Goal: Transaction & Acquisition: Obtain resource

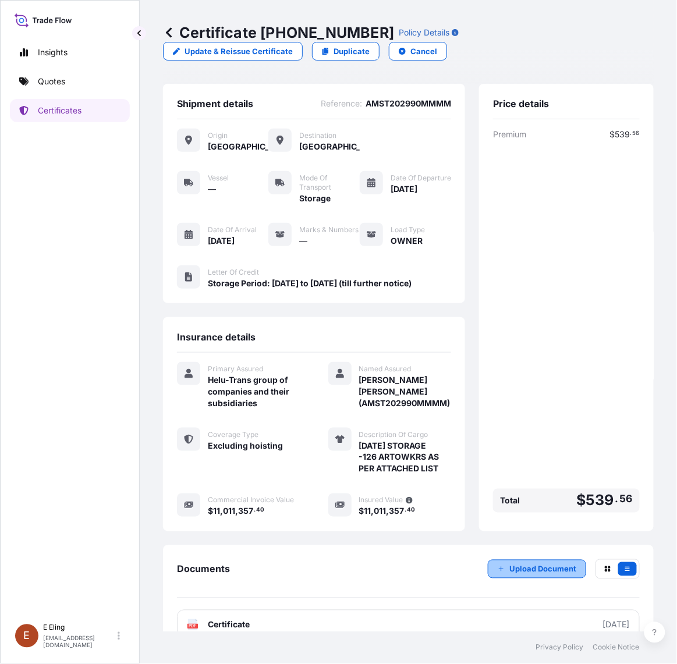
click at [540, 575] on p "Upload Document" at bounding box center [543, 570] width 67 height 12
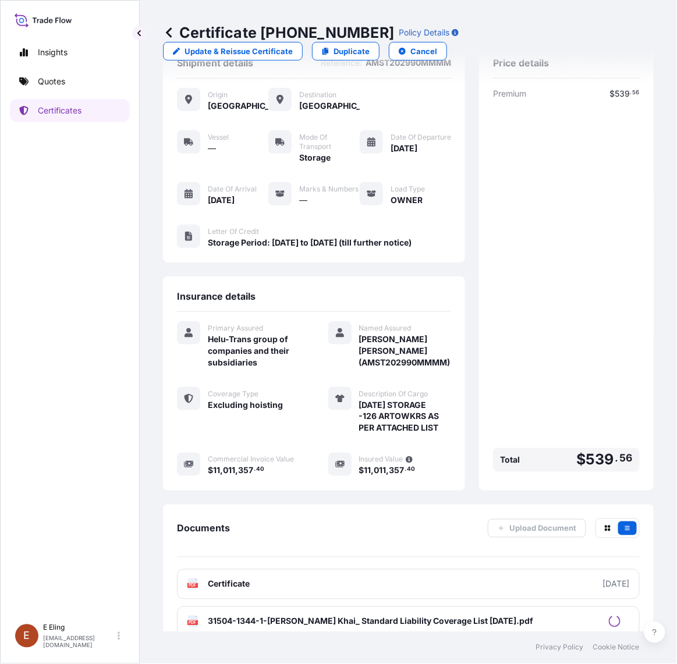
scroll to position [77, 0]
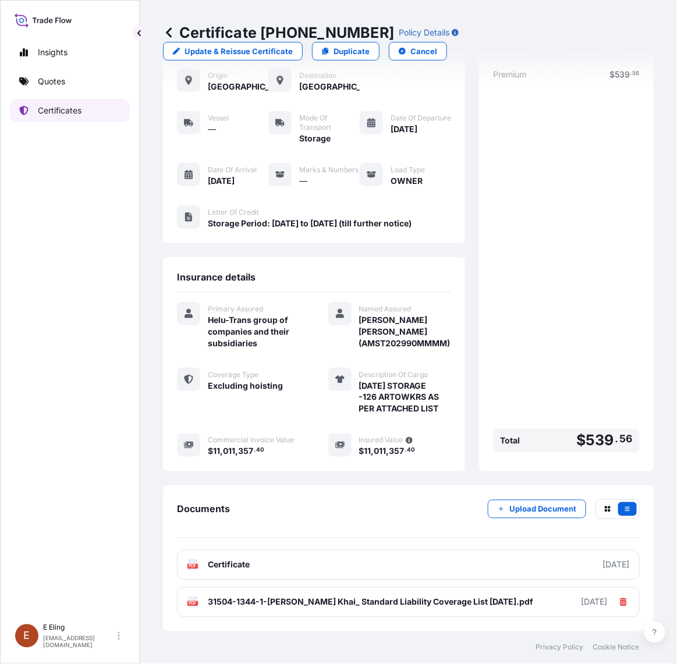
click at [106, 104] on link "Certificates" at bounding box center [70, 110] width 120 height 23
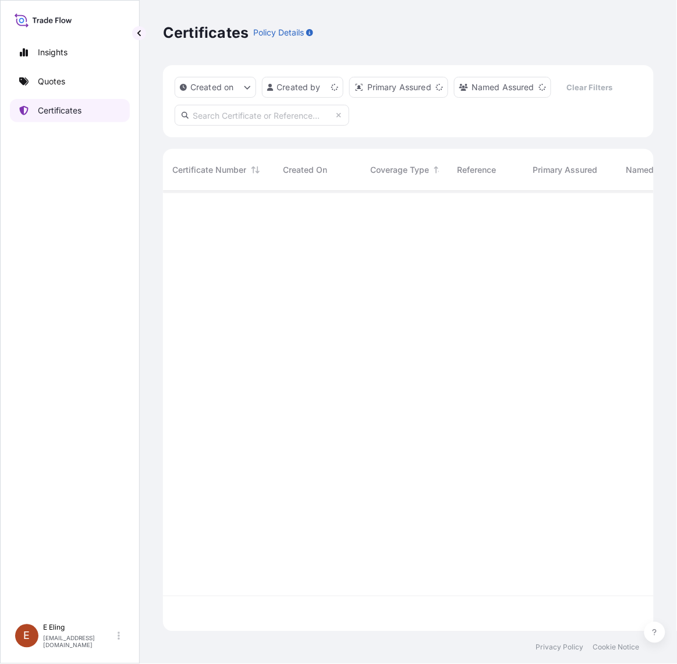
scroll to position [437, 480]
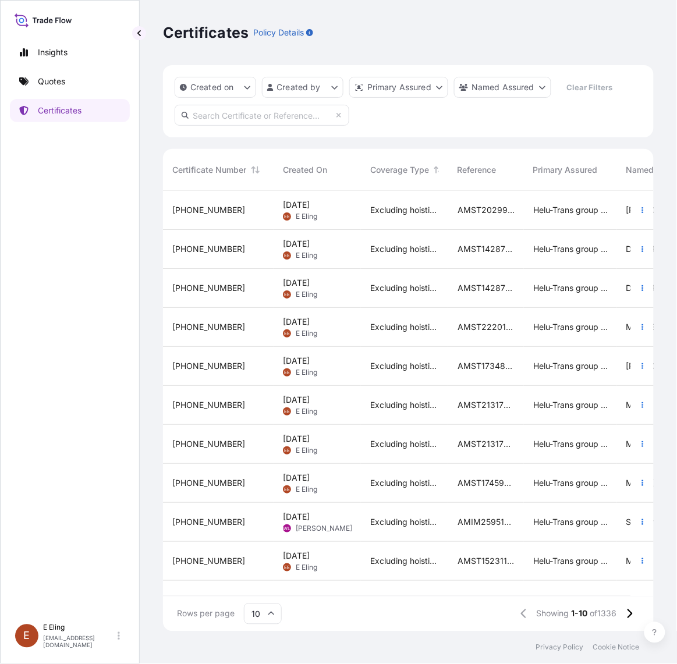
click at [214, 114] on input "text" at bounding box center [262, 115] width 175 height 21
paste input "AMST234812KTKT"
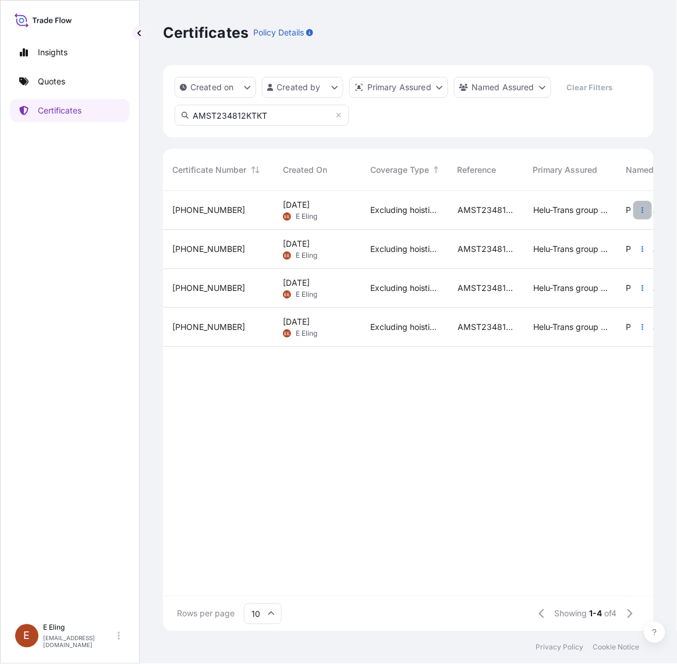
type input "AMST234812KTKT"
click at [645, 208] on icon "button" at bounding box center [642, 210] width 7 height 7
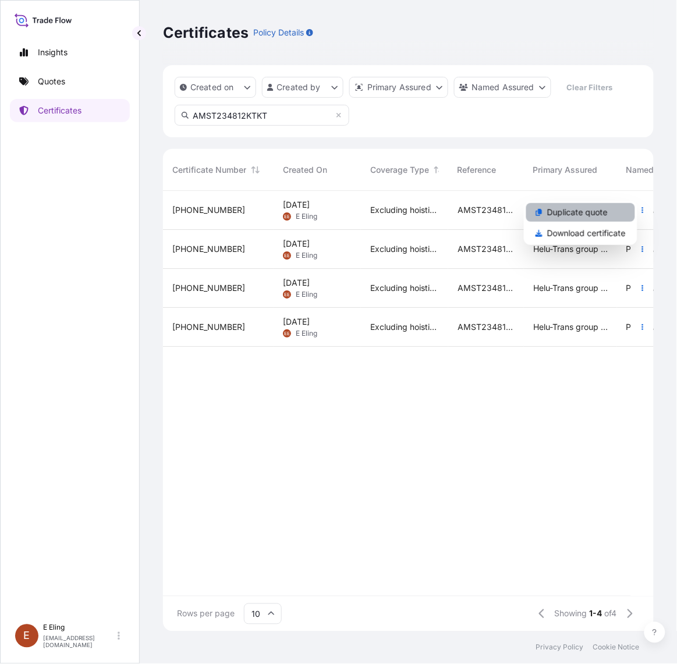
click at [615, 213] on link "Duplicate quote" at bounding box center [580, 212] width 109 height 19
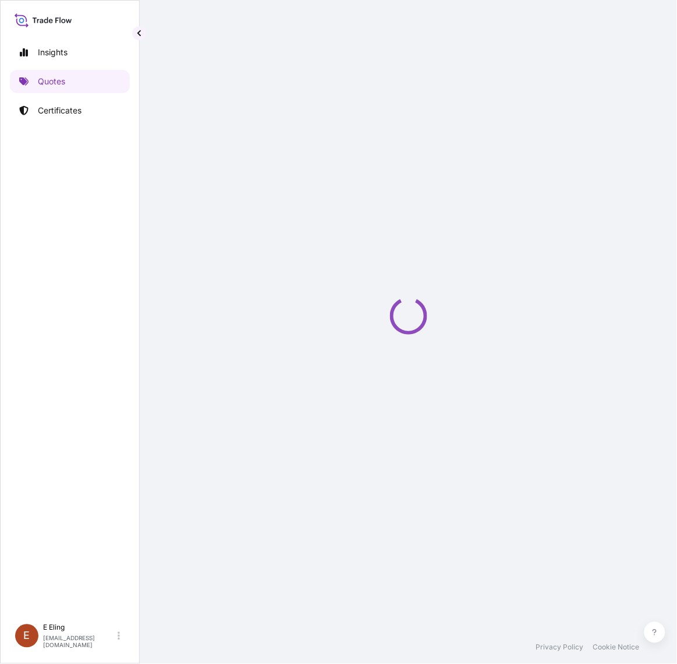
select select "STORAGE"
select select "Storage"
select select "Yes"
select select "[GEOGRAPHIC_DATA]"
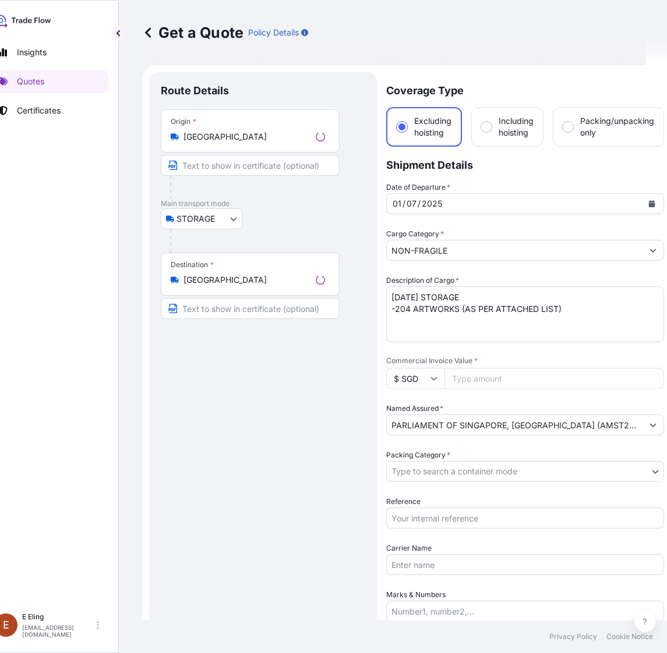
scroll to position [19, 0]
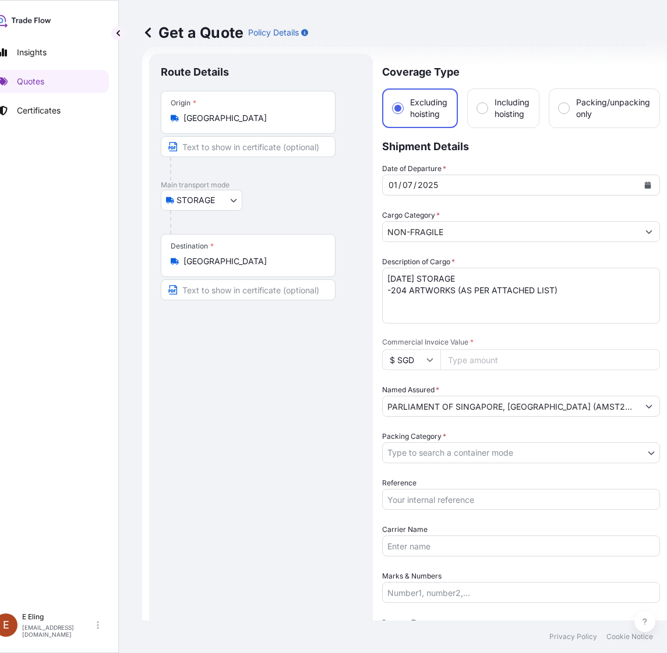
click at [650, 184] on icon "Calendar" at bounding box center [648, 185] width 6 height 7
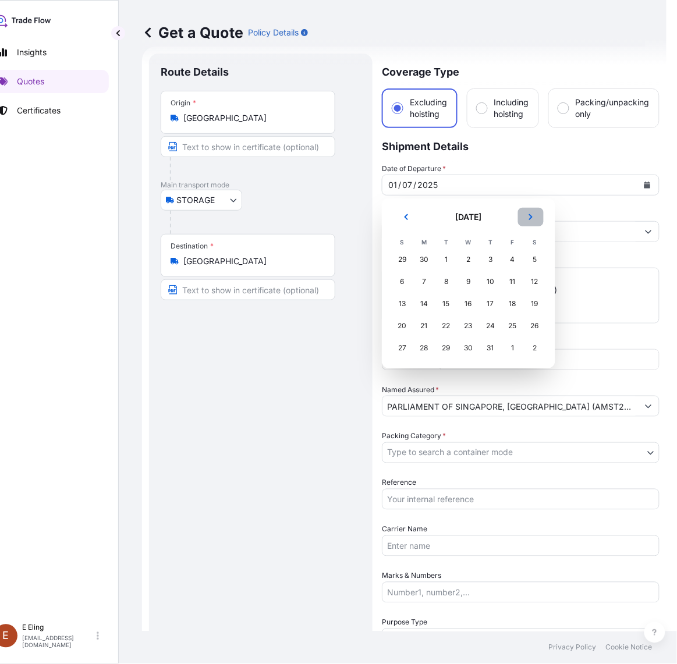
click at [529, 215] on icon "Next" at bounding box center [531, 217] width 7 height 7
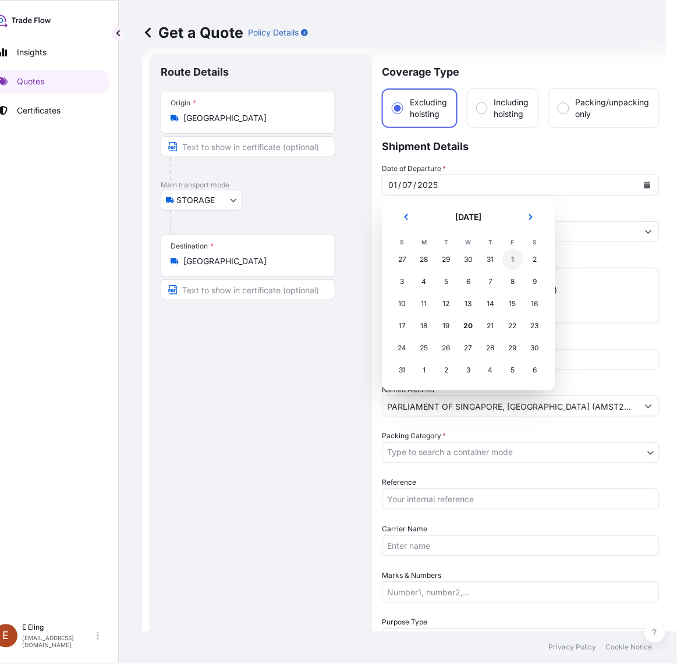
click at [511, 260] on div "1" at bounding box center [513, 259] width 21 height 21
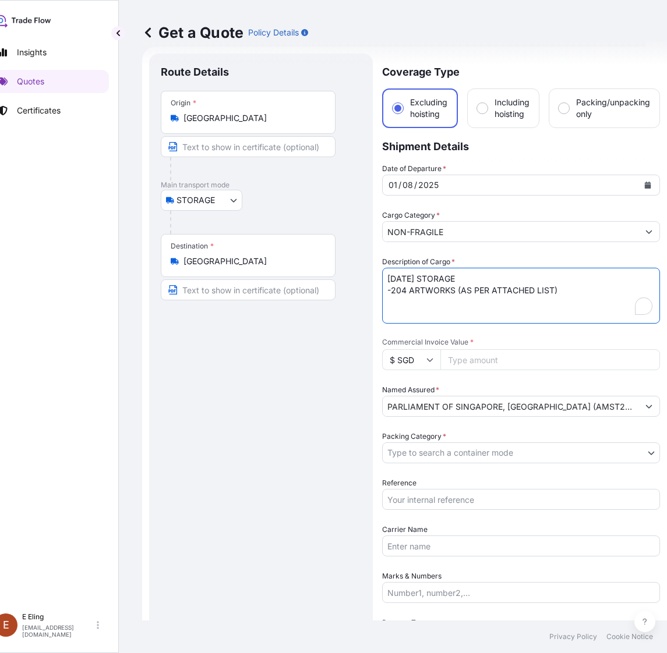
drag, startPoint x: 402, startPoint y: 280, endPoint x: 384, endPoint y: 280, distance: 18.1
click at [384, 280] on textarea "JUL25 STORAGE -204 ARTWORKS (AS PER ATTACHED LIST)" at bounding box center [521, 296] width 278 height 56
type textarea "AUG25 STORAGE -204 ARTWORKS (AS PER ATTACHED LIST)"
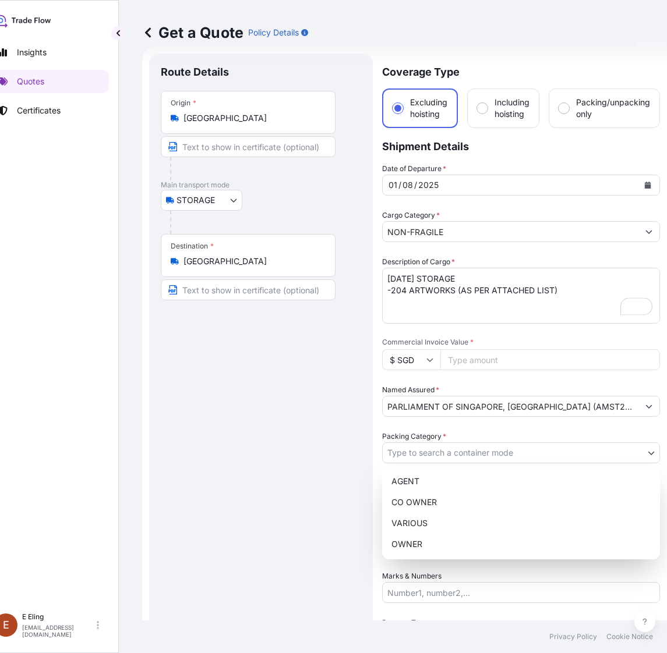
click at [468, 454] on body "August 2025 Insights Quotes Certificates E E Eling eeling@helutrans.com Get a Q…" at bounding box center [307, 326] width 656 height 653
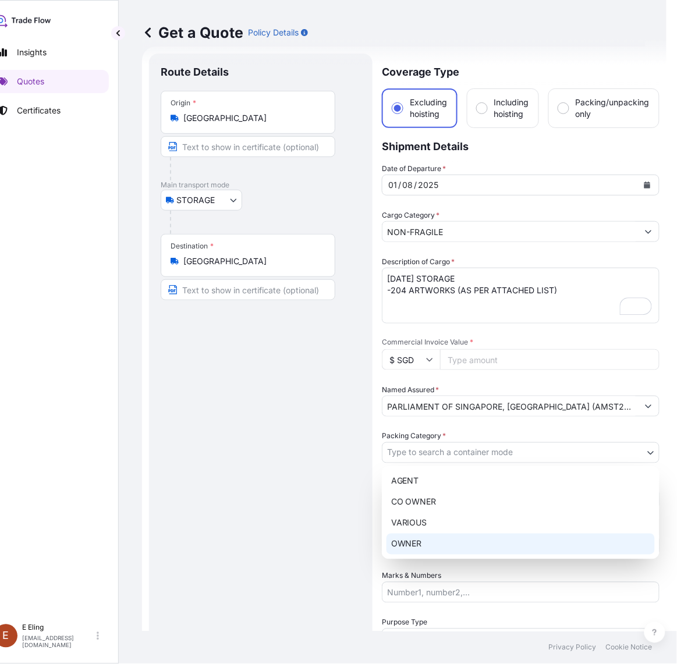
click at [441, 549] on div "OWNER" at bounding box center [521, 544] width 268 height 21
select select "27"
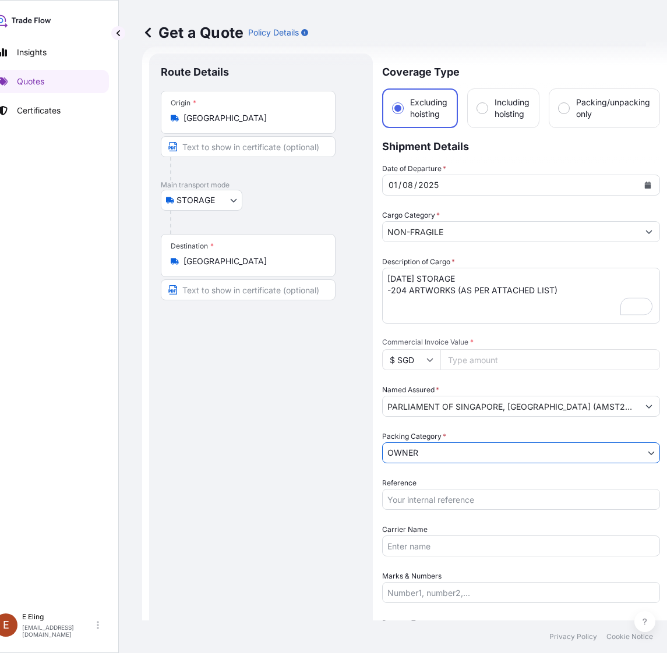
click at [443, 501] on input "Reference" at bounding box center [521, 499] width 278 height 21
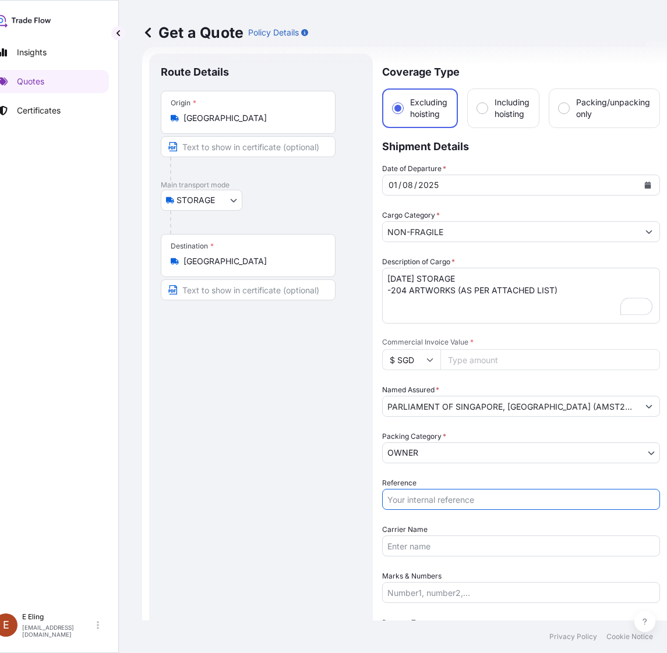
paste input "AMST234812KTKT"
type input "AMST234812KTKT"
click at [475, 359] on input "Commercial Invoice Value *" at bounding box center [550, 359] width 220 height 21
paste input "170359.60"
type input "170359.60"
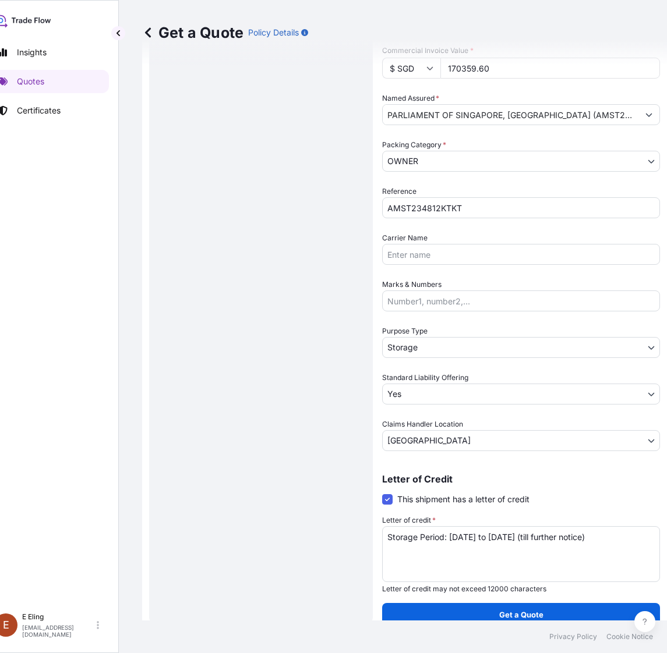
scroll to position [10, 21]
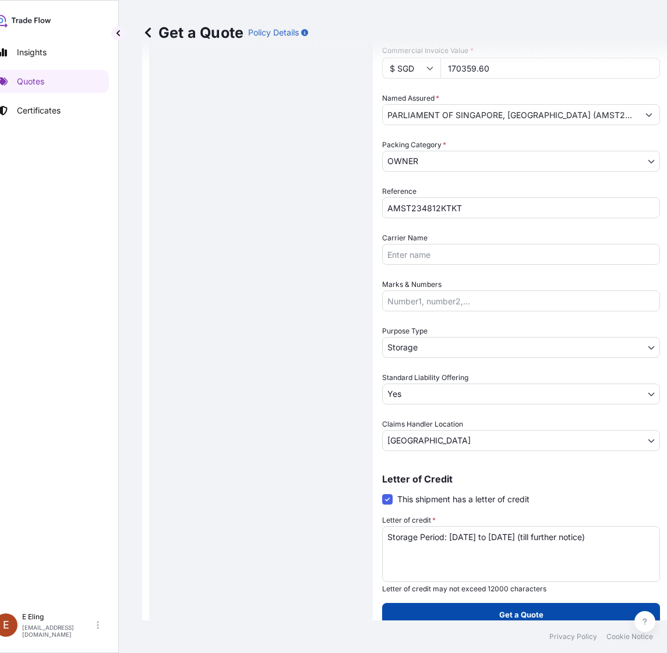
click at [511, 603] on button "Get a Quote" at bounding box center [521, 614] width 278 height 23
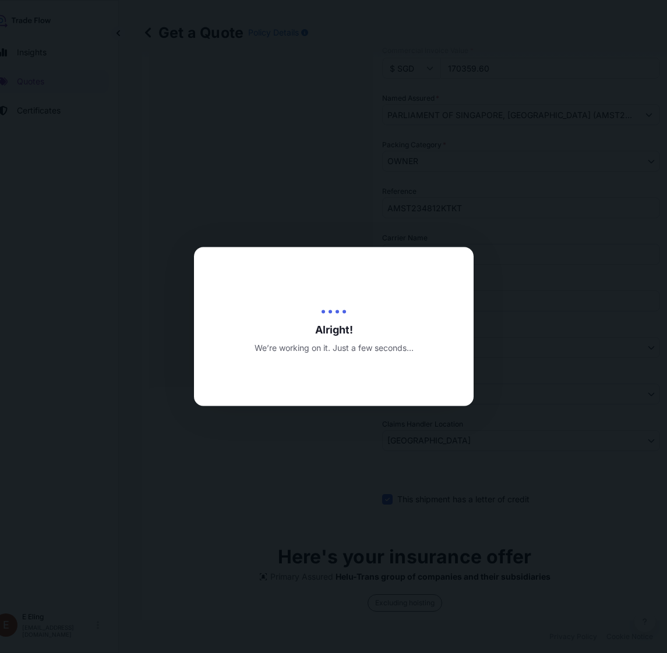
type input "20/08/2025"
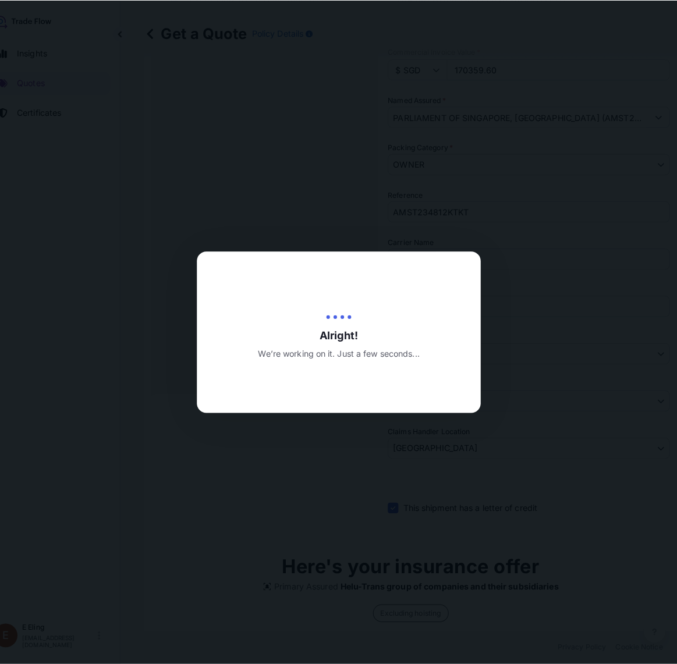
scroll to position [0, 21]
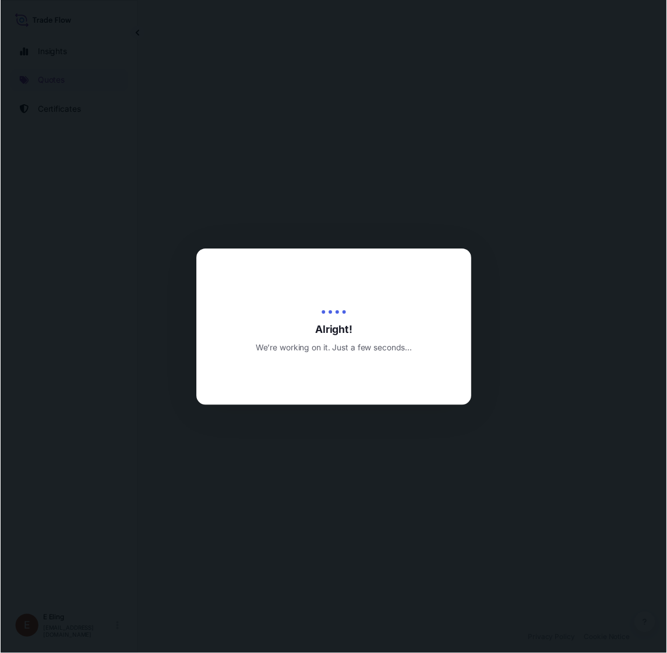
scroll to position [0, 21]
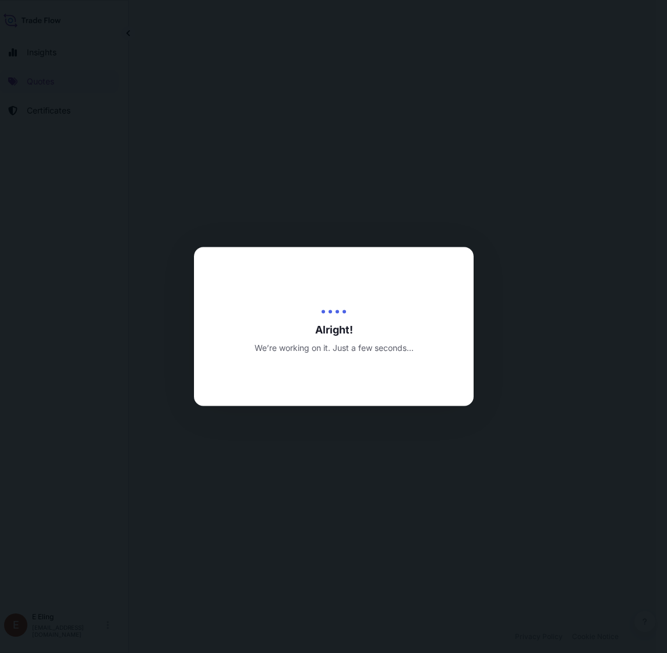
select select "STORAGE"
select select "Transit"
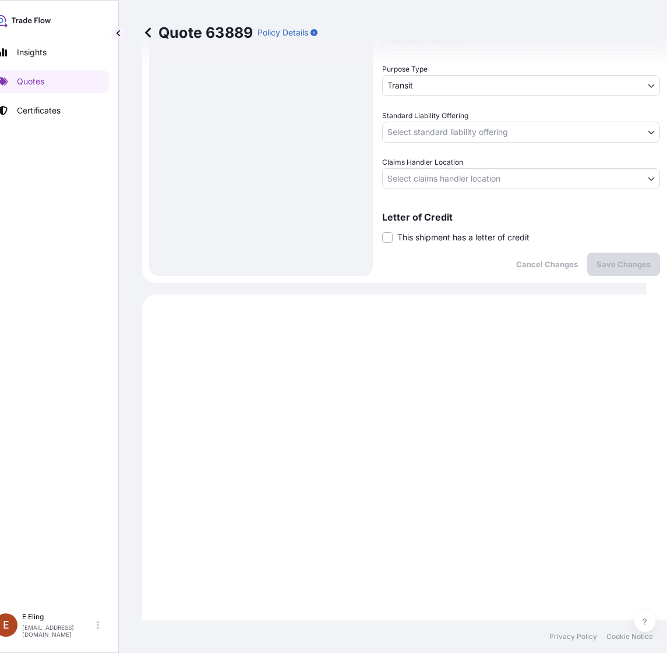
scroll to position [225, 0]
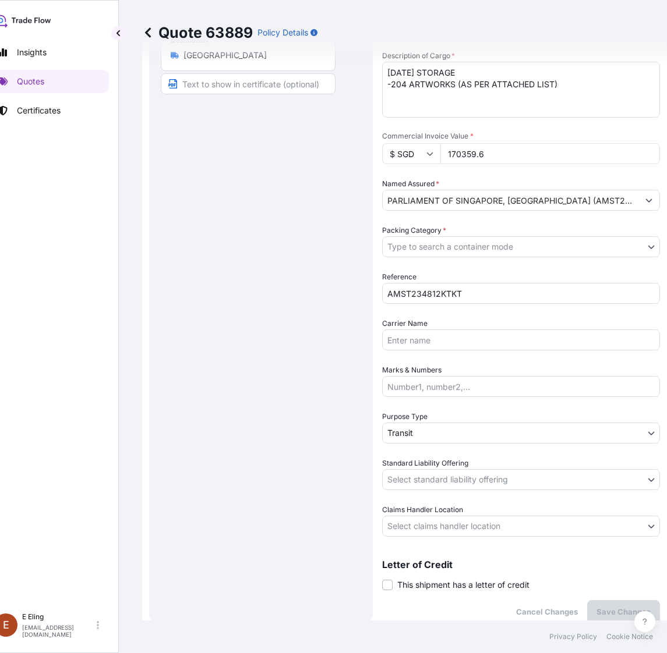
click at [465, 586] on span "This shipment has a letter of credit" at bounding box center [463, 585] width 132 height 12
click at [382, 579] on input "This shipment has a letter of credit" at bounding box center [382, 579] width 0 height 0
click at [473, 609] on div "Letter of credit * Letter of credit may not exceed 12000 characters" at bounding box center [521, 639] width 278 height 79
click at [471, 626] on textarea "Letter of credit *" at bounding box center [521, 640] width 278 height 56
paste textarea "Storage Period: 01 Aug 2025 to 31 Aug 2025 (till further notice)"
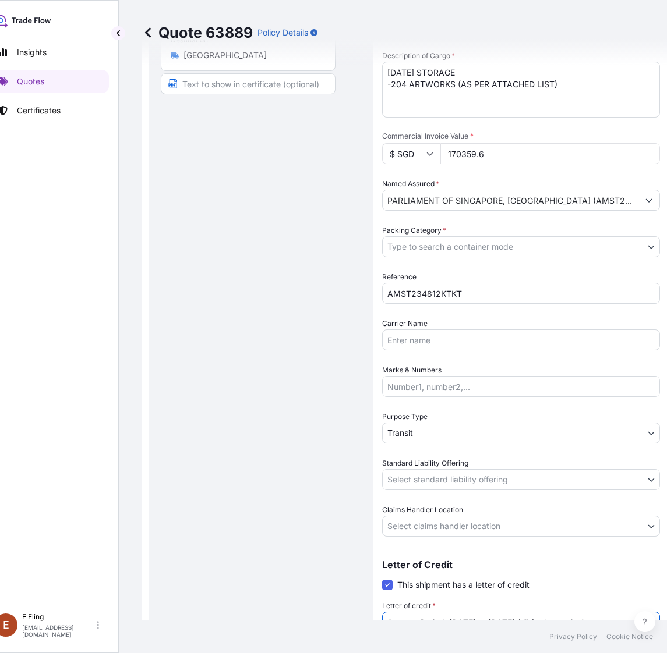
type textarea "Storage Period: 01 Aug 2025 to 31 Aug 2025 (till further notice)"
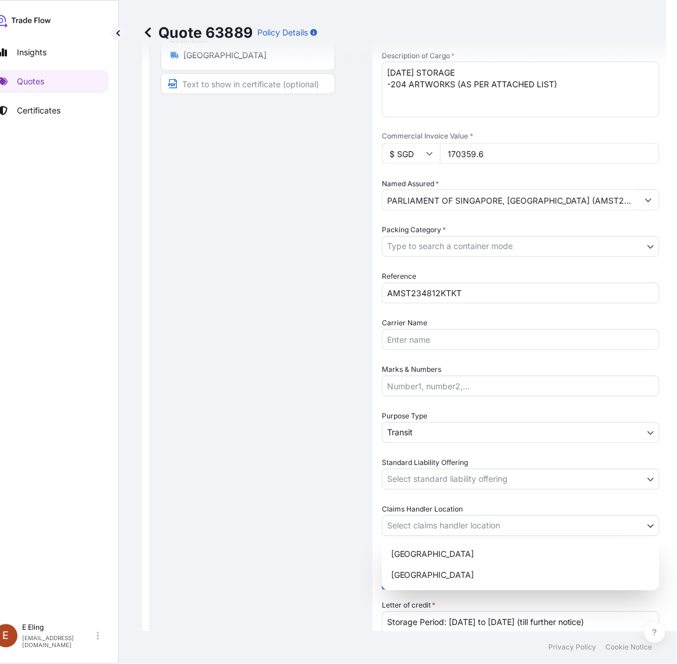
click at [434, 528] on body "Insights Quotes Certificates E E Eling eeling@helutrans.com Quote 63889 Policy …" at bounding box center [312, 332] width 667 height 664
click at [423, 571] on div "Singapore" at bounding box center [521, 575] width 268 height 21
select select "Singapore"
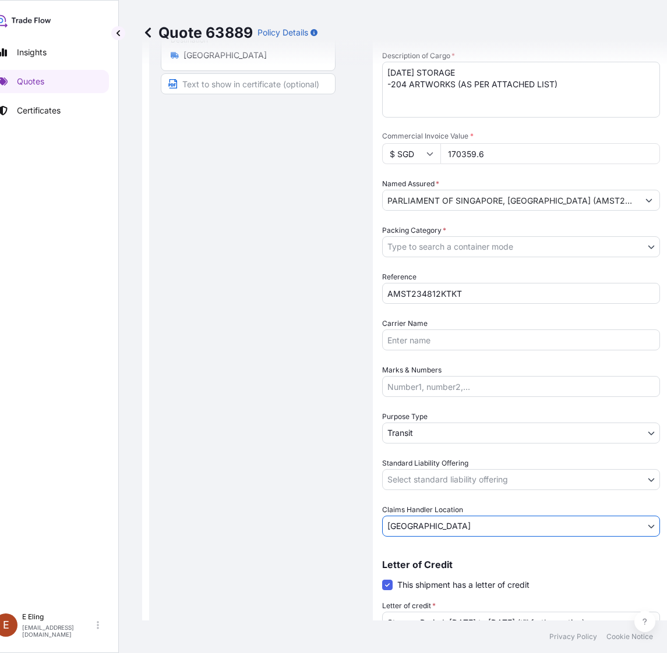
click at [425, 450] on div "Date of Departure * 01 / 08 / 2025 Cargo Category * NON-FRAGILE Description of …" at bounding box center [521, 247] width 278 height 580
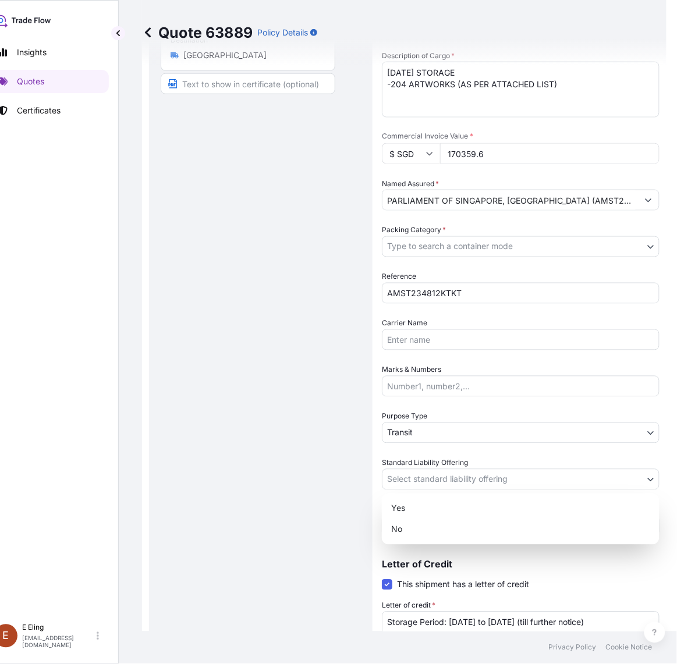
click at [425, 482] on body "Insights Quotes Certificates E E Eling eeling@helutrans.com Quote 63889 Policy …" at bounding box center [312, 332] width 667 height 664
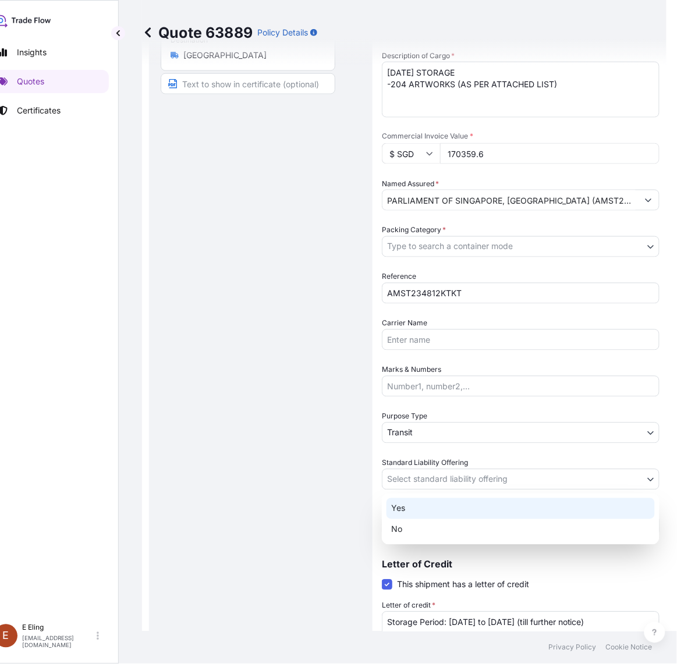
click at [420, 504] on div "Yes" at bounding box center [521, 509] width 268 height 21
select select "Yes"
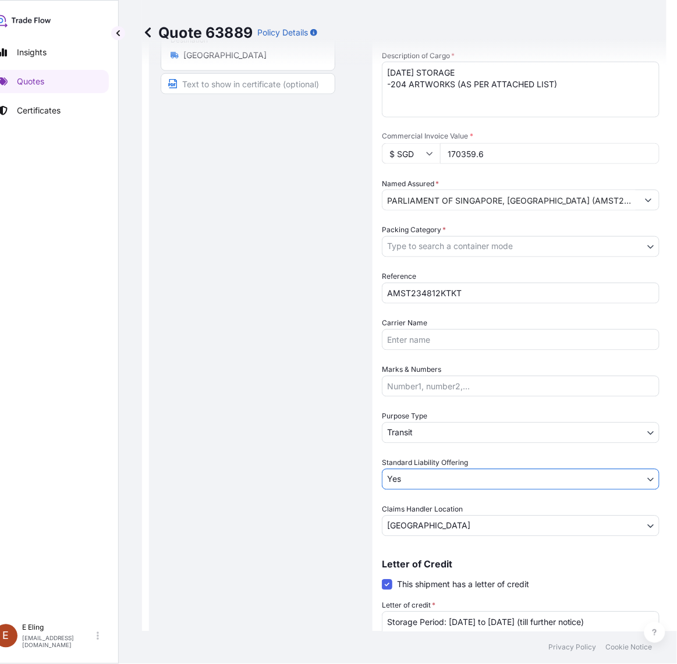
click at [418, 440] on body "Insights Quotes Certificates E E Eling eeling@helutrans.com Quote 63889 Policy …" at bounding box center [317, 332] width 677 height 664
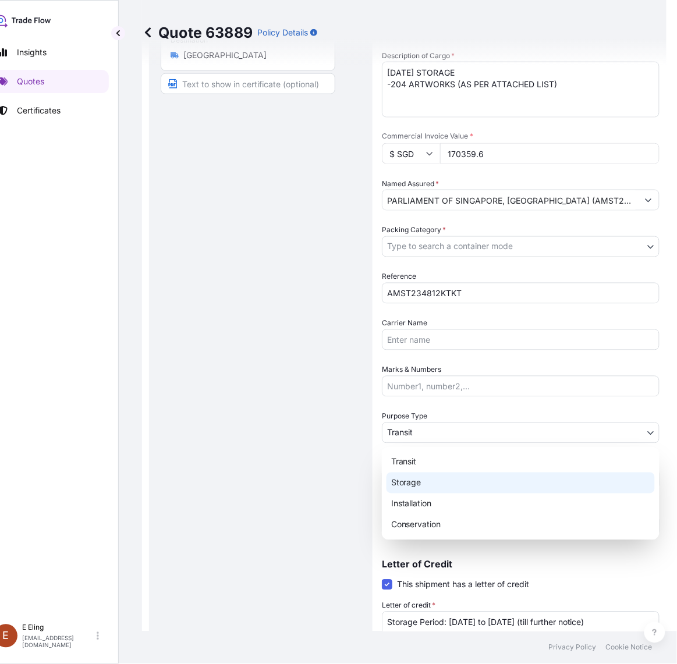
click at [421, 486] on div "Transit Storage Installation Conservation" at bounding box center [521, 493] width 278 height 93
select select "Storage"
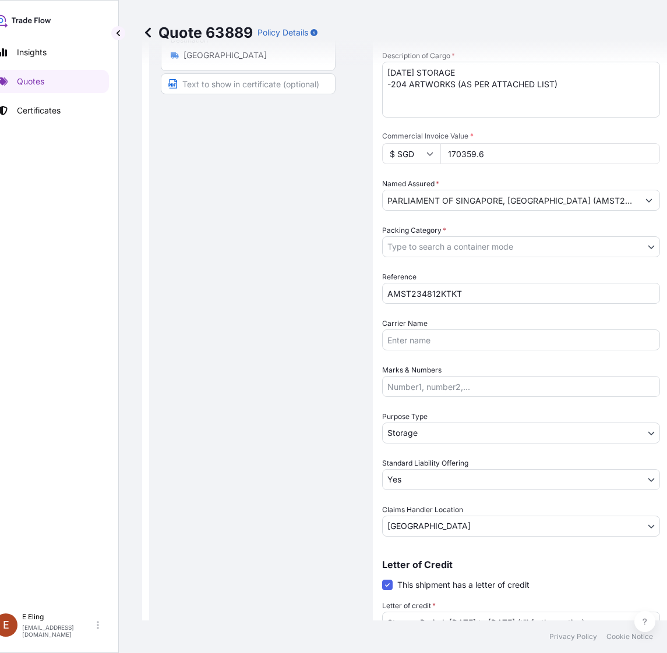
click at [447, 260] on div "Date of Departure * 01 / 08 / 2025 Cargo Category * NON-FRAGILE Description of …" at bounding box center [521, 247] width 278 height 580
click at [448, 249] on body "Insights Quotes Certificates E E Eling eeling@helutrans.com Quote 63889 Policy …" at bounding box center [312, 326] width 667 height 653
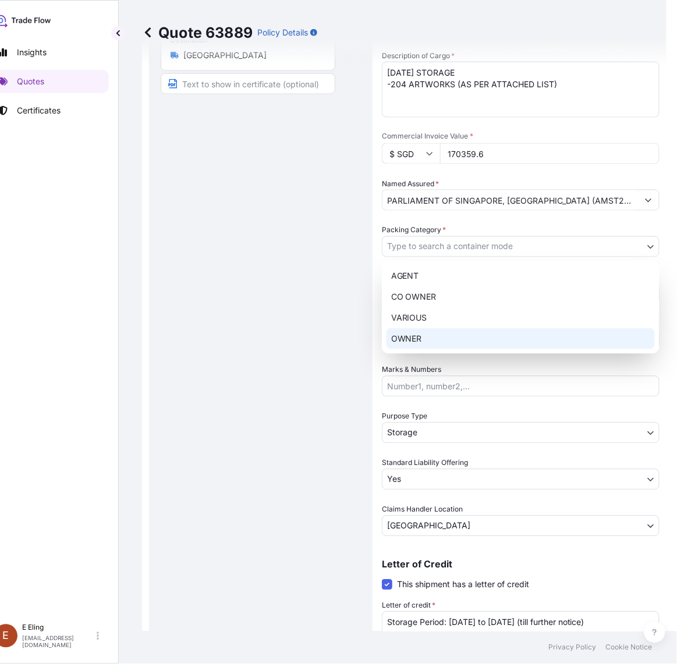
click at [432, 342] on div "OWNER" at bounding box center [521, 338] width 268 height 21
select select "27"
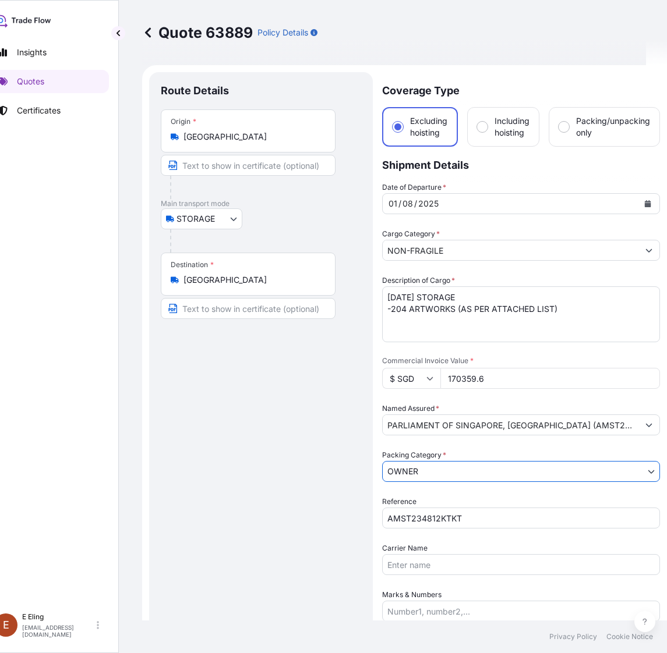
scroll to position [0, 0]
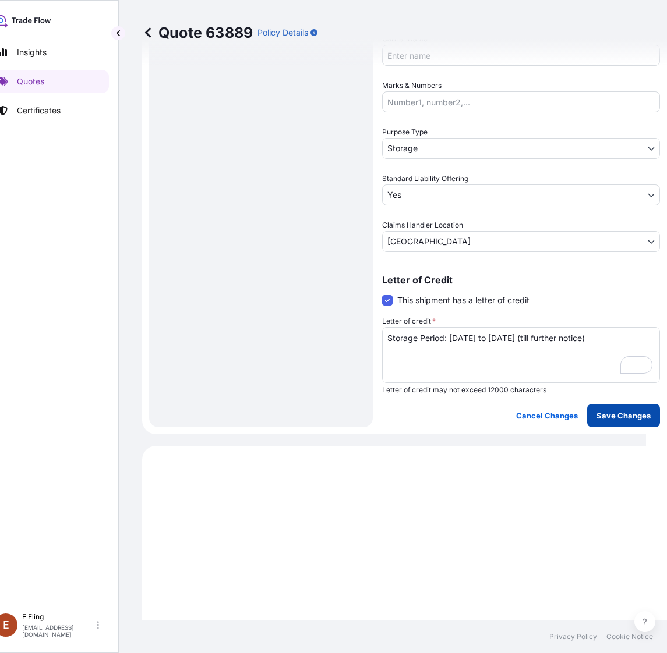
click at [625, 415] on p "Save Changes" at bounding box center [623, 416] width 54 height 12
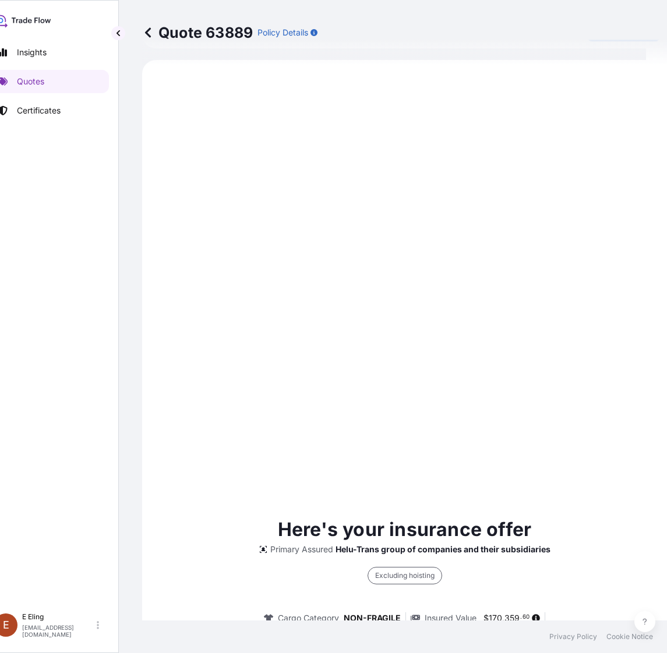
select select "STORAGE"
select select "Storage"
select select "Yes"
select select "Singapore"
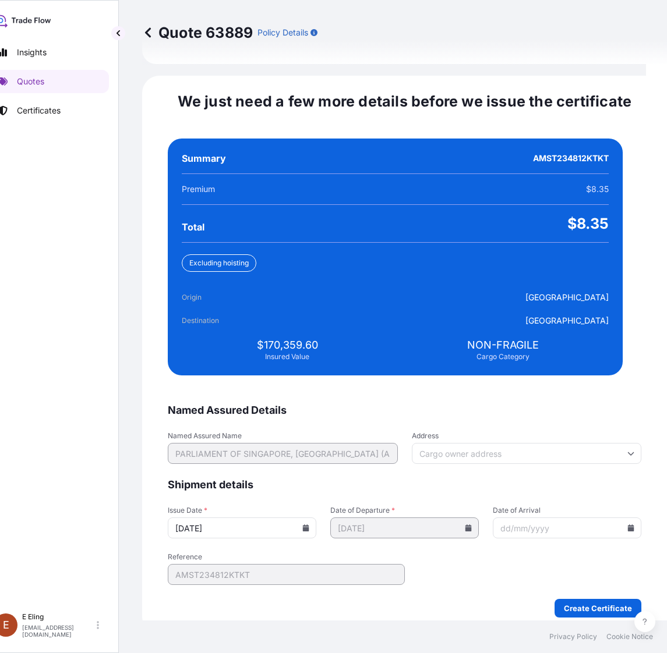
click at [309, 525] on icon at bounding box center [306, 528] width 6 height 7
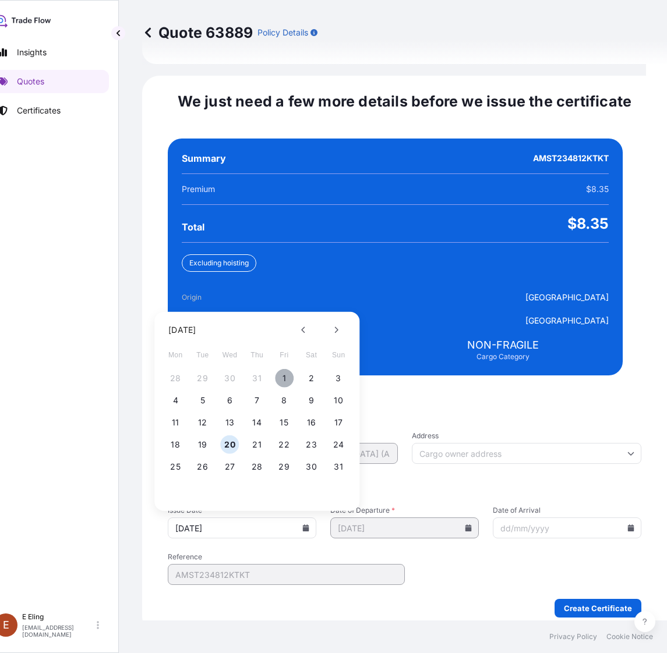
click at [283, 369] on button "1" at bounding box center [284, 378] width 19 height 19
type input "01/08/2025"
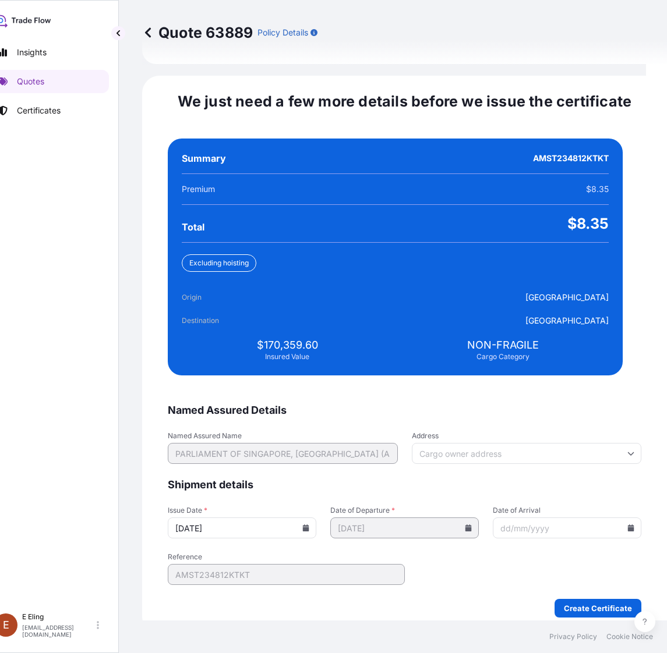
click at [627, 525] on icon at bounding box center [630, 528] width 7 height 7
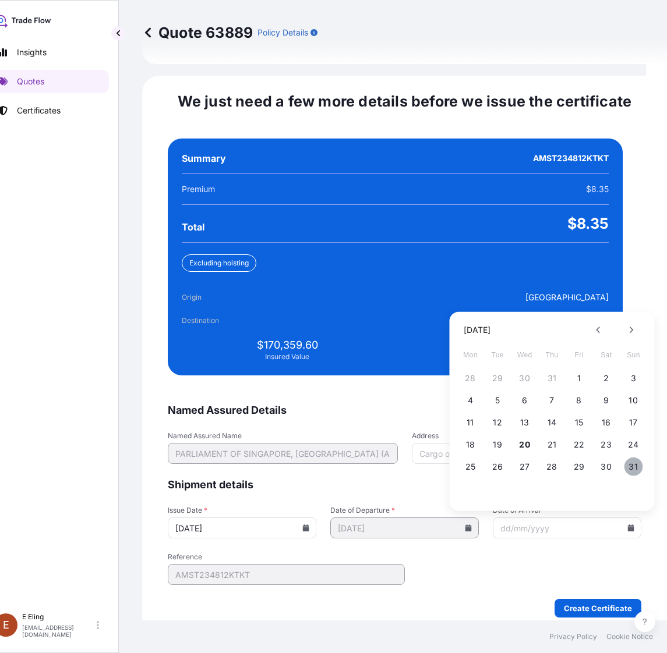
click at [639, 459] on button "31" at bounding box center [633, 467] width 19 height 19
type input "31/08/2025"
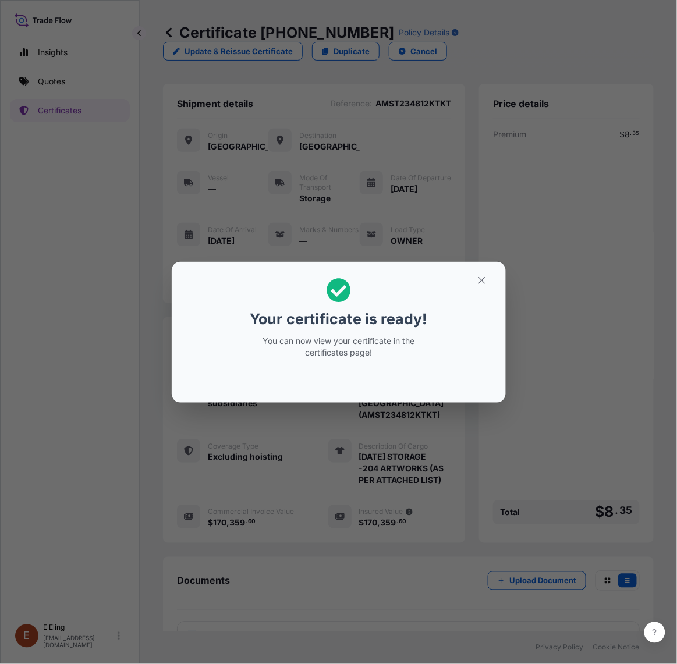
click at [478, 290] on h2 "Your certificate is ready! You can now view your certificate in the certificate…" at bounding box center [339, 318] width 316 height 94
click at [479, 280] on icon "button" at bounding box center [482, 280] width 10 height 10
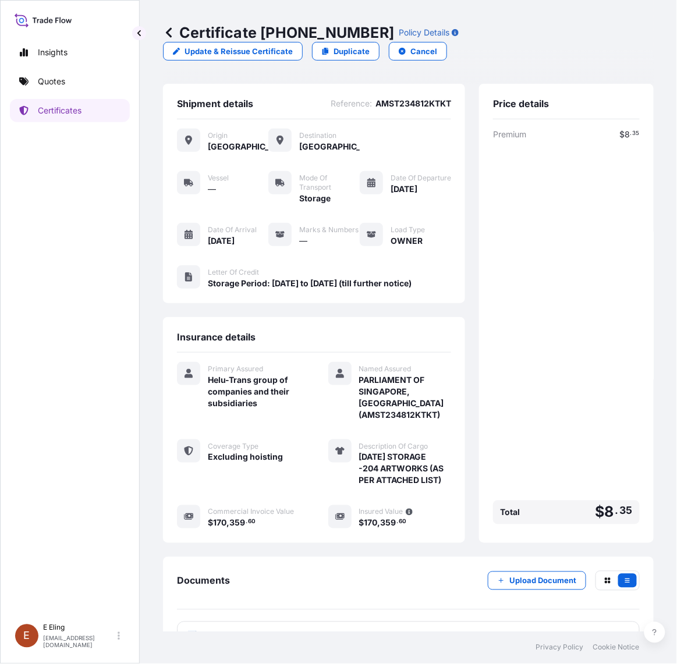
click at [590, 386] on div "Premium $ 8 . 35 Total $ 8 . 35" at bounding box center [566, 329] width 147 height 401
click at [569, 396] on div "Premium $ 8 . 35 Total $ 8 . 35" at bounding box center [566, 329] width 147 height 401
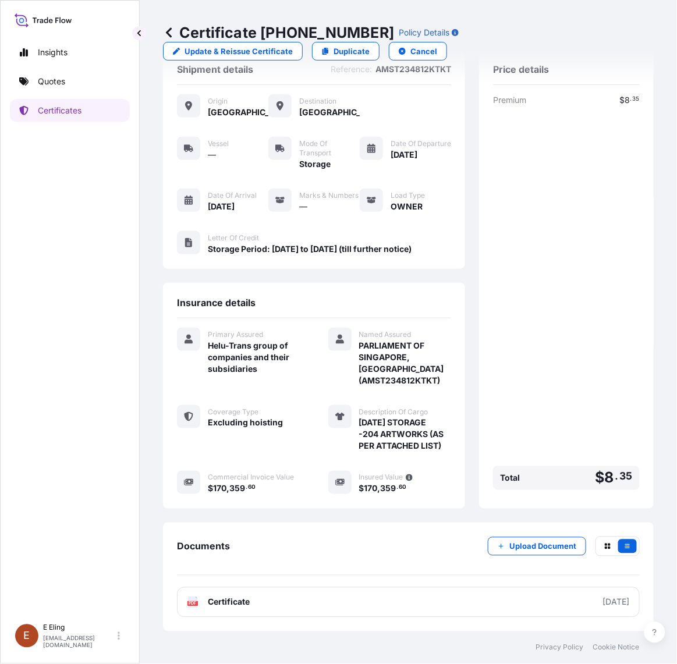
click at [501, 505] on div "Price details Premium $ 8 . 35 Total $ 8 . 35" at bounding box center [566, 279] width 175 height 459
drag, startPoint x: 586, startPoint y: 338, endPoint x: 572, endPoint y: 351, distance: 19.0
click at [586, 338] on div "Premium $ 8 . 35 Total $ 8 . 35" at bounding box center [566, 294] width 147 height 401
drag, startPoint x: 529, startPoint y: 403, endPoint x: 554, endPoint y: 394, distance: 27.3
click at [530, 402] on div "Premium $ 8 . 35 Total $ 8 . 35" at bounding box center [566, 294] width 147 height 401
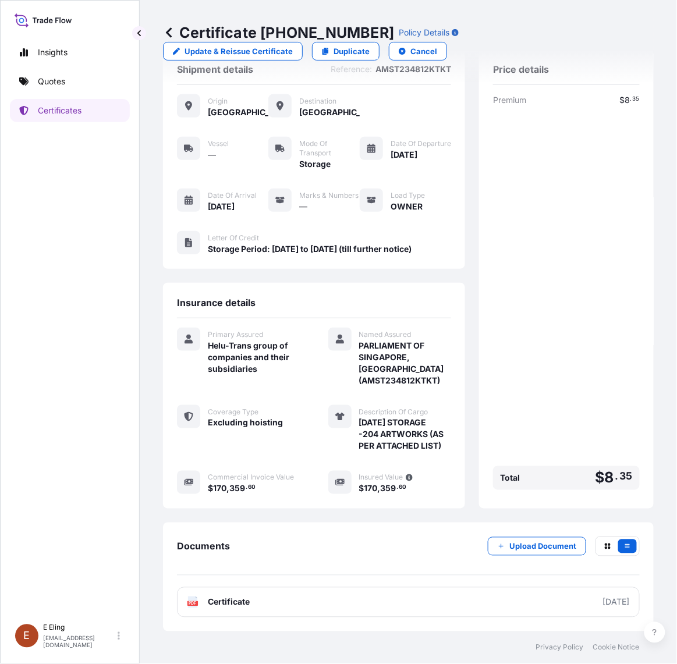
click at [365, 578] on div "Documents Upload Document PDF Certificate 2025-08-01" at bounding box center [408, 577] width 463 height 81
click at [366, 559] on div "Documents Upload Document" at bounding box center [408, 556] width 463 height 39
click at [5, 199] on div "Insights Quotes Certificates E E Eling eeling@helutrans.com" at bounding box center [70, 332] width 140 height 664
drag, startPoint x: 262, startPoint y: 33, endPoint x: 364, endPoint y: 30, distance: 102.0
click at [364, 30] on p "Certificate 31504-1345-1" at bounding box center [278, 32] width 231 height 19
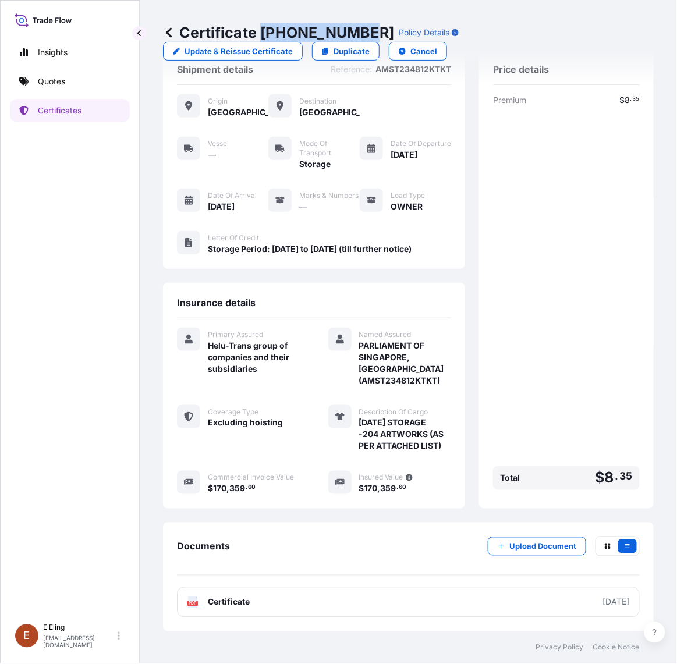
copy p "[PHONE_NUMBER]"
click at [519, 538] on button "Upload Document" at bounding box center [537, 547] width 98 height 19
click at [388, 624] on div "Documents Upload Document PDF Certificate [DATE]" at bounding box center [408, 577] width 491 height 109
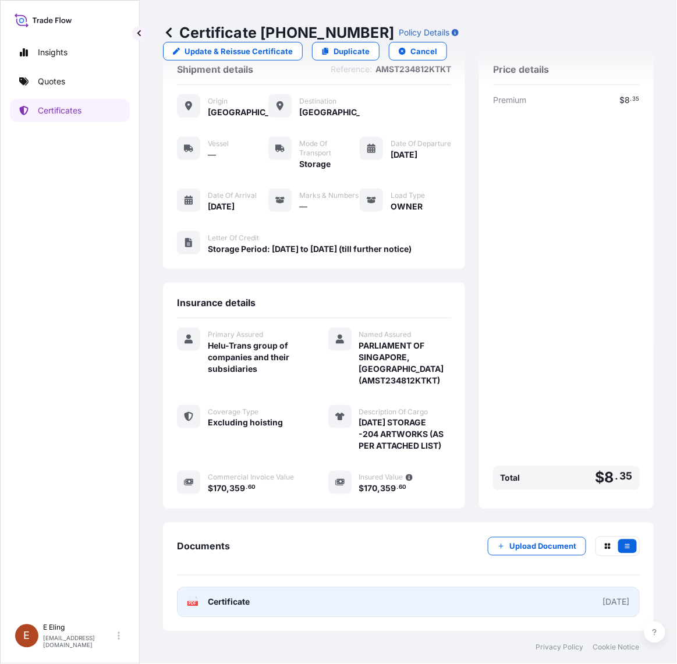
click at [402, 602] on link "PDF Certificate [DATE]" at bounding box center [408, 603] width 463 height 30
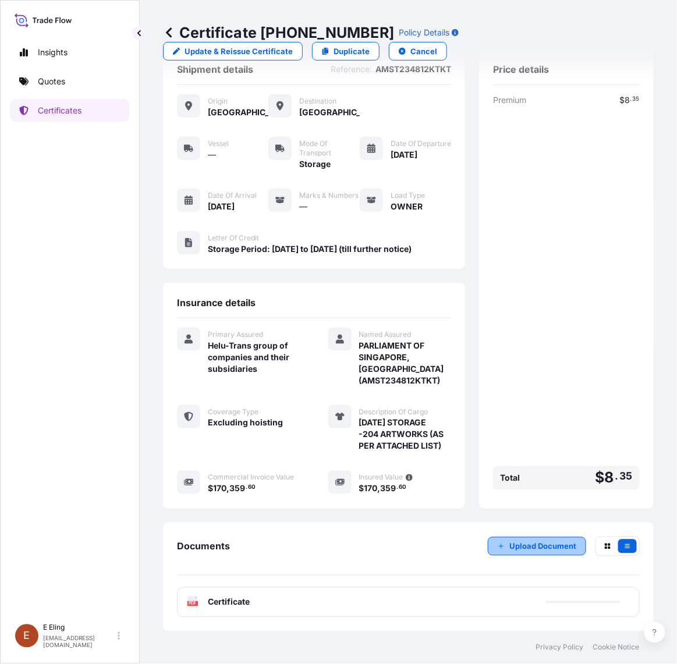
click at [517, 539] on button "Upload Document" at bounding box center [537, 547] width 98 height 19
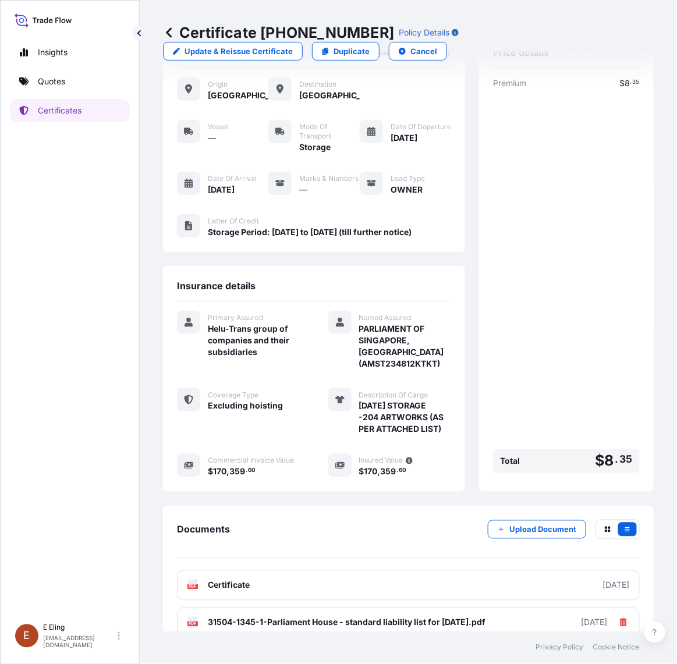
click at [265, 27] on p "Certificate 31504-1345-1" at bounding box center [278, 32] width 231 height 19
drag, startPoint x: 261, startPoint y: 28, endPoint x: 362, endPoint y: 30, distance: 101.3
click at [362, 30] on p "Certificate 31504-1345-1" at bounding box center [278, 32] width 231 height 19
copy p "[PHONE_NUMBER]"
click at [92, 104] on link "Certificates" at bounding box center [70, 110] width 120 height 23
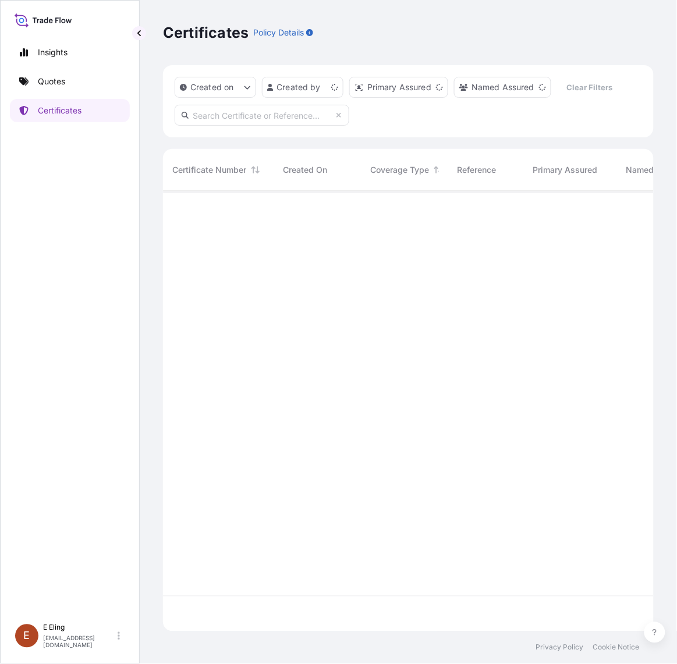
scroll to position [437, 480]
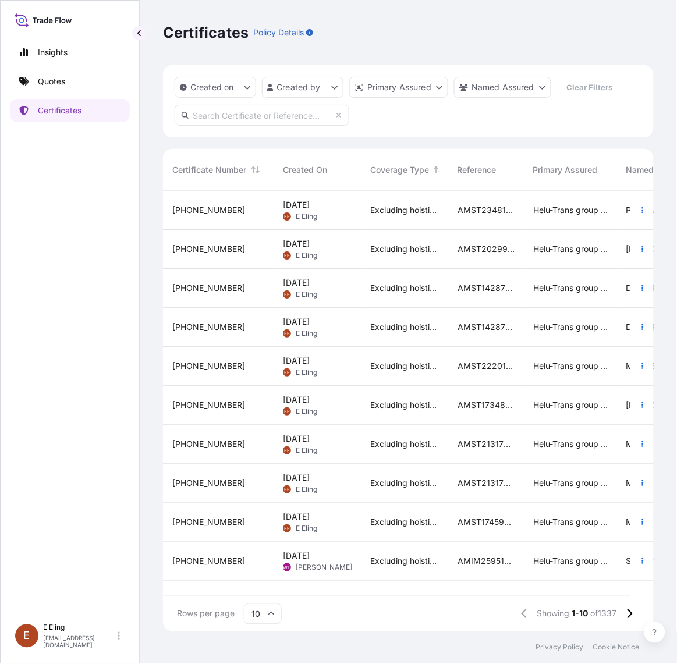
click at [286, 115] on input "text" at bounding box center [262, 115] width 175 height 21
paste input "AMST222476INZJ"
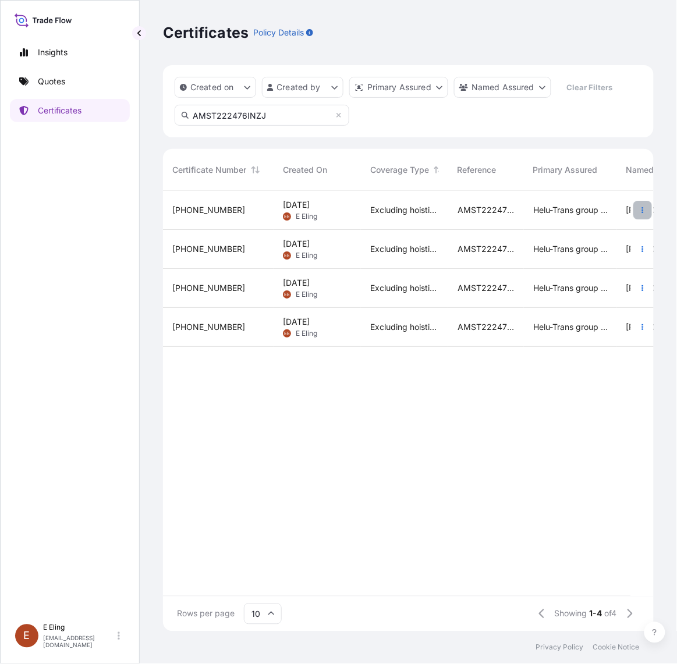
type input "AMST222476INZJ"
click at [647, 213] on button "button" at bounding box center [643, 210] width 19 height 19
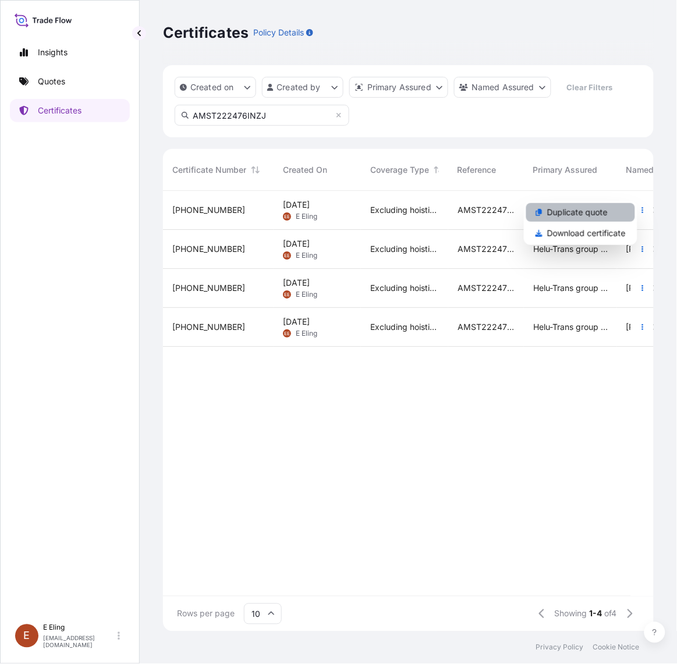
click at [619, 213] on link "Duplicate quote" at bounding box center [580, 212] width 109 height 19
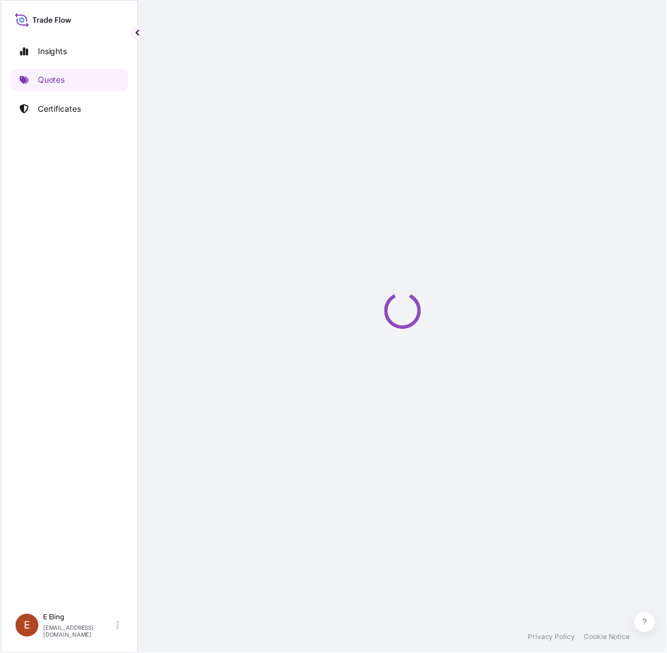
scroll to position [0, 21]
select select "STORAGE"
select select "Storage"
select select "Yes"
select select "[GEOGRAPHIC_DATA]"
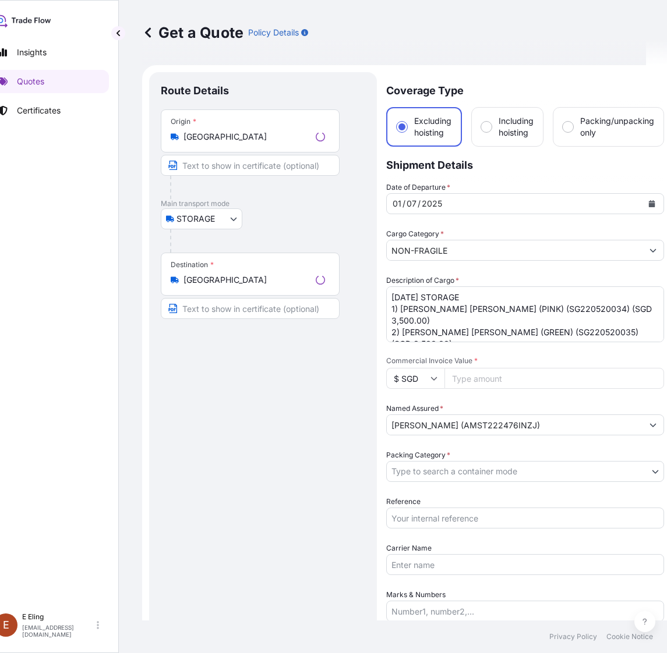
scroll to position [19, 0]
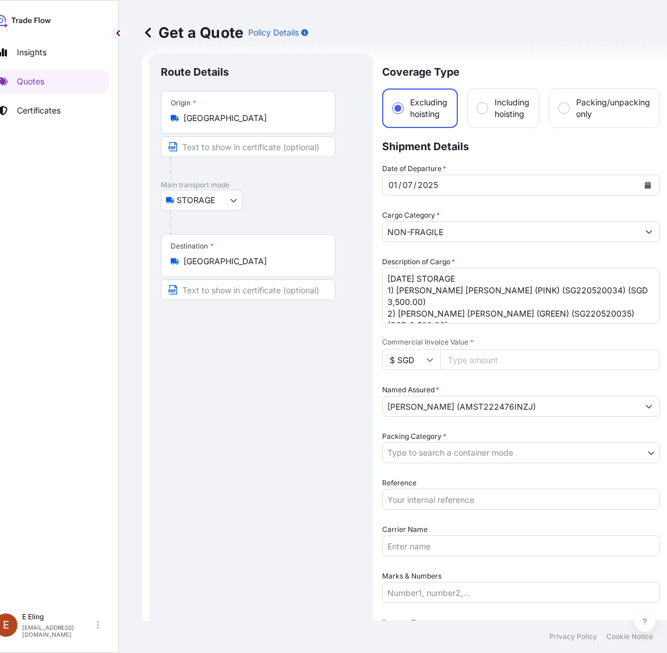
click at [641, 185] on button "Calendar" at bounding box center [647, 185] width 19 height 19
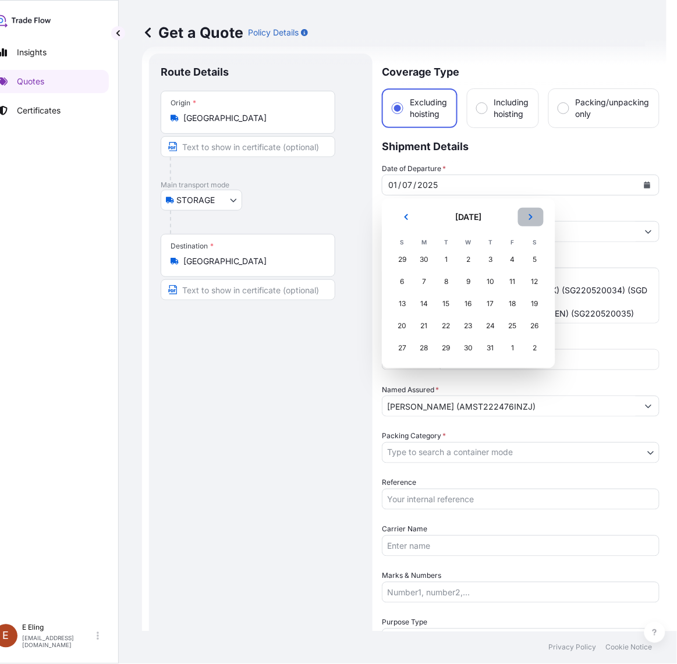
click at [531, 215] on icon "Next" at bounding box center [530, 217] width 3 height 6
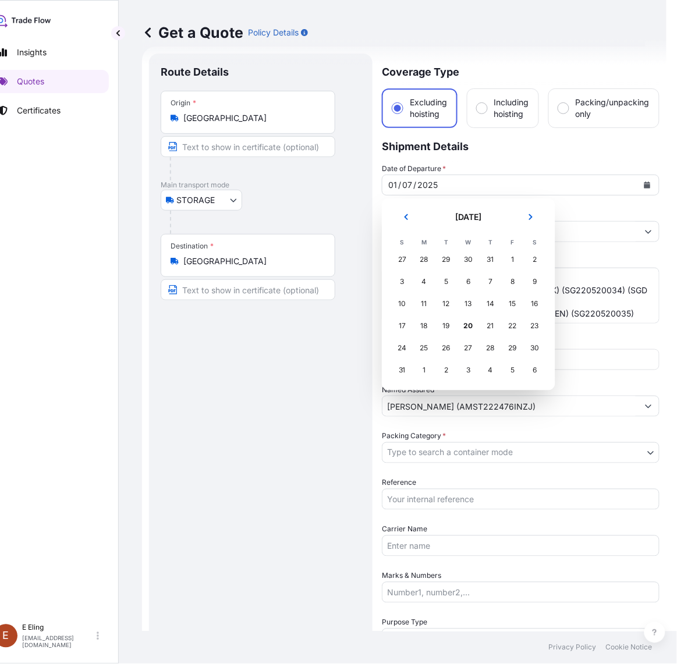
click at [506, 263] on tr "27 28 29 30 31 1 2" at bounding box center [468, 260] width 155 height 22
click at [517, 260] on div "1" at bounding box center [513, 259] width 21 height 21
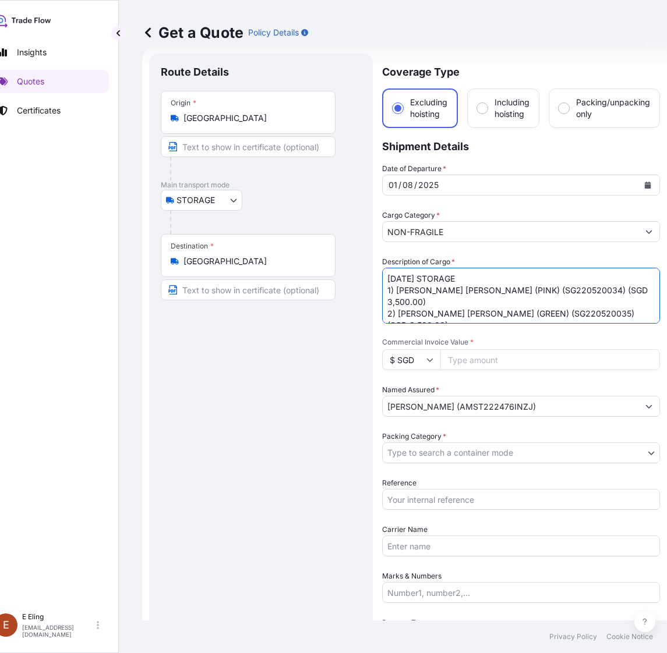
drag, startPoint x: 402, startPoint y: 277, endPoint x: 374, endPoint y: 273, distance: 28.3
click at [374, 273] on form "Route Details Place of loading Road / Inland Road / Inland Origin * Singapore M…" at bounding box center [404, 486] width 525 height 879
type textarea "AUG25 STORAGE 1) ZHENG YUAN WU (PINK) (SG220520034) (SGD 3,500.00) 2) ZHENG YUA…"
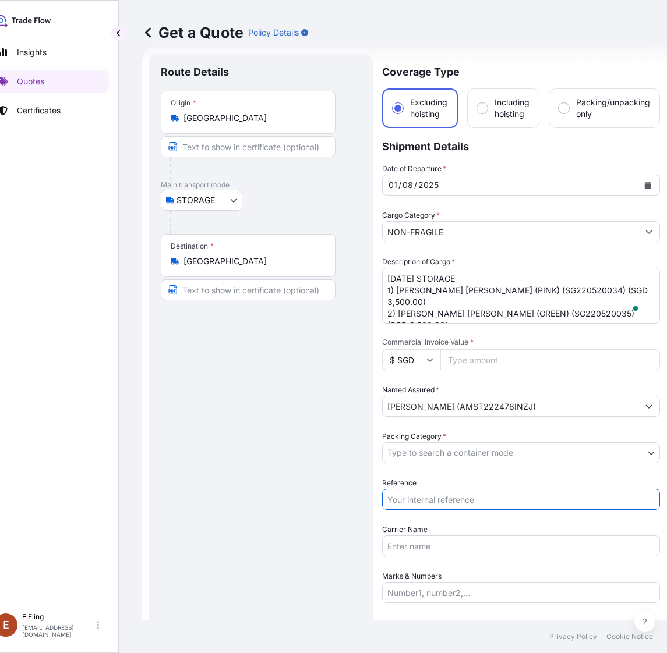
drag, startPoint x: 440, startPoint y: 498, endPoint x: 448, endPoint y: 466, distance: 32.5
click at [440, 498] on input "Reference" at bounding box center [521, 499] width 278 height 21
paste input "AMST222476INZJ"
type input "AMST222476INZJ"
click at [450, 447] on body "August 2025 Insights Quotes Certificates E E Eling eeling@helutrans.com Get a Q…" at bounding box center [312, 326] width 667 height 653
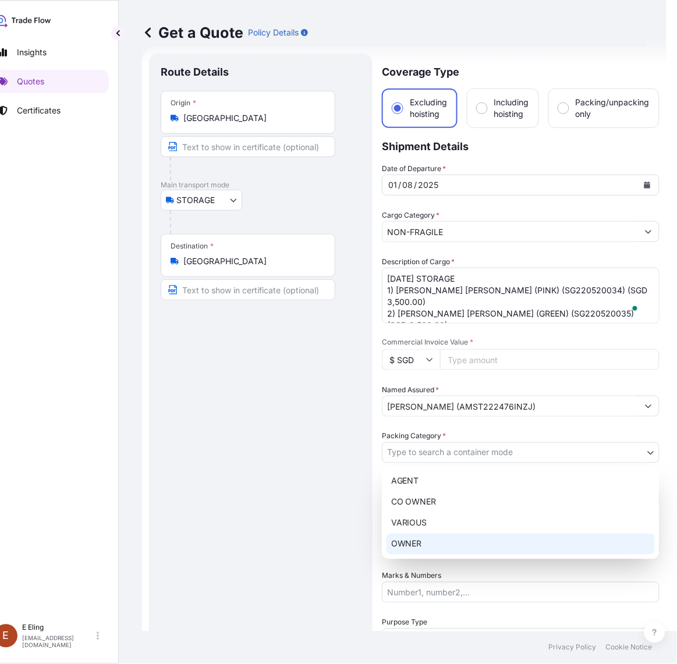
click at [434, 539] on div "OWNER" at bounding box center [521, 544] width 268 height 21
select select "27"
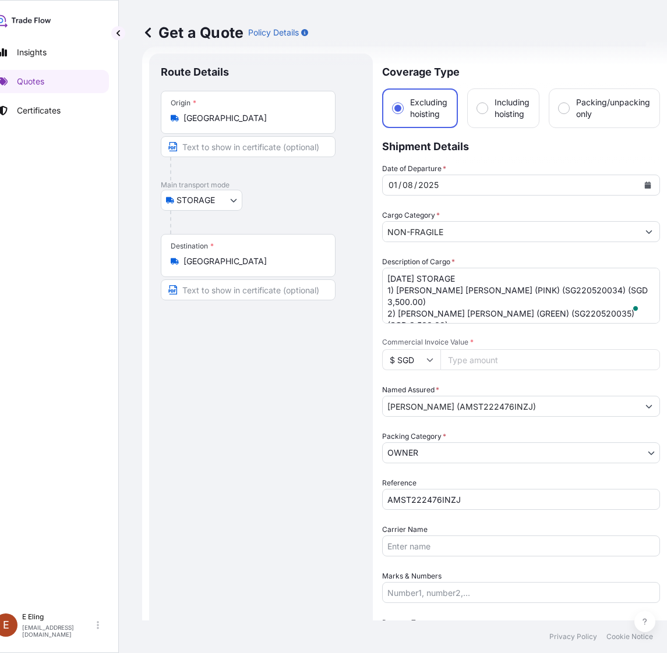
click at [465, 360] on input "Commercial Invoice Value *" at bounding box center [550, 359] width 220 height 21
paste input "127844.00"
type input "127844.00"
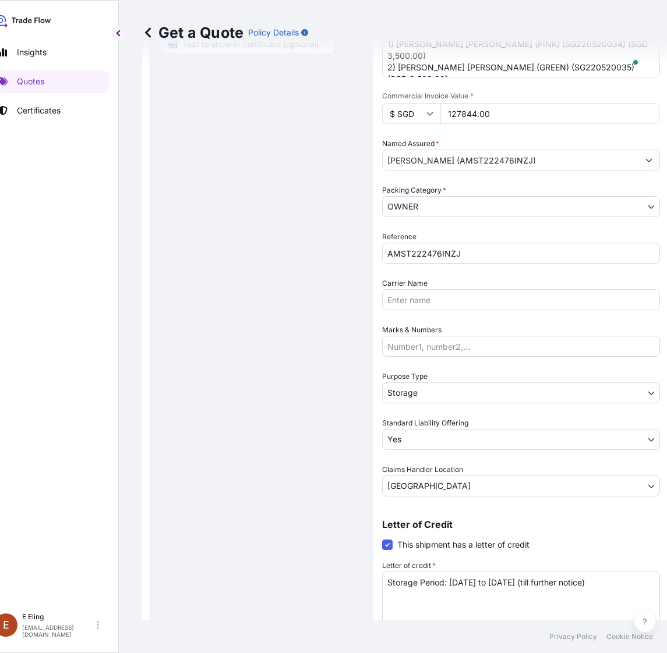
scroll to position [310, 0]
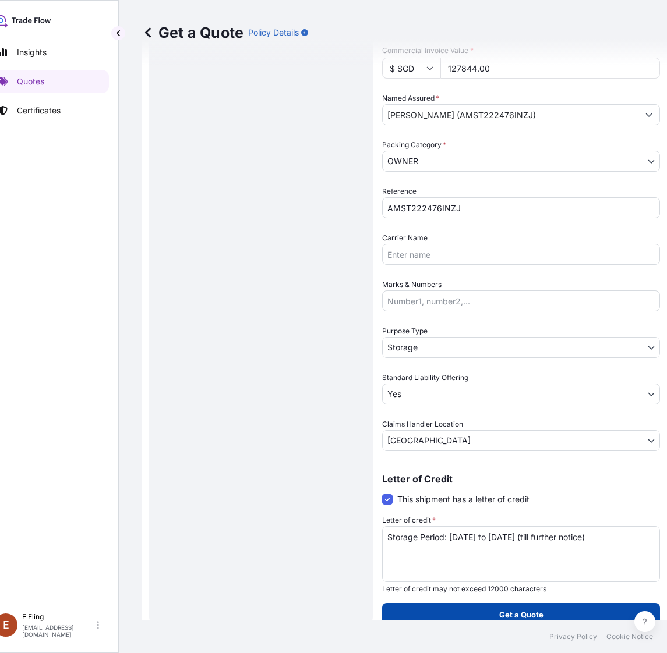
click at [512, 610] on p "Get a Quote" at bounding box center [521, 615] width 44 height 12
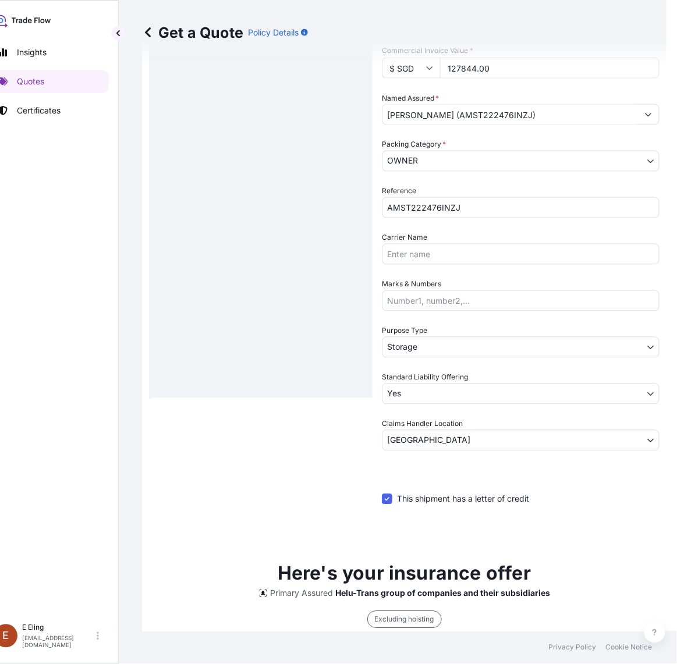
type input "[DATE]"
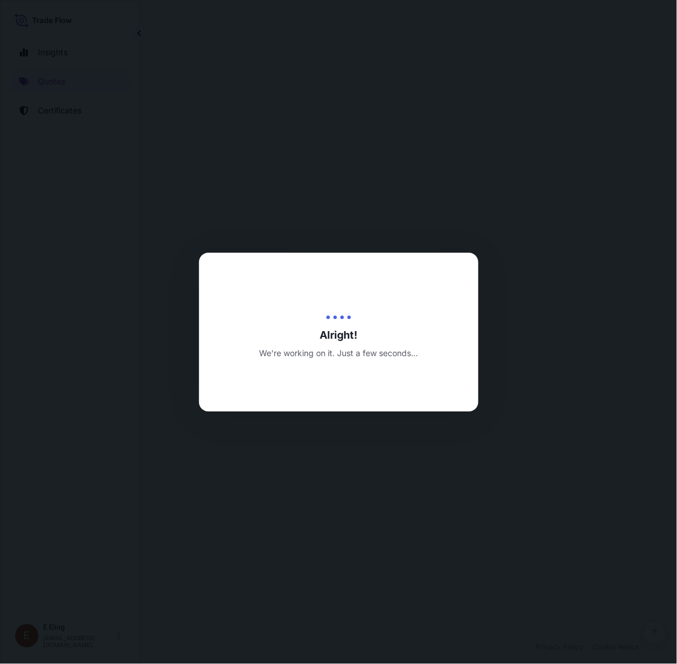
select select "STORAGE"
select select "Transit"
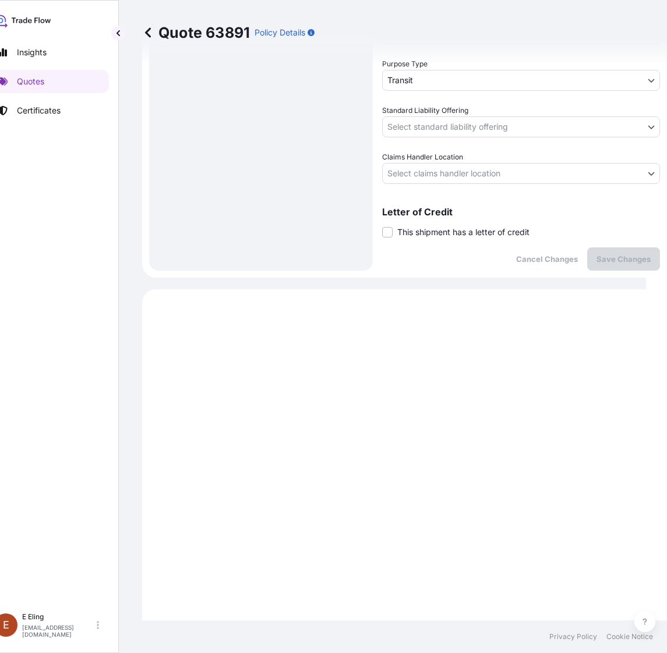
scroll to position [807, 0]
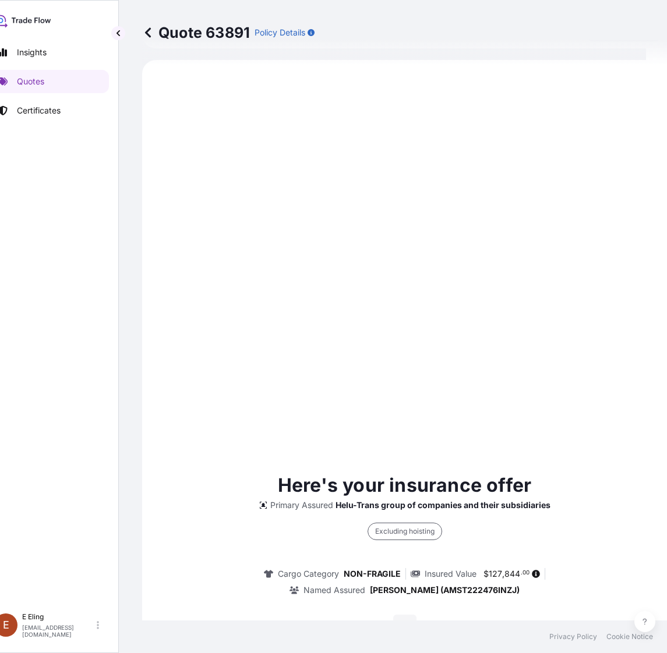
click at [597, 478] on div "Here's your insurance offer Primary Assured Helu-Trans group of companies and t…" at bounding box center [404, 606] width 492 height 269
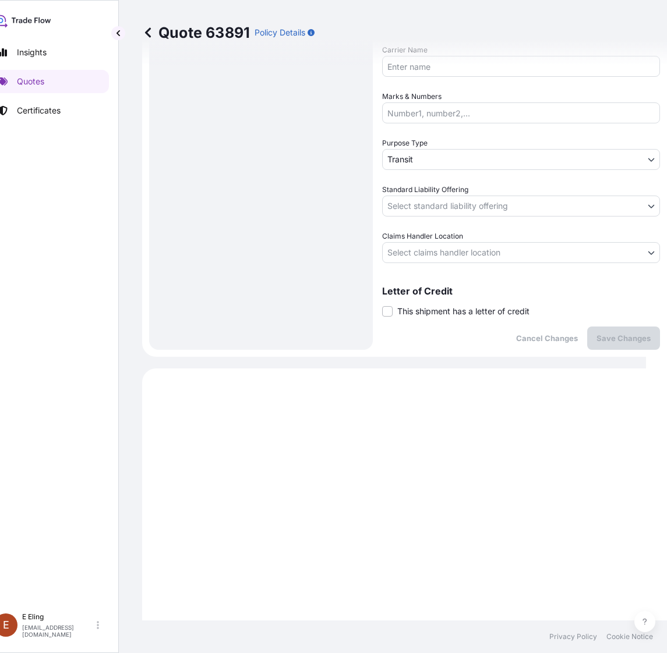
scroll to position [298, 0]
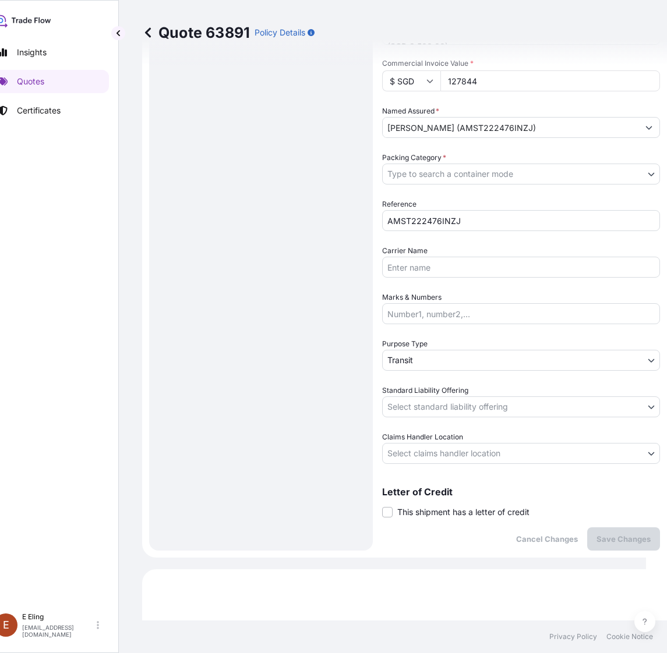
drag, startPoint x: 469, startPoint y: 507, endPoint x: 454, endPoint y: 539, distance: 35.4
click at [469, 508] on span "This shipment has a letter of credit" at bounding box center [463, 513] width 132 height 12
click at [382, 506] on input "This shipment has a letter of credit" at bounding box center [382, 506] width 0 height 0
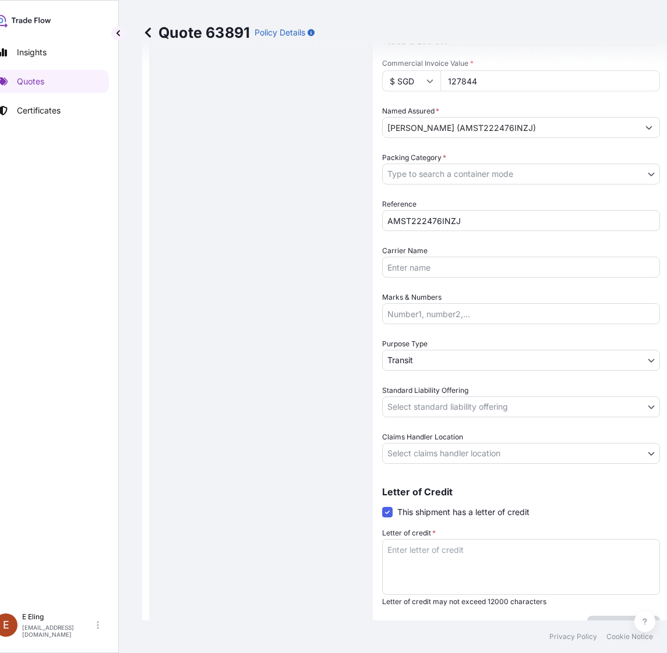
click at [453, 543] on textarea "Letter of credit *" at bounding box center [521, 567] width 278 height 56
paste textarea "Storage Period: [DATE] to [DATE] (till further notice)"
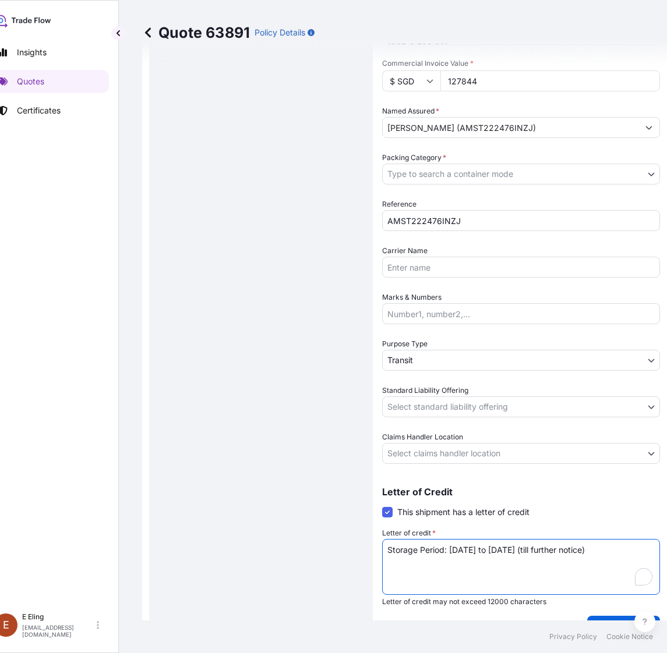
type textarea "Storage Period: [DATE] to [DATE] (till further notice)"
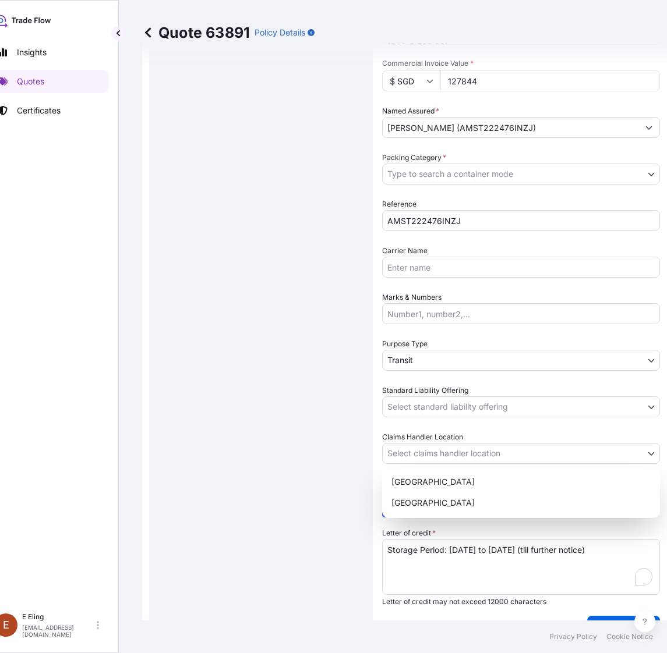
click at [453, 443] on body "Insights Quotes Certificates E E Eling eeling@helutrans.com Quote 63891 Policy …" at bounding box center [307, 326] width 656 height 653
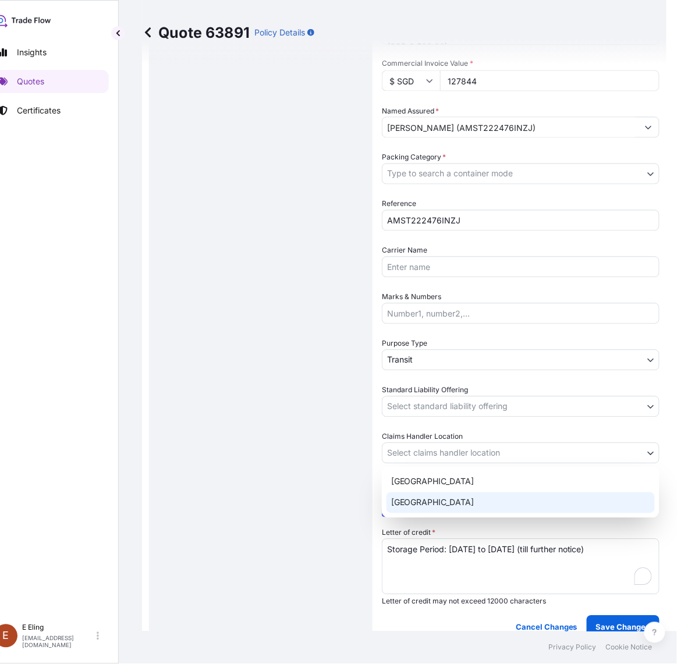
click at [428, 507] on div "[GEOGRAPHIC_DATA]" at bounding box center [521, 503] width 268 height 21
select select "[GEOGRAPHIC_DATA]"
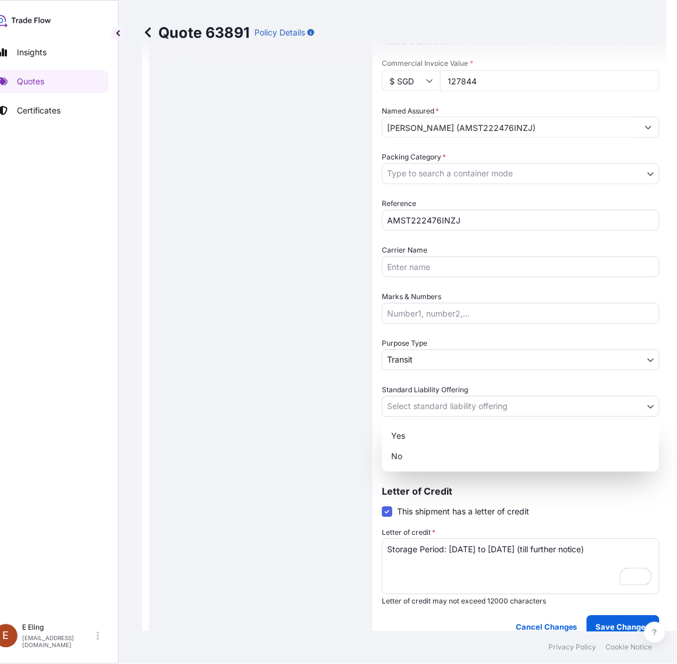
click at [439, 408] on body "Insights Quotes Certificates E E Eling eeling@helutrans.com Quote 63891 Policy …" at bounding box center [312, 332] width 667 height 664
click at [435, 434] on div "Yes" at bounding box center [521, 436] width 268 height 21
select select "Yes"
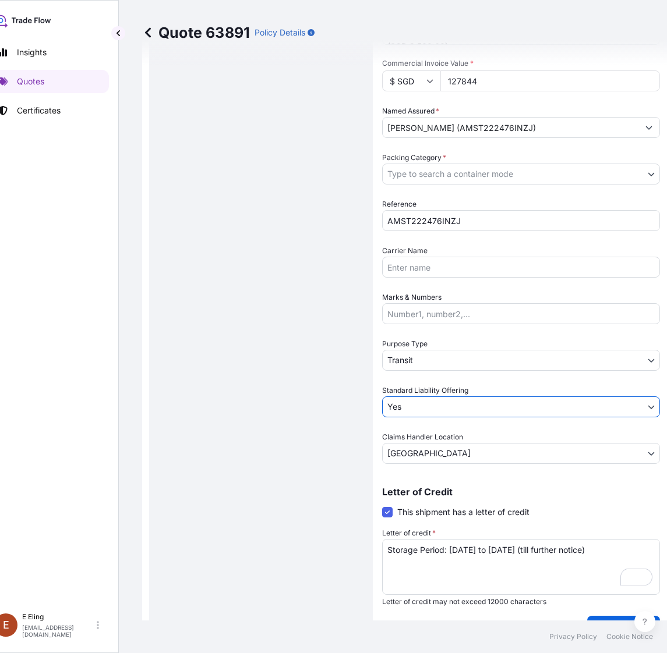
click at [436, 363] on body "Insights Quotes Certificates E E Eling eeling@helutrans.com Quote 63891 Policy …" at bounding box center [312, 326] width 667 height 653
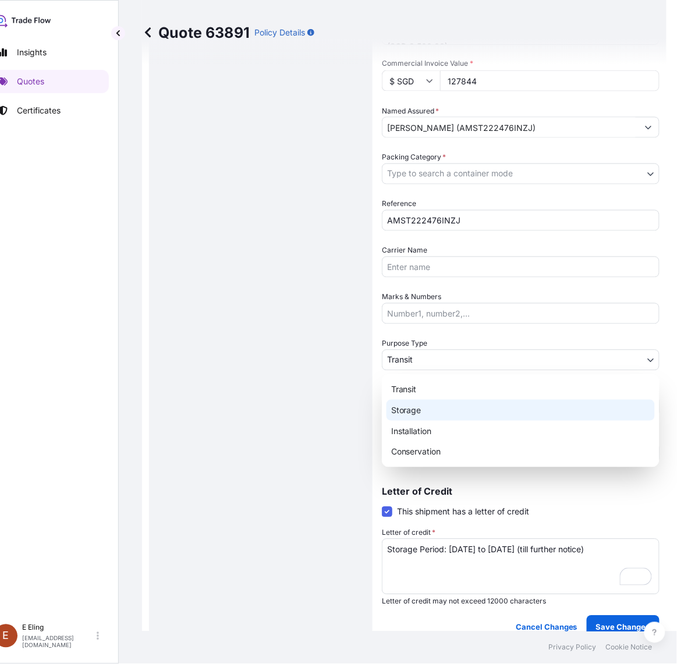
click at [423, 405] on div "Storage" at bounding box center [521, 410] width 268 height 21
select select "Storage"
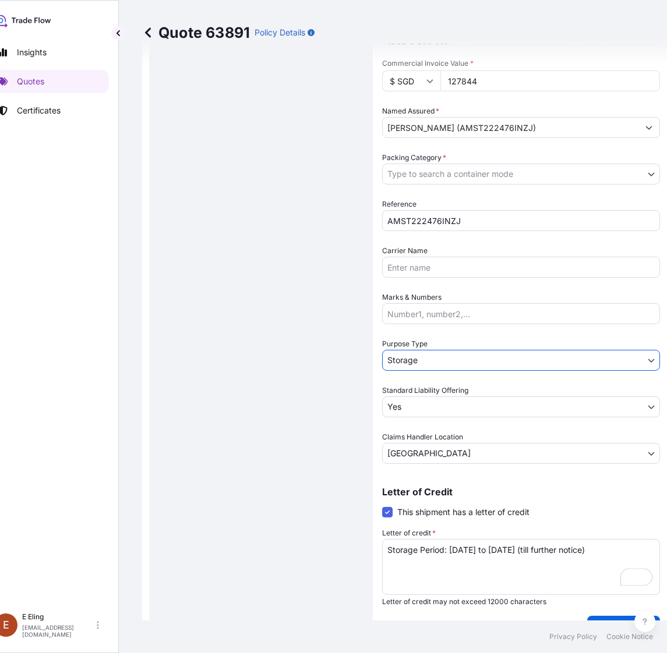
click at [446, 182] on body "Insights Quotes Certificates E E Eling eeling@helutrans.com Quote 63891 Policy …" at bounding box center [312, 326] width 667 height 653
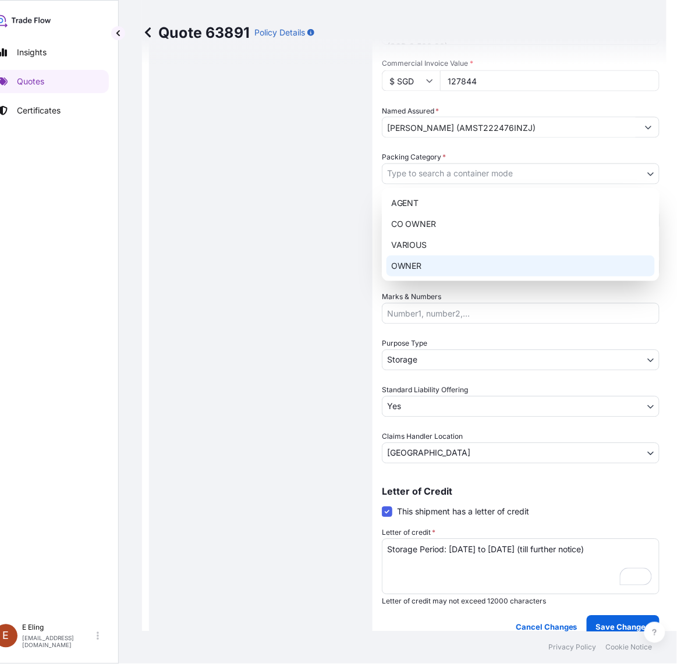
click at [426, 267] on div "OWNER" at bounding box center [521, 266] width 268 height 21
select select "27"
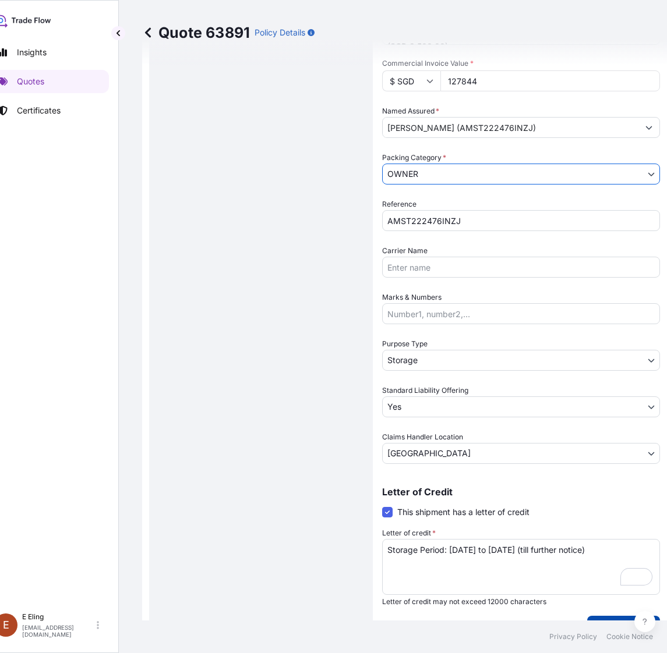
click at [598, 618] on button "Save Changes" at bounding box center [623, 627] width 73 height 23
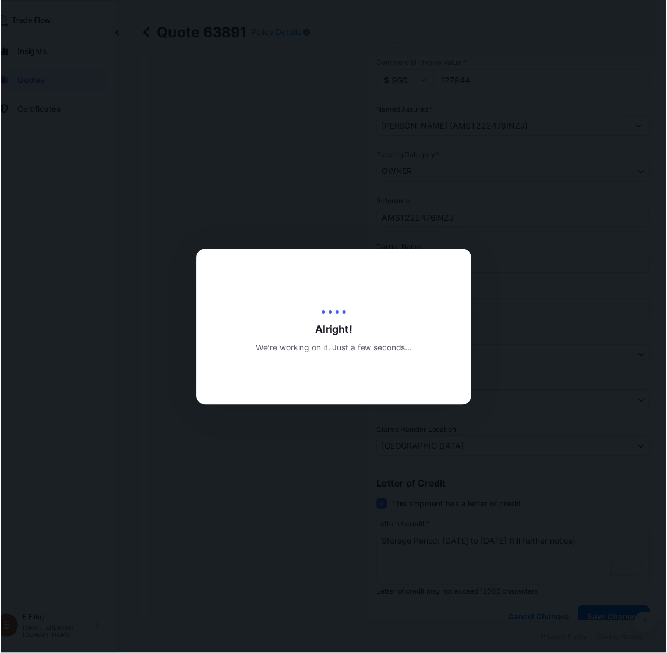
scroll to position [351, 0]
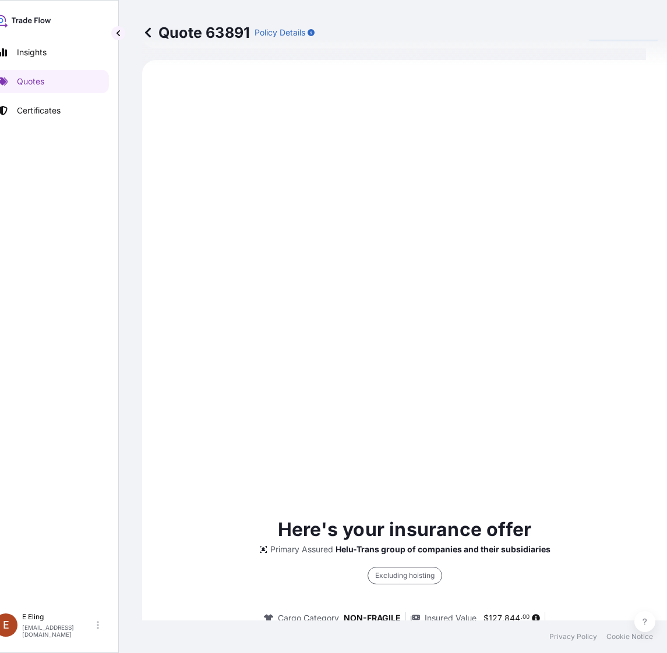
select select "STORAGE"
select select "Storage"
select select "Yes"
select select "[GEOGRAPHIC_DATA]"
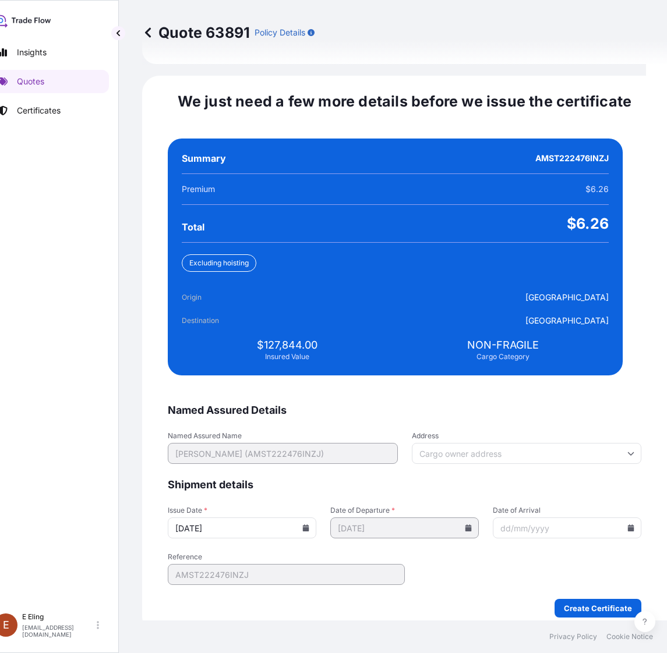
click at [313, 518] on input "[DATE]" at bounding box center [242, 528] width 149 height 21
click at [309, 525] on icon at bounding box center [305, 528] width 7 height 7
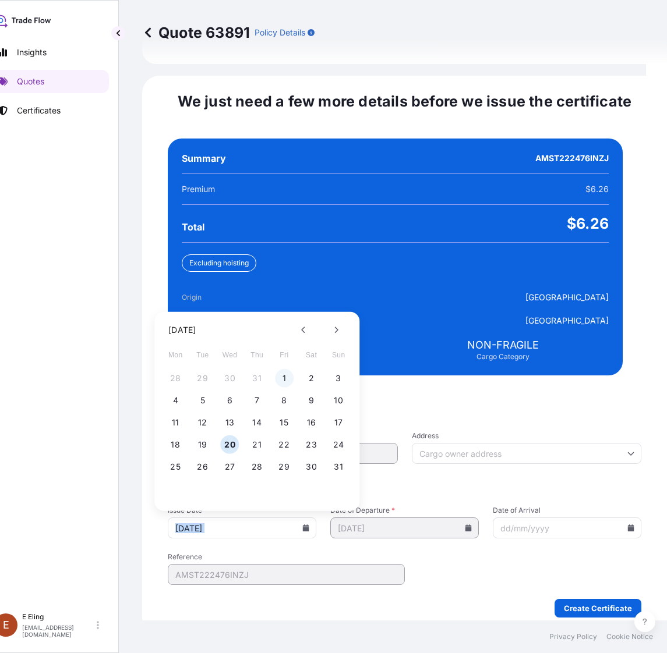
click at [283, 369] on button "1" at bounding box center [284, 378] width 19 height 19
type input "[DATE]"
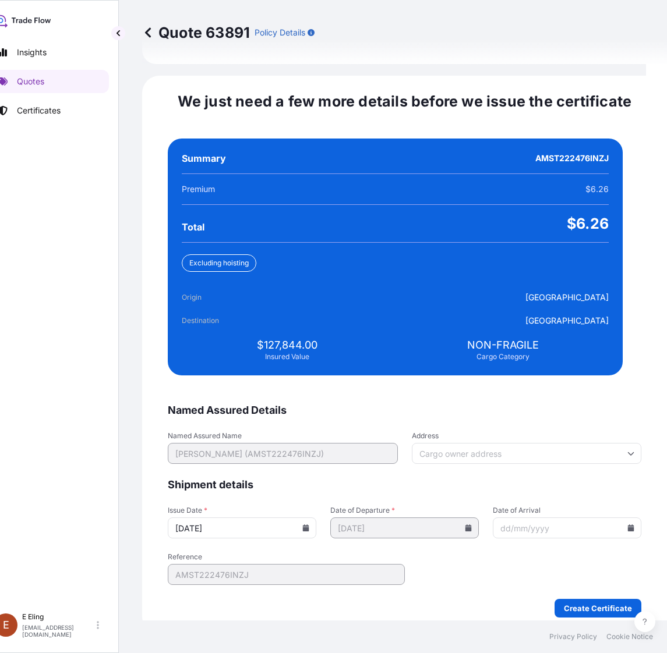
drag, startPoint x: 617, startPoint y: 511, endPoint x: 614, endPoint y: 517, distance: 7.0
click at [617, 518] on input "Date of Arrival" at bounding box center [567, 528] width 149 height 21
click at [628, 525] on icon at bounding box center [631, 528] width 6 height 7
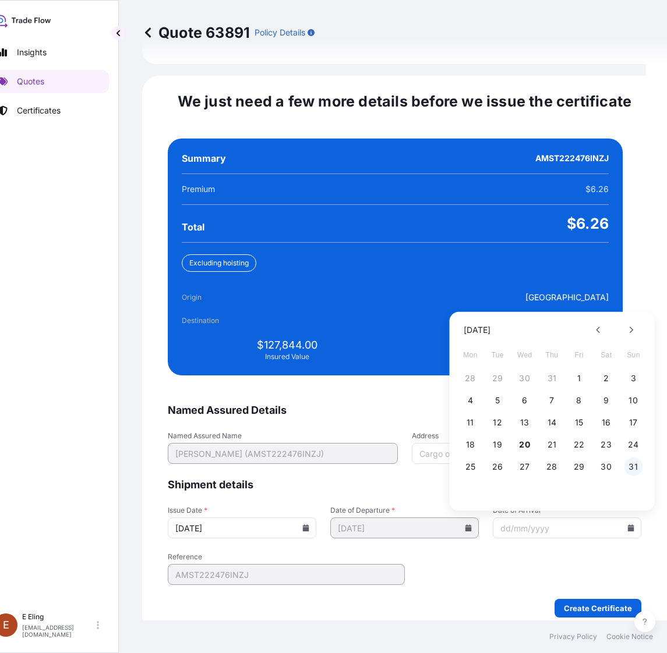
click at [632, 458] on button "31" at bounding box center [633, 467] width 19 height 19
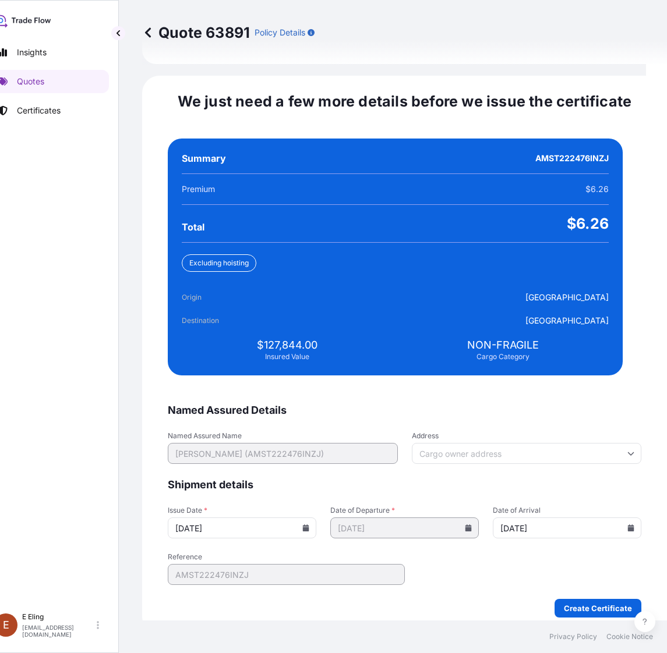
type input "[DATE]"
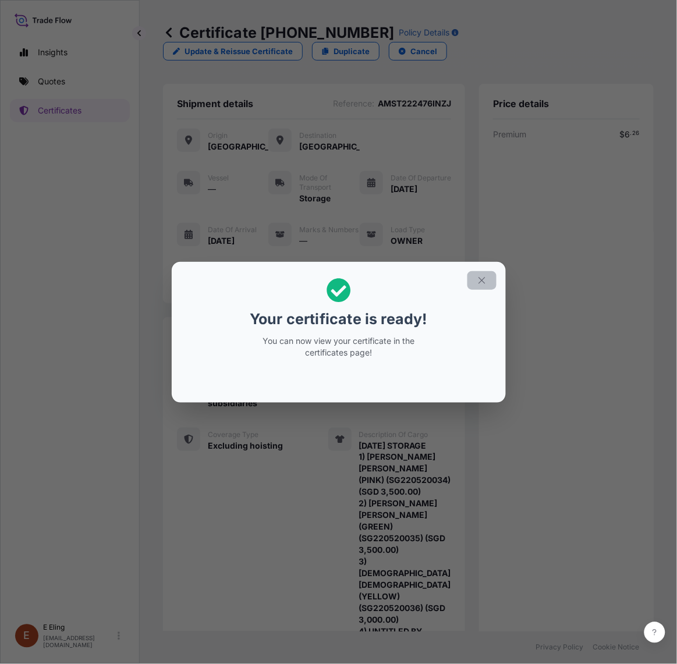
click at [482, 275] on icon "button" at bounding box center [482, 280] width 10 height 10
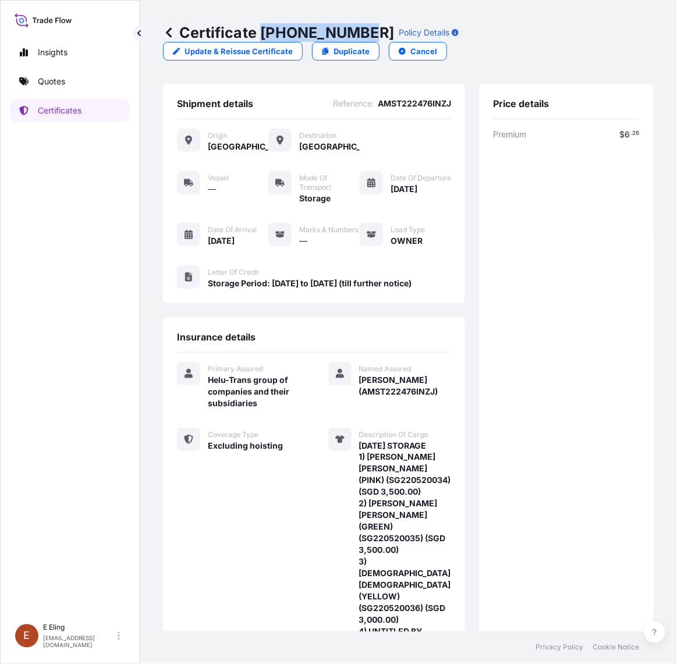
drag, startPoint x: 261, startPoint y: 33, endPoint x: 363, endPoint y: 33, distance: 101.9
click at [363, 33] on p "Certificate 31504-1346-1" at bounding box center [278, 32] width 231 height 19
copy p "31504-1346-1"
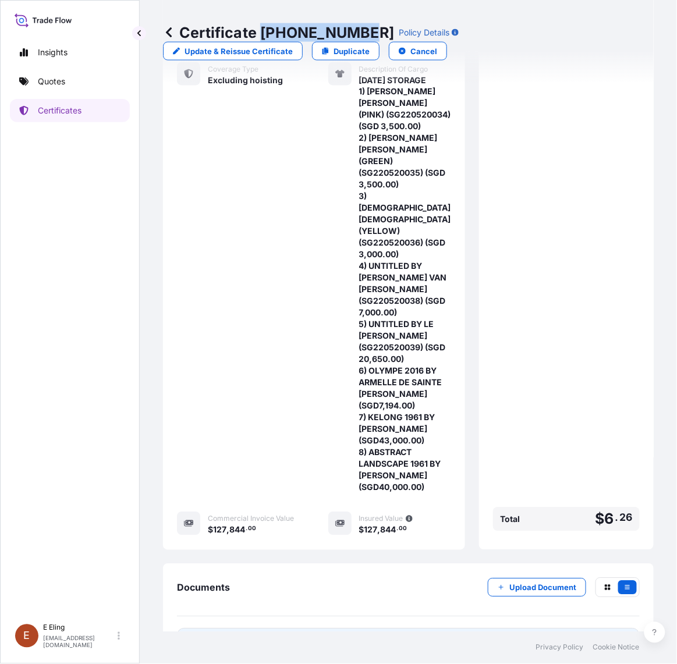
click at [437, 629] on link "PDF Certificate [DATE]" at bounding box center [408, 644] width 463 height 30
click at [539, 579] on button "Upload Document" at bounding box center [537, 588] width 98 height 19
click at [552, 582] on p "Upload Document" at bounding box center [543, 588] width 67 height 12
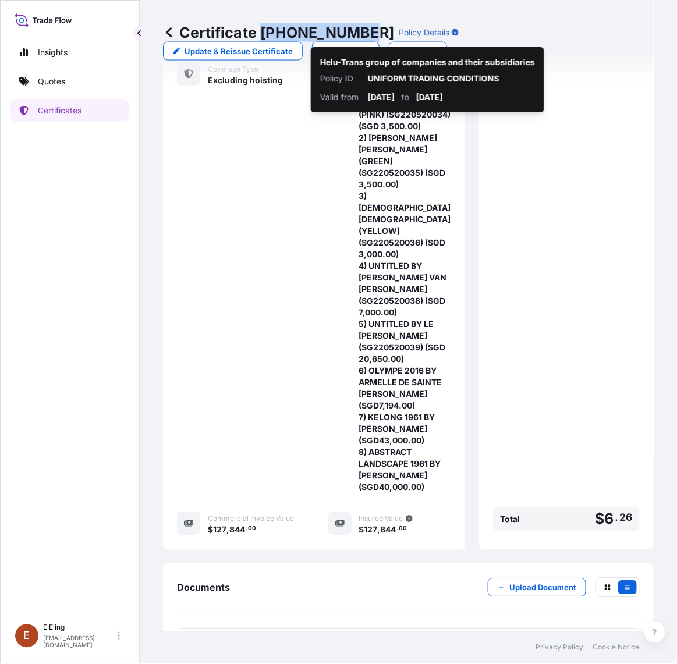
copy p "31504-1346-1"
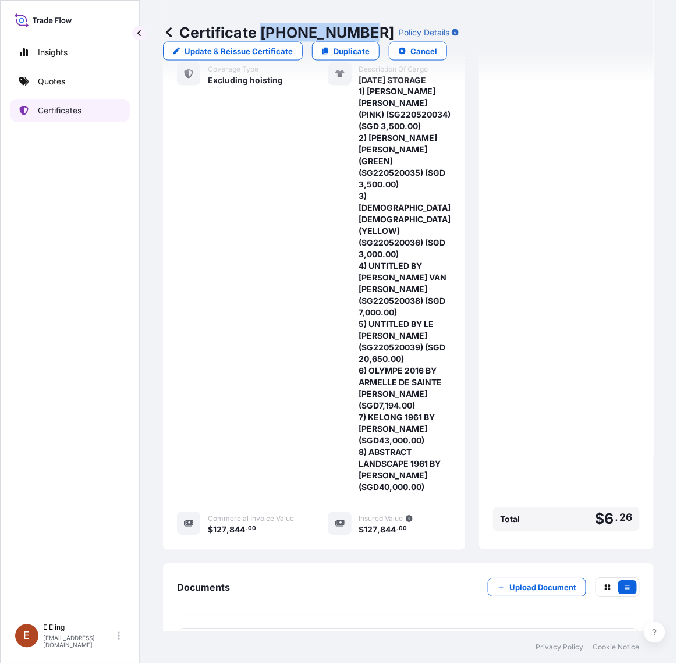
click at [80, 112] on p "Certificates" at bounding box center [60, 111] width 44 height 12
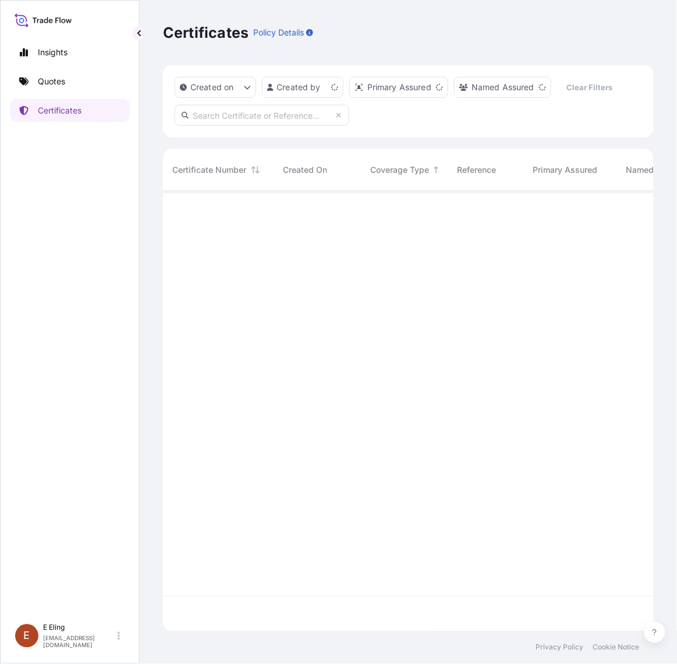
scroll to position [437, 480]
click at [220, 119] on input "text" at bounding box center [262, 115] width 175 height 21
paste input "AMST244071LRLR"
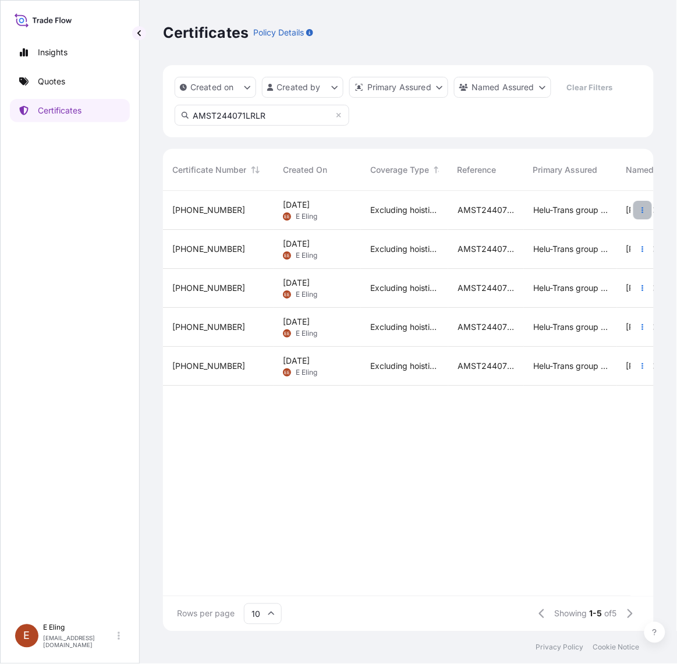
click at [637, 210] on button "button" at bounding box center [643, 210] width 19 height 19
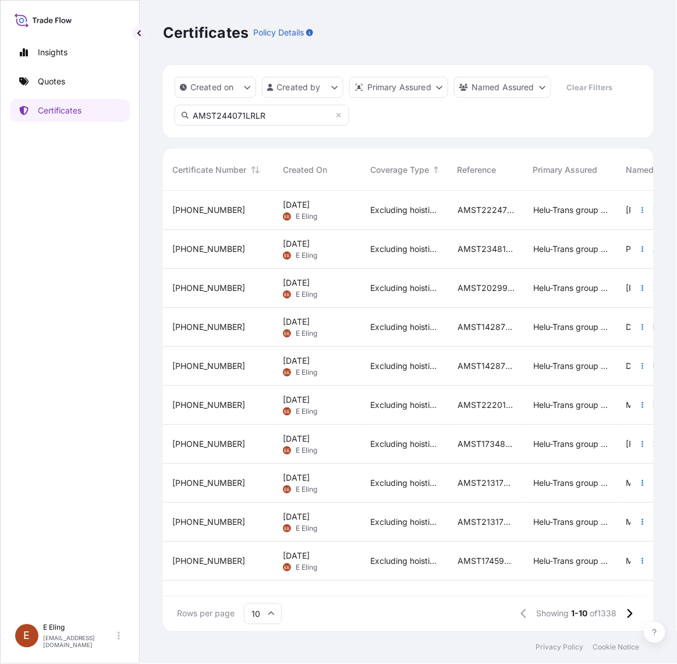
click at [280, 112] on input "AMST244071LRLR" at bounding box center [262, 115] width 175 height 21
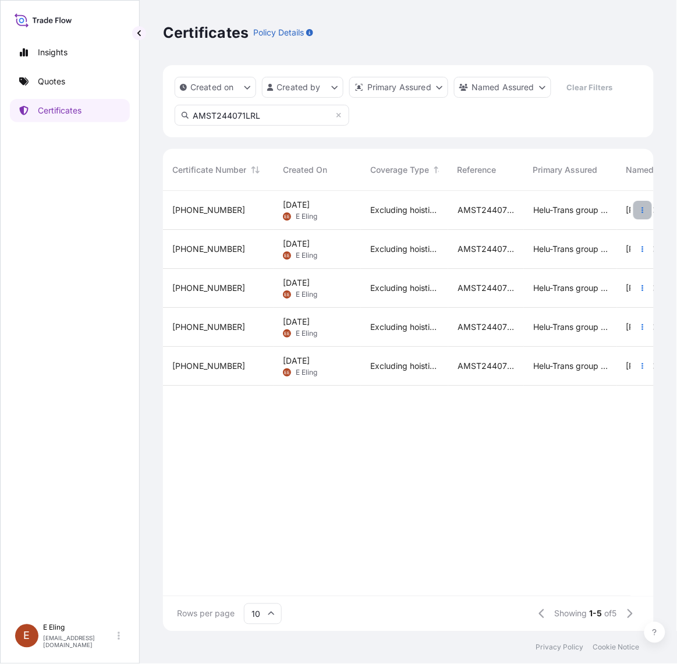
type input "AMST244071LRL"
click at [644, 207] on icon "button" at bounding box center [642, 210] width 7 height 7
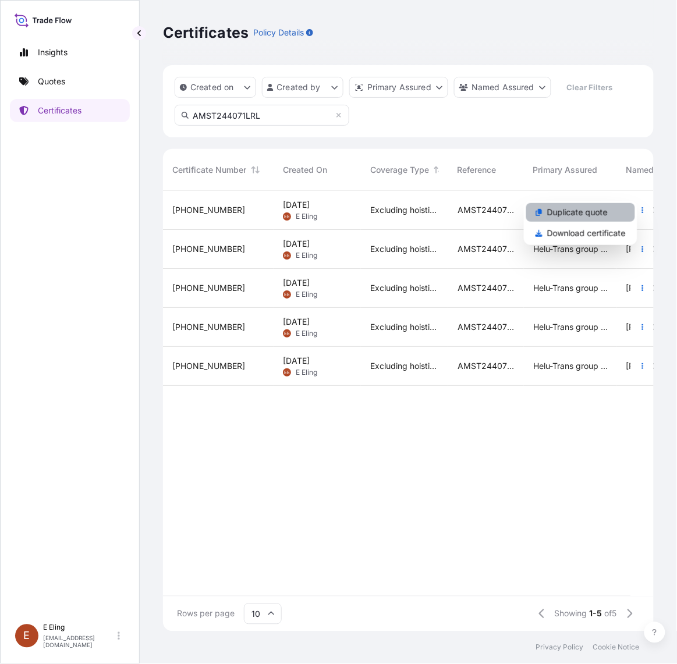
click at [612, 220] on link "Duplicate quote" at bounding box center [580, 212] width 109 height 19
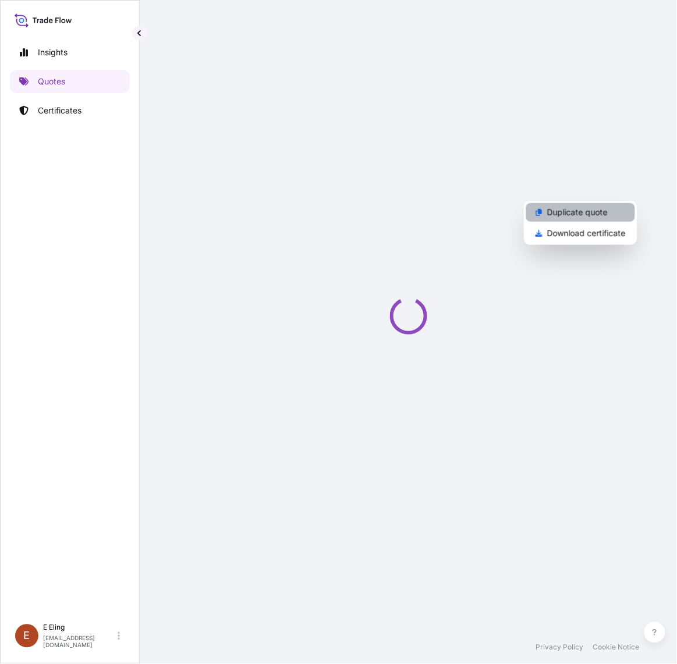
select select "STORAGE"
select select "Storage"
select select "Yes"
select select "[GEOGRAPHIC_DATA]"
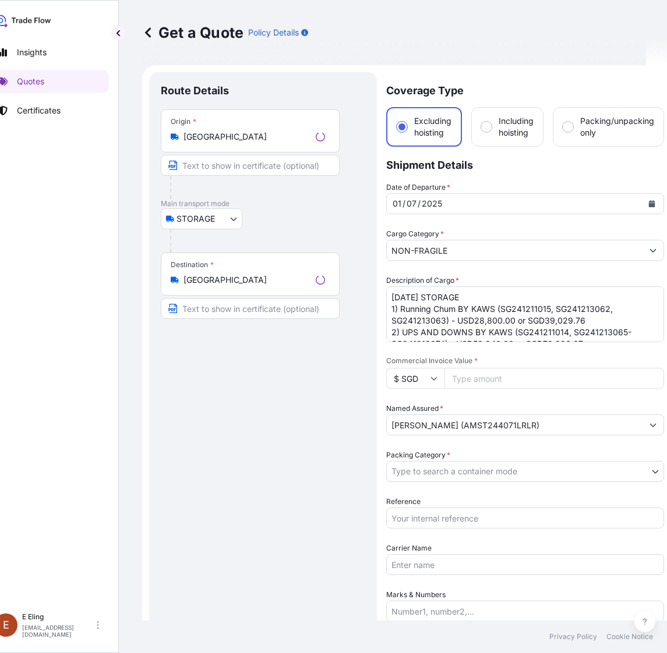
scroll to position [19, 0]
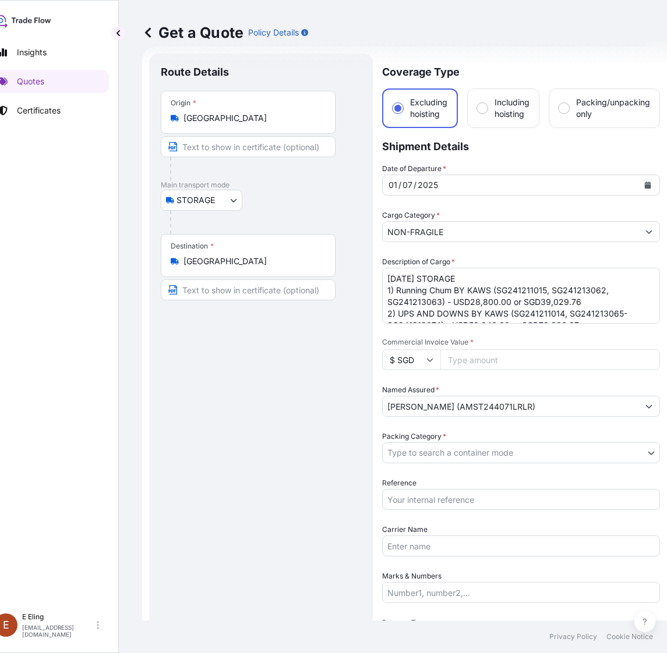
click at [644, 182] on icon "Calendar" at bounding box center [647, 185] width 7 height 7
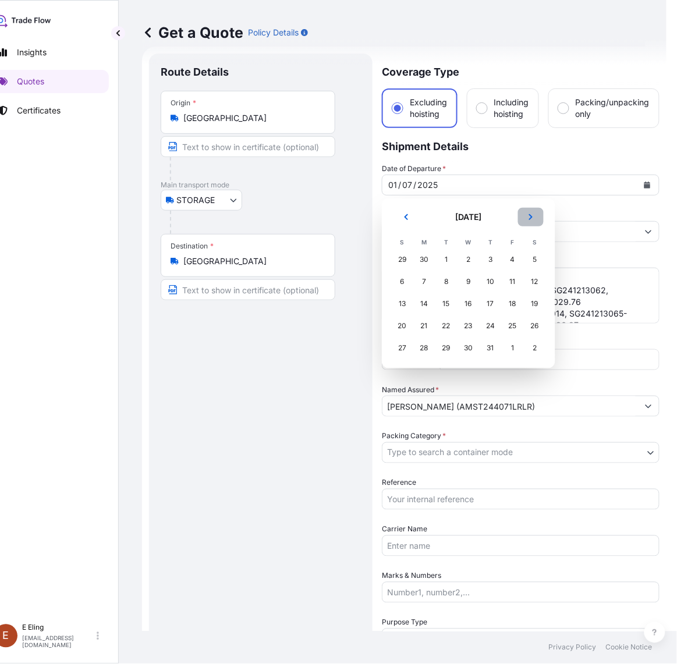
click at [528, 217] on icon "Next" at bounding box center [531, 217] width 7 height 7
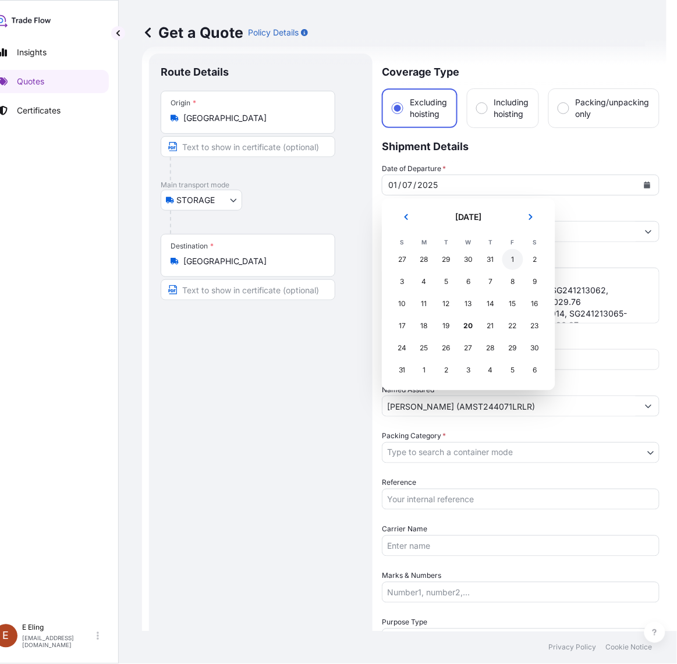
click at [511, 263] on div "1" at bounding box center [513, 259] width 21 height 21
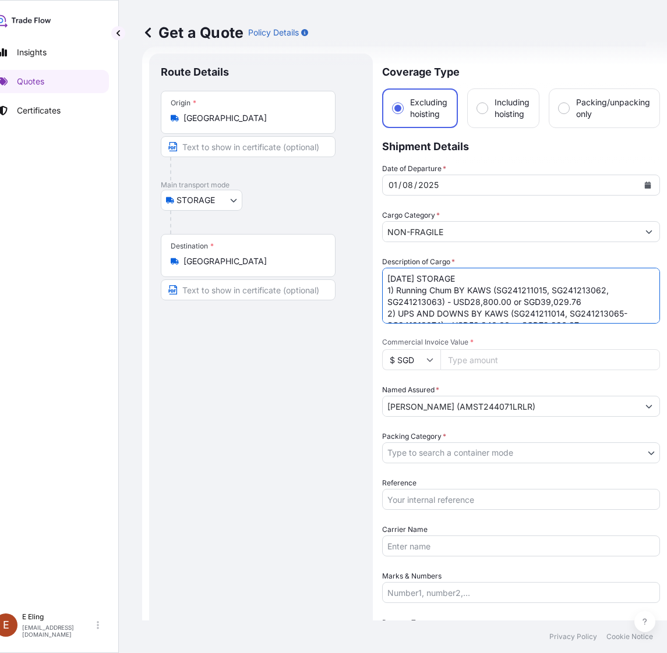
click at [401, 278] on textarea "JUL25 STORAGE 1) Running Chum BY KAWS (SG241211015, SG241213062, SG241213063) -…" at bounding box center [521, 296] width 278 height 56
drag, startPoint x: 401, startPoint y: 278, endPoint x: 368, endPoint y: 278, distance: 32.6
click at [368, 278] on form "Route Details Place of loading Road / Inland Road / Inland Origin * Singapore M…" at bounding box center [404, 486] width 525 height 879
type textarea "AUG25 STORAGE 1) Running Chum BY KAWS (SG241211015, SG241213062, SG241213063) -…"
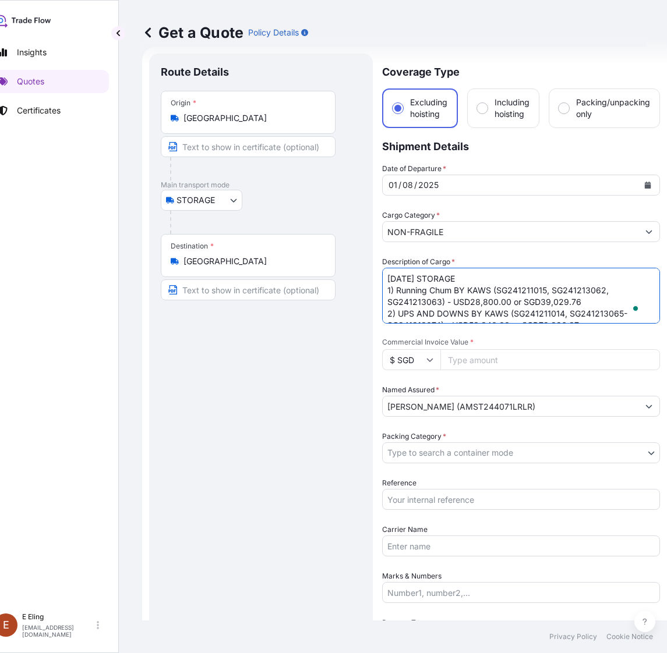
click at [486, 493] on input "Reference" at bounding box center [521, 499] width 278 height 21
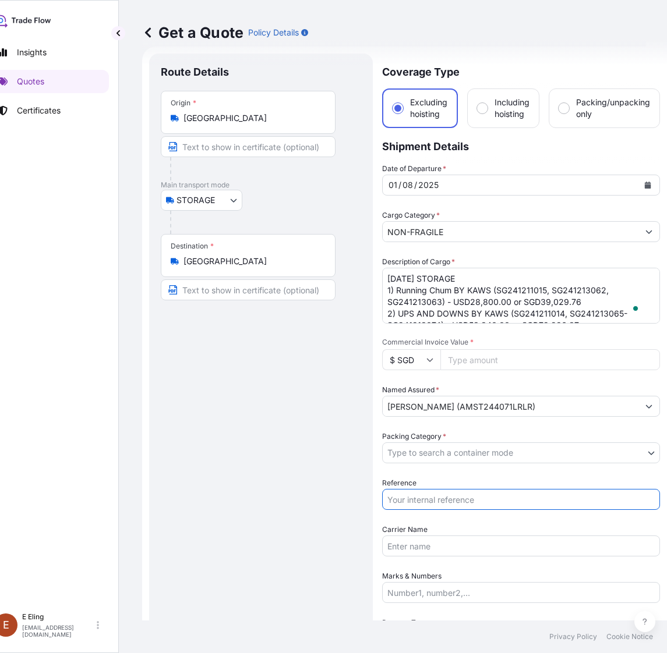
paste input "AMST244071LRLR"
type input "AMST244071LRLR"
click at [426, 451] on body "August 2025 Insights Quotes Certificates E E Eling eeling@helutrans.com Get a Q…" at bounding box center [312, 326] width 667 height 653
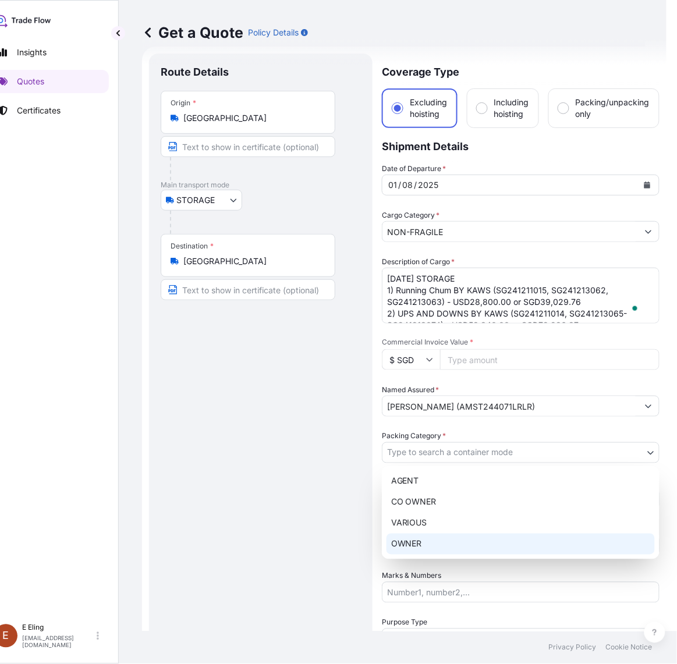
click at [416, 546] on div "OWNER" at bounding box center [521, 544] width 268 height 21
select select "27"
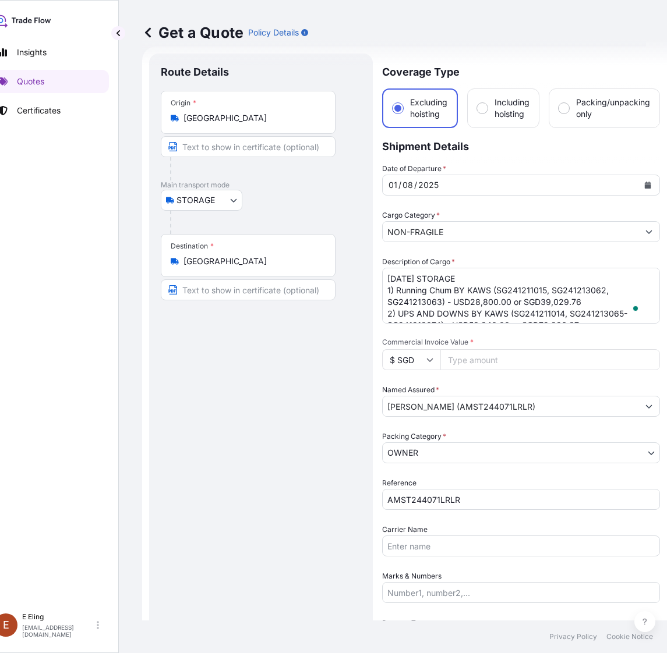
click at [475, 347] on div "Commercial Invoice Value * $ SGD" at bounding box center [521, 354] width 278 height 33
click at [475, 349] on input "Commercial Invoice Value *" at bounding box center [550, 359] width 220 height 21
paste input "579808.33"
type input "579808.33"
click at [543, 298] on textarea "JUL25 STORAGE 1) Running Chum BY KAWS (SG241211015, SG241213062, SG241213063) -…" at bounding box center [521, 296] width 278 height 56
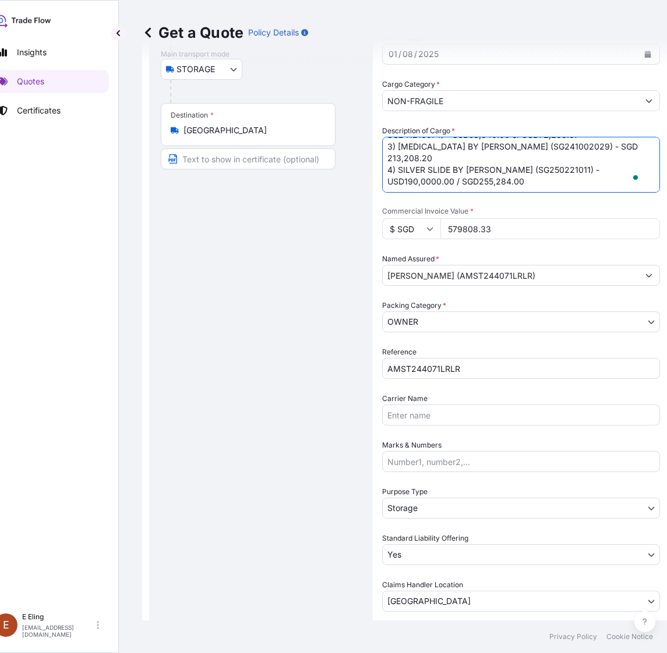
scroll to position [309, 0]
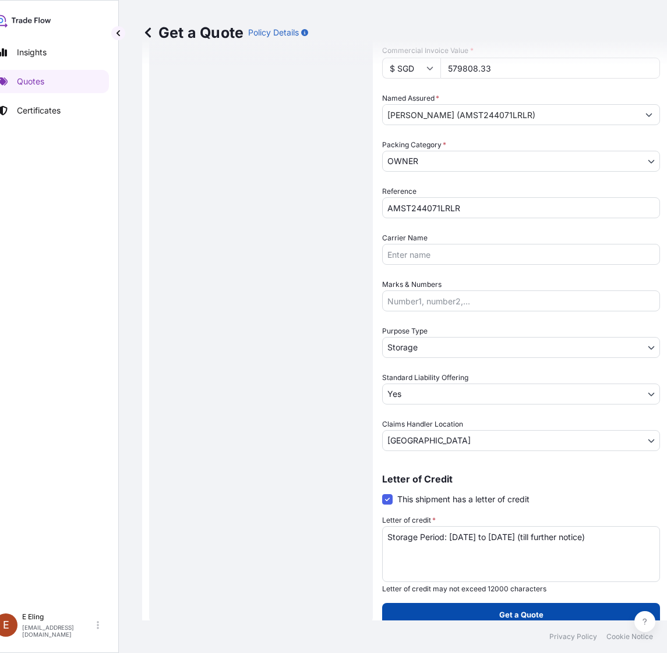
click at [523, 614] on p "Get a Quote" at bounding box center [521, 615] width 44 height 12
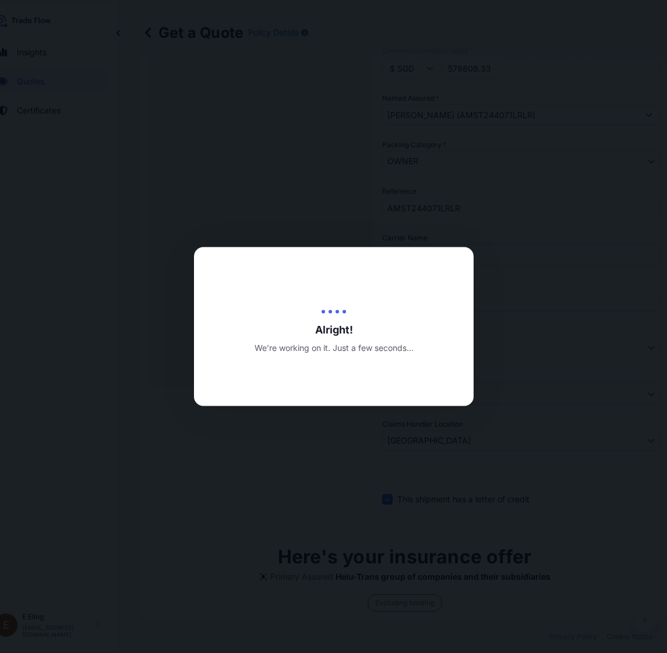
type input "20/08/2025"
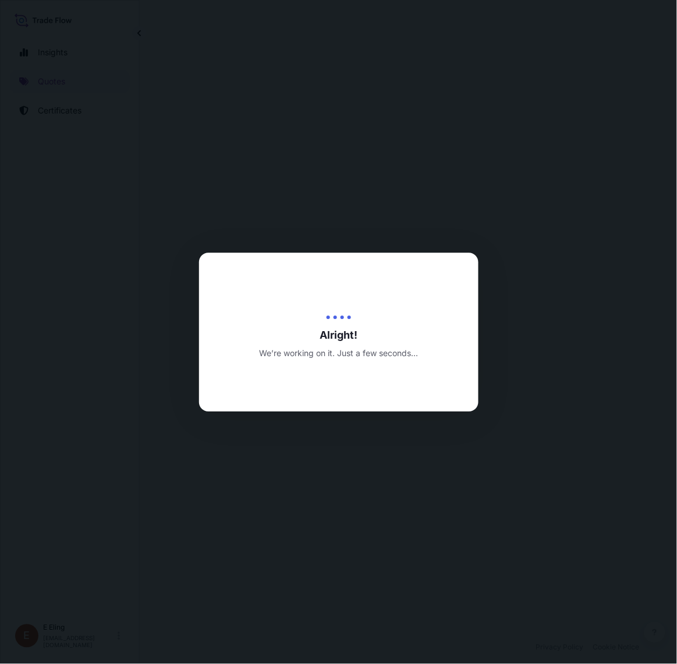
select select "STORAGE"
select select "Transit"
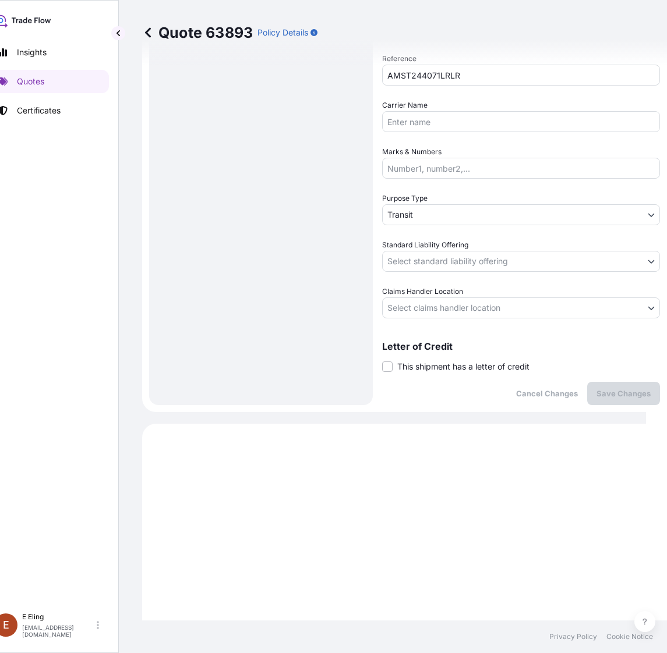
drag, startPoint x: 471, startPoint y: 369, endPoint x: 472, endPoint y: 379, distance: 10.5
click at [471, 369] on span "This shipment has a letter of credit" at bounding box center [463, 367] width 132 height 12
click at [382, 360] on input "This shipment has a letter of credit" at bounding box center [382, 360] width 0 height 0
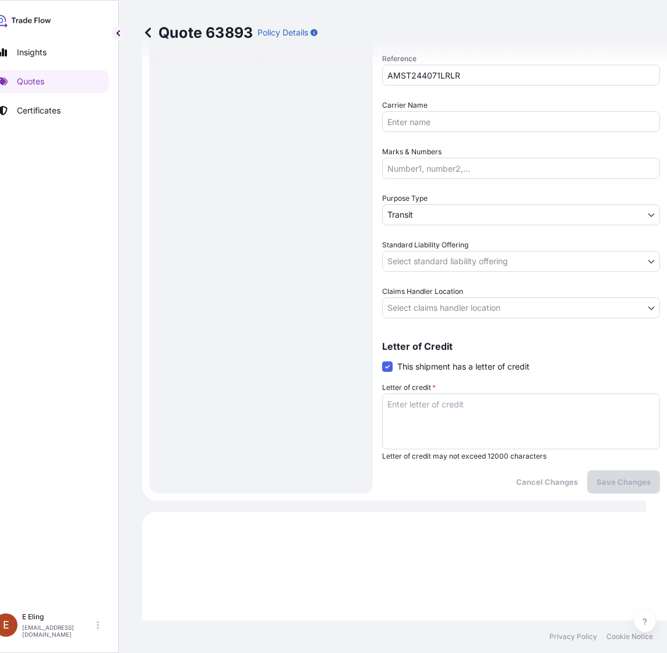
click at [472, 402] on textarea "Letter of credit *" at bounding box center [521, 422] width 278 height 56
paste textarea "Storage Period: [DATE] to [DATE] (till further notice)"
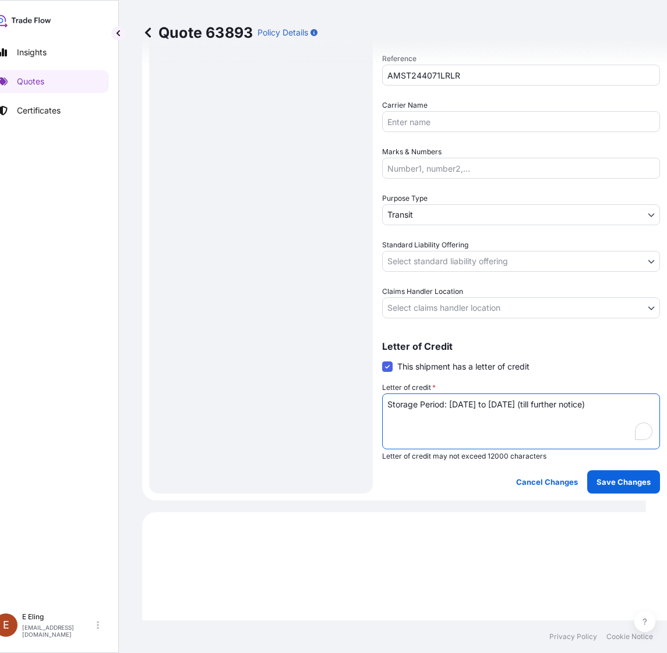
type textarea "Storage Period: [DATE] to [DATE] (till further notice)"
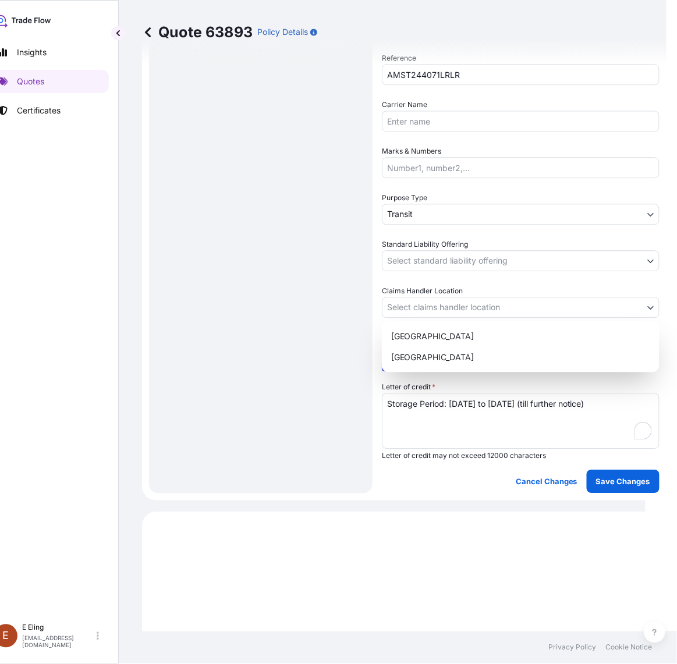
click at [464, 303] on body "Insights Quotes Certificates E E Eling eeling@helutrans.com Quote 63893 Policy …" at bounding box center [312, 332] width 667 height 664
click at [446, 354] on div "[GEOGRAPHIC_DATA]" at bounding box center [521, 357] width 268 height 21
select select "[GEOGRAPHIC_DATA]"
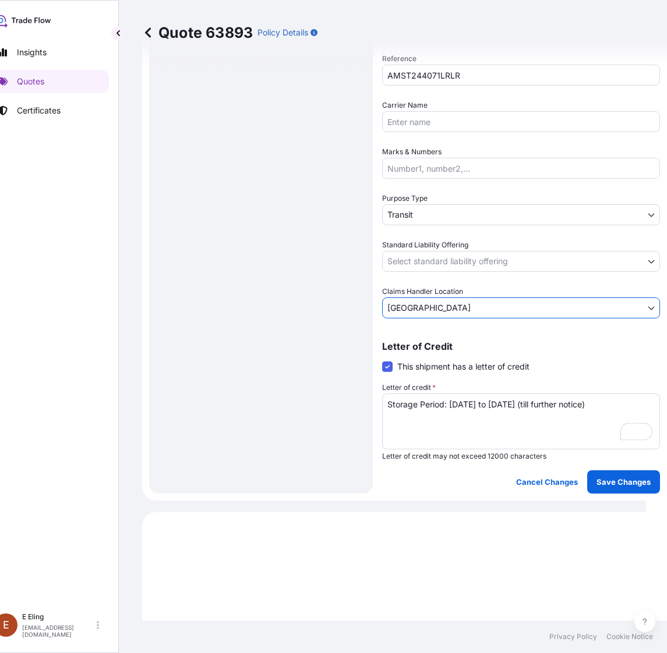
click at [448, 267] on body "Insights Quotes Certificates E E Eling eeling@helutrans.com Quote 63893 Policy …" at bounding box center [312, 326] width 667 height 653
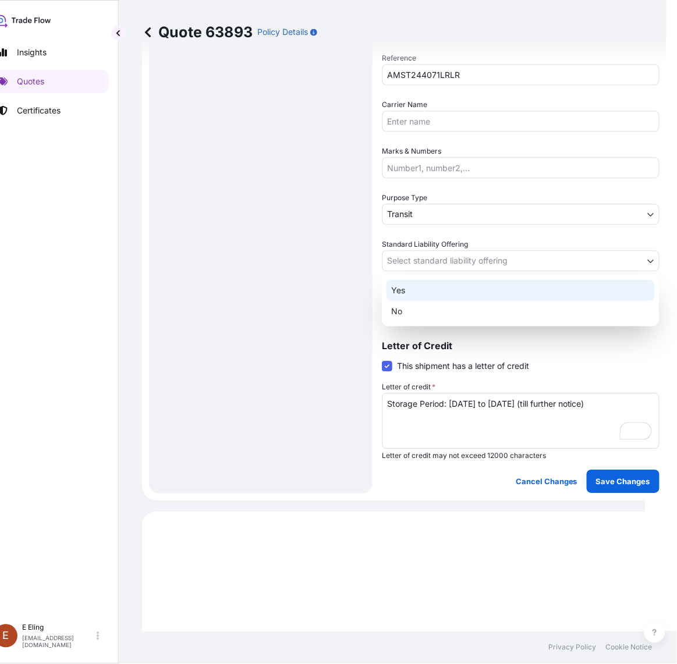
click at [420, 292] on div "Yes" at bounding box center [521, 290] width 268 height 21
select select "Yes"
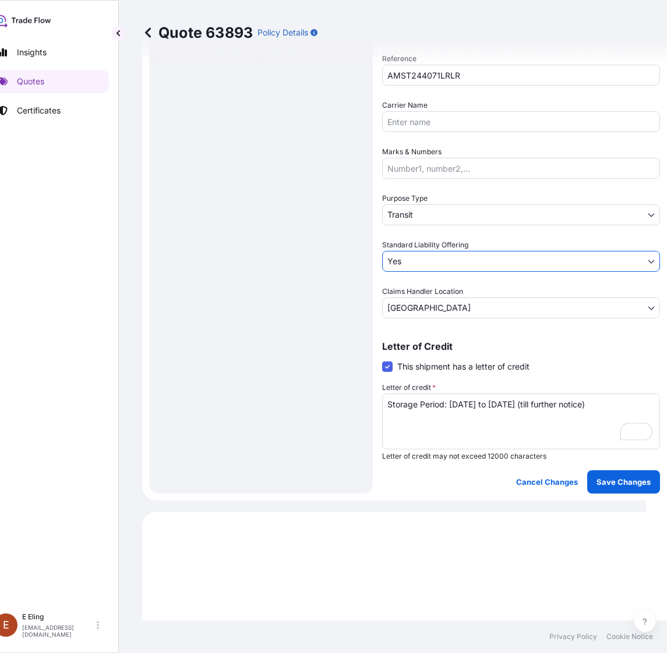
click at [428, 202] on div "Purpose Type Transit" at bounding box center [521, 209] width 278 height 33
click at [420, 217] on body "Insights Quotes Certificates E E Eling eeling@helutrans.com Quote 63893 Policy …" at bounding box center [312, 326] width 667 height 653
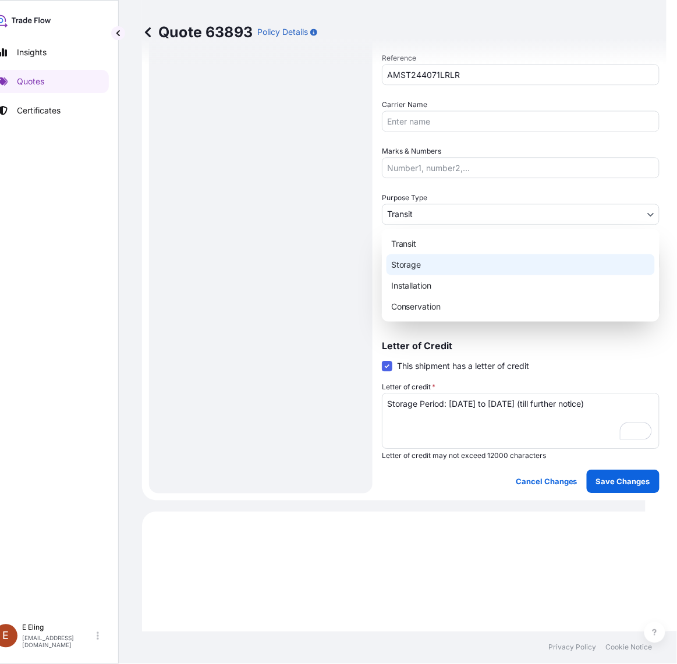
click at [420, 267] on div "Storage" at bounding box center [521, 265] width 268 height 21
select select "Storage"
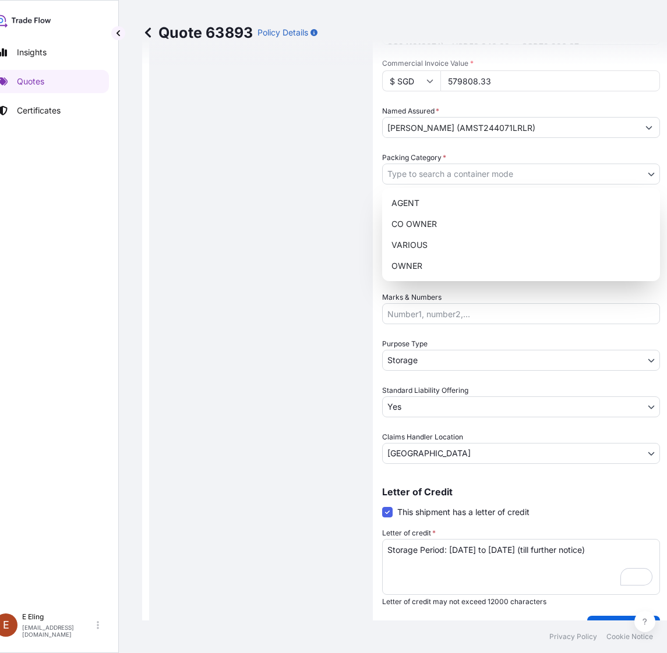
click at [457, 172] on body "Insights Quotes Certificates E E Eling eeling@helutrans.com Quote 63893 Policy …" at bounding box center [307, 326] width 656 height 653
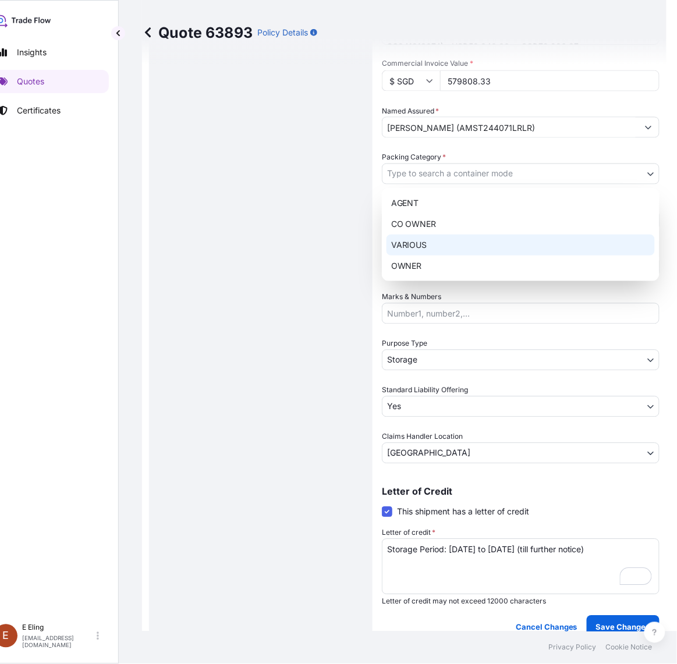
click at [423, 258] on div "OWNER" at bounding box center [521, 266] width 268 height 21
select select "27"
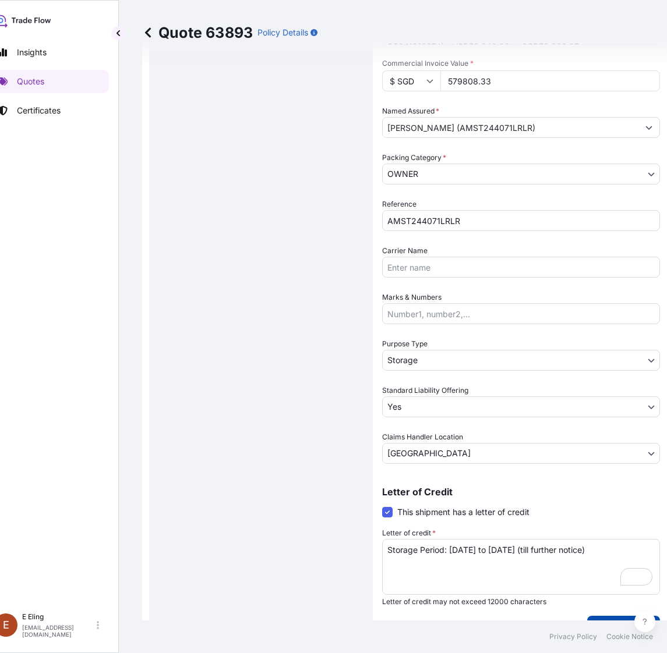
click at [609, 622] on p "Save Changes" at bounding box center [623, 628] width 54 height 12
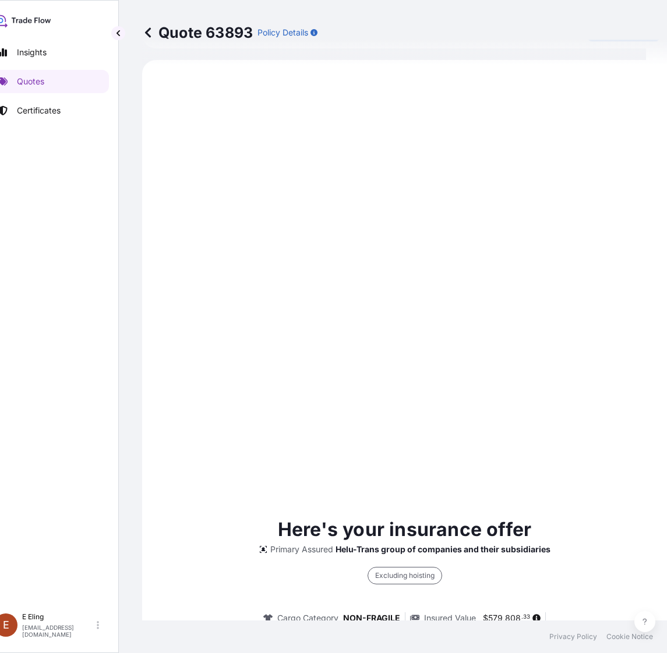
select select "STORAGE"
select select "Storage"
select select "Yes"
select select "[GEOGRAPHIC_DATA]"
click at [446, 457] on div "Here's your insurance offer Primary Assured Helu-Trans group of companies and t…" at bounding box center [404, 664] width 492 height 1176
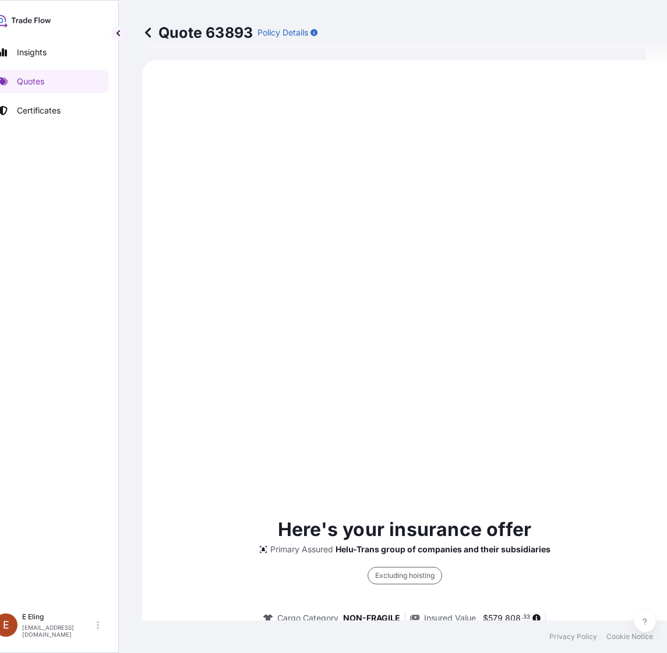
click at [480, 396] on div "Here's your insurance offer Primary Assured Helu-Trans group of companies and t…" at bounding box center [404, 664] width 492 height 1176
click at [612, 471] on div "Here's your insurance offer Primary Assured Helu-Trans group of companies and t…" at bounding box center [404, 664] width 492 height 1176
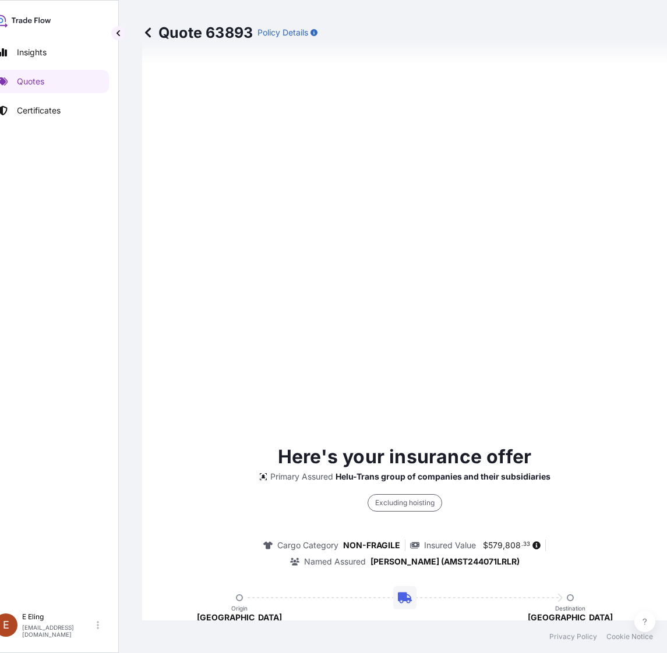
scroll to position [1114, 0]
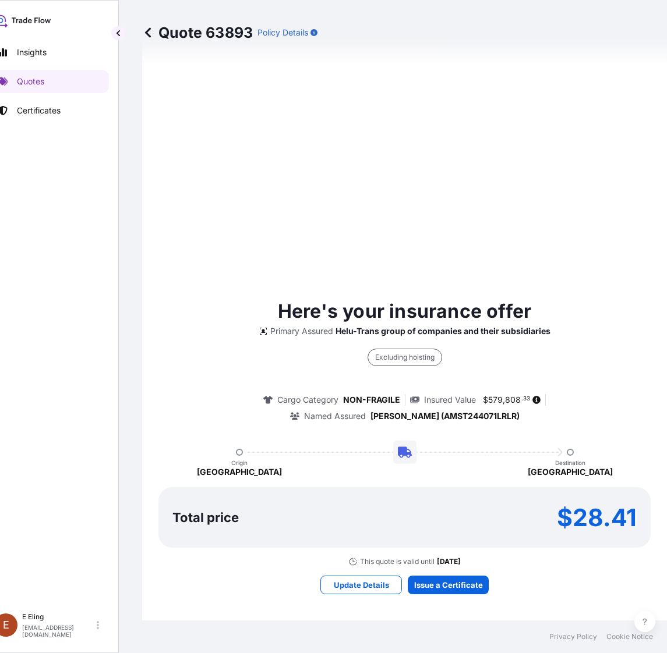
click at [563, 289] on div "Here's your insurance offer Primary Assured Helu-Trans group of companies and t…" at bounding box center [404, 446] width 492 height 1176
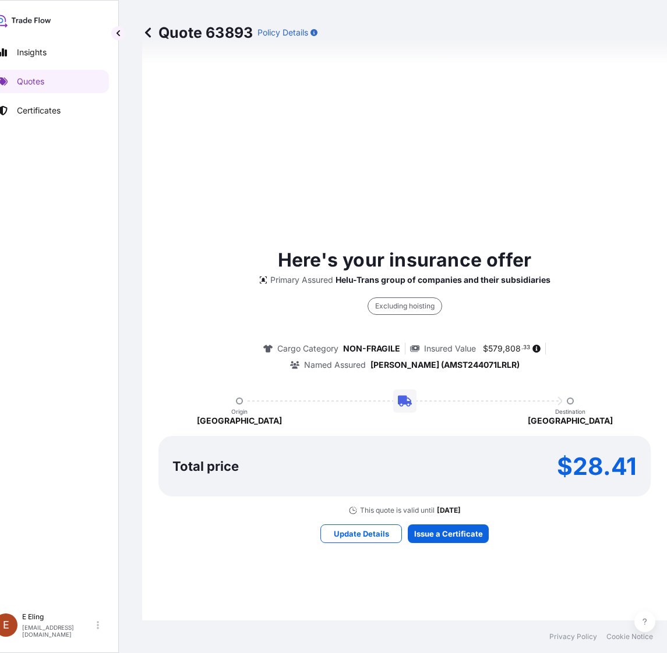
scroll to position [1405, 0]
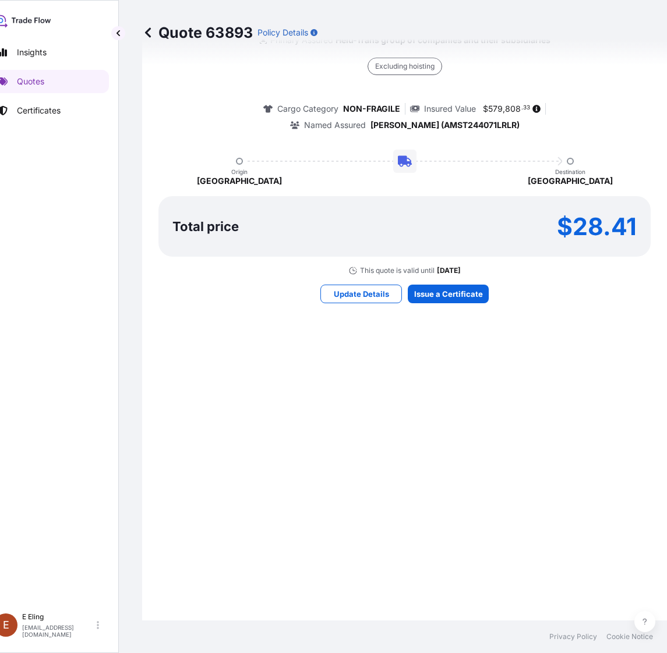
click at [422, 507] on div "Here's your insurance offer Primary Assured Helu-Trans group of companies and t…" at bounding box center [404, 155] width 492 height 1176
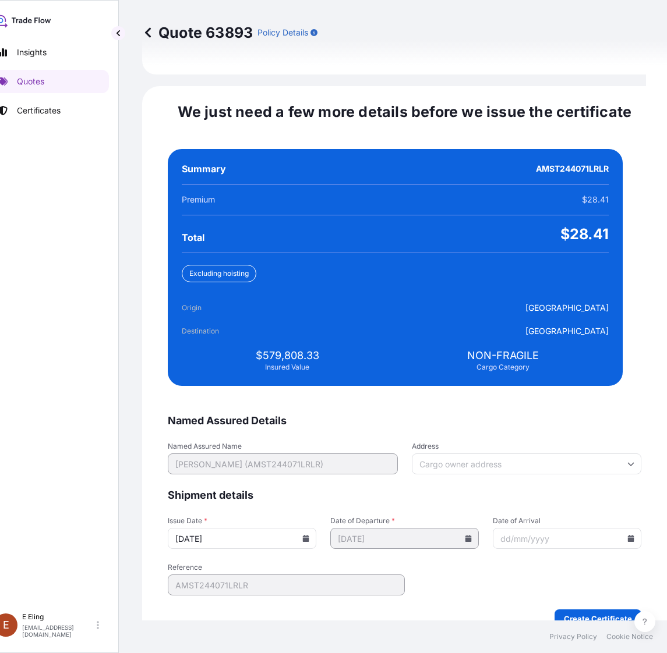
scroll to position [2670, 0]
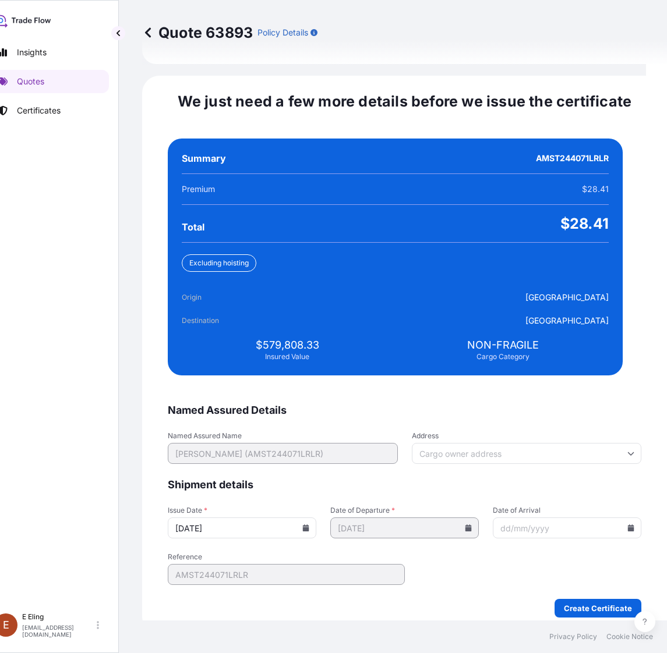
click at [309, 525] on icon at bounding box center [306, 528] width 6 height 7
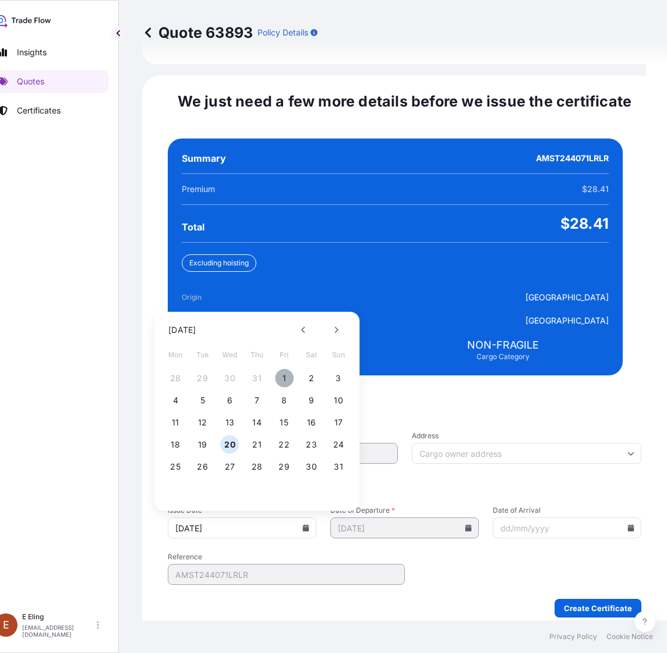
click at [292, 369] on button "1" at bounding box center [284, 378] width 19 height 19
type input "[DATE]"
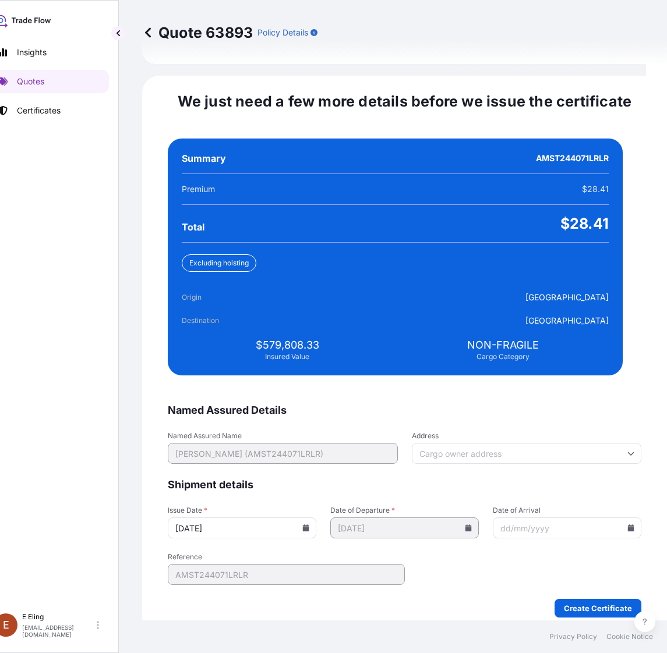
click at [628, 525] on icon at bounding box center [631, 528] width 6 height 7
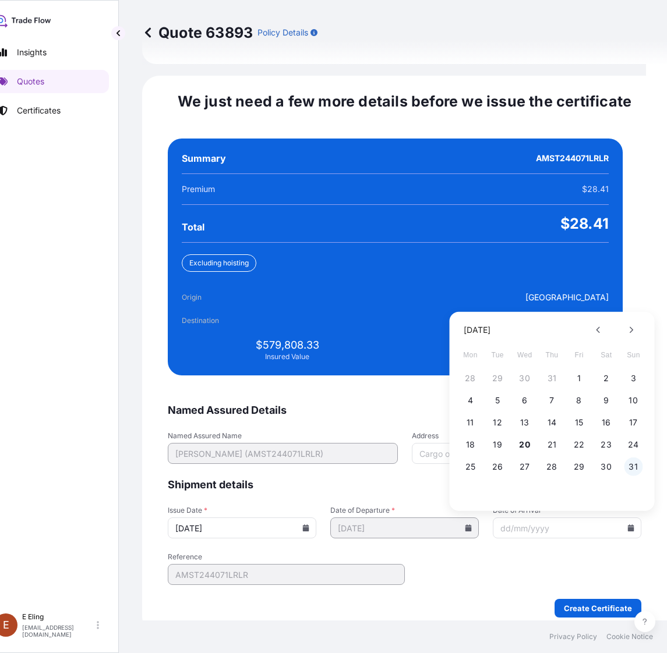
click at [632, 458] on button "31" at bounding box center [633, 467] width 19 height 19
type input "[DATE]"
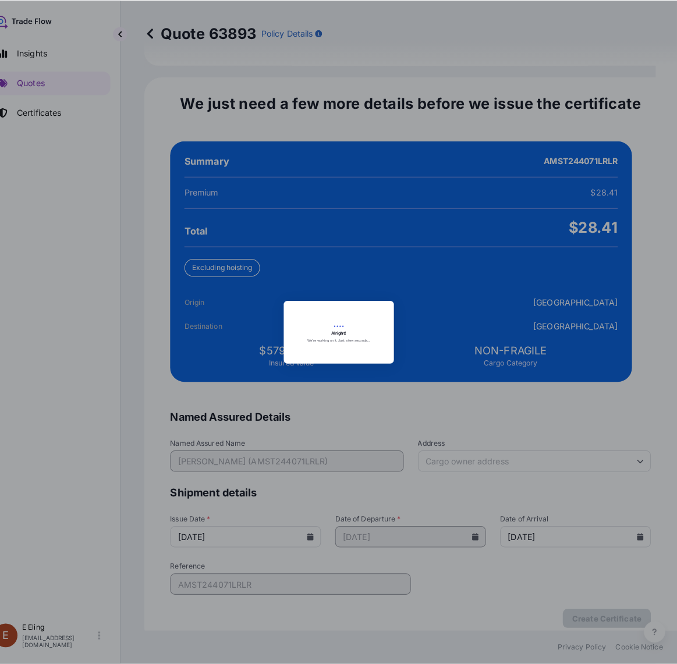
scroll to position [0, 21]
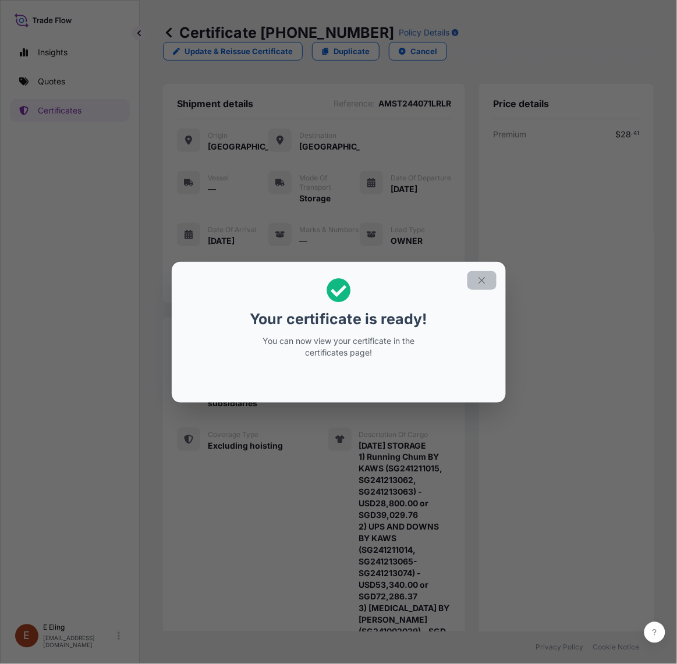
click at [476, 271] on button "button" at bounding box center [482, 280] width 29 height 19
click at [477, 282] on icon "button" at bounding box center [482, 280] width 10 height 10
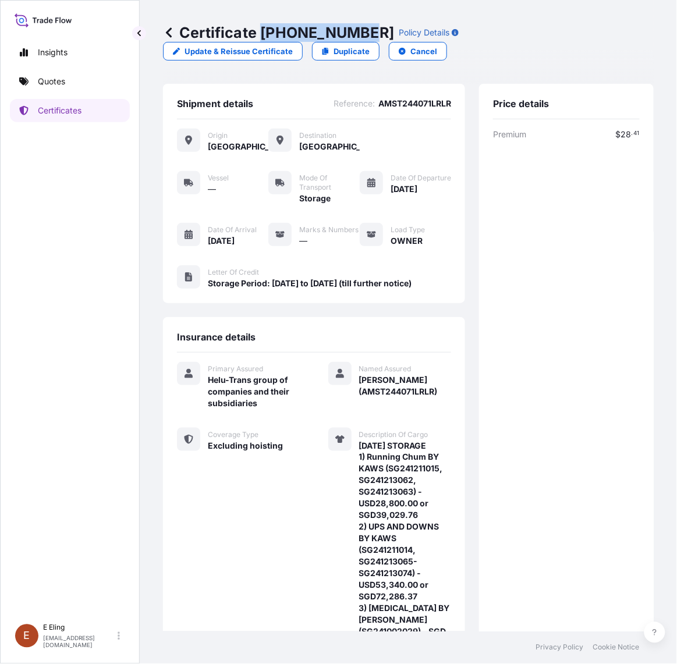
drag, startPoint x: 262, startPoint y: 30, endPoint x: 363, endPoint y: 29, distance: 100.8
click at [363, 29] on p "Certificate 31504-1347-1" at bounding box center [278, 32] width 231 height 19
copy p "31504-1347-1"
click at [15, 418] on div "Insights Quotes Certificates" at bounding box center [70, 324] width 120 height 588
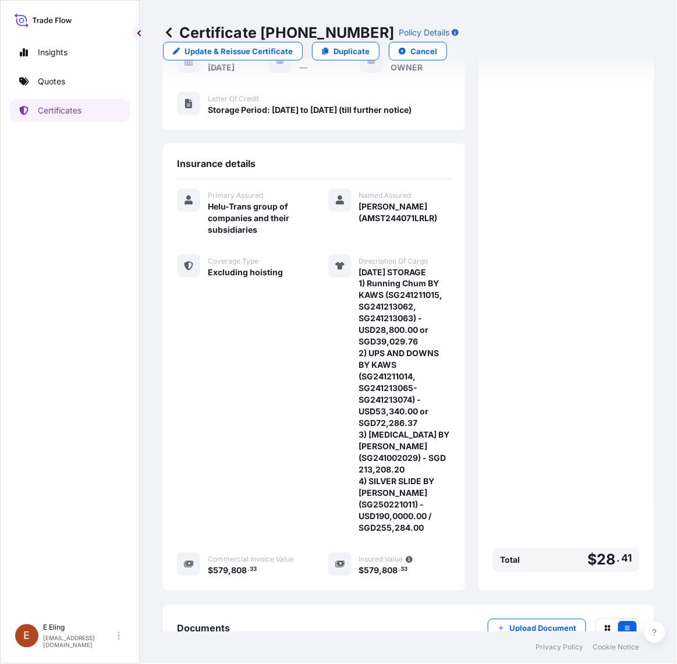
scroll to position [284, 0]
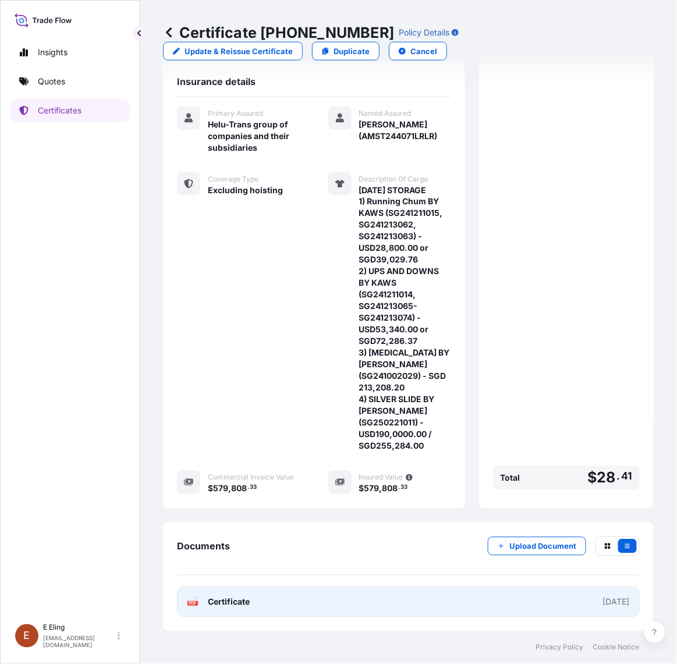
click at [345, 610] on link "PDF Certificate [DATE]" at bounding box center [408, 603] width 463 height 30
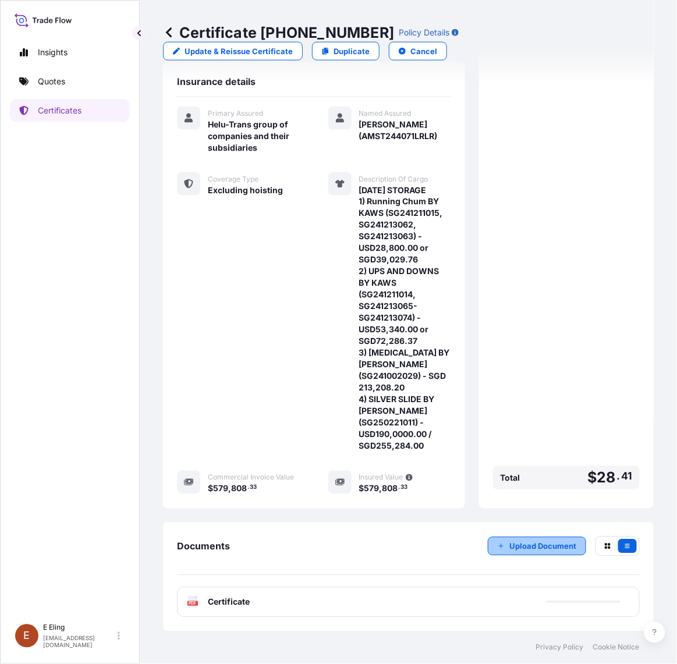
click at [512, 546] on p "Upload Document" at bounding box center [543, 547] width 67 height 12
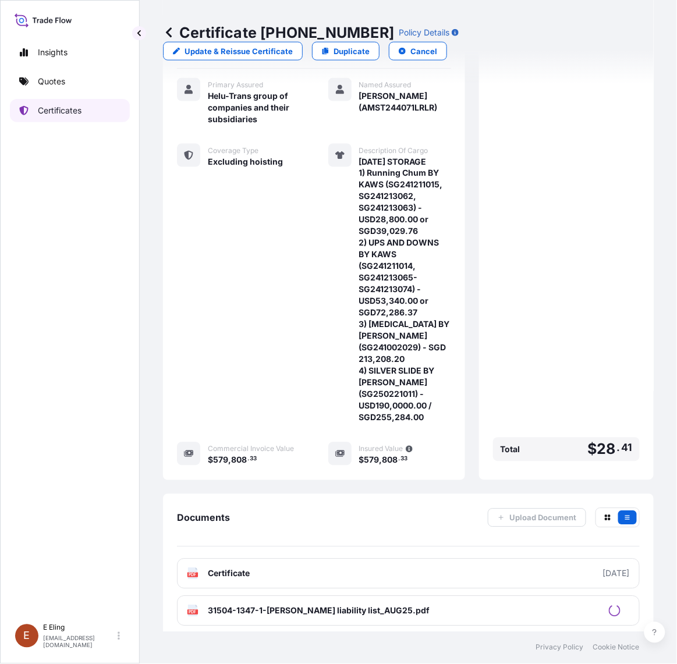
click at [89, 115] on link "Certificates" at bounding box center [70, 110] width 120 height 23
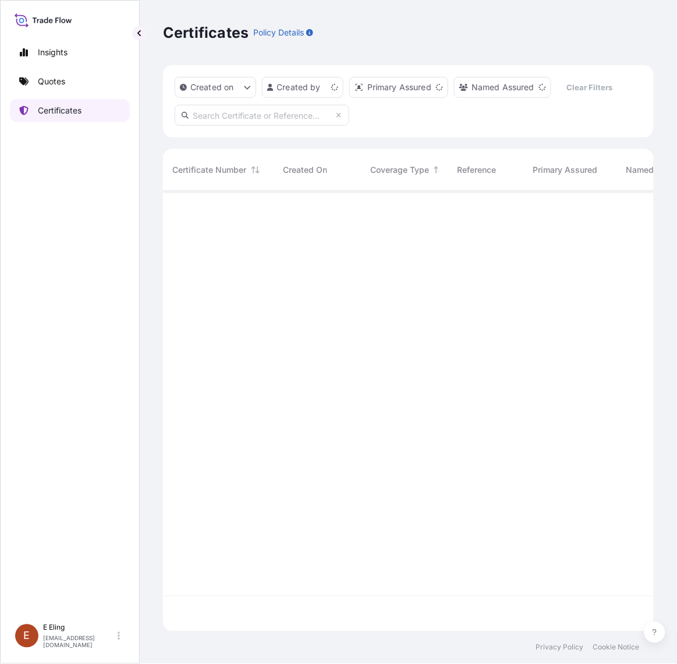
scroll to position [437, 480]
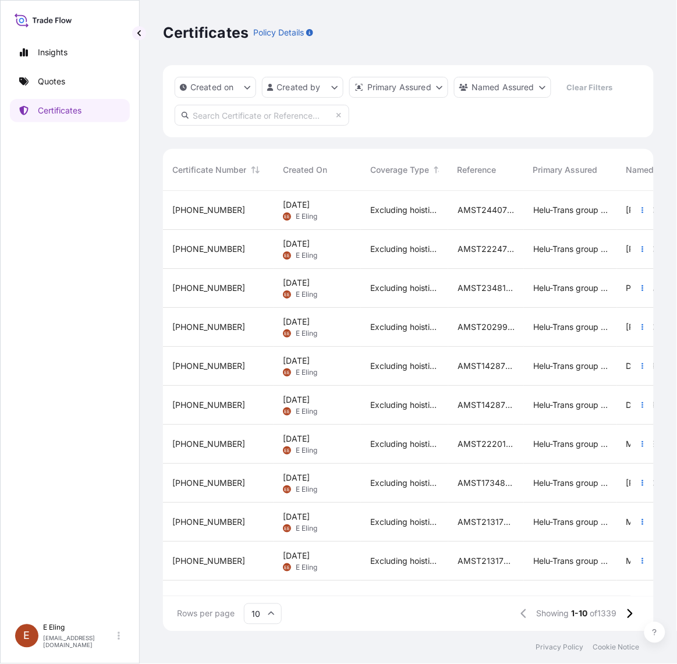
click at [255, 112] on input "text" at bounding box center [262, 115] width 175 height 21
paste input "AMST245031MMZJ"
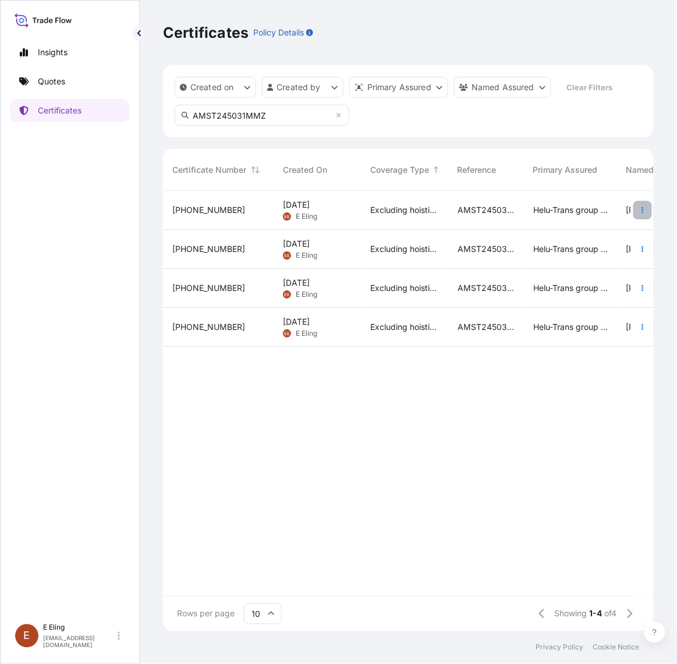
type input "AMST245031MMZ"
click at [641, 210] on icon "button" at bounding box center [642, 210] width 7 height 7
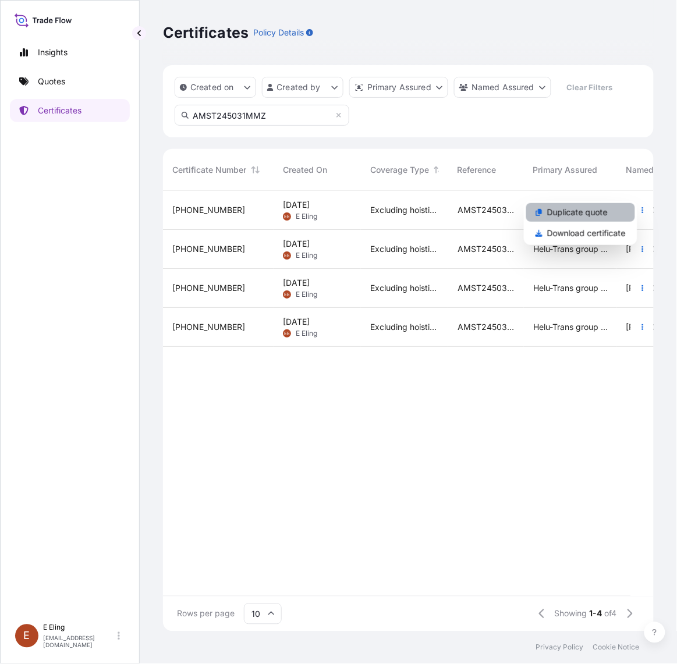
click at [627, 214] on link "Duplicate quote" at bounding box center [580, 212] width 109 height 19
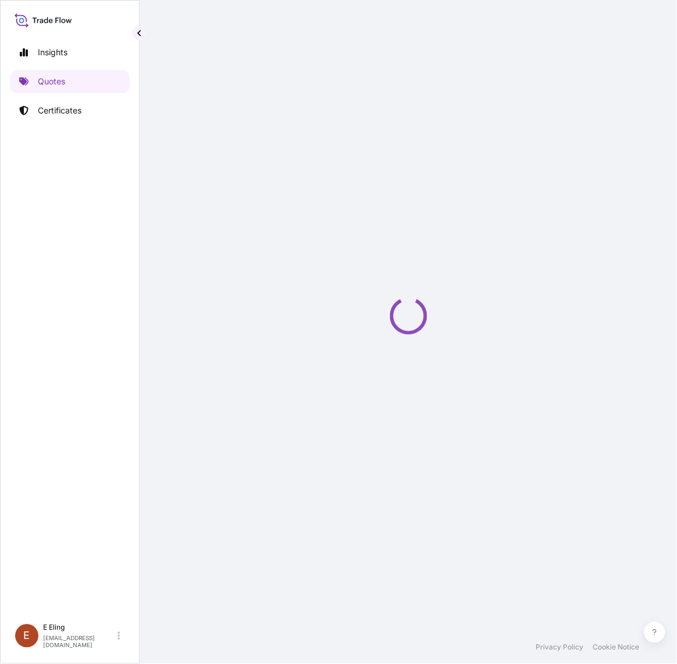
select select "STORAGE"
select select "Storage"
select select "Yes"
select select "[GEOGRAPHIC_DATA]"
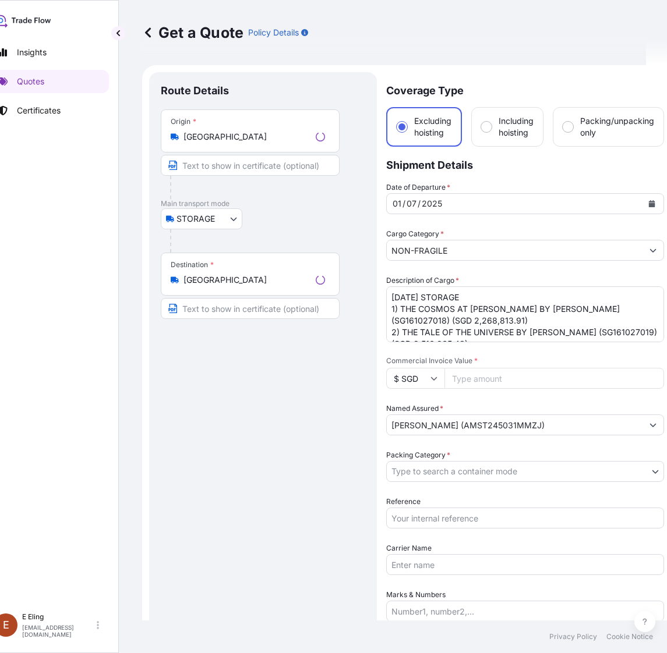
scroll to position [19, 0]
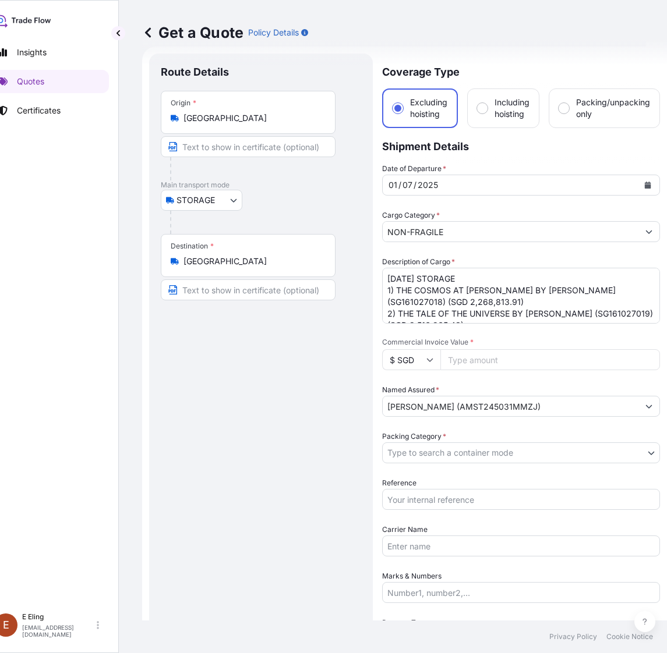
click at [646, 182] on icon "Calendar" at bounding box center [647, 185] width 7 height 7
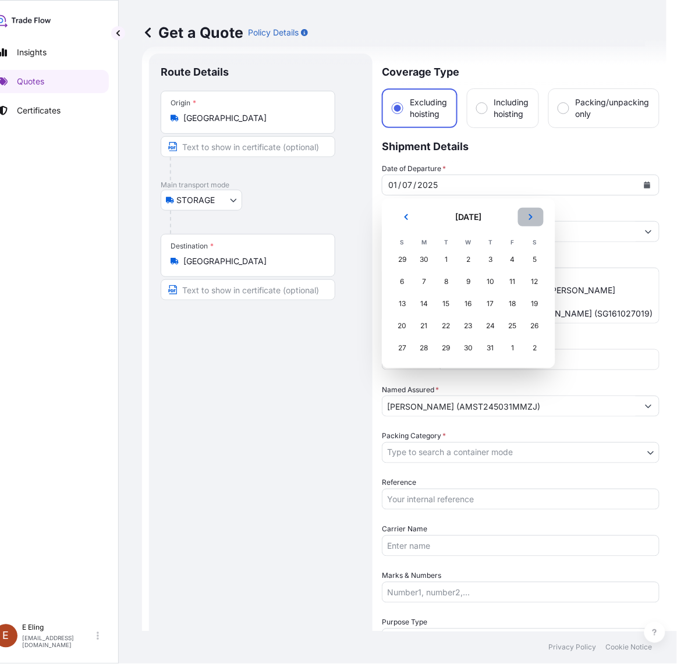
click at [528, 218] on icon "Next" at bounding box center [531, 217] width 7 height 7
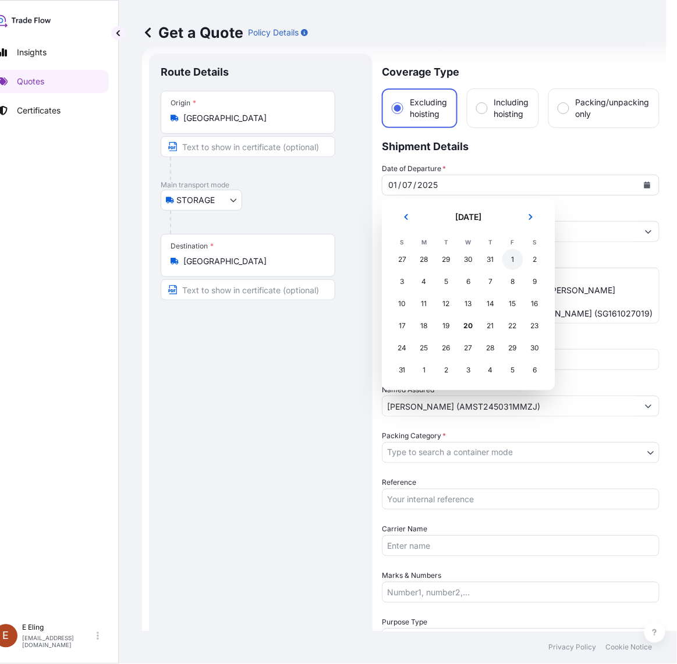
click at [511, 262] on div "1" at bounding box center [513, 259] width 21 height 21
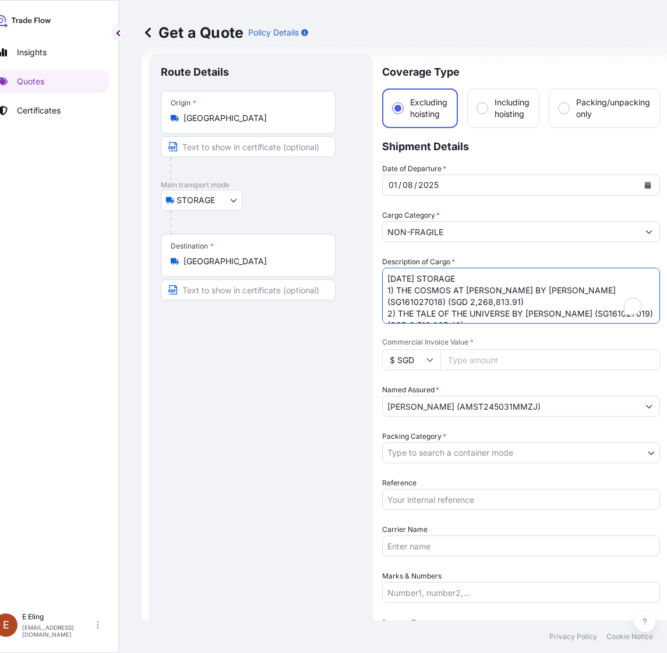
drag, startPoint x: 402, startPoint y: 277, endPoint x: 386, endPoint y: 278, distance: 16.3
click at [386, 278] on textarea "JUL25 STORAGE 1) THE COSMOS AT DAWN BY YAYOI KUSAMA (SG161027018) (SGD 2,268,81…" at bounding box center [521, 296] width 278 height 56
type textarea "AUG25 STORAGE 1) THE COSMOS AT DAWN BY YAYOI KUSAMA (SG161027018) (SGD 2,268,81…"
click at [457, 494] on input "Reference" at bounding box center [521, 499] width 278 height 21
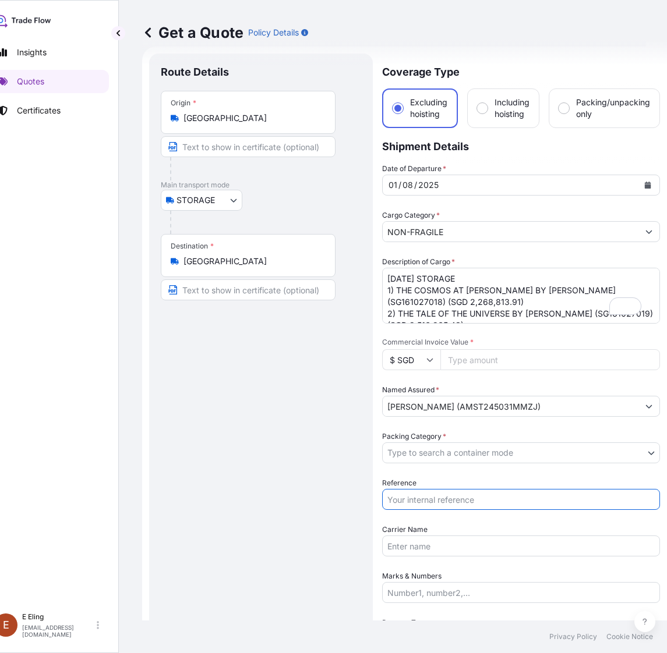
paste input "AMST245031MMZJ"
type input "AMST245031MMZJ"
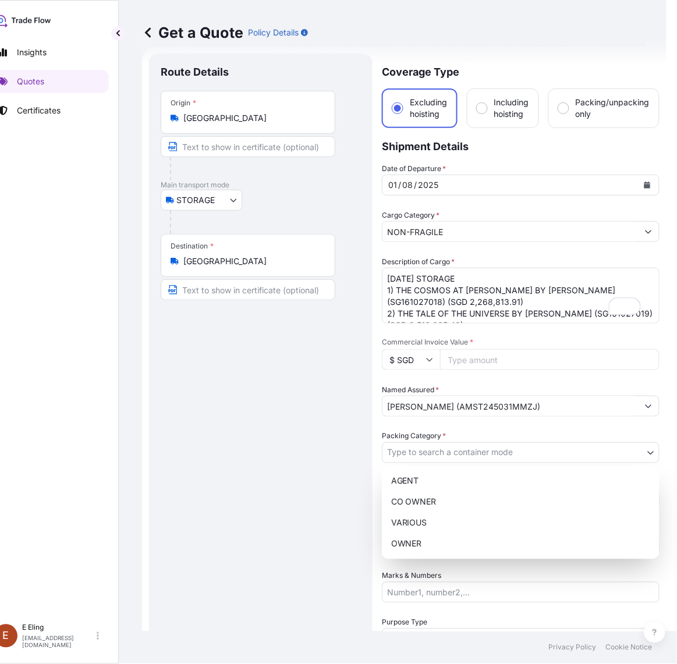
click at [446, 455] on body "August 2025 Insights Quotes Certificates E E Eling eeling@helutrans.com Get a Q…" at bounding box center [312, 332] width 667 height 664
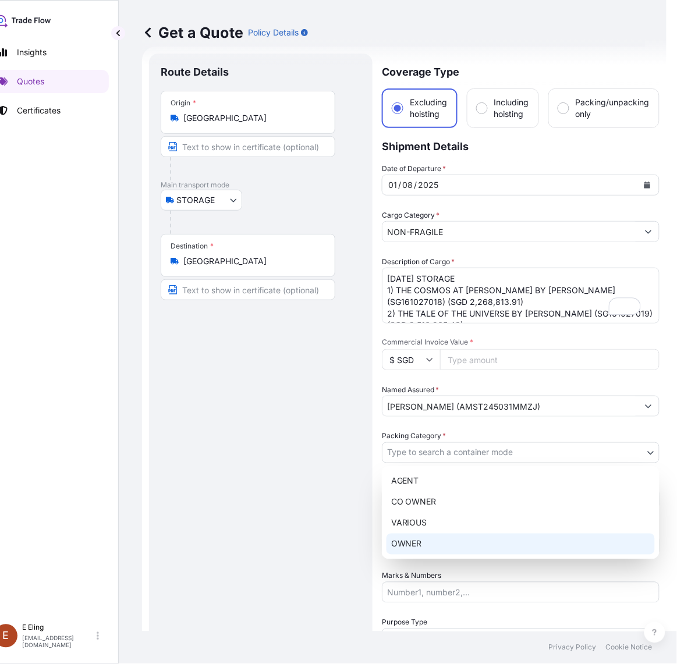
click at [420, 546] on div "OWNER" at bounding box center [521, 544] width 268 height 21
select select "27"
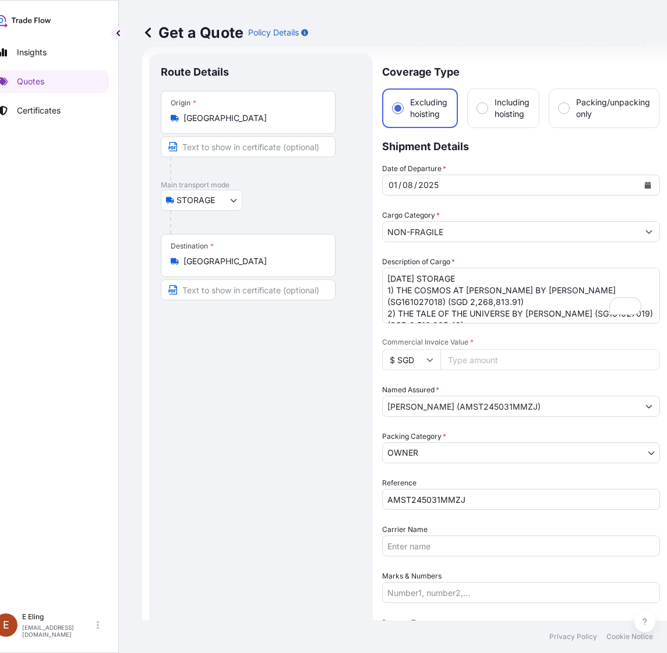
click at [471, 365] on input "Commercial Invoice Value *" at bounding box center [550, 359] width 220 height 21
paste input "4785779.34"
type input "4785779.34"
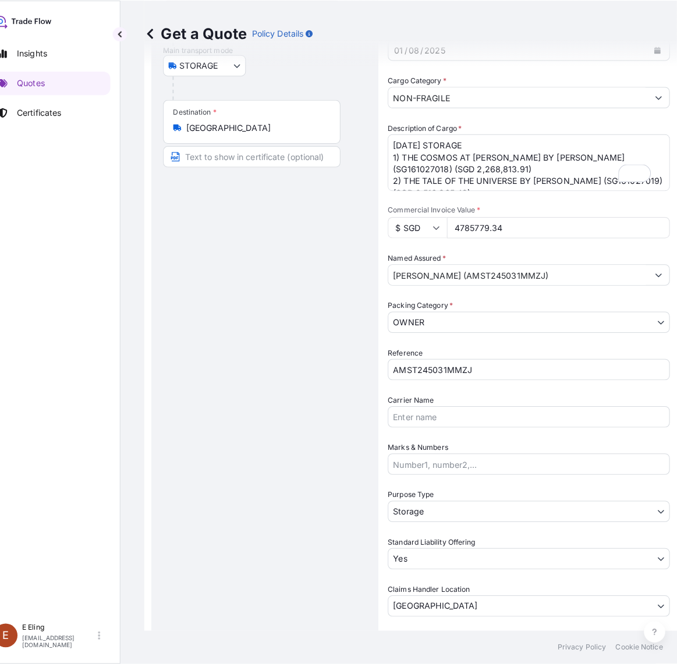
scroll to position [310, 0]
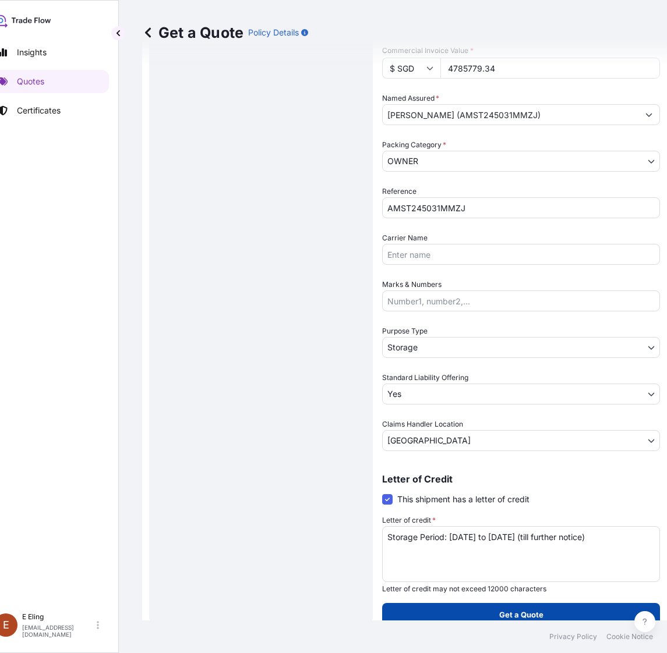
click at [500, 618] on p "Get a Quote" at bounding box center [521, 615] width 44 height 12
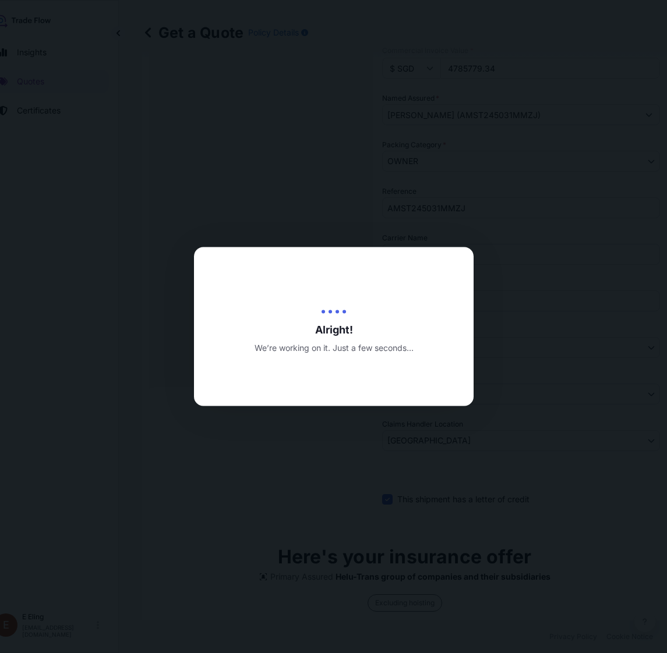
type input "20/08/2025"
select select "STORAGE"
select select "Transit"
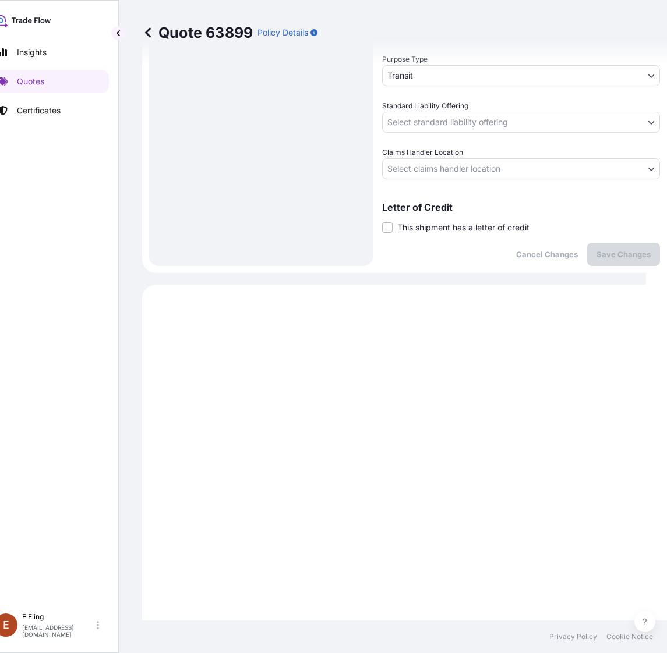
scroll to position [370, 0]
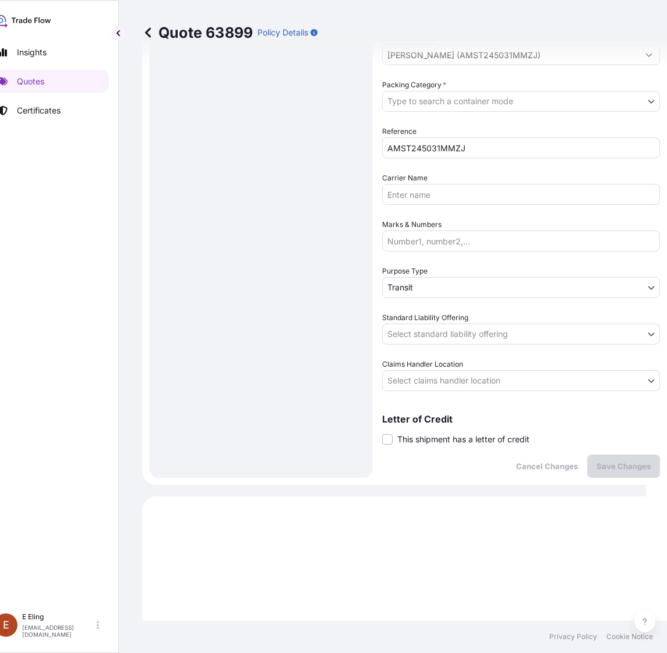
click at [443, 426] on div "Letter of Credit This shipment has a letter of credit Letter of credit * Letter…" at bounding box center [521, 430] width 278 height 31
click at [441, 437] on span "This shipment has a letter of credit" at bounding box center [463, 440] width 132 height 12
click at [382, 433] on input "This shipment has a letter of credit" at bounding box center [382, 433] width 0 height 0
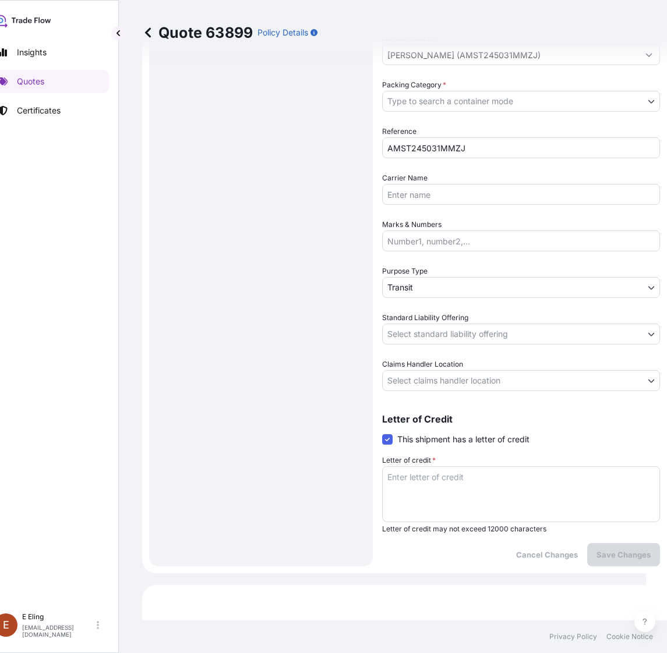
click at [441, 501] on textarea "Letter of credit *" at bounding box center [521, 494] width 278 height 56
paste textarea "Storage Period: [DATE] to [DATE] (till further notice)"
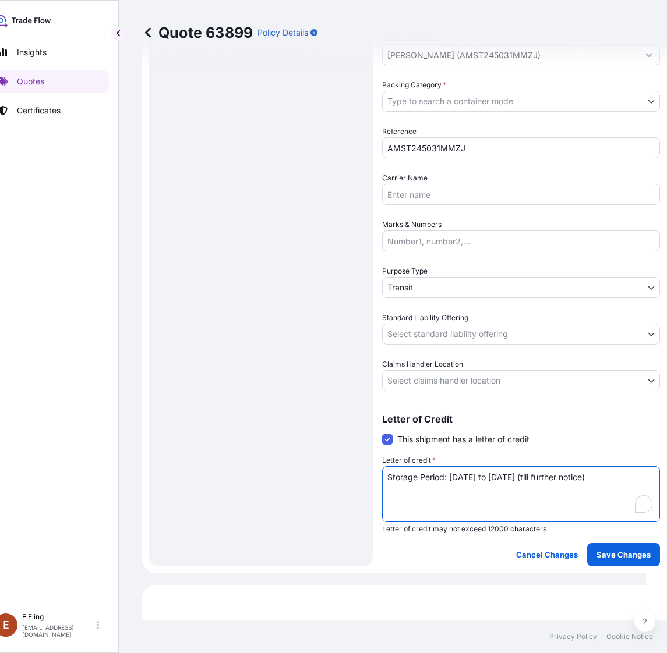
type textarea "Storage Period: [DATE] to [DATE] (till further notice)"
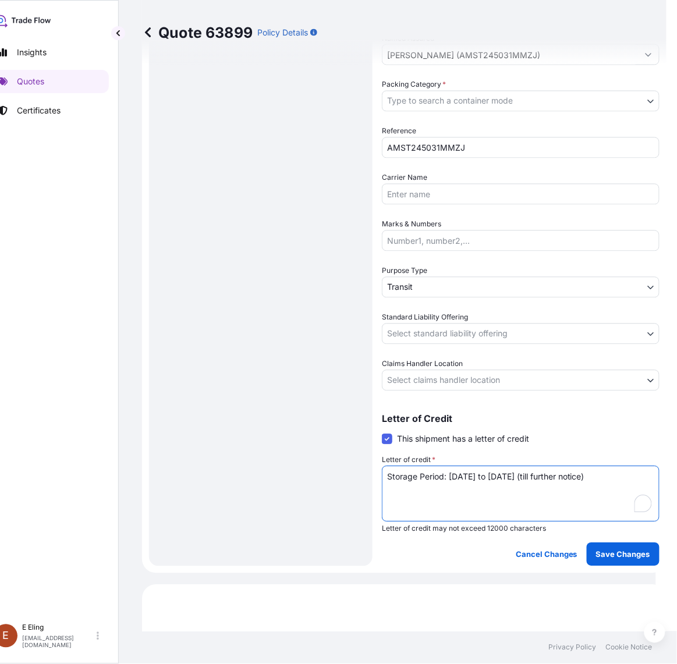
click at [431, 380] on body "Insights Quotes Certificates E E Eling eeling@helutrans.com Quote 63899 Policy …" at bounding box center [317, 332] width 677 height 664
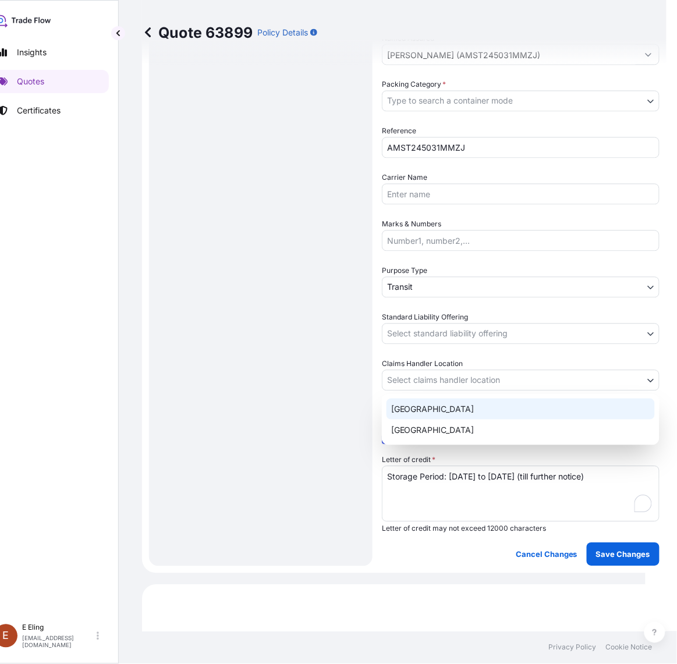
click at [429, 420] on div "[GEOGRAPHIC_DATA]" at bounding box center [521, 430] width 268 height 21
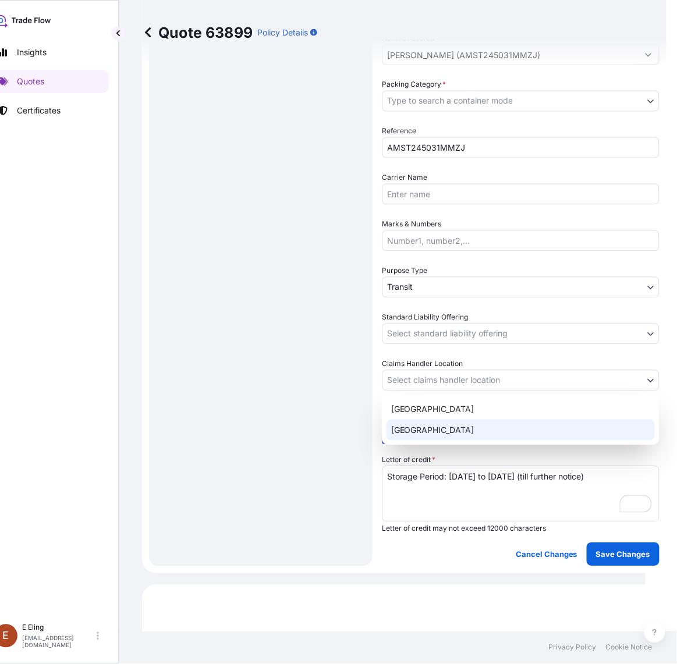
click at [429, 420] on div "[GEOGRAPHIC_DATA]" at bounding box center [521, 430] width 268 height 21
select select "[GEOGRAPHIC_DATA]"
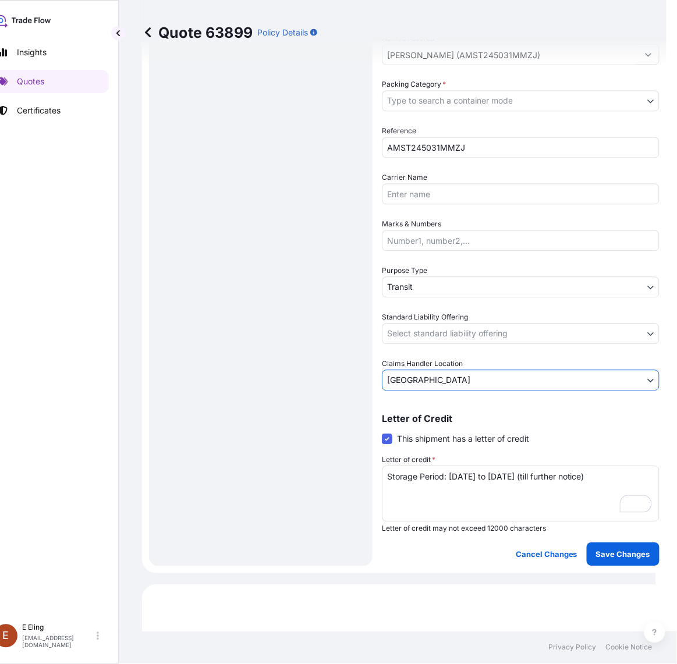
click at [425, 329] on body "Insights Quotes Certificates E E Eling eeling@helutrans.com Quote 63899 Policy …" at bounding box center [317, 332] width 677 height 664
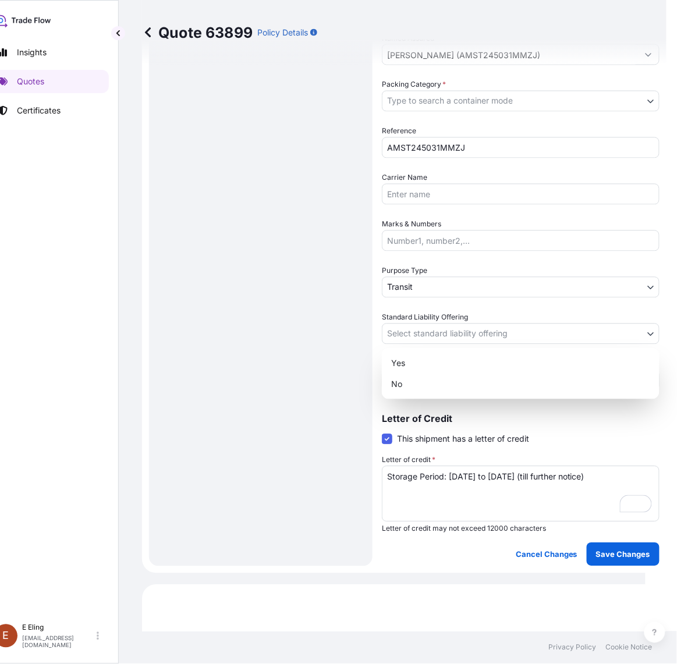
click at [422, 351] on div "Yes No" at bounding box center [521, 373] width 278 height 51
click at [417, 367] on div "Yes" at bounding box center [521, 363] width 268 height 21
select select "Yes"
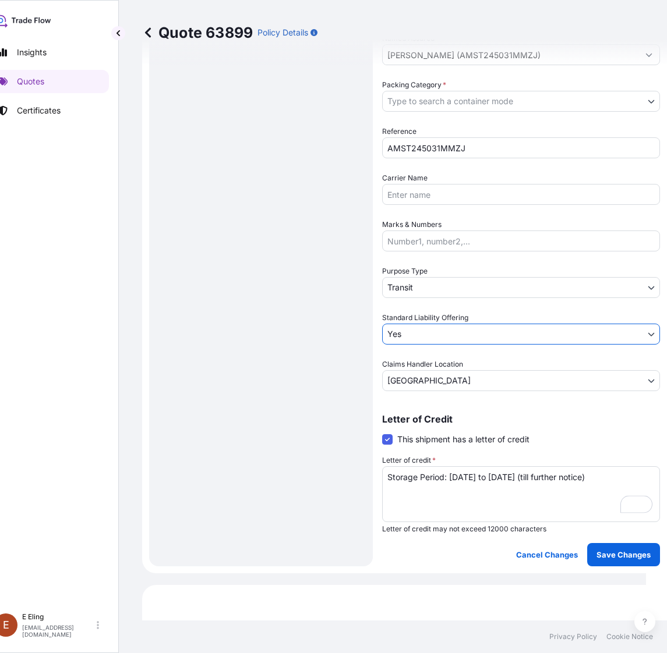
click at [419, 281] on body "Insights Quotes Certificates E E Eling eeling@helutrans.com Quote 63899 Policy …" at bounding box center [312, 326] width 667 height 653
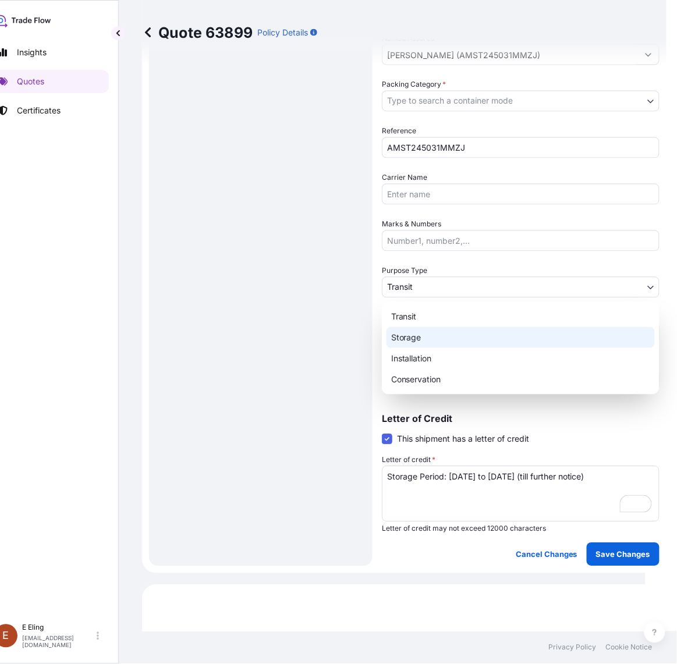
click at [418, 338] on div "Storage" at bounding box center [521, 337] width 268 height 21
select select "Storage"
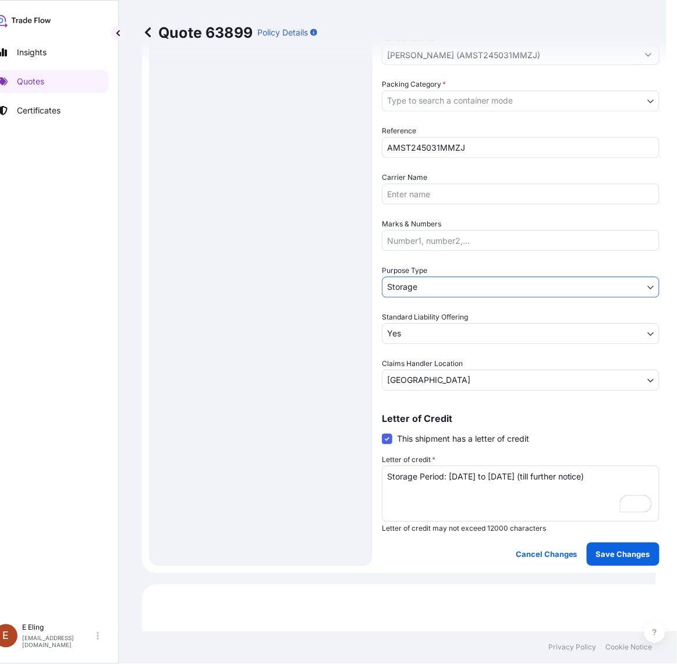
click at [441, 92] on body "Insights Quotes Certificates E E Eling eeling@helutrans.com Quote 63899 Policy …" at bounding box center [317, 332] width 677 height 664
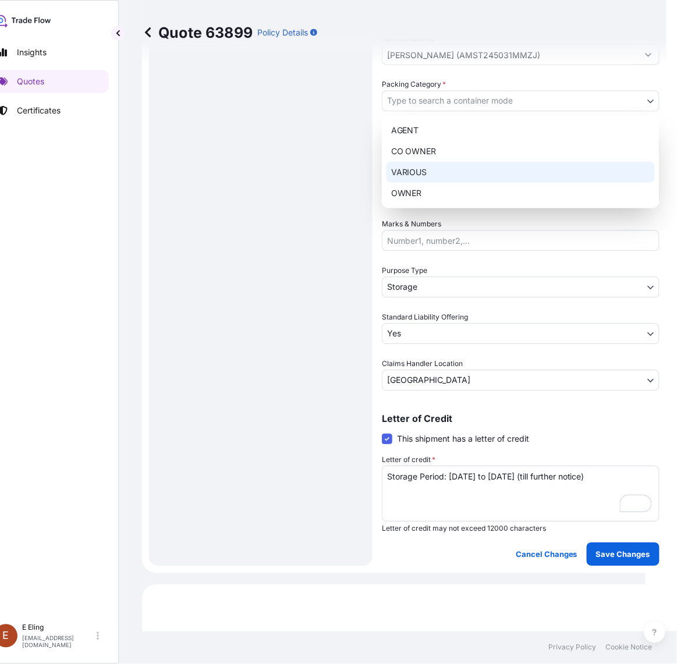
click at [434, 197] on div "OWNER" at bounding box center [521, 193] width 268 height 21
select select "27"
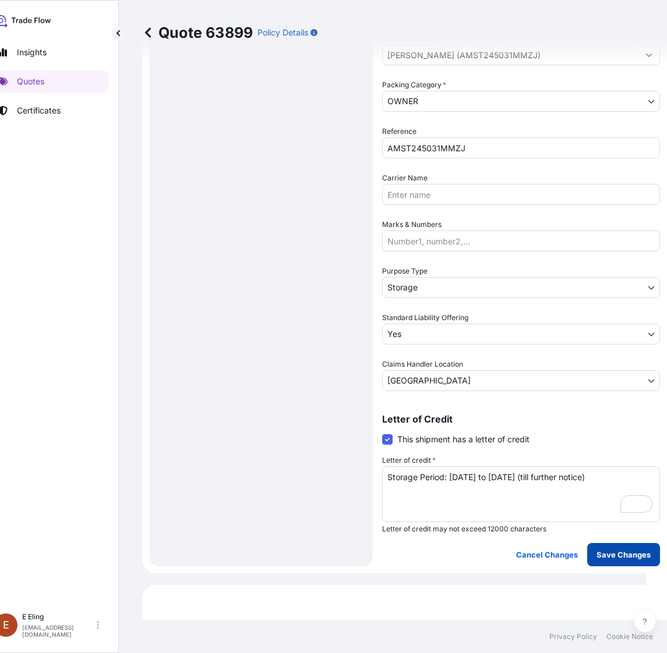
click at [607, 555] on p "Save Changes" at bounding box center [623, 555] width 54 height 12
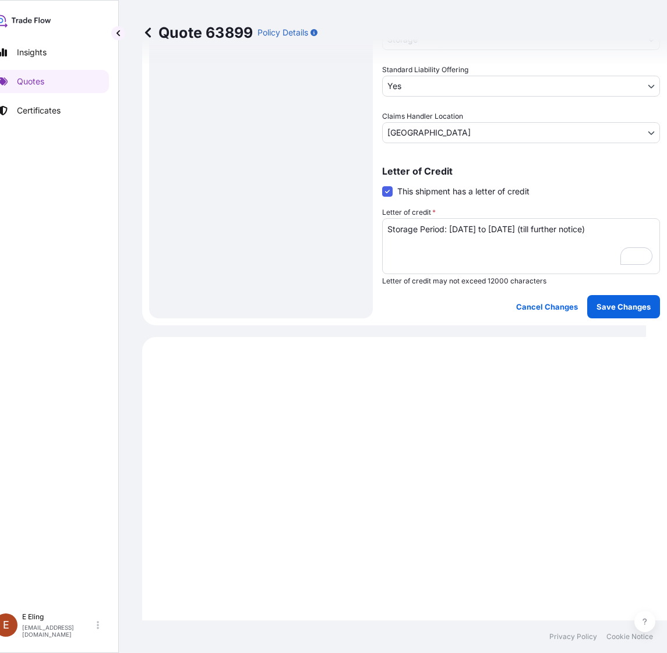
scroll to position [825, 0]
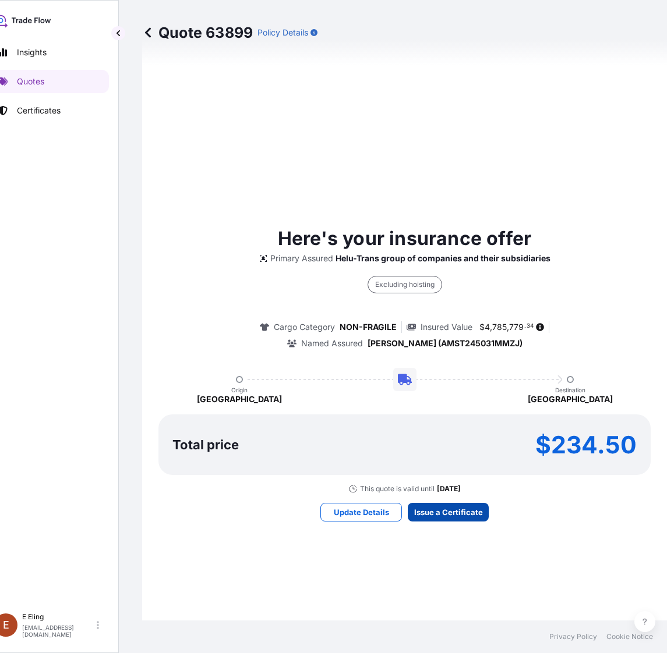
select select "STORAGE"
select select "Storage"
select select "Yes"
select select "[GEOGRAPHIC_DATA]"
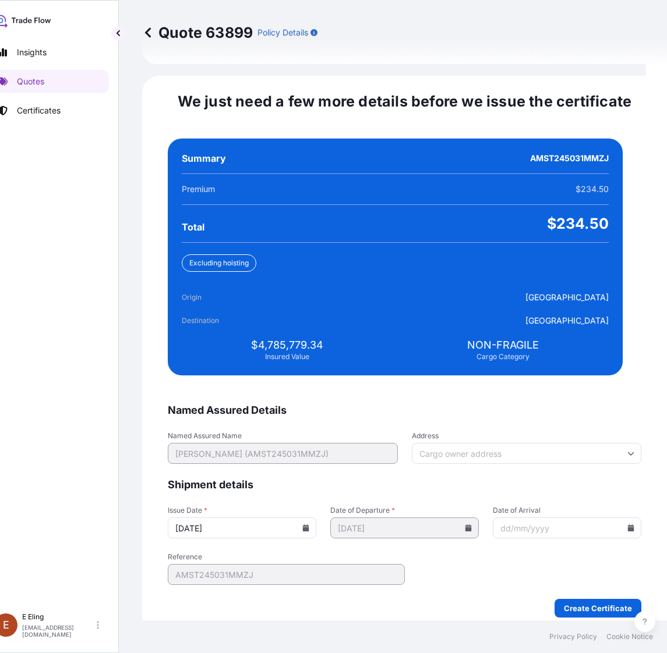
click at [309, 525] on icon at bounding box center [305, 528] width 7 height 7
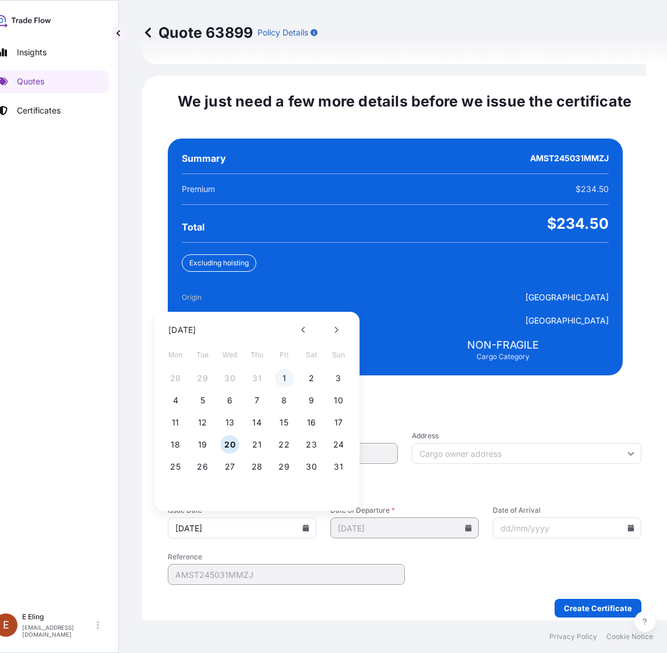
click at [275, 369] on button "1" at bounding box center [284, 378] width 19 height 19
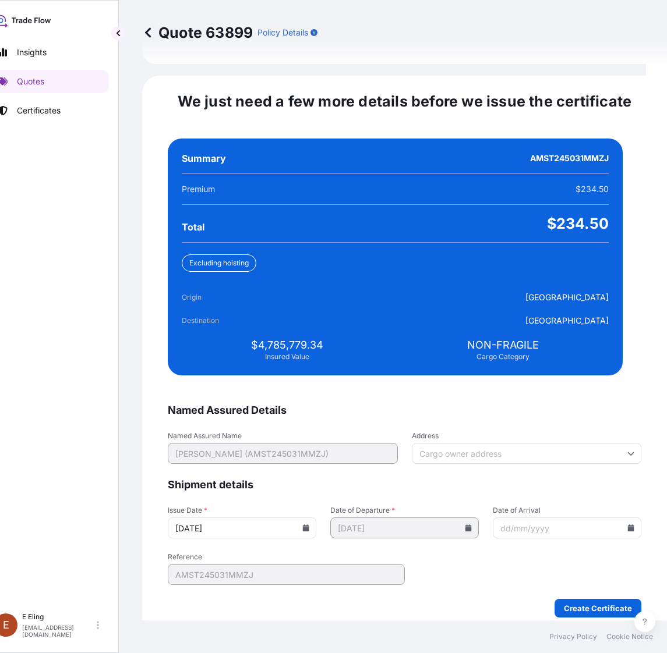
type input "[DATE]"
click at [627, 525] on icon at bounding box center [630, 528] width 7 height 7
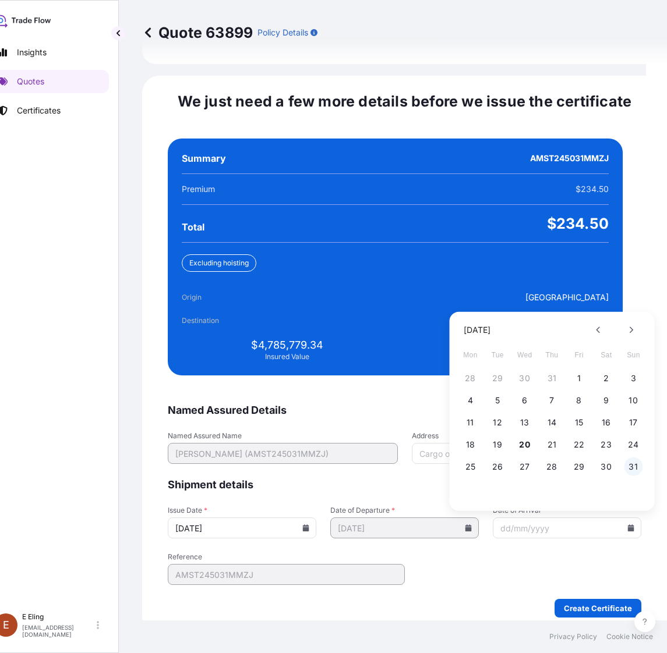
click at [633, 458] on button "31" at bounding box center [633, 467] width 19 height 19
type input "[DATE]"
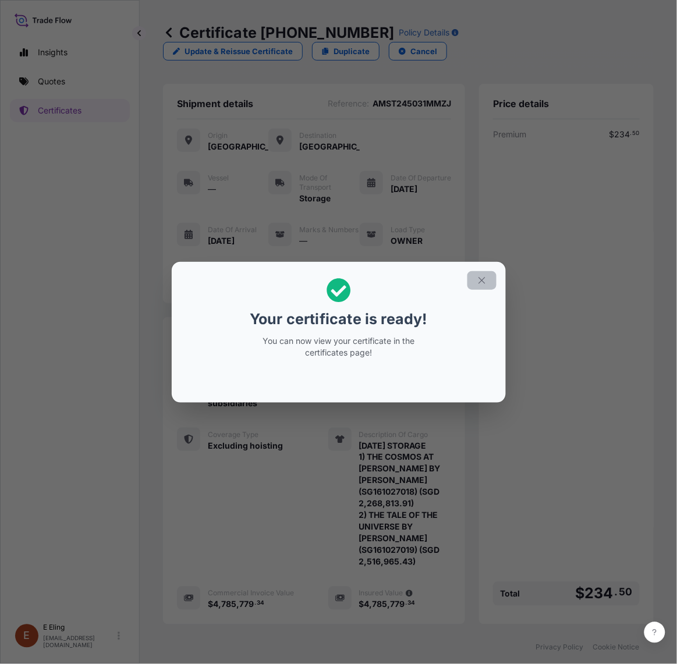
click at [487, 286] on button "button" at bounding box center [482, 280] width 29 height 19
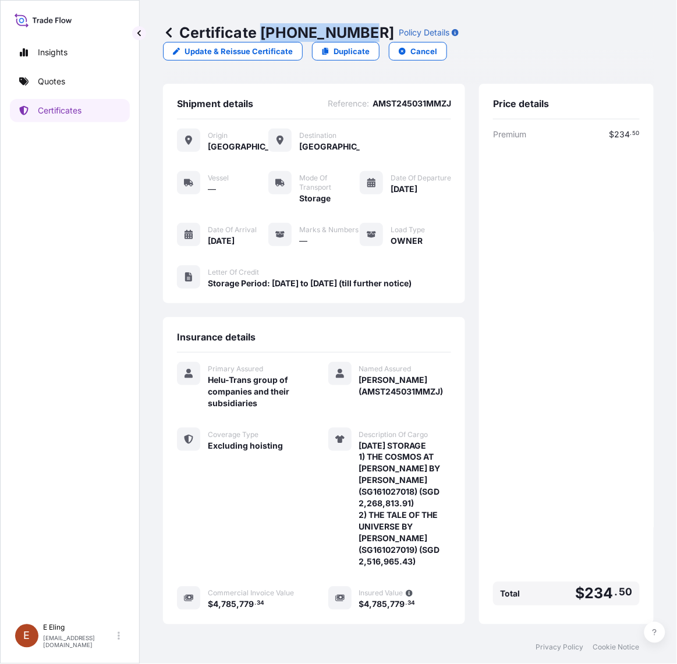
drag, startPoint x: 260, startPoint y: 36, endPoint x: 362, endPoint y: 36, distance: 101.3
click at [362, 36] on p "Certificate 31504-1348-1" at bounding box center [278, 32] width 231 height 19
copy p "31504-1348-1"
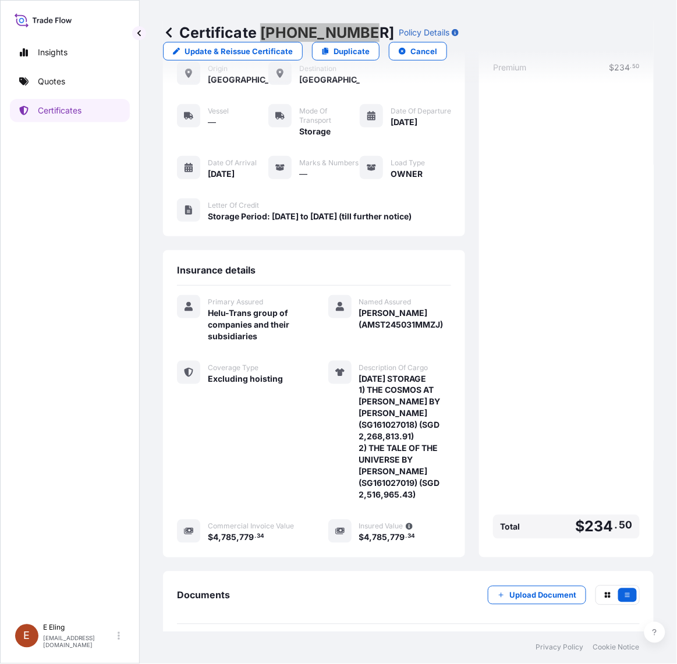
scroll to position [133, 0]
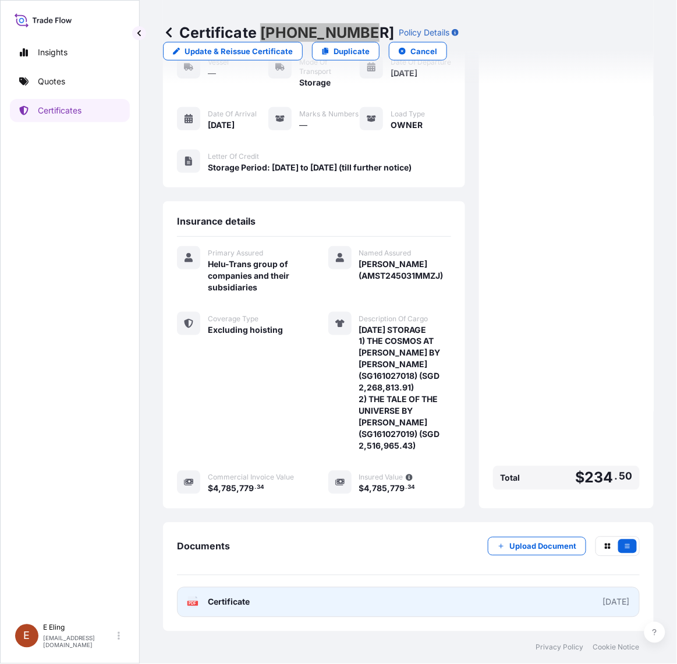
click at [411, 610] on link "PDF Certificate [DATE]" at bounding box center [408, 603] width 463 height 30
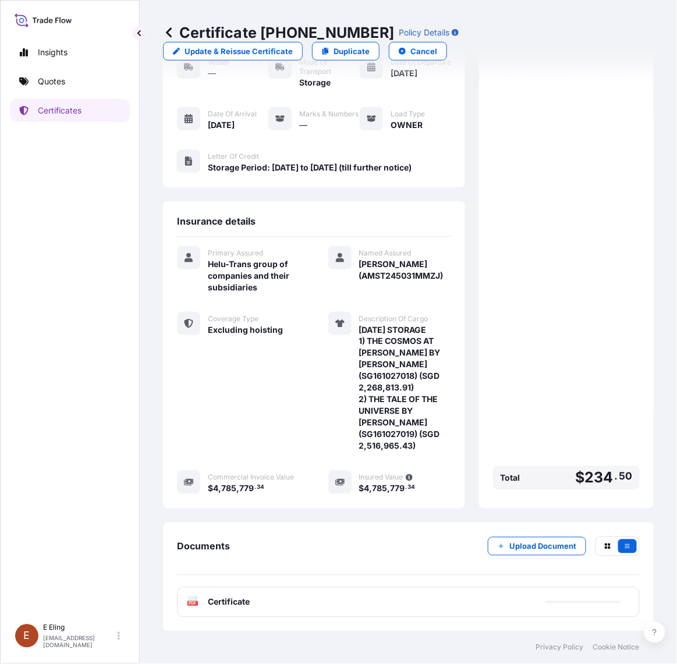
drag, startPoint x: 528, startPoint y: 526, endPoint x: 534, endPoint y: 542, distance: 17.3
click at [528, 528] on div "Documents Upload Document PDF Certificate" at bounding box center [408, 577] width 491 height 109
click at [534, 546] on p "Upload Document" at bounding box center [543, 547] width 67 height 12
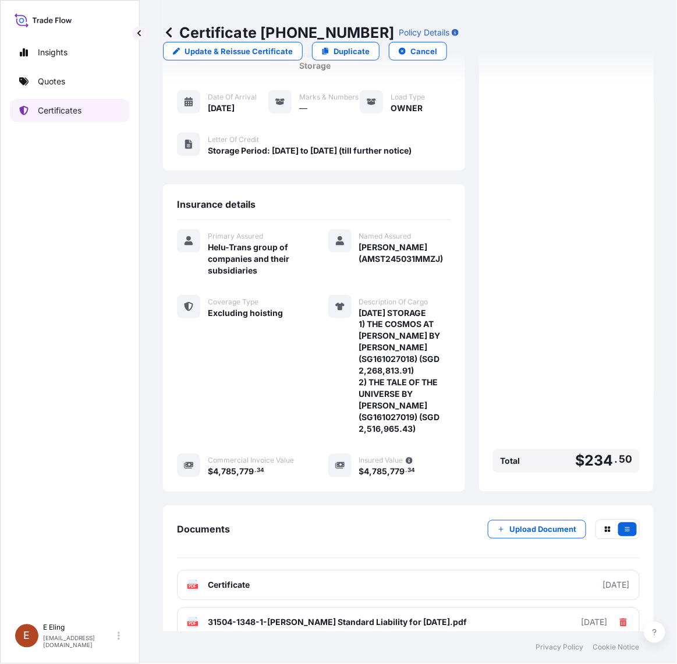
click at [70, 115] on p "Certificates" at bounding box center [60, 111] width 44 height 12
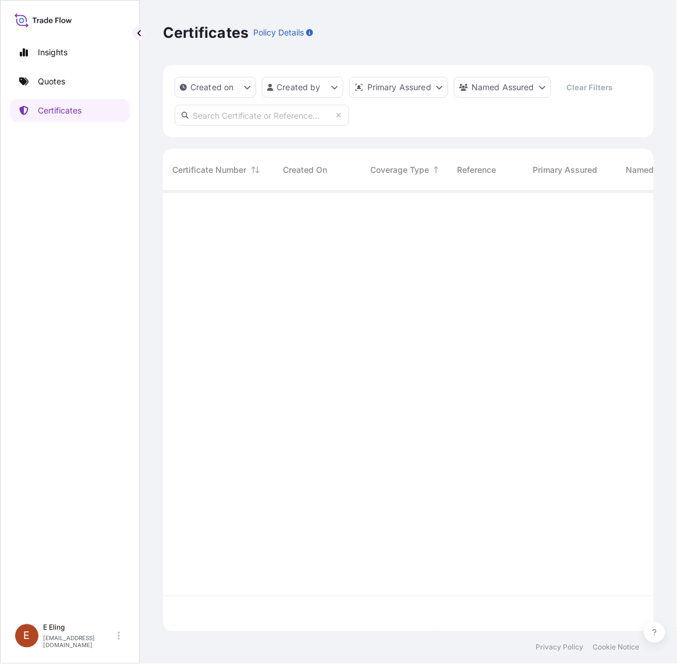
scroll to position [437, 480]
click at [233, 116] on input "text" at bounding box center [262, 115] width 175 height 21
paste input "Ruth Connolly"
drag, startPoint x: 306, startPoint y: 111, endPoint x: -3, endPoint y: 108, distance: 308.7
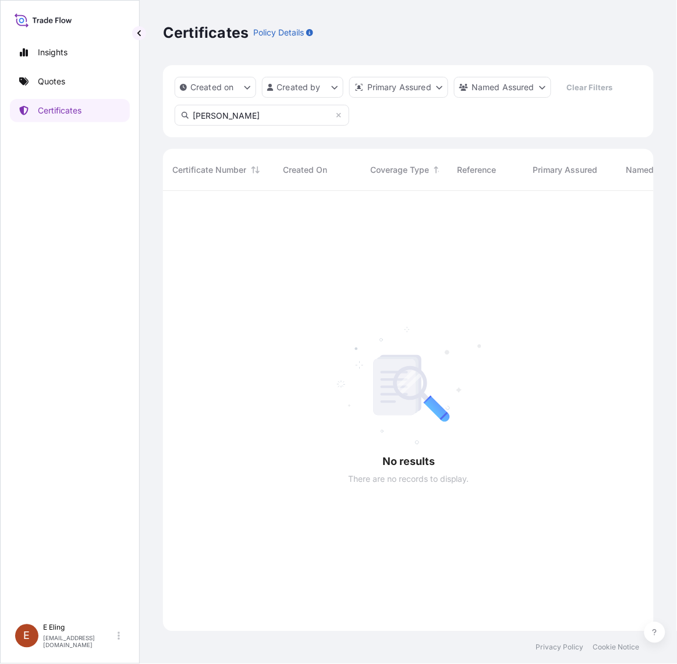
click at [0, 108] on html "Insights Quotes Certificates E E Eling eeling@helutrans.com Certificates Policy…" at bounding box center [338, 332] width 677 height 664
paste input "AMST071447INHT"
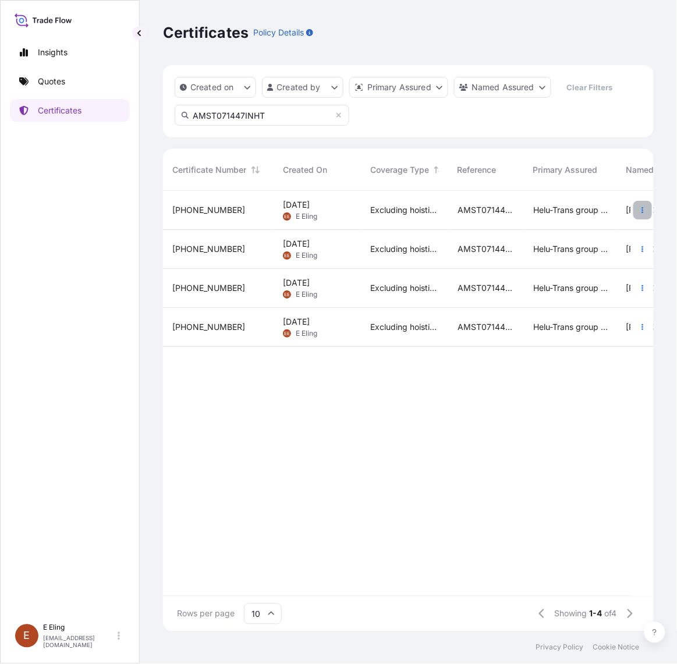
type input "AMST071447INHT"
click at [644, 204] on button "button" at bounding box center [643, 210] width 19 height 19
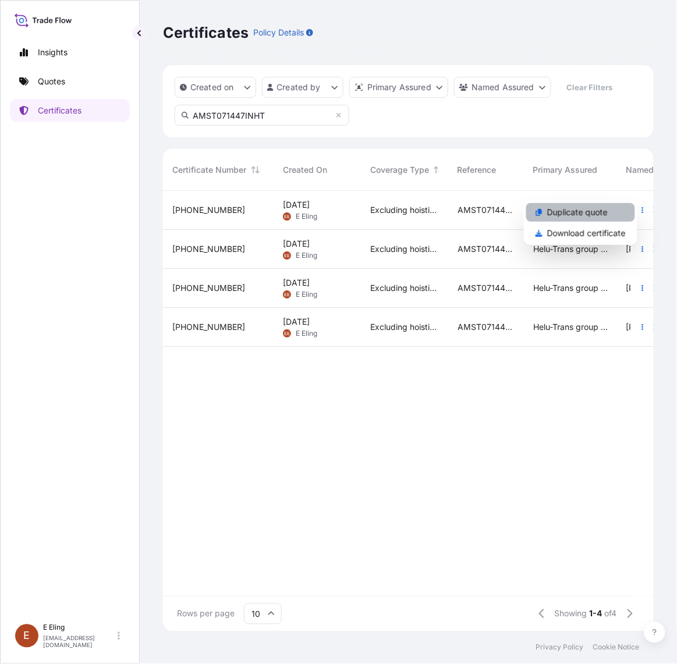
click at [572, 217] on p "Duplicate quote" at bounding box center [577, 213] width 61 height 12
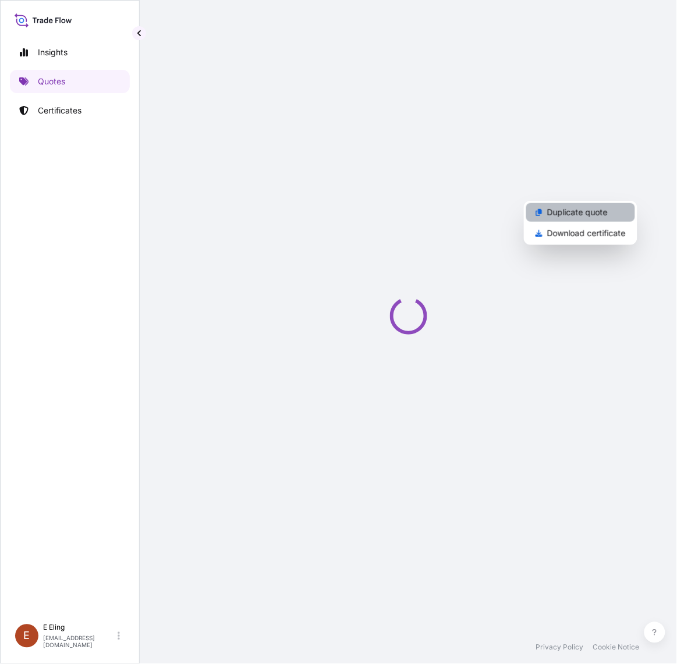
select select "STORAGE"
select select "Storage"
select select "Yes"
select select "[GEOGRAPHIC_DATA]"
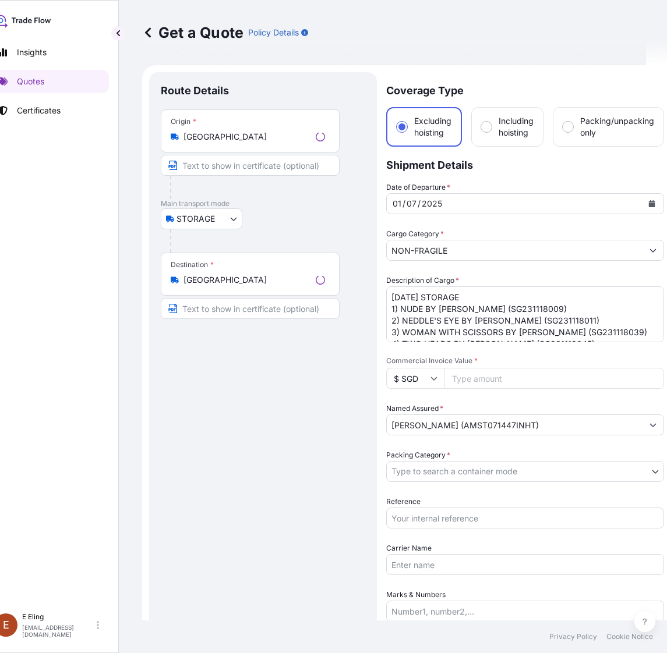
scroll to position [19, 0]
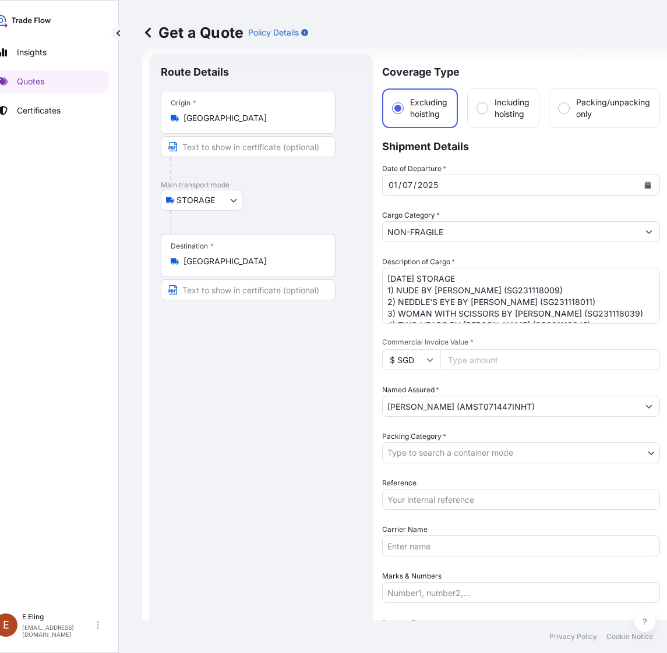
click at [645, 186] on icon "Calendar" at bounding box center [648, 185] width 6 height 7
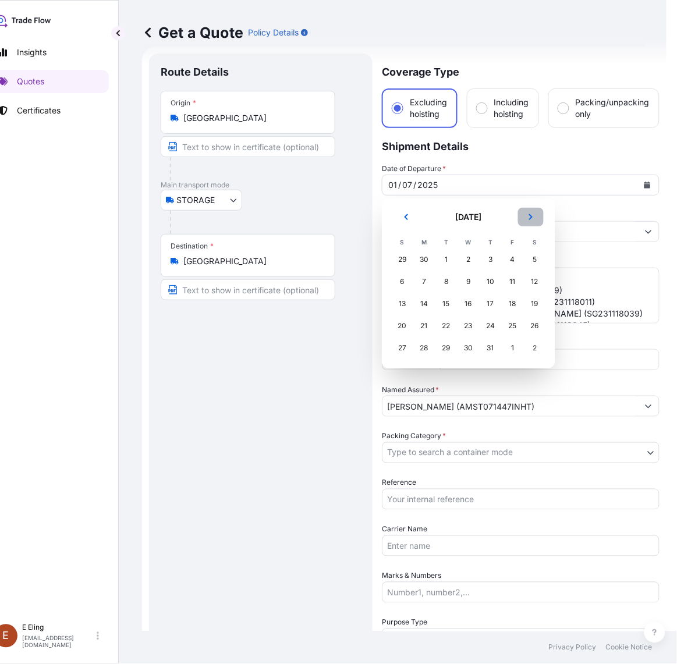
click at [525, 217] on button "Next" at bounding box center [531, 217] width 26 height 19
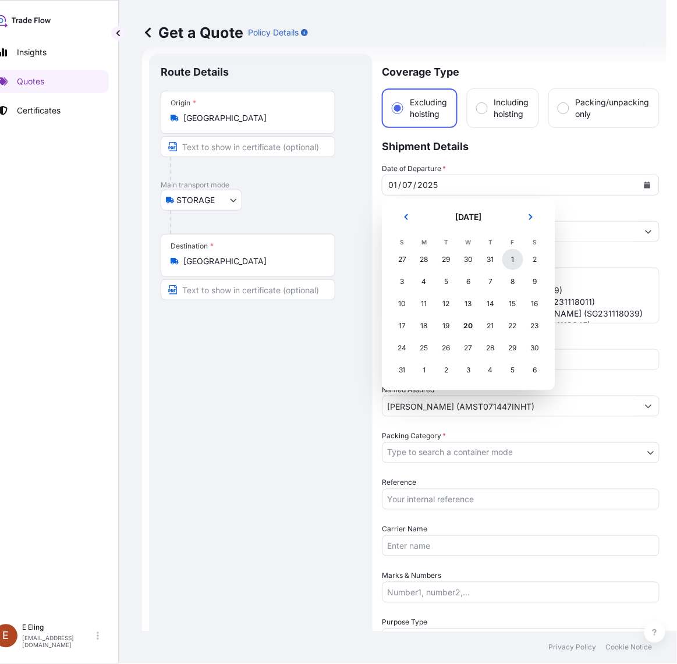
click at [507, 260] on div "1" at bounding box center [513, 259] width 21 height 21
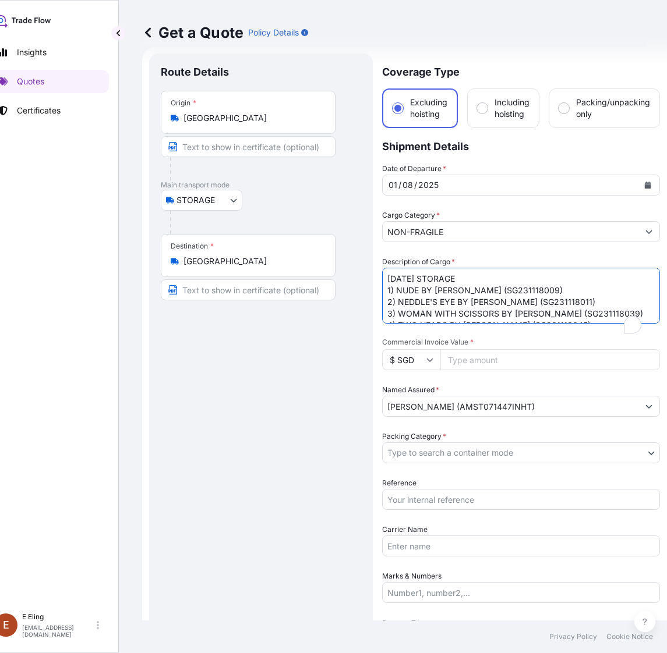
drag, startPoint x: 403, startPoint y: 275, endPoint x: 384, endPoint y: 275, distance: 18.6
click at [384, 275] on textarea "JUL25 STORAGE 1) NUDE BY HAVIER GONZALES (SG231118009) 2) NEDDLE'S EYE BY JIMMY…" at bounding box center [521, 296] width 278 height 56
type textarea "AUG25 STORAGE 1) NUDE BY HAVIER GONZALES (SG231118009) 2) NEDDLE'S EYE BY JIMMY…"
click at [439, 491] on input "Reference" at bounding box center [521, 499] width 278 height 21
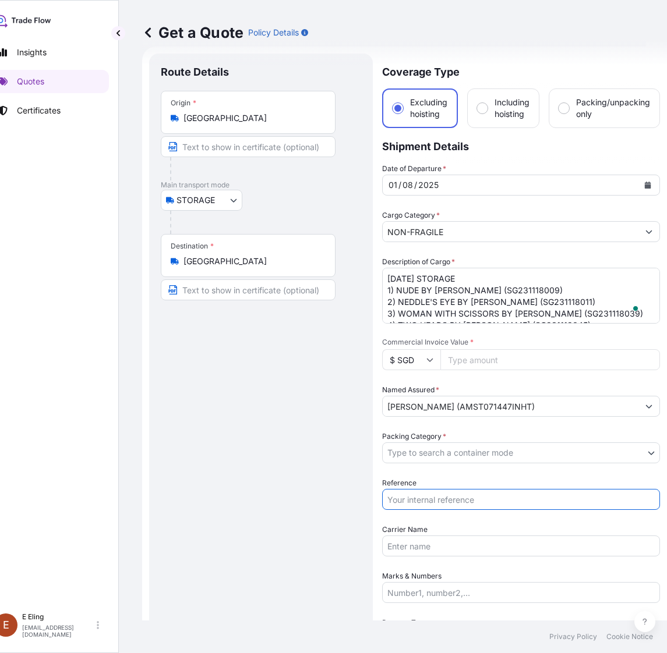
paste input "CSA Recurring (INS) - Ruth Connolly"
drag, startPoint x: 546, startPoint y: 499, endPoint x: 214, endPoint y: 510, distance: 332.1
click at [214, 510] on form "Route Details Place of loading Road / Inland Road / Inland Origin * Singapore M…" at bounding box center [404, 486] width 525 height 879
paste input "AMST071447INHT"
type input "AMST071447INHT"
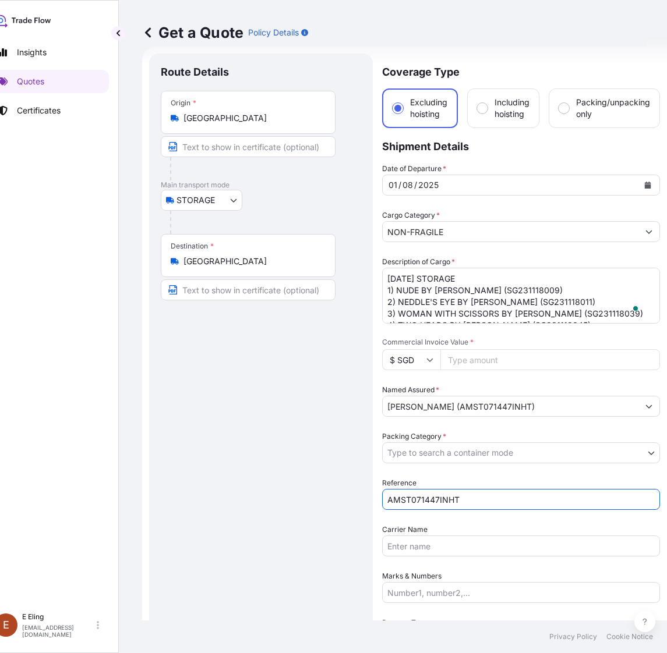
click at [440, 458] on body "Insights Quotes Certificates E E Eling eeling@helutrans.com Get a Quote Policy …" at bounding box center [312, 326] width 667 height 653
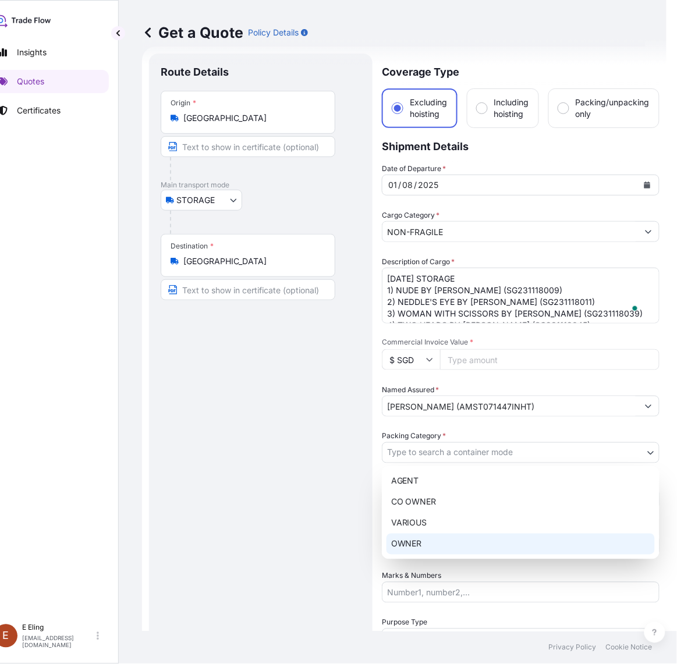
click at [425, 540] on div "OWNER" at bounding box center [521, 544] width 268 height 21
select select "27"
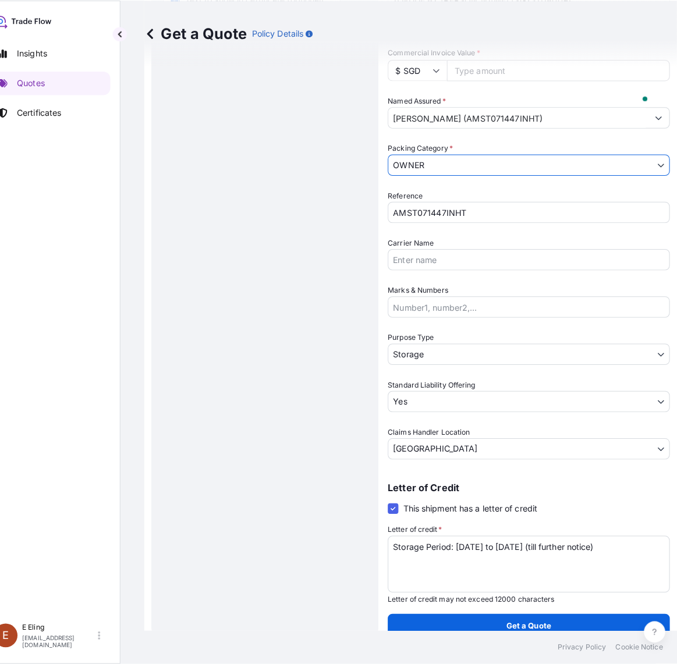
scroll to position [310, 0]
click at [461, 56] on div "Get a Quote Policy Details" at bounding box center [404, 32] width 525 height 65
click at [464, 57] on div "Get a Quote Policy Details" at bounding box center [404, 32] width 525 height 65
click at [466, 69] on input "Commercial Invoice Value *" at bounding box center [550, 68] width 220 height 21
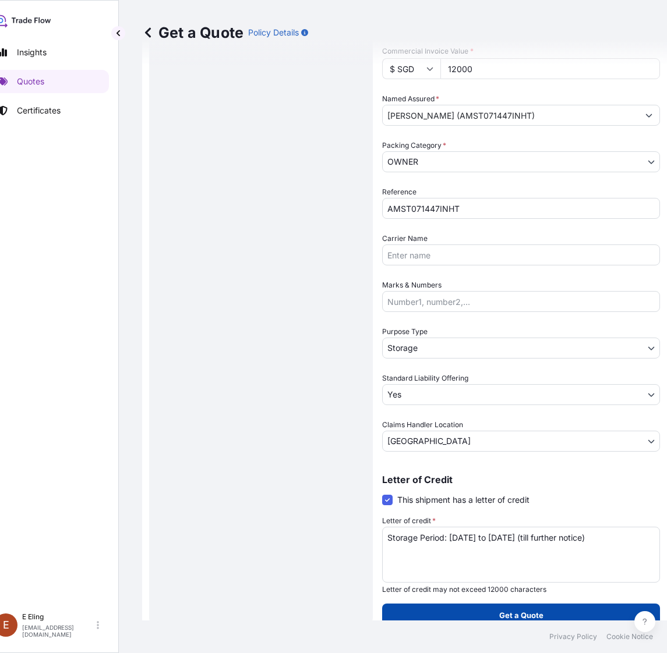
type input "12000"
click at [511, 610] on p "Get a Quote" at bounding box center [521, 616] width 44 height 12
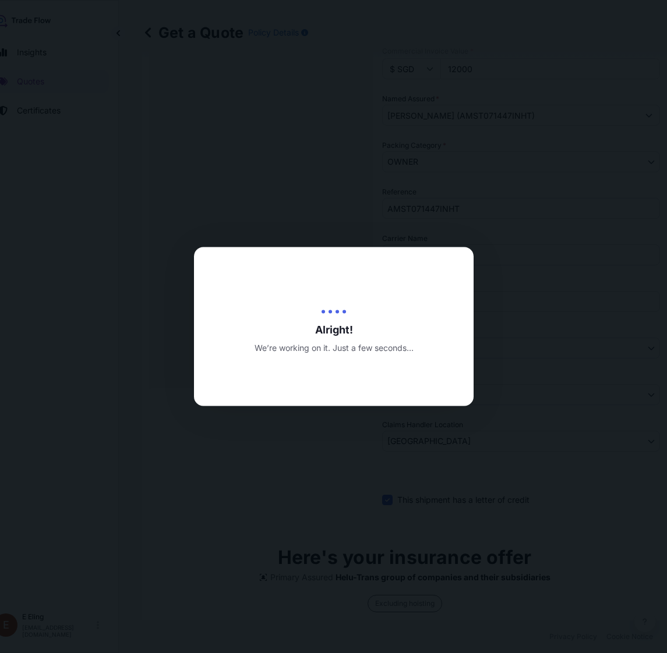
type input "20/08/2025"
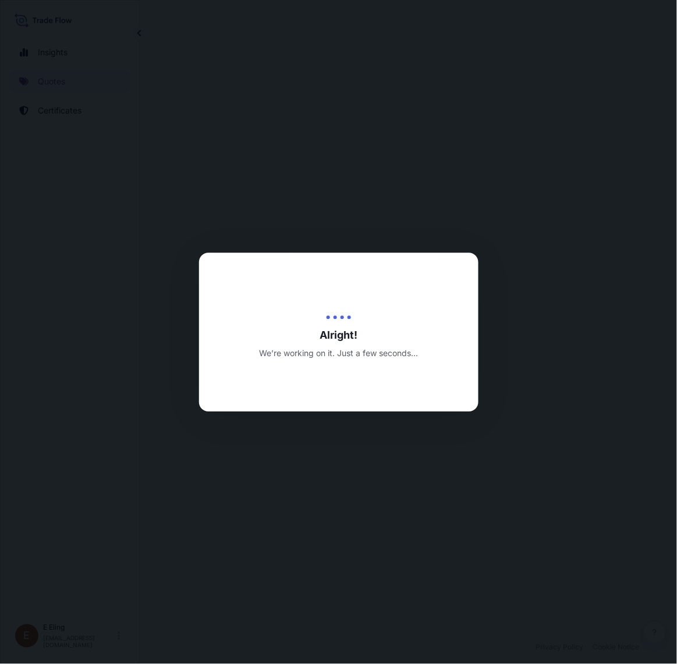
select select "STORAGE"
select select "Transit"
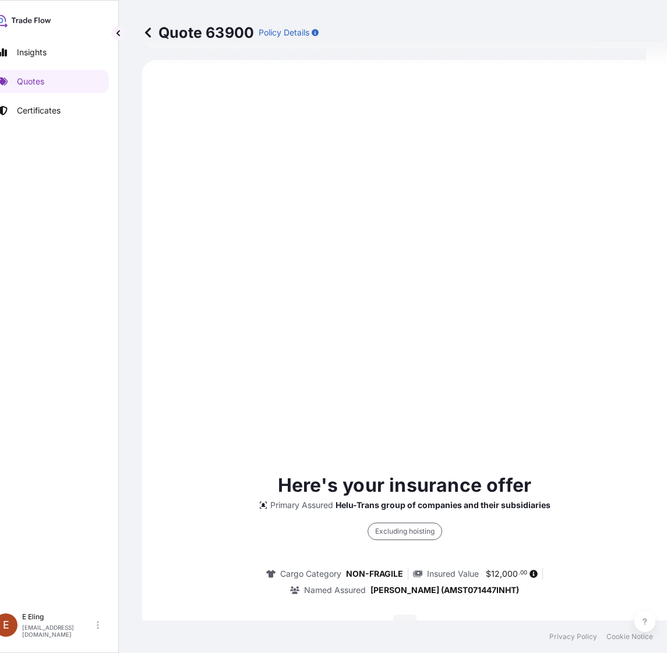
scroll to position [370, 0]
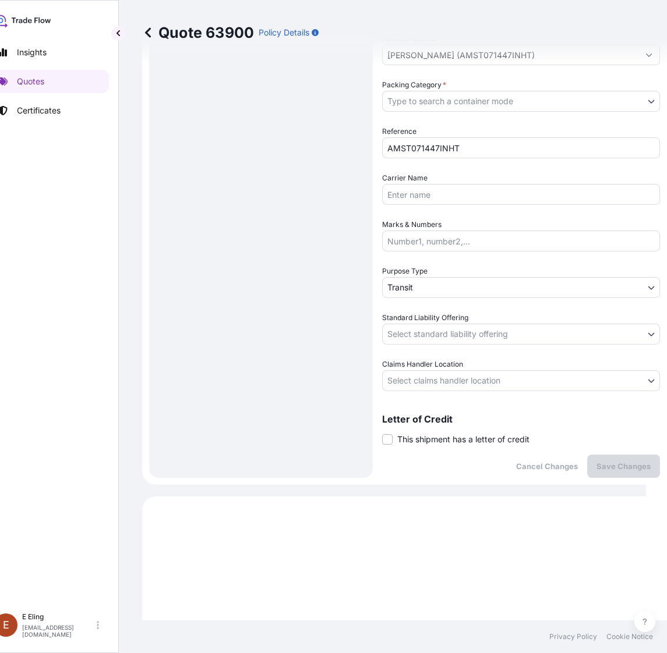
click at [438, 426] on div "Letter of Credit This shipment has a letter of credit Letter of credit * Letter…" at bounding box center [521, 430] width 278 height 31
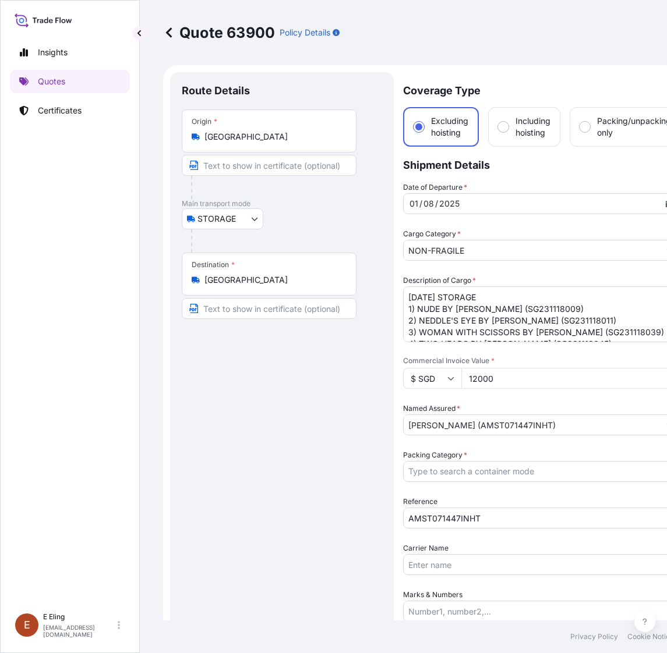
select select "STORAGE"
select select "Transit"
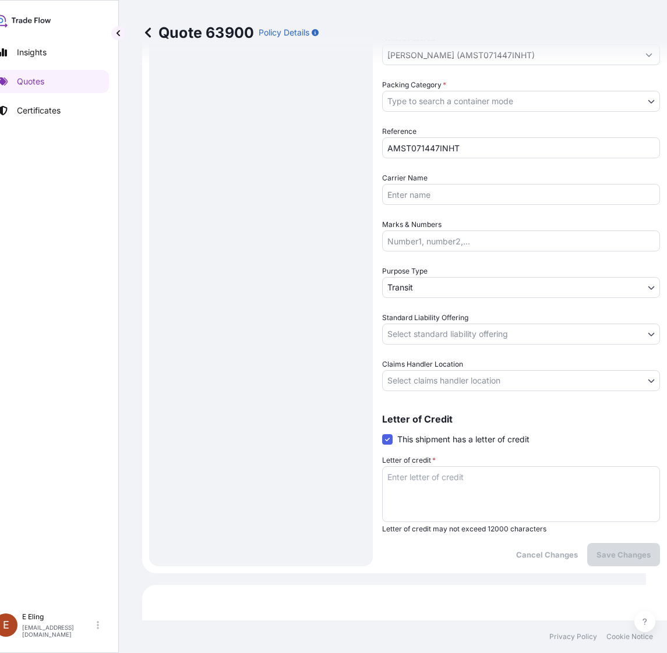
click at [449, 492] on textarea "Letter of credit *" at bounding box center [521, 494] width 278 height 56
paste textarea "Storage Period: 01 Aug 2025 to 31 Aug 2025 (till further notice)"
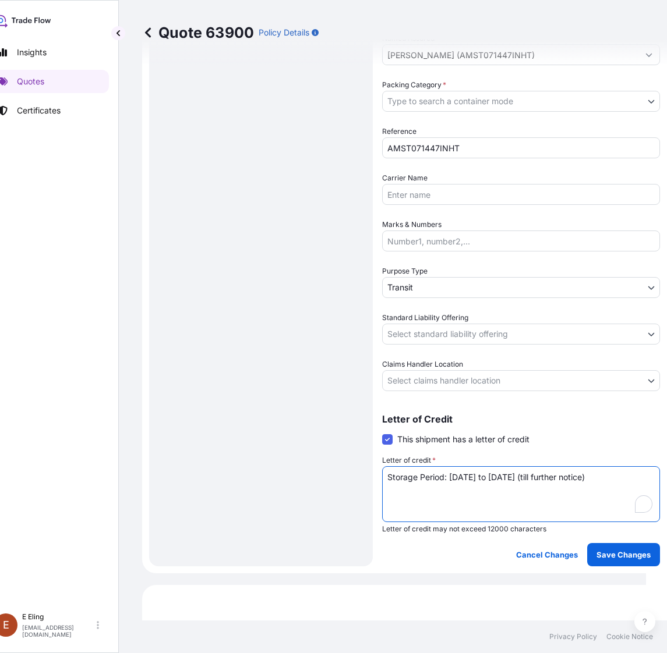
type textarea "Storage Period: [DATE] to [DATE] (till further notice)"
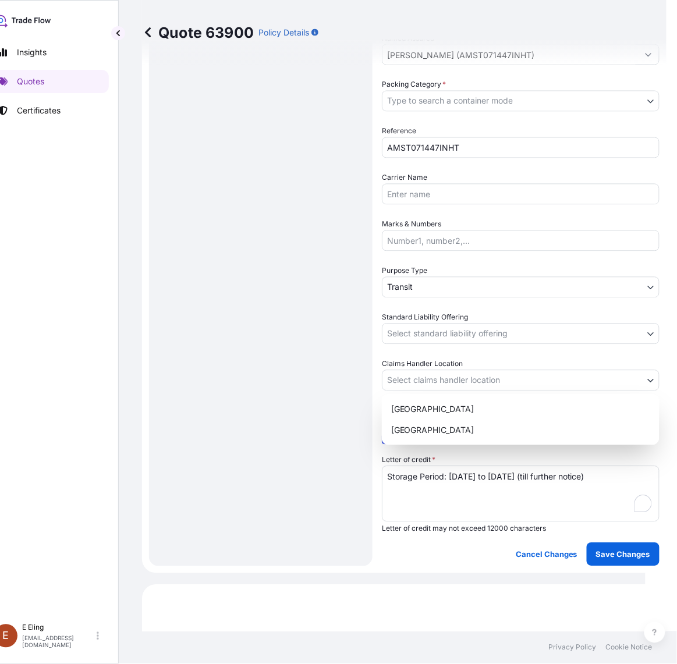
click at [437, 388] on body "Insights Quotes Certificates E E Eling eeling@helutrans.com Quote 63900 Policy …" at bounding box center [312, 332] width 667 height 664
click at [426, 434] on div "[GEOGRAPHIC_DATA]" at bounding box center [521, 430] width 268 height 21
select select "[GEOGRAPHIC_DATA]"
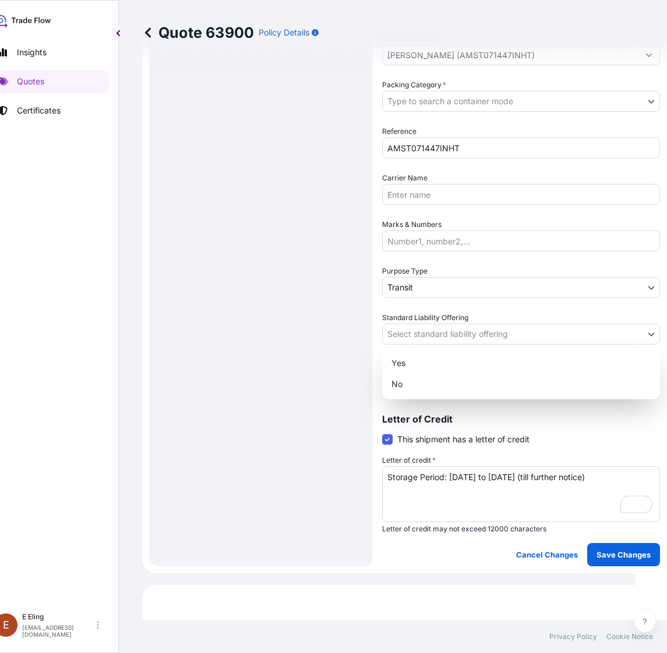
click at [427, 330] on body "Insights Quotes Certificates E E Eling eeling@helutrans.com Quote 63900 Policy …" at bounding box center [307, 326] width 656 height 653
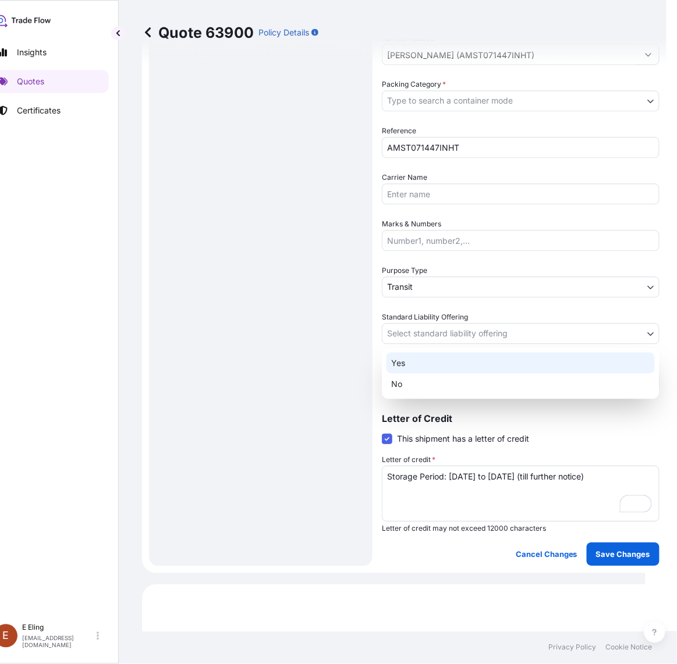
click at [428, 354] on div "Yes" at bounding box center [521, 363] width 268 height 21
select select "Yes"
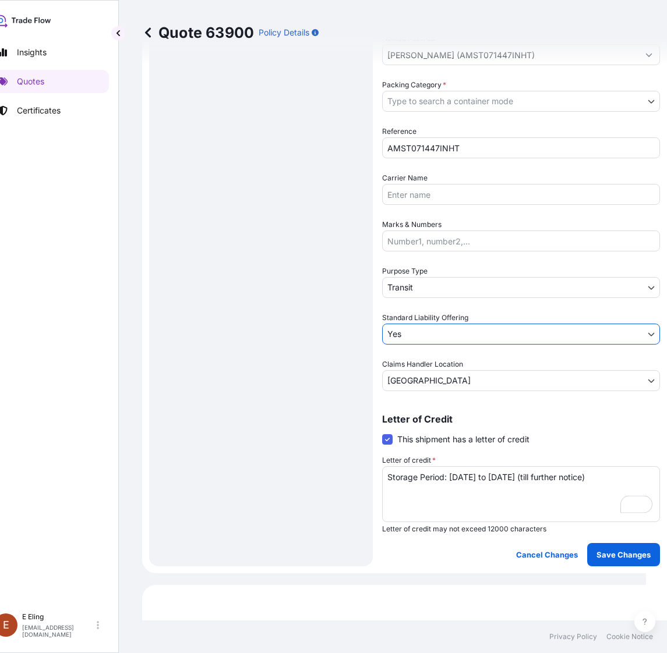
click at [427, 287] on body "Insights Quotes Certificates E E Eling eeling@helutrans.com Quote 63900 Policy …" at bounding box center [312, 326] width 667 height 653
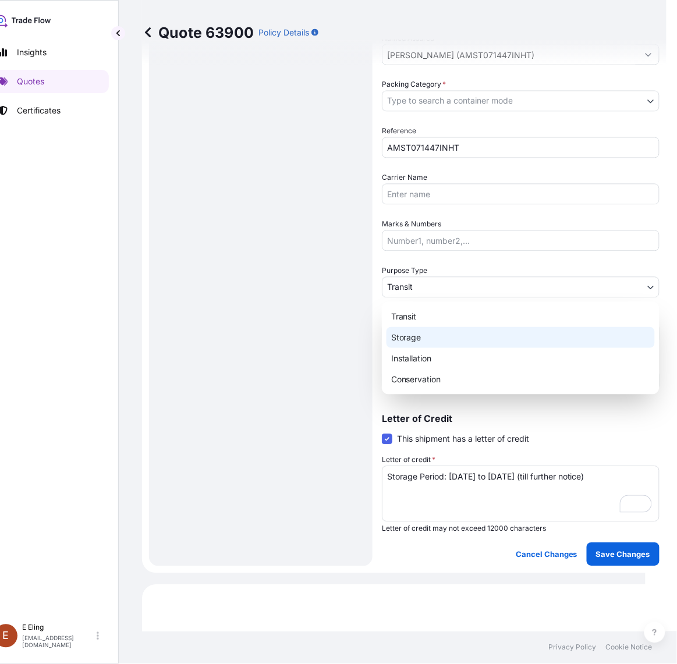
click at [418, 335] on div "Storage" at bounding box center [521, 337] width 268 height 21
select select "Storage"
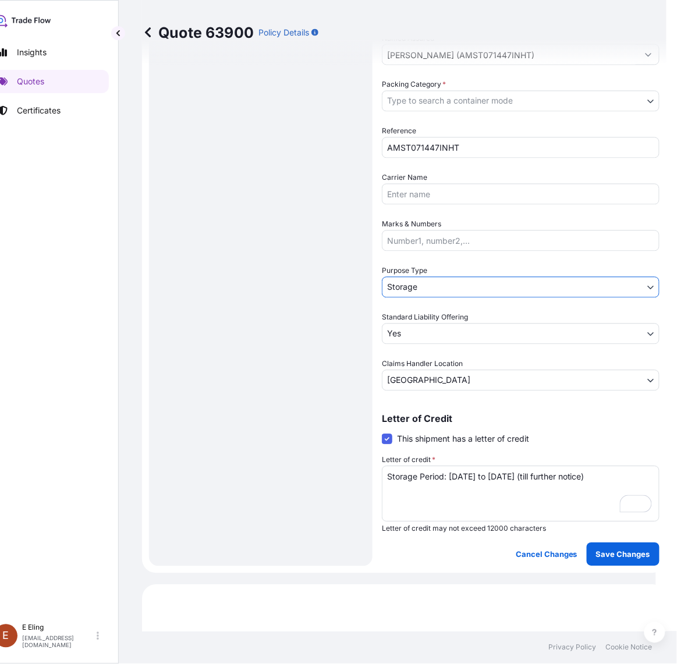
click at [409, 96] on body "Insights Quotes Certificates E E Eling eeling@helutrans.com Quote 63900 Policy …" at bounding box center [317, 332] width 677 height 664
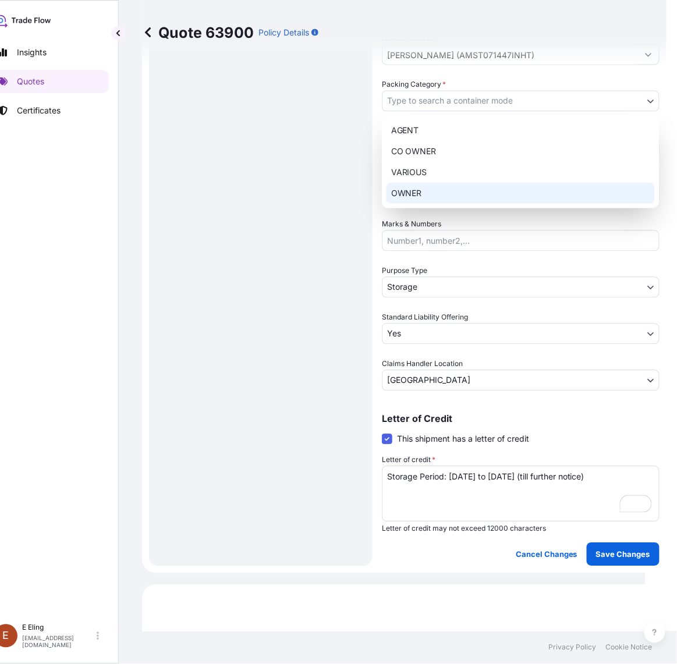
click at [415, 193] on div "OWNER" at bounding box center [521, 193] width 268 height 21
select select "27"
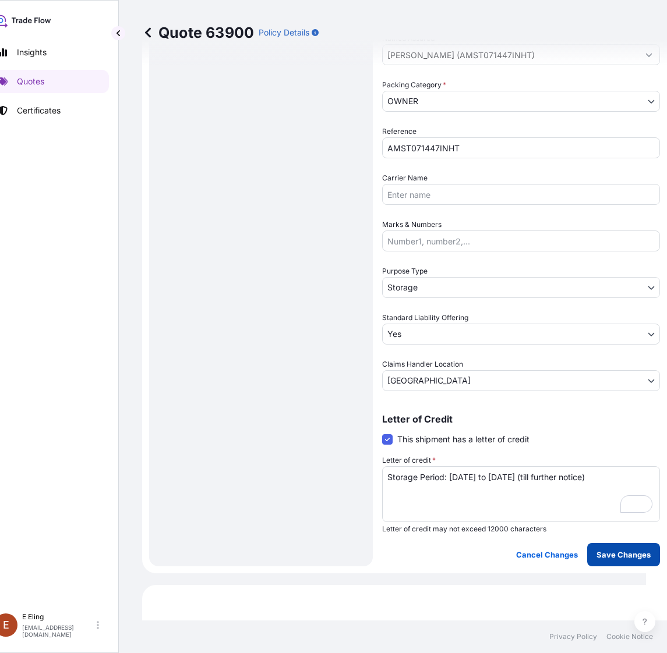
click at [619, 550] on p "Save Changes" at bounding box center [623, 555] width 54 height 12
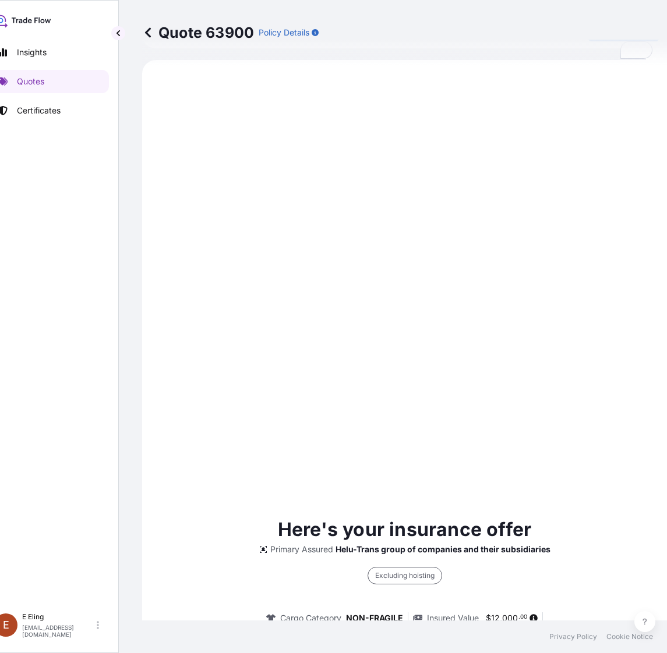
scroll to position [0, 0]
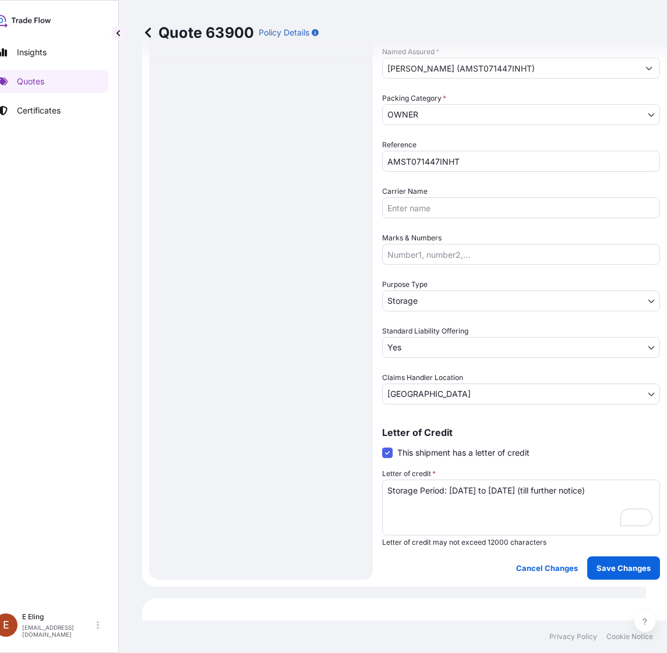
select select "STORAGE"
select select "Storage"
select select "Yes"
select select "Singapore"
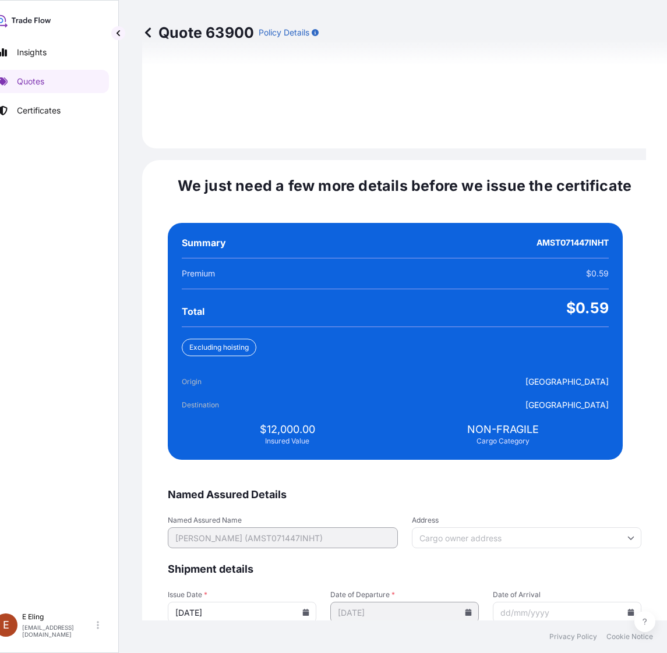
scroll to position [2670, 0]
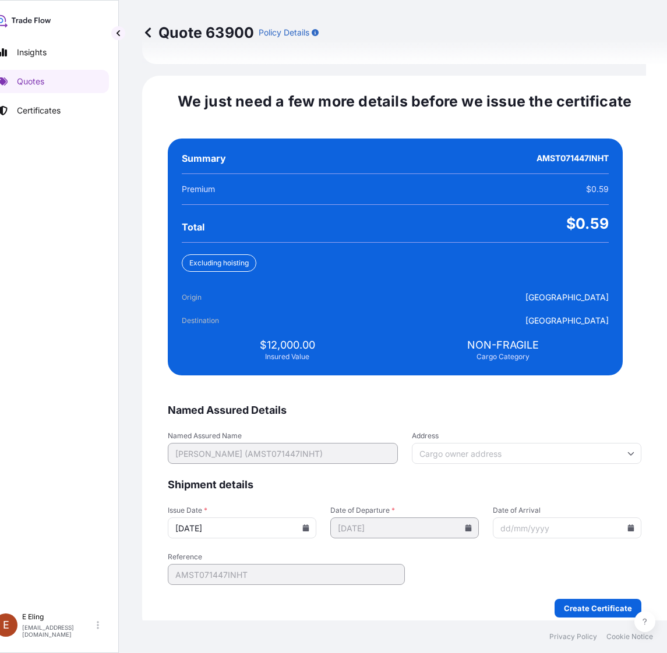
click at [309, 525] on icon at bounding box center [306, 528] width 6 height 7
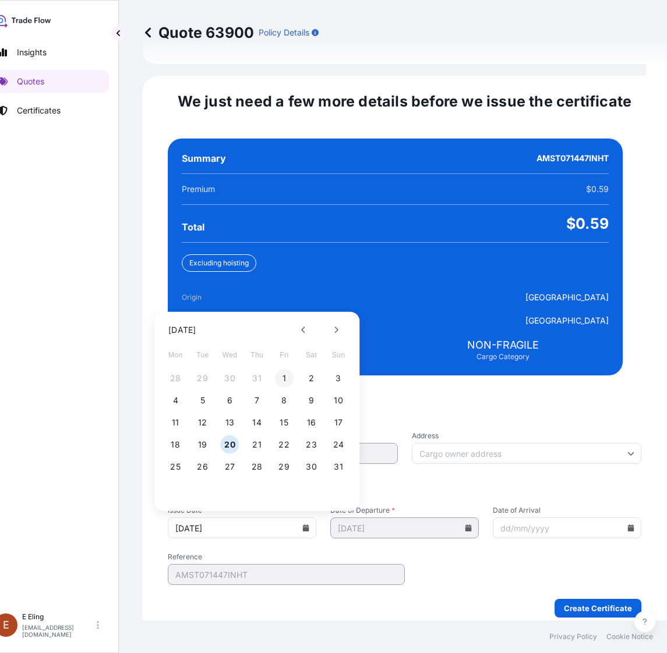
click at [280, 369] on button "1" at bounding box center [284, 378] width 19 height 19
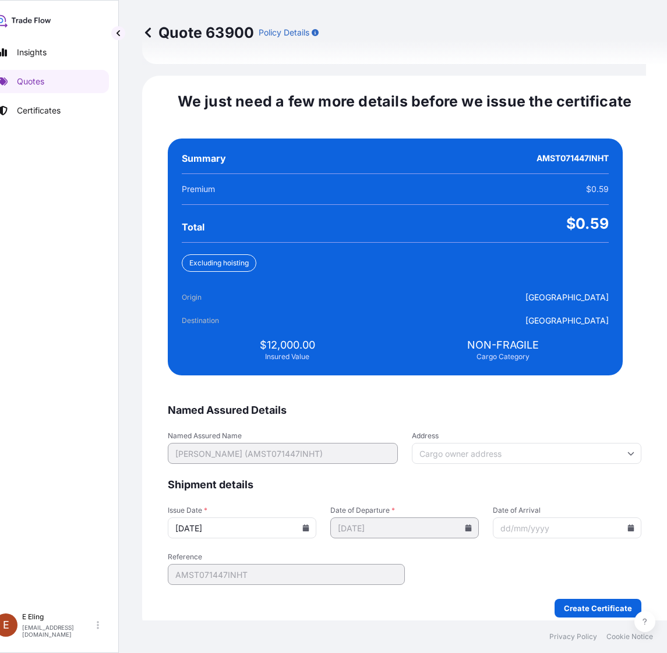
type input "01/08/2025"
click at [603, 518] on input "Date of Arrival" at bounding box center [567, 528] width 149 height 21
click at [628, 525] on icon at bounding box center [631, 528] width 6 height 7
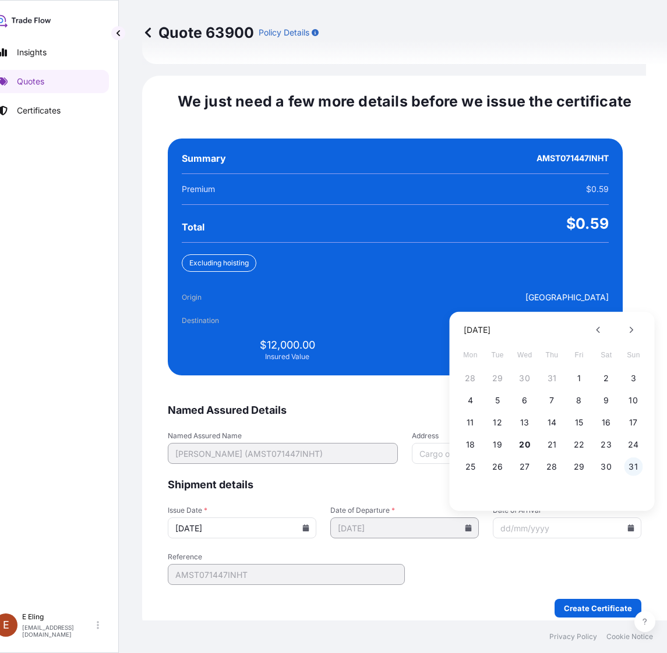
click at [628, 458] on button "31" at bounding box center [633, 467] width 19 height 19
type input "31/08/2025"
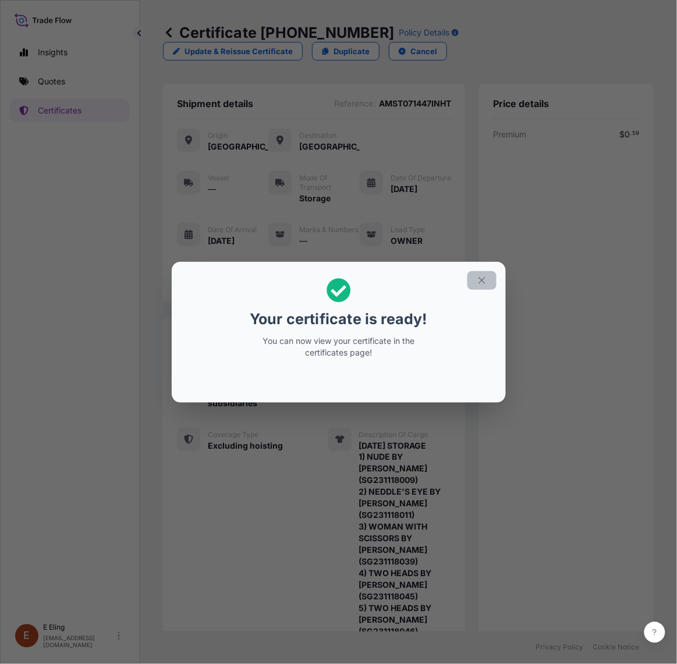
click at [482, 275] on icon "button" at bounding box center [482, 280] width 10 height 10
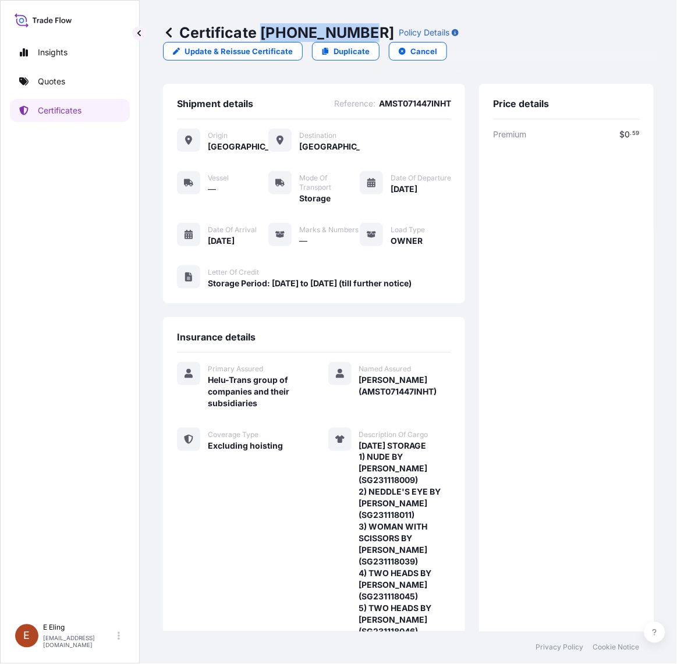
drag, startPoint x: 261, startPoint y: 28, endPoint x: 362, endPoint y: 31, distance: 101.4
click at [362, 31] on p "Certificate 31504-1349-1" at bounding box center [278, 32] width 231 height 19
copy p "31504-1349-1"
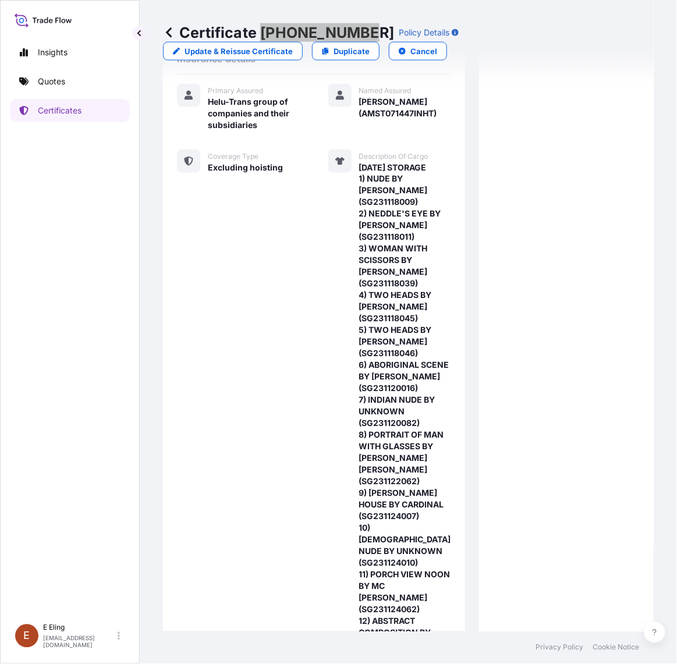
scroll to position [482, 0]
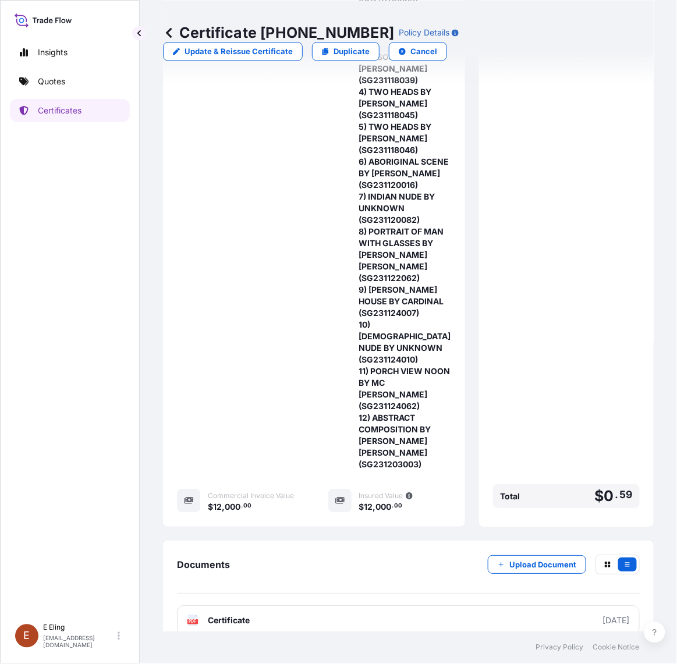
click at [367, 621] on div "Documents Upload Document PDF Certificate 2025-08-01" at bounding box center [408, 595] width 491 height 109
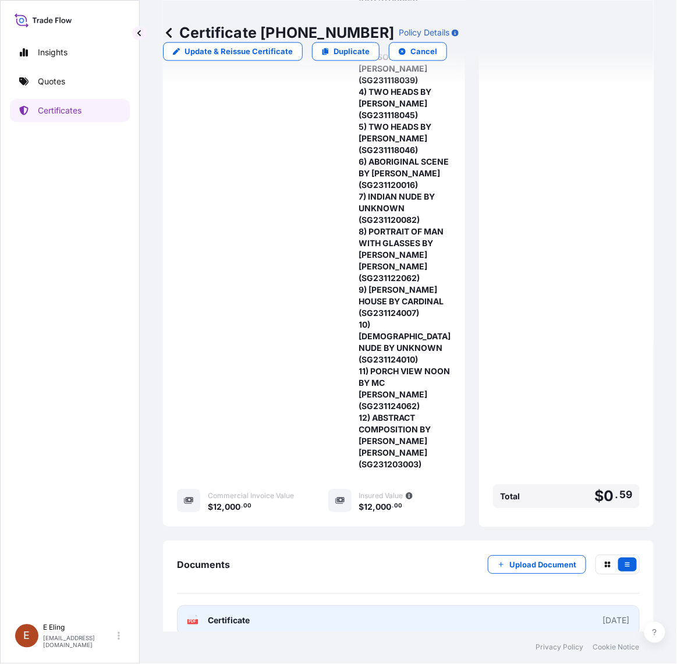
click at [368, 607] on link "PDF Certificate 2025-08-01" at bounding box center [408, 621] width 463 height 30
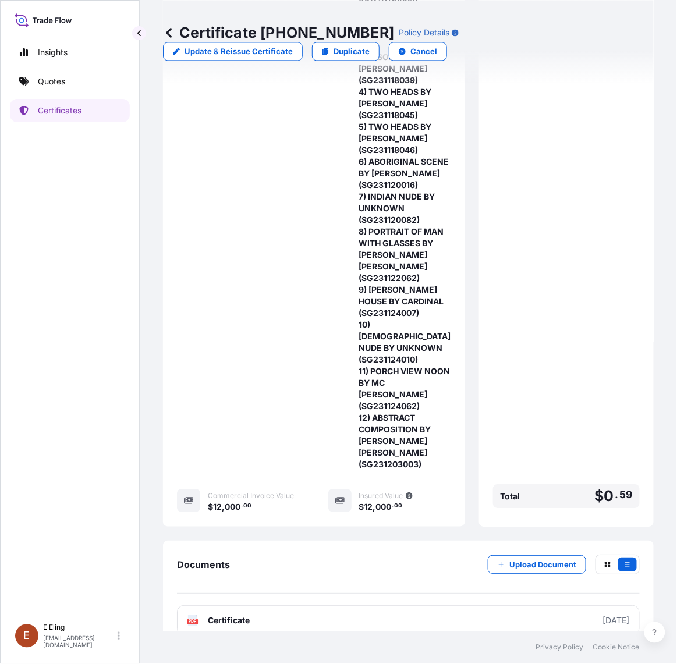
click at [537, 541] on div "Documents Upload Document PDF Certificate 2025-08-01" at bounding box center [408, 595] width 491 height 109
click at [537, 559] on p "Upload Document" at bounding box center [543, 565] width 67 height 12
click at [60, 114] on p "Certificates" at bounding box center [60, 111] width 44 height 12
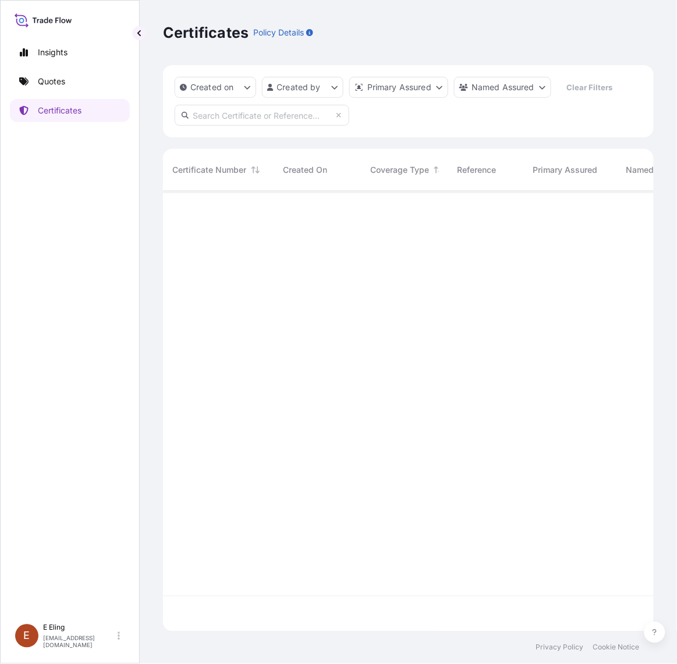
scroll to position [437, 480]
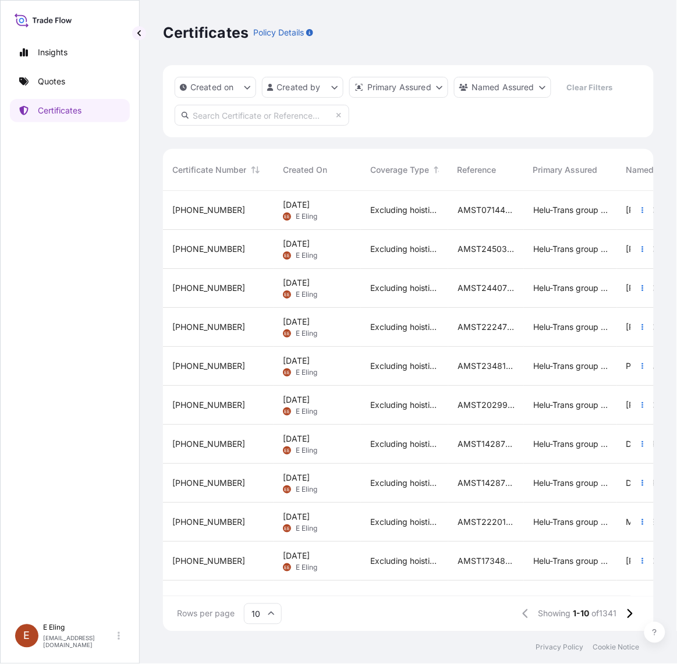
click at [266, 114] on input "text" at bounding box center [262, 115] width 175 height 21
paste input "AMST202456MMMM"
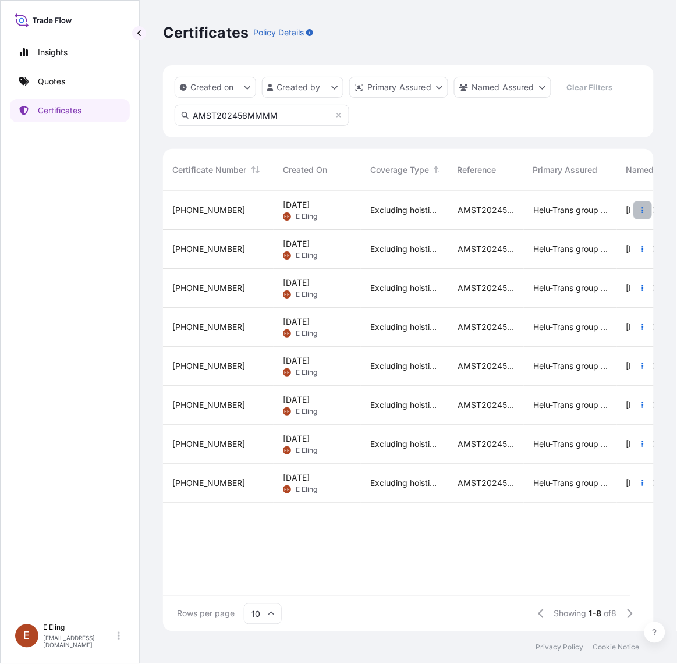
type input "AMST202456MMMM"
click at [639, 210] on icon "button" at bounding box center [642, 210] width 7 height 7
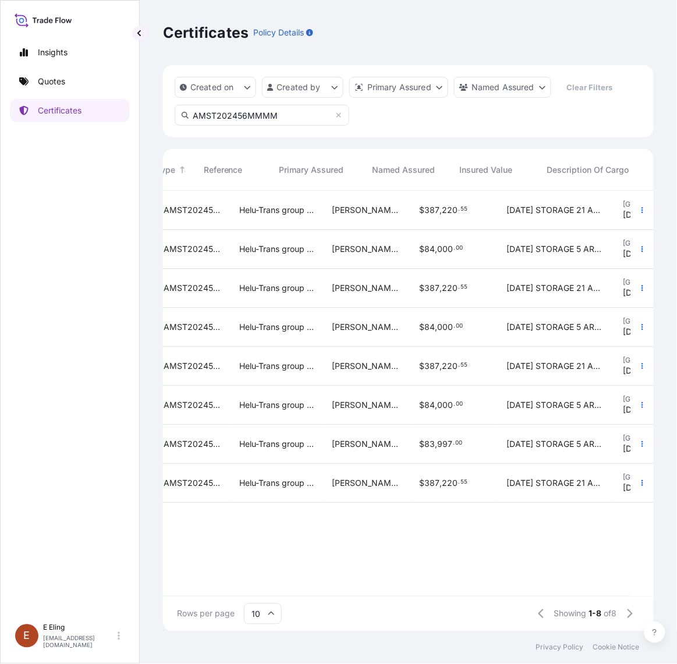
scroll to position [0, 328]
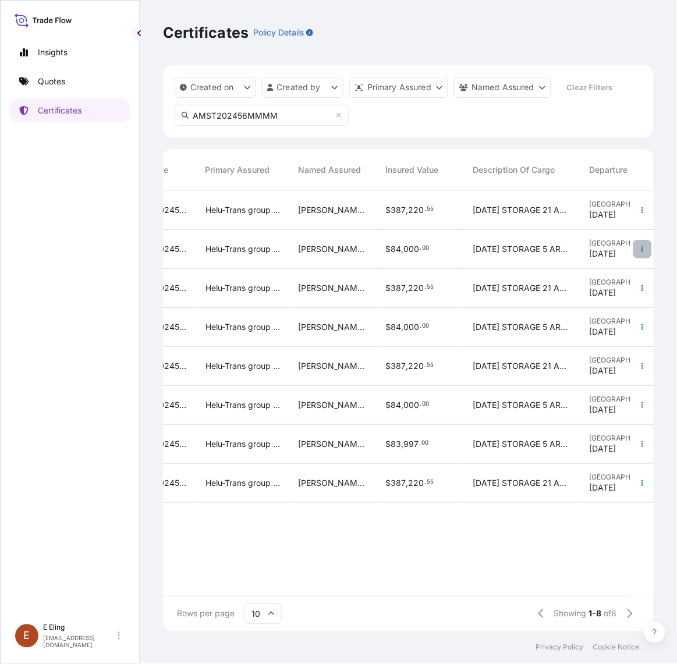
click at [646, 248] on button "button" at bounding box center [643, 249] width 19 height 19
click at [613, 257] on link "Duplicate quote" at bounding box center [580, 251] width 109 height 19
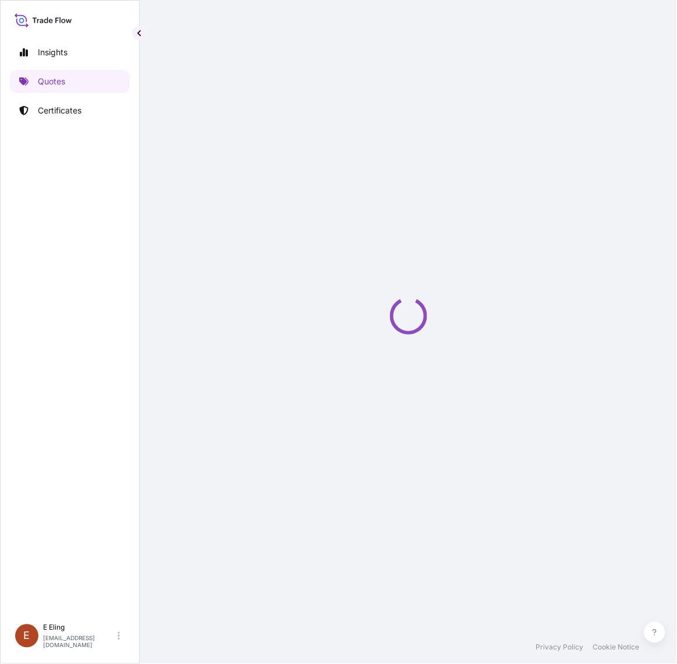
select select "STORAGE"
select select "Storage"
select select "Yes"
select select "Singapore"
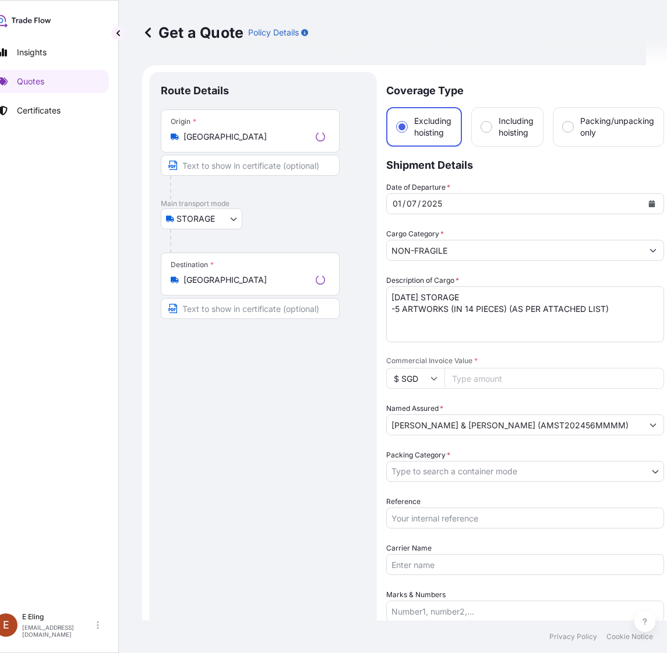
scroll to position [19, 0]
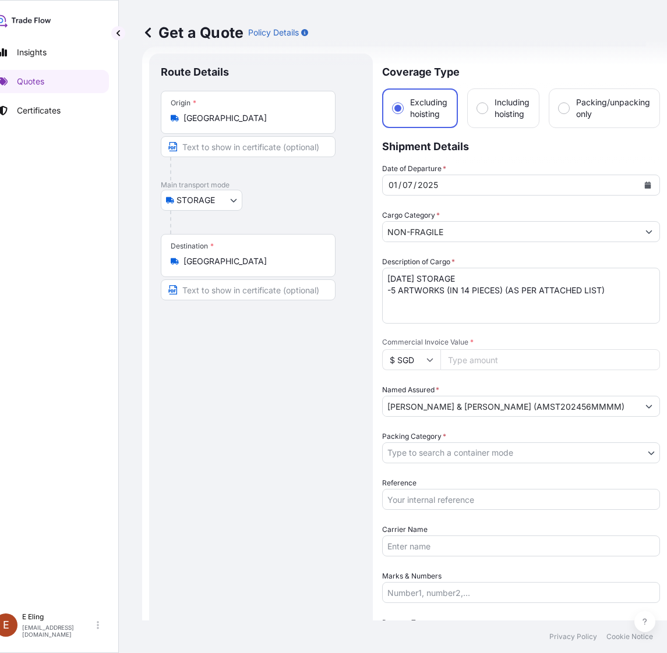
click at [644, 182] on icon "Calendar" at bounding box center [647, 185] width 7 height 7
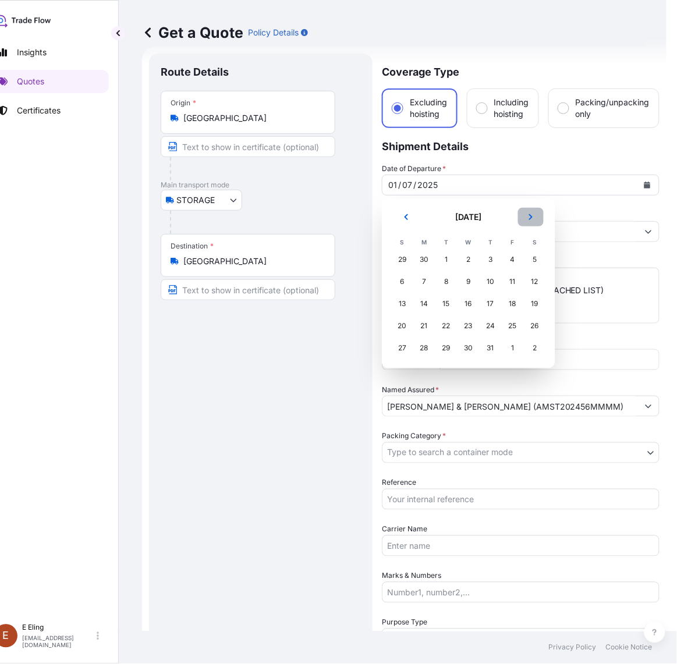
click at [528, 217] on icon "Next" at bounding box center [531, 217] width 7 height 7
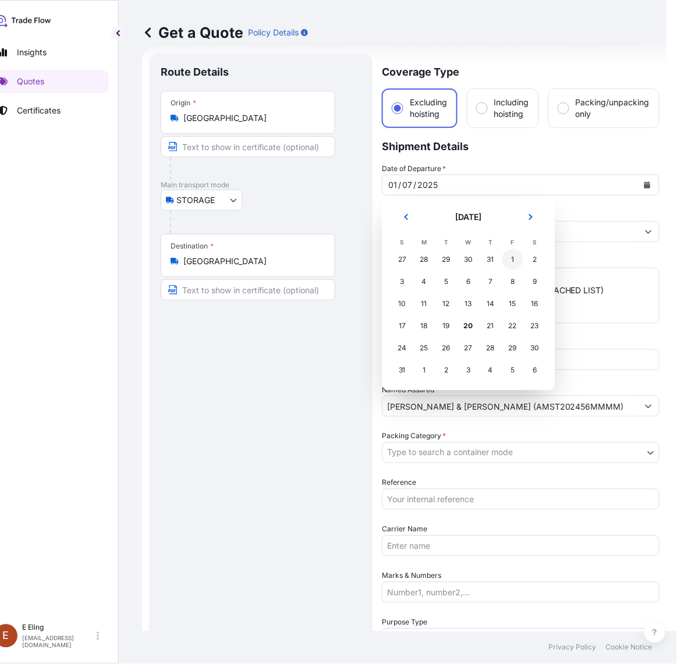
click at [517, 260] on div "1" at bounding box center [513, 259] width 21 height 21
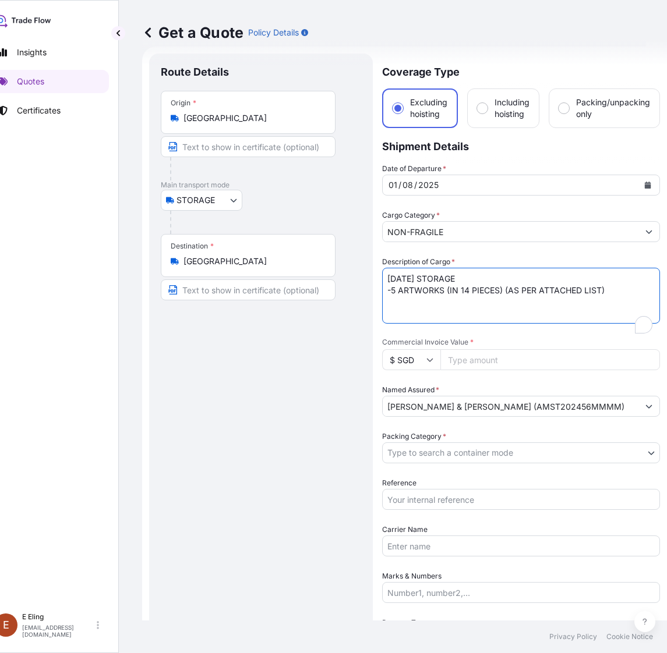
drag, startPoint x: 402, startPoint y: 280, endPoint x: 382, endPoint y: 278, distance: 19.8
click at [382, 278] on textarea "JUL25 STORAGE -5 ARTWORKS (IN 14 PIECES) (AS PER ATTACHED LIST)" at bounding box center [521, 296] width 278 height 56
type textarea "[DATE] STORAGE -5 ARTWORKS (IN 14 PIECES) (AS PER ATTACHED LIST)"
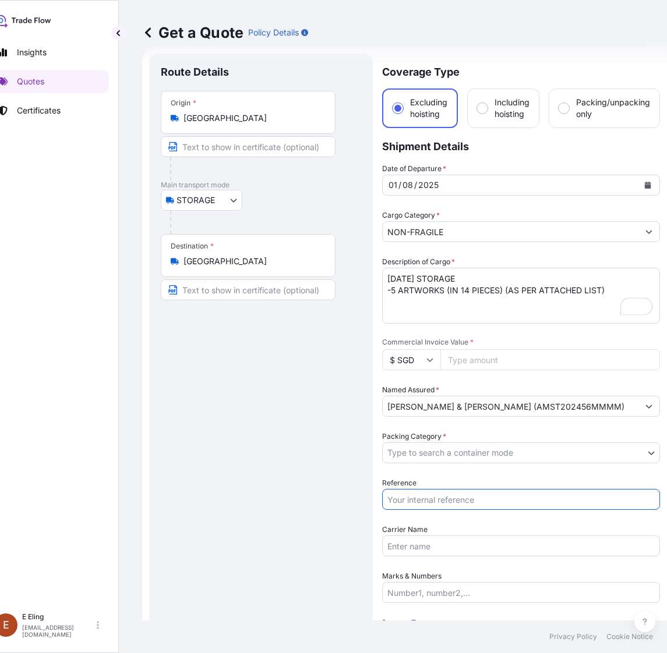
click at [449, 496] on input "Reference" at bounding box center [521, 499] width 278 height 21
paste input "AMST202456MMMM"
type input "AMST202456MMMM"
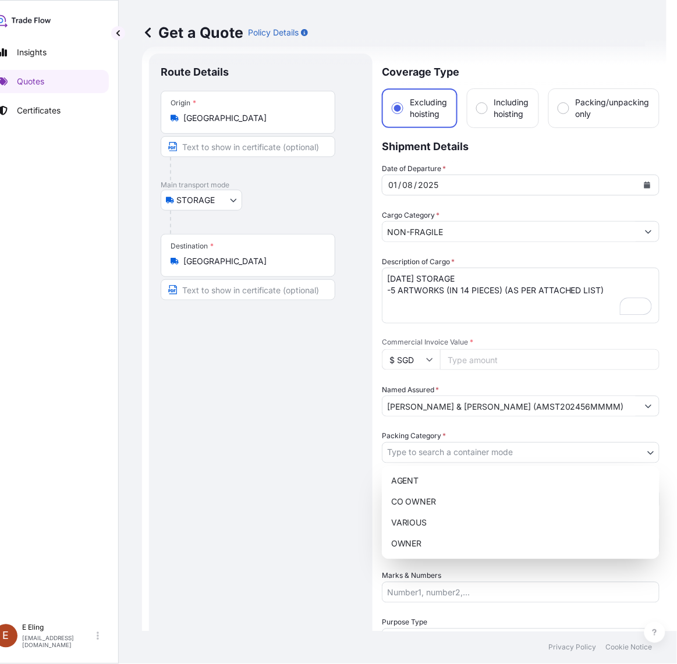
click at [444, 456] on body "August 2025 Insights Quotes Certificates E E Eling eeling@helutrans.com Get a Q…" at bounding box center [312, 332] width 667 height 664
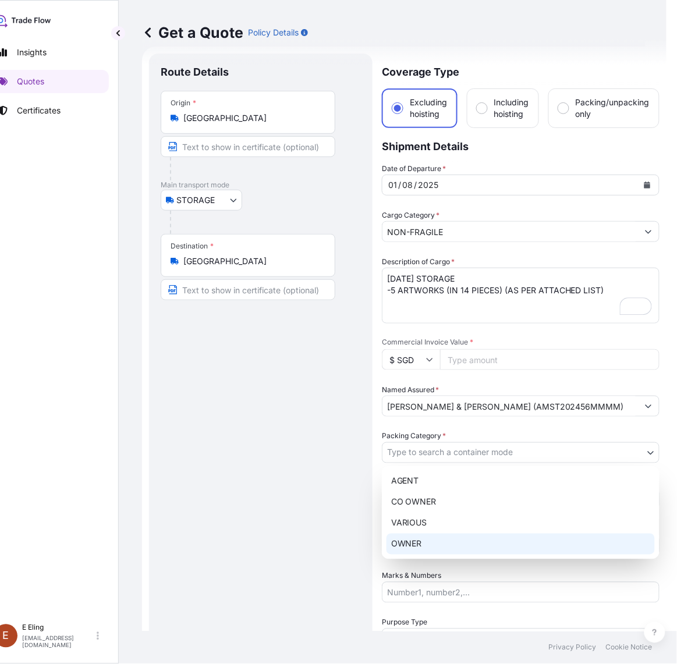
click at [412, 545] on div "OWNER" at bounding box center [521, 544] width 268 height 21
select select "27"
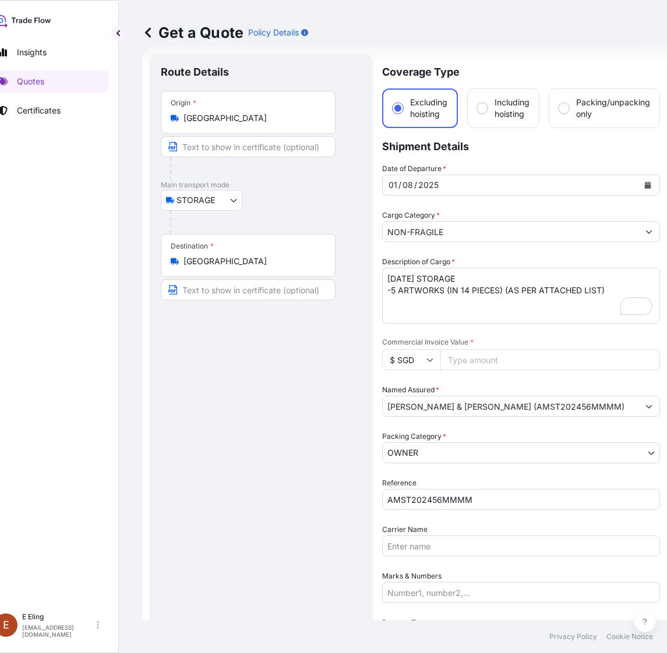
click at [494, 370] on div "Date of Departure * 01 / 08 / 2025 Cargo Category * NON-FRAGILE Description of …" at bounding box center [521, 453] width 278 height 580
click at [484, 349] on input "Commercial Invoice Value *" at bounding box center [550, 359] width 220 height 21
paste input "84000.00"
type input "84000.00"
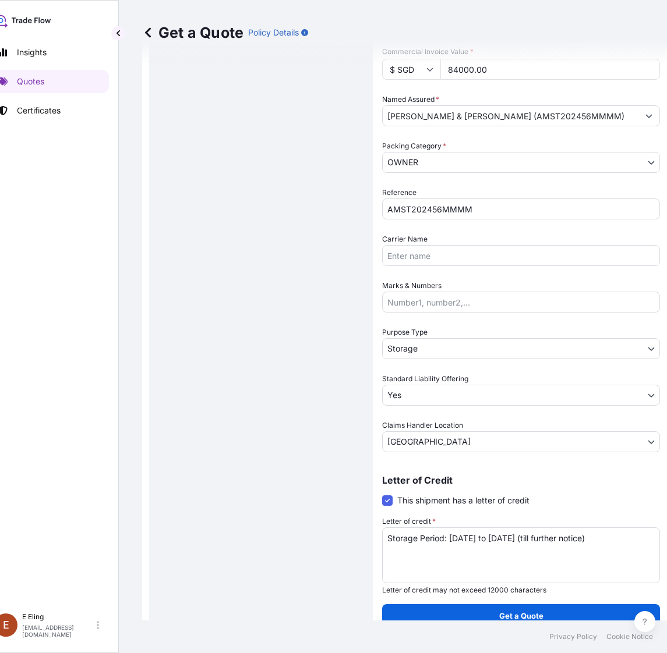
scroll to position [310, 0]
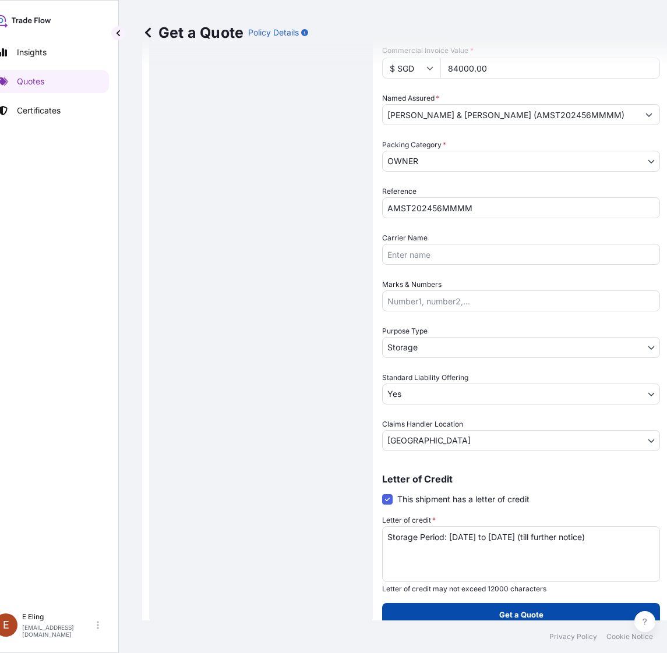
click at [507, 604] on button "Get a Quote" at bounding box center [521, 614] width 278 height 23
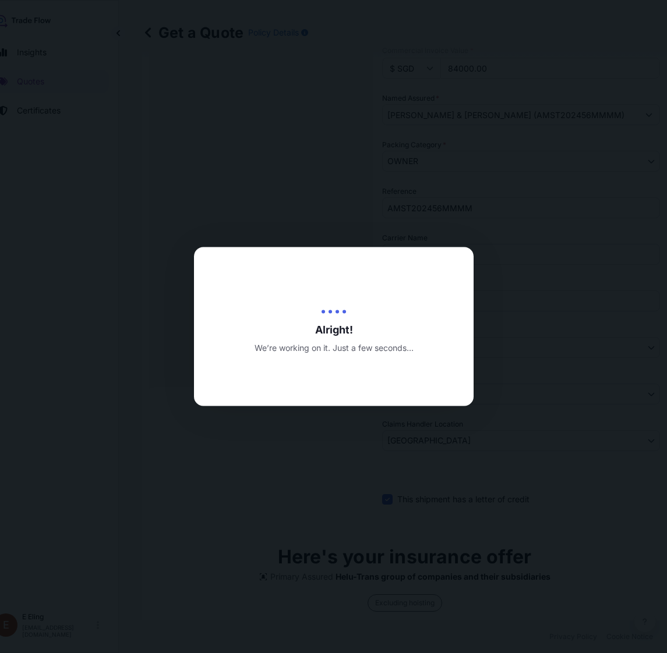
type input "[DATE]"
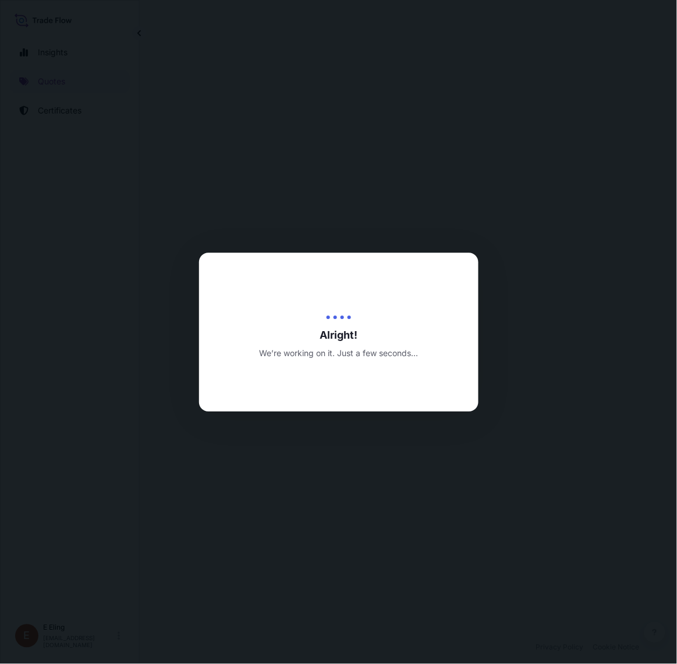
select select "STORAGE"
select select "Transit"
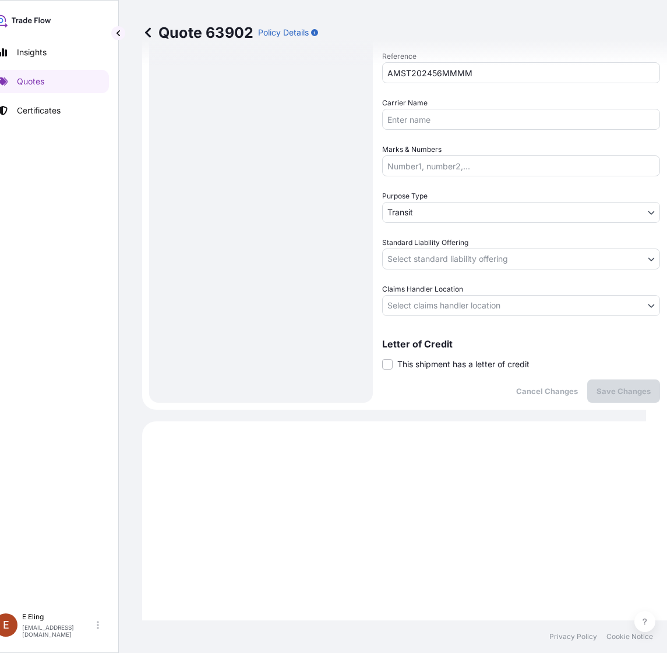
scroll to position [443, 0]
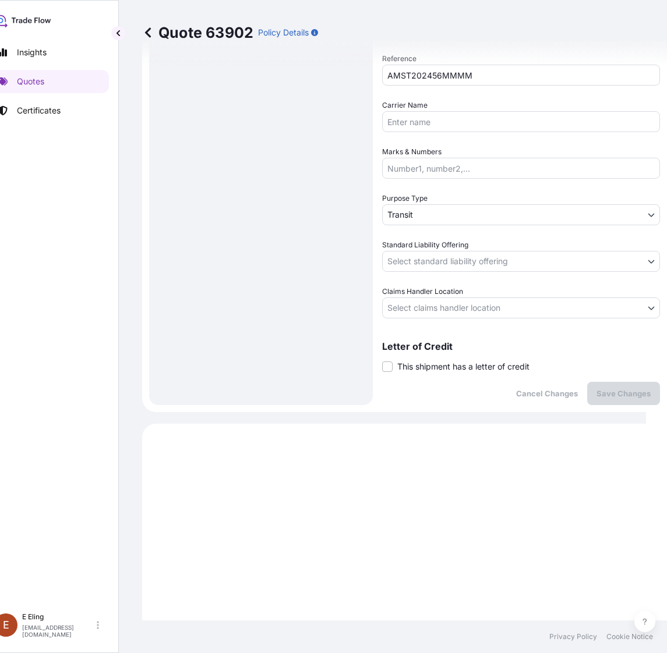
click at [431, 369] on span "This shipment has a letter of credit" at bounding box center [463, 367] width 132 height 12
click at [382, 360] on input "This shipment has a letter of credit" at bounding box center [382, 360] width 0 height 0
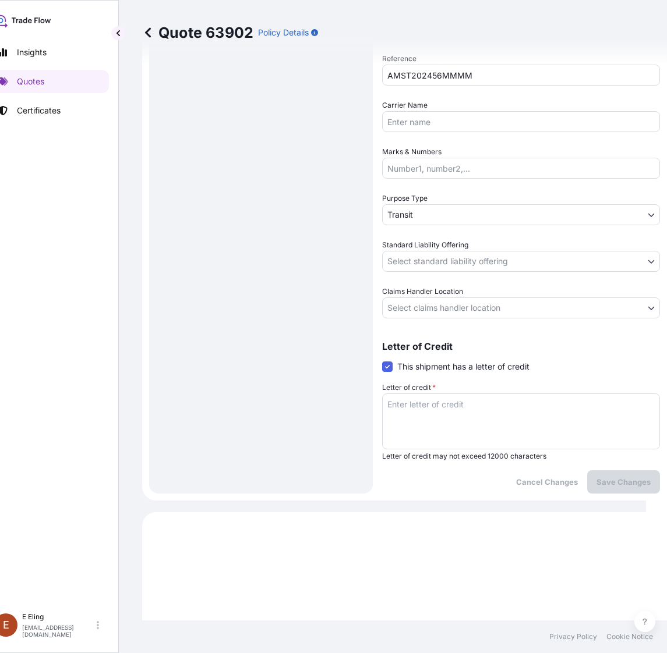
click at [443, 405] on textarea "Letter of credit *" at bounding box center [521, 422] width 278 height 56
paste textarea "Storage Period: [DATE] to [DATE] (till further notice)"
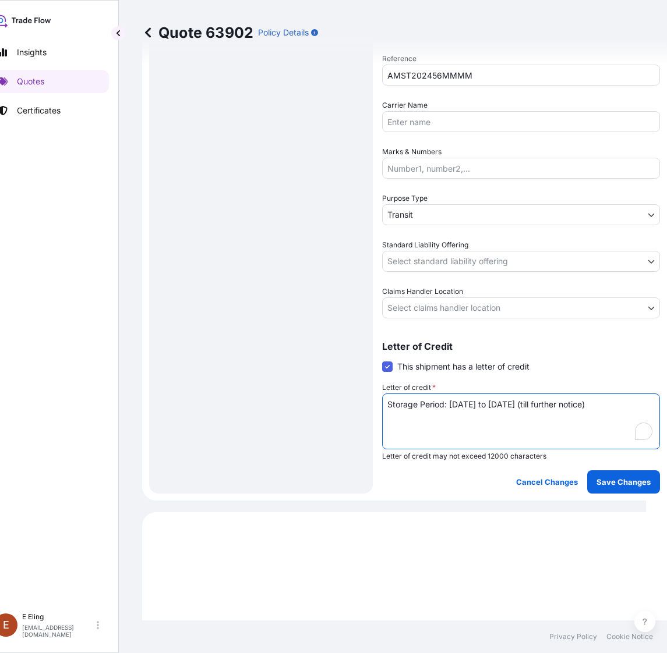
type textarea "Storage Period: [DATE] to [DATE] (till further notice)"
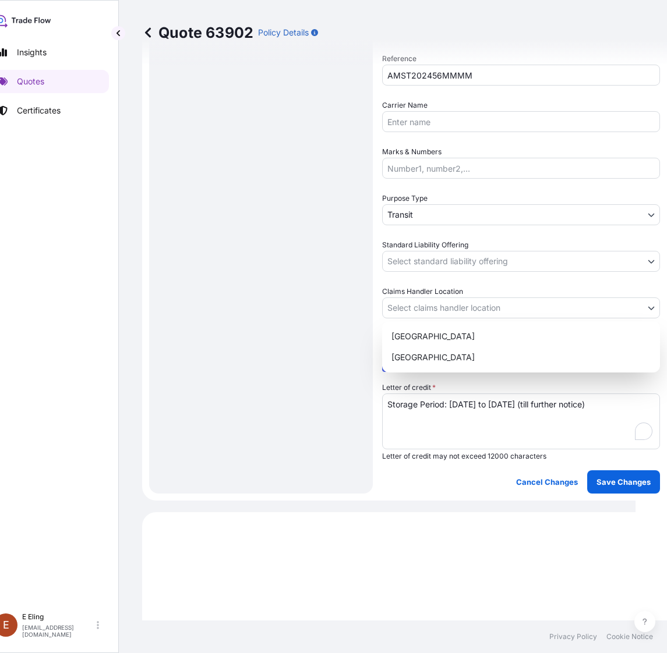
click at [461, 315] on body "Insights Quotes Certificates E E Eling eeling@helutrans.com Quote 63902 Policy …" at bounding box center [307, 326] width 656 height 653
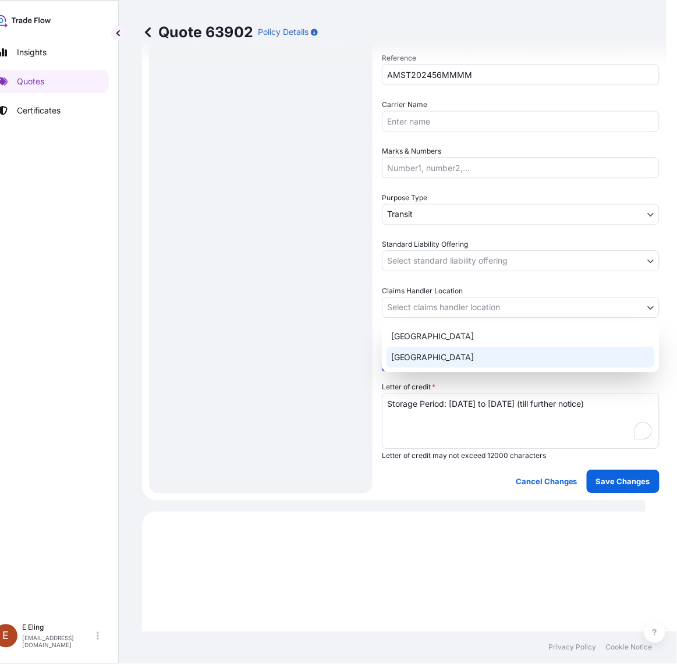
click at [437, 351] on div "[GEOGRAPHIC_DATA]" at bounding box center [521, 357] width 268 height 21
select select "[GEOGRAPHIC_DATA]"
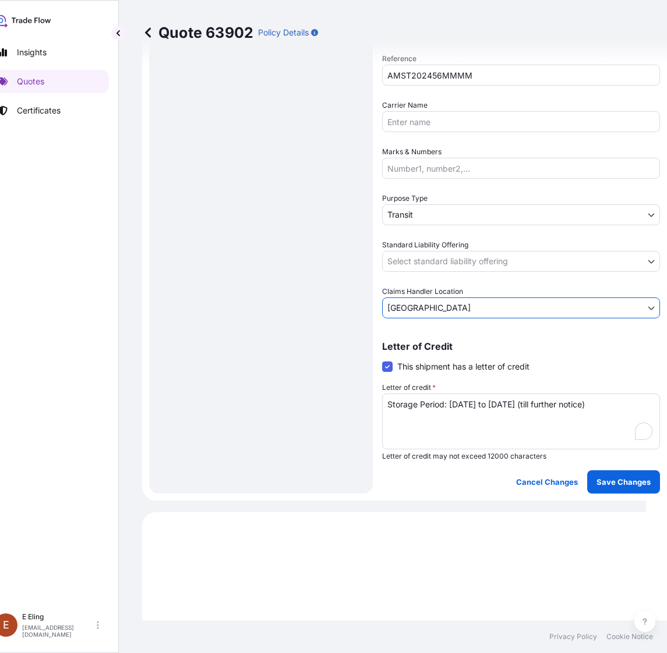
click at [437, 256] on body "Insights Quotes Certificates E E Eling eeling@helutrans.com Quote 63902 Policy …" at bounding box center [312, 326] width 667 height 653
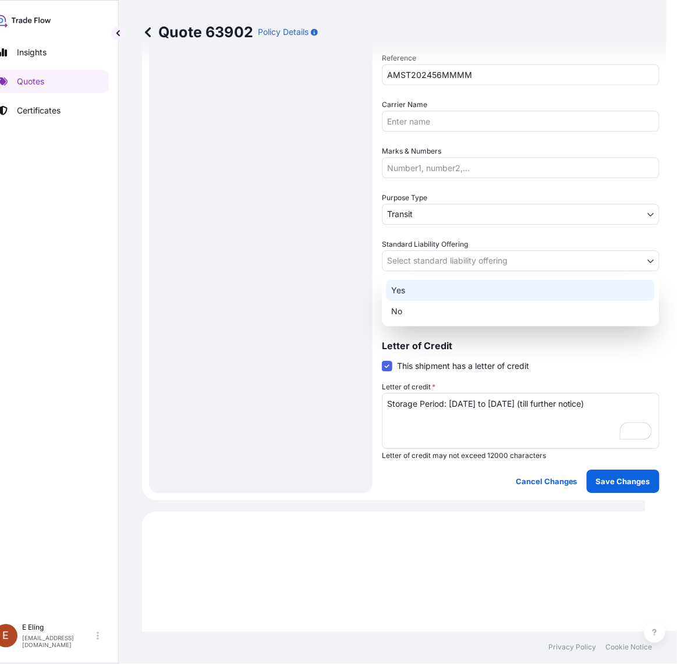
click at [431, 284] on div "Yes" at bounding box center [521, 290] width 268 height 21
select select "Yes"
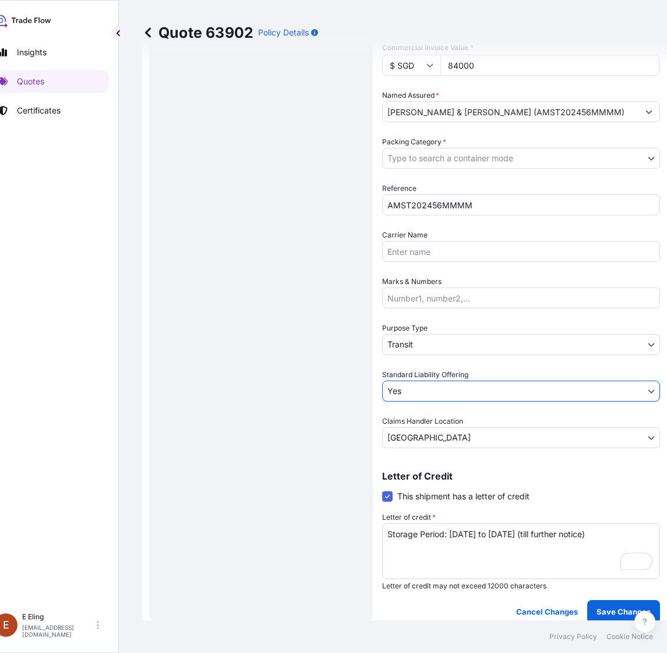
scroll to position [298, 0]
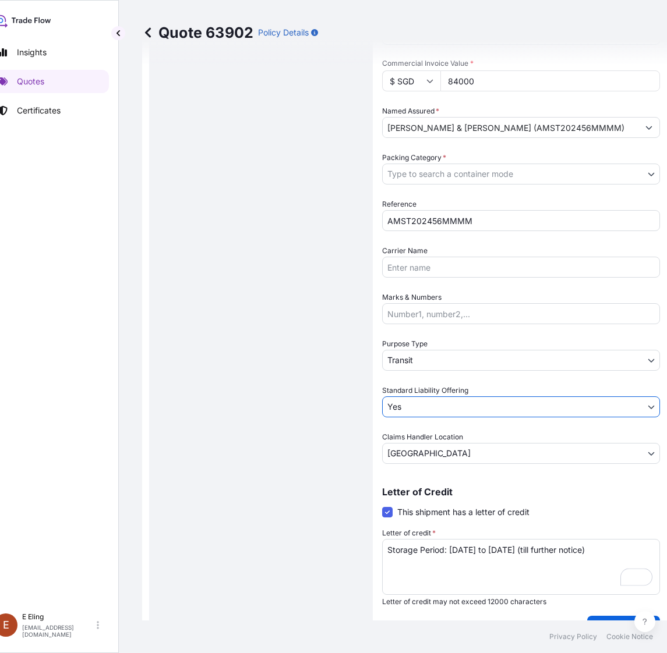
drag, startPoint x: 434, startPoint y: 159, endPoint x: 439, endPoint y: 172, distance: 13.6
click at [437, 161] on span "Packing Category *" at bounding box center [414, 158] width 64 height 12
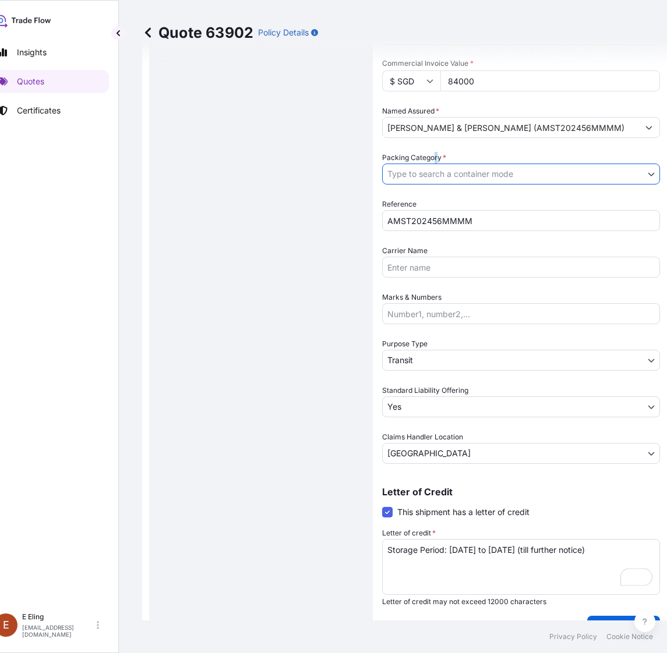
click at [439, 174] on body "Insights Quotes Certificates E E Eling eeling@helutrans.com Quote 63902 Policy …" at bounding box center [312, 326] width 667 height 653
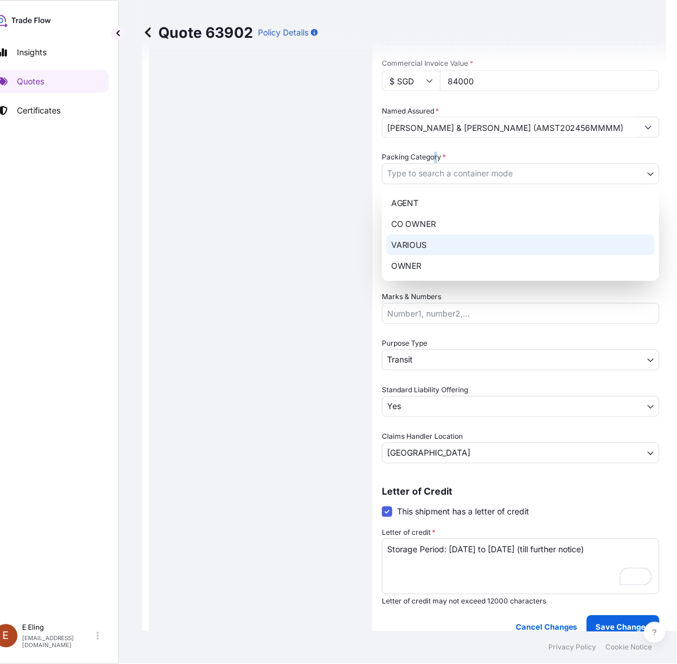
click at [429, 266] on div "OWNER" at bounding box center [521, 266] width 268 height 21
select select "27"
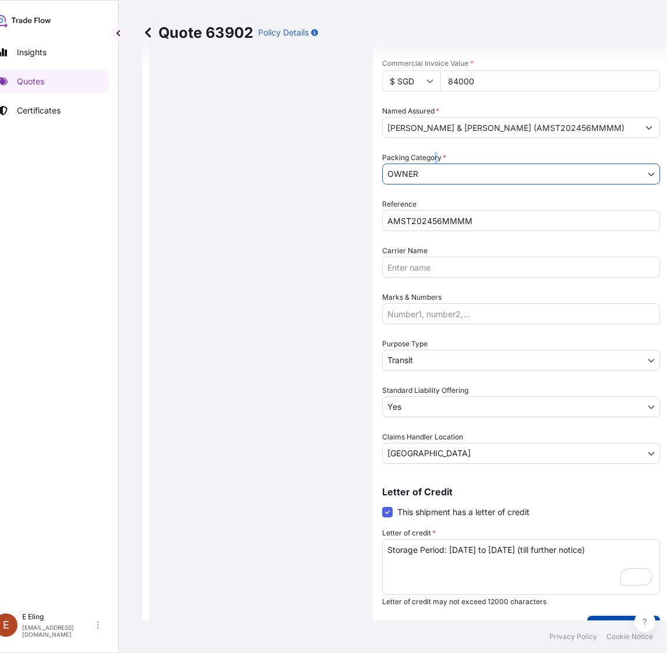
click at [607, 622] on p "Save Changes" at bounding box center [623, 628] width 54 height 12
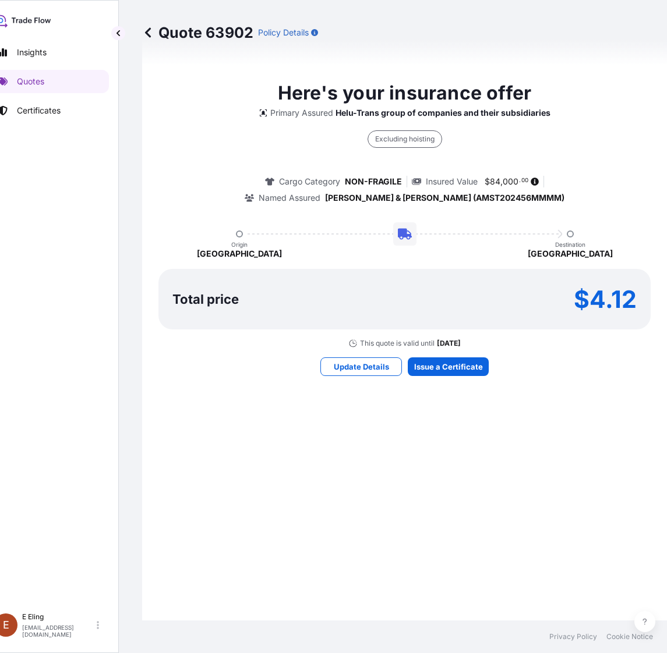
select select "STORAGE"
select select "Transit"
select select "Yes"
select select "[GEOGRAPHIC_DATA]"
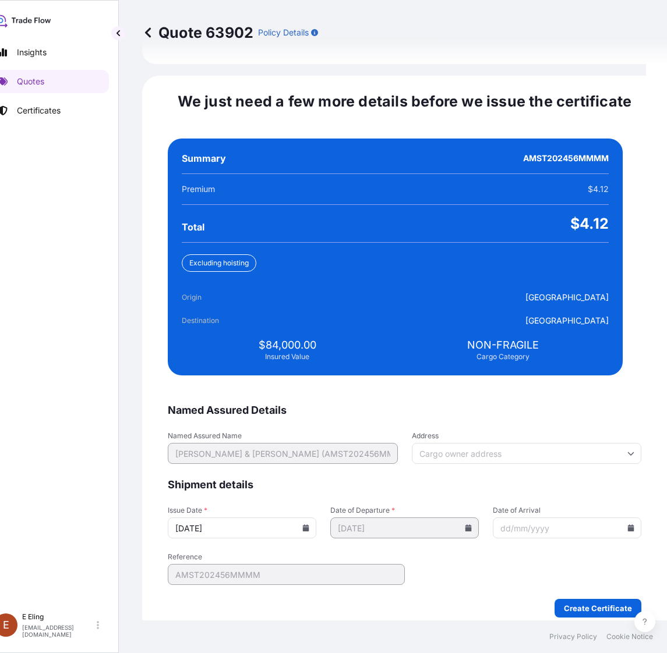
click at [309, 525] on icon at bounding box center [306, 528] width 6 height 7
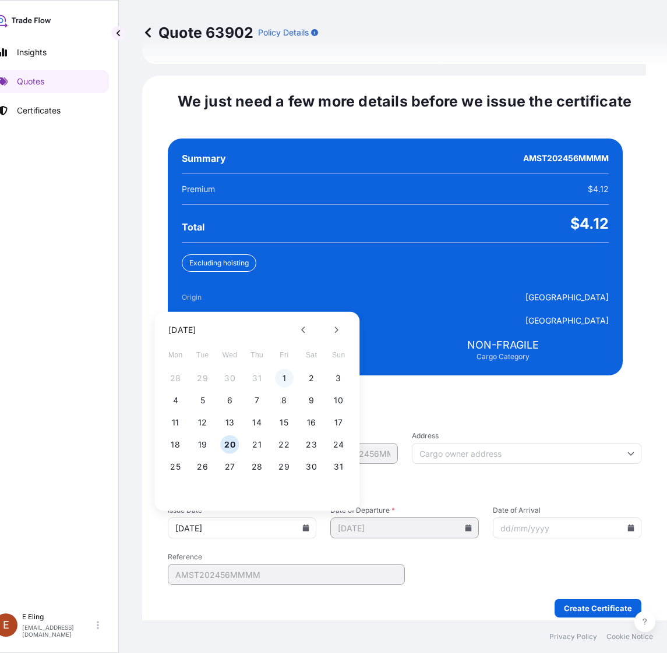
click at [287, 369] on button "1" at bounding box center [284, 378] width 19 height 19
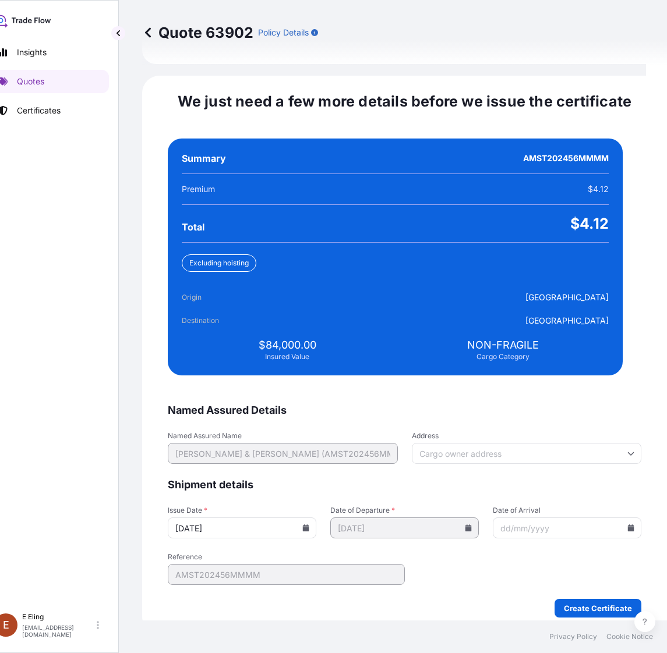
type input "[DATE]"
click at [628, 525] on icon at bounding box center [631, 528] width 6 height 7
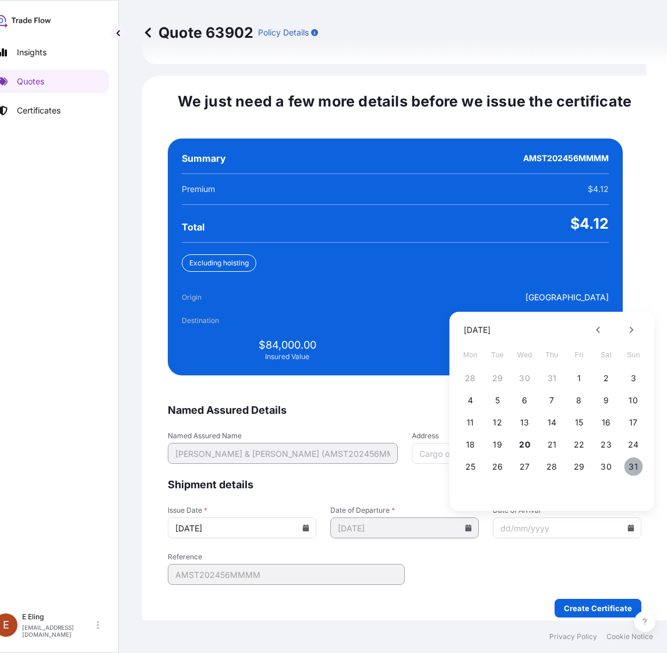
click at [634, 458] on button "31" at bounding box center [633, 467] width 19 height 19
type input "[DATE]"
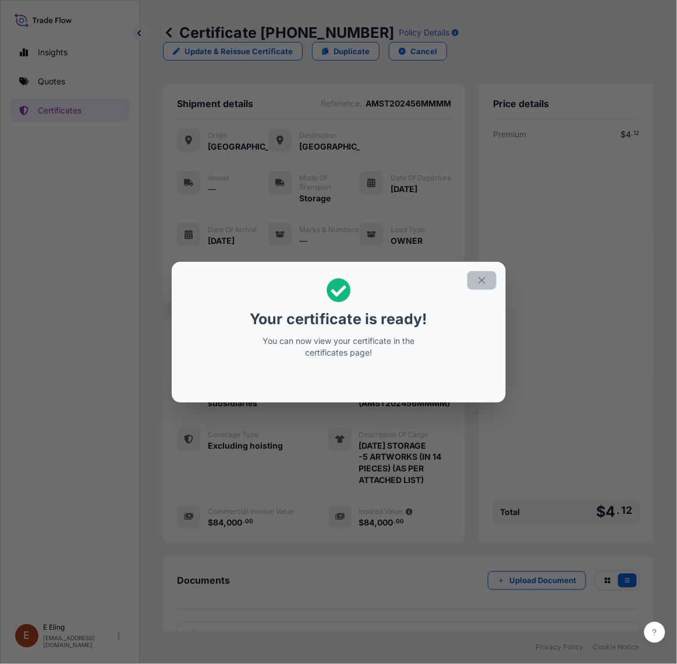
click at [493, 275] on button "button" at bounding box center [482, 280] width 29 height 19
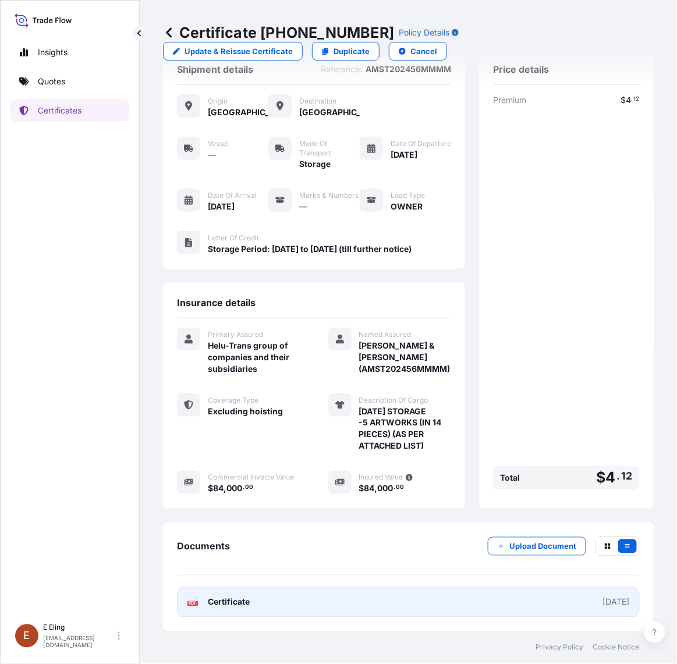
click at [381, 603] on link "PDF Certificate [DATE]" at bounding box center [408, 603] width 463 height 30
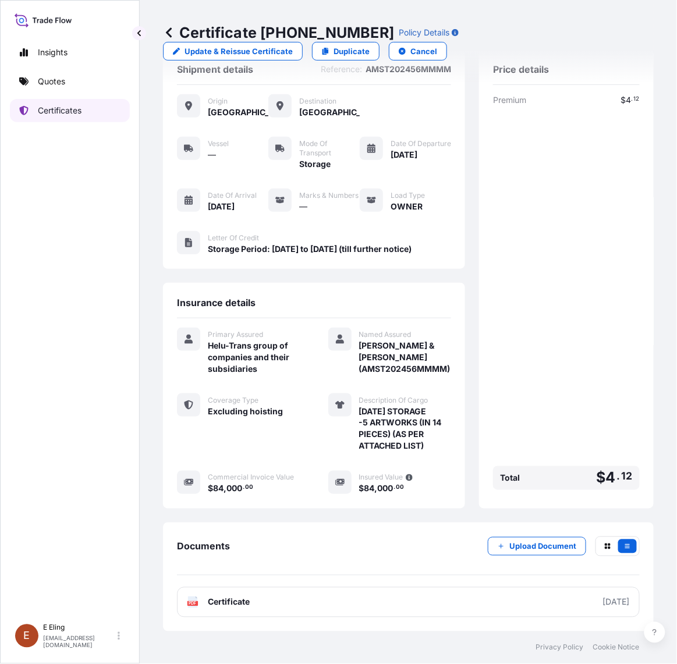
click at [44, 115] on p "Certificates" at bounding box center [60, 111] width 44 height 12
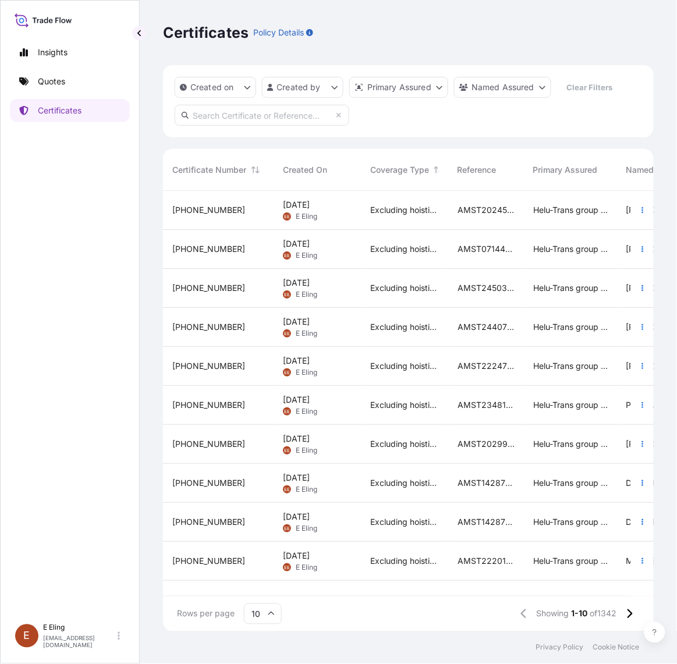
click at [274, 100] on div "Created on Created by Primary Assured Named Assured Clear Filters" at bounding box center [408, 101] width 491 height 72
paste input "AMST202456MMMM"
click at [270, 116] on input "AMST202456MMMM" at bounding box center [262, 115] width 175 height 21
type input "AMST202456MMMM"
click at [645, 237] on div at bounding box center [642, 249] width 23 height 39
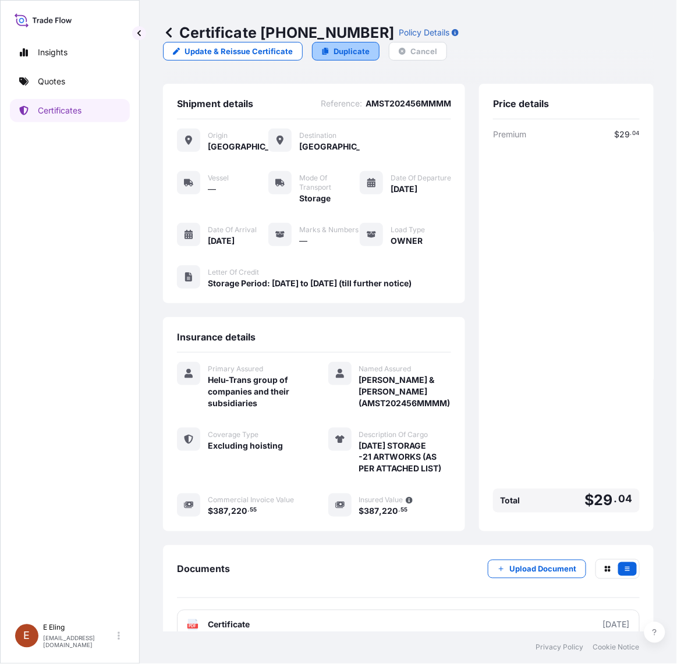
click at [328, 51] on link "Duplicate" at bounding box center [346, 51] width 68 height 19
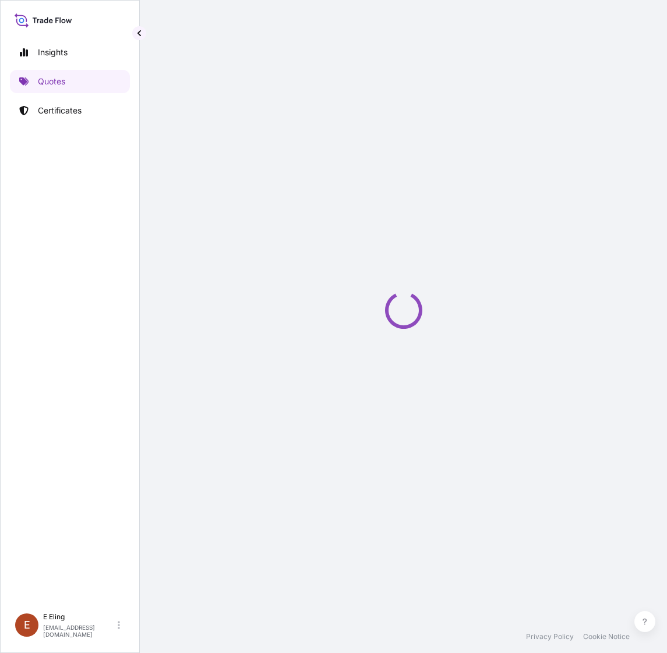
scroll to position [0, 21]
select select "STORAGE"
select select "Storage"
select select "Yes"
select select "[GEOGRAPHIC_DATA]"
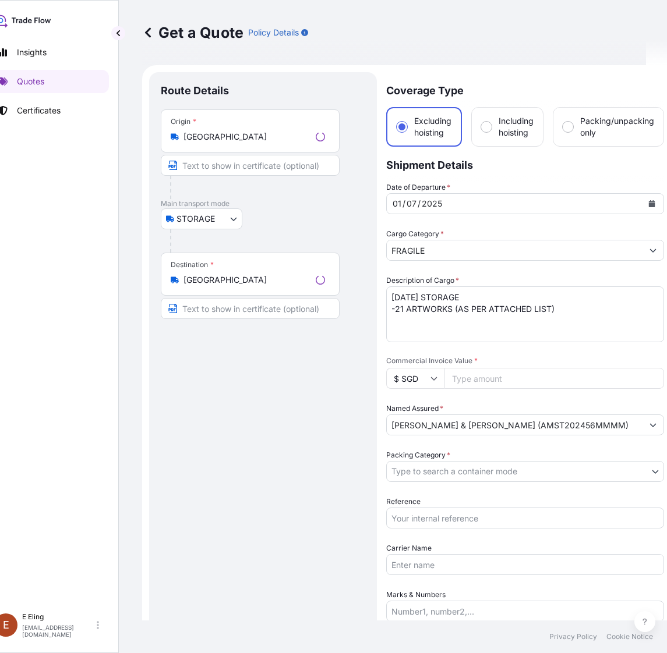
scroll to position [19, 0]
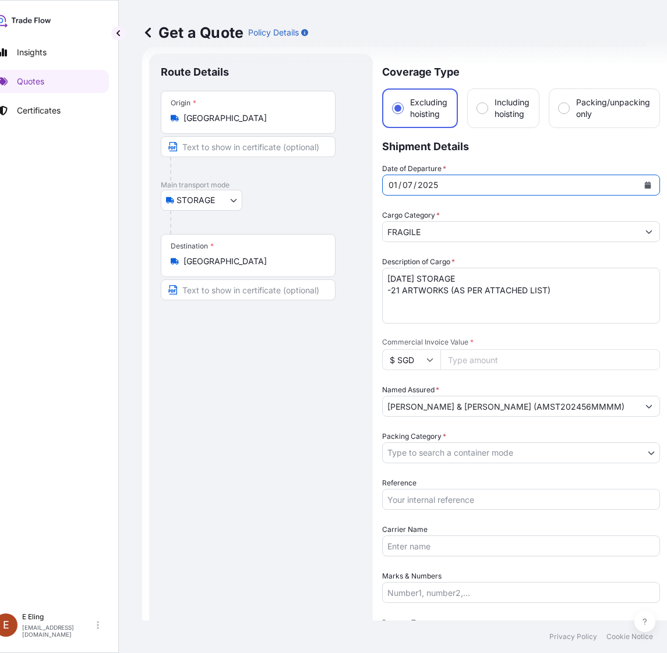
click at [644, 182] on icon "Calendar" at bounding box center [647, 185] width 7 height 7
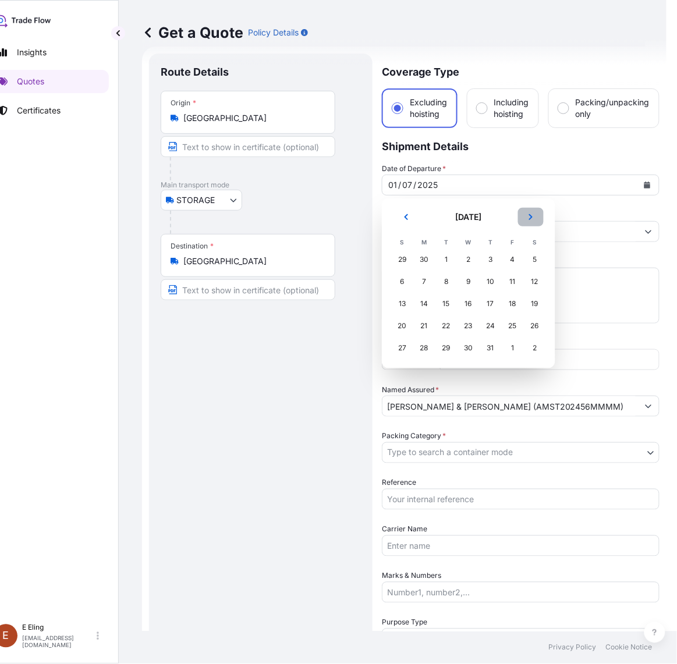
click at [532, 217] on icon "Next" at bounding box center [530, 217] width 3 height 6
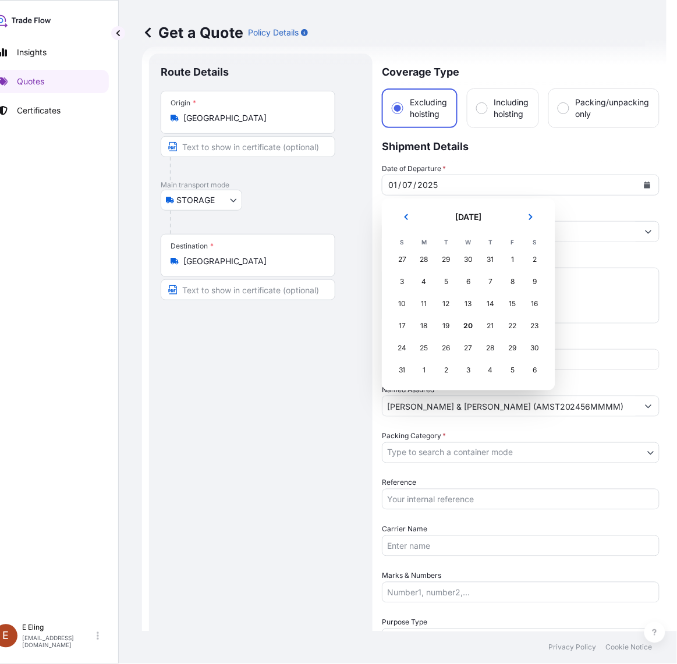
click at [510, 257] on div "1" at bounding box center [513, 259] width 21 height 21
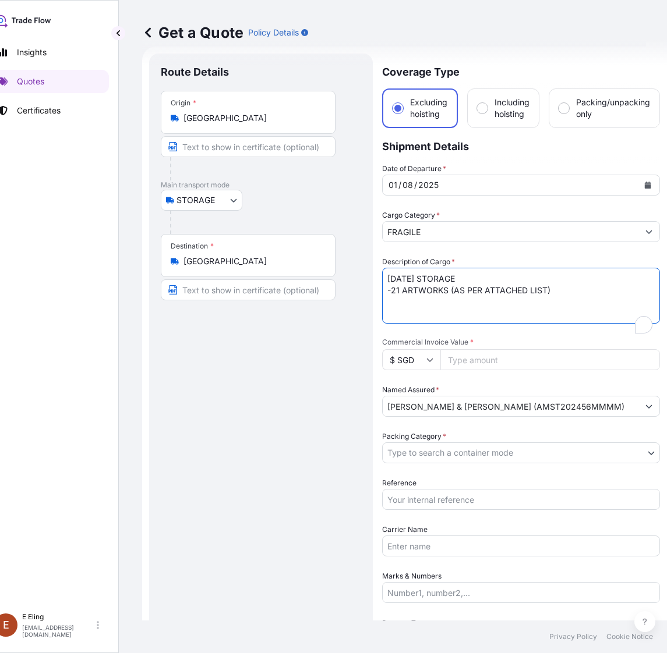
drag, startPoint x: 401, startPoint y: 281, endPoint x: 374, endPoint y: 275, distance: 26.7
click at [374, 275] on form "Route Details Place of loading Road / Inland Road / Inland Origin * Singapore M…" at bounding box center [404, 486] width 525 height 879
type textarea "AUG25 STORAGE -21 ARTWORKS (AS PER ATTACHED LIST)"
click at [440, 491] on input "Reference" at bounding box center [521, 499] width 278 height 21
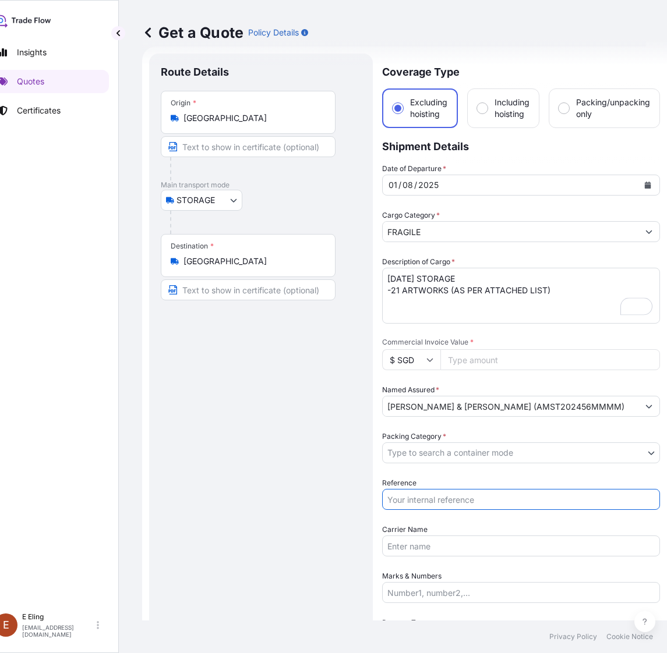
paste input "AMST202456MMMM"
type input "AMST202456MMMM"
click at [444, 447] on body "August 2025 Insights Quotes Certificates E E Eling eeling@helutrans.com Get a Q…" at bounding box center [312, 326] width 667 height 653
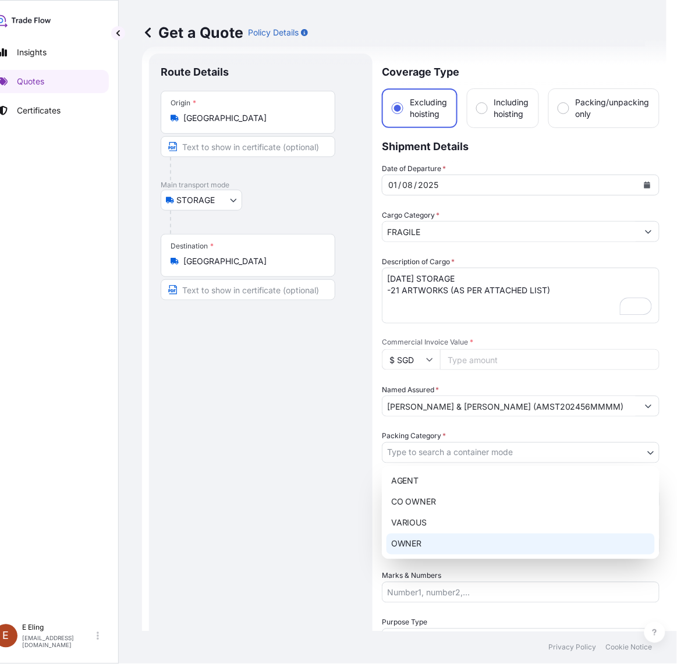
click at [421, 536] on div "OWNER" at bounding box center [521, 544] width 268 height 21
select select "27"
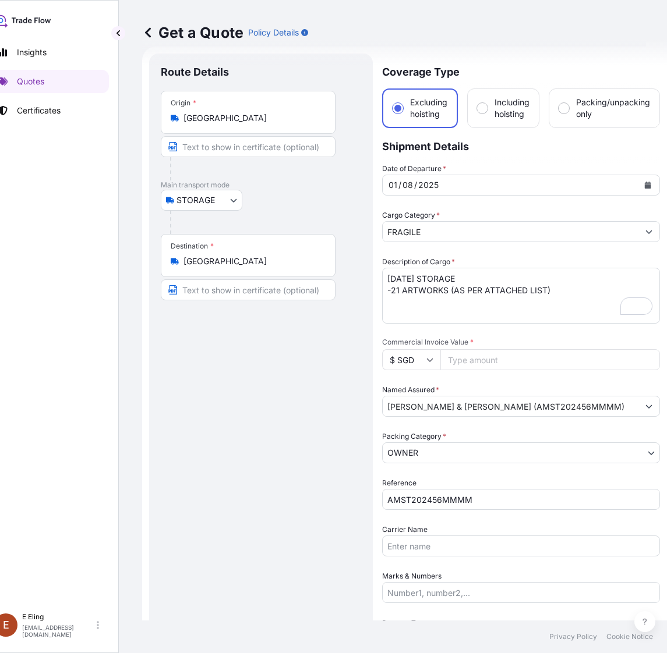
click at [483, 356] on input "Commercial Invoice Value *" at bounding box center [550, 359] width 220 height 21
paste input "387220.55"
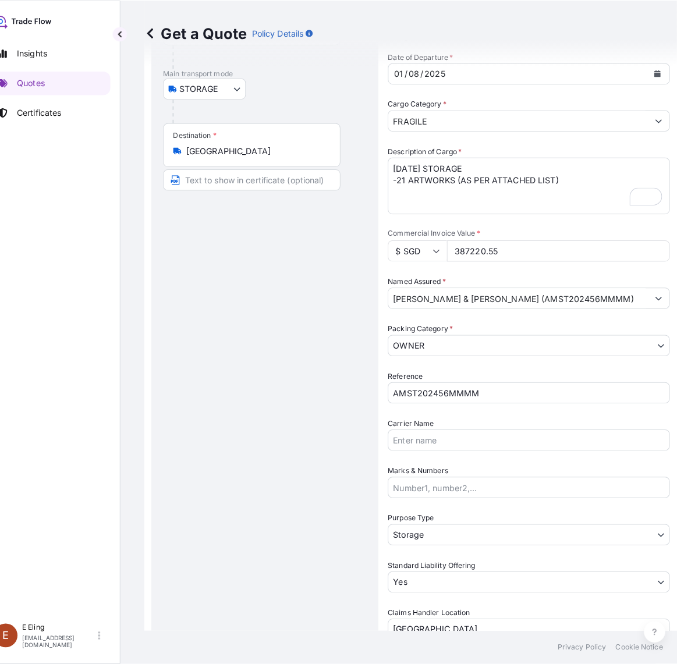
scroll to position [310, 0]
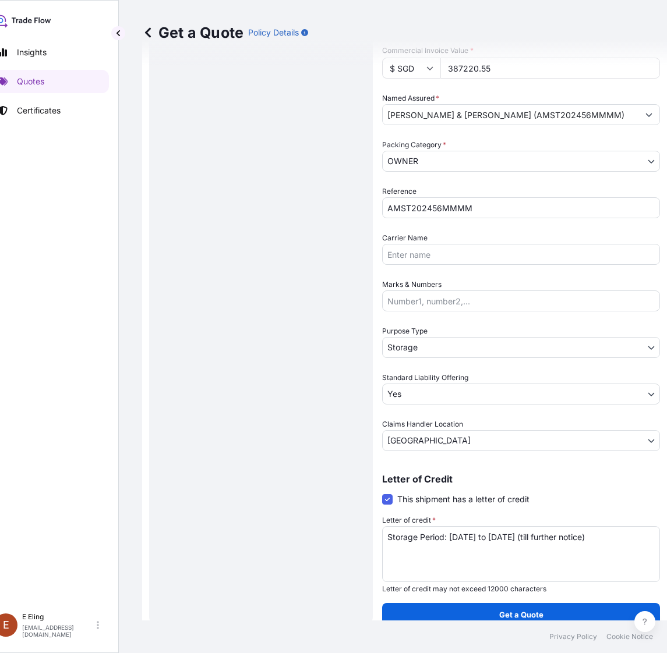
type input "387220.55"
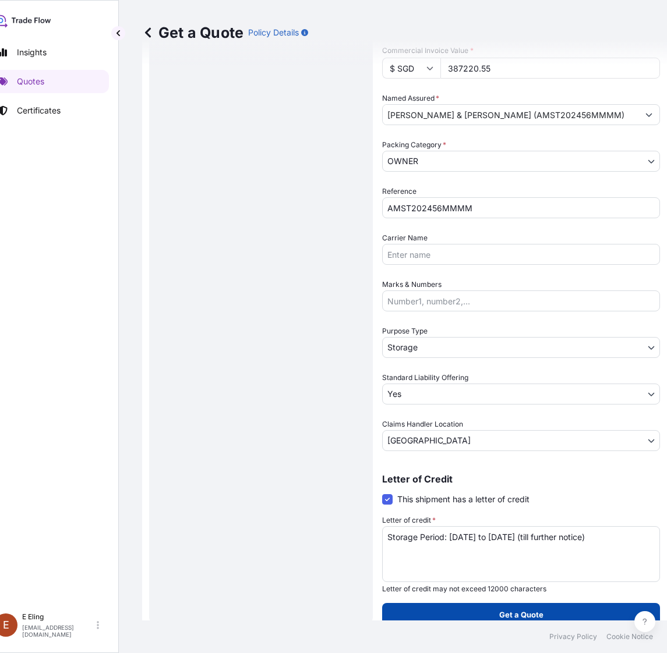
click at [519, 616] on p "Get a Quote" at bounding box center [521, 615] width 44 height 12
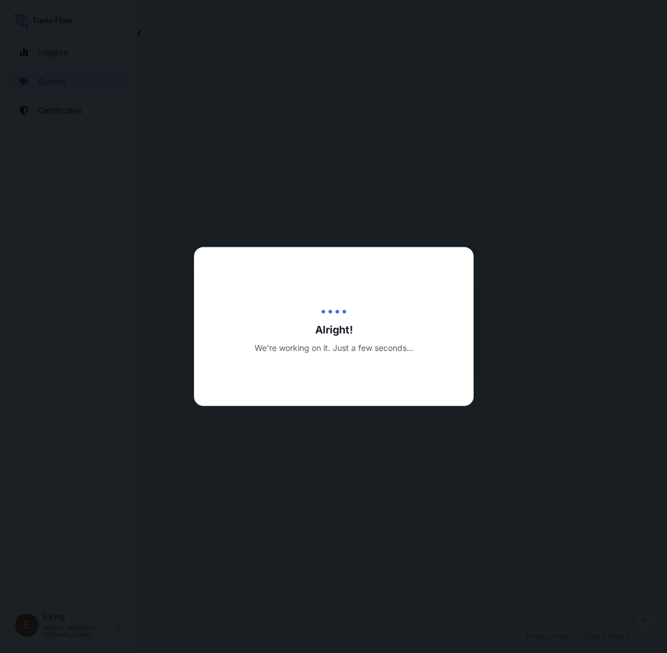
scroll to position [0, 21]
select select "STORAGE"
select select "Transit"
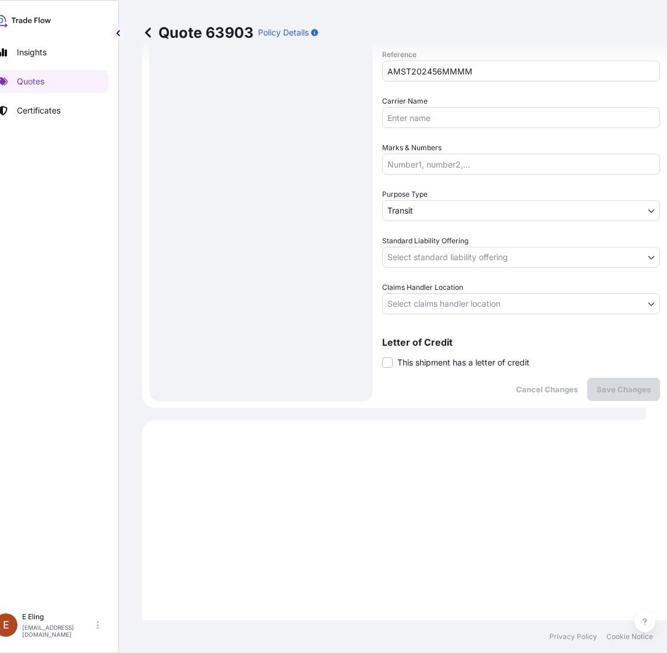
scroll to position [443, 0]
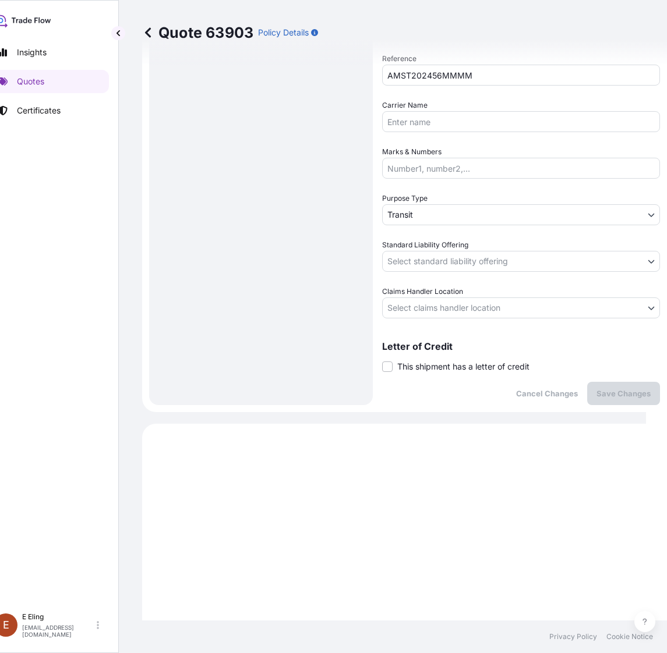
drag, startPoint x: 437, startPoint y: 363, endPoint x: 437, endPoint y: 377, distance: 14.6
click at [437, 363] on span "This shipment has a letter of credit" at bounding box center [463, 367] width 132 height 12
click at [382, 360] on input "This shipment has a letter of credit" at bounding box center [382, 360] width 0 height 0
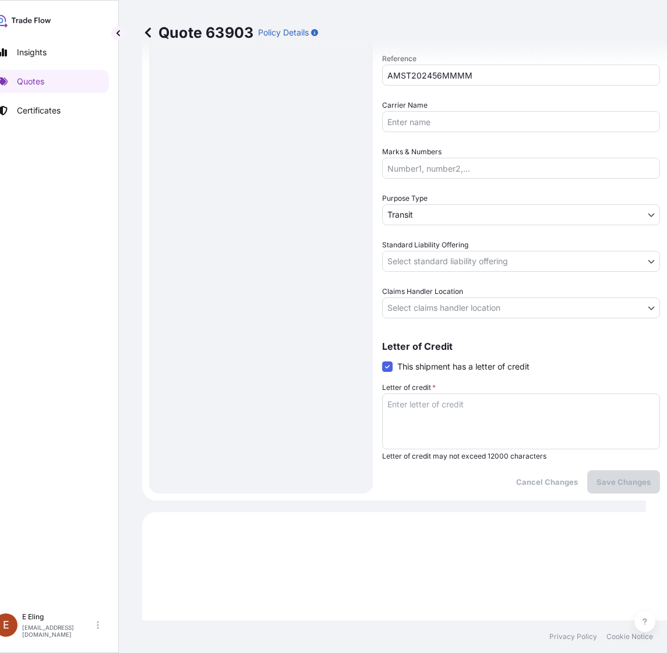
click at [440, 390] on div "Letter of credit * Letter of credit may not exceed 12000 characters" at bounding box center [521, 421] width 278 height 79
click at [436, 403] on textarea "Letter of credit *" at bounding box center [521, 422] width 278 height 56
paste textarea "Storage Period: [DATE] to [DATE] (till further notice)"
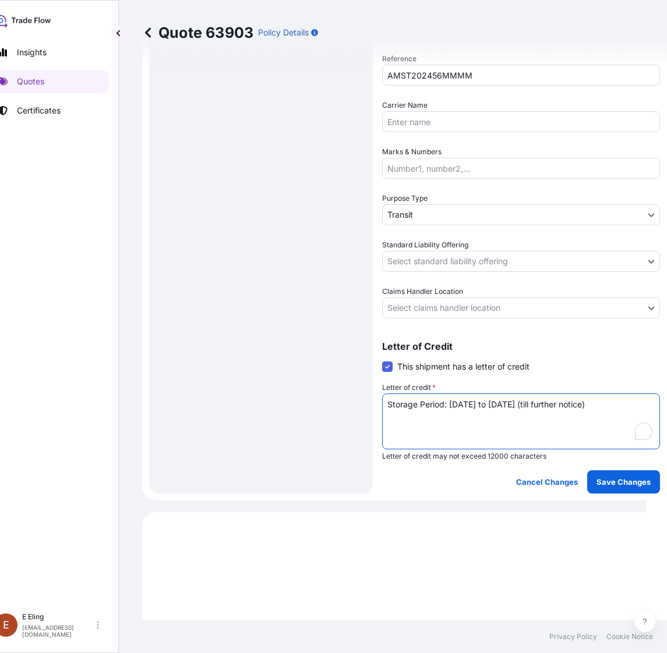
type textarea "Storage Period: [DATE] to [DATE] (till further notice)"
click at [441, 307] on body "Insights Quotes Certificates E E Eling eeling@helutrans.com Quote 63903 Policy …" at bounding box center [312, 326] width 667 height 653
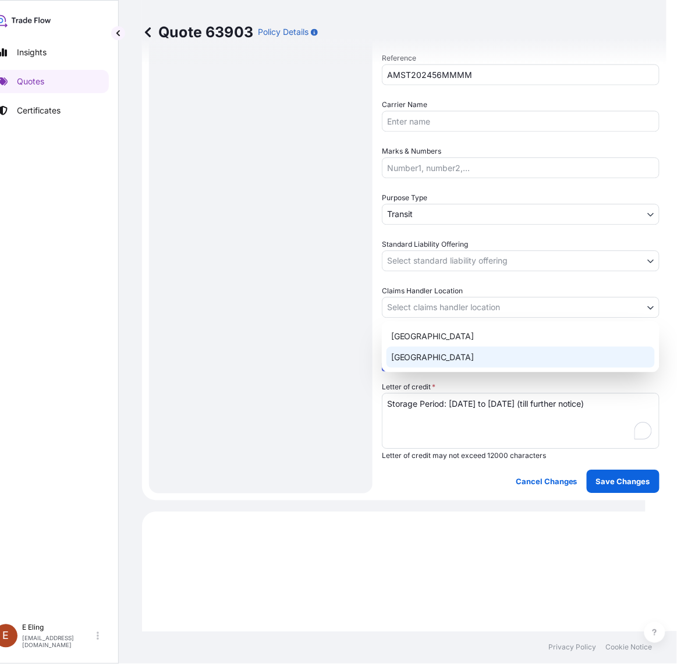
click at [437, 357] on div "Singapore" at bounding box center [521, 357] width 268 height 21
select select "Singapore"
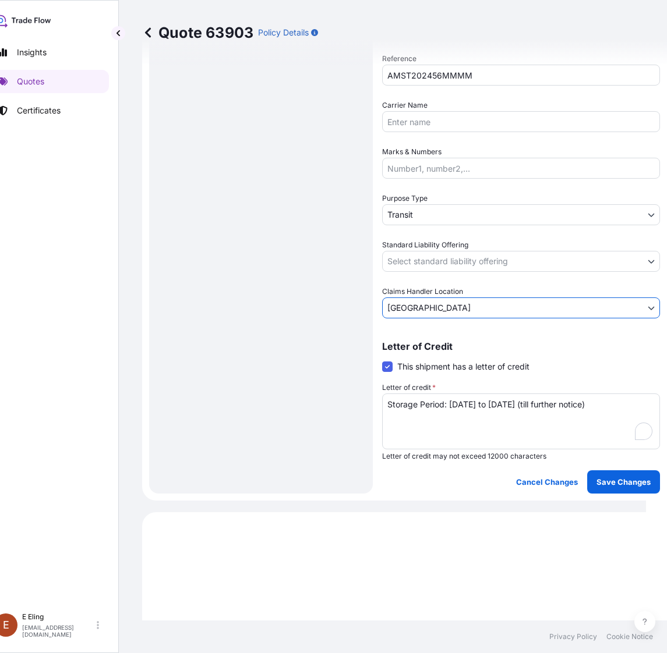
click at [453, 274] on div "Date of Departure * 01 / 08 / 2025 Cargo Category * FRAGILE Description of Carg…" at bounding box center [521, 29] width 278 height 580
click at [453, 260] on body "Insights Quotes Certificates E E Eling eeling@helutrans.com Quote 63903 Policy …" at bounding box center [312, 326] width 667 height 653
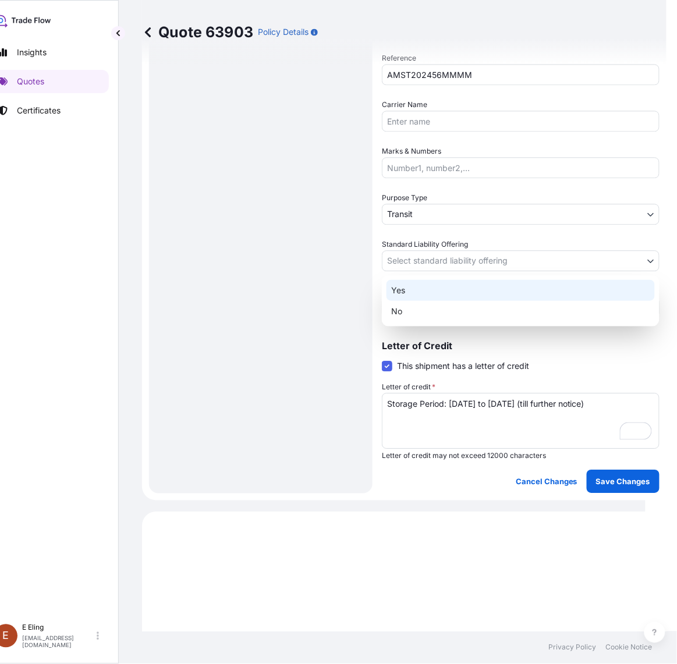
click at [434, 287] on div "Yes" at bounding box center [521, 290] width 268 height 21
select select "Yes"
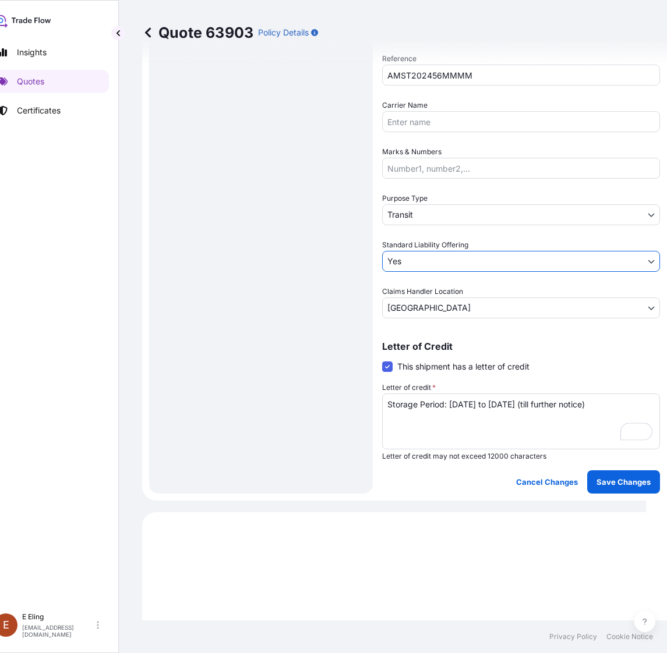
click at [437, 208] on body "Insights Quotes Certificates E E Eling eeling@helutrans.com Quote 63903 Policy …" at bounding box center [312, 326] width 667 height 653
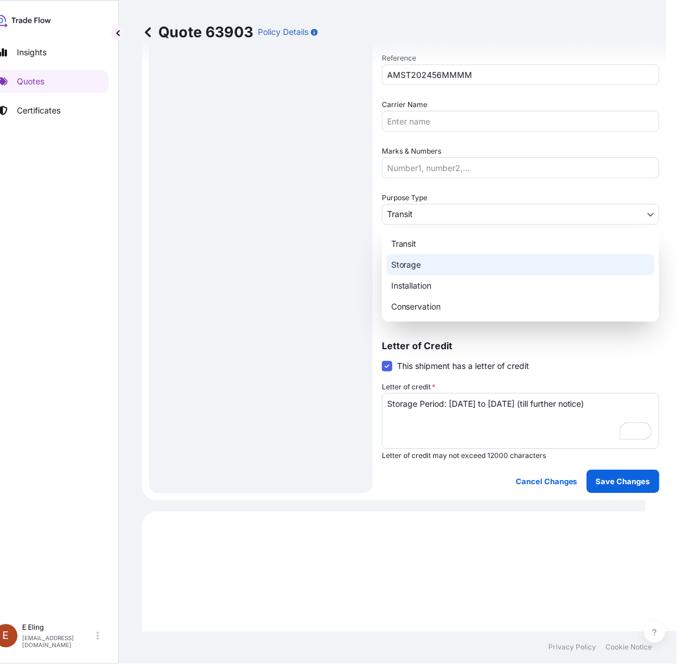
click at [405, 260] on div "Storage" at bounding box center [521, 265] width 268 height 21
select select "Storage"
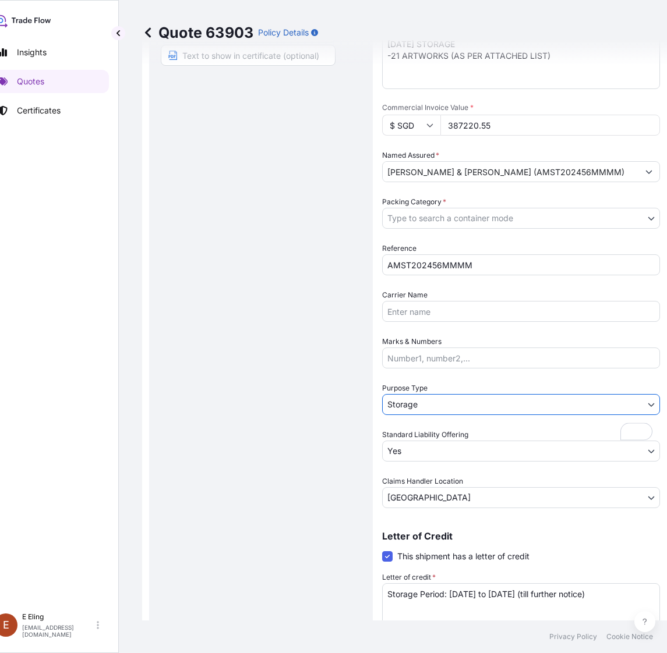
scroll to position [79, 0]
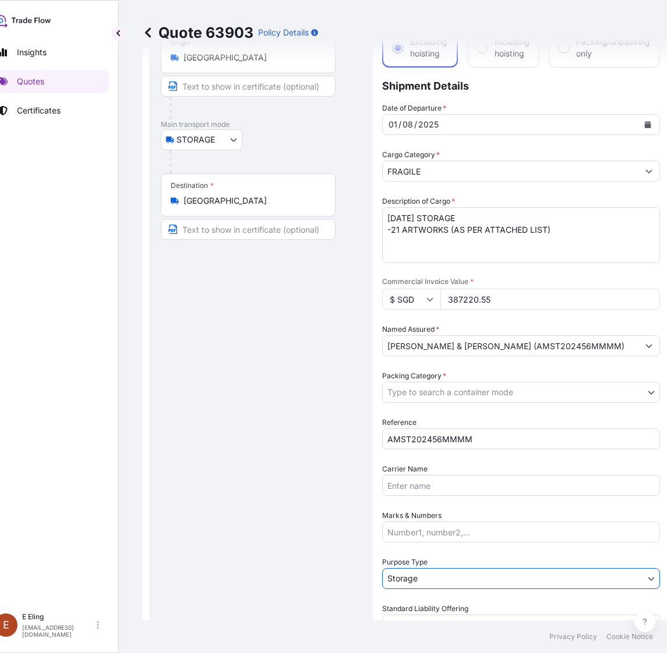
click at [411, 405] on div "Date of Departure * 01 / 08 / 2025 Cargo Category * FRAGILE Description of Carg…" at bounding box center [521, 392] width 278 height 580
click at [415, 392] on body "Insights Quotes Certificates E E Eling eeling@helutrans.com Quote 63903 Policy …" at bounding box center [312, 326] width 667 height 653
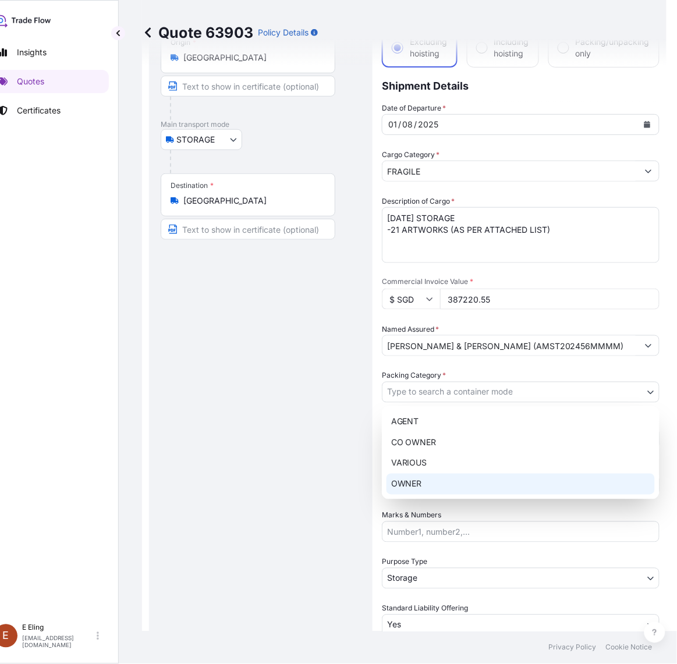
click at [433, 478] on div "OWNER" at bounding box center [521, 484] width 268 height 21
select select "27"
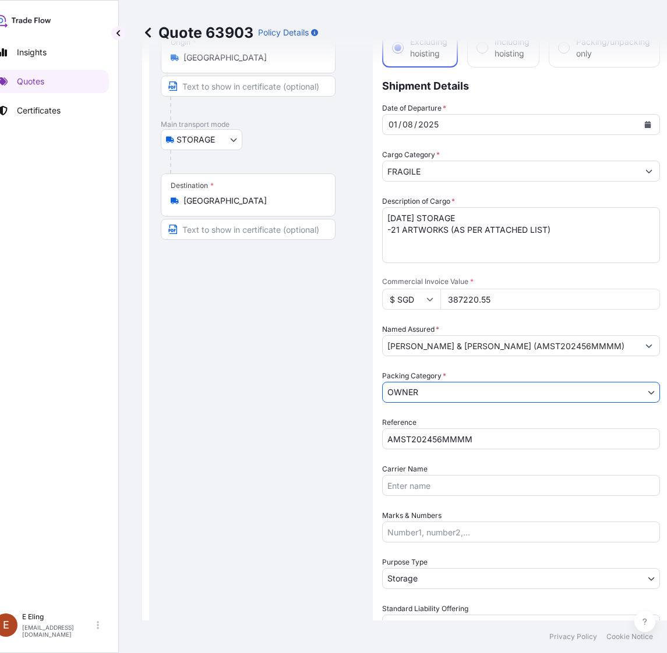
scroll to position [109, 0]
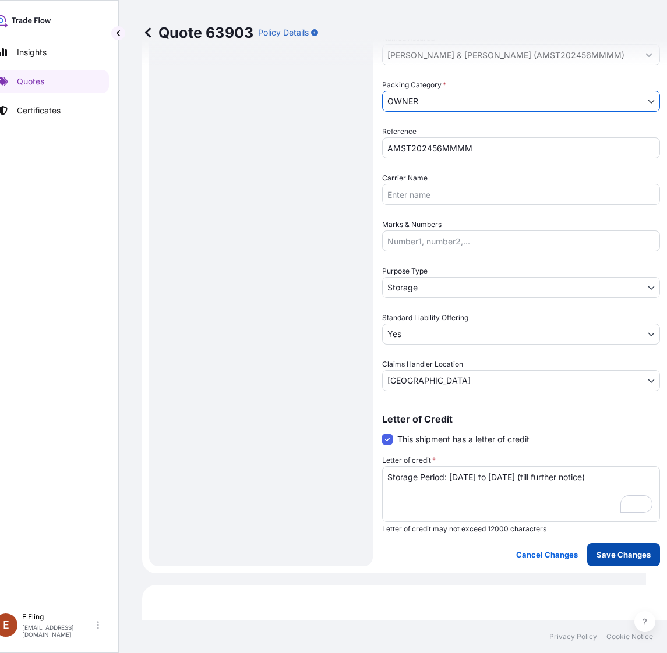
click at [621, 557] on p "Save Changes" at bounding box center [623, 555] width 54 height 12
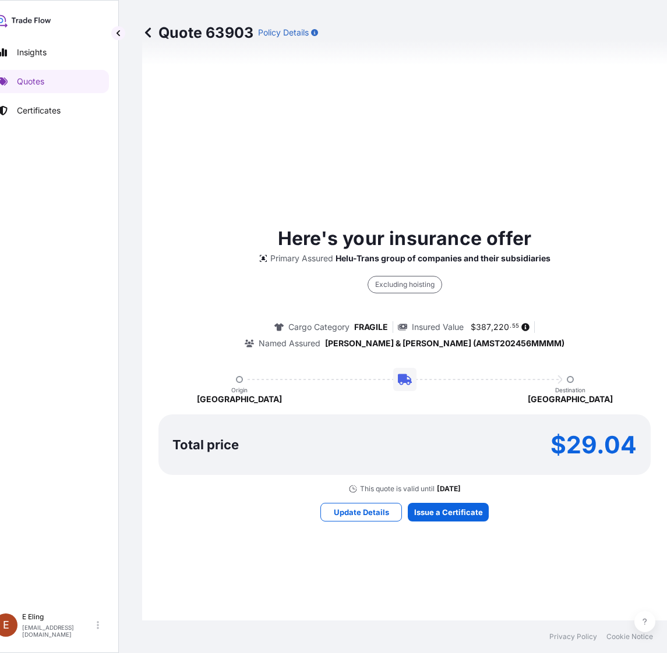
select select "STORAGE"
select select "Storage"
select select "Yes"
select select "[GEOGRAPHIC_DATA]"
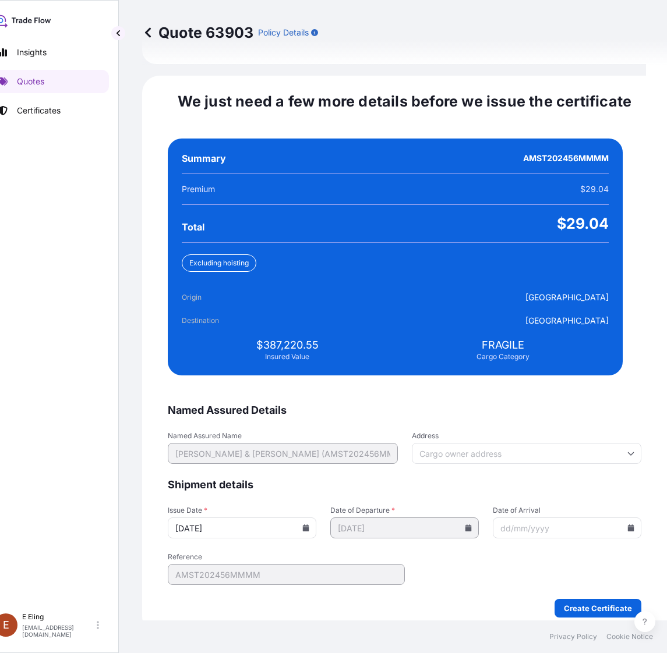
click at [309, 525] on icon at bounding box center [306, 528] width 6 height 7
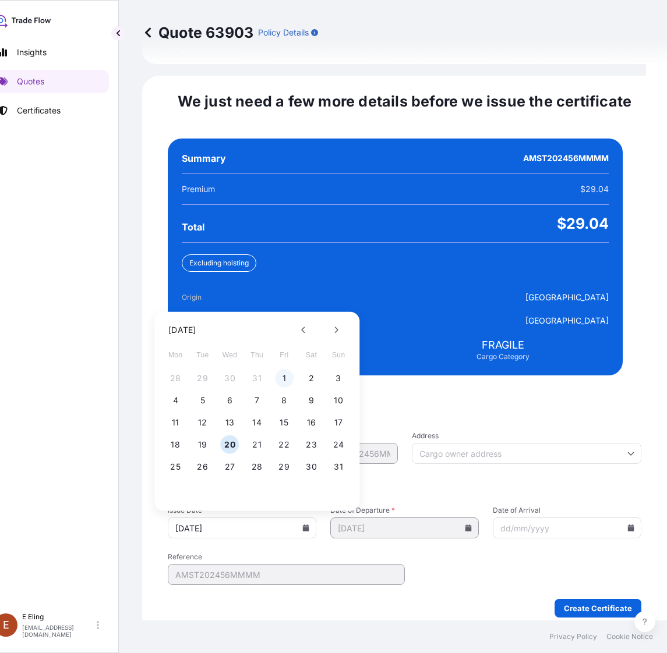
click at [281, 372] on button "1" at bounding box center [284, 378] width 19 height 19
type input "[DATE]"
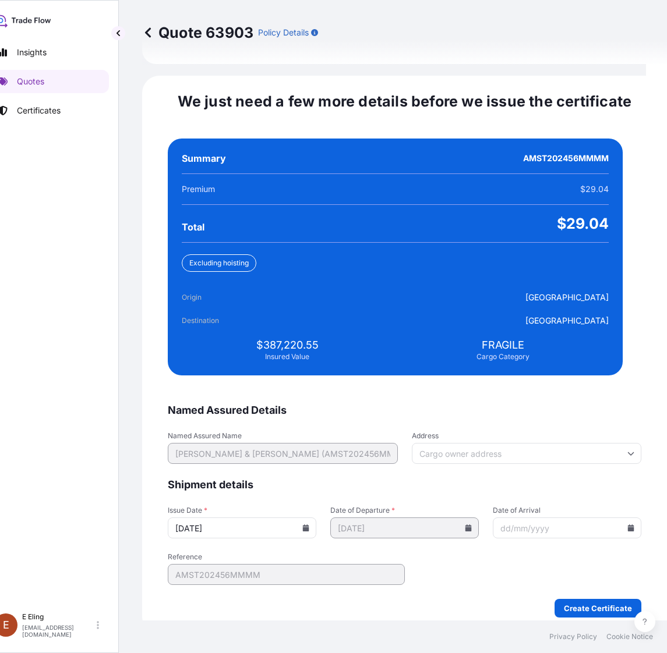
click at [628, 525] on icon at bounding box center [631, 528] width 6 height 7
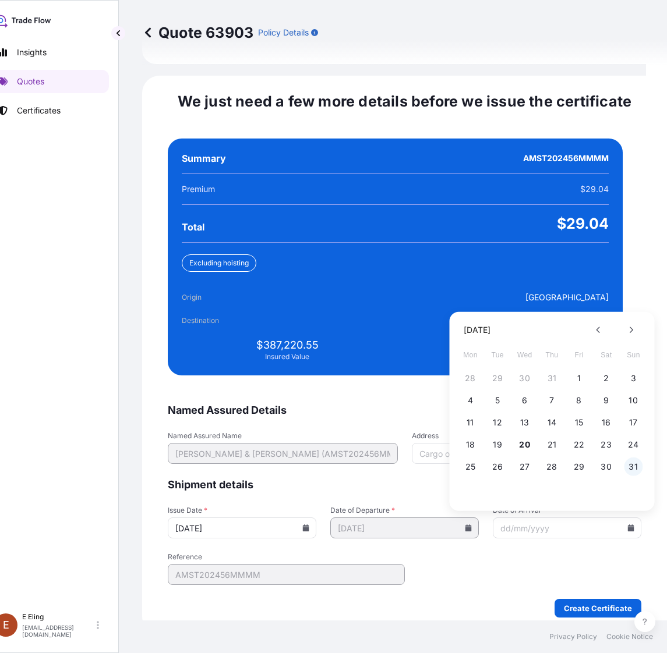
click at [631, 458] on button "31" at bounding box center [633, 467] width 19 height 19
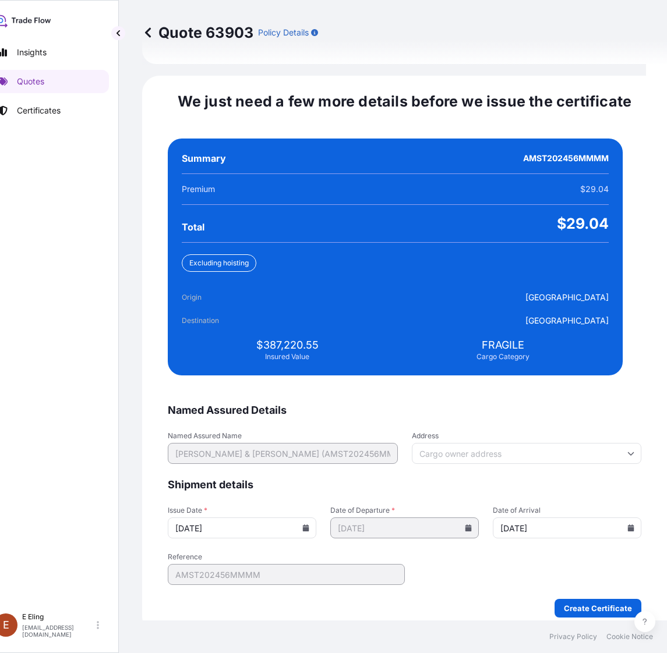
type input "[DATE]"
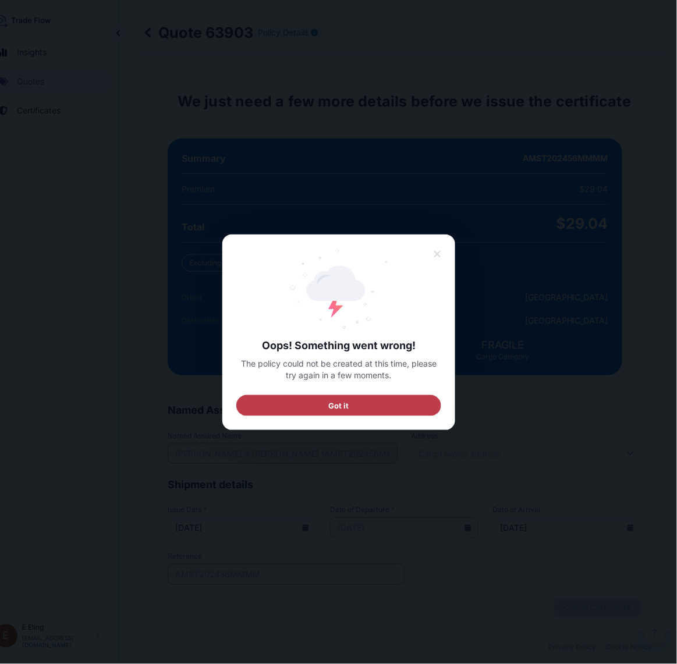
click at [373, 409] on button "Got it" at bounding box center [338, 405] width 205 height 21
click at [359, 406] on button "Got it" at bounding box center [338, 405] width 205 height 21
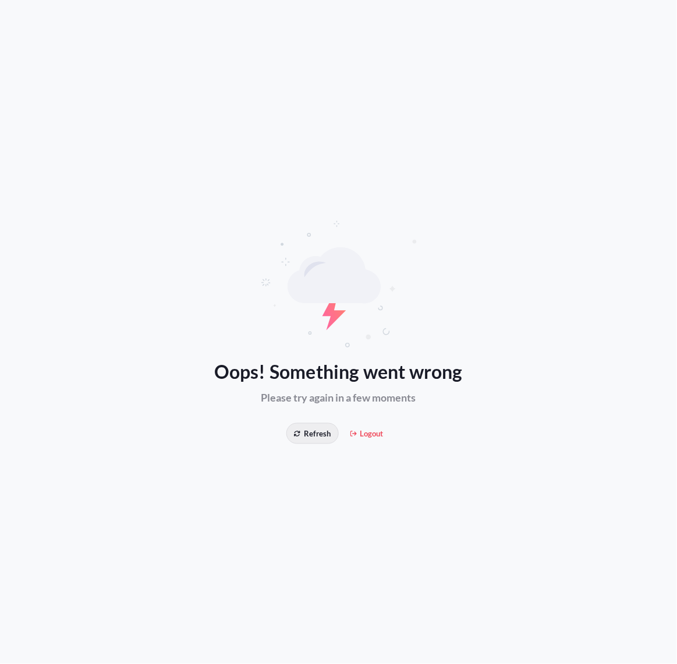
click at [316, 434] on span "Refresh" at bounding box center [312, 434] width 37 height 12
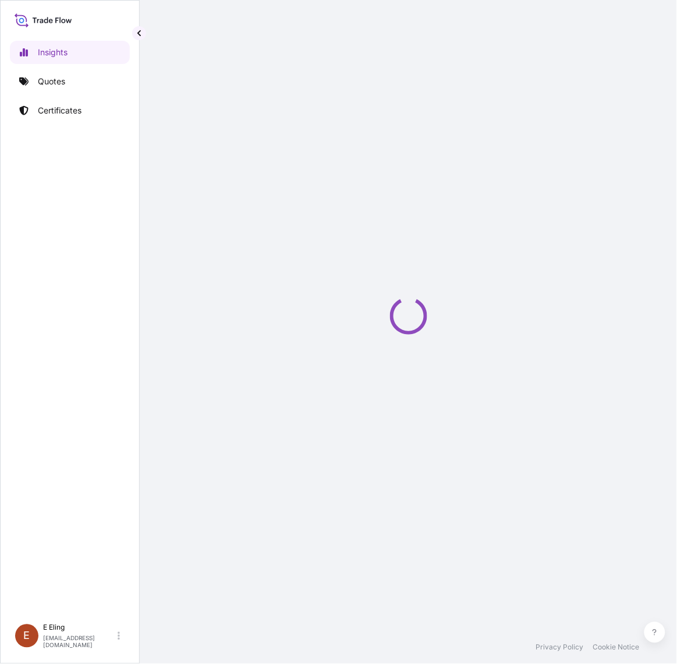
select select "2025"
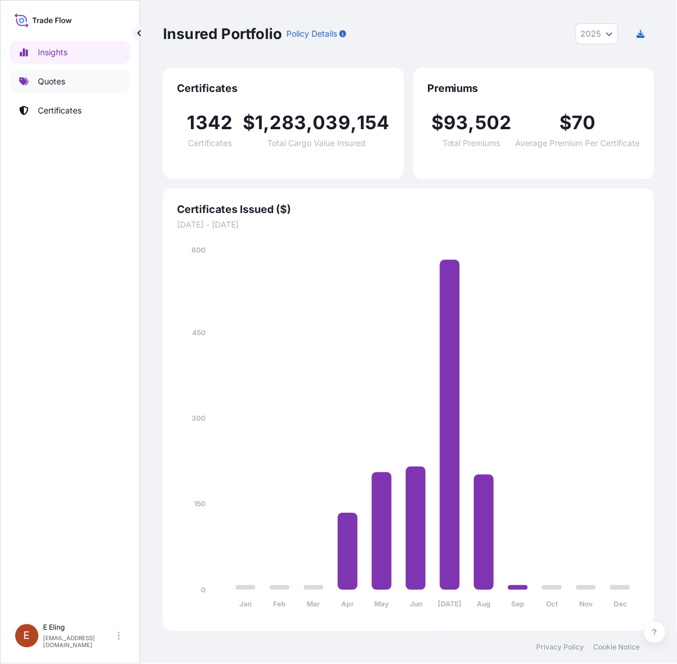
click at [86, 86] on link "Quotes" at bounding box center [70, 81] width 120 height 23
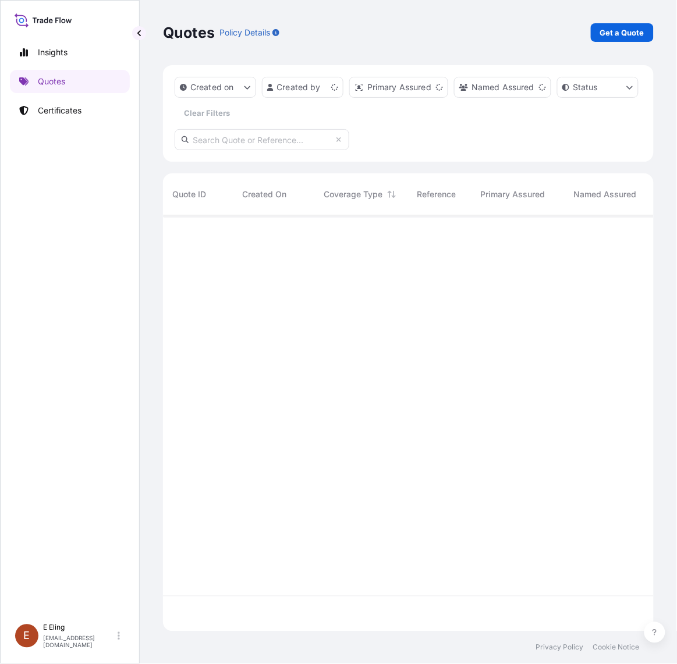
scroll to position [412, 480]
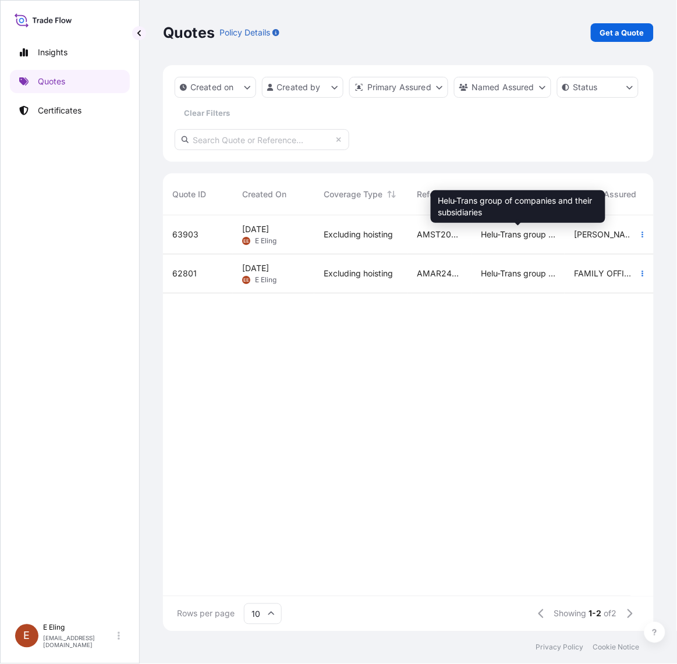
click at [554, 233] on span "Helu-Trans group of companies and their subsidiaries" at bounding box center [518, 235] width 75 height 12
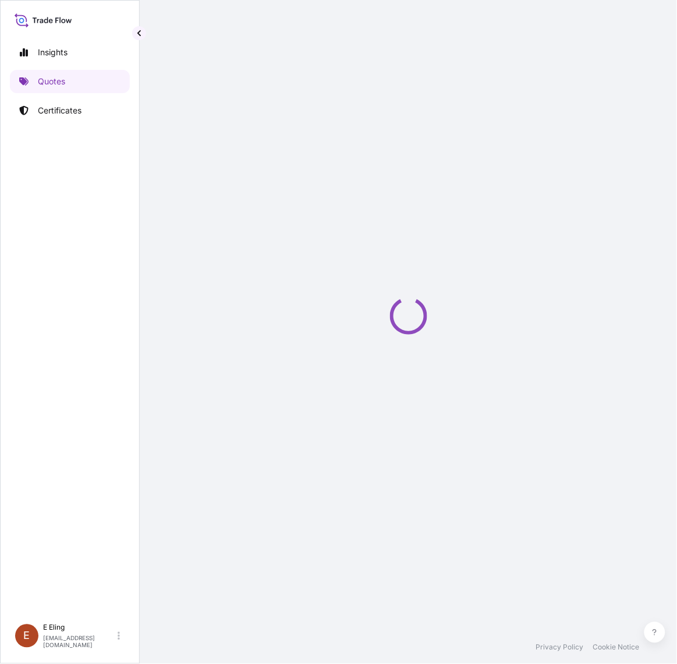
select select "STORAGE"
select select "Storage"
select select "Yes"
select select "[GEOGRAPHIC_DATA]"
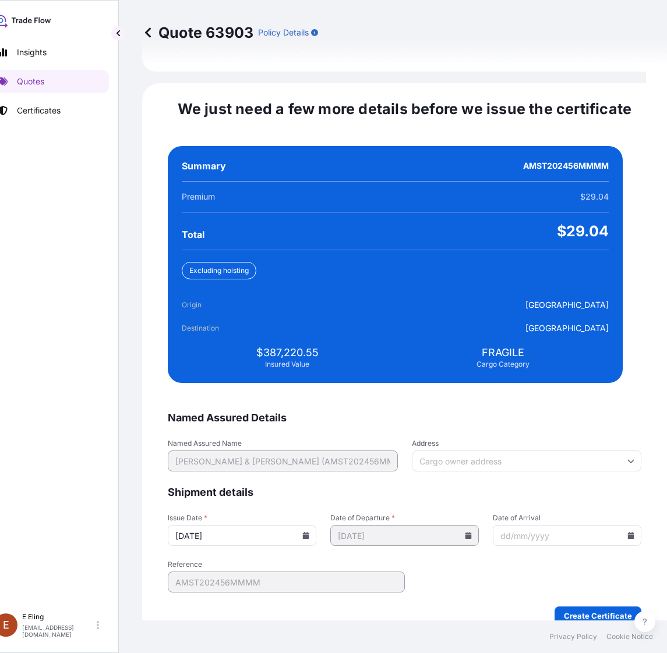
scroll to position [2670, 0]
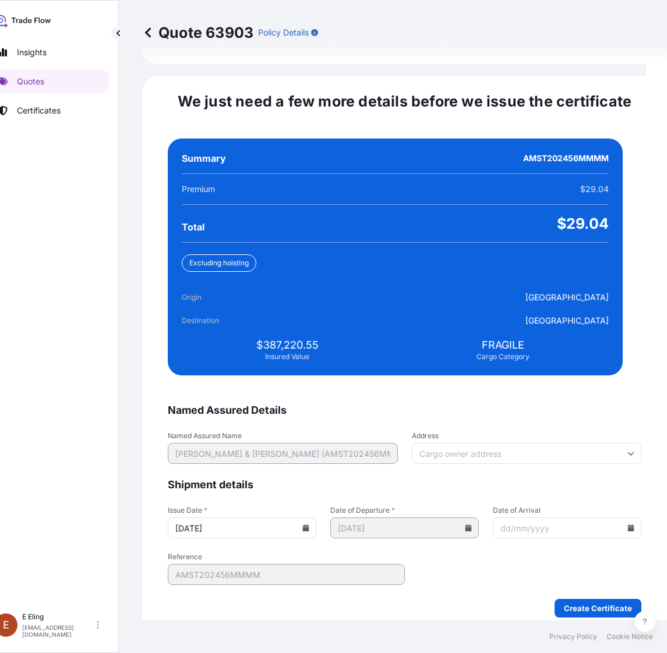
click at [309, 525] on icon at bounding box center [306, 528] width 6 height 7
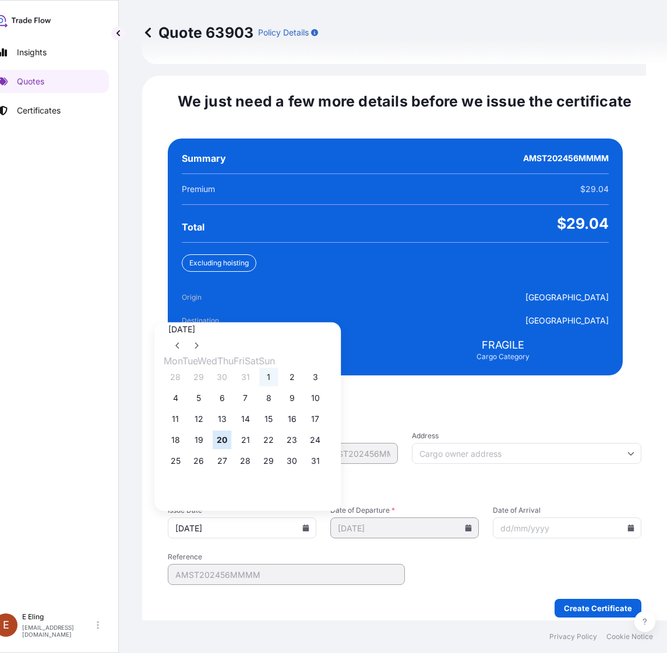
click at [275, 368] on button "1" at bounding box center [268, 377] width 19 height 19
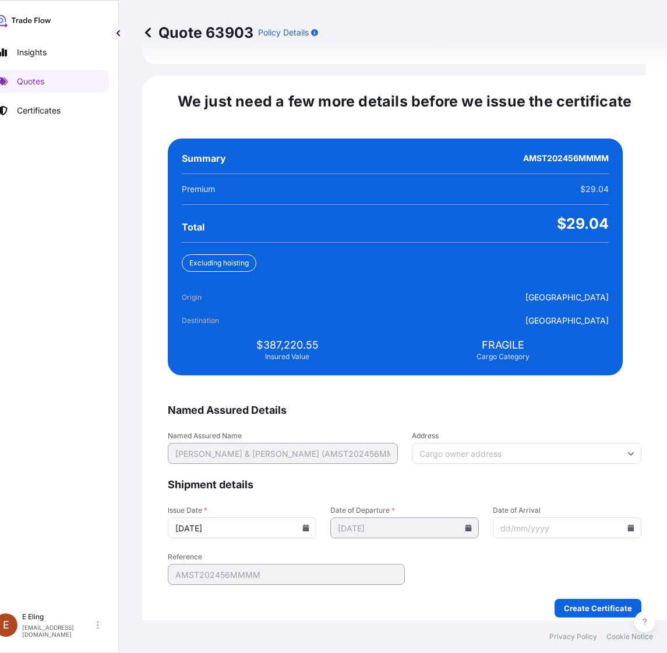
type input "[DATE]"
drag, startPoint x: 607, startPoint y: 514, endPoint x: 605, endPoint y: 507, distance: 7.4
click at [628, 525] on icon at bounding box center [631, 528] width 6 height 7
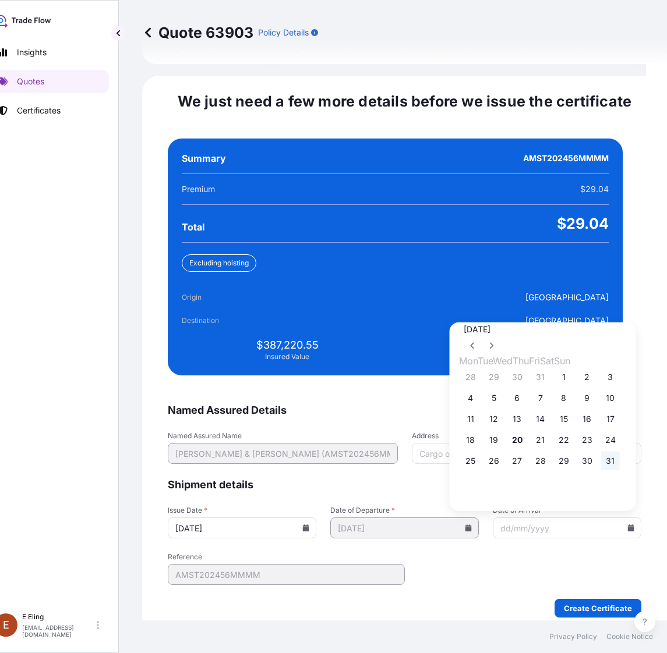
click at [620, 452] on button "31" at bounding box center [610, 461] width 19 height 19
type input "[DATE]"
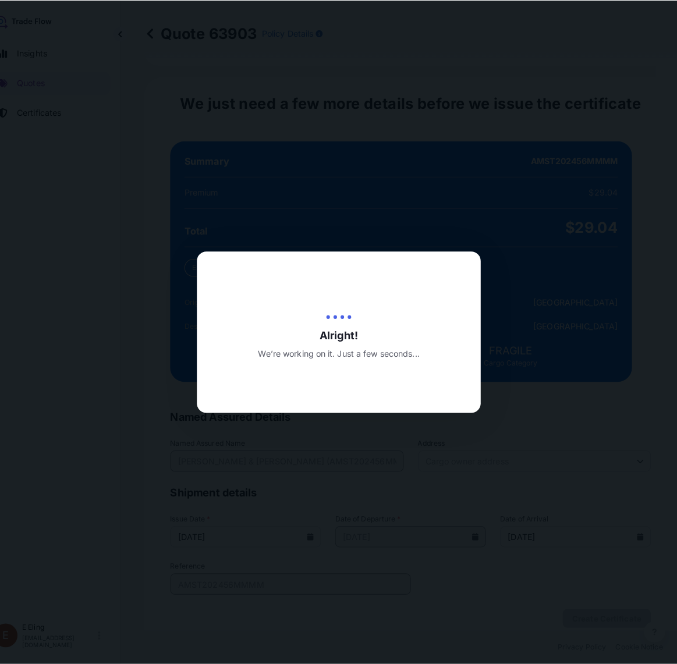
scroll to position [0, 21]
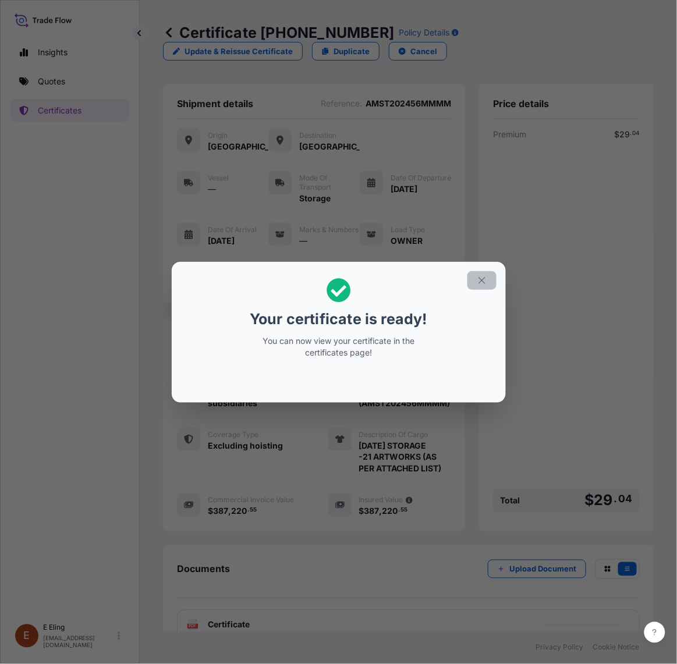
click at [477, 284] on icon "button" at bounding box center [482, 280] width 10 height 10
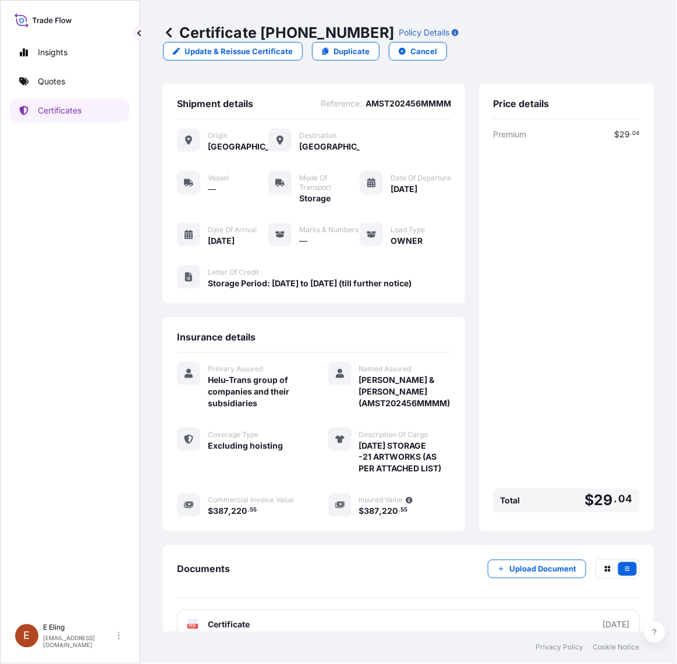
click at [256, 30] on p "Certificate 31504-1351-1" at bounding box center [278, 32] width 231 height 19
copy p "31504-1351-1"
drag, startPoint x: 264, startPoint y: 30, endPoint x: 367, endPoint y: 30, distance: 103.1
click at [367, 30] on div "Certificate 31504-1351-1 Policy Details" at bounding box center [311, 32] width 296 height 19
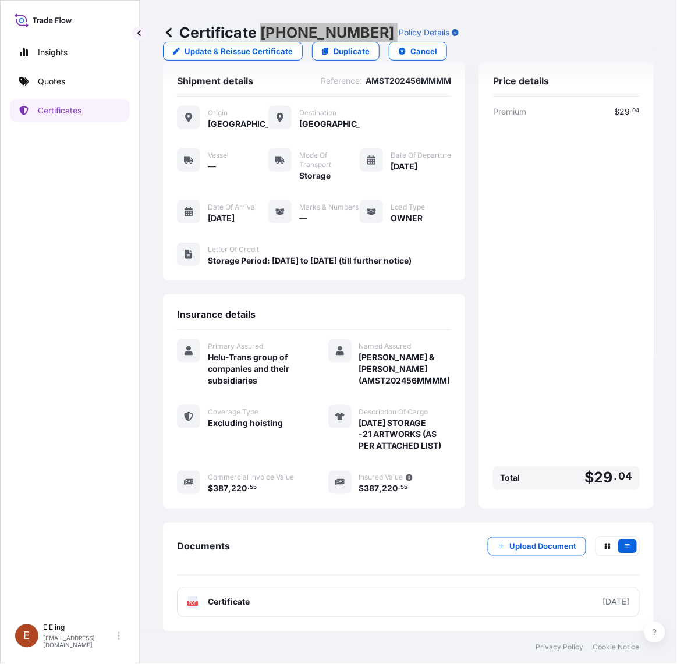
scroll to position [40, 0]
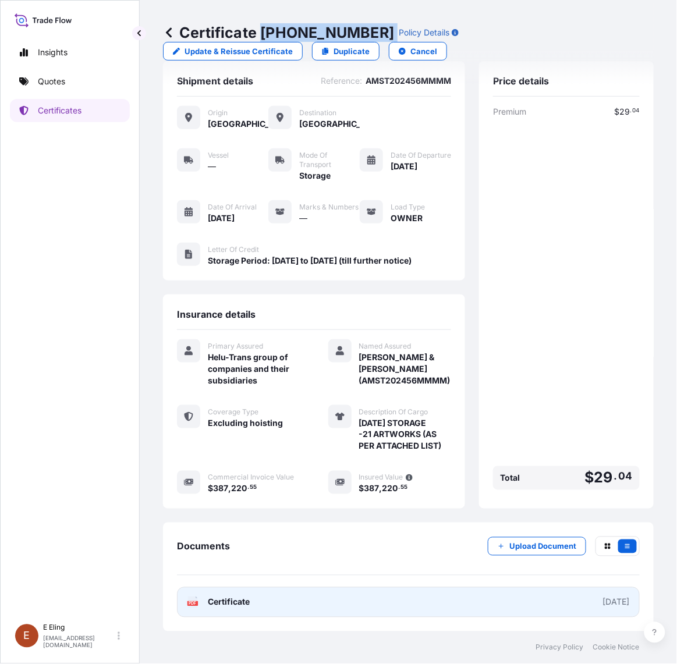
click at [426, 592] on link "PDF Certificate 2025-08-01" at bounding box center [408, 603] width 463 height 30
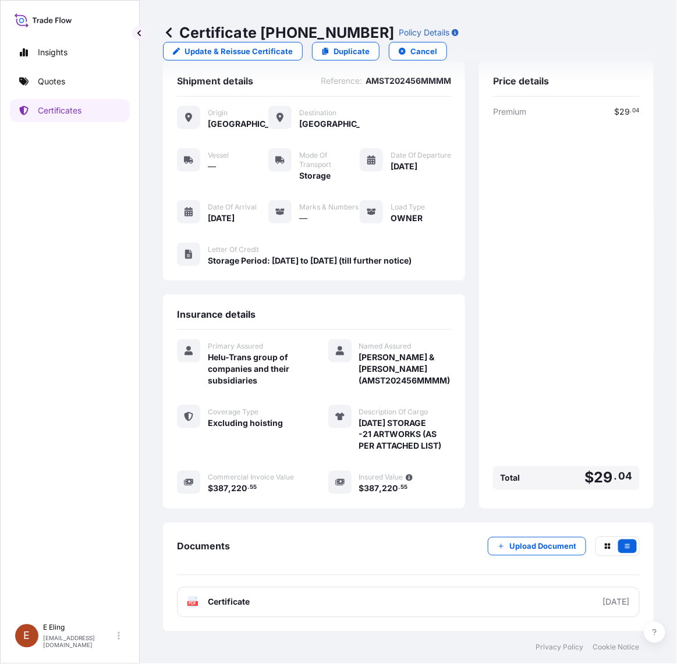
click at [76, 281] on div "Insights Quotes Certificates" at bounding box center [70, 324] width 120 height 588
drag, startPoint x: 557, startPoint y: 394, endPoint x: 532, endPoint y: 426, distance: 41.0
click at [557, 394] on div "Premium $ 29 . 04 Total $ 29 . 04" at bounding box center [566, 300] width 147 height 389
click at [498, 549] on button "Upload Document" at bounding box center [537, 547] width 98 height 19
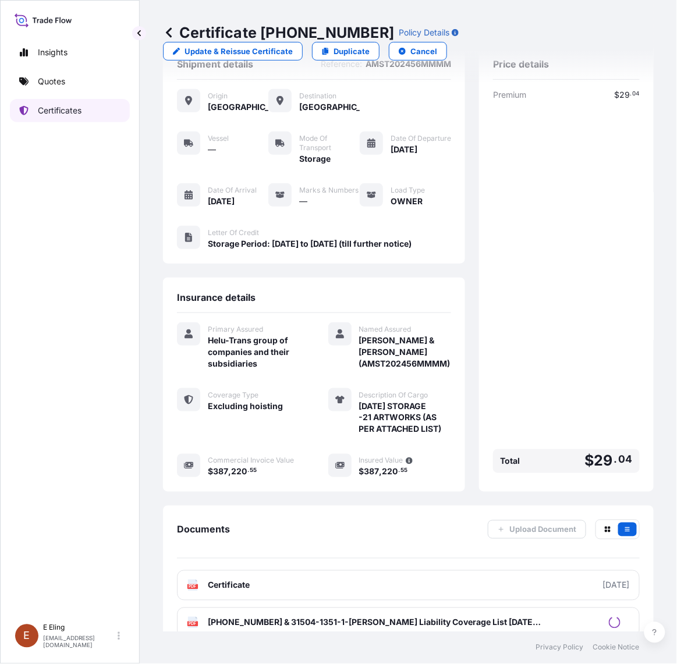
click at [42, 112] on p "Certificates" at bounding box center [60, 111] width 44 height 12
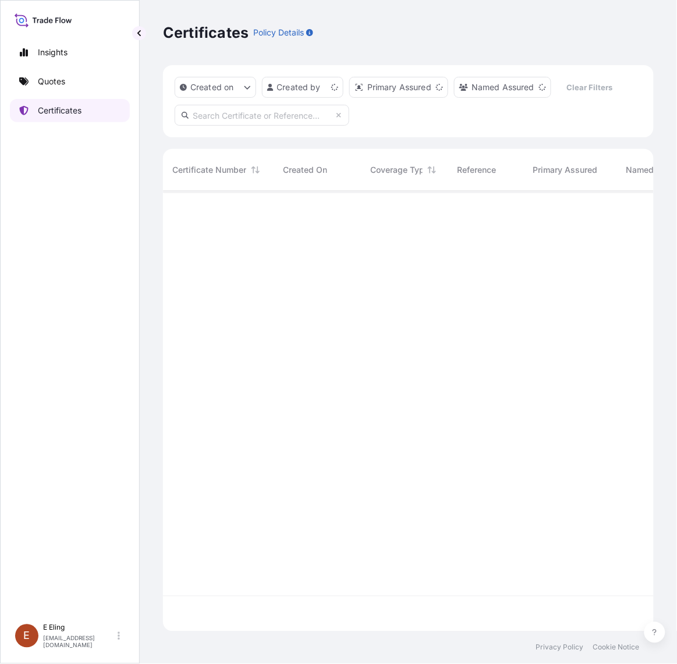
scroll to position [437, 480]
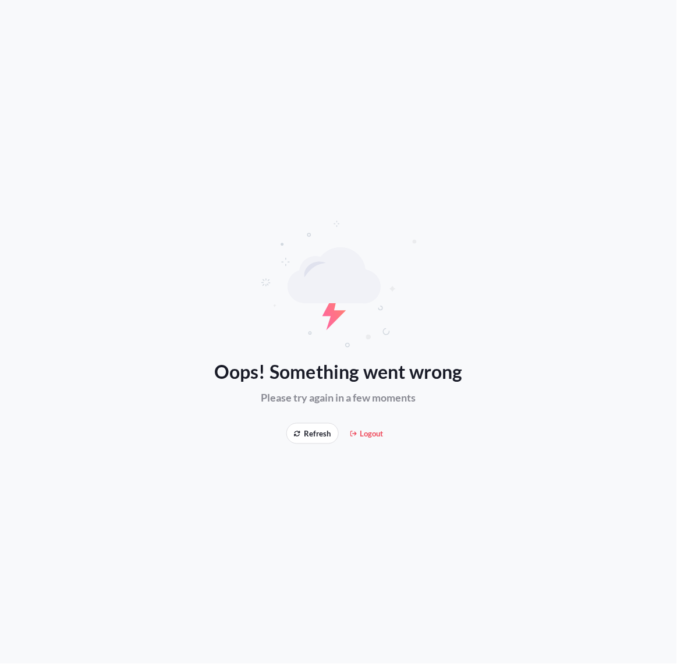
click at [307, 440] on button "Refresh" at bounding box center [313, 433] width 52 height 21
click at [51, 2] on div "Oops! Something went wrong Please try again in a few moments Refresh Logout" at bounding box center [338, 332] width 677 height 664
click at [315, 436] on span "Refresh" at bounding box center [312, 434] width 37 height 12
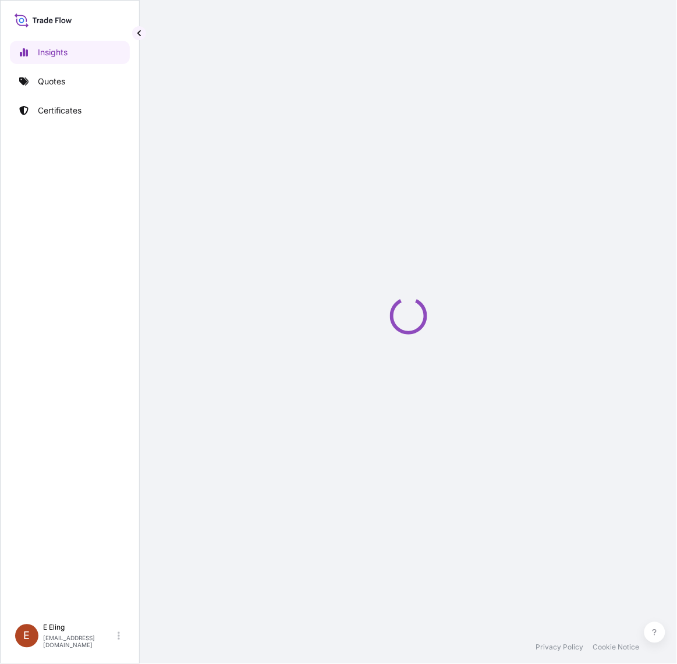
select select "2025"
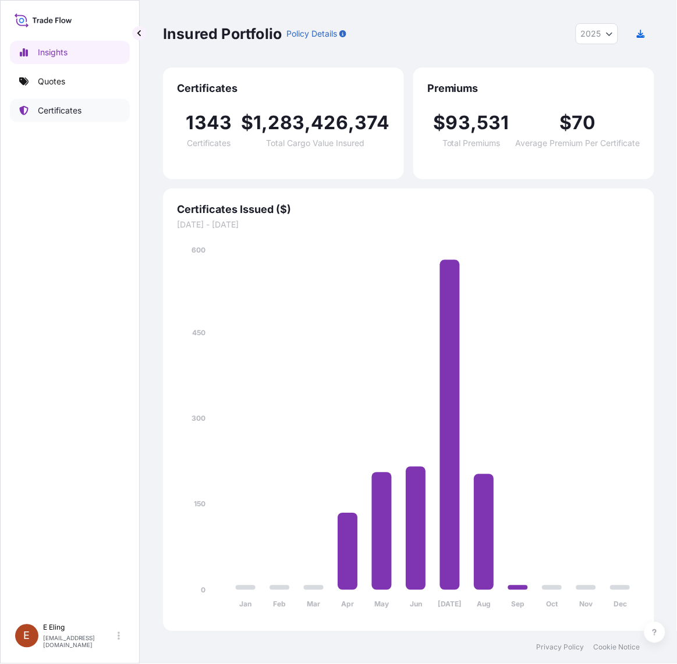
click at [100, 108] on link "Certificates" at bounding box center [70, 110] width 120 height 23
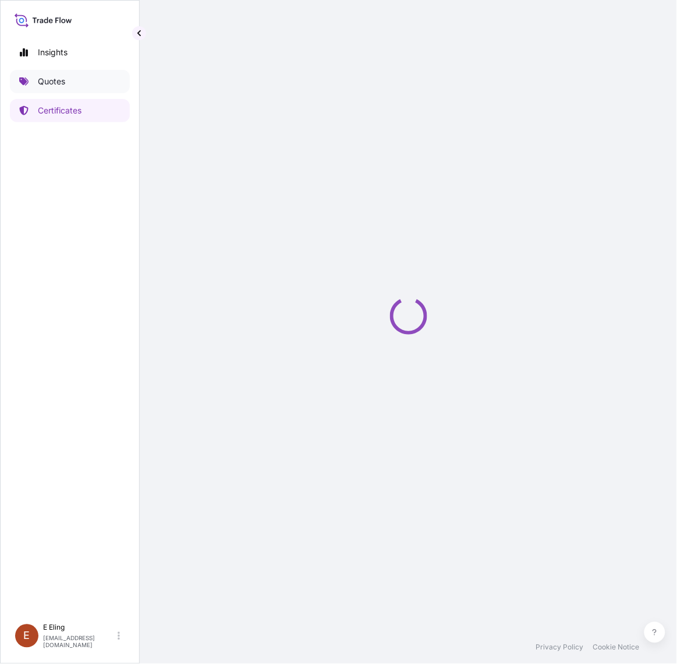
click at [65, 73] on link "Quotes" at bounding box center [70, 81] width 120 height 23
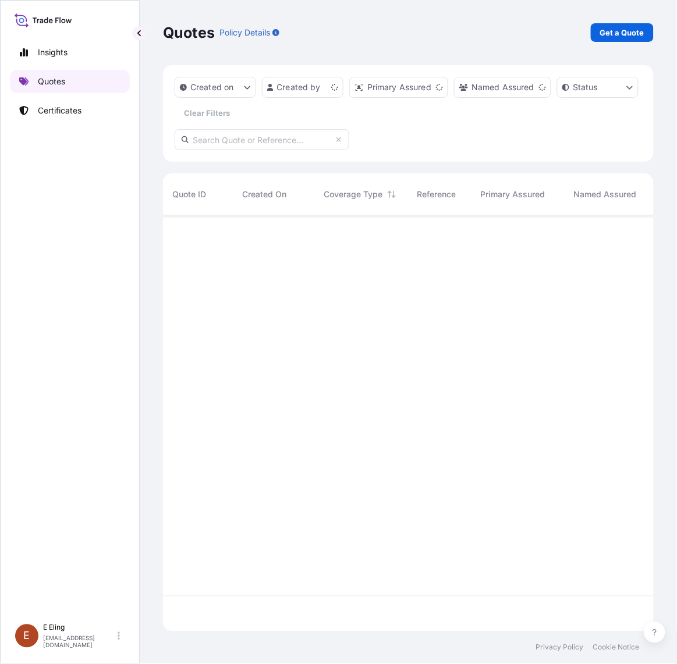
scroll to position [412, 480]
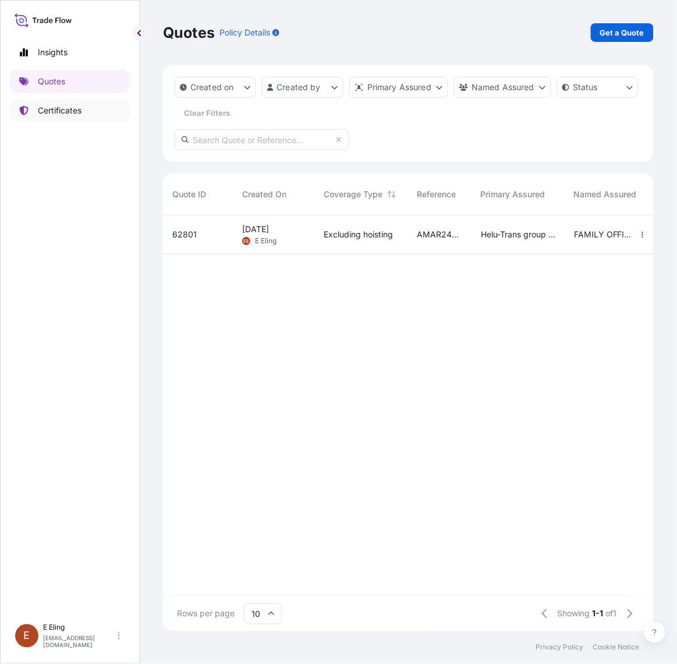
click at [73, 107] on p "Certificates" at bounding box center [60, 111] width 44 height 12
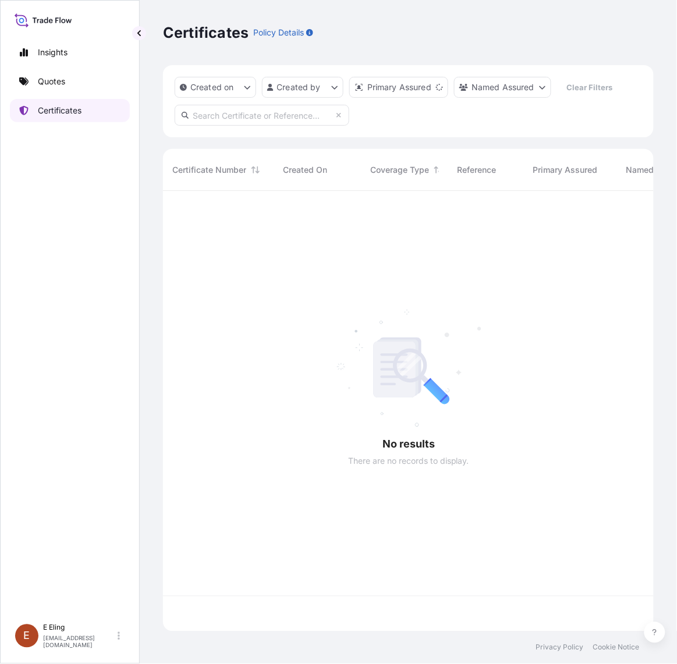
scroll to position [437, 480]
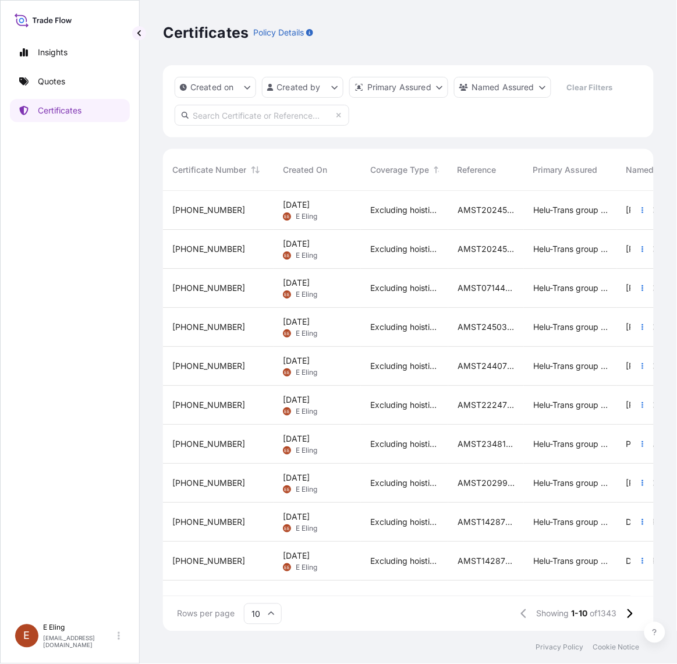
click at [362, 207] on div "Excluding hoisting" at bounding box center [404, 210] width 87 height 39
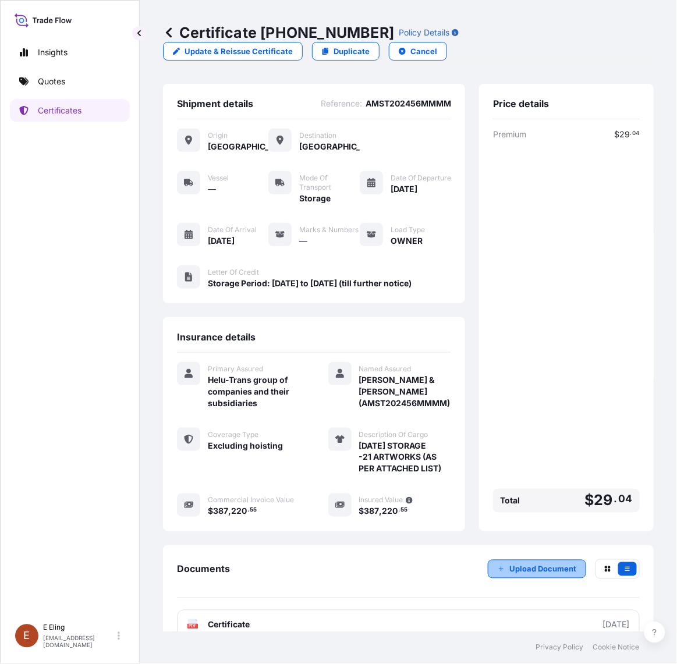
click at [537, 575] on p "Upload Document" at bounding box center [543, 570] width 67 height 12
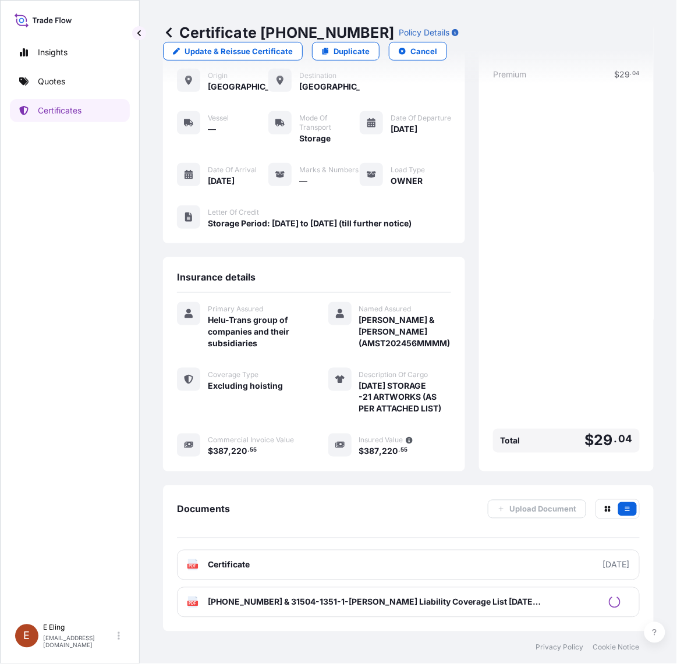
scroll to position [77, 0]
click at [82, 106] on p "Certificates" at bounding box center [60, 111] width 44 height 12
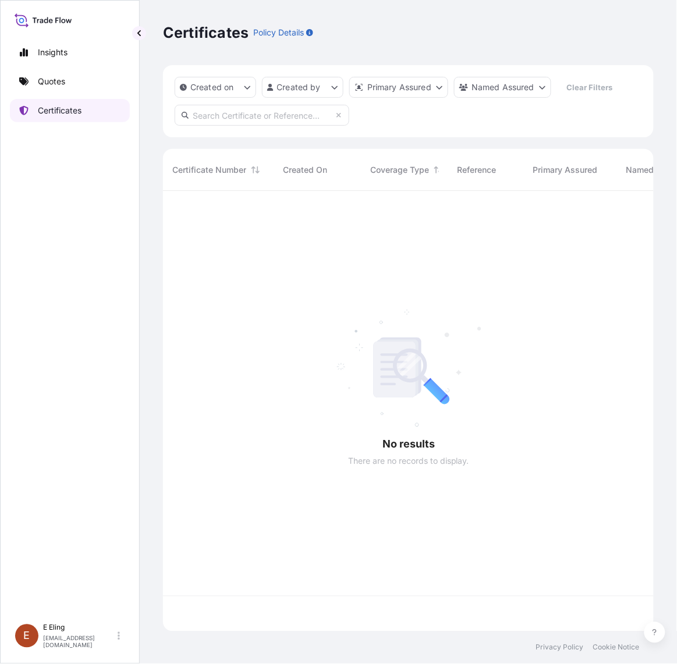
scroll to position [437, 480]
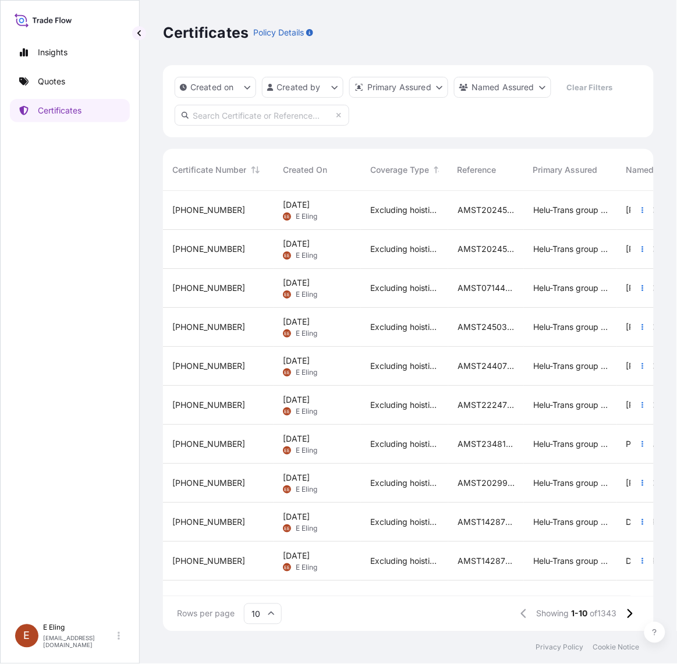
click at [317, 251] on div "[PERSON_NAME]" at bounding box center [300, 255] width 34 height 9
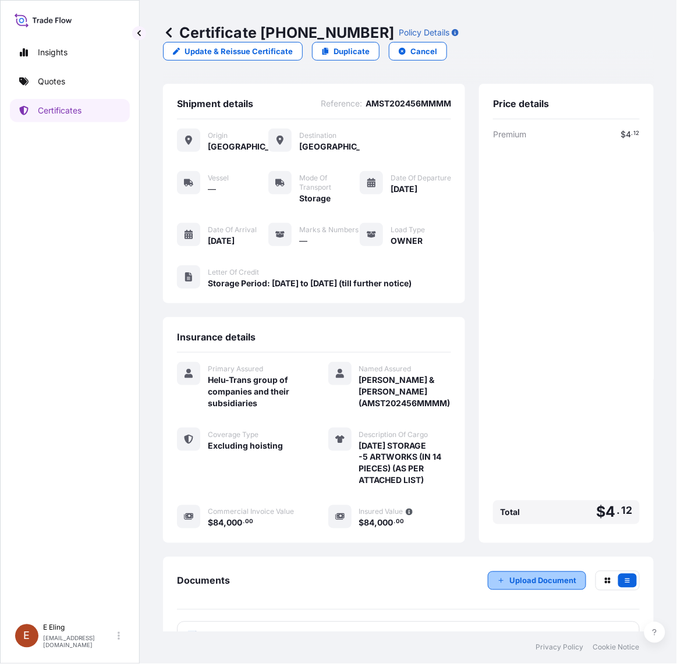
click at [554, 587] on p "Upload Document" at bounding box center [543, 581] width 67 height 12
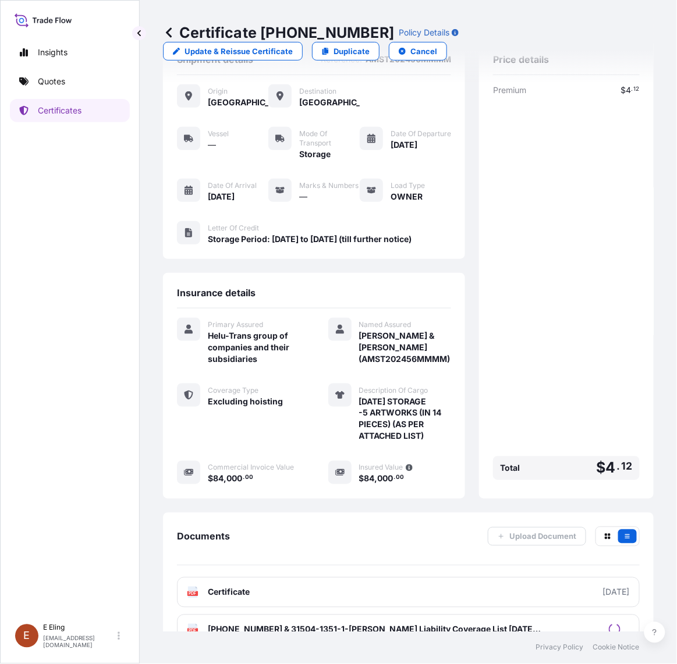
scroll to position [89, 0]
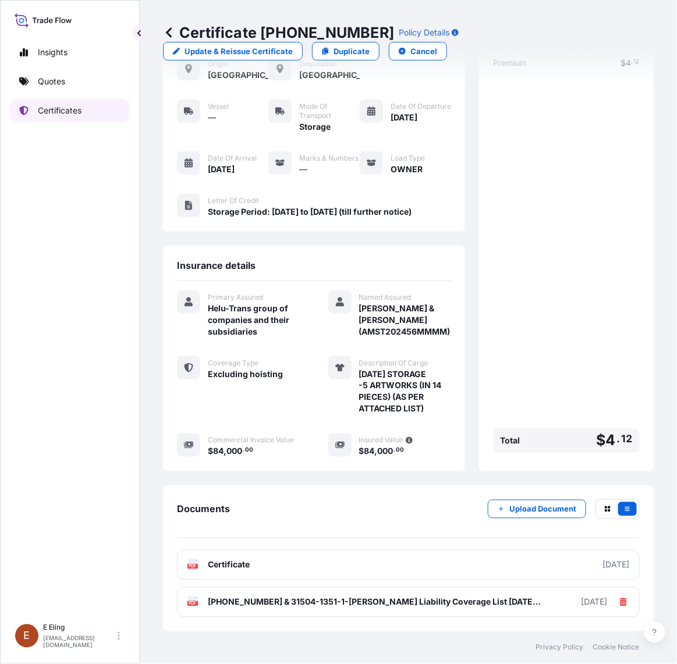
click at [62, 109] on p "Certificates" at bounding box center [60, 111] width 44 height 12
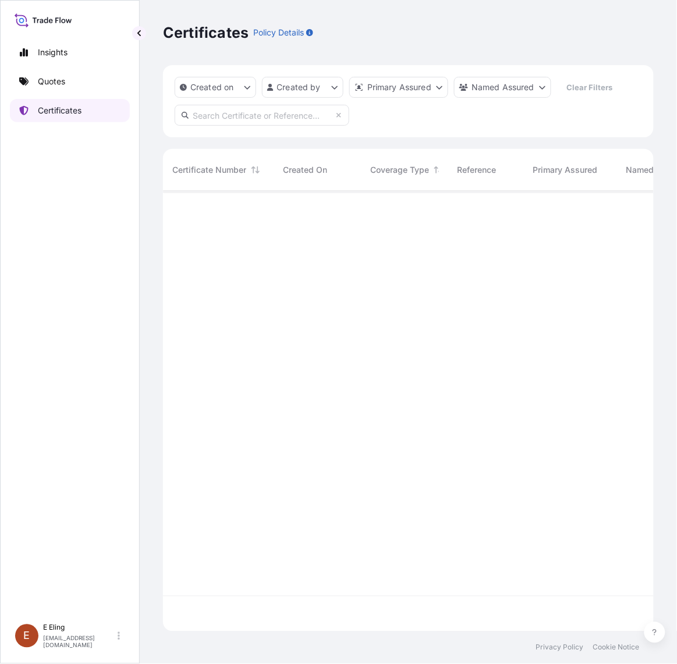
scroll to position [437, 480]
click at [226, 114] on input "text" at bounding box center [262, 115] width 175 height 21
paste input "[PERSON_NAME]"
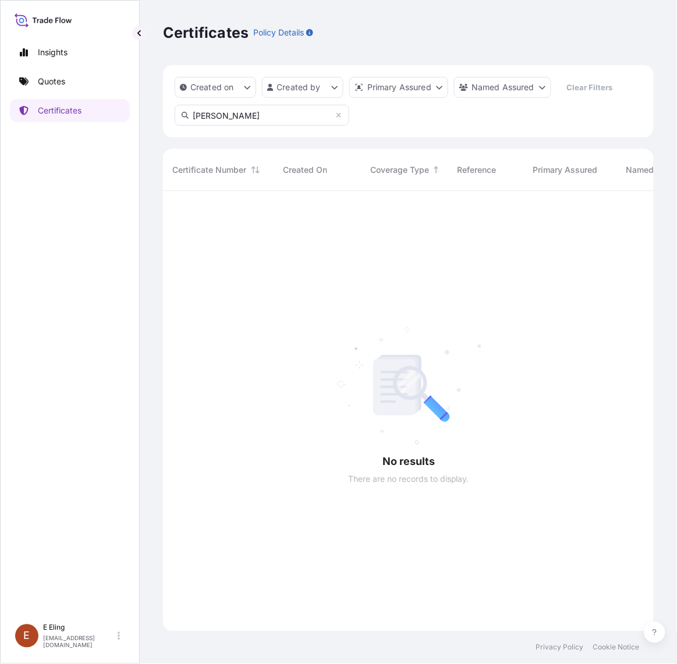
scroll to position [472, 480]
click at [108, 119] on link "Certificates" at bounding box center [70, 110] width 120 height 23
drag, startPoint x: 233, startPoint y: 119, endPoint x: 250, endPoint y: 118, distance: 17.5
click at [237, 118] on input "[PERSON_NAME]" at bounding box center [262, 115] width 175 height 21
drag, startPoint x: 255, startPoint y: 116, endPoint x: 62, endPoint y: 107, distance: 192.4
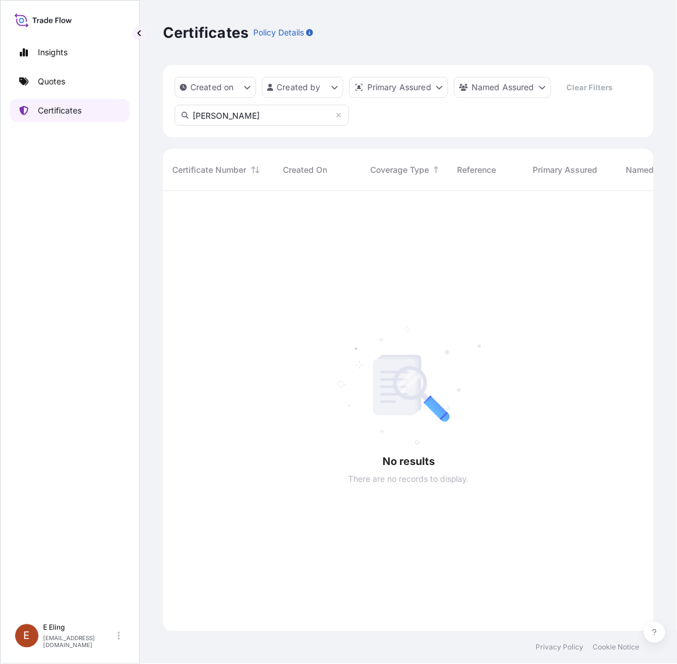
click at [62, 107] on div "Insights Quotes Certificates [PERSON_NAME] [EMAIL_ADDRESS][DOMAIN_NAME] Certifi…" at bounding box center [338, 332] width 677 height 664
paste input "AMST223752ZJZJ"
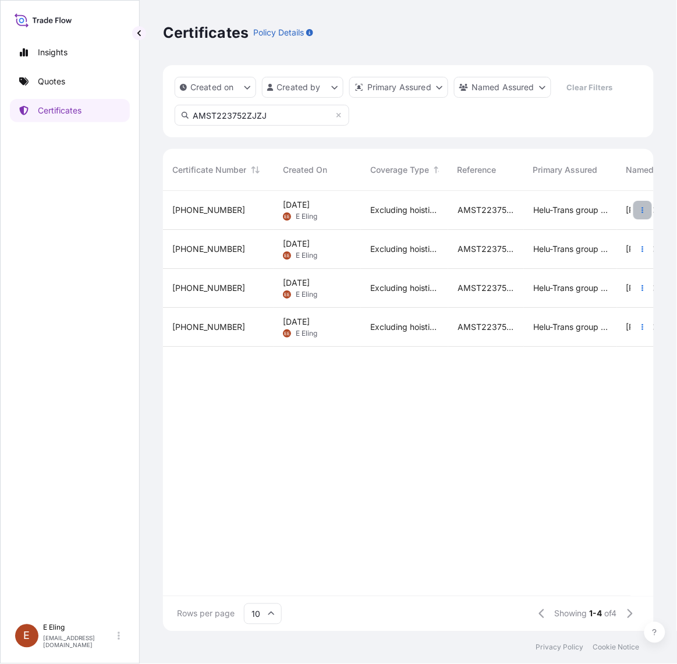
type input "AMST223752ZJZJ"
click at [645, 213] on icon "button" at bounding box center [642, 210] width 7 height 7
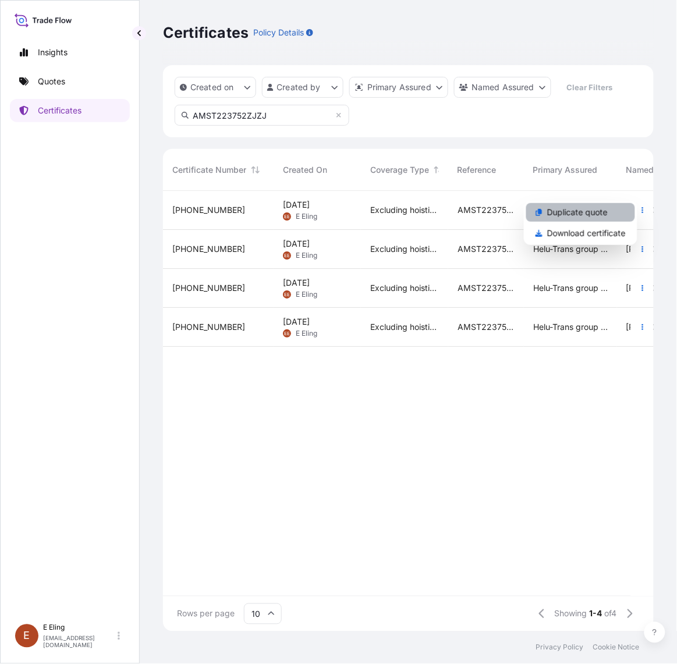
click at [599, 217] on p "Duplicate quote" at bounding box center [577, 213] width 61 height 12
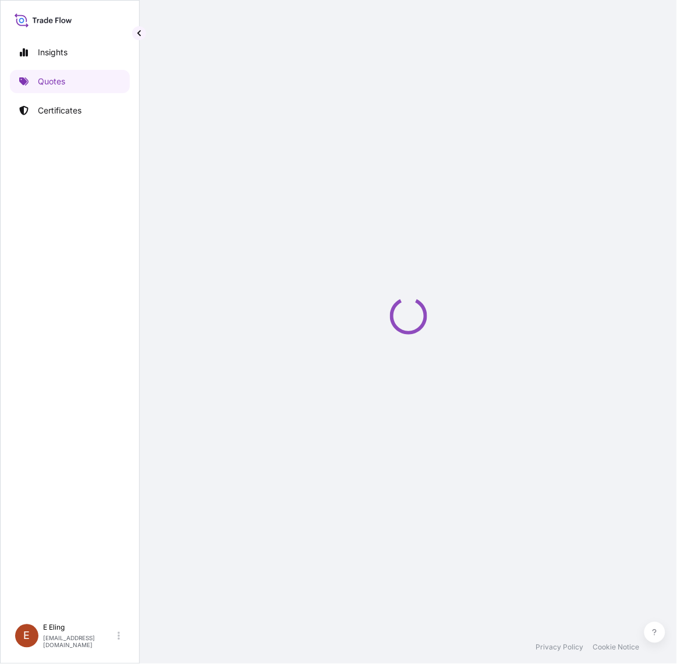
select select "STORAGE"
select select "Storage"
select select "Yes"
select select "[GEOGRAPHIC_DATA]"
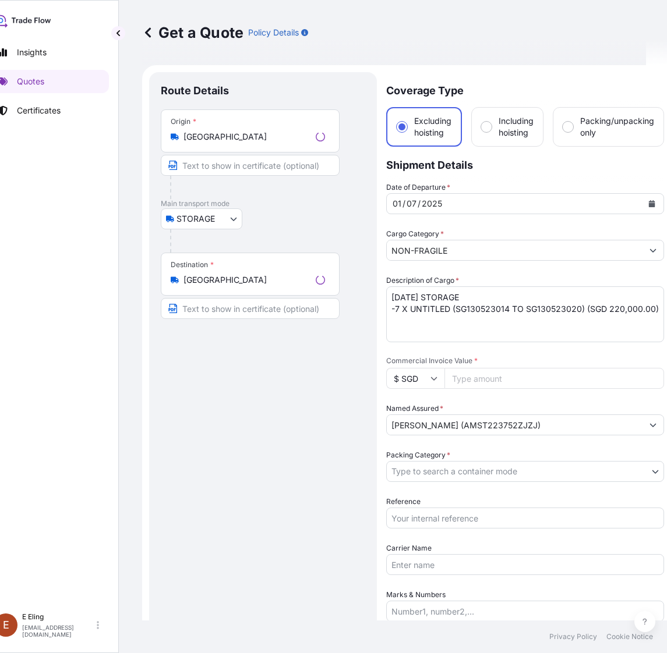
scroll to position [19, 0]
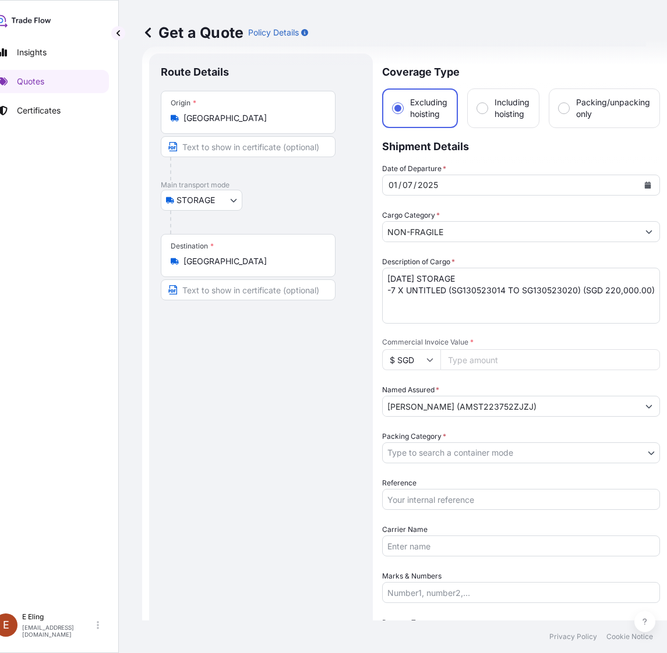
click at [651, 181] on button "Calendar" at bounding box center [647, 185] width 19 height 19
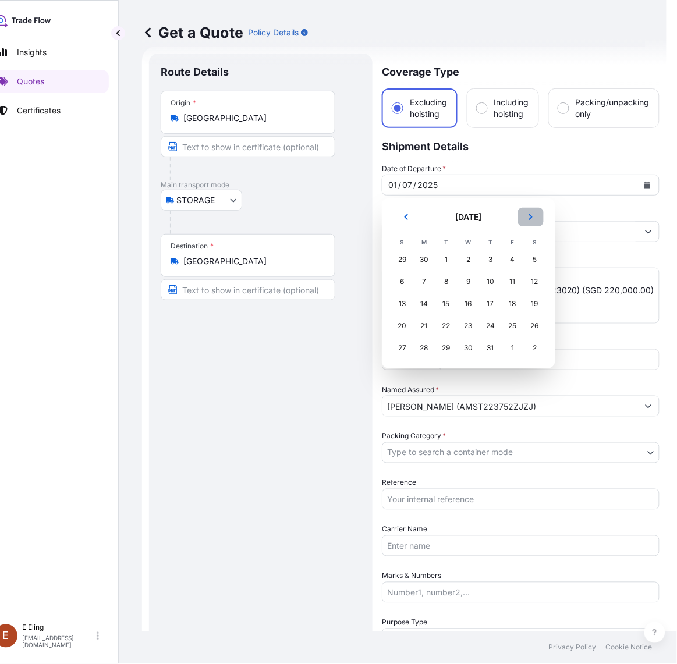
click at [530, 211] on button "Next" at bounding box center [531, 217] width 26 height 19
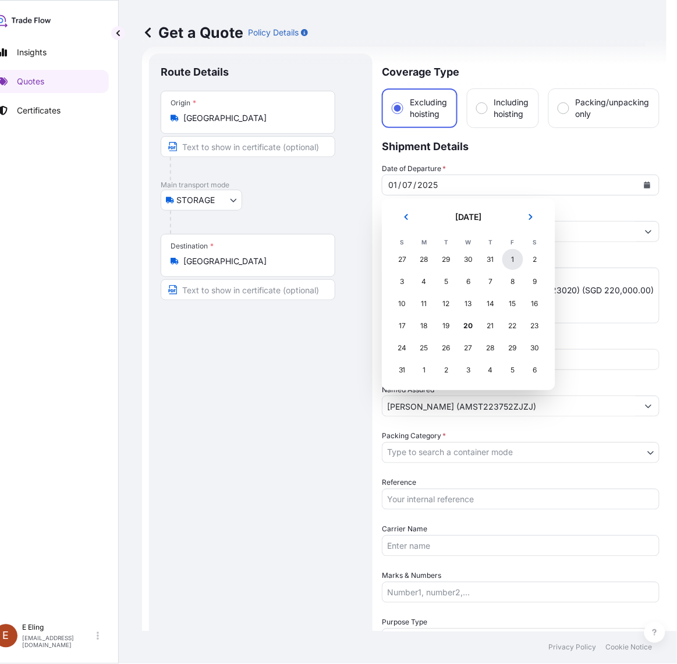
click at [504, 266] on div "1" at bounding box center [513, 259] width 21 height 21
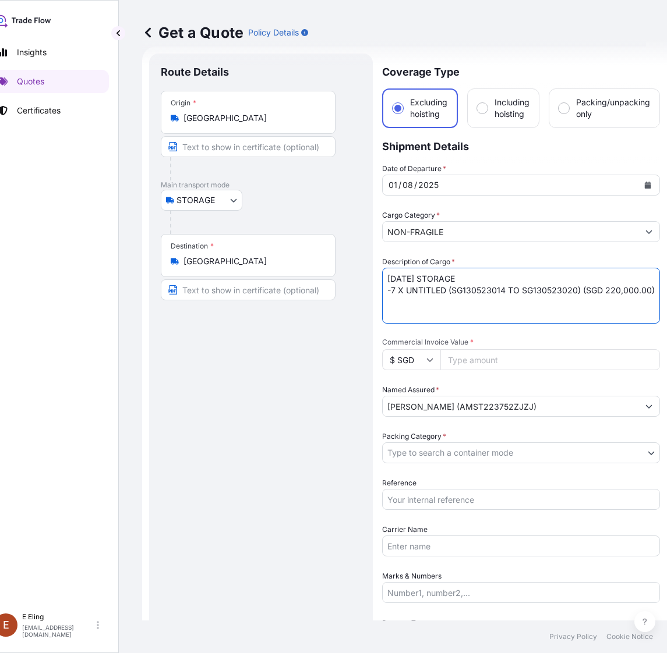
drag, startPoint x: 402, startPoint y: 280, endPoint x: 358, endPoint y: 278, distance: 43.7
click at [358, 278] on form "Route Details Place of loading Road / Inland Road / Inland Origin * [GEOGRAPHIC…" at bounding box center [404, 486] width 525 height 879
type textarea "[DATE] STORAGE -7 X UNTITLED (SG130523014 TO SG130523020) (SGD 220,000.00)"
click at [440, 489] on input "Reference" at bounding box center [521, 499] width 278 height 21
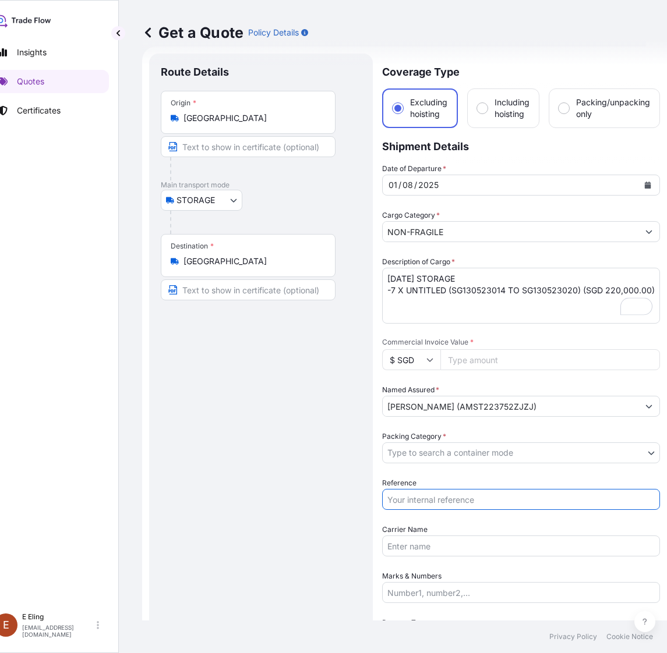
paste input "AMST223752ZJZJ"
type input "AMST223752ZJZJ"
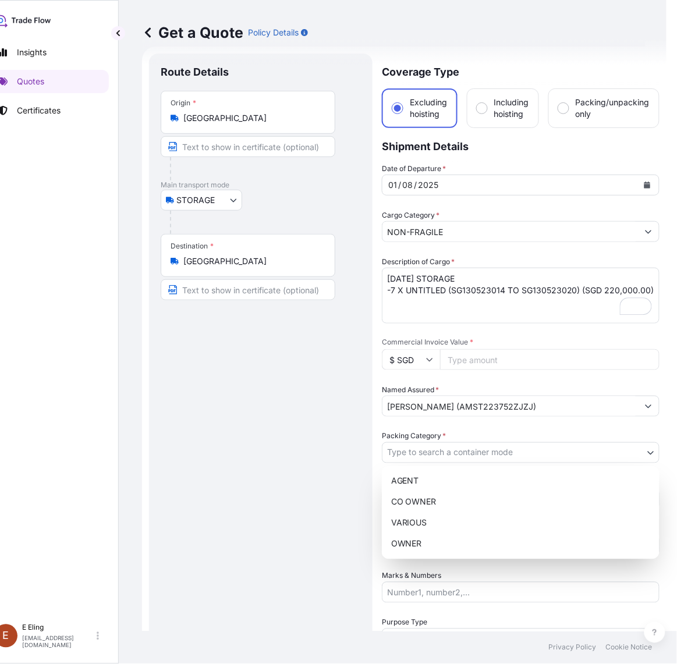
click at [428, 453] on body "[DATE] Insights Quotes Certificates [PERSON_NAME] [EMAIL_ADDRESS][DOMAIN_NAME] …" at bounding box center [312, 332] width 667 height 664
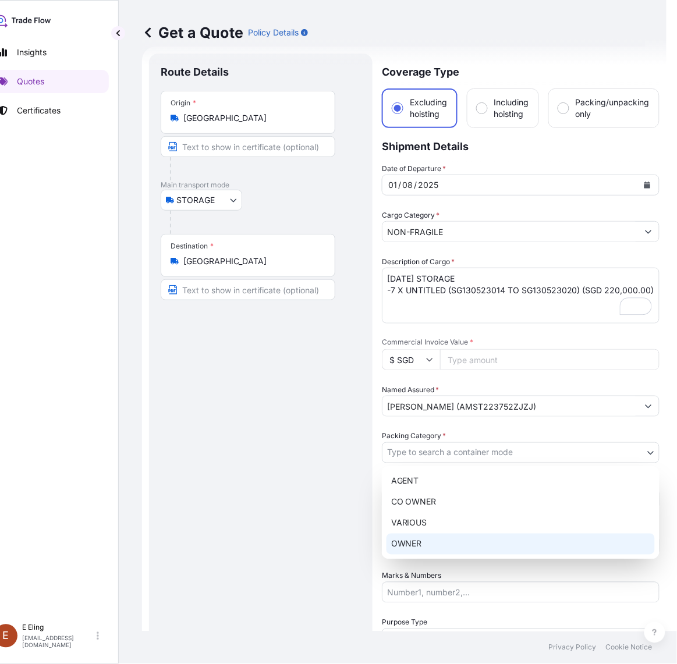
click at [427, 542] on div "OWNER" at bounding box center [521, 544] width 268 height 21
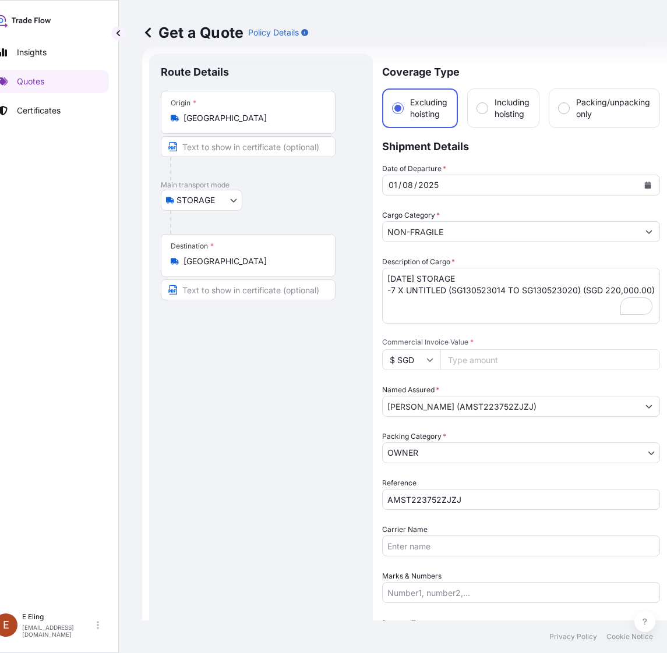
click at [480, 356] on input "Commercial Invoice Value *" at bounding box center [550, 359] width 220 height 21
paste input "220000.00"
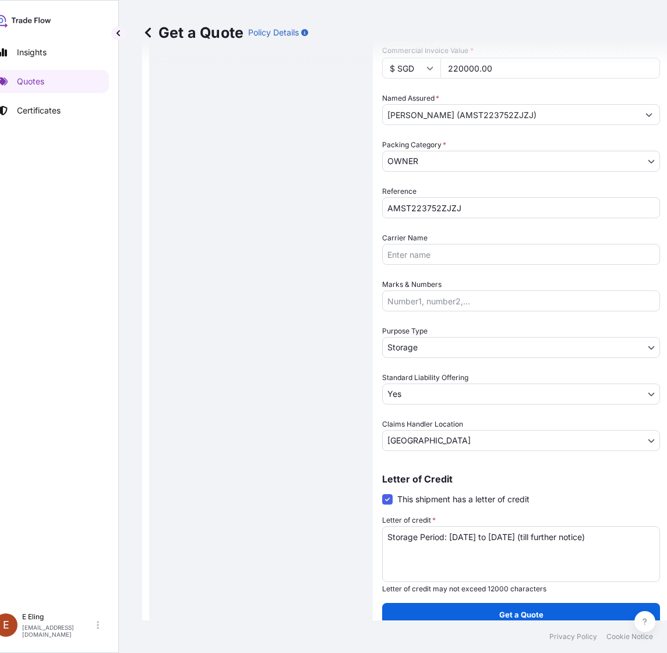
type input "220000.00"
click at [534, 603] on button "Get a Quote" at bounding box center [521, 614] width 278 height 23
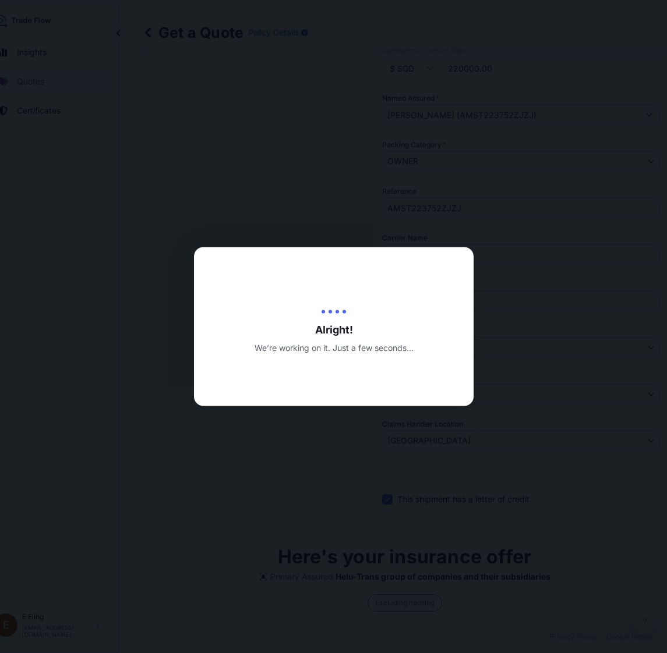
type input "[DATE]"
click at [535, 602] on div at bounding box center [333, 326] width 667 height 653
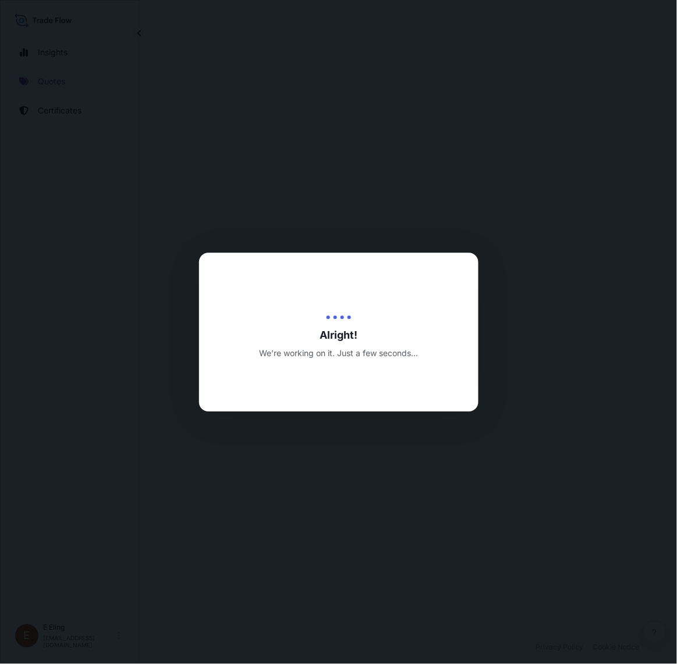
select select "STORAGE"
select select "Transit"
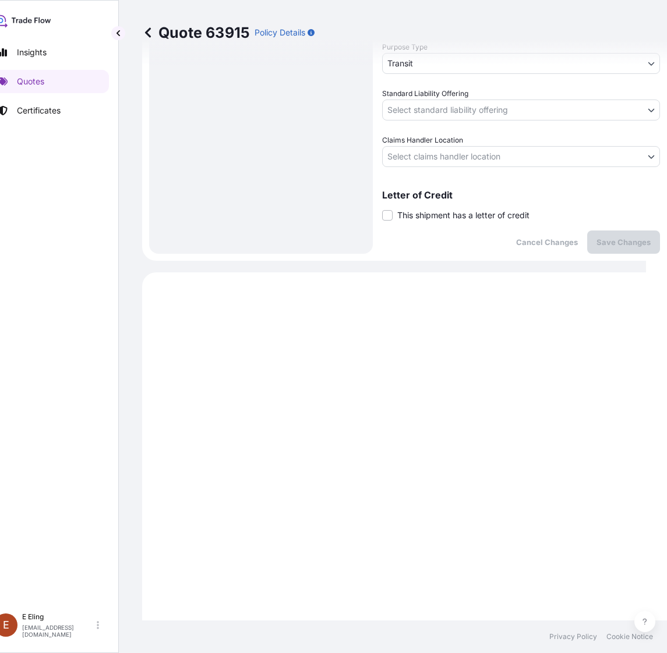
scroll to position [298, 0]
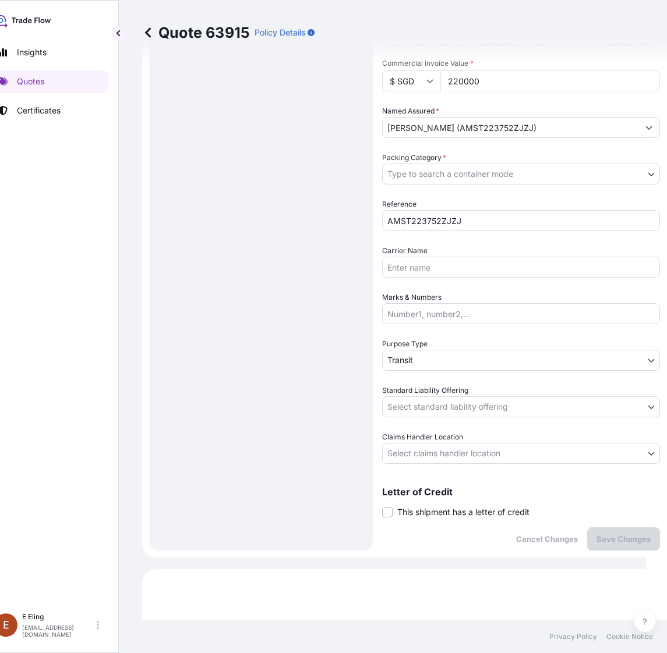
click at [450, 516] on span "This shipment has a letter of credit" at bounding box center [463, 513] width 132 height 12
click at [382, 506] on input "This shipment has a letter of credit" at bounding box center [382, 506] width 0 height 0
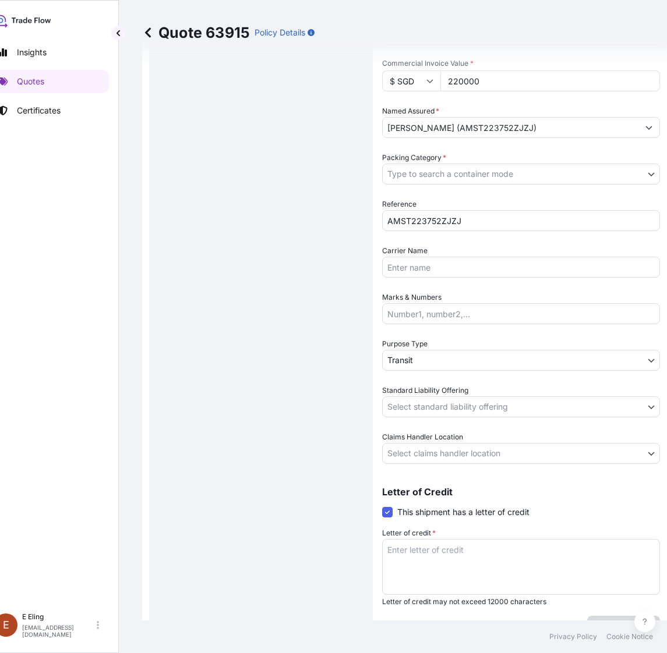
click at [457, 550] on textarea "Letter of credit *" at bounding box center [521, 567] width 278 height 56
paste textarea "Storage Period: [DATE] to [DATE] (till further notice)"
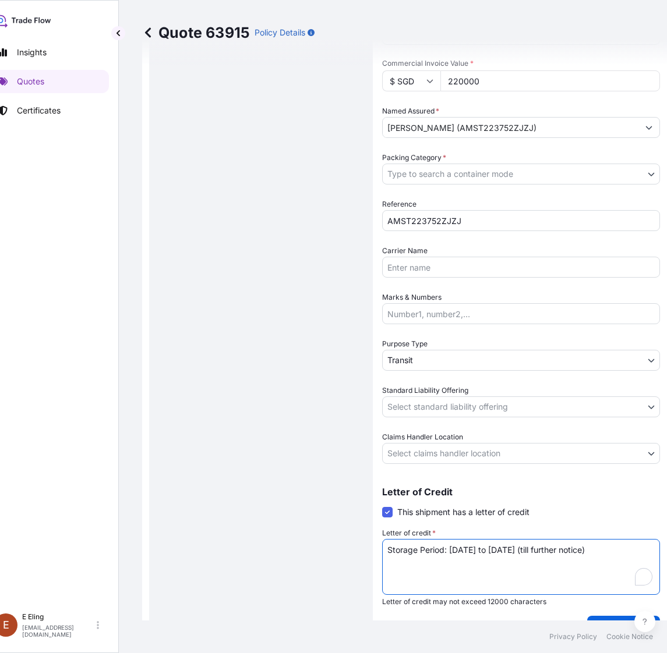
type textarea "Storage Period: [DATE] to [DATE] (till further notice)"
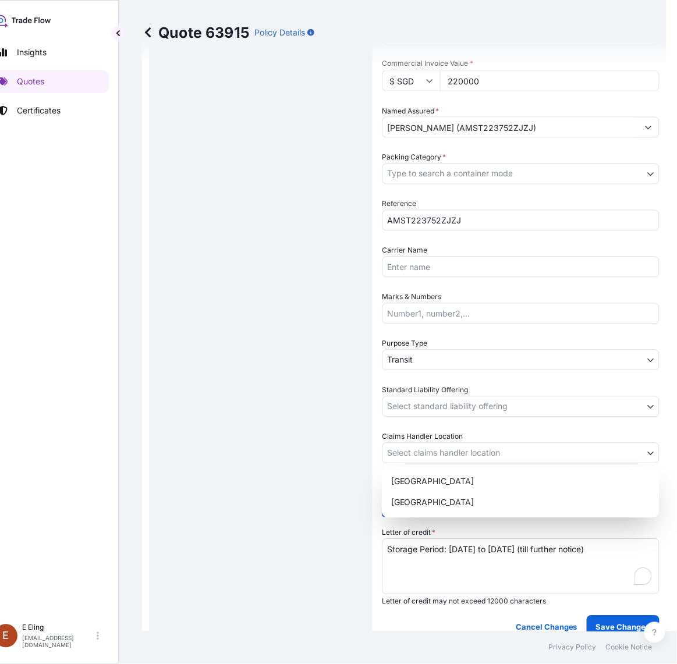
click at [468, 450] on body "Insights Quotes Certificates E E Eling eeling@helutrans.com Quote 63915 Policy …" at bounding box center [312, 332] width 667 height 664
click at [423, 512] on div "[GEOGRAPHIC_DATA]" at bounding box center [521, 503] width 268 height 21
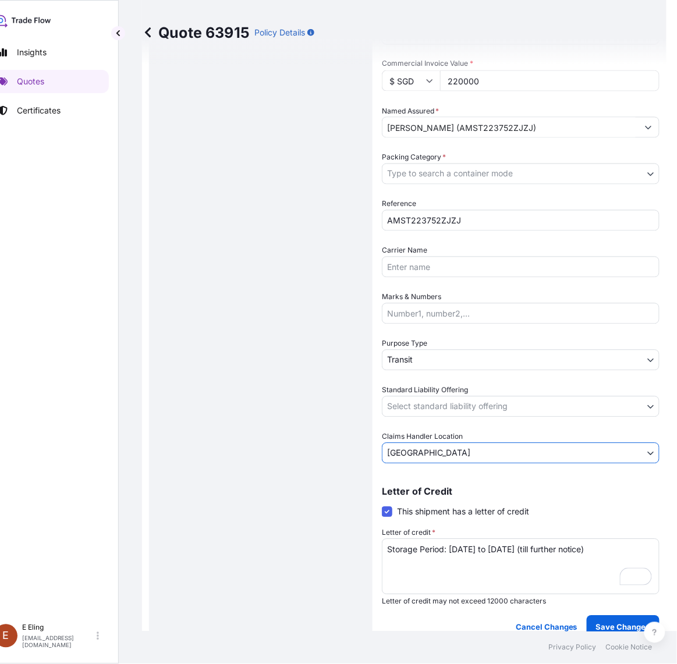
click at [432, 407] on body "Insights Quotes Certificates E E Eling eeling@helutrans.com Quote 63915 Policy …" at bounding box center [317, 332] width 677 height 664
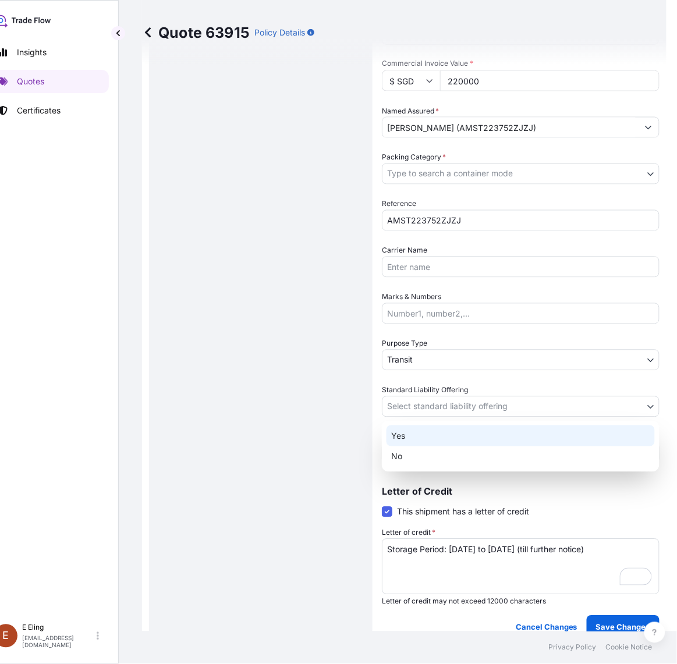
click at [429, 432] on div "Yes" at bounding box center [521, 436] width 268 height 21
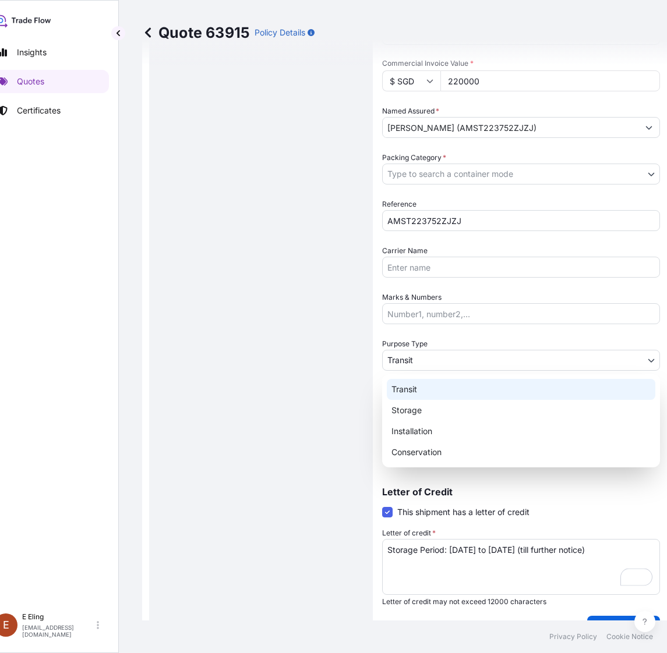
click at [432, 350] on body "Insights Quotes Certificates E E Eling eeling@helutrans.com Quote 63915 Policy …" at bounding box center [307, 326] width 656 height 653
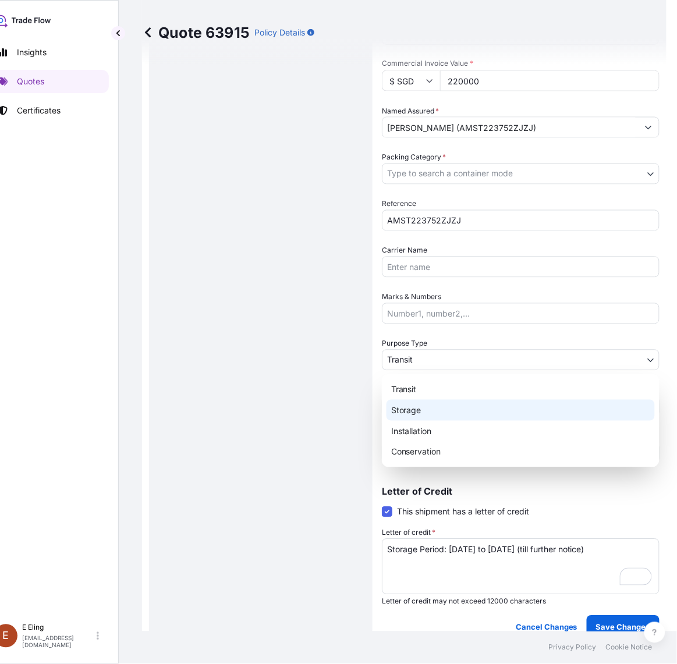
click at [423, 411] on div "Storage" at bounding box center [521, 410] width 268 height 21
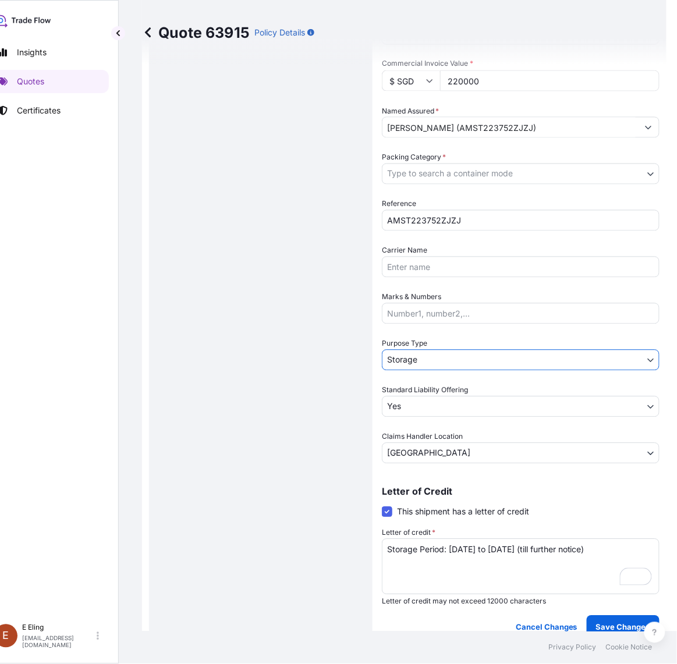
click at [487, 179] on body "Insights Quotes Certificates E E Eling eeling@helutrans.com Quote 63915 Policy …" at bounding box center [317, 332] width 677 height 664
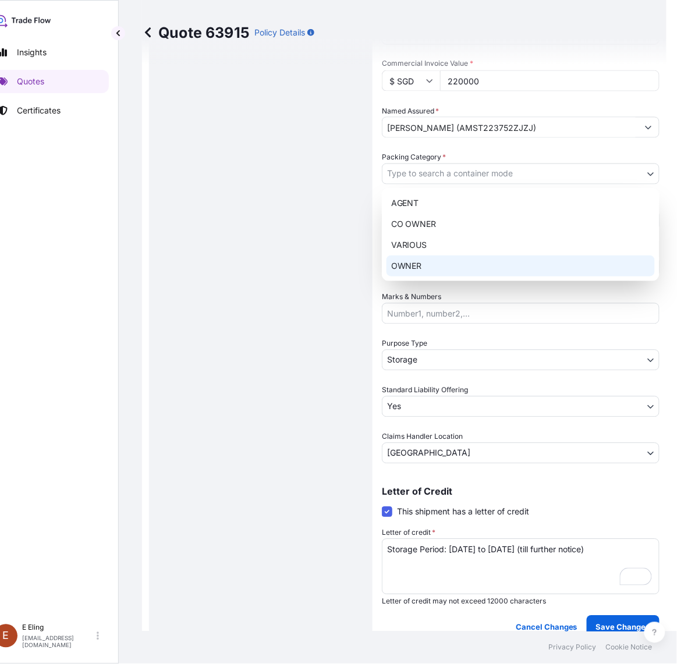
click at [446, 268] on div "OWNER" at bounding box center [521, 266] width 268 height 21
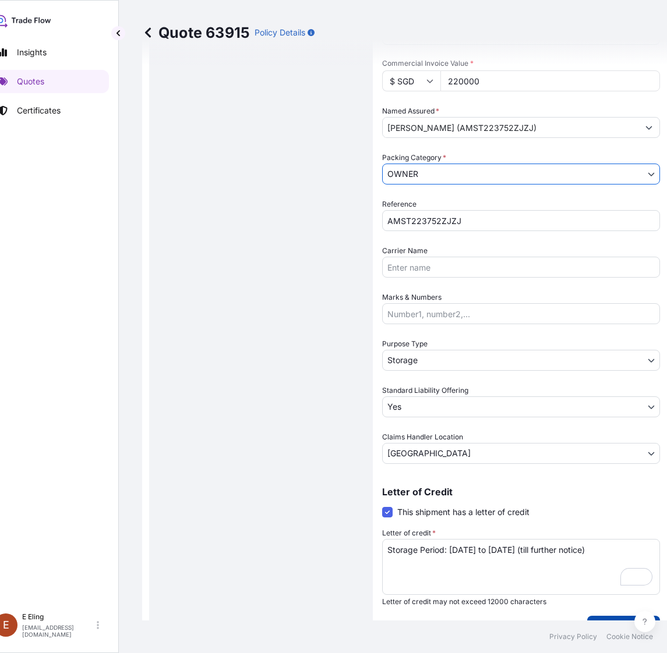
click at [606, 624] on p "Save Changes" at bounding box center [623, 628] width 54 height 12
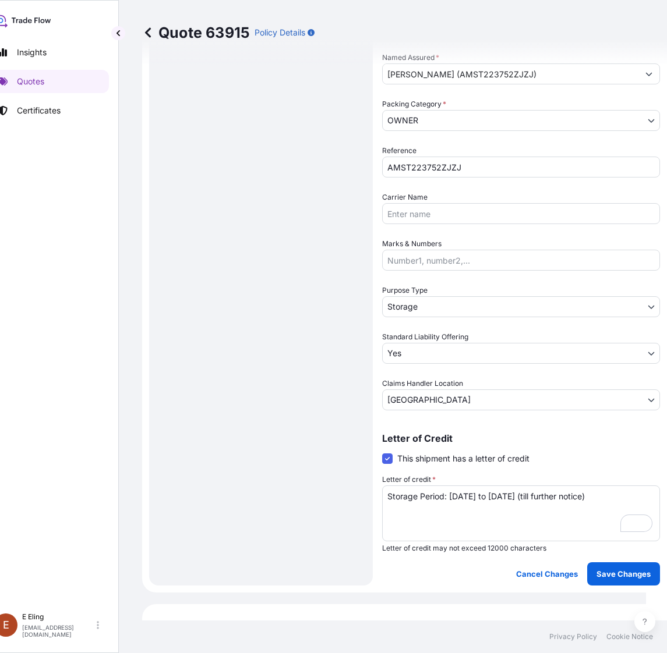
scroll to position [0, 0]
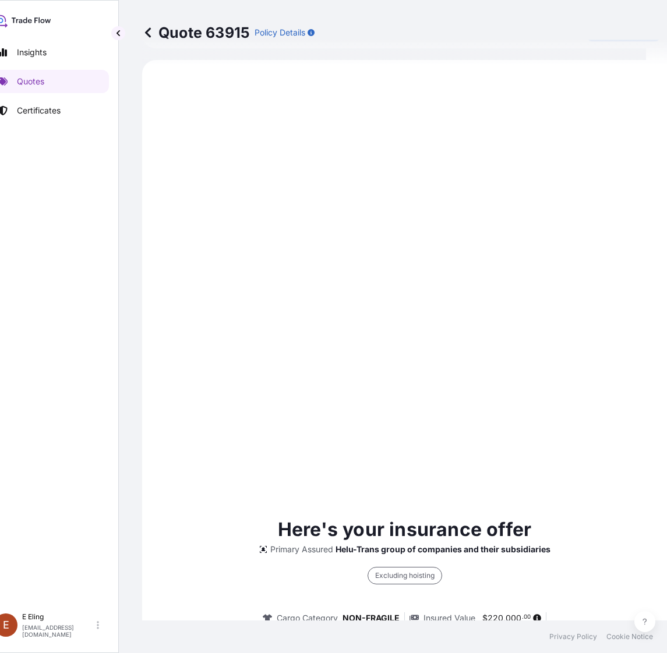
select select "STORAGE"
select select "Storage"
select select "Yes"
select select "[GEOGRAPHIC_DATA]"
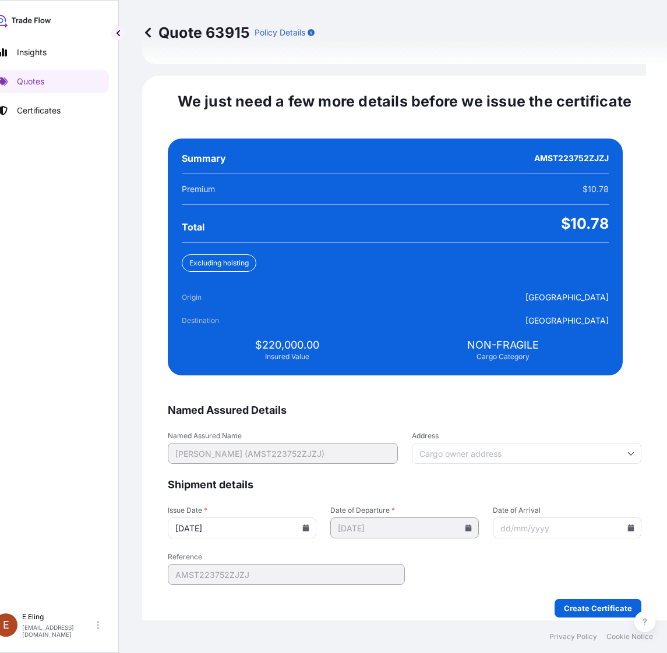
click at [309, 525] on icon at bounding box center [306, 528] width 6 height 7
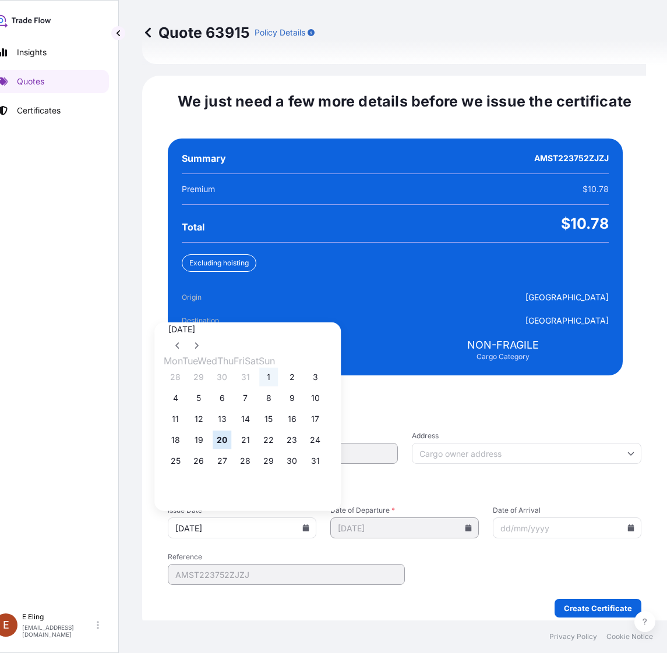
click at [278, 370] on button "1" at bounding box center [268, 377] width 19 height 19
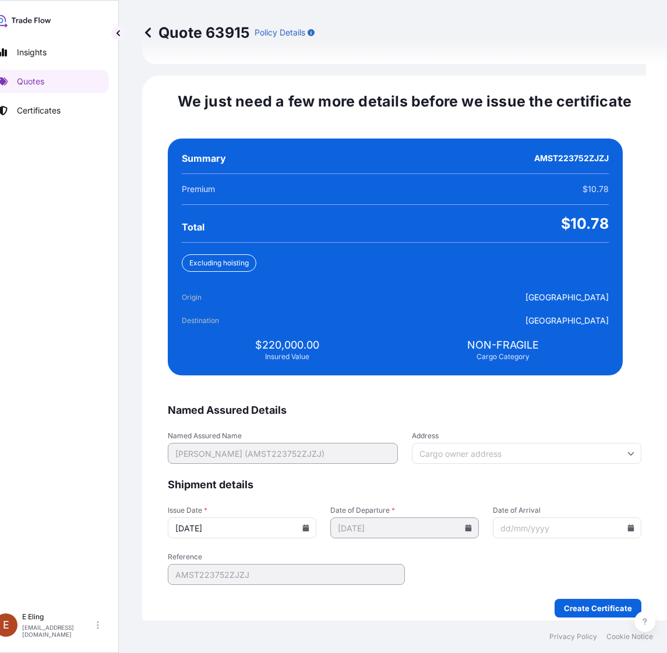
type input "[DATE]"
click at [605, 518] on div at bounding box center [567, 528] width 149 height 21
click at [628, 525] on icon at bounding box center [631, 528] width 6 height 7
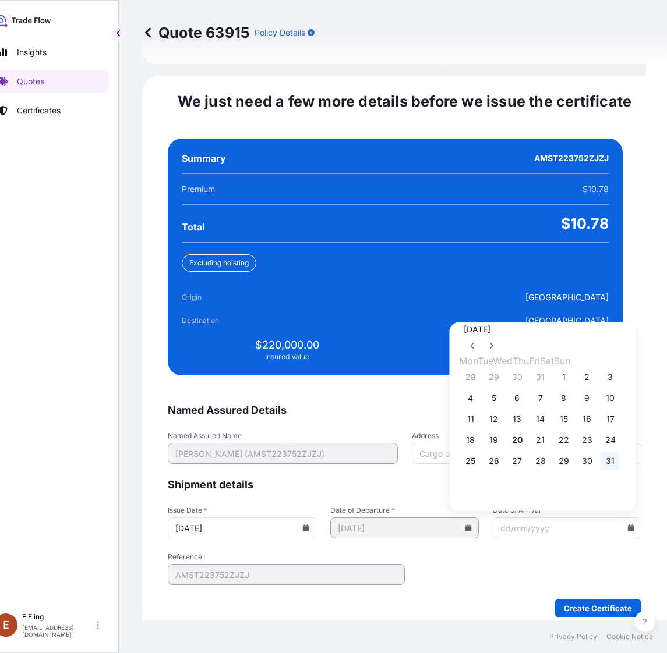
click at [620, 458] on button "31" at bounding box center [610, 461] width 19 height 19
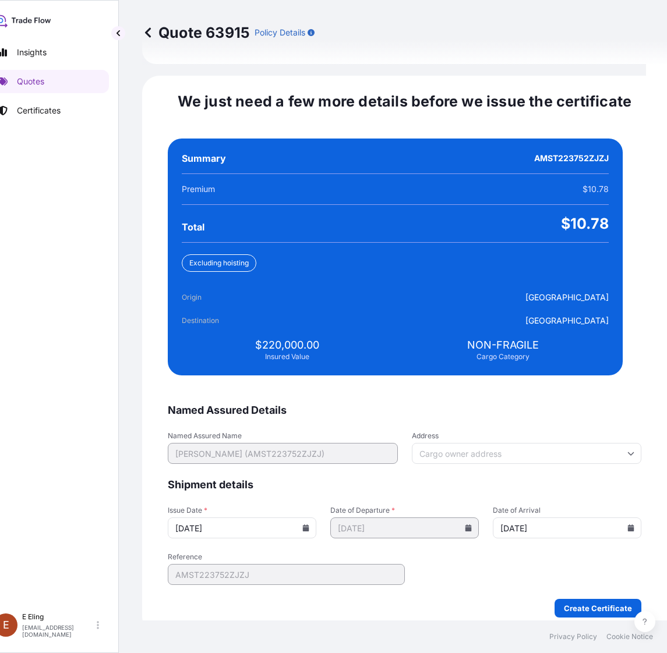
type input "[DATE]"
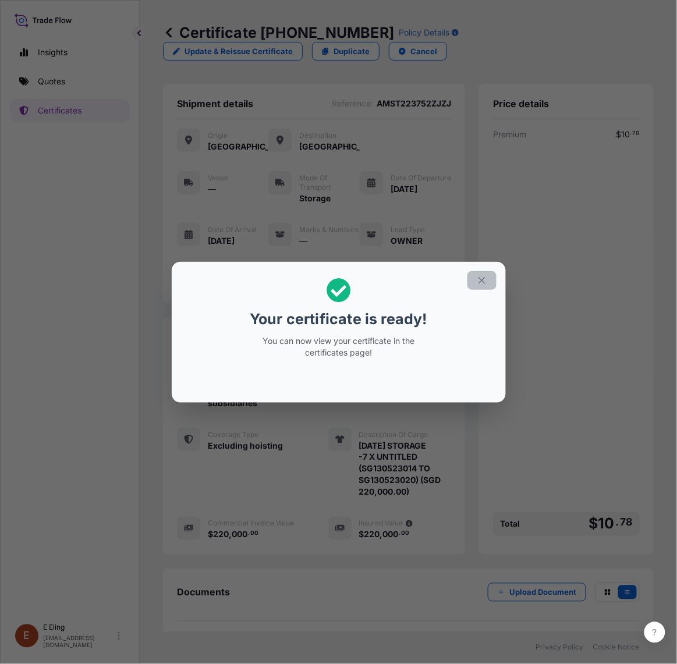
click at [482, 280] on icon "button" at bounding box center [482, 280] width 6 height 6
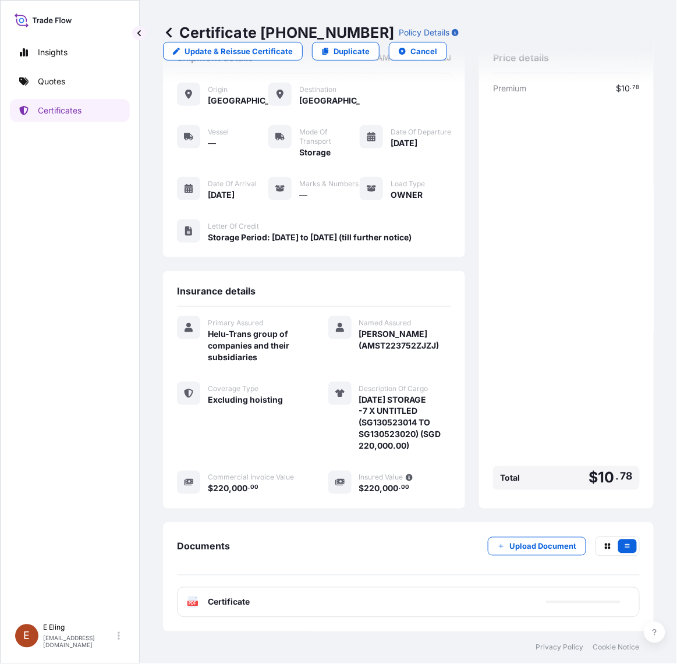
click at [338, 603] on div "PDF Certificate" at bounding box center [408, 603] width 463 height 30
click at [338, 602] on link "PDF Certificate [DATE]" at bounding box center [408, 603] width 463 height 30
drag, startPoint x: 264, startPoint y: 28, endPoint x: 367, endPoint y: 27, distance: 103.7
click at [367, 27] on div "Certificate 31504-1352-1 Policy Details" at bounding box center [311, 32] width 296 height 19
copy p "[PHONE_NUMBER]"
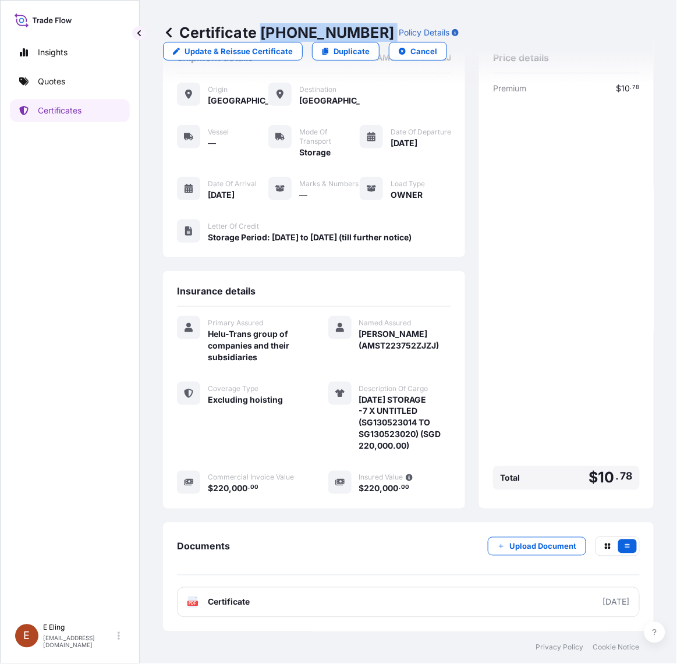
click at [385, 531] on div "Documents Upload Document PDF Certificate 2025-08-01" at bounding box center [408, 577] width 491 height 109
click at [498, 357] on div "Premium $ 10 . 78 Total $ 10 . 78" at bounding box center [566, 289] width 147 height 412
drag, startPoint x: 32, startPoint y: 419, endPoint x: 161, endPoint y: 227, distance: 231.6
click at [32, 419] on div "Insights Quotes Certificates" at bounding box center [70, 324] width 120 height 588
click at [529, 543] on p "Upload Document" at bounding box center [543, 547] width 67 height 12
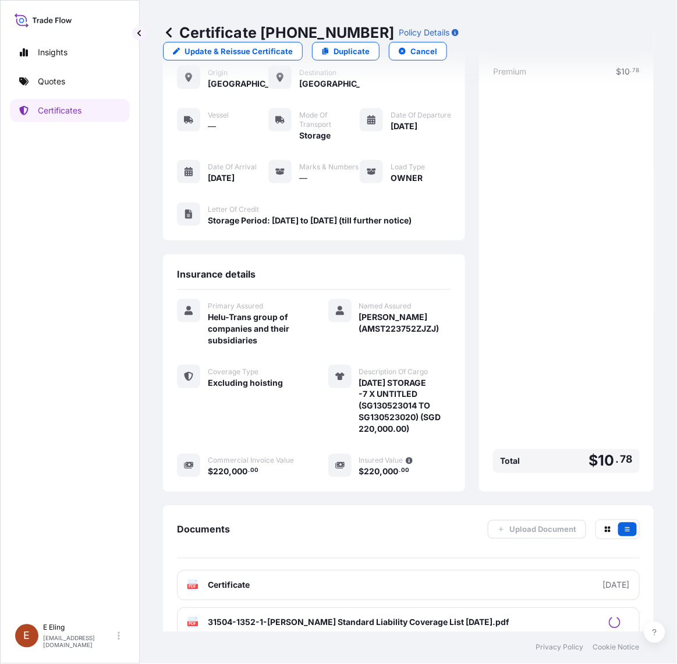
scroll to position [100, 0]
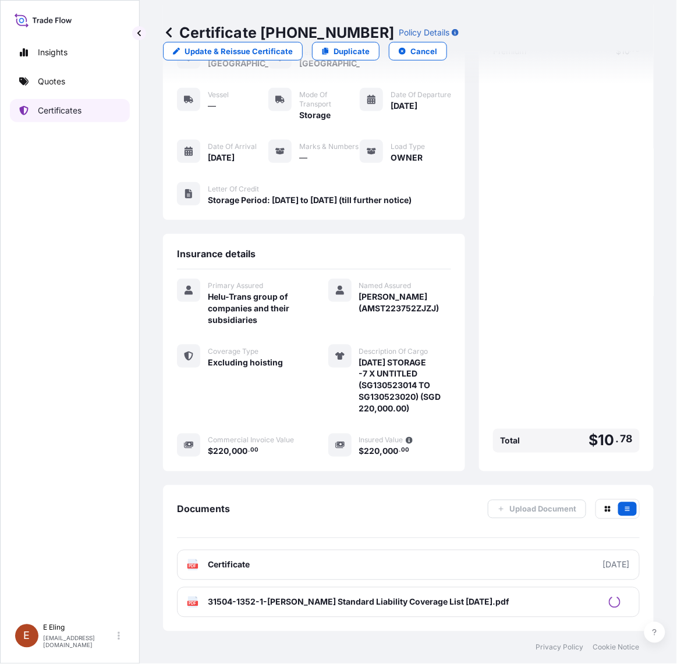
click at [41, 119] on link "Certificates" at bounding box center [70, 110] width 120 height 23
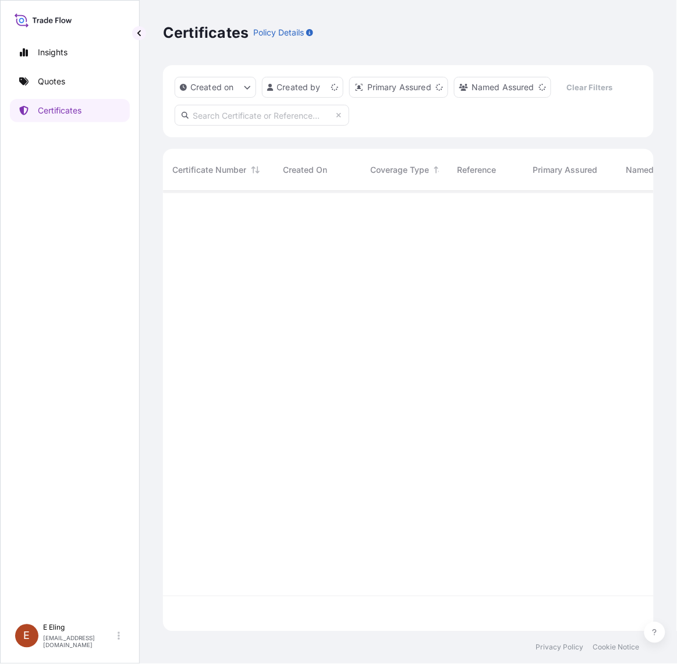
scroll to position [437, 480]
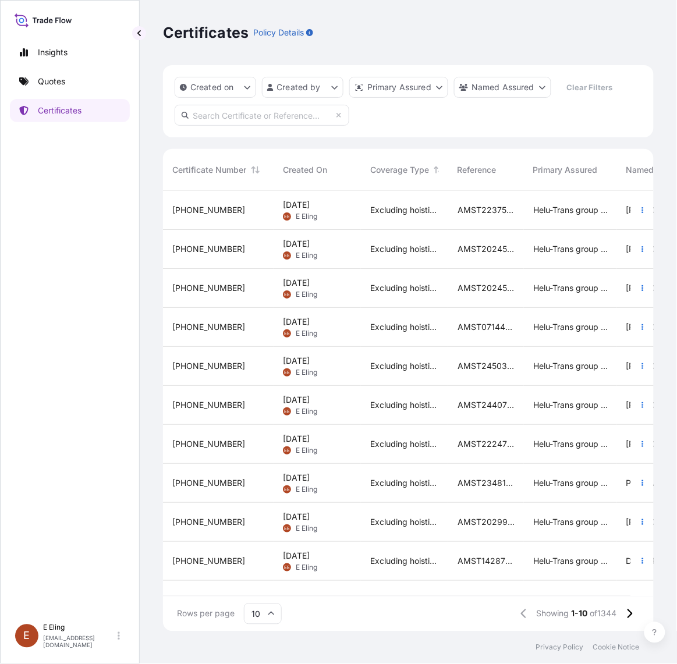
drag, startPoint x: 65, startPoint y: 386, endPoint x: 94, endPoint y: 351, distance: 45.5
click at [70, 377] on div "Insights Quotes Certificates" at bounding box center [70, 324] width 120 height 588
click at [262, 119] on input "text" at bounding box center [262, 115] width 175 height 21
paste input "AMST191660CCCC"
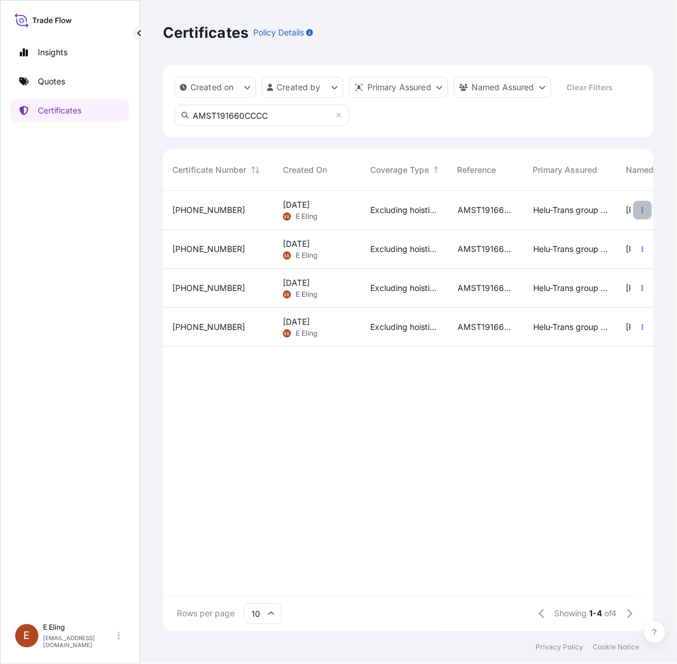
type input "AMST191660CCCC"
click at [641, 211] on icon "button" at bounding box center [642, 210] width 7 height 7
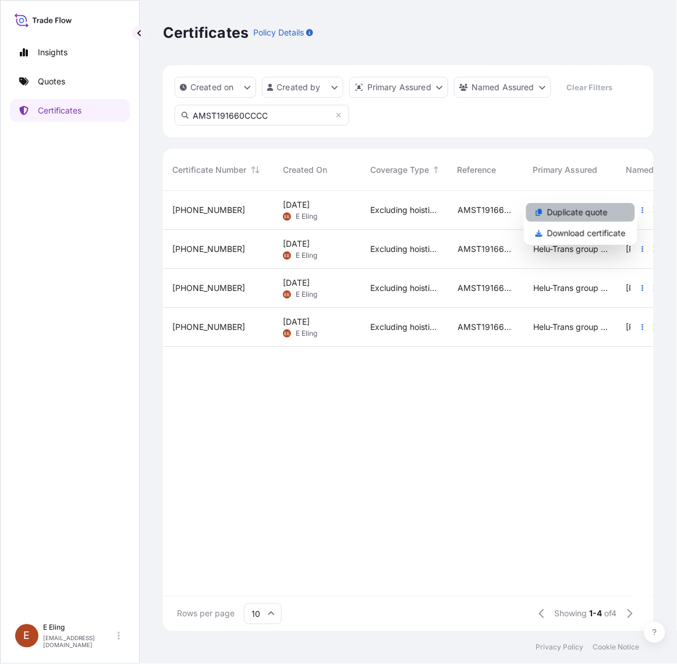
click at [571, 217] on p "Duplicate quote" at bounding box center [577, 213] width 61 height 12
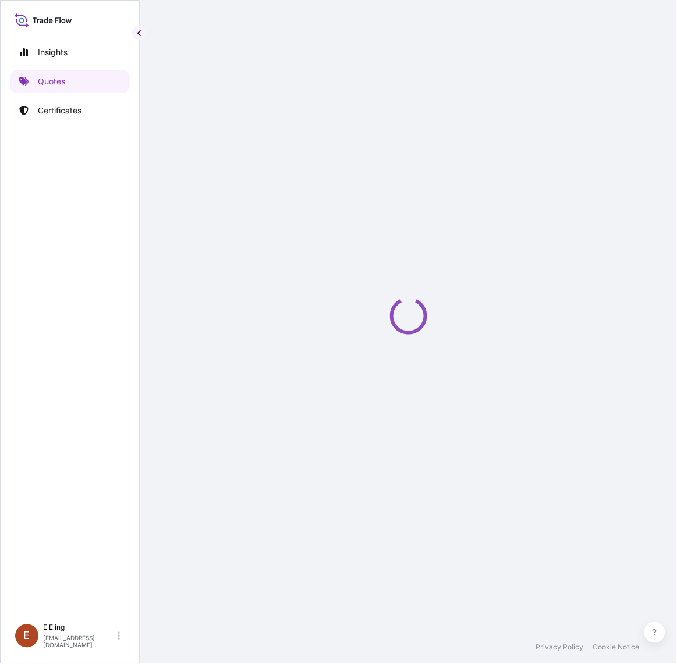
select select "STORAGE"
select select "Storage"
select select "Yes"
select select "Singapore"
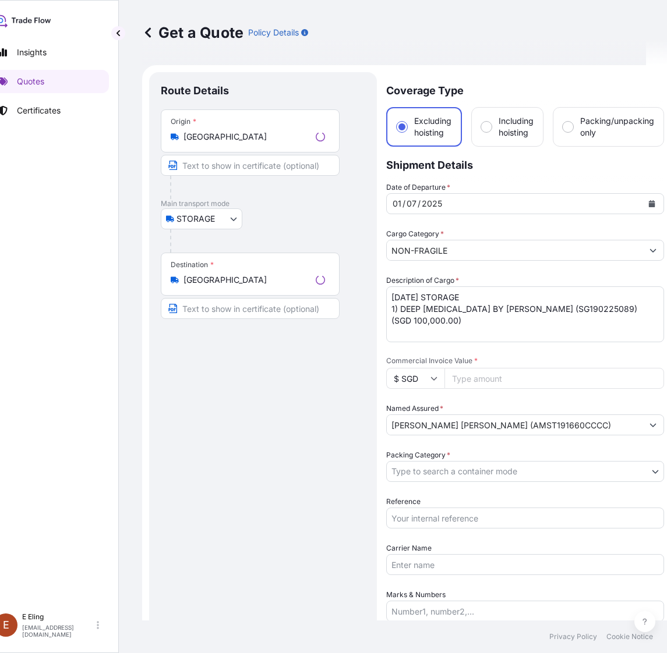
scroll to position [19, 0]
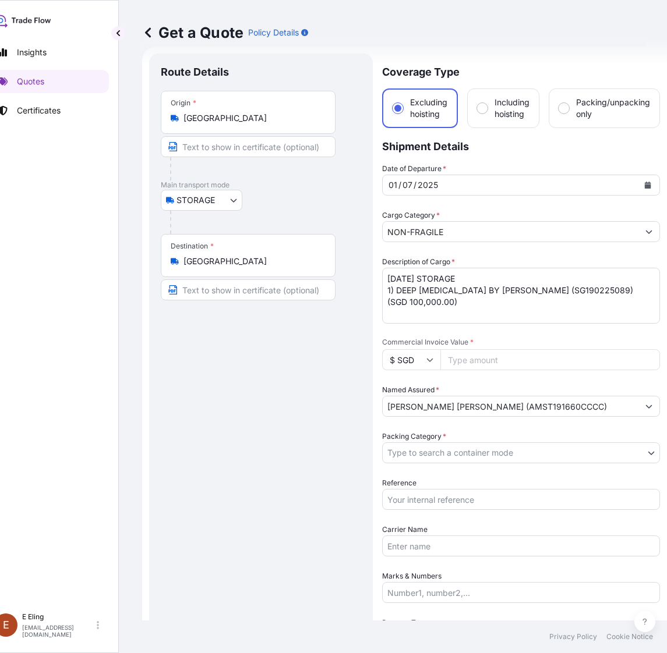
click at [649, 176] on button "Calendar" at bounding box center [647, 185] width 19 height 19
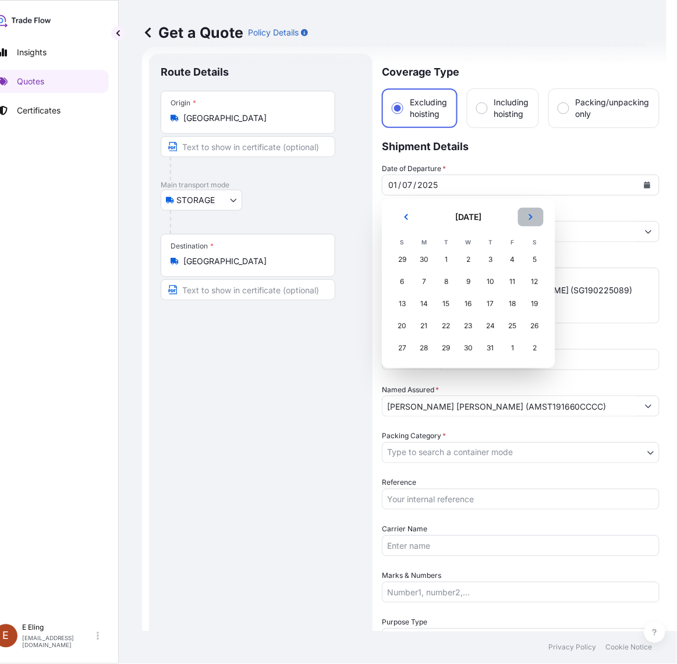
click at [531, 220] on icon "Next" at bounding box center [531, 217] width 7 height 7
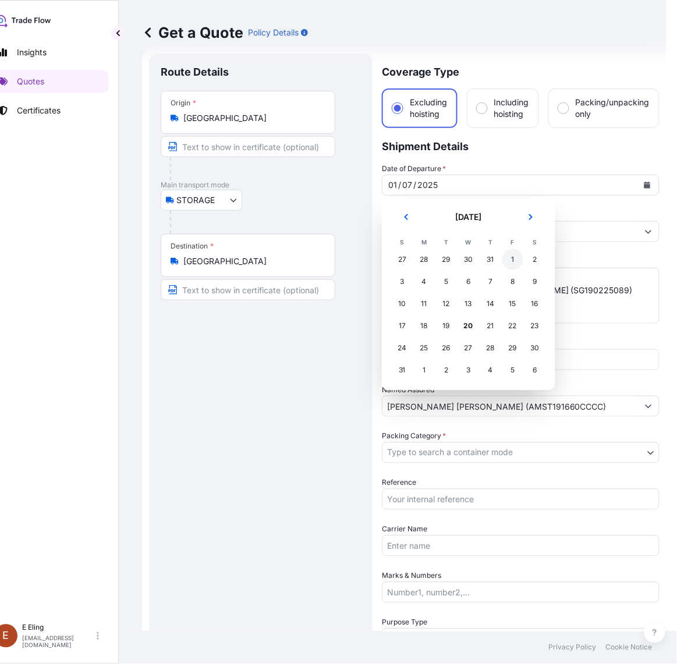
click at [510, 256] on div "1" at bounding box center [513, 259] width 21 height 21
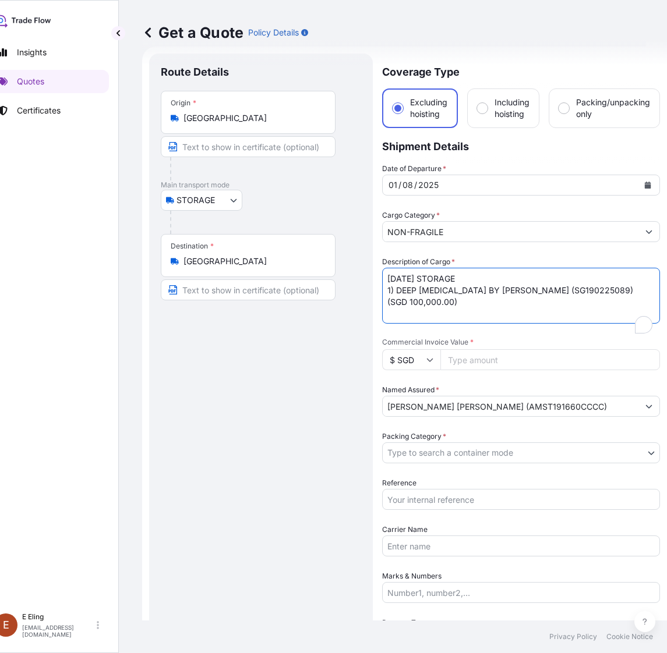
drag, startPoint x: 371, startPoint y: 280, endPoint x: 364, endPoint y: 281, distance: 7.2
click at [364, 281] on form "Route Details Place of loading Road / Inland Road / Inland Origin * Singapore M…" at bounding box center [404, 486] width 525 height 879
type textarea "AUG25 STORAGE 1) DEEP OBLIQUE BY MARTINE EMDUR (SG190225089) (SGD 100,000.00)"
click at [452, 503] on input "Reference" at bounding box center [521, 499] width 278 height 21
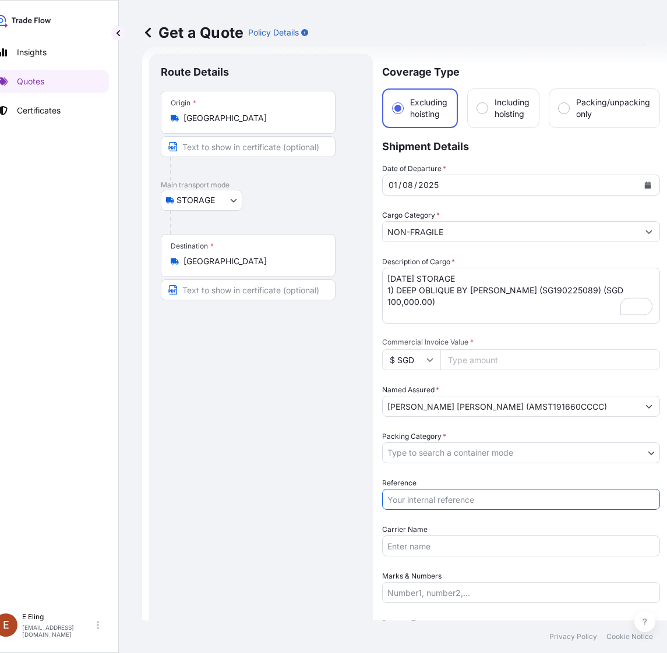
paste input "AMST191660CCCC"
type input "AMST191660CCCC"
click at [450, 458] on body "August 2025 Insights Quotes Certificates E E Eling eeling@helutrans.com Get a Q…" at bounding box center [312, 326] width 667 height 653
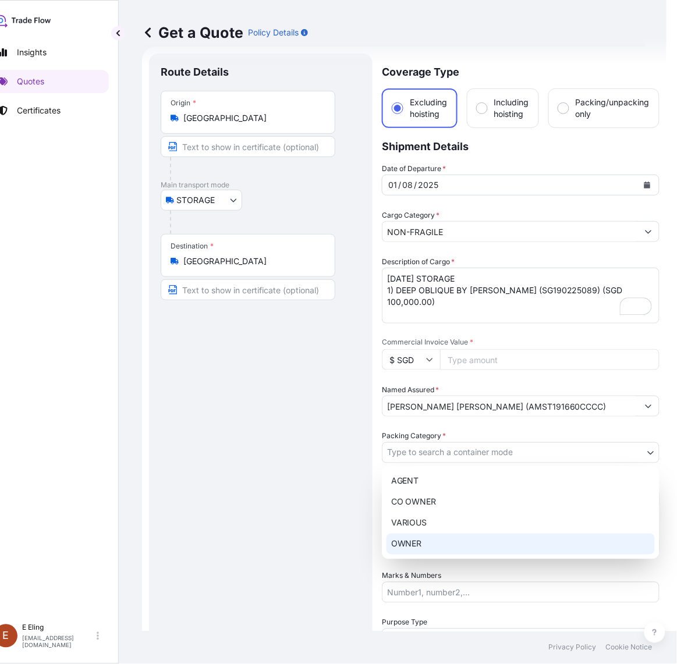
click at [414, 543] on div "OWNER" at bounding box center [521, 544] width 268 height 21
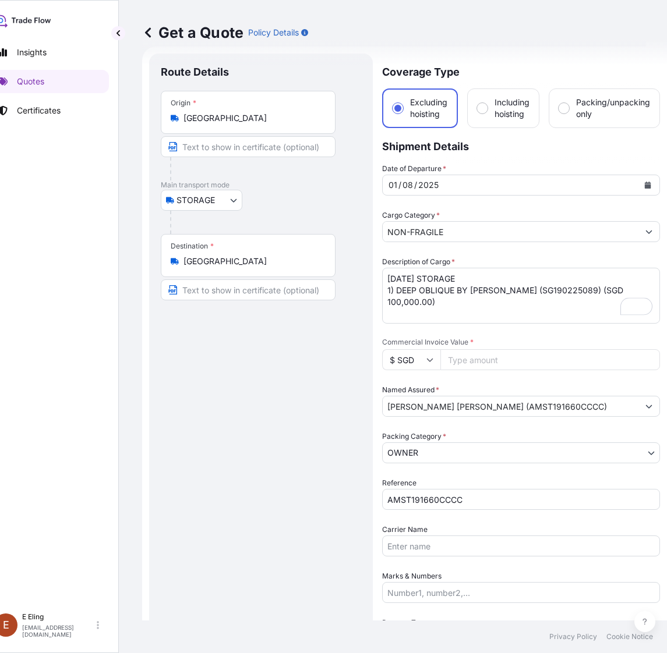
click at [462, 361] on input "Commercial Invoice Value *" at bounding box center [550, 359] width 220 height 21
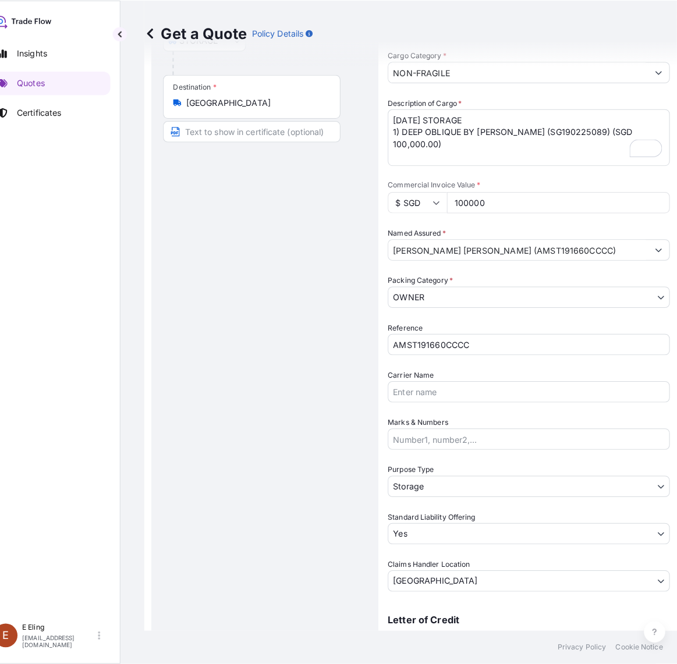
scroll to position [310, 0]
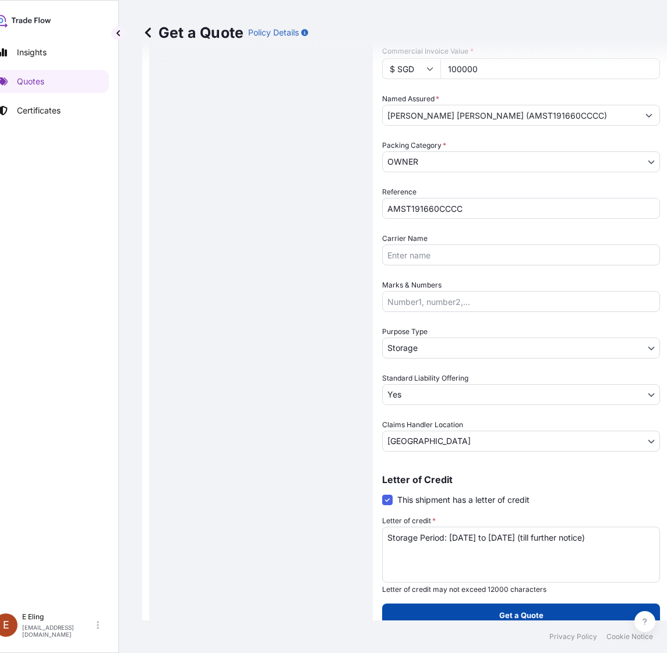
type input "100000"
click at [489, 618] on button "Get a Quote" at bounding box center [521, 615] width 278 height 23
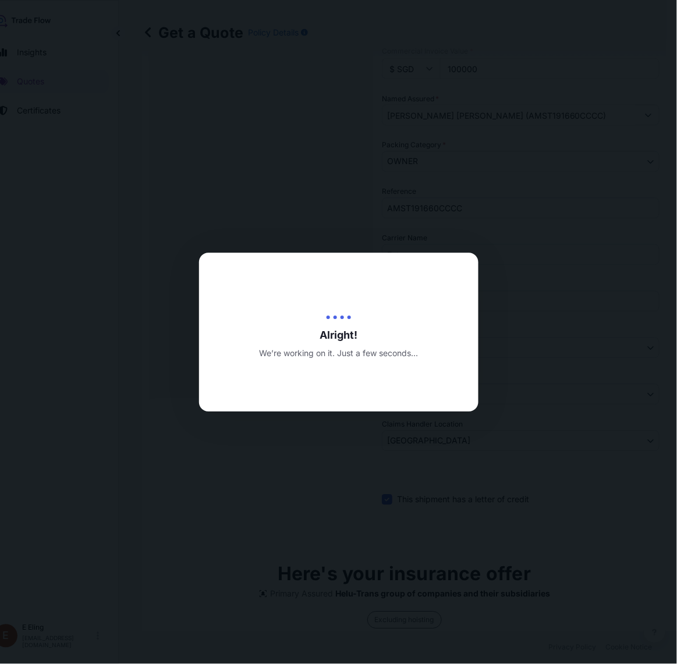
type input "20/08/2025"
select select "STORAGE"
select select "Transit"
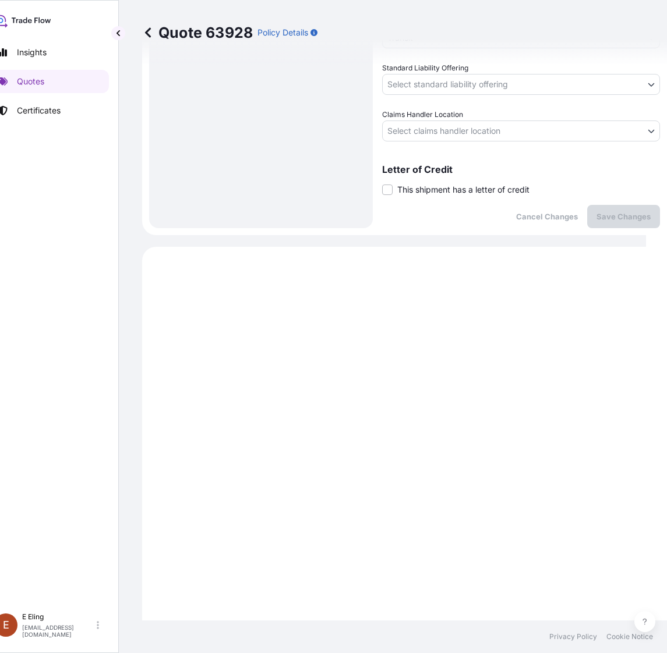
scroll to position [443, 0]
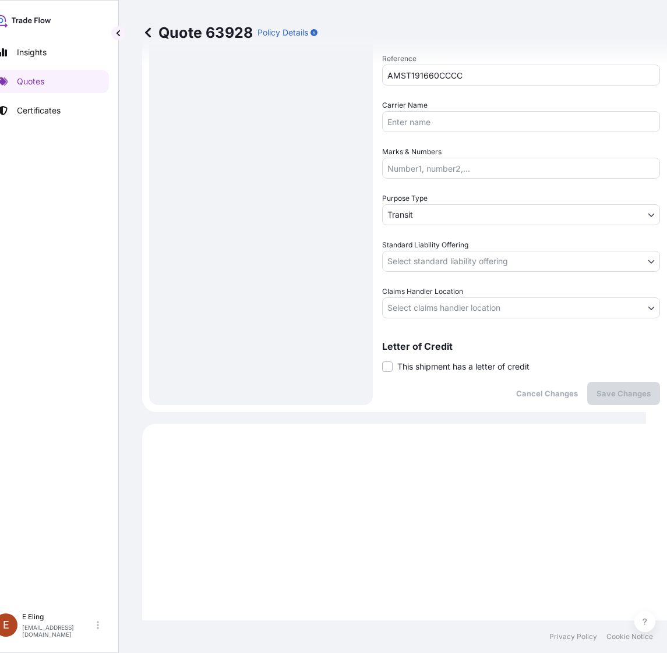
click at [435, 353] on div "Letter of Credit This shipment has a letter of credit Letter of credit * Letter…" at bounding box center [521, 357] width 278 height 31
drag, startPoint x: 435, startPoint y: 365, endPoint x: 437, endPoint y: 388, distance: 23.4
click at [434, 365] on span "This shipment has a letter of credit" at bounding box center [463, 367] width 132 height 12
click at [382, 360] on input "This shipment has a letter of credit" at bounding box center [382, 360] width 0 height 0
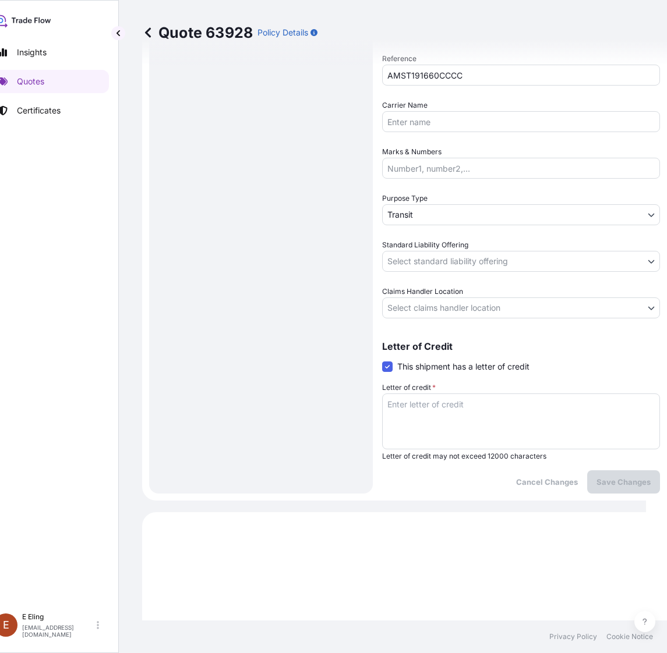
click at [439, 398] on textarea "Letter of credit *" at bounding box center [521, 422] width 278 height 56
paste textarea "Storage Period: [DATE] to [DATE] (till further notice)"
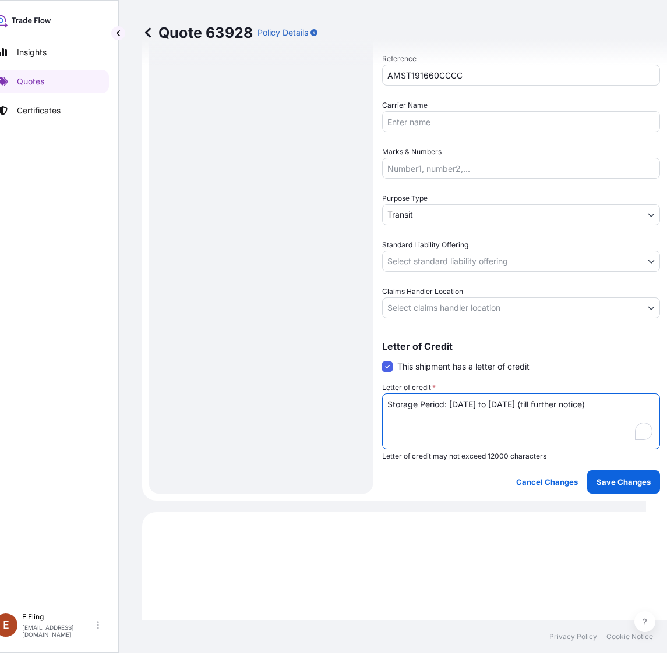
type textarea "Storage Period: [DATE] to [DATE] (till further notice)"
click at [434, 304] on body "Insights Quotes Certificates E E Eling eeling@helutrans.com Quote 63928 Policy …" at bounding box center [312, 326] width 667 height 653
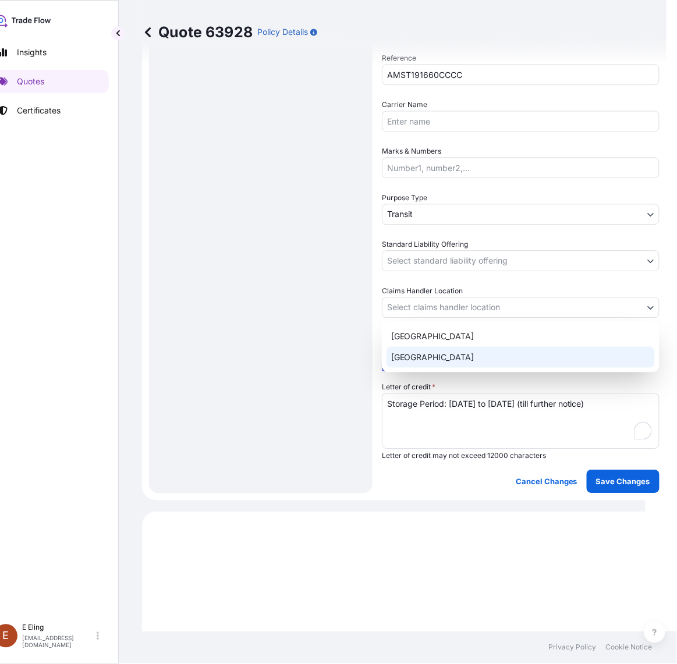
click at [430, 348] on div "[GEOGRAPHIC_DATA]" at bounding box center [521, 357] width 268 height 21
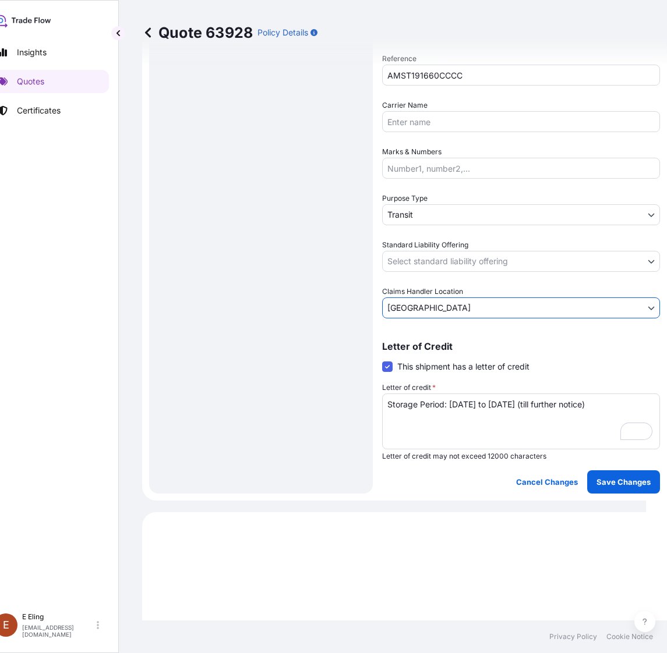
click at [417, 260] on body "Insights Quotes Certificates E E Eling eeling@helutrans.com Quote 63928 Policy …" at bounding box center [312, 326] width 667 height 653
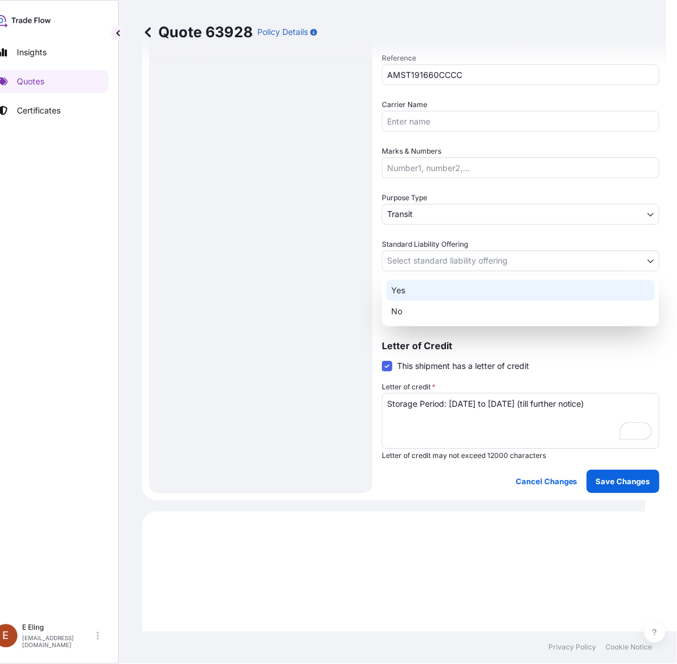
click at [418, 289] on div "Yes" at bounding box center [521, 290] width 268 height 21
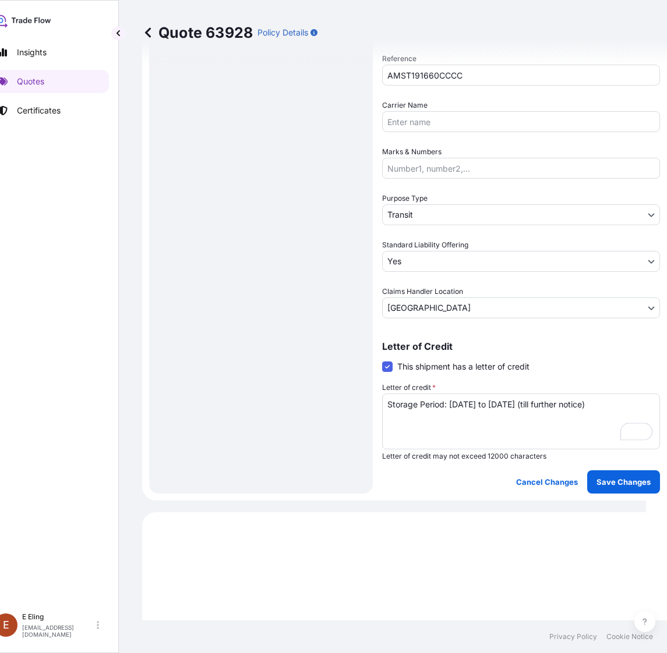
click at [418, 202] on span "Purpose Type" at bounding box center [404, 199] width 45 height 12
click at [418, 207] on body "Insights Quotes Certificates E E Eling eeling@helutrans.com Quote 63928 Policy …" at bounding box center [312, 326] width 667 height 653
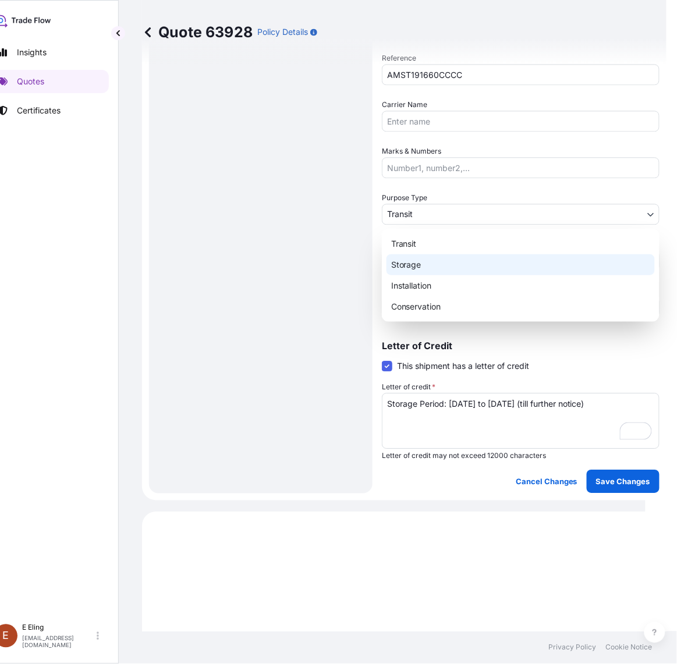
click at [423, 265] on div "Storage" at bounding box center [521, 265] width 268 height 21
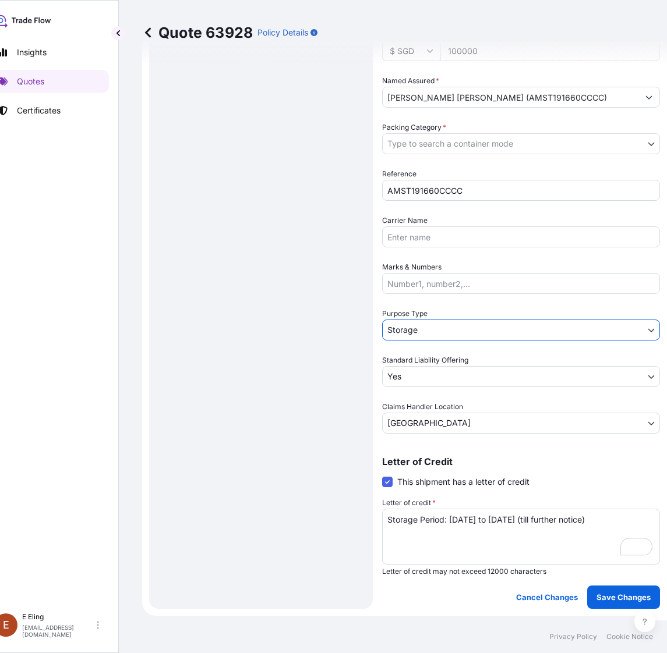
scroll to position [298, 0]
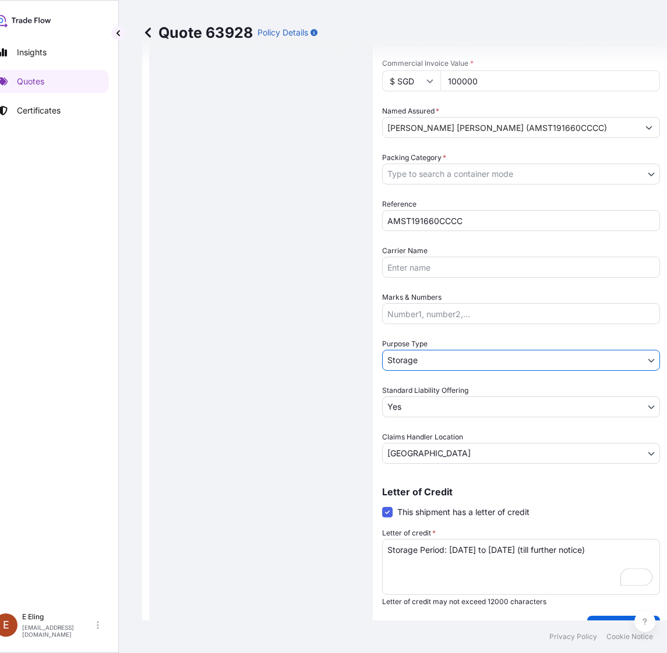
click at [429, 172] on body "Insights Quotes Certificates E E Eling eeling@helutrans.com Quote 63928 Policy …" at bounding box center [312, 326] width 667 height 653
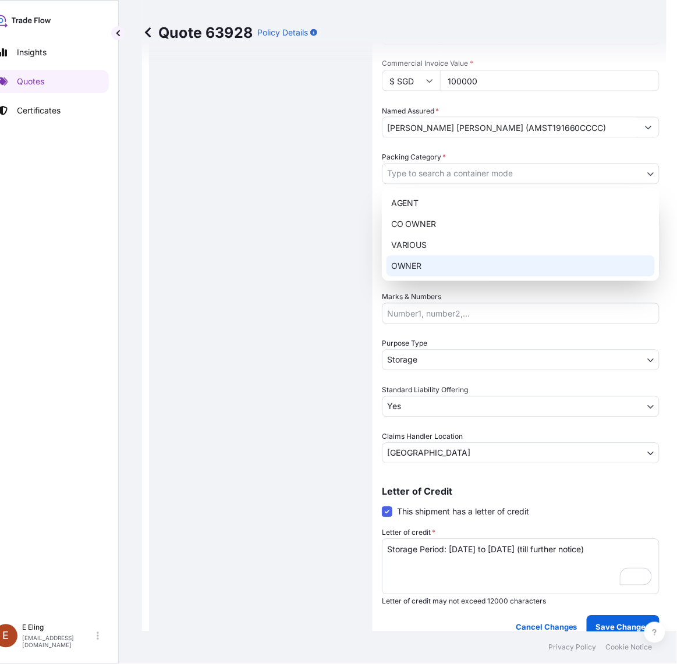
click at [437, 261] on div "OWNER" at bounding box center [521, 266] width 268 height 21
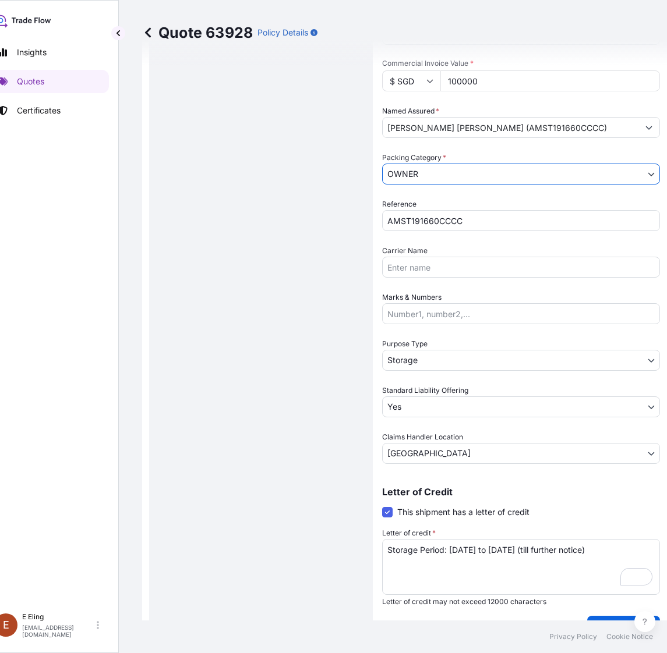
scroll to position [163, 0]
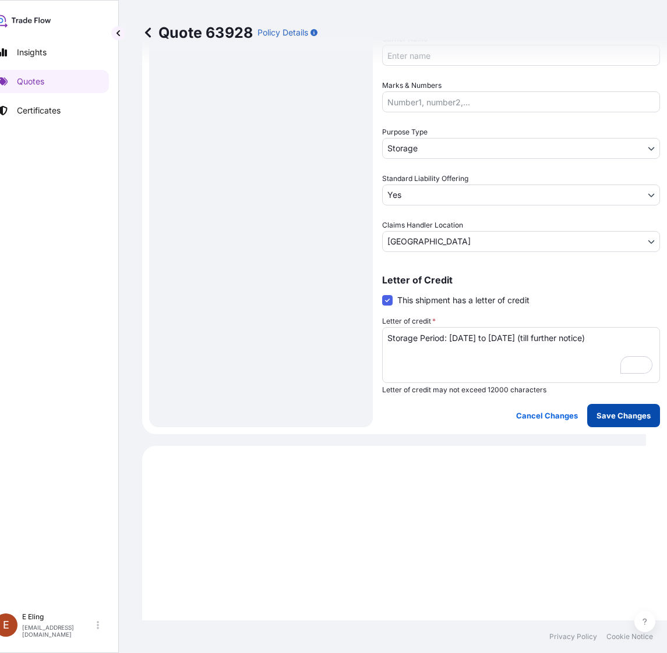
click at [642, 407] on button "Save Changes" at bounding box center [623, 415] width 73 height 23
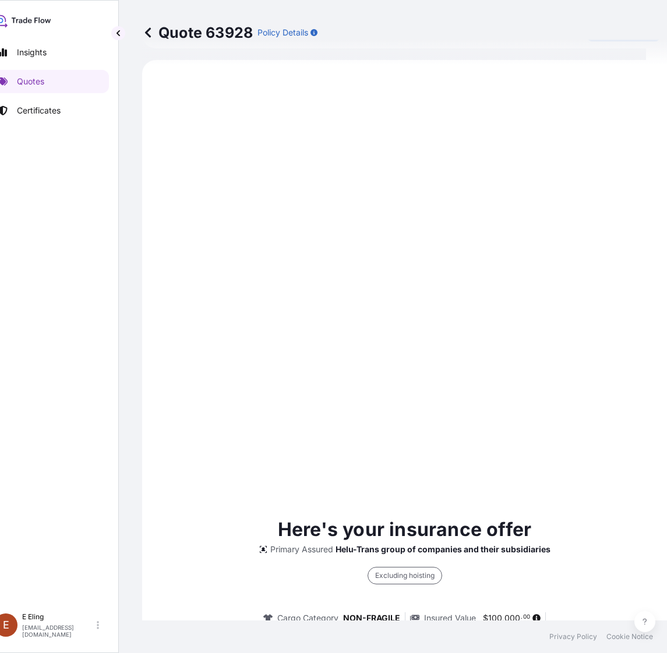
select select "STORAGE"
select select "Storage"
select select "Yes"
select select "[GEOGRAPHIC_DATA]"
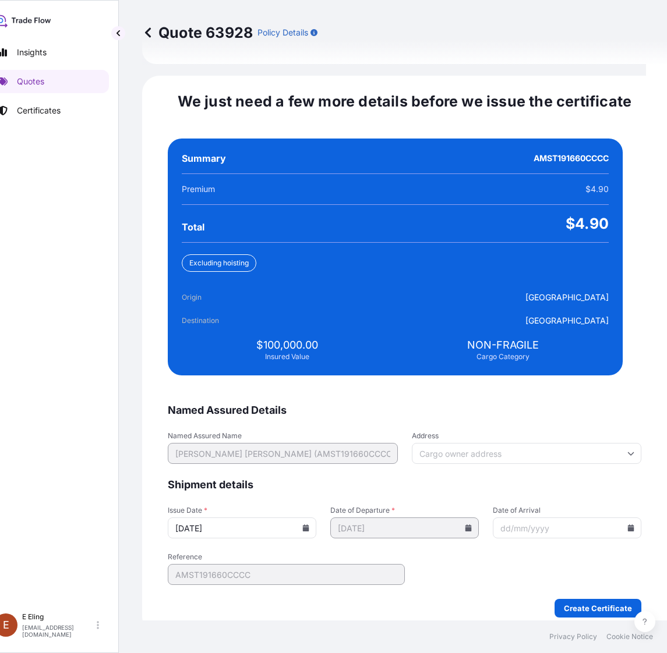
click at [309, 525] on icon at bounding box center [306, 528] width 6 height 7
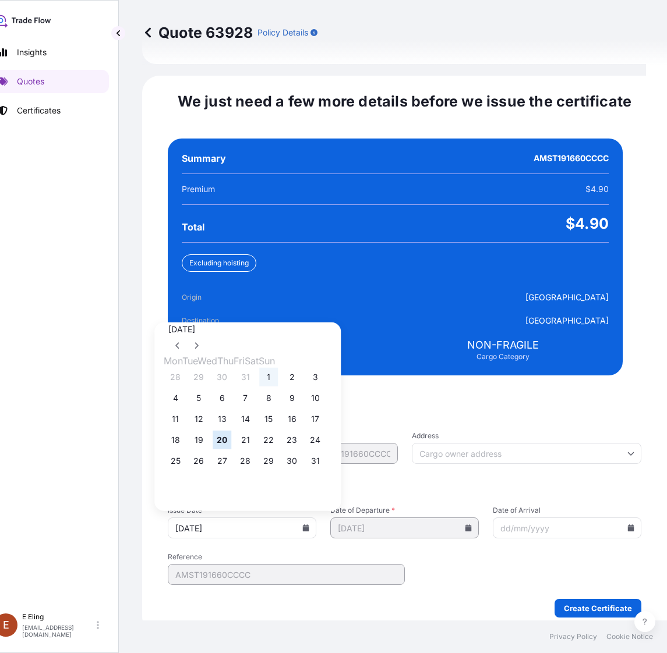
click at [278, 368] on button "1" at bounding box center [268, 377] width 19 height 19
type input "[DATE]"
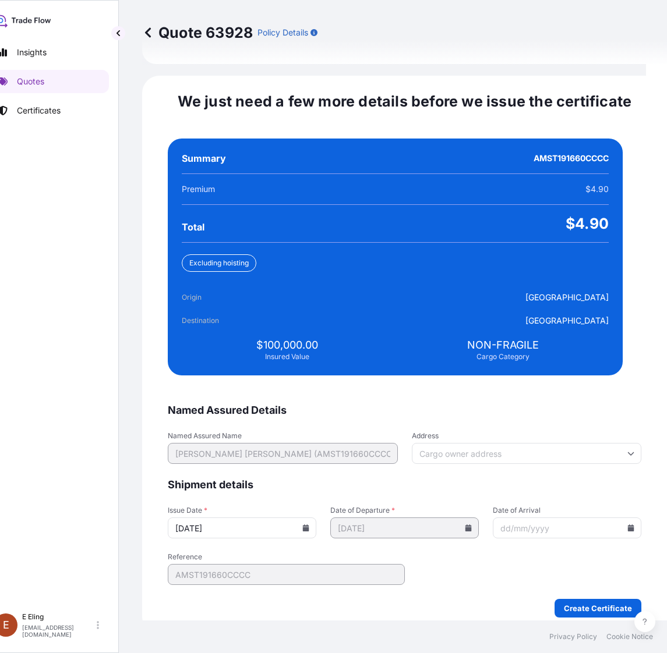
drag, startPoint x: 612, startPoint y: 515, endPoint x: 610, endPoint y: 508, distance: 7.8
click at [627, 525] on icon at bounding box center [630, 528] width 7 height 7
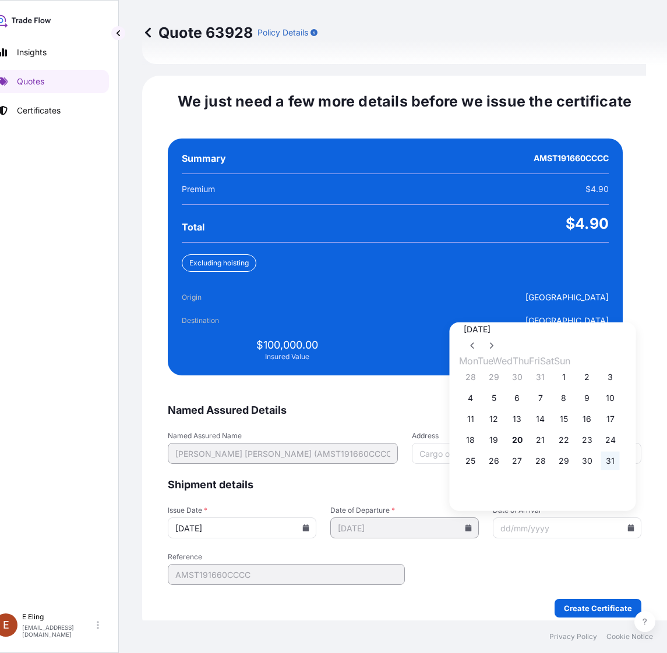
click at [620, 452] on button "31" at bounding box center [610, 461] width 19 height 19
type input "[DATE]"
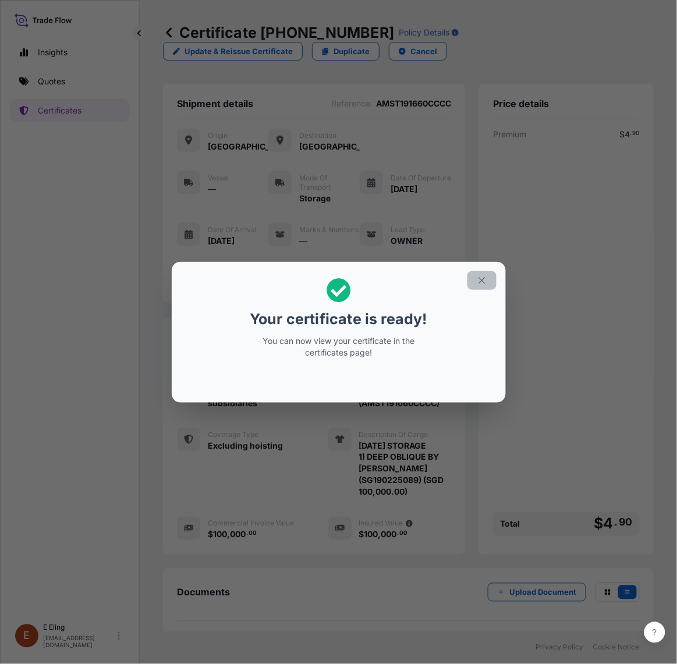
click at [472, 280] on button "button" at bounding box center [482, 280] width 29 height 19
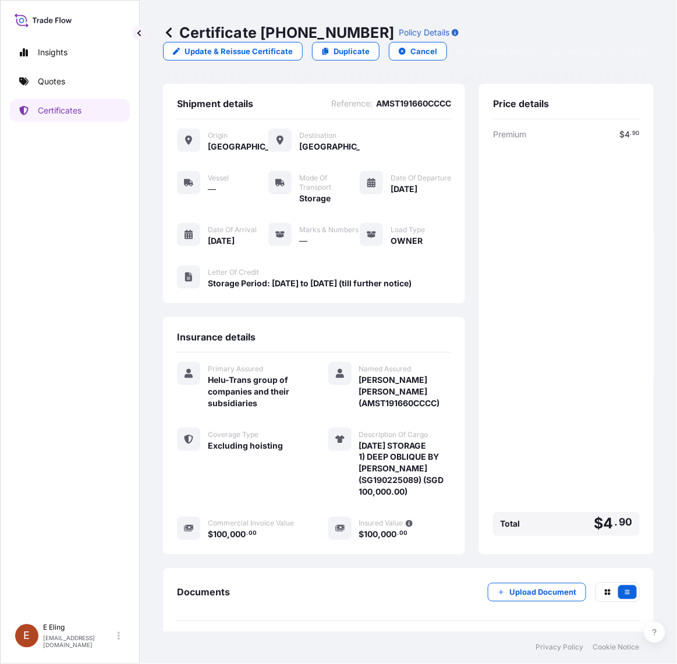
click at [338, 565] on div "Shipment details Reference : AMST191660CCCC Origin Singapore Destination Singap…" at bounding box center [408, 381] width 491 height 594
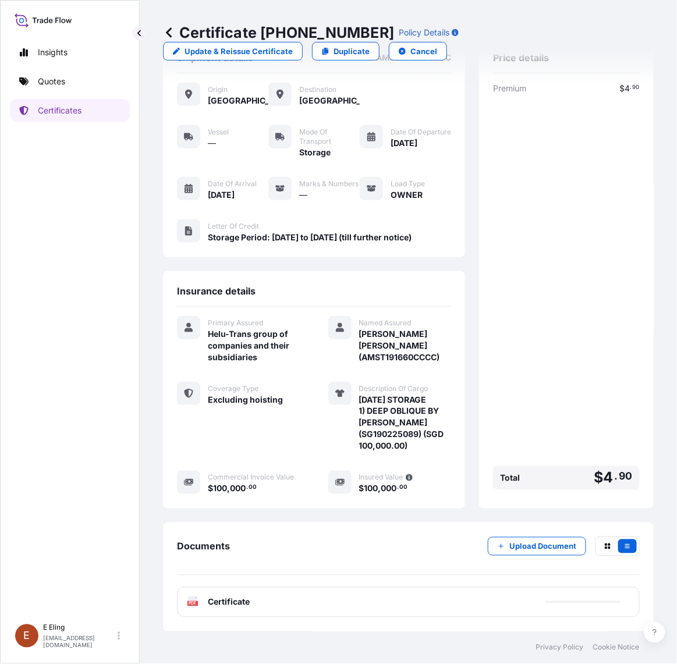
click at [361, 606] on div "PDF Certificate" at bounding box center [408, 603] width 463 height 30
click at [361, 606] on link "PDF Certificate [DATE]" at bounding box center [408, 603] width 463 height 30
click at [564, 550] on button "Upload Document" at bounding box center [537, 547] width 98 height 19
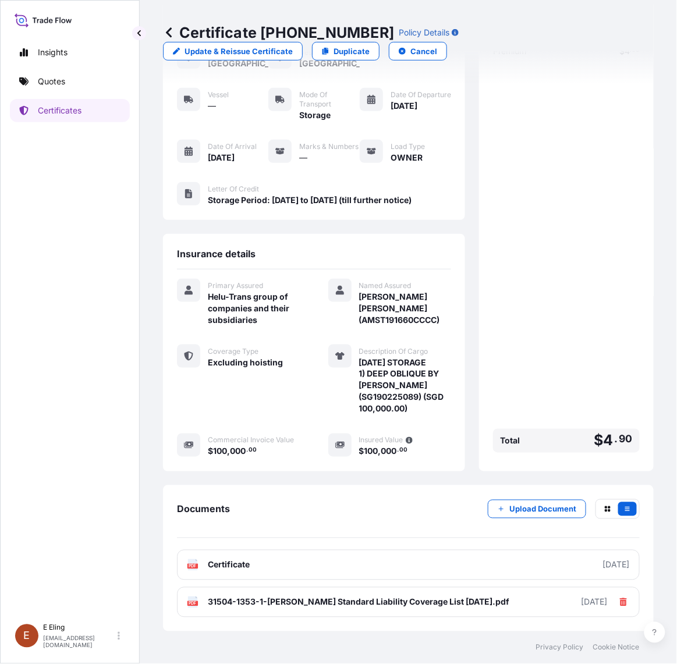
scroll to position [100, 0]
click at [71, 114] on p "Certificates" at bounding box center [60, 111] width 44 height 12
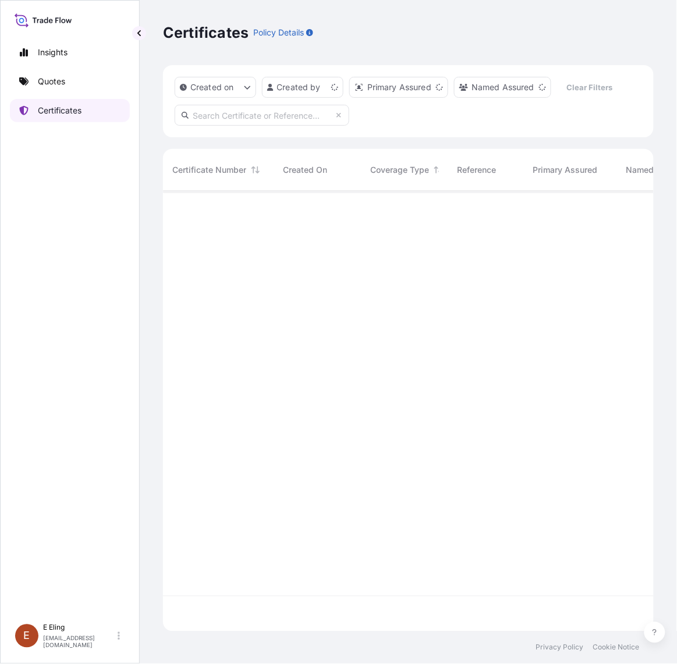
scroll to position [437, 480]
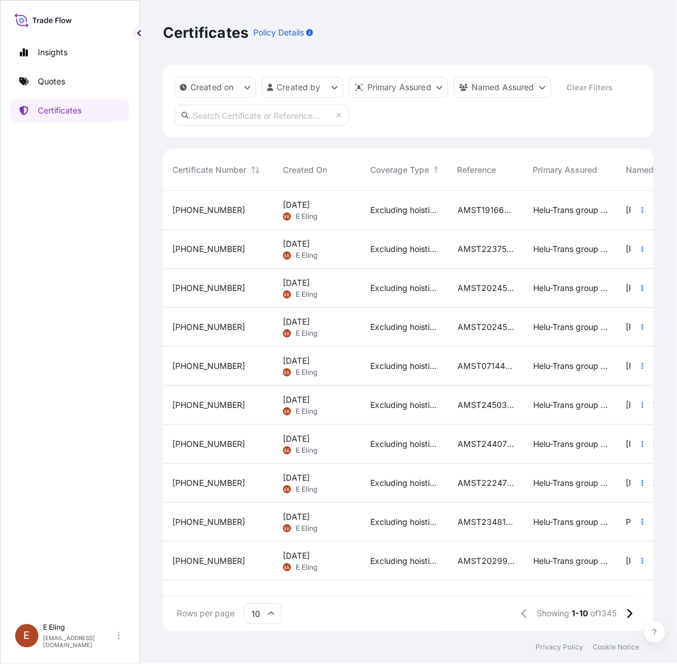
click at [278, 111] on input "text" at bounding box center [262, 115] width 175 height 21
paste input "AMST213460SYZJ"
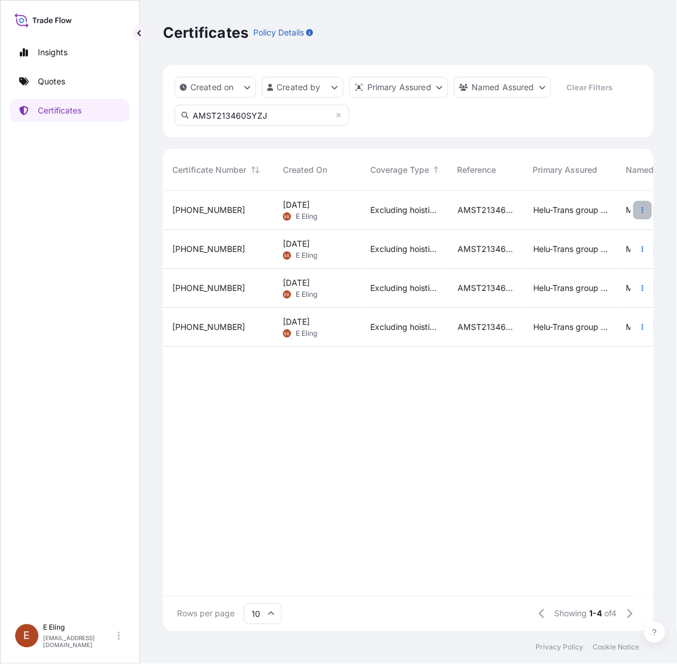
type input "AMST213460SYZJ"
click at [635, 208] on button "button" at bounding box center [643, 210] width 19 height 19
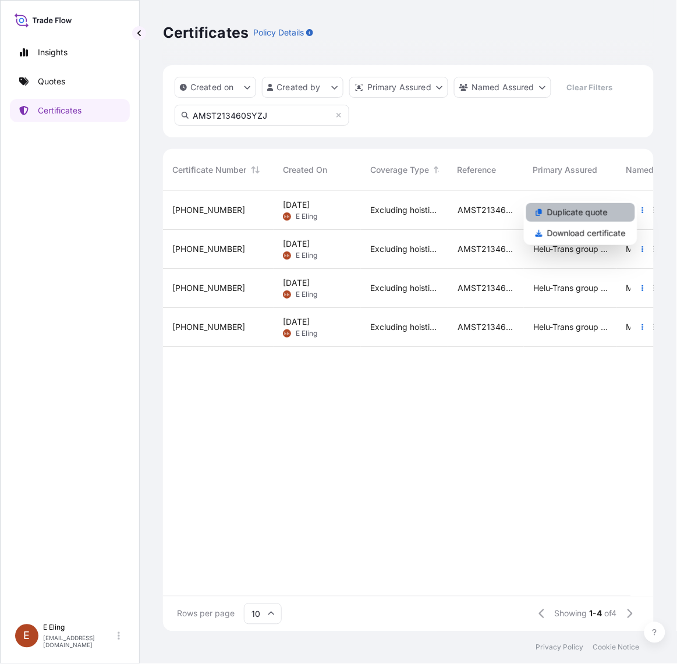
click at [612, 210] on link "Duplicate quote" at bounding box center [580, 212] width 109 height 19
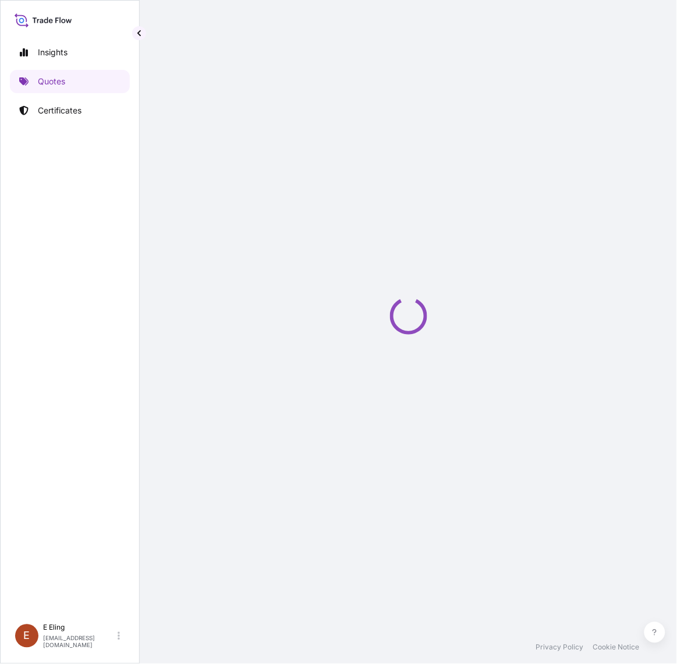
select select "STORAGE"
select select "Storage"
select select "Yes"
select select "[GEOGRAPHIC_DATA]"
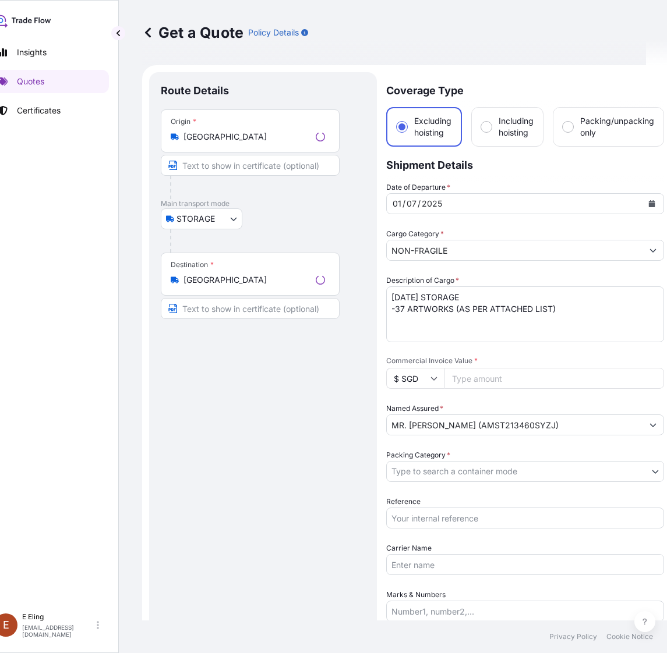
scroll to position [19, 0]
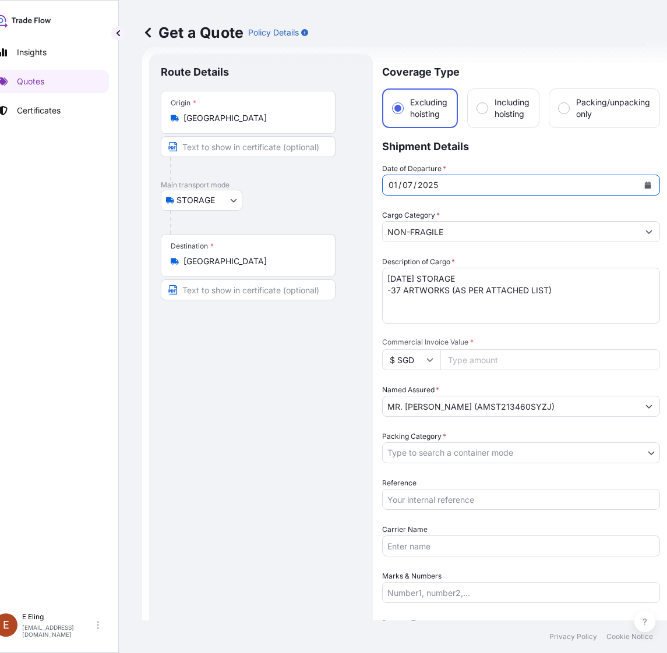
click at [645, 183] on icon "Calendar" at bounding box center [648, 185] width 6 height 7
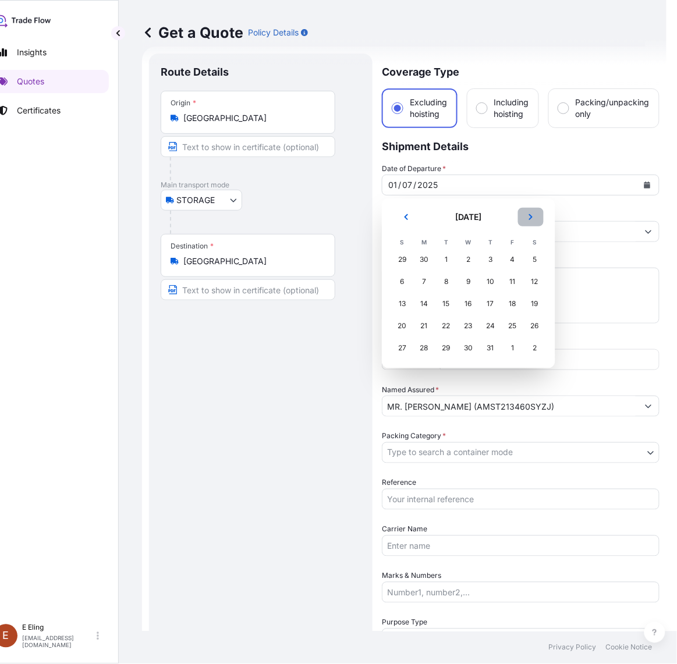
click at [530, 208] on button "Next" at bounding box center [531, 217] width 26 height 19
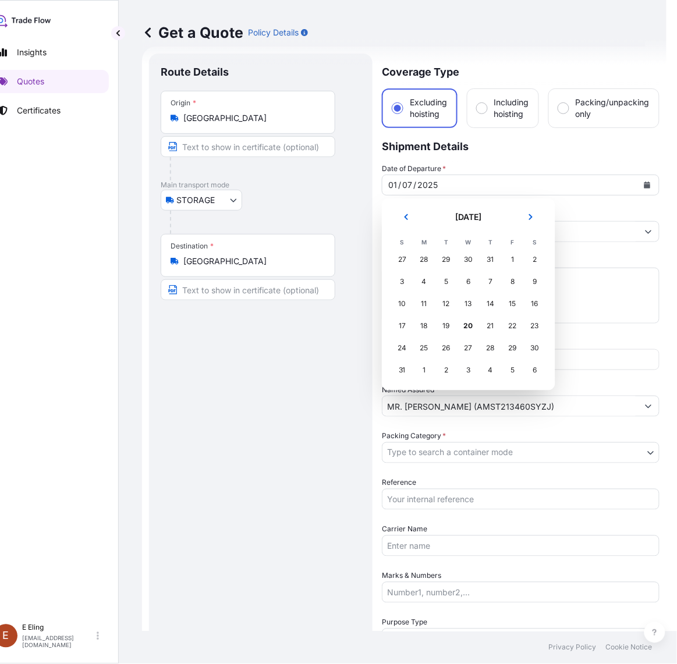
click at [502, 260] on td "1" at bounding box center [513, 260] width 22 height 22
click at [519, 259] on div "1" at bounding box center [513, 259] width 21 height 21
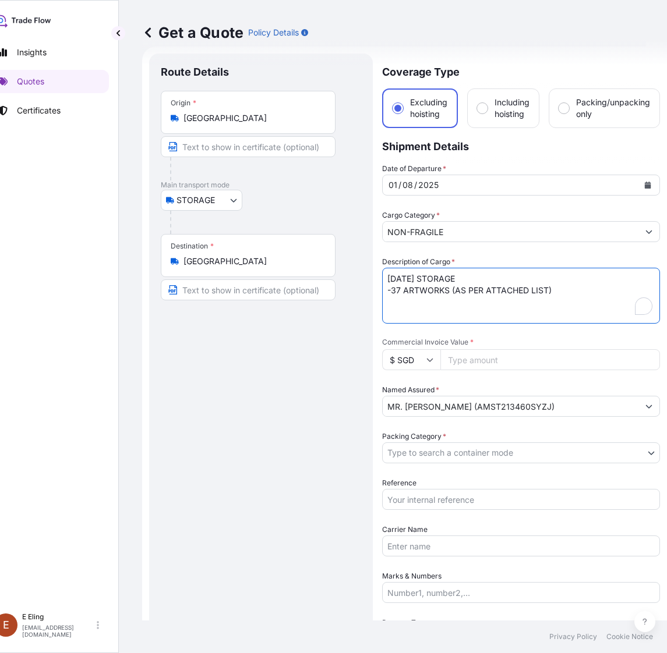
drag, startPoint x: 401, startPoint y: 280, endPoint x: 347, endPoint y: 280, distance: 54.2
click at [347, 280] on form "Route Details Place of loading Road / Inland Road / Inland Origin * Singapore M…" at bounding box center [404, 486] width 525 height 879
type textarea "AUG25 STORAGE -37 ARTWORKS (AS PER ATTACHED LIST)"
click at [450, 492] on input "Reference" at bounding box center [521, 499] width 278 height 21
paste input "AMST213460SYZJ"
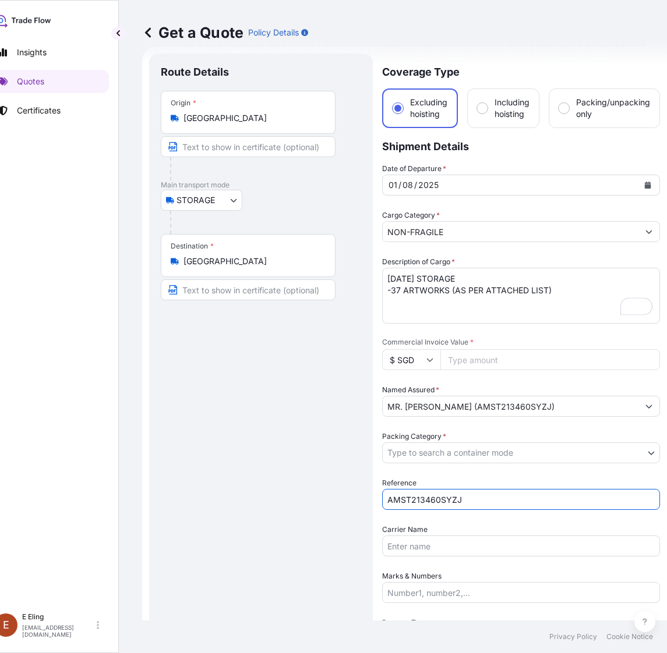
click at [437, 453] on body "August 2025 Selected Date: Friday, 1 August 2025 Insights Quotes Certificates E…" at bounding box center [312, 326] width 667 height 653
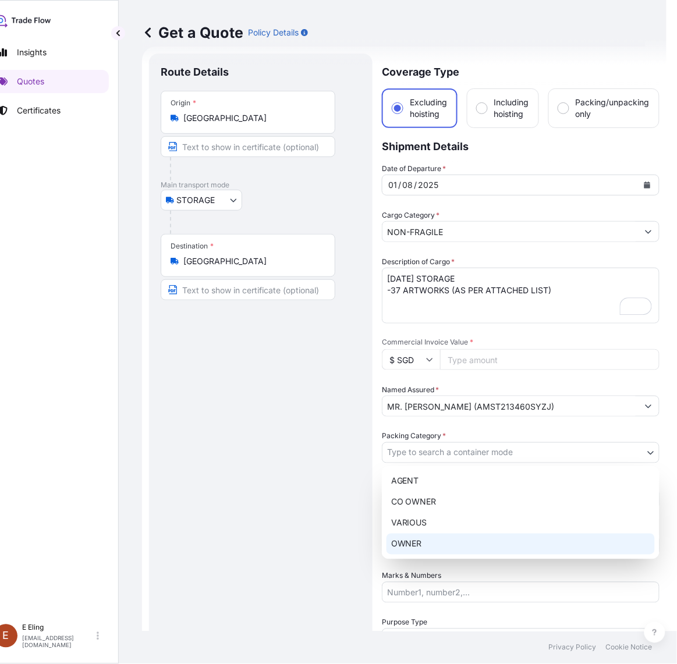
click at [423, 543] on div "OWNER" at bounding box center [521, 544] width 268 height 21
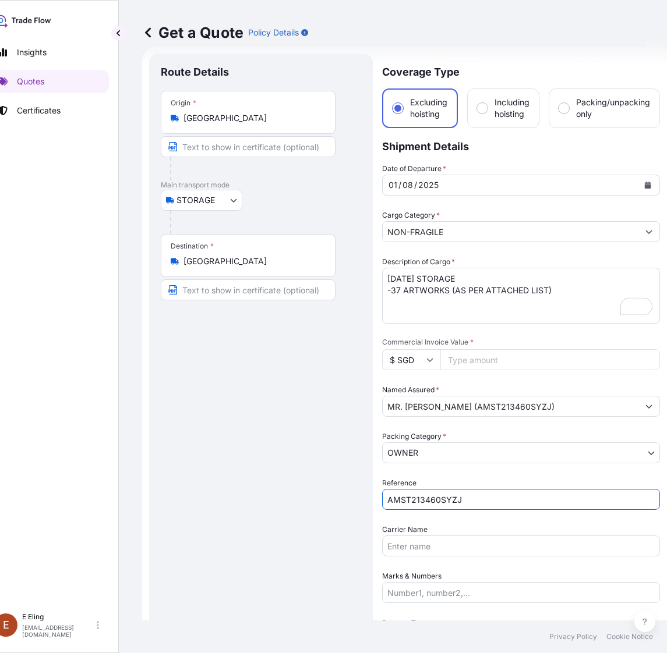
drag, startPoint x: 462, startPoint y: 500, endPoint x: 584, endPoint y: 500, distance: 122.3
click at [584, 500] on input "AMST213460SYZJ" at bounding box center [521, 499] width 278 height 21
type input "AMST213460SYZJ"
click at [458, 361] on input "Commercial Invoice Value *" at bounding box center [550, 359] width 220 height 21
paste input "75000.00"
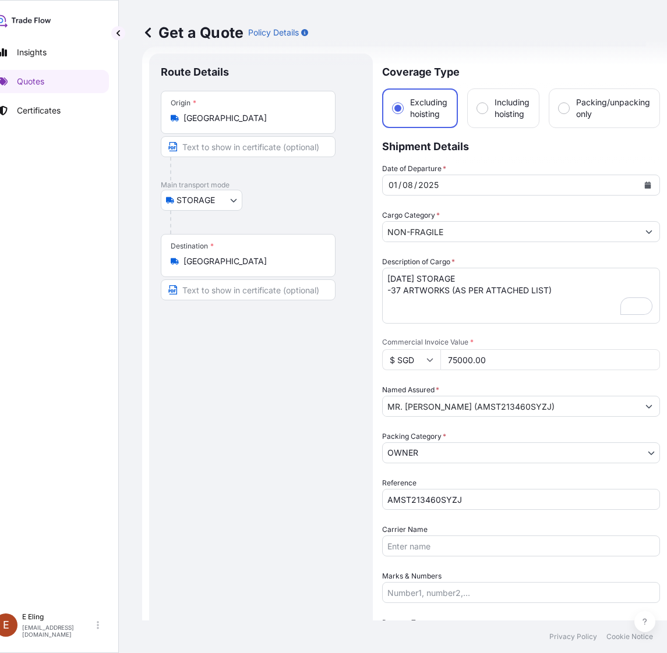
type input "75000.00"
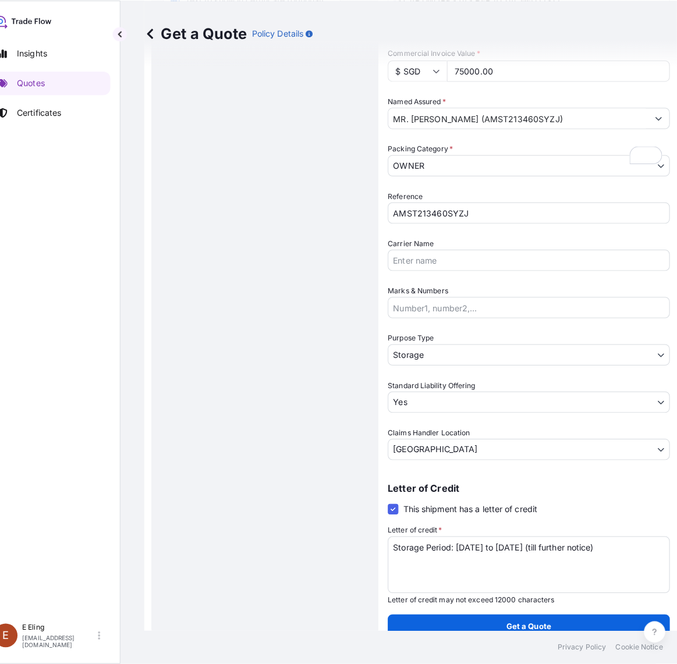
scroll to position [310, 0]
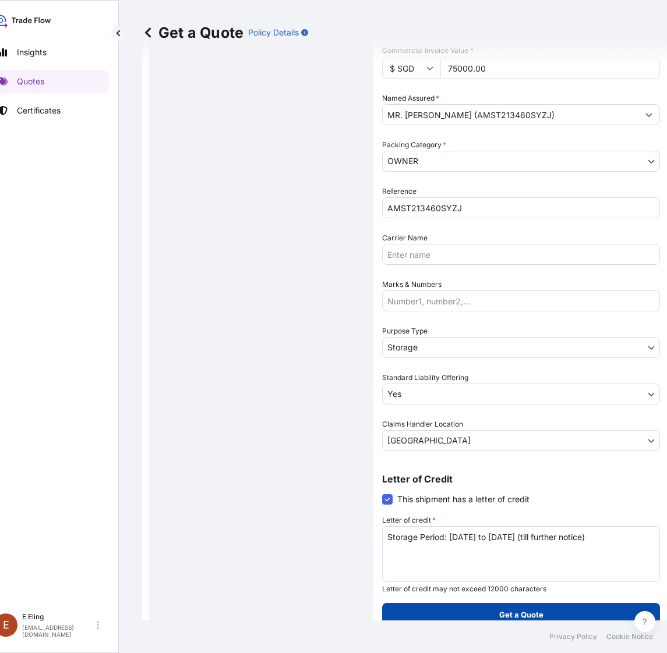
click at [503, 609] on p "Get a Quote" at bounding box center [521, 615] width 44 height 12
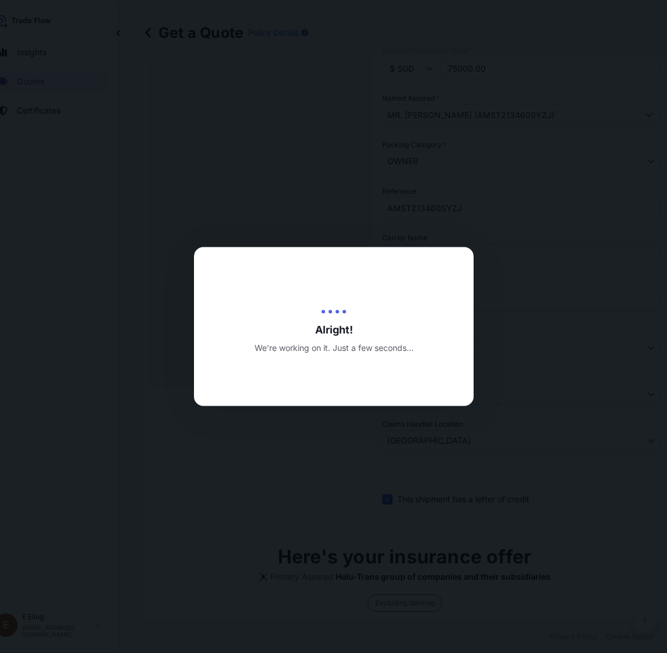
type input "20/08/2025"
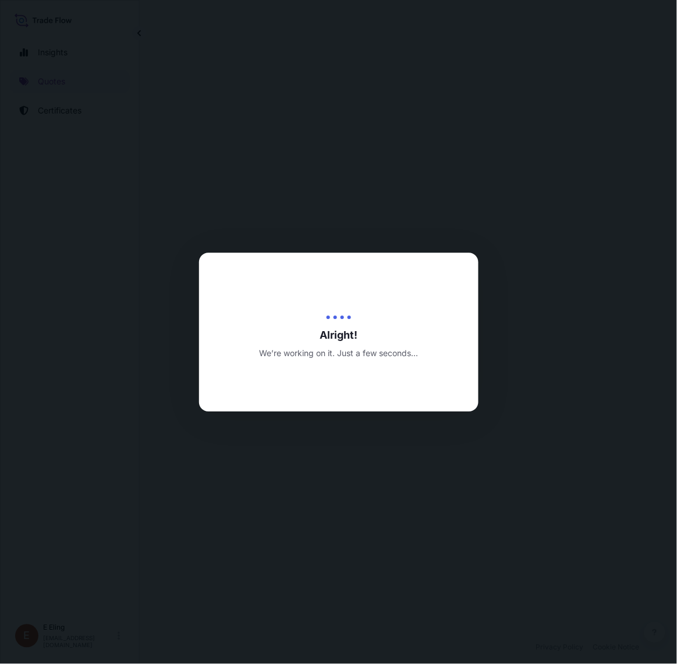
select select "STORAGE"
select select "Transit"
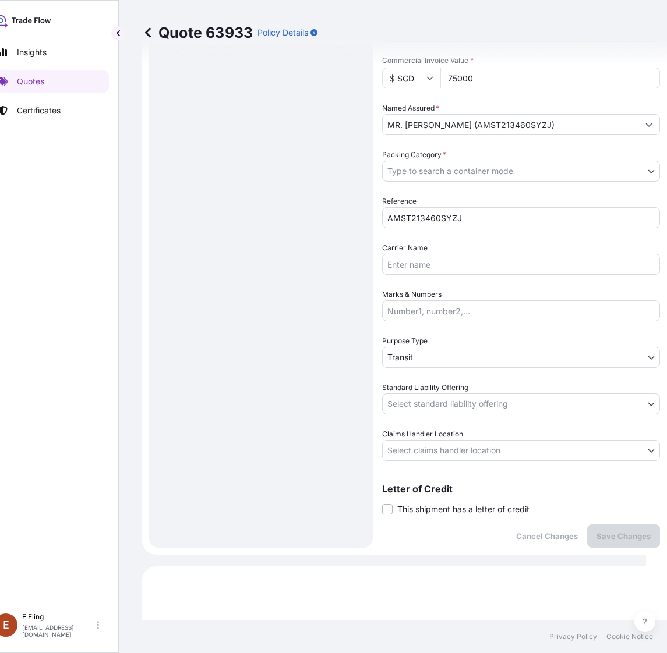
scroll to position [298, 0]
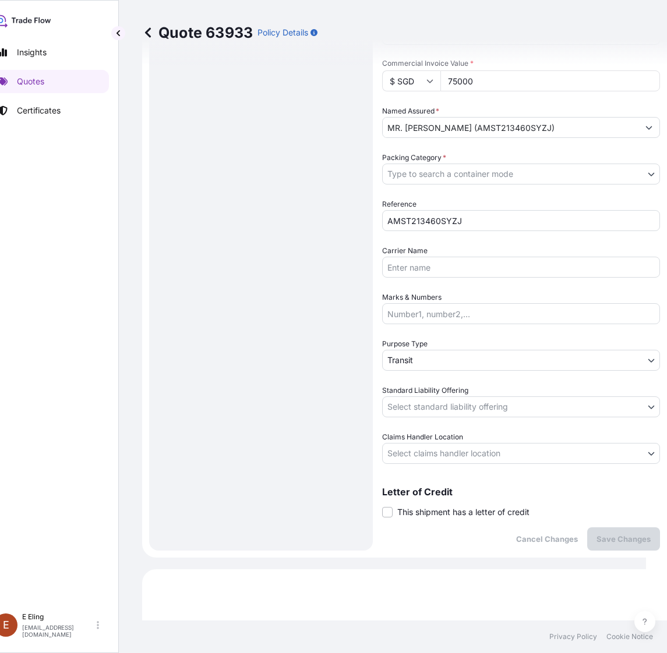
click at [458, 508] on span "This shipment has a letter of credit" at bounding box center [463, 513] width 132 height 12
click at [382, 506] on input "This shipment has a letter of credit" at bounding box center [382, 506] width 0 height 0
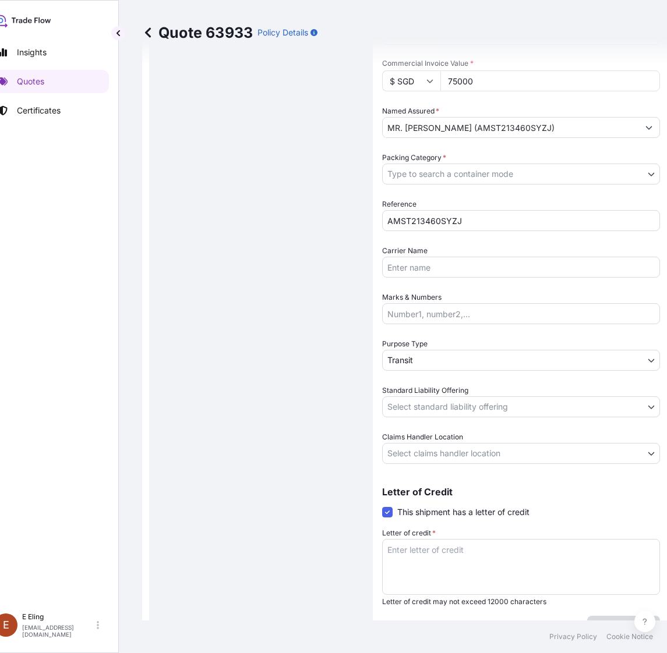
click at [444, 539] on textarea "Letter of credit *" at bounding box center [521, 567] width 278 height 56
paste textarea "Storage Period: [DATE] to [DATE] (till further notice)"
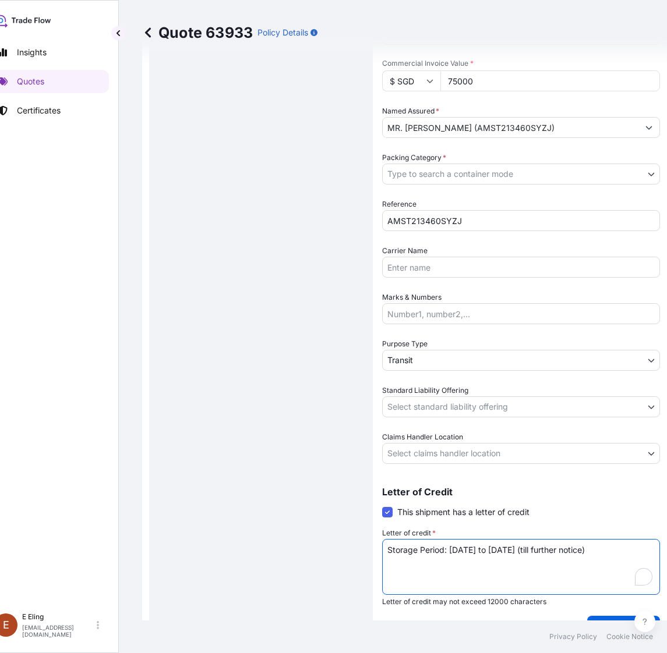
type textarea "Storage Period: [DATE] to [DATE] (till further notice)"
click at [448, 446] on body "Insights Quotes Certificates E E Eling eeling@helutrans.com Quote 63933 Policy …" at bounding box center [312, 326] width 667 height 653
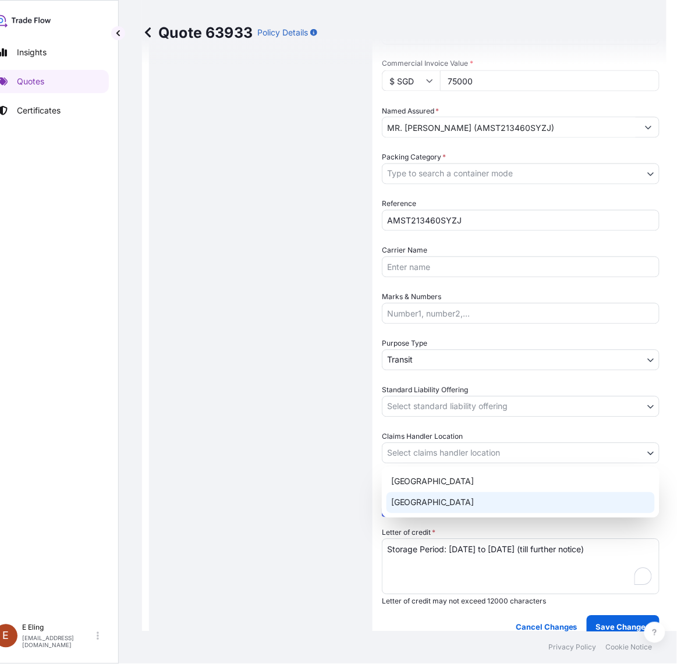
click at [429, 515] on div "Hong Kong Singapore" at bounding box center [521, 492] width 278 height 51
click at [429, 499] on div "[GEOGRAPHIC_DATA]" at bounding box center [521, 503] width 268 height 21
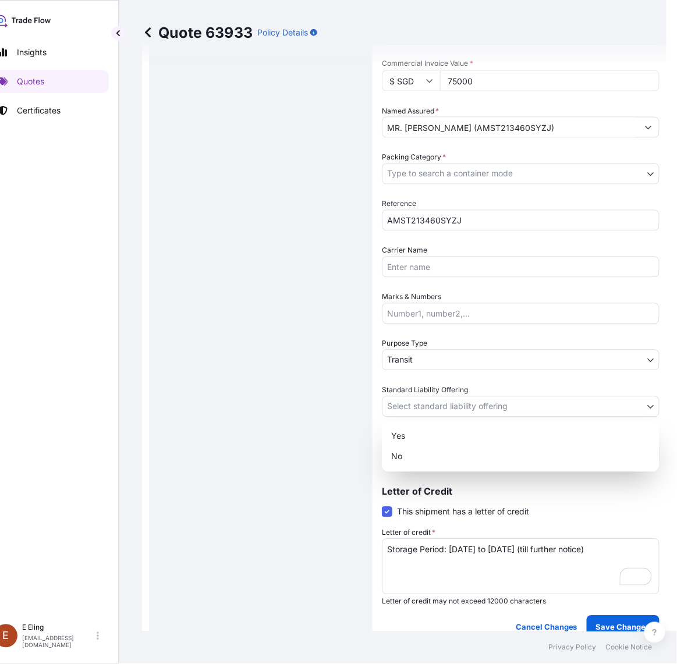
click at [440, 398] on body "Insights Quotes Certificates E E Eling eeling@helutrans.com Quote 63933 Policy …" at bounding box center [312, 332] width 667 height 664
click at [438, 430] on div "Yes" at bounding box center [521, 436] width 268 height 21
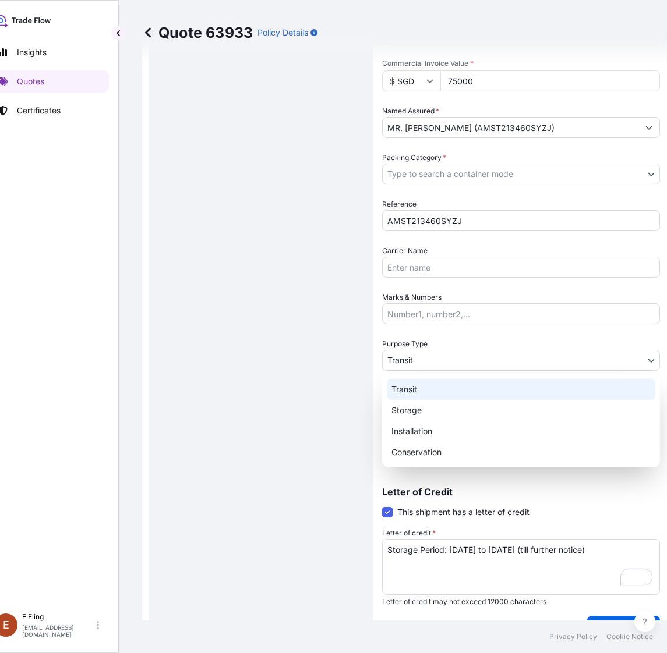
click at [419, 354] on body "Insights Quotes Certificates E E Eling eeling@helutrans.com Quote 63933 Policy …" at bounding box center [307, 326] width 656 height 653
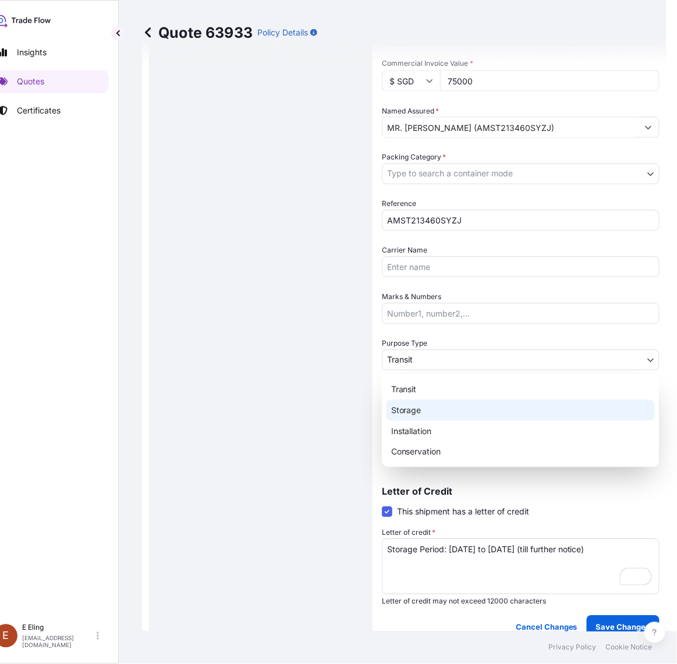
click at [411, 414] on div "Storage" at bounding box center [521, 410] width 268 height 21
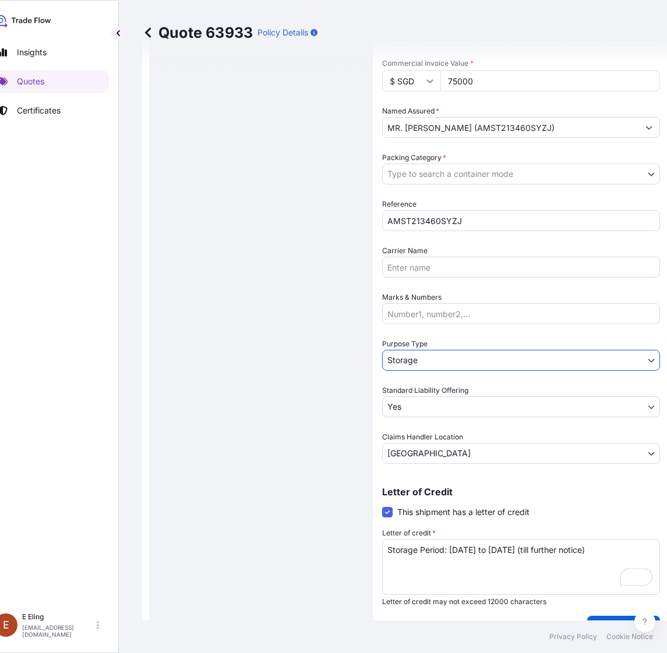
click at [458, 169] on body "Insights Quotes Certificates E E Eling eeling@helutrans.com Quote 63933 Policy …" at bounding box center [312, 326] width 667 height 653
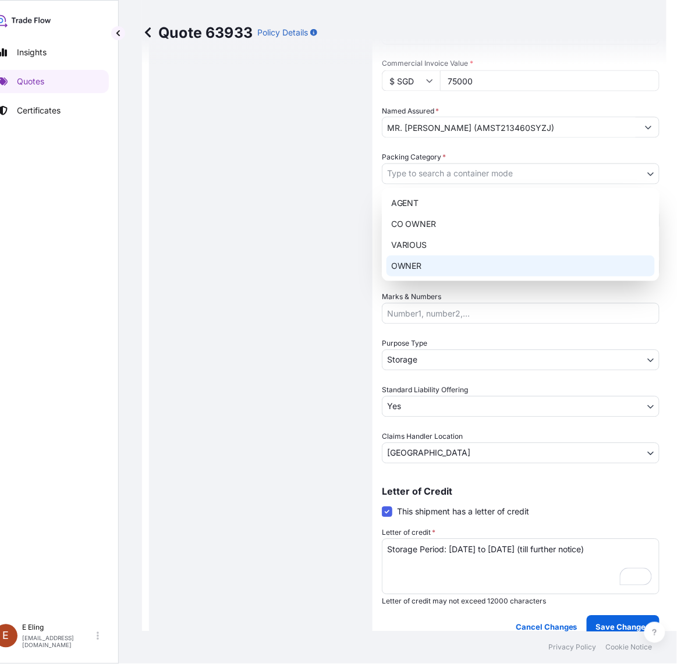
click at [421, 263] on div "OWNER" at bounding box center [521, 266] width 268 height 21
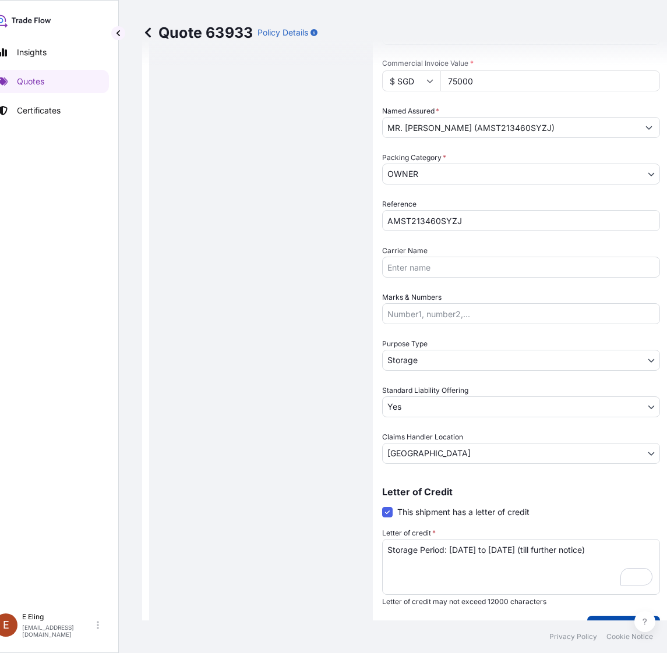
click at [627, 627] on p "Save Changes" at bounding box center [623, 628] width 54 height 12
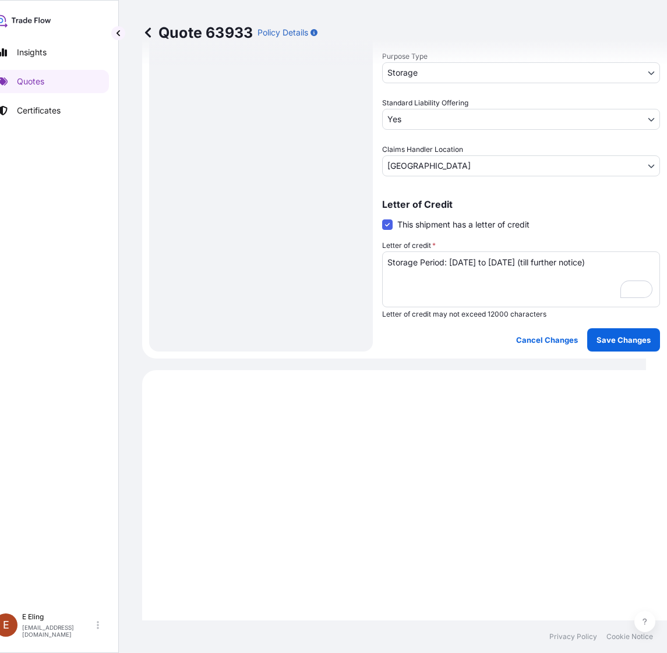
scroll to position [807, 0]
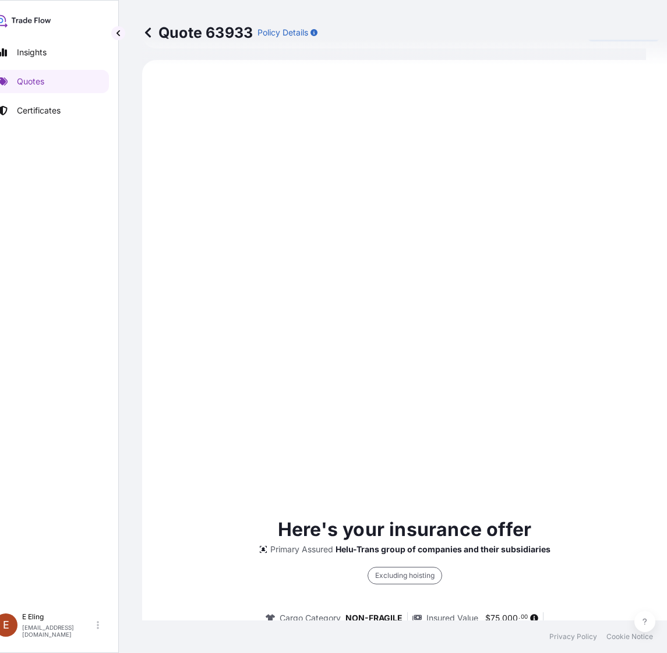
select select "STORAGE"
select select "Storage"
select select "Yes"
select select "[GEOGRAPHIC_DATA]"
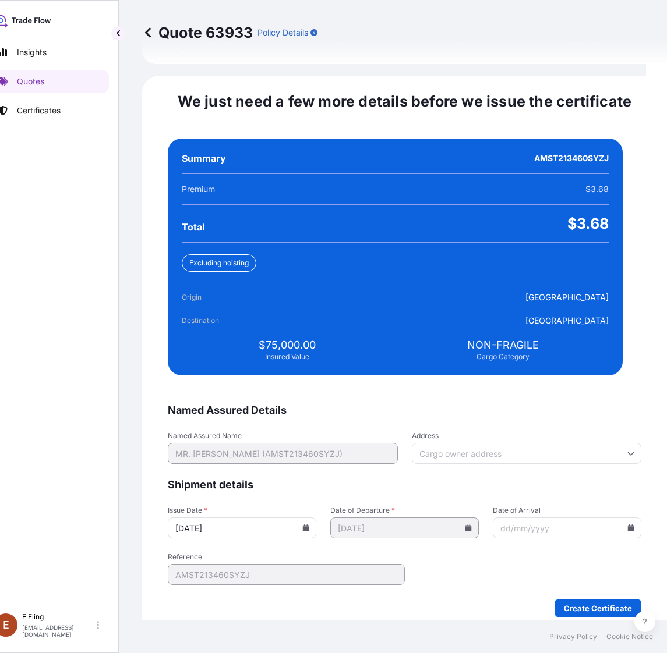
click at [309, 518] on div "20/08/2025" at bounding box center [242, 528] width 149 height 21
click at [309, 525] on icon at bounding box center [306, 528] width 6 height 7
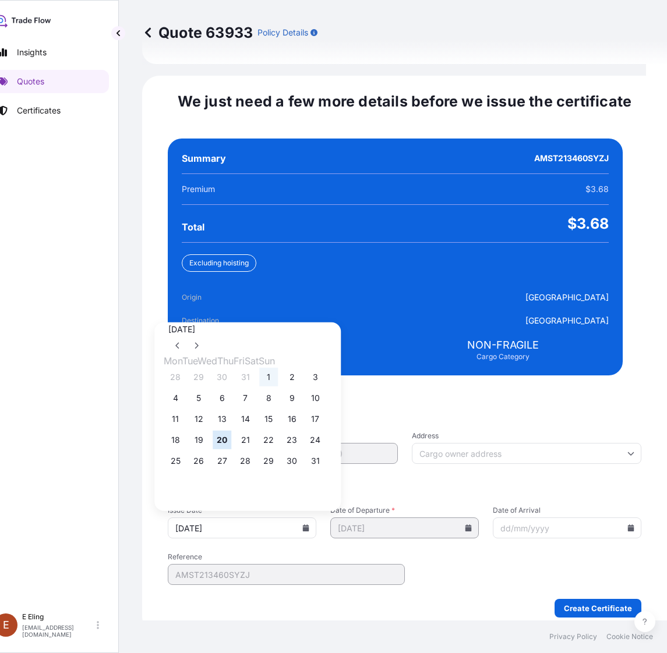
click at [278, 368] on button "1" at bounding box center [268, 377] width 19 height 19
type input "[DATE]"
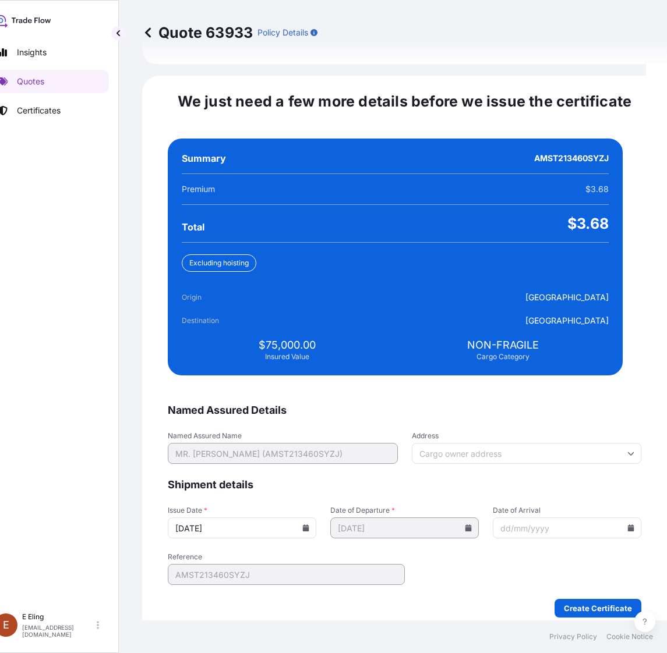
click at [612, 522] on input "Date of Arrival" at bounding box center [567, 528] width 149 height 21
click at [628, 525] on icon at bounding box center [631, 528] width 6 height 7
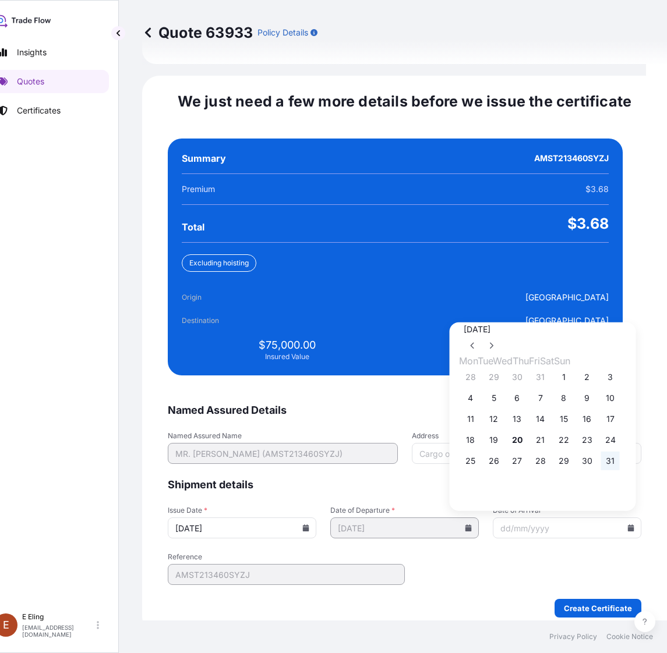
click at [620, 453] on button "31" at bounding box center [610, 461] width 19 height 19
type input "[DATE]"
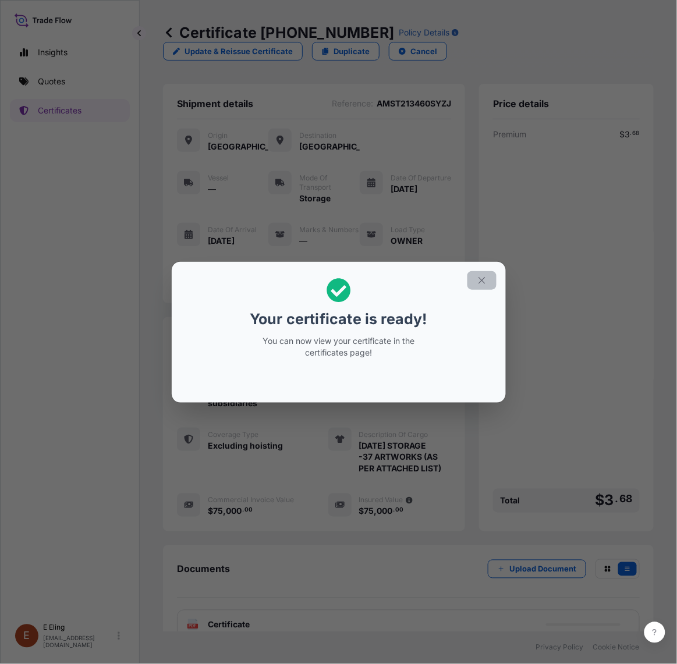
click at [490, 277] on button "button" at bounding box center [482, 280] width 29 height 19
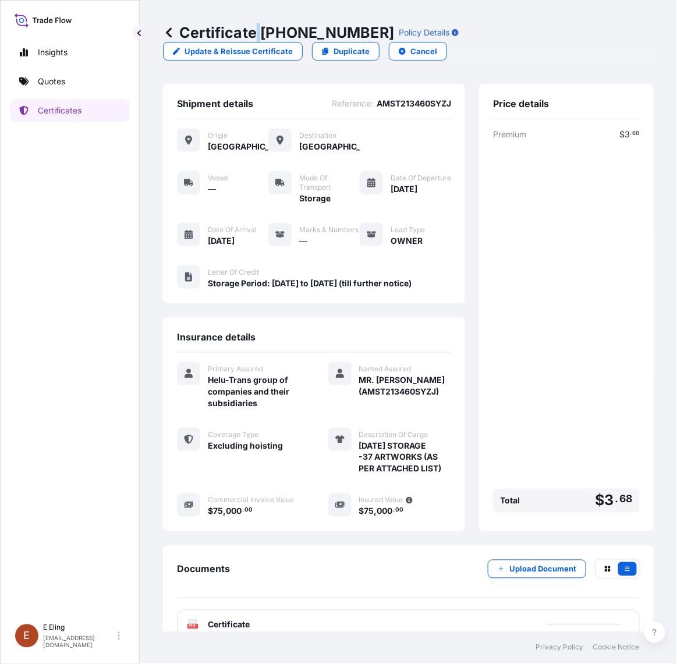
click at [260, 34] on p "Certificate 31504-1354-1" at bounding box center [278, 32] width 231 height 19
click at [334, 24] on p "Certificate 31504-1354-1" at bounding box center [278, 32] width 231 height 19
drag, startPoint x: 260, startPoint y: 30, endPoint x: 369, endPoint y: 30, distance: 108.3
click at [369, 30] on div "Certificate 31504-1354-1 Policy Details" at bounding box center [311, 32] width 296 height 19
copy p "[PHONE_NUMBER]"
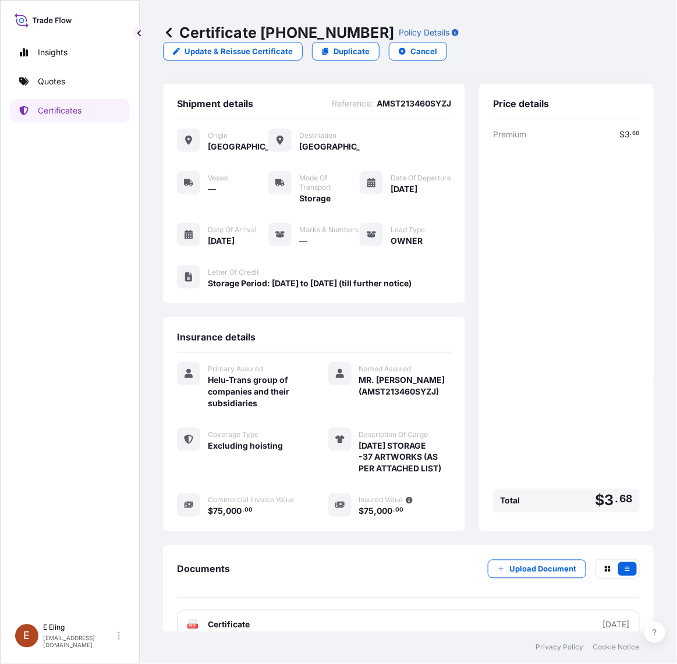
click at [41, 278] on div "Insights Quotes Certificates" at bounding box center [70, 324] width 120 height 588
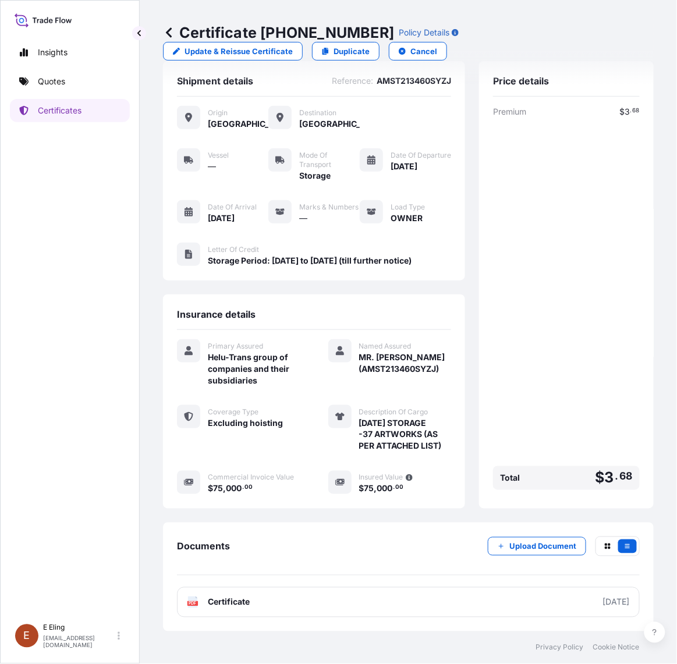
click at [265, 613] on link "PDF Certificate [DATE]" at bounding box center [408, 603] width 463 height 30
click at [528, 543] on p "Upload Document" at bounding box center [543, 547] width 67 height 12
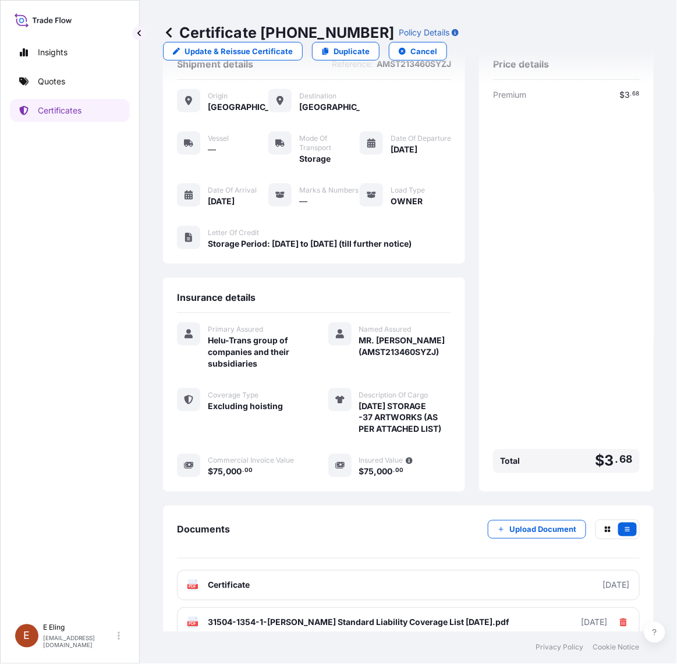
click at [531, 370] on div "Premium $ 3 . 68 Total $ 3 . 68" at bounding box center [566, 283] width 147 height 389
click at [44, 104] on link "Certificates" at bounding box center [70, 110] width 120 height 23
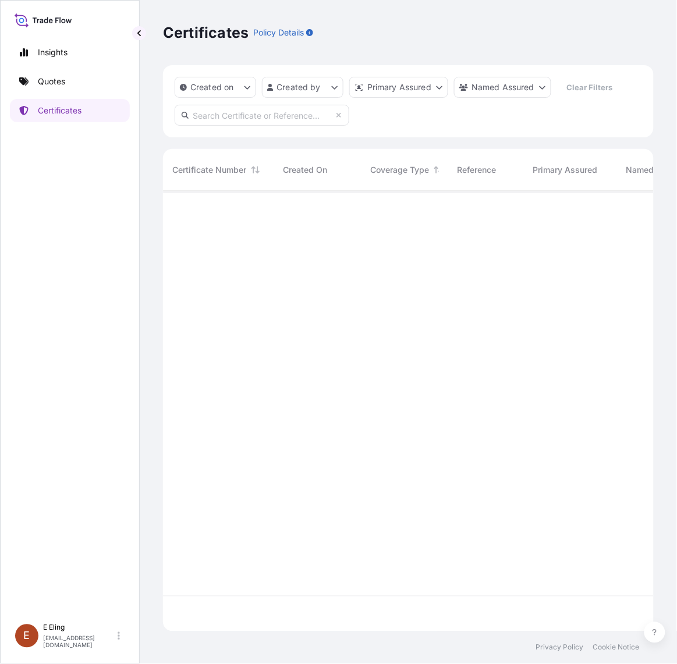
scroll to position [437, 480]
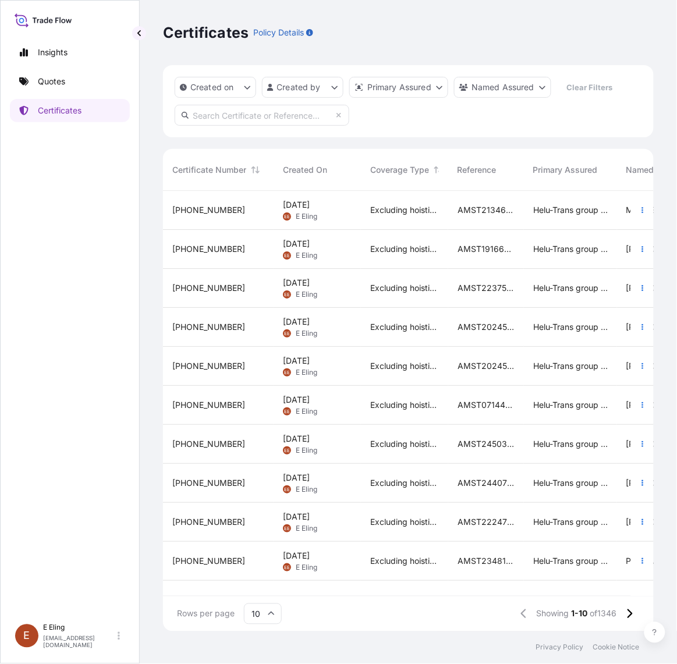
click at [285, 114] on input "text" at bounding box center [262, 115] width 175 height 21
paste input "AMST191262JHJH"
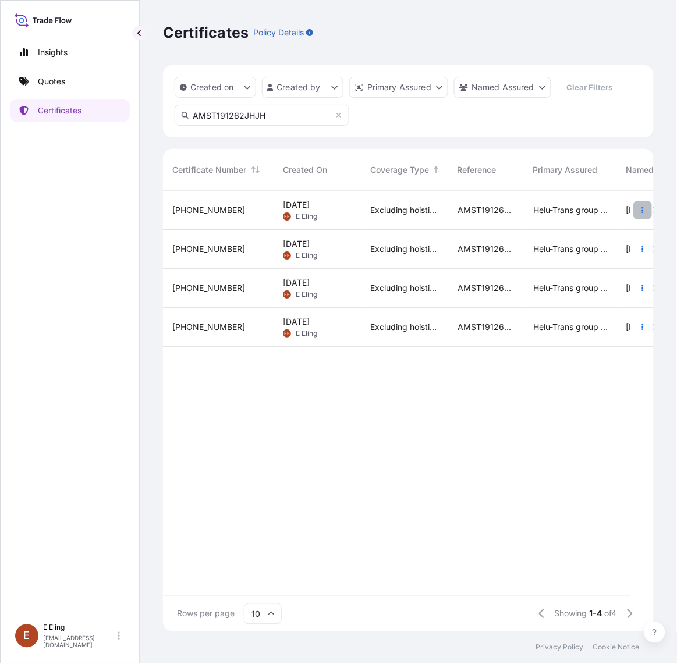
type input "AMST191262JHJH"
click at [641, 210] on icon "button" at bounding box center [642, 210] width 7 height 7
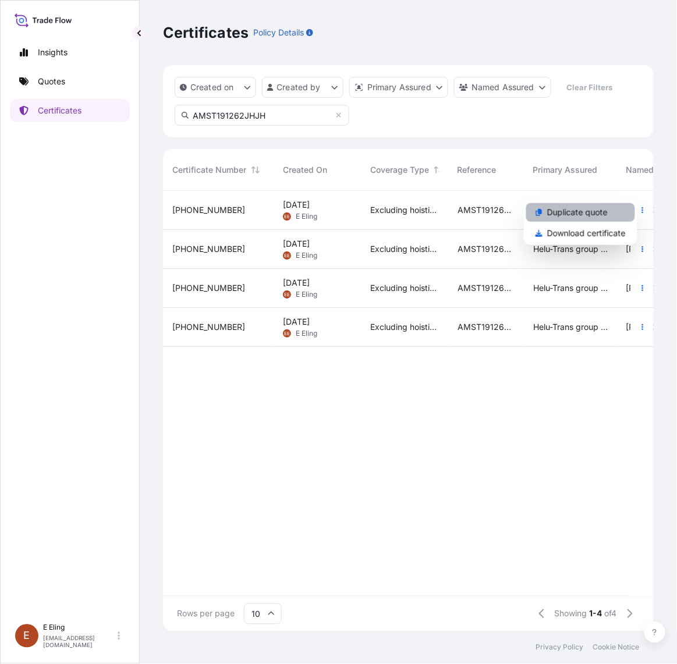
click at [589, 216] on p "Duplicate quote" at bounding box center [577, 213] width 61 height 12
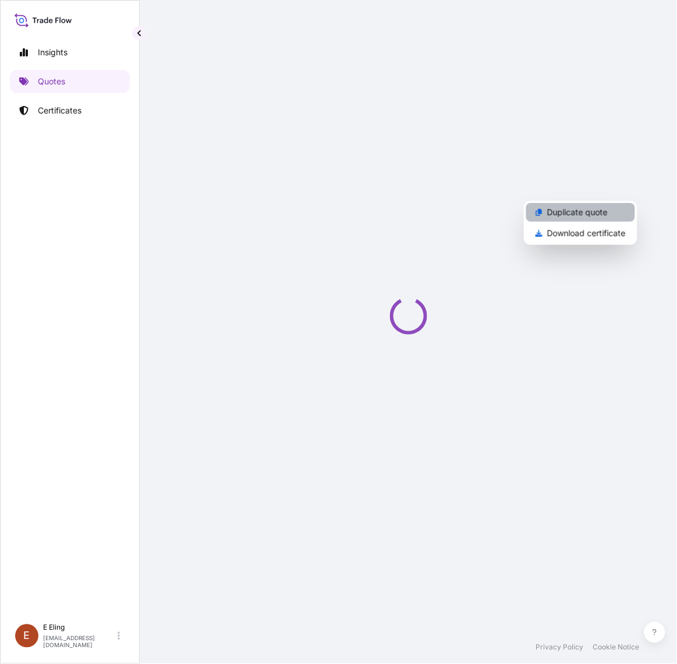
select select "STORAGE"
select select "Storage"
select select "Yes"
select select "[GEOGRAPHIC_DATA]"
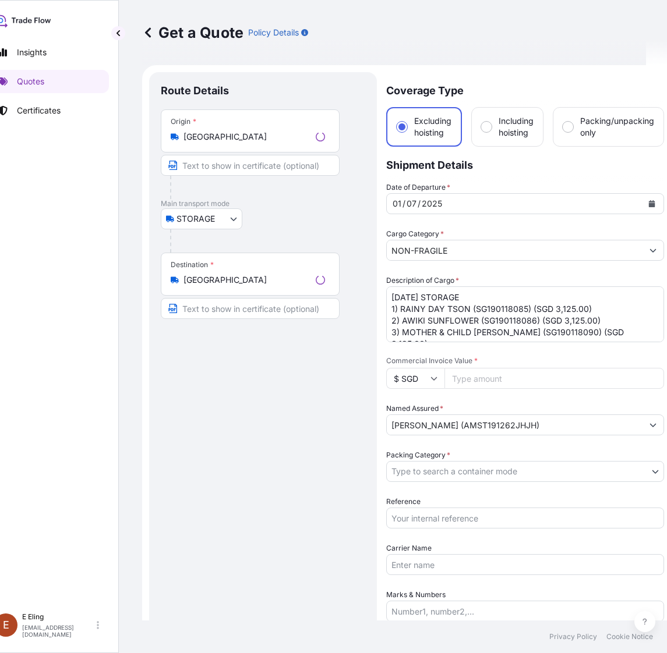
scroll to position [19, 0]
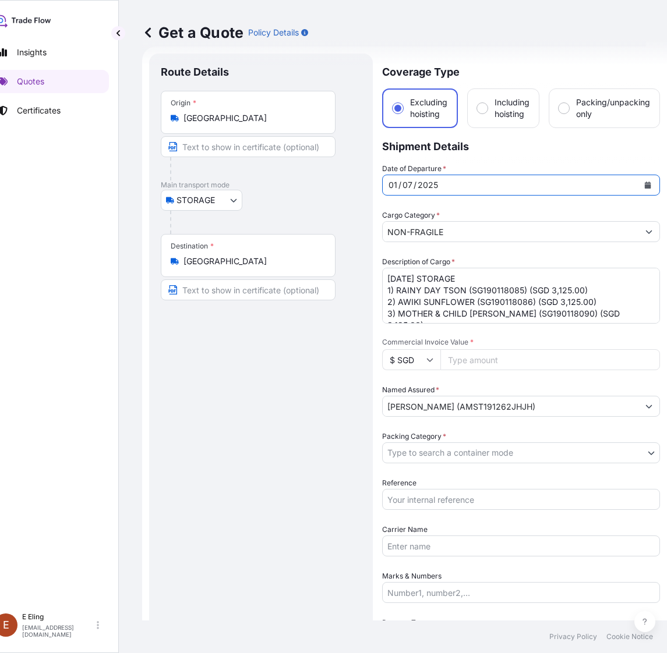
click at [651, 184] on button "Calendar" at bounding box center [647, 185] width 19 height 19
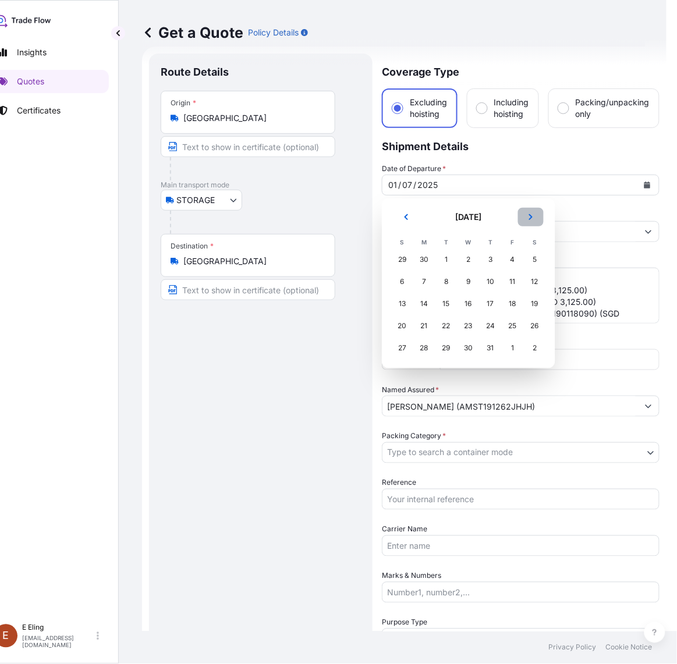
click at [528, 217] on icon "Next" at bounding box center [531, 217] width 7 height 7
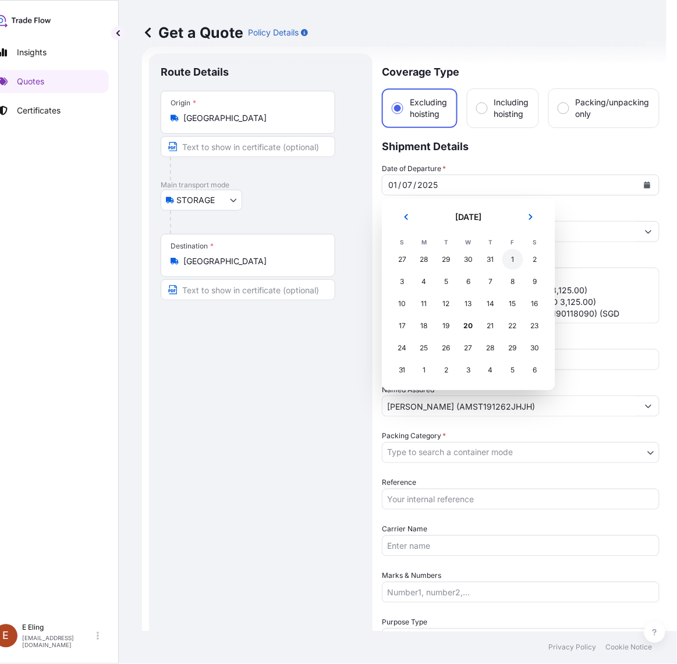
click at [507, 261] on div "1" at bounding box center [513, 259] width 21 height 21
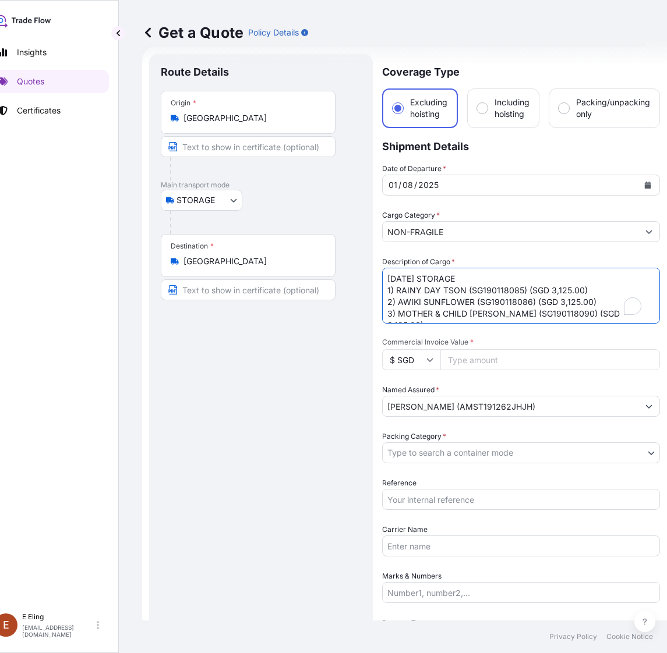
drag, startPoint x: 389, startPoint y: 278, endPoint x: 360, endPoint y: 278, distance: 29.1
click at [360, 278] on form "Route Details Place of loading Road / Inland Road / Inland Origin * Singapore M…" at bounding box center [404, 486] width 525 height 879
type textarea "AUG25 STORAGE 1) RAINY DAY TSON (SG190118085) (SGD 3,125.00) 2) AWIKI SUNFLOWER…"
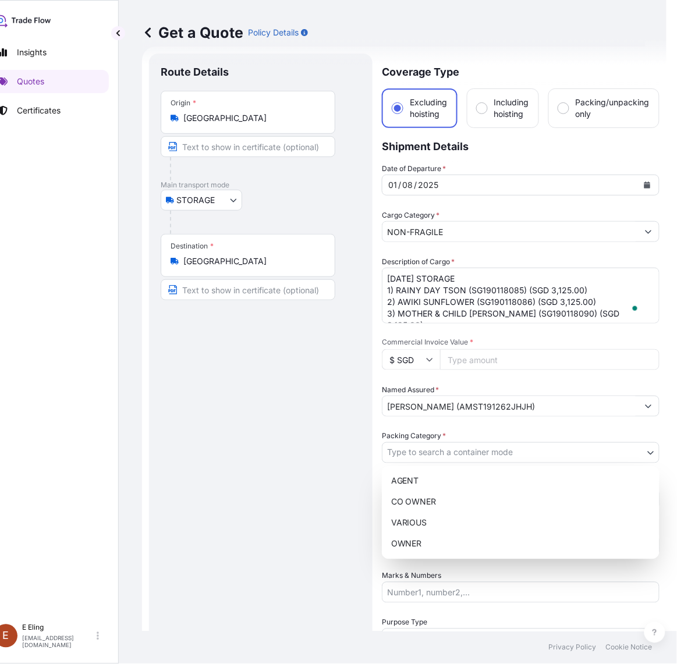
click at [471, 452] on body "August 2025 Insights Quotes Certificates E E Eling eeling@helutrans.com Get a Q…" at bounding box center [312, 332] width 667 height 664
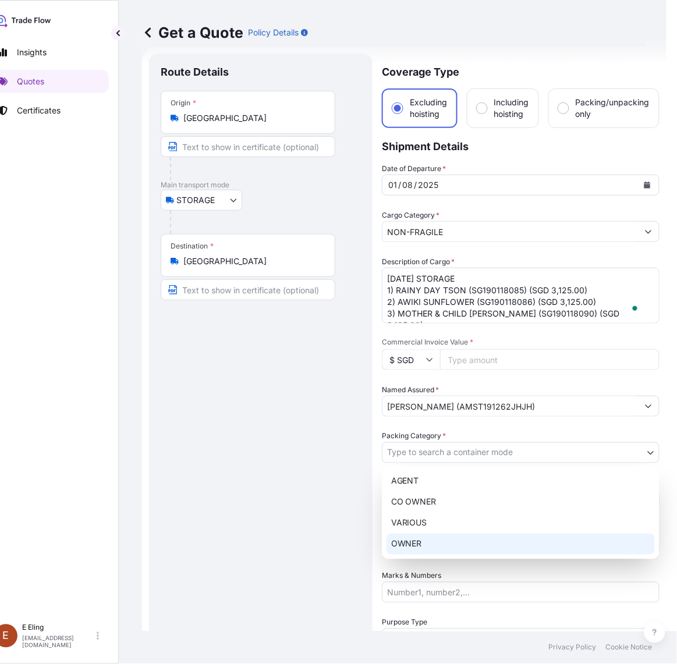
click at [452, 550] on div "OWNER" at bounding box center [521, 544] width 268 height 21
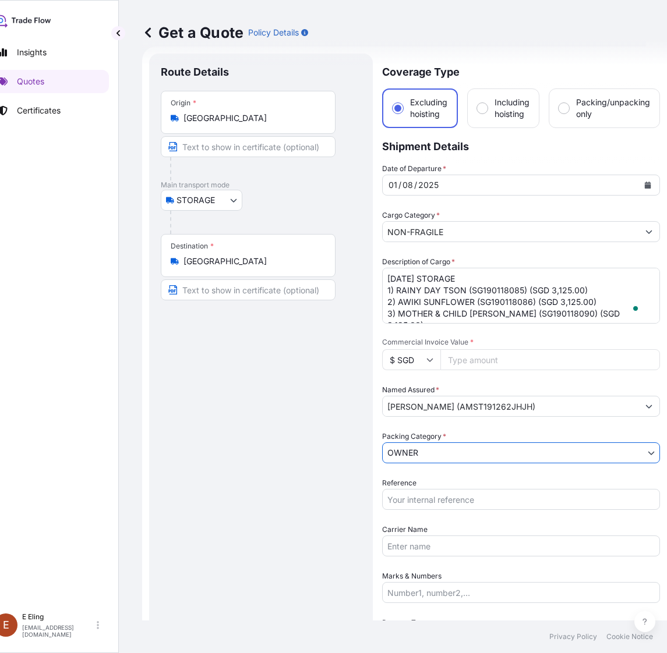
click at [432, 494] on input "Reference" at bounding box center [521, 499] width 278 height 21
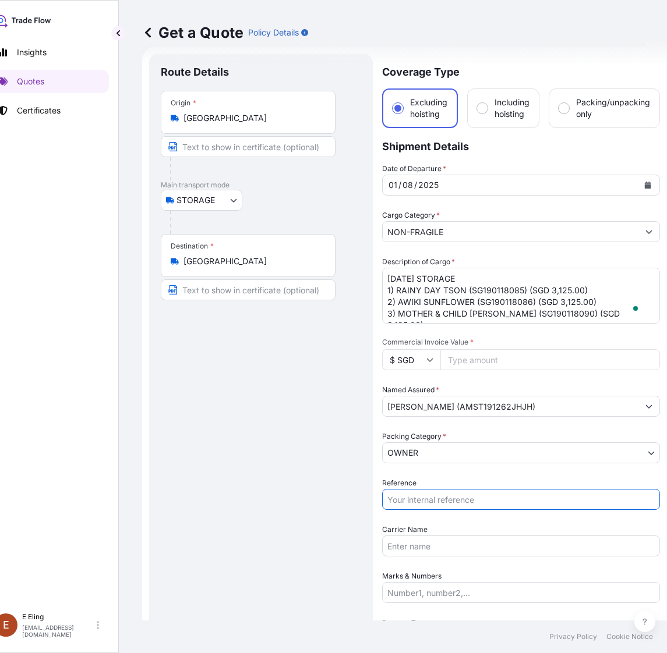
paste input "AMST191262JHJH"
type input "AMST191262JHJH"
click at [467, 357] on input "Commercial Invoice Value *" at bounding box center [550, 359] width 220 height 21
paste input "17125.00"
type input "17125.00"
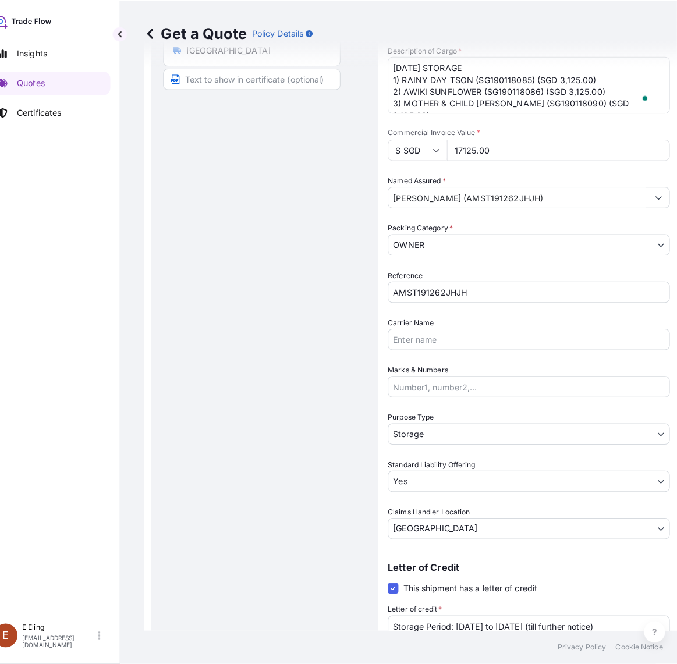
scroll to position [310, 0]
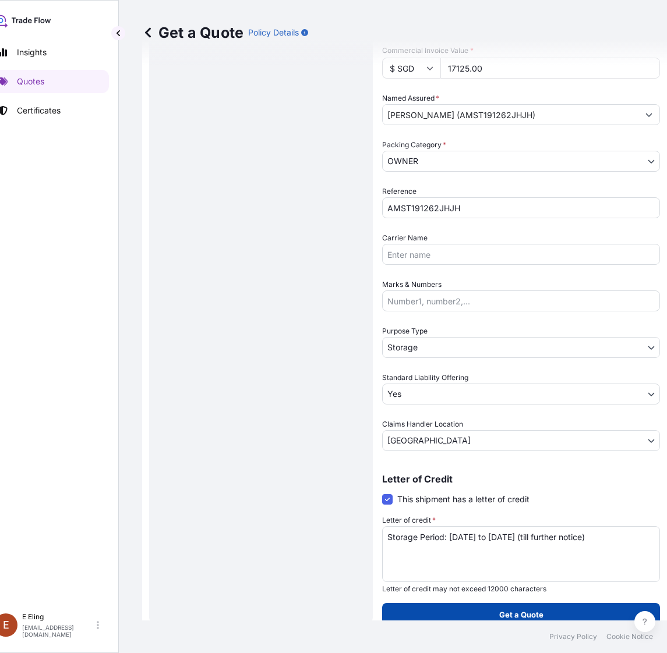
click at [487, 604] on button "Get a Quote" at bounding box center [521, 614] width 278 height 23
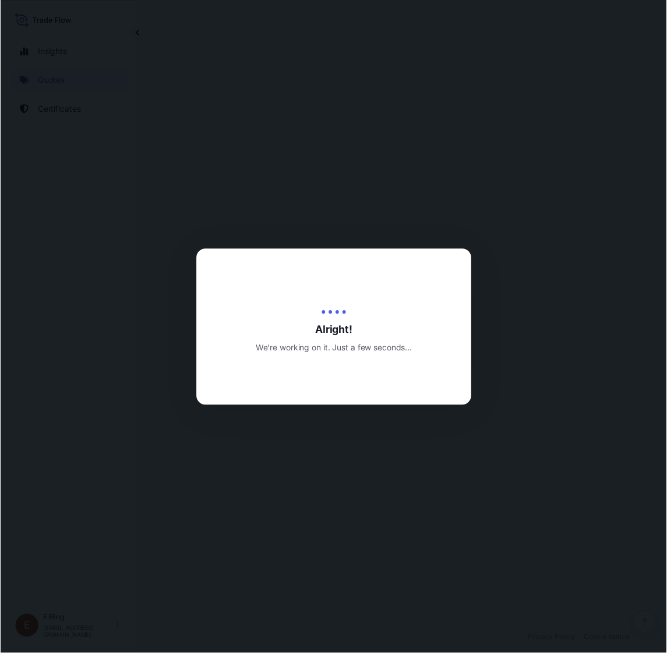
scroll to position [0, 21]
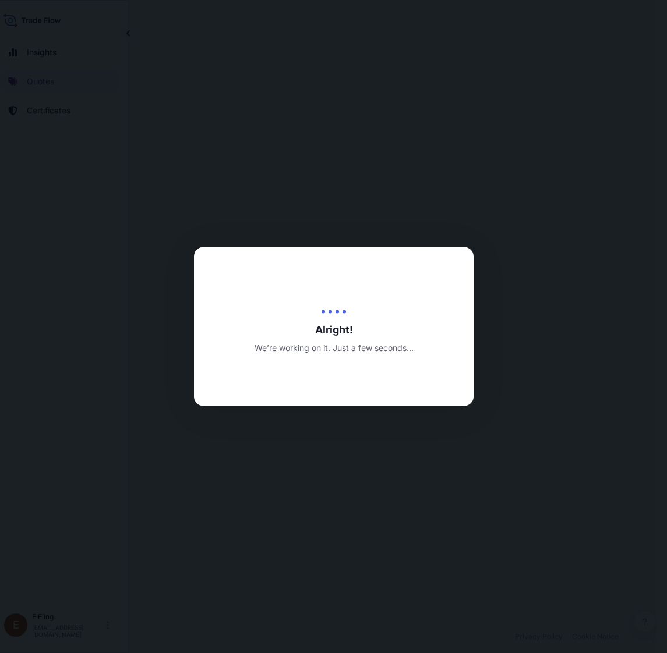
select select "STORAGE"
select select "Transit"
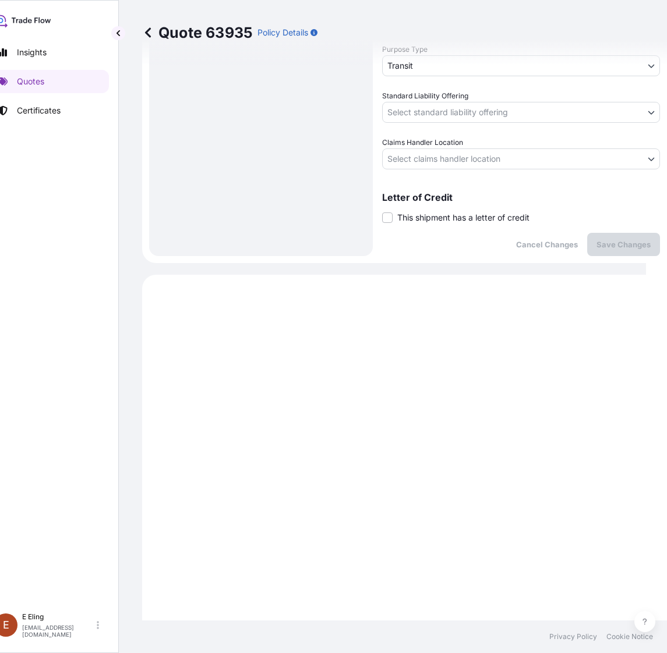
scroll to position [443, 0]
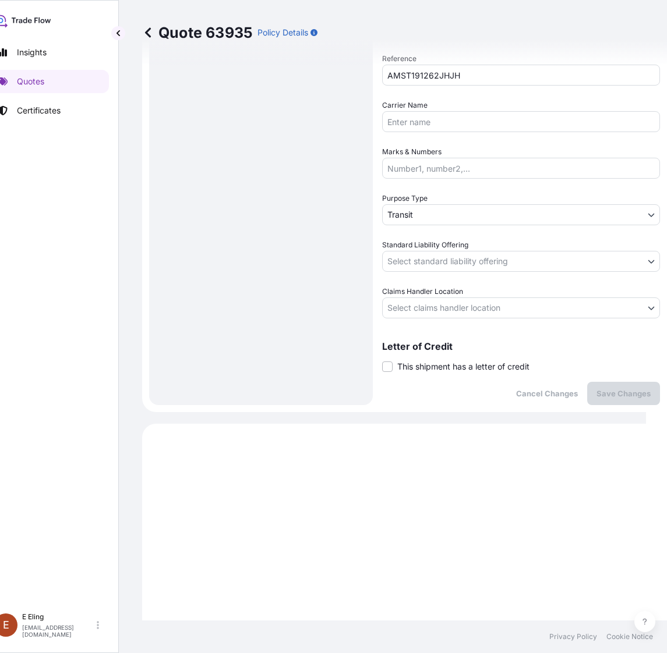
drag, startPoint x: 443, startPoint y: 380, endPoint x: 446, endPoint y: 372, distance: 8.5
click at [443, 382] on div "Cancel Changes Save Changes" at bounding box center [521, 393] width 278 height 23
click at [446, 372] on div "Coverage Type Excluding hoisting Including hoisting Packing/unpacking only Ship…" at bounding box center [521, 17] width 278 height 776
click at [441, 361] on span "This shipment has a letter of credit" at bounding box center [463, 367] width 132 height 12
click at [382, 360] on input "This shipment has a letter of credit" at bounding box center [382, 360] width 0 height 0
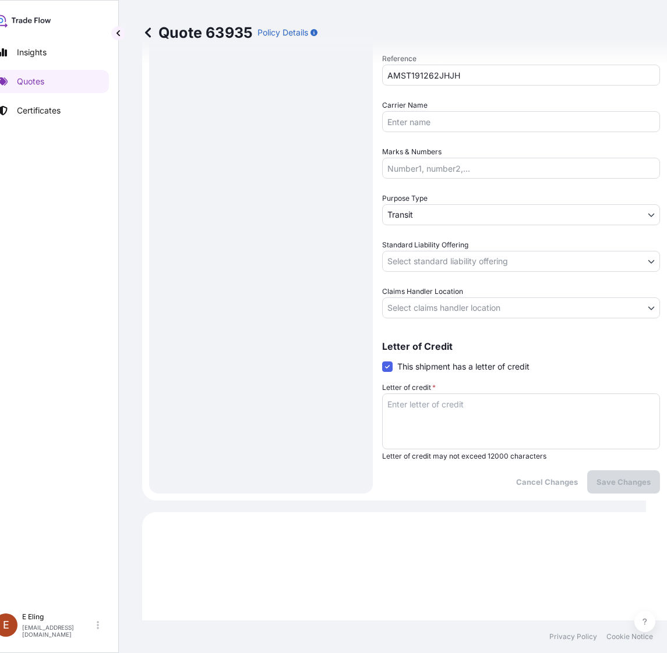
click at [438, 408] on textarea "Letter of credit *" at bounding box center [521, 422] width 278 height 56
paste textarea "Storage Period: [DATE] to [DATE] (till further notice)"
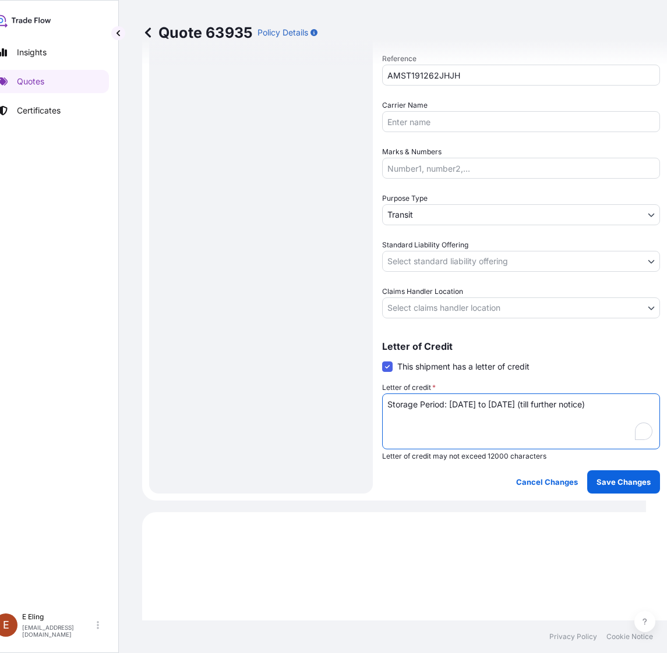
type textarea "Storage Period: [DATE] to [DATE] (till further notice)"
click at [448, 293] on span "Claims Handler Location" at bounding box center [422, 292] width 81 height 12
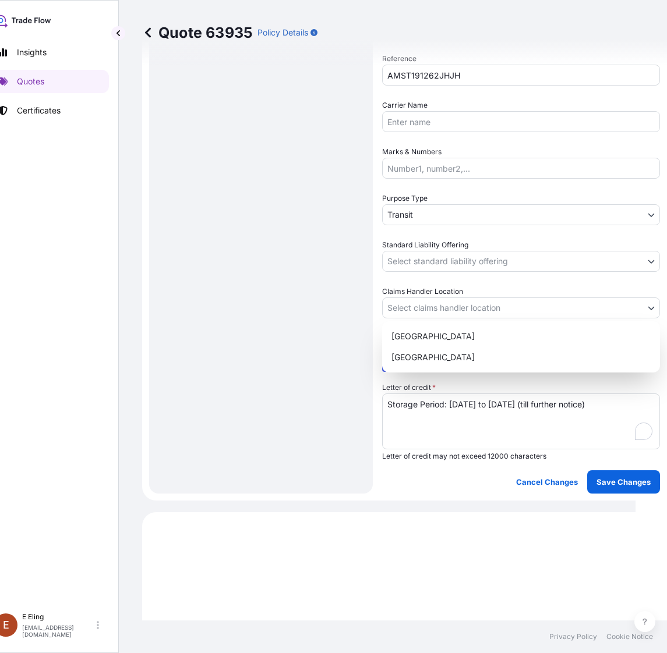
click at [444, 305] on body "Insights Quotes Certificates E E Eling eeling@helutrans.com Quote 63935 Policy …" at bounding box center [307, 326] width 656 height 653
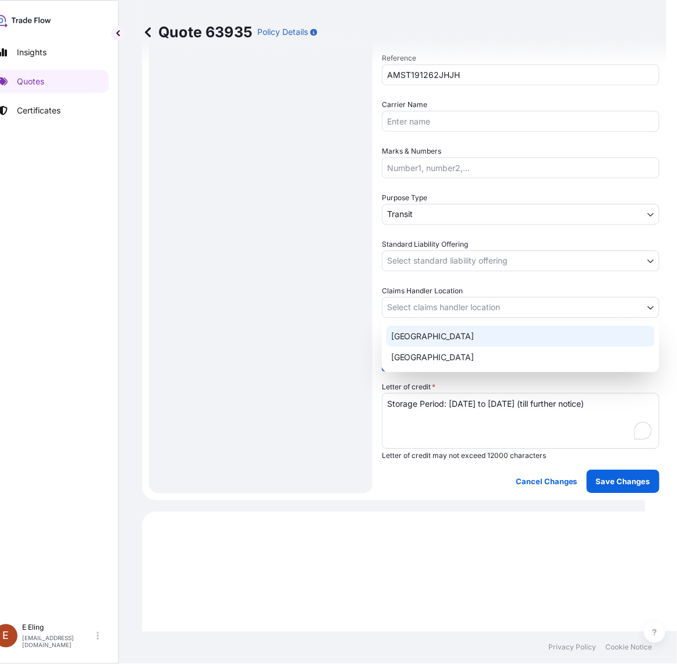
click at [423, 344] on div "[GEOGRAPHIC_DATA]" at bounding box center [521, 336] width 268 height 21
click at [421, 298] on body "Insights Quotes Certificates E E Eling eeling@helutrans.com Quote 63935 Policy …" at bounding box center [312, 332] width 667 height 664
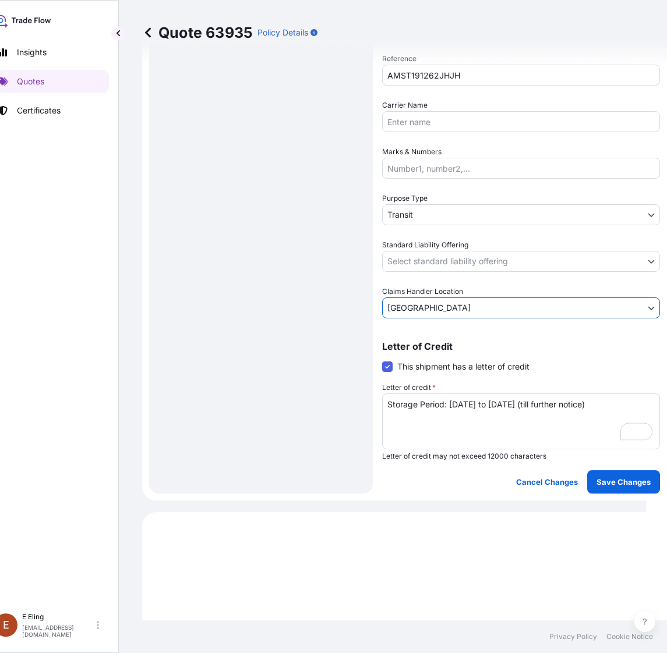
click at [418, 358] on div "Letter of Credit This shipment has a letter of credit Letter of credit * Storag…" at bounding box center [521, 401] width 278 height 119
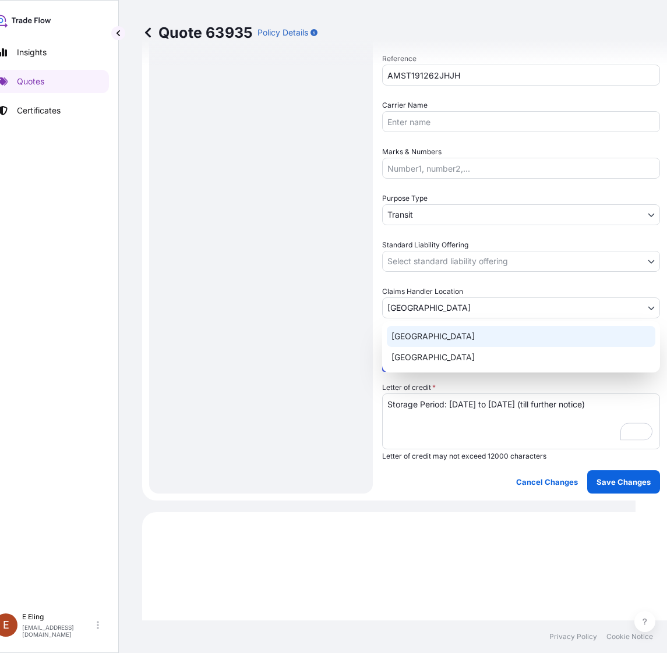
click at [414, 307] on body "Insights Quotes Certificates E E Eling eeling@helutrans.com Quote 63935 Policy …" at bounding box center [307, 326] width 656 height 653
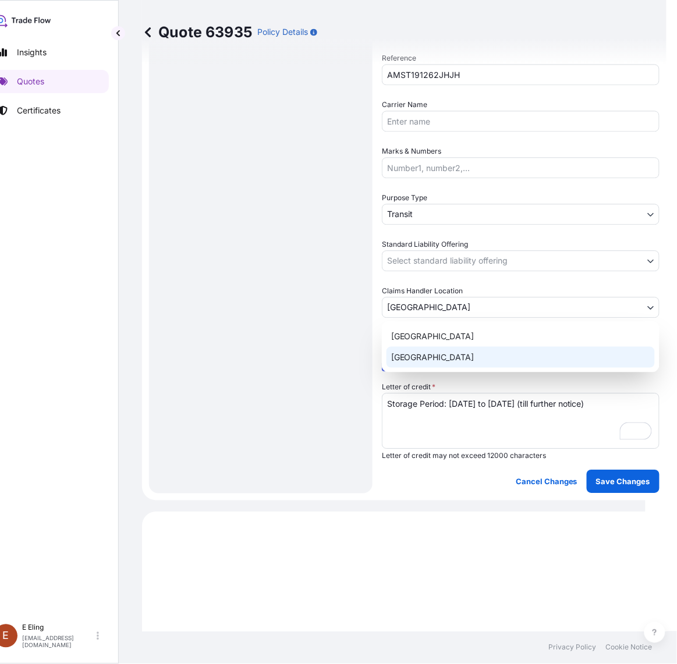
click at [415, 352] on div "[GEOGRAPHIC_DATA]" at bounding box center [521, 357] width 268 height 21
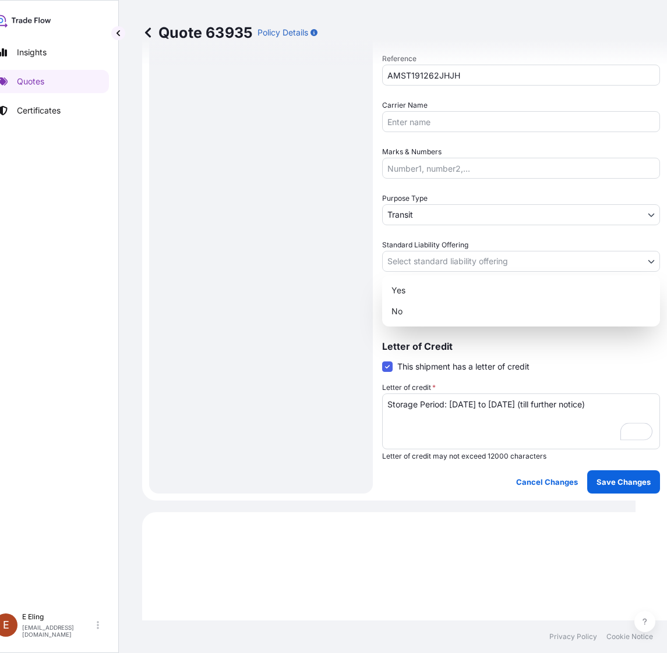
click at [418, 257] on body "Insights Quotes Certificates E E Eling eeling@helutrans.com Quote 63935 Policy …" at bounding box center [307, 326] width 656 height 653
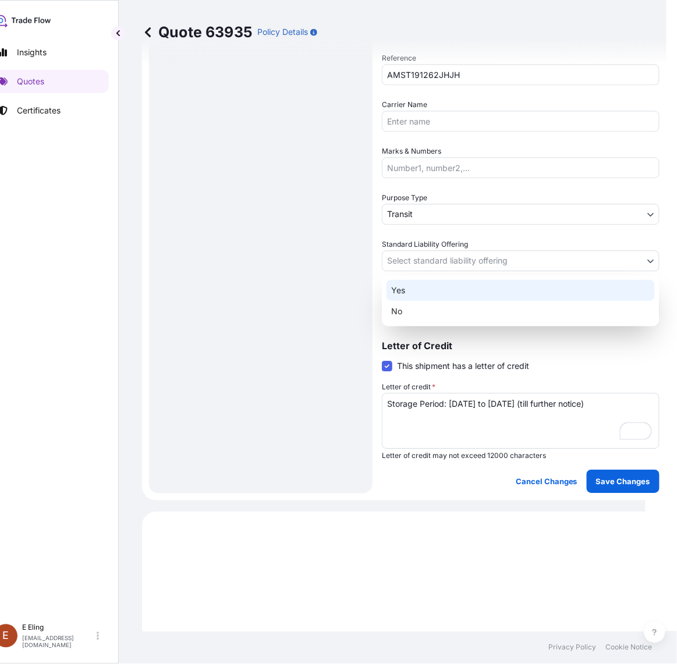
click at [420, 294] on div "Yes" at bounding box center [521, 290] width 268 height 21
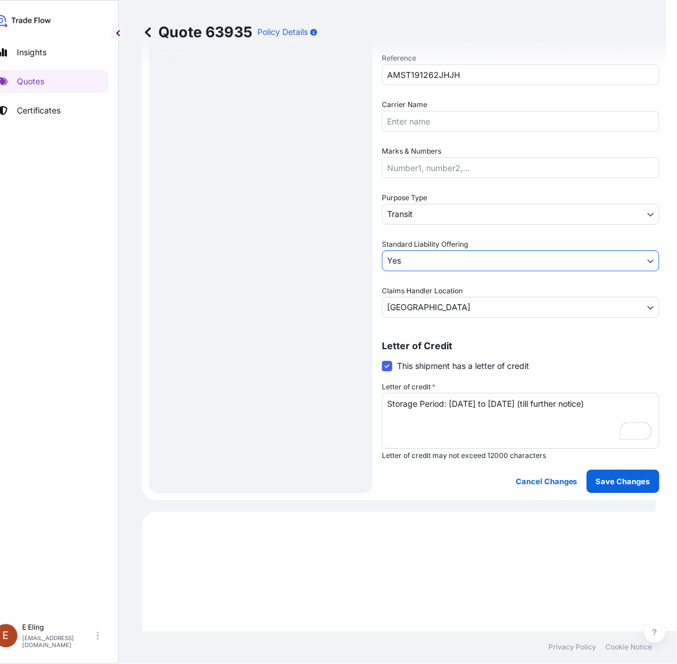
click at [420, 220] on body "Insights Quotes Certificates E E Eling eeling@helutrans.com Quote 63935 Policy …" at bounding box center [317, 332] width 677 height 664
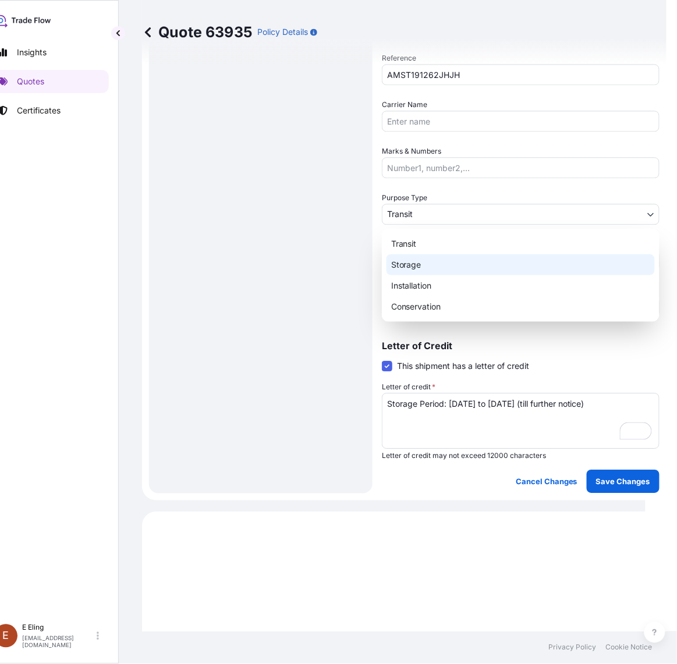
click at [408, 266] on div "Storage" at bounding box center [521, 265] width 268 height 21
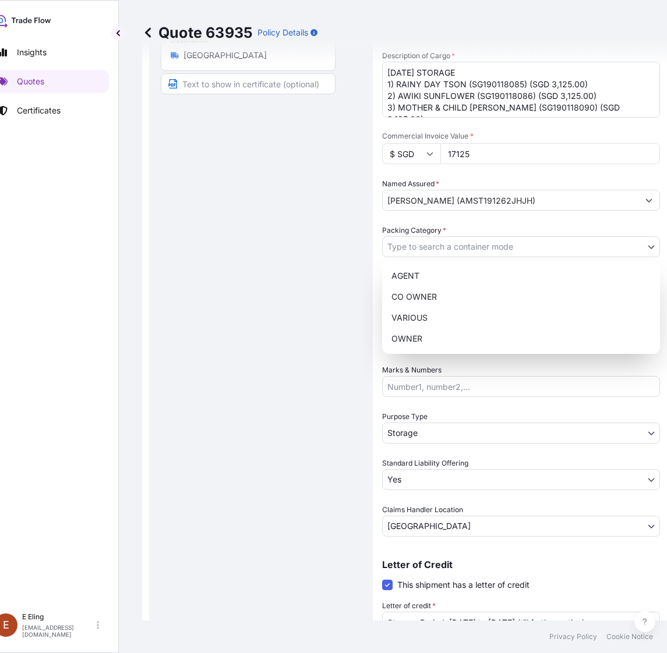
click at [487, 236] on body "Insights Quotes Certificates E E Eling eeling@helutrans.com Quote 63935 Policy …" at bounding box center [307, 326] width 656 height 653
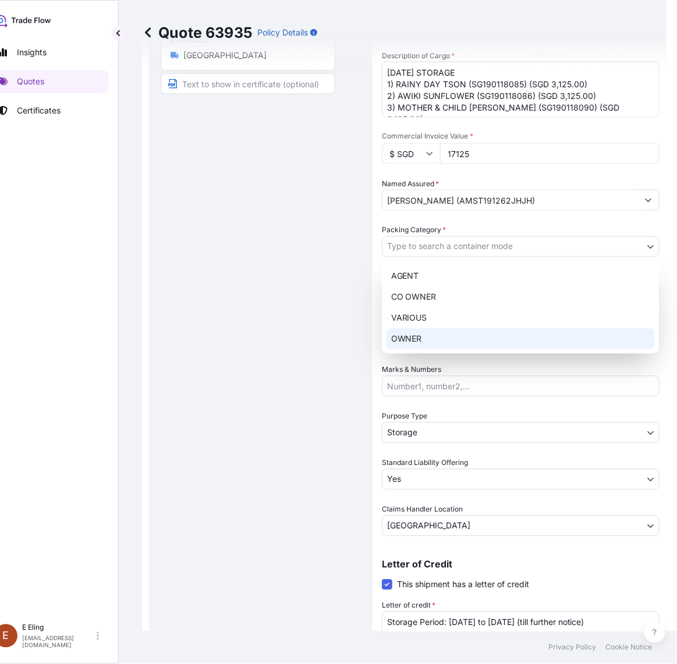
click at [459, 335] on div "OWNER" at bounding box center [521, 338] width 268 height 21
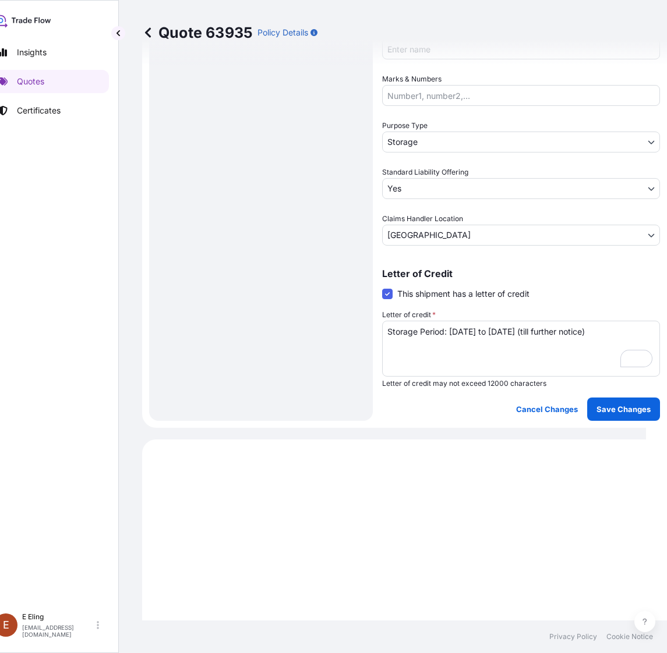
click at [619, 416] on button "Save Changes" at bounding box center [623, 409] width 73 height 23
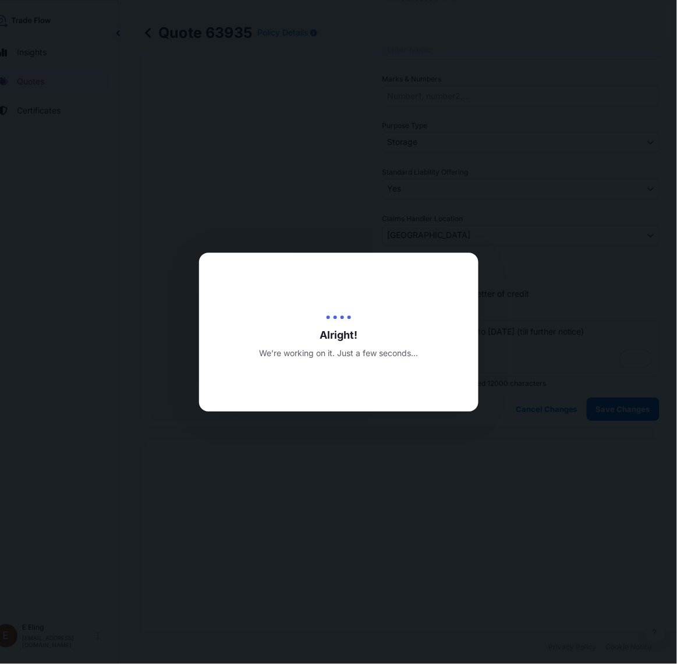
click at [620, 409] on div at bounding box center [338, 332] width 677 height 664
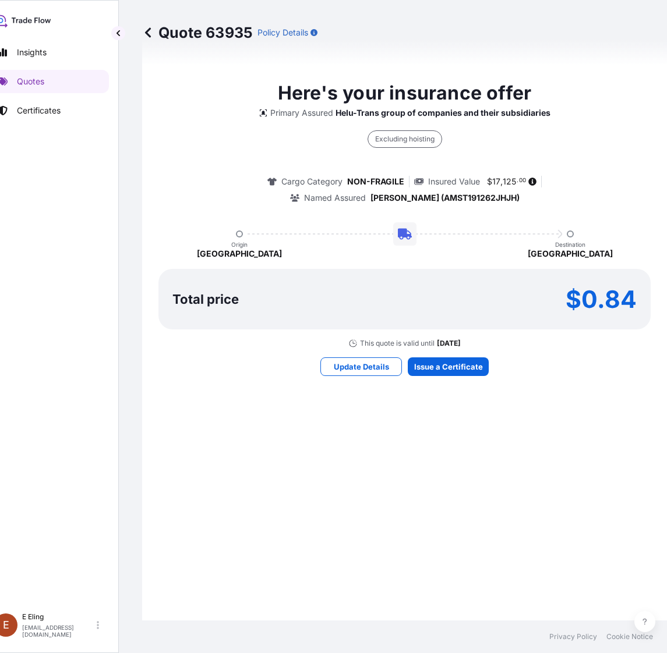
select select "STORAGE"
select select "Storage"
select select "Yes"
select select "[GEOGRAPHIC_DATA]"
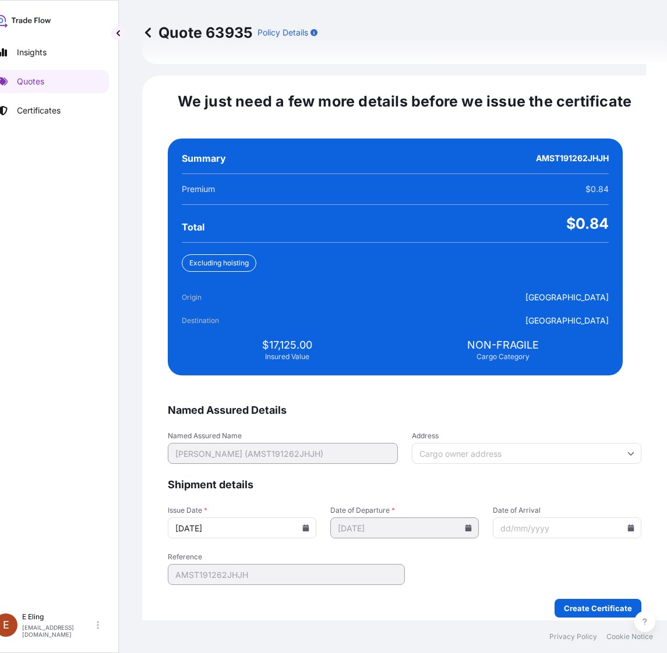
click at [309, 525] on icon at bounding box center [305, 528] width 7 height 7
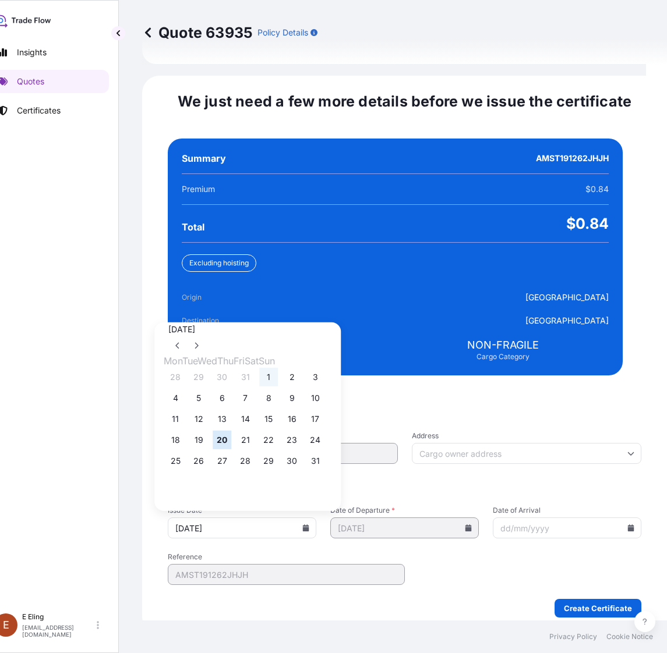
click at [278, 369] on button "1" at bounding box center [268, 377] width 19 height 19
type input "[DATE]"
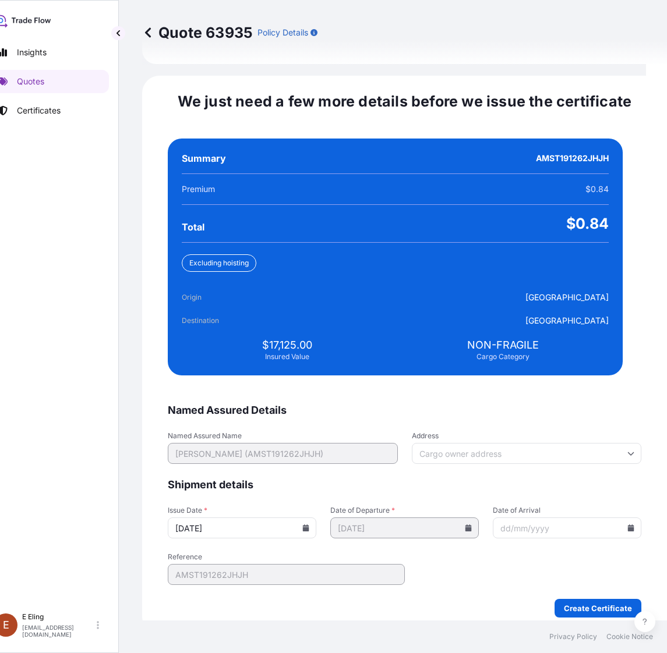
click at [628, 525] on icon at bounding box center [631, 528] width 6 height 7
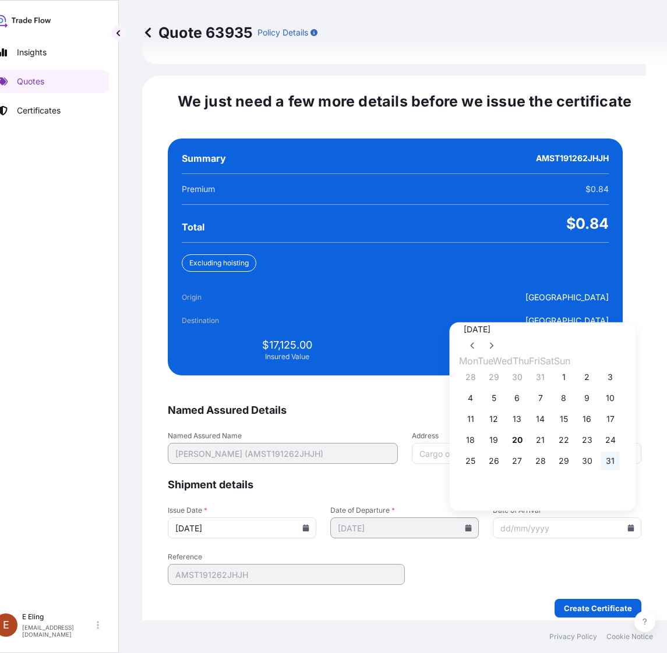
click at [620, 455] on button "31" at bounding box center [610, 461] width 19 height 19
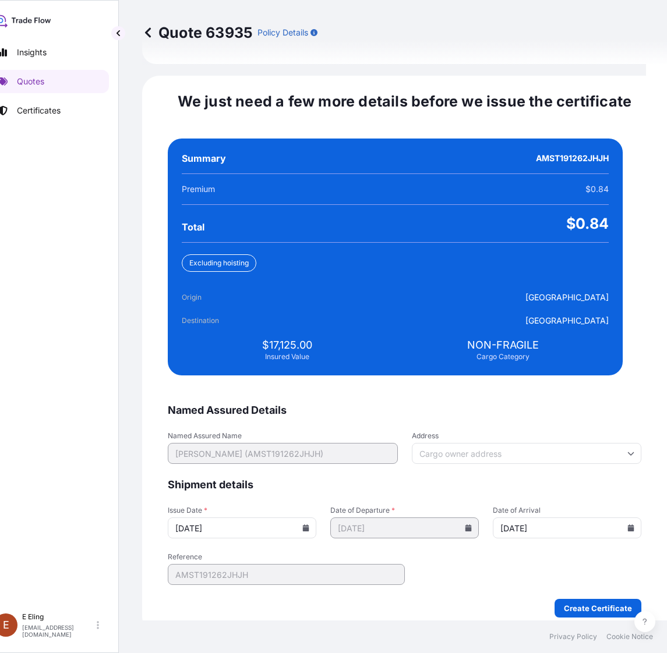
type input "[DATE]"
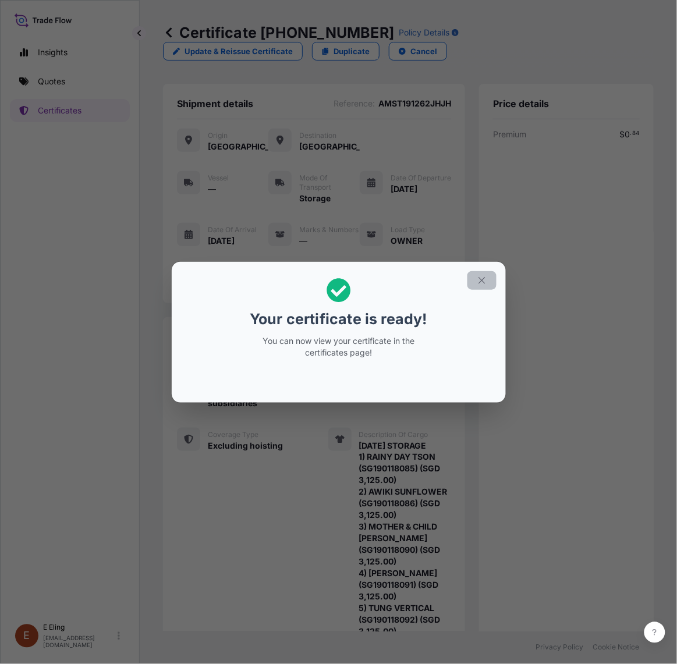
click at [479, 284] on icon "button" at bounding box center [482, 280] width 10 height 10
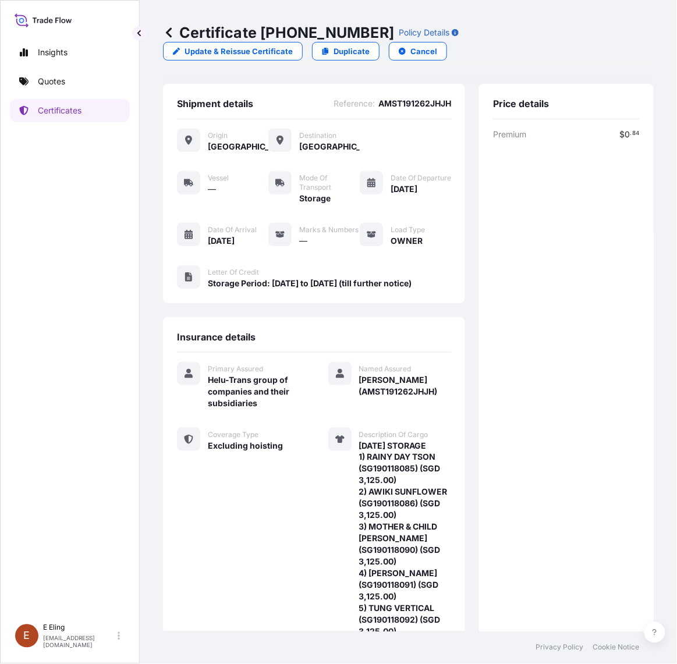
click at [425, 345] on div "Insurance details Primary Assured Helu-Trans group of companies and their subsi…" at bounding box center [314, 540] width 302 height 447
drag, startPoint x: 265, startPoint y: 31, endPoint x: 271, endPoint y: 32, distance: 6.5
click at [271, 32] on p "Certificate 31504-1355-1" at bounding box center [278, 32] width 231 height 19
drag, startPoint x: 262, startPoint y: 30, endPoint x: 367, endPoint y: 30, distance: 104.8
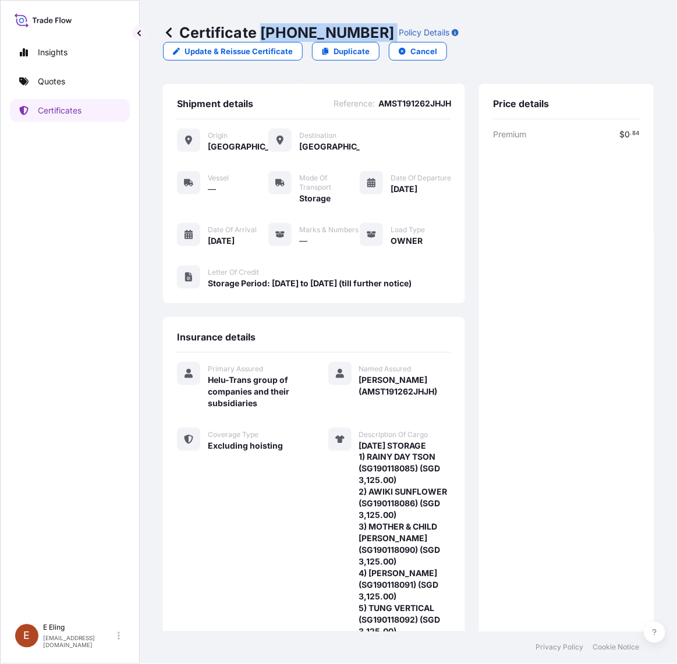
click at [367, 30] on div "Certificate 31504-1355-1 Policy Details" at bounding box center [311, 32] width 296 height 19
copy p "[PHONE_NUMBER]"
click at [77, 401] on div "Insights Quotes Certificates" at bounding box center [70, 324] width 120 height 588
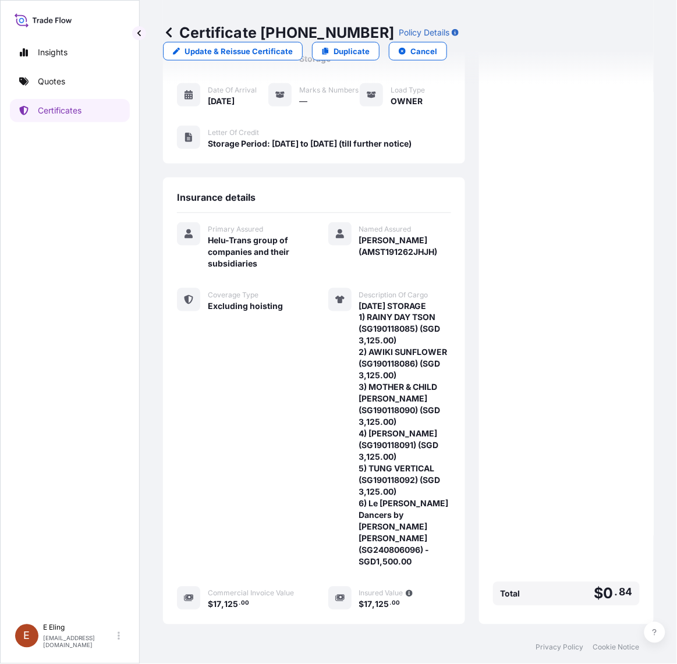
scroll to position [249, 0]
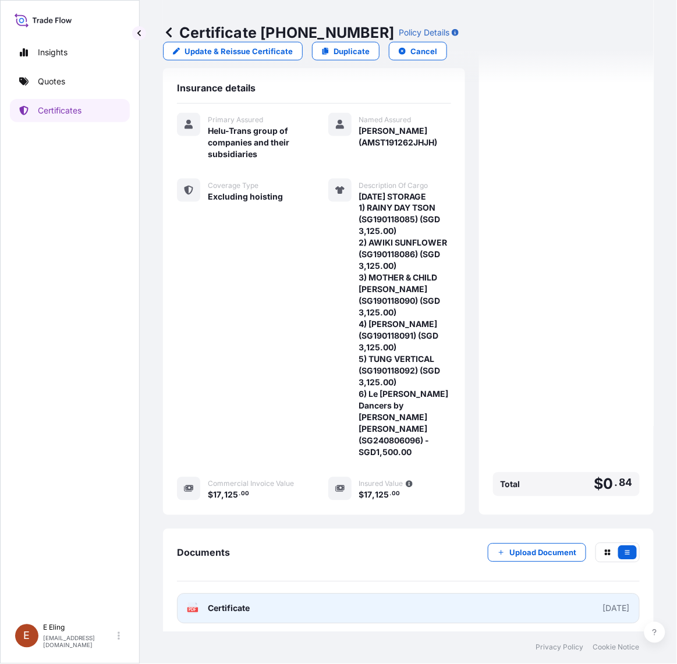
click at [394, 604] on link "PDF Certificate [DATE]" at bounding box center [408, 609] width 463 height 30
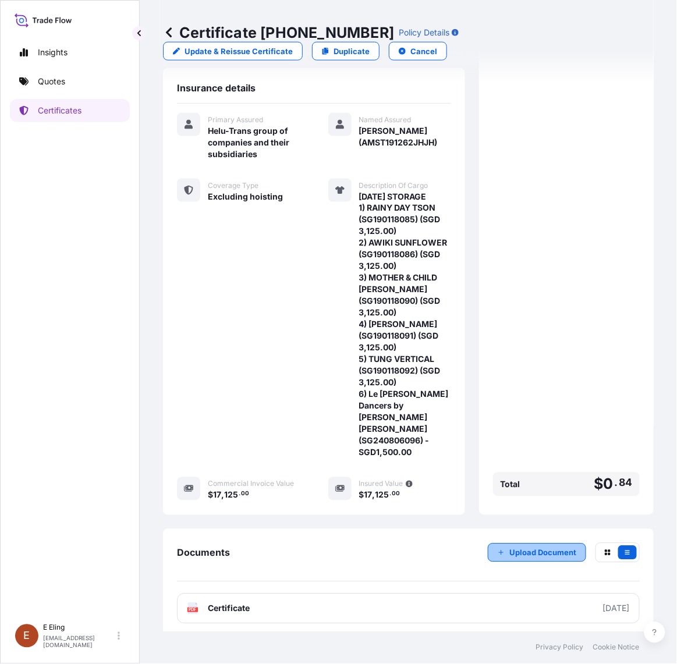
click at [527, 554] on button "Upload Document" at bounding box center [537, 553] width 98 height 19
click at [48, 112] on p "Certificates" at bounding box center [60, 111] width 44 height 12
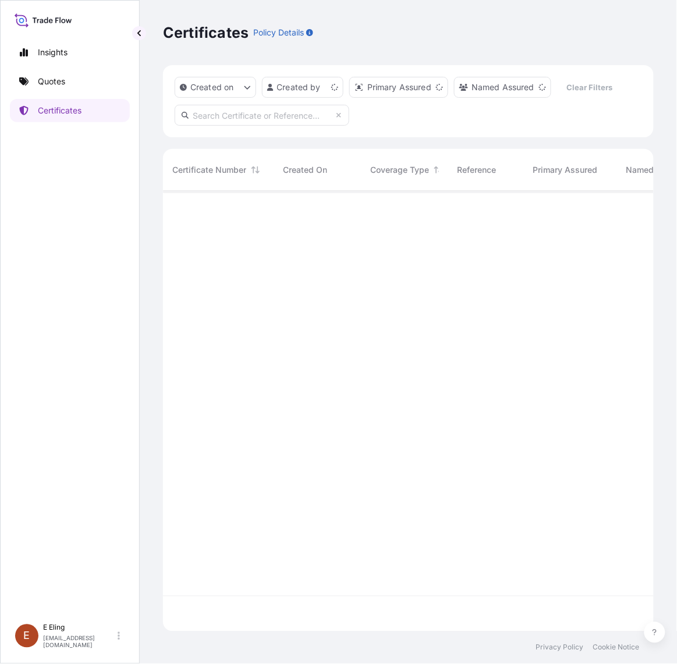
scroll to position [437, 480]
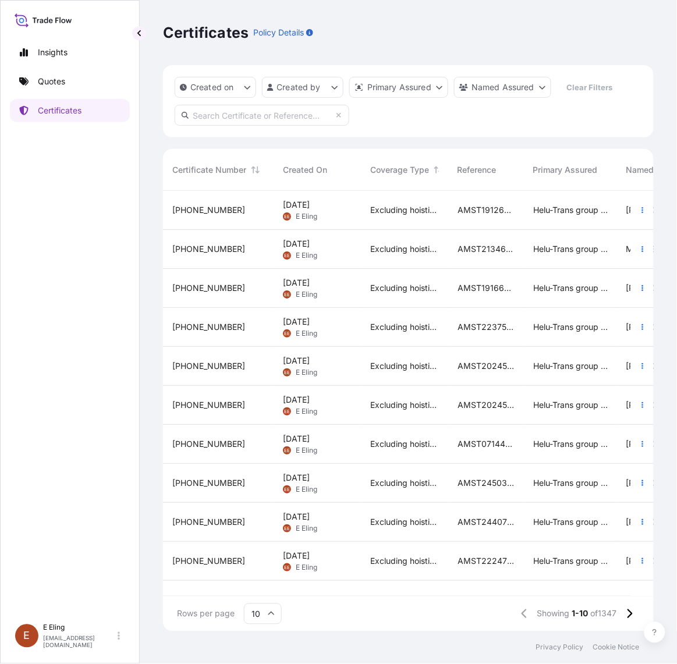
click at [281, 105] on input "text" at bounding box center [262, 115] width 175 height 21
paste input "AMST221215SYZJ"
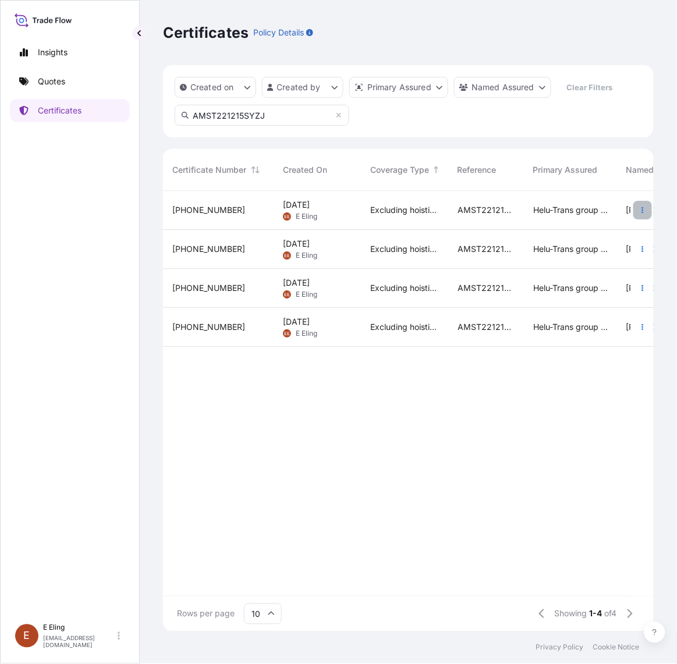
type input "AMST221215SYZJ"
click at [641, 210] on icon "button" at bounding box center [642, 210] width 7 height 7
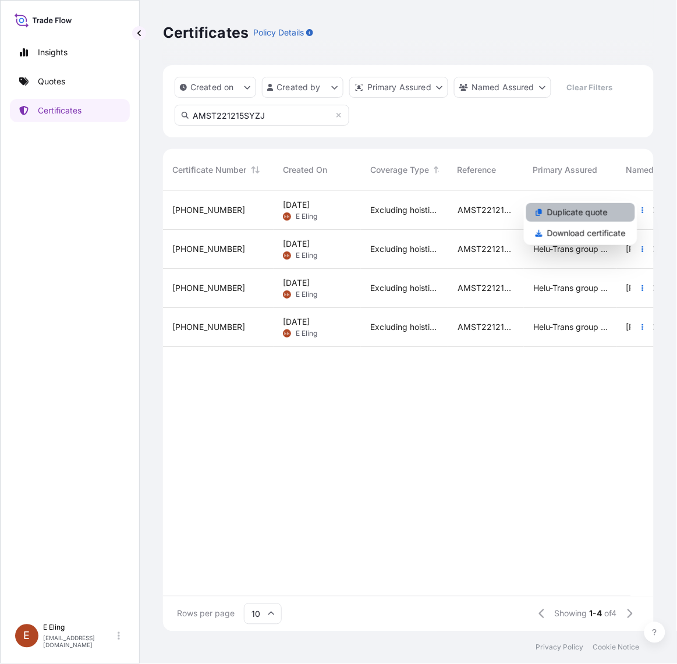
click at [612, 216] on link "Duplicate quote" at bounding box center [580, 212] width 109 height 19
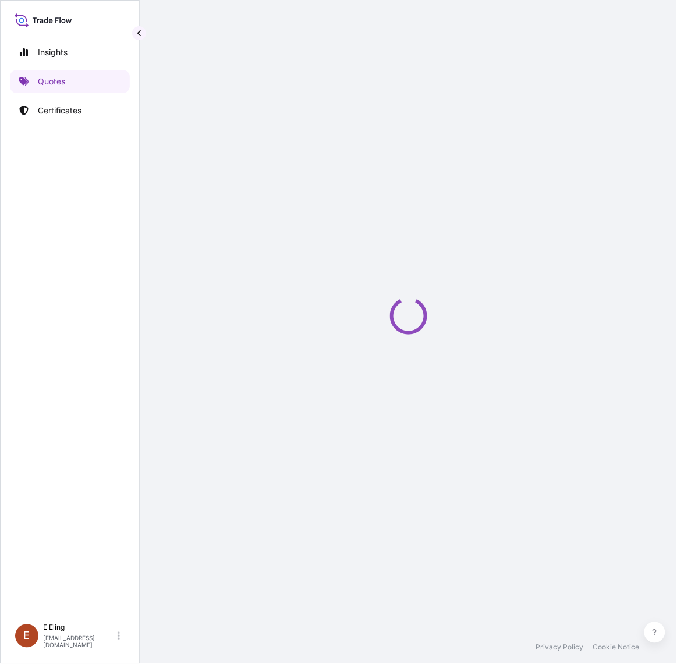
select select "STORAGE"
select select "Storage"
select select "Yes"
select select "[GEOGRAPHIC_DATA]"
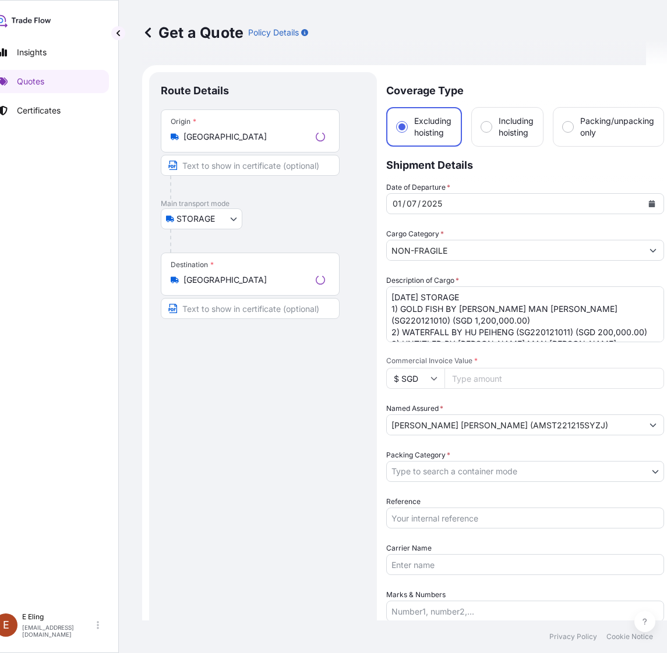
scroll to position [19, 0]
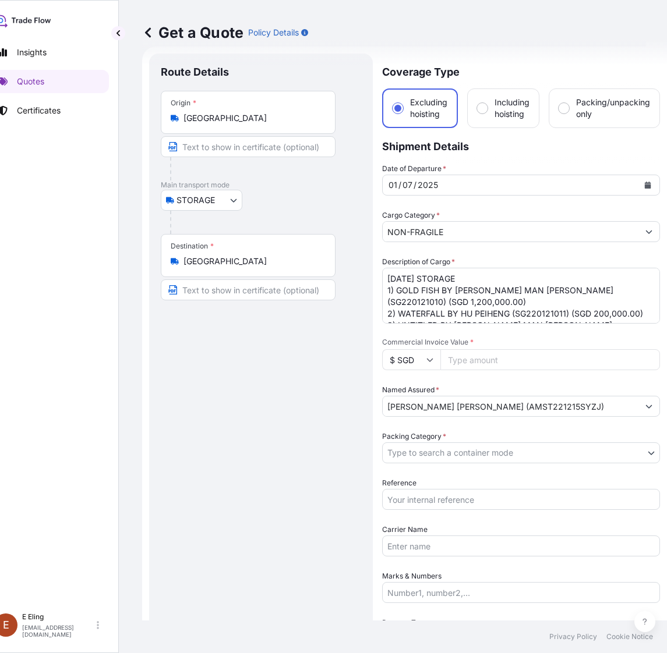
click at [647, 184] on icon "Calendar" at bounding box center [648, 185] width 6 height 7
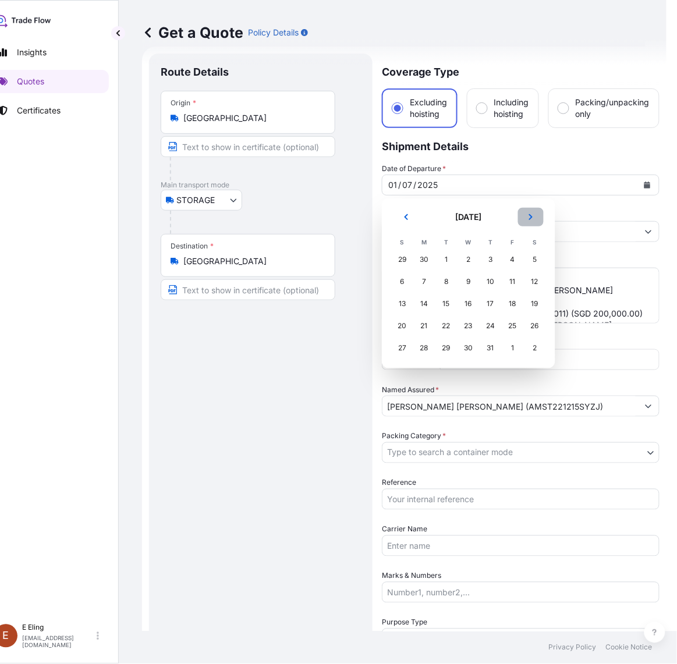
click at [535, 217] on button "Next" at bounding box center [531, 217] width 26 height 19
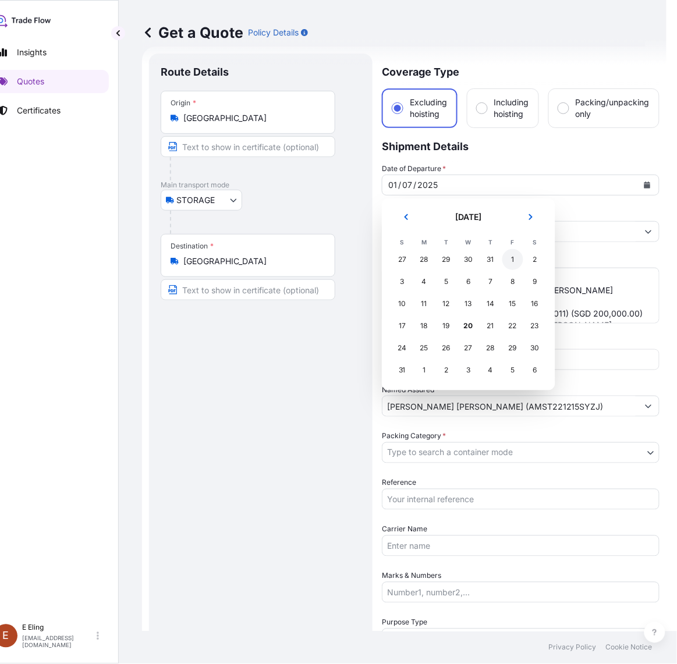
click at [522, 263] on div "1" at bounding box center [513, 259] width 21 height 21
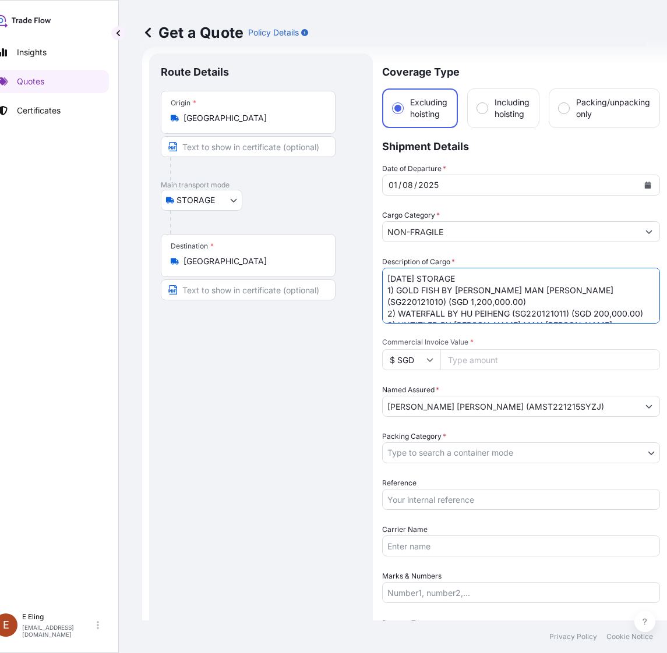
click at [404, 275] on textarea "JUL25 STORAGE 1) GOLD FISH BY LEE MAN FONG (SG220121010) (SGD 1,200,000.00) 2) …" at bounding box center [521, 296] width 278 height 56
click at [403, 277] on textarea "JUL25 STORAGE 1) GOLD FISH BY LEE MAN FONG (SG220121010) (SGD 1,200,000.00) 2) …" at bounding box center [521, 296] width 278 height 56
drag, startPoint x: 403, startPoint y: 277, endPoint x: 371, endPoint y: 272, distance: 32.5
click at [371, 272] on form "Route Details Place of loading Road / Inland Road / Inland Origin * Singapore M…" at bounding box center [404, 486] width 525 height 879
type textarea "AUG25 STORAGE 1) GOLD FISH BY LEE MAN FONG (SG220121010) (SGD 1,200,000.00) 2) …"
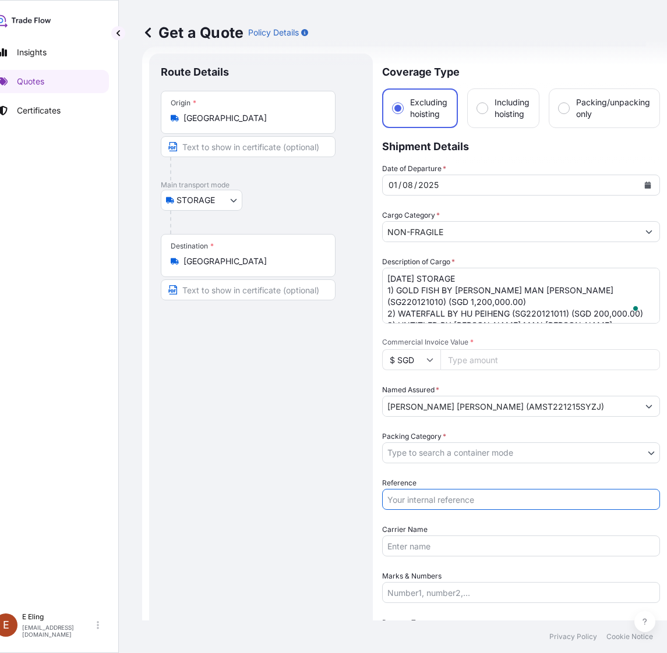
click at [496, 496] on input "Reference" at bounding box center [521, 499] width 278 height 21
paste input "CSA Recurring (INS) - Teo Siong Seng"
type input "CSA Recurring (INS) - Teo Siong Seng"
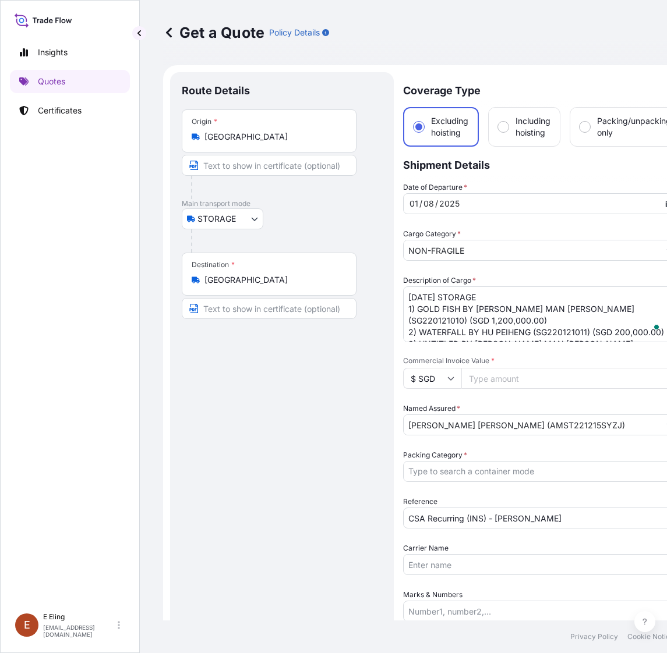
select select "STORAGE"
select select "Storage"
select select "Yes"
select select "[GEOGRAPHIC_DATA]"
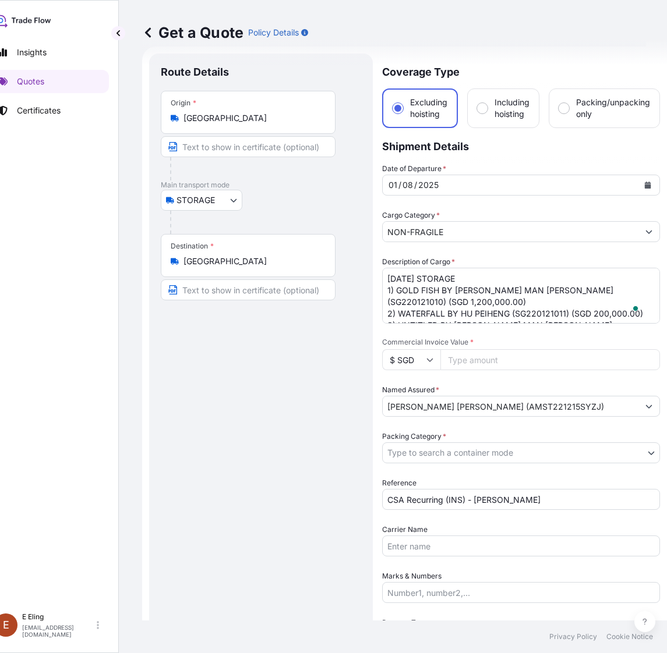
scroll to position [19, 0]
drag, startPoint x: 559, startPoint y: 498, endPoint x: 280, endPoint y: 498, distance: 279.0
click at [280, 498] on form "Route Details Place of loading Road / [GEOGRAPHIC_DATA] / Inland Origin * [GEOG…" at bounding box center [404, 486] width 525 height 879
paste input "AMST221215SYZJ"
type input "AMST221215SYZJ"
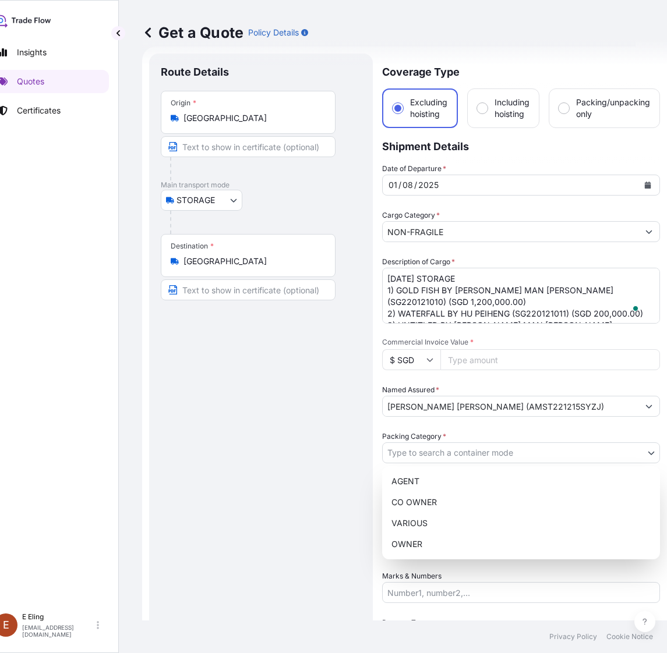
click at [427, 453] on body "Insights Quotes Certificates [PERSON_NAME] [EMAIL_ADDRESS][DOMAIN_NAME] Get a Q…" at bounding box center [307, 326] width 656 height 653
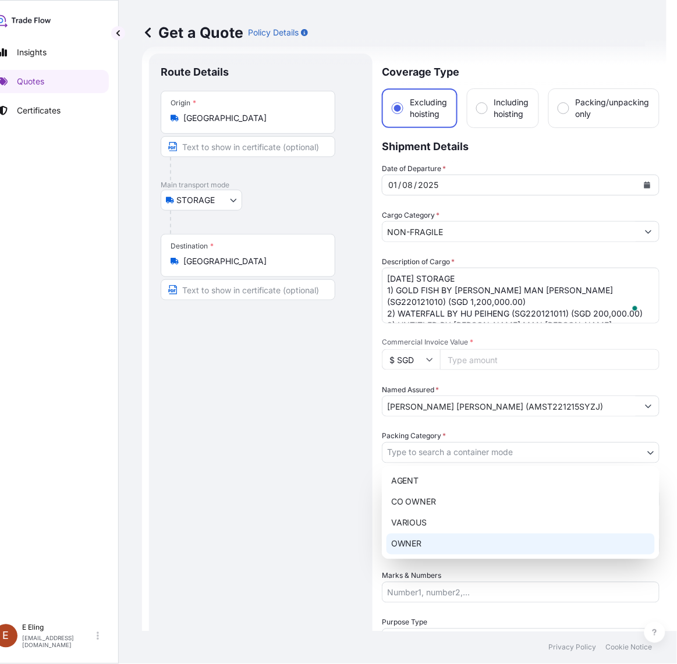
click at [423, 543] on div "OWNER" at bounding box center [521, 544] width 268 height 21
select select "27"
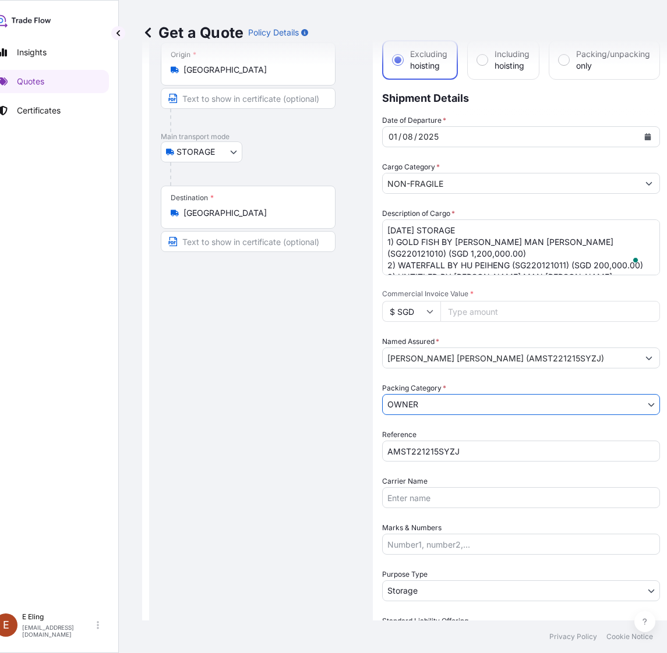
scroll to position [91, 0]
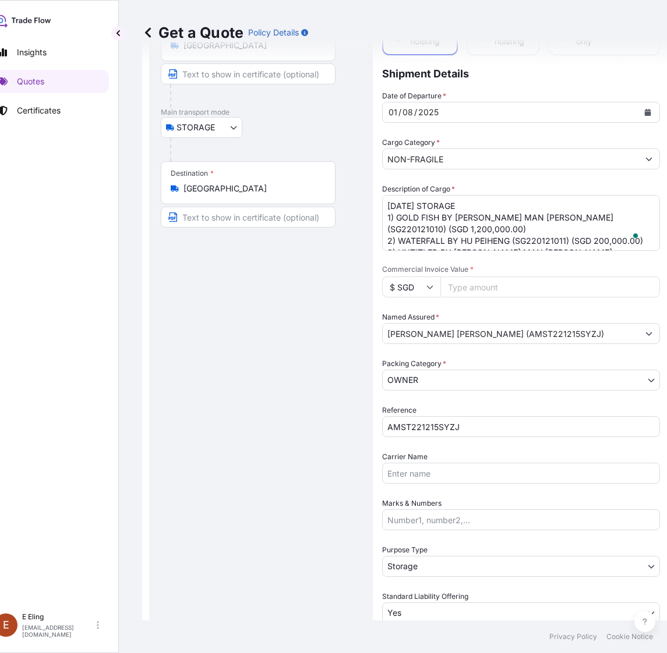
click at [517, 280] on input "Commercial Invoice Value *" at bounding box center [550, 287] width 220 height 21
paste input "1500000.00"
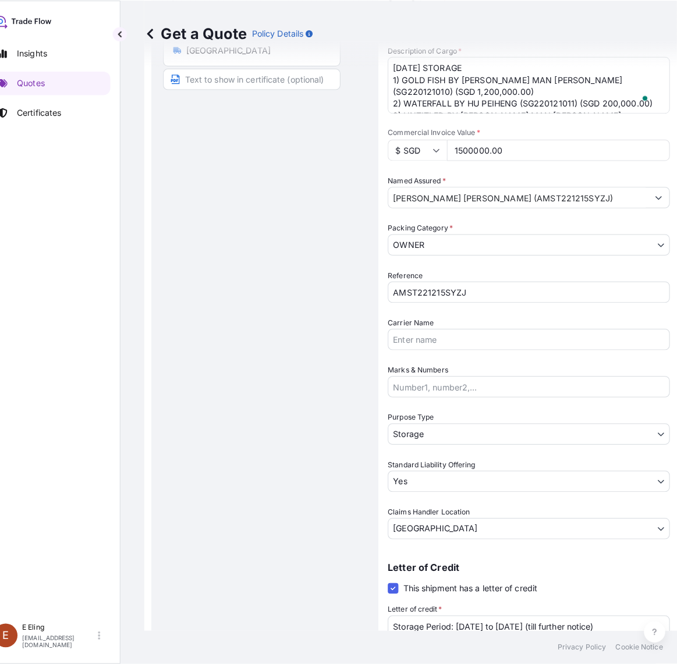
scroll to position [310, 0]
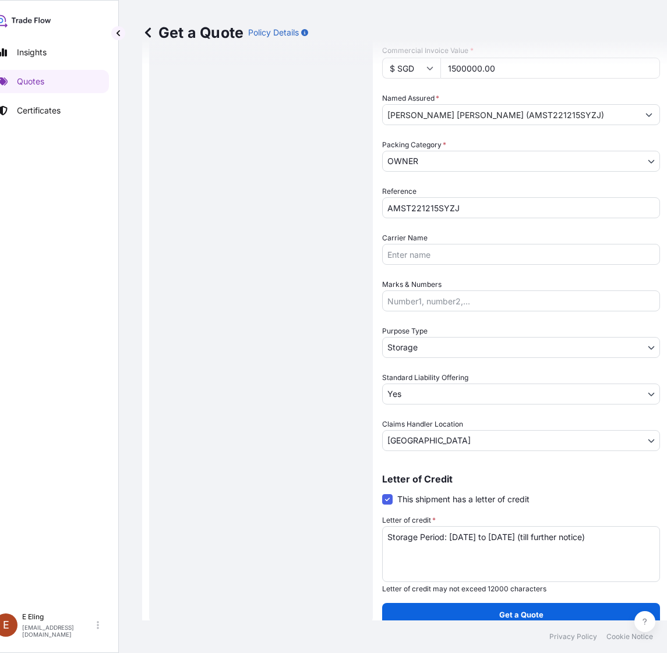
type input "1500000.00"
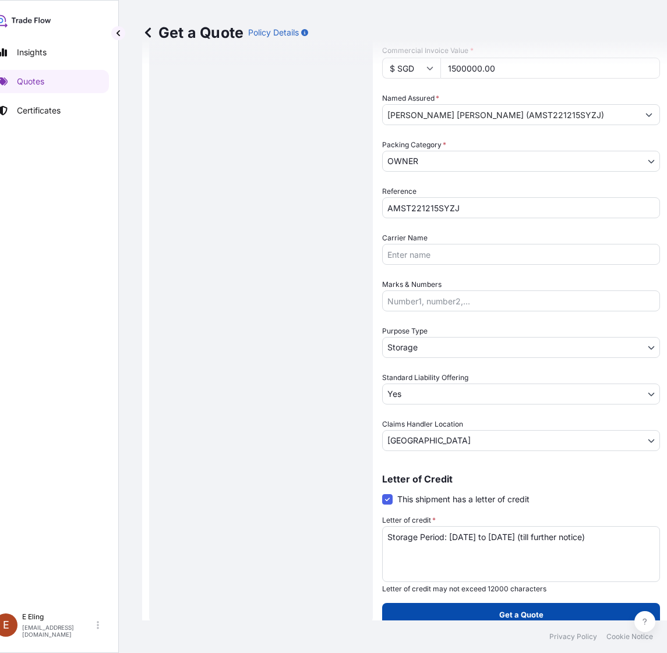
click at [505, 609] on p "Get a Quote" at bounding box center [521, 615] width 44 height 12
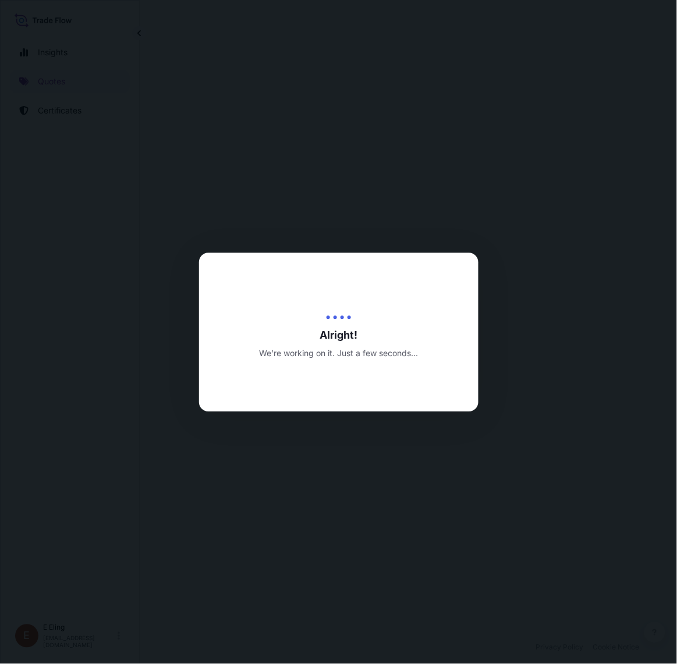
select select "STORAGE"
select select "Transit"
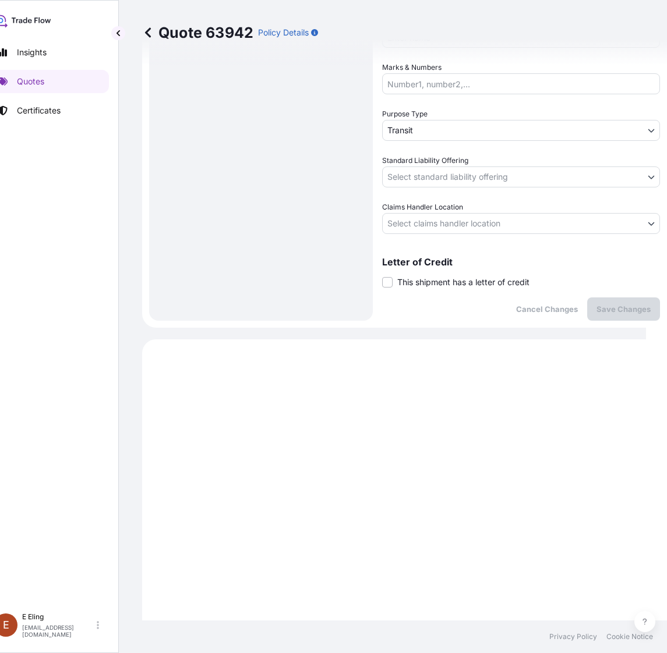
scroll to position [370, 0]
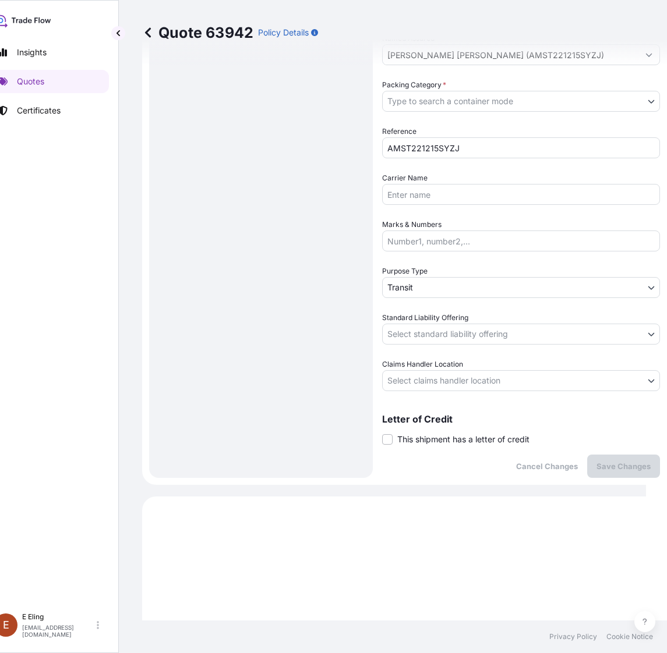
drag, startPoint x: 417, startPoint y: 437, endPoint x: 419, endPoint y: 444, distance: 7.4
click at [417, 437] on span "This shipment has a letter of credit" at bounding box center [463, 440] width 132 height 12
click at [382, 433] on input "This shipment has a letter of credit" at bounding box center [382, 433] width 0 height 0
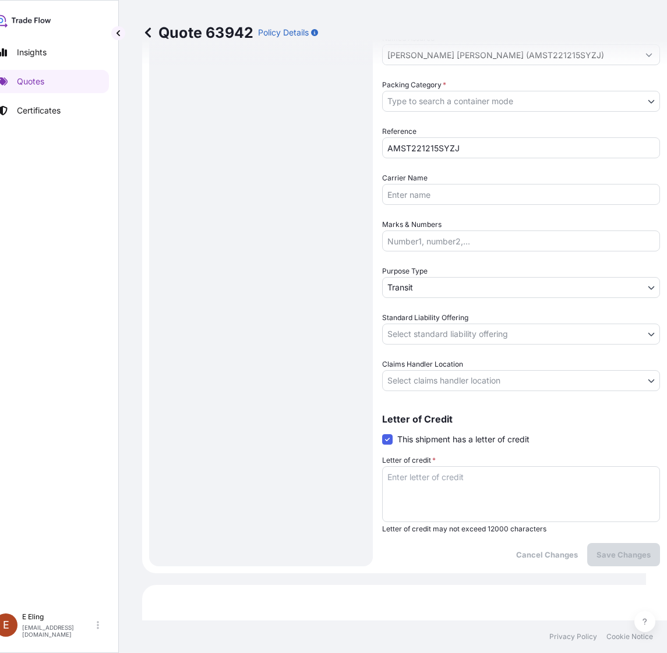
click at [426, 485] on textarea "Letter of credit *" at bounding box center [521, 494] width 278 height 56
paste textarea "Storage Period: [DATE] to [DATE] (till further notice)"
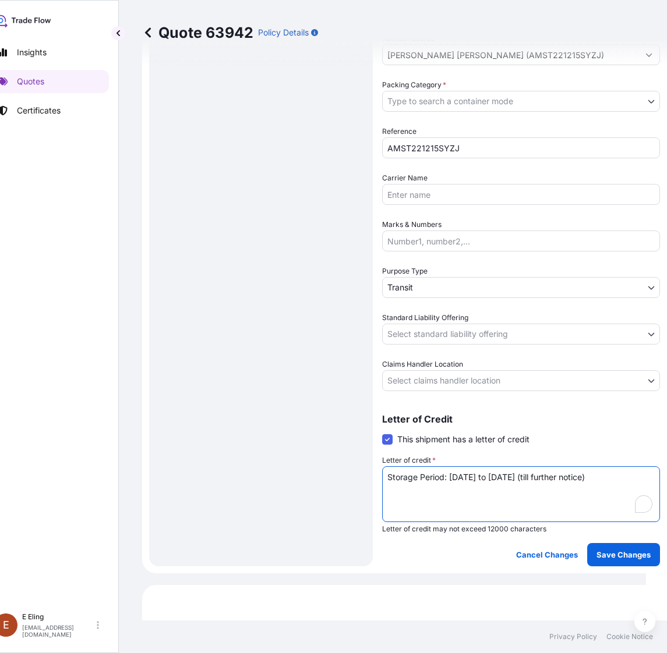
type textarea "Storage Period: [DATE] to [DATE] (till further notice)"
click at [447, 367] on span "Claims Handler Location" at bounding box center [422, 365] width 81 height 12
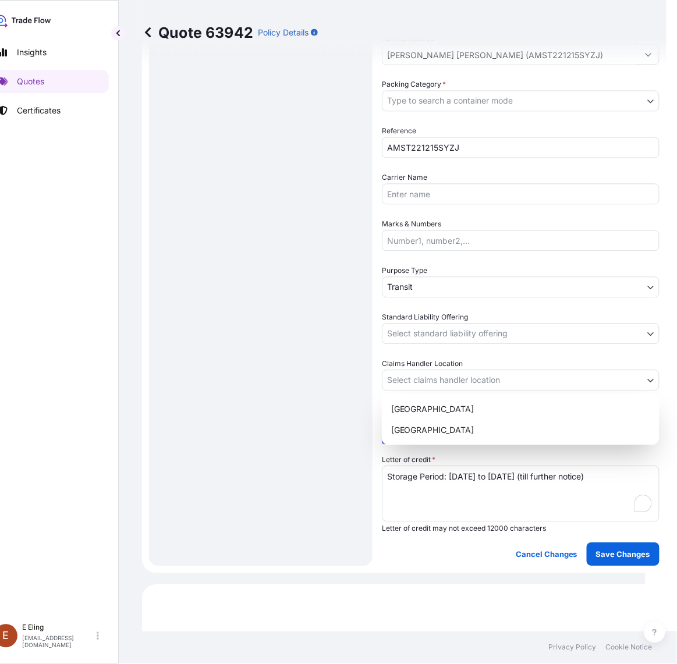
click at [443, 385] on body "Insights Quotes Certificates [PERSON_NAME] [EMAIL_ADDRESS][DOMAIN_NAME] Quote 6…" at bounding box center [312, 332] width 667 height 664
click at [418, 429] on div "[GEOGRAPHIC_DATA]" at bounding box center [521, 430] width 268 height 21
select select "[GEOGRAPHIC_DATA]"
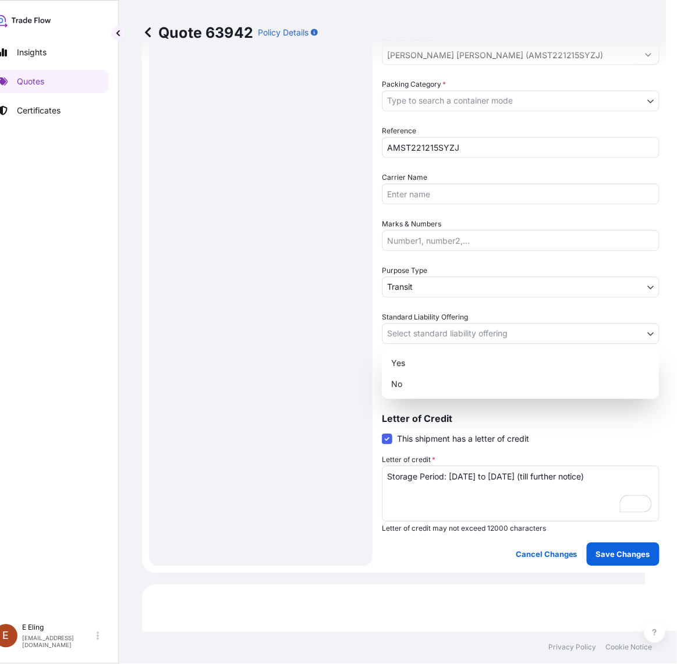
click at [429, 338] on body "Insights Quotes Certificates [PERSON_NAME] [EMAIL_ADDRESS][DOMAIN_NAME] Quote 6…" at bounding box center [312, 332] width 667 height 664
click at [423, 354] on div "Yes" at bounding box center [521, 363] width 268 height 21
select select "Yes"
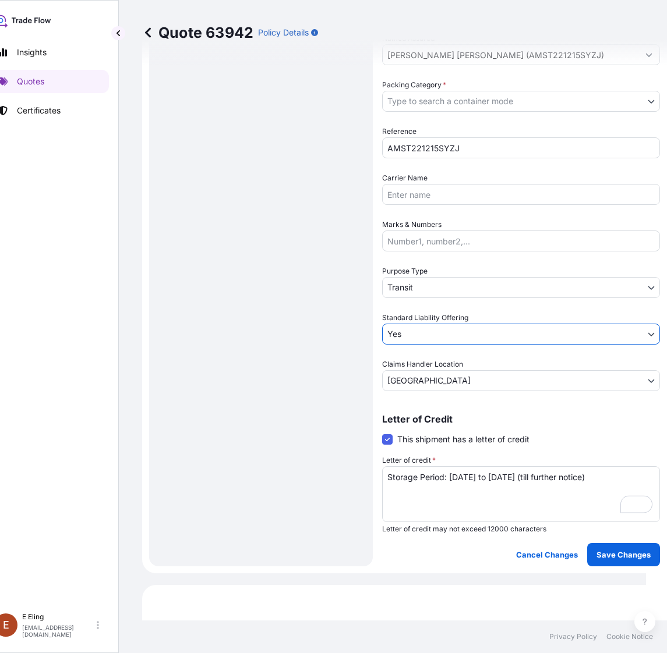
drag, startPoint x: 423, startPoint y: 301, endPoint x: 422, endPoint y: 289, distance: 11.7
click at [423, 300] on div "Date of Departure * [DATE] Cargo Category * NON-FRAGILE Description of Cargo * …" at bounding box center [521, 101] width 278 height 580
click at [421, 284] on body "Insights Quotes Certificates [PERSON_NAME] [EMAIL_ADDRESS][DOMAIN_NAME] Quote 6…" at bounding box center [312, 326] width 667 height 653
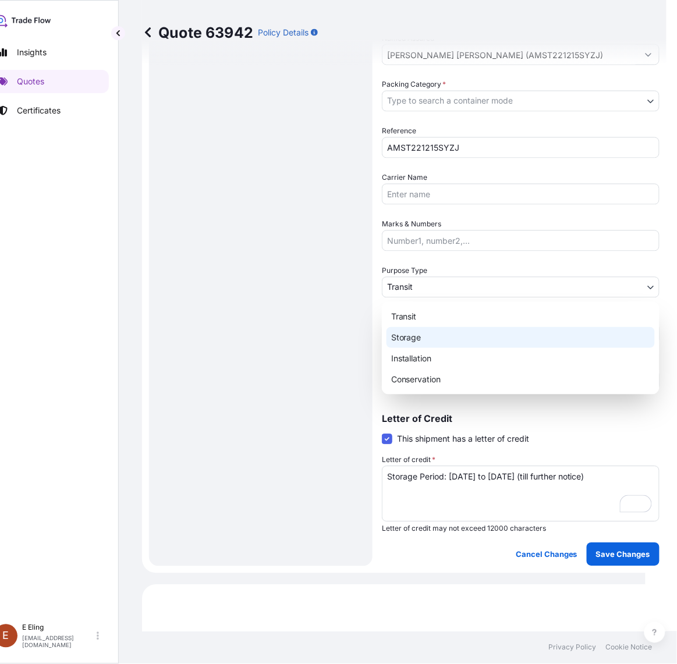
click at [411, 337] on div "Storage" at bounding box center [521, 337] width 268 height 21
select select "Storage"
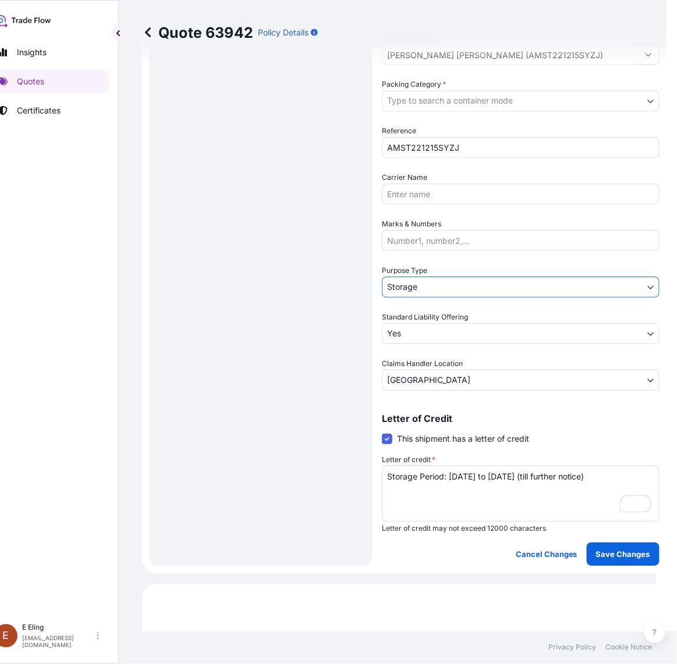
click at [478, 100] on body "Insights Quotes Certificates [PERSON_NAME] [EMAIL_ADDRESS][DOMAIN_NAME] Quote 6…" at bounding box center [317, 332] width 677 height 664
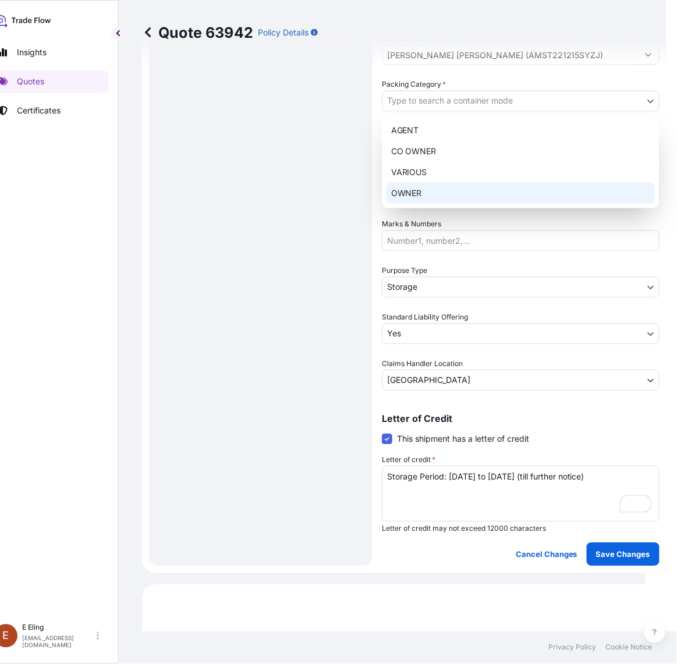
click at [431, 190] on div "OWNER" at bounding box center [521, 193] width 268 height 21
select select "27"
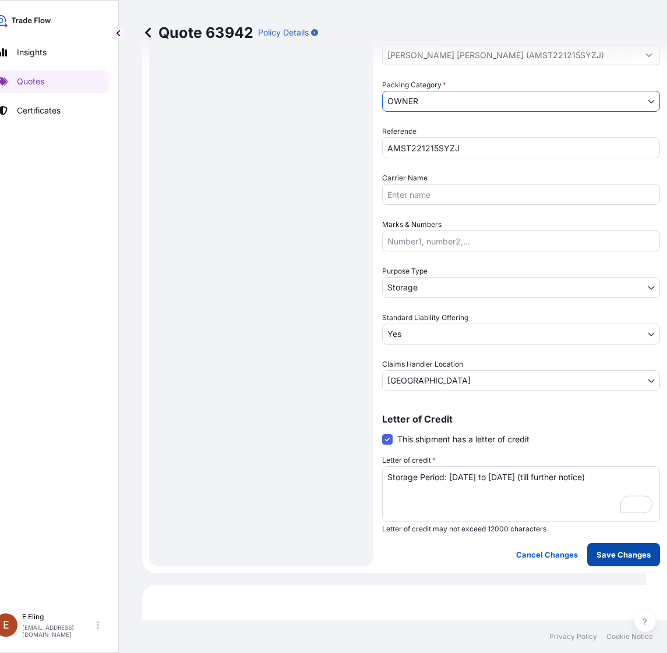
scroll to position [0, 0]
click at [625, 552] on p "Save Changes" at bounding box center [623, 555] width 54 height 12
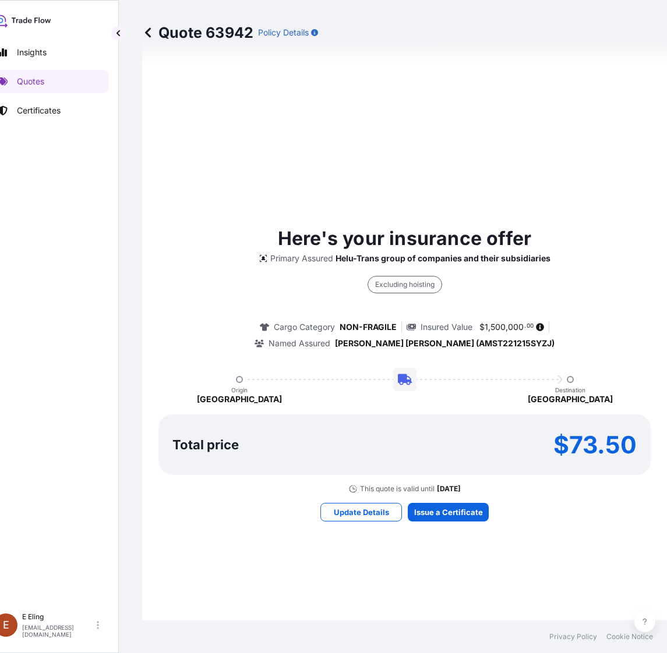
select select "STORAGE"
select select "Storage"
select select "Yes"
select select "[GEOGRAPHIC_DATA]"
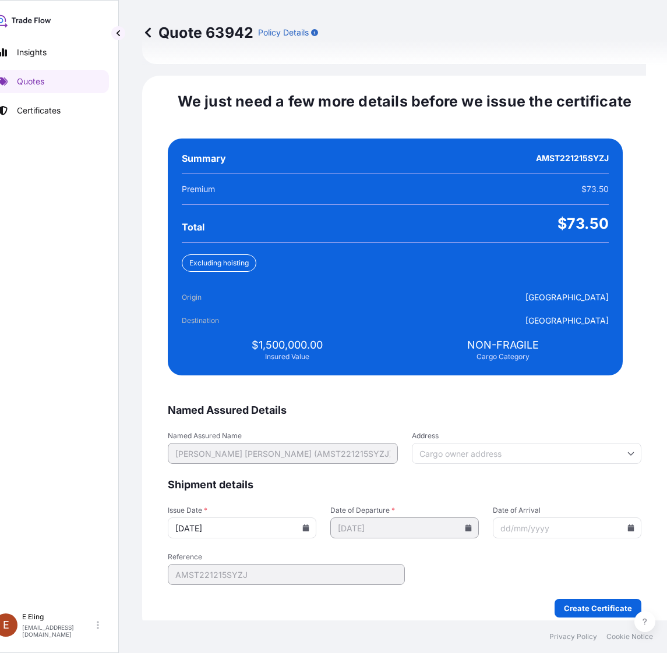
click at [309, 525] on icon at bounding box center [305, 528] width 7 height 7
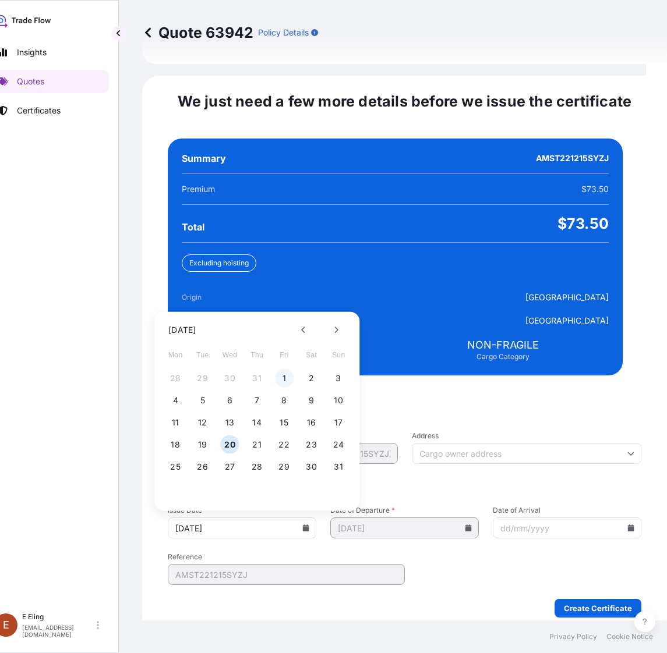
click at [285, 370] on button "1" at bounding box center [284, 378] width 19 height 19
type input "[DATE]"
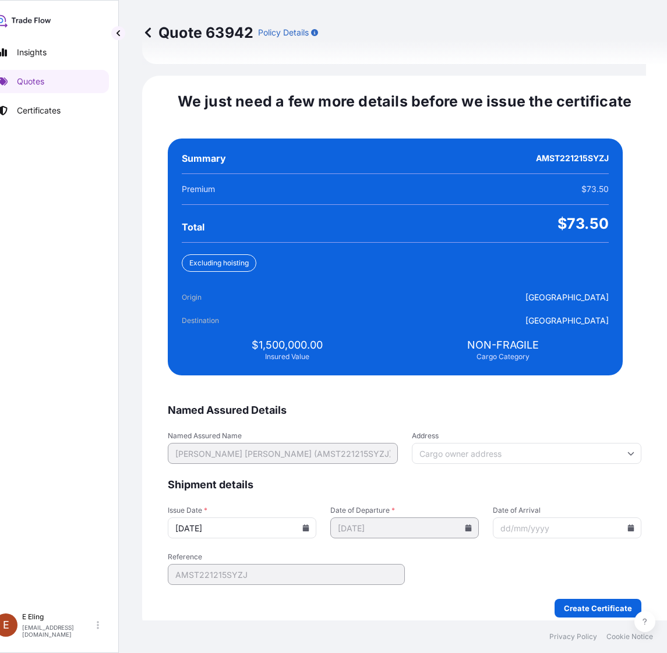
click at [628, 525] on icon at bounding box center [631, 528] width 6 height 7
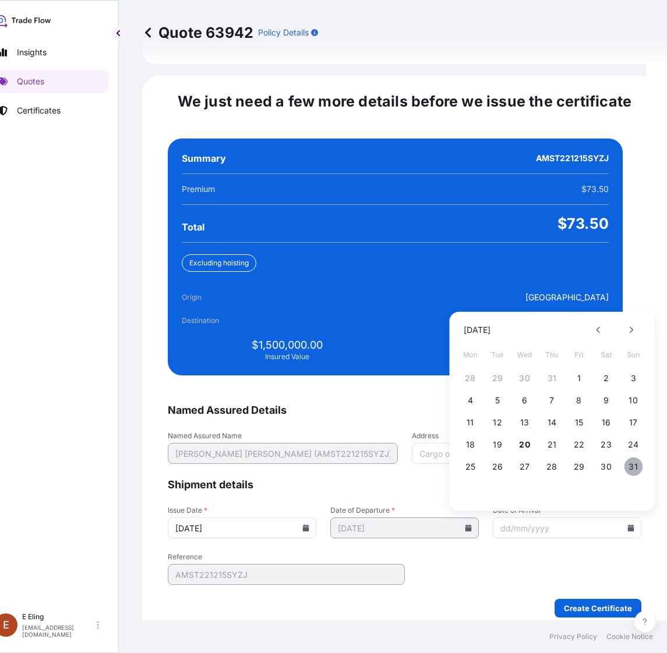
click at [635, 460] on button "31" at bounding box center [633, 467] width 19 height 19
type input "[DATE]"
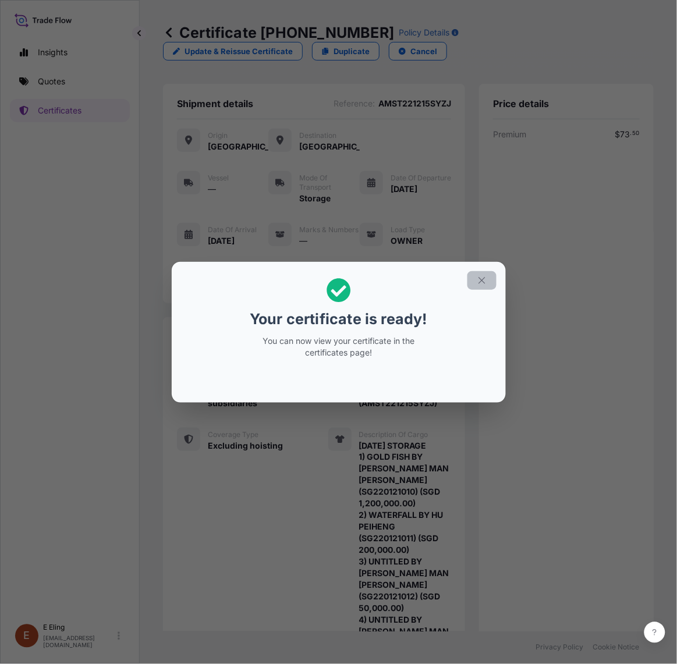
click at [478, 274] on button "button" at bounding box center [482, 280] width 29 height 19
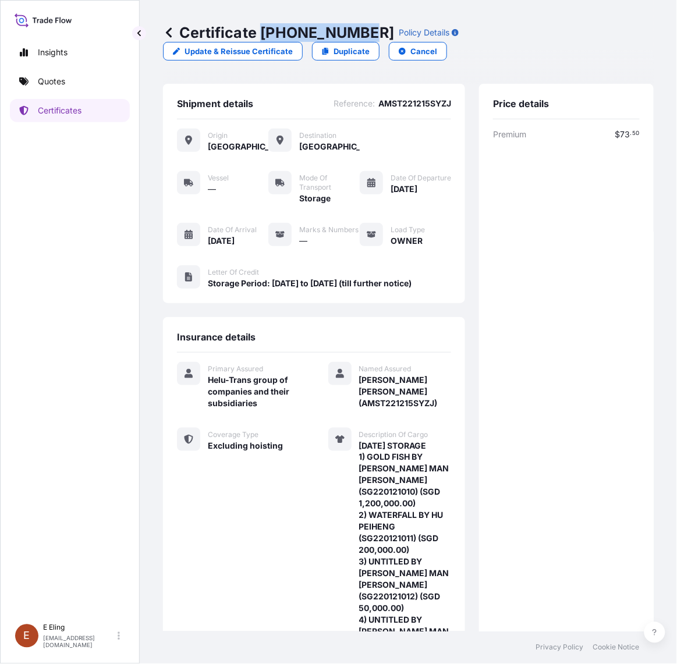
drag, startPoint x: 265, startPoint y: 30, endPoint x: 363, endPoint y: 30, distance: 97.8
click at [363, 30] on p "Certificate [PHONE_NUMBER]" at bounding box center [278, 32] width 231 height 19
copy p "[PHONE_NUMBER]"
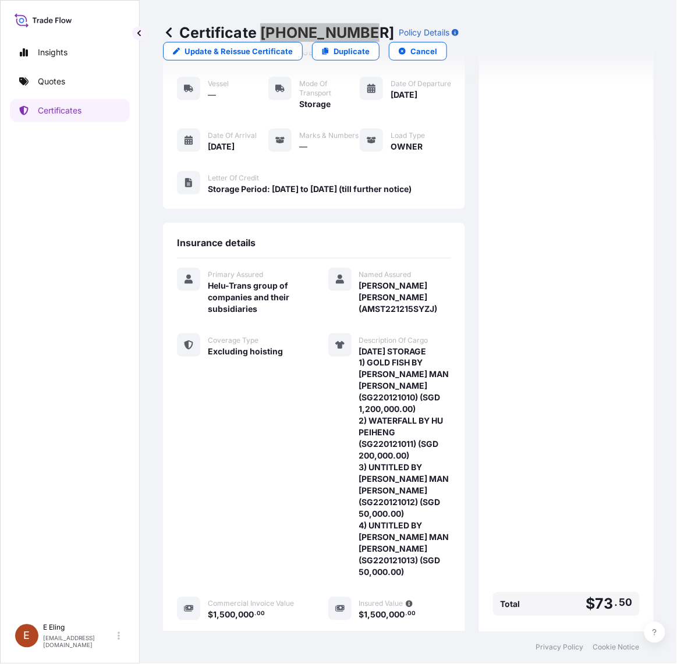
scroll to position [203, 0]
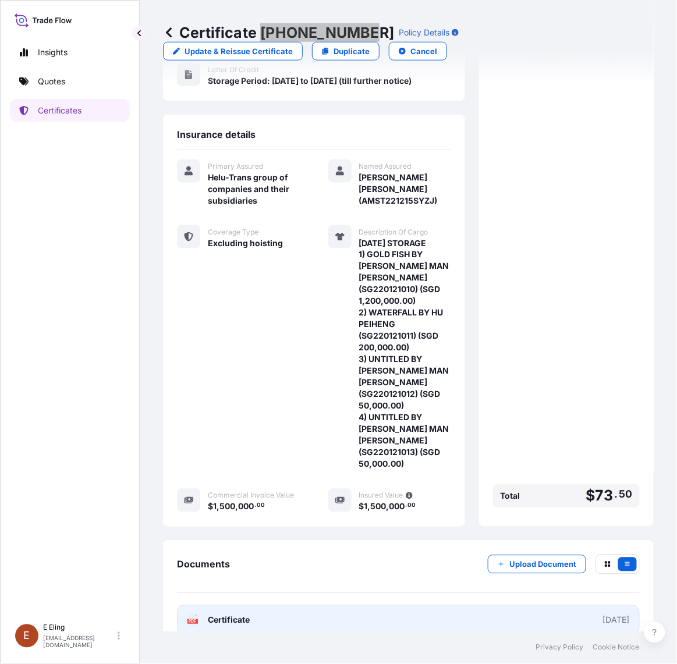
click at [450, 606] on link "PDF Certificate [DATE]" at bounding box center [408, 621] width 463 height 30
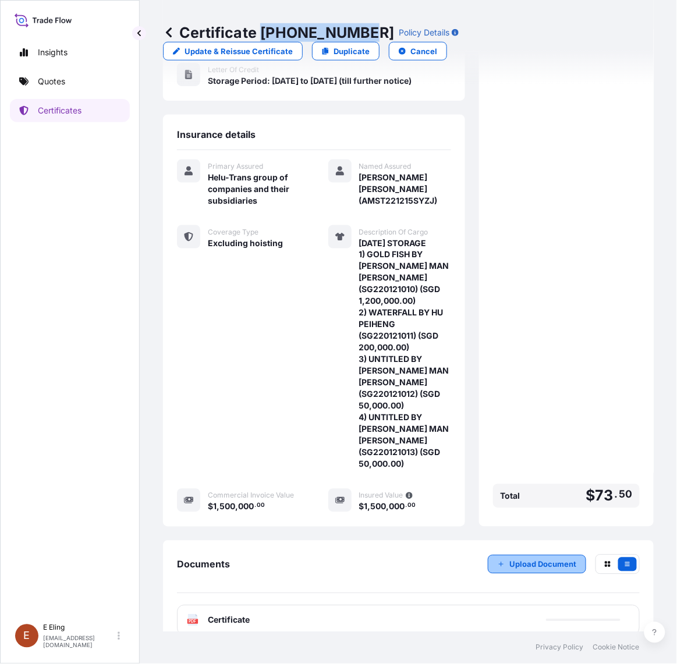
click at [522, 556] on button "Upload Document" at bounding box center [537, 565] width 98 height 19
click at [38, 109] on p "Certificates" at bounding box center [60, 111] width 44 height 12
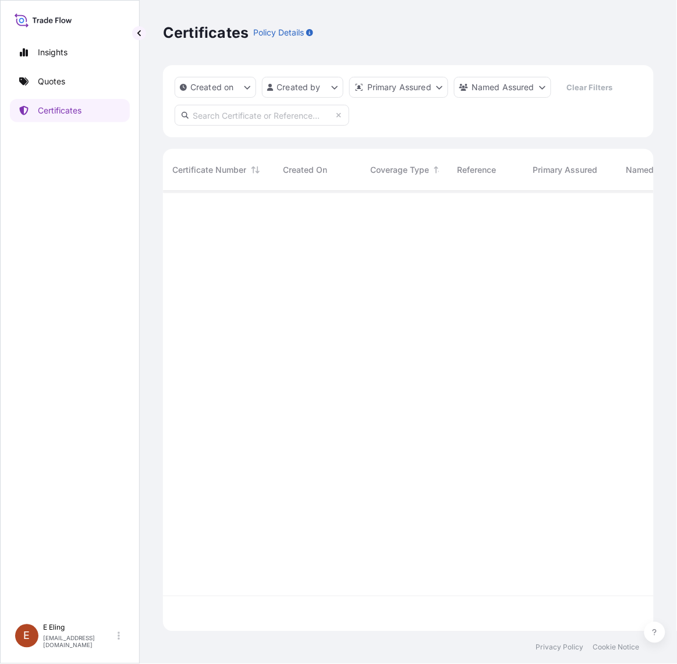
scroll to position [437, 480]
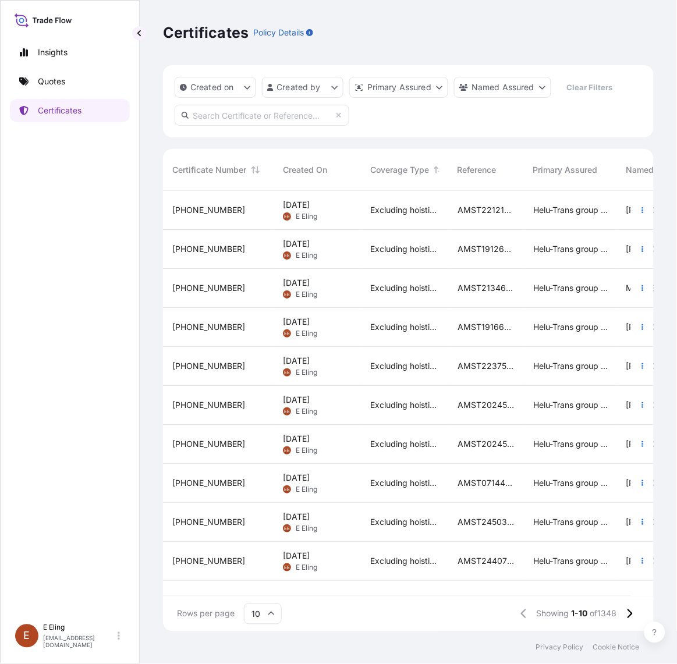
click at [277, 117] on input "text" at bounding box center [262, 115] width 175 height 21
paste input "AMST241050PTPT"
type input "AMST241050PTPT"
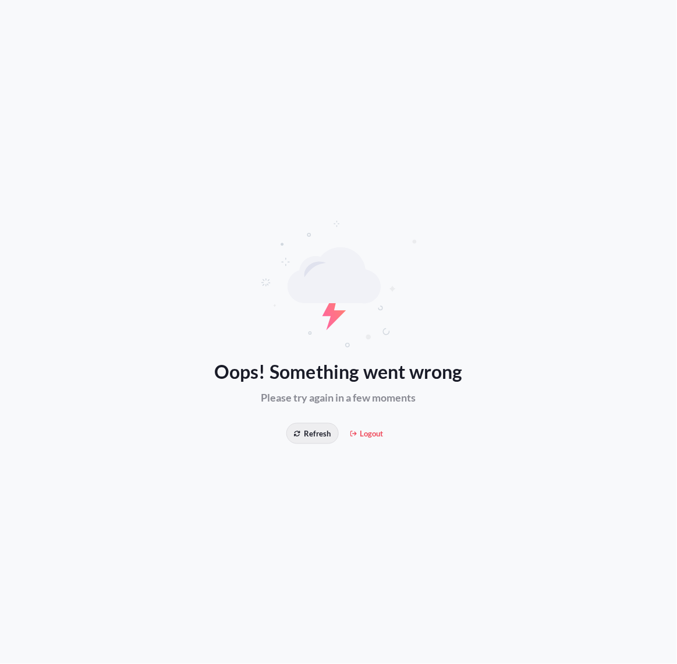
click at [307, 439] on span "Refresh" at bounding box center [312, 434] width 37 height 12
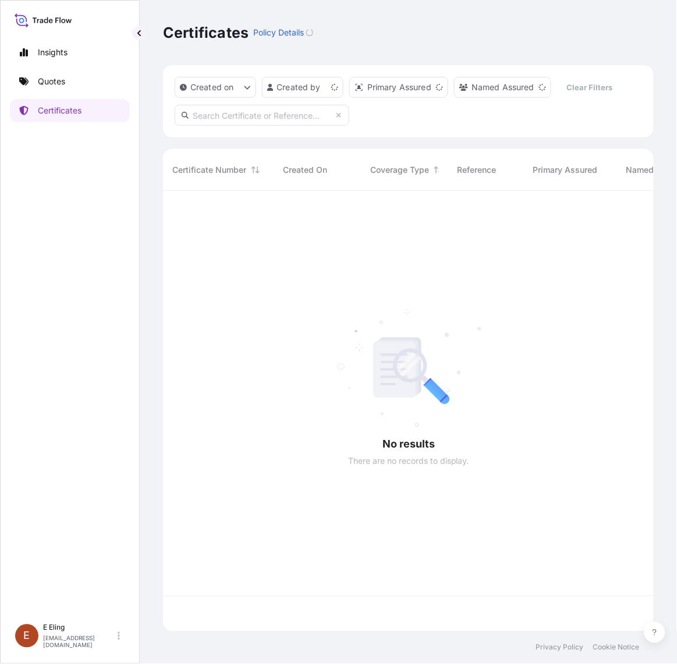
scroll to position [437, 480]
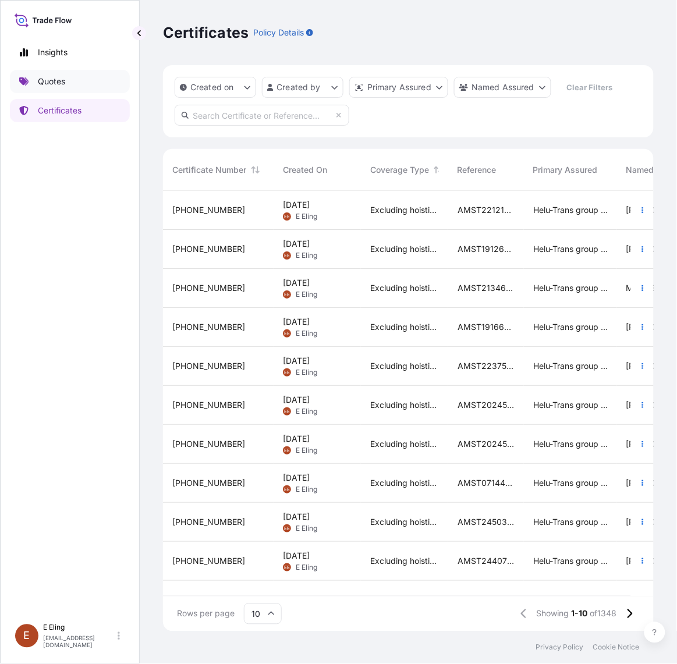
click at [68, 89] on link "Quotes" at bounding box center [70, 81] width 120 height 23
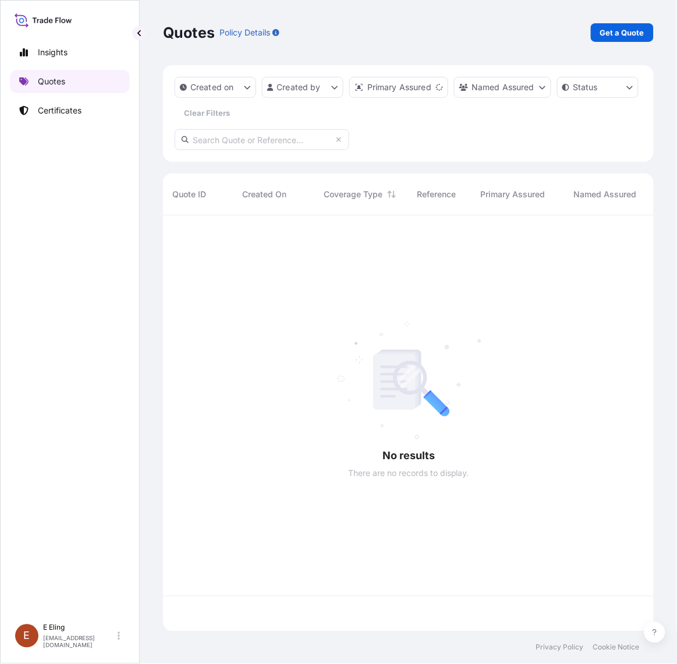
scroll to position [412, 480]
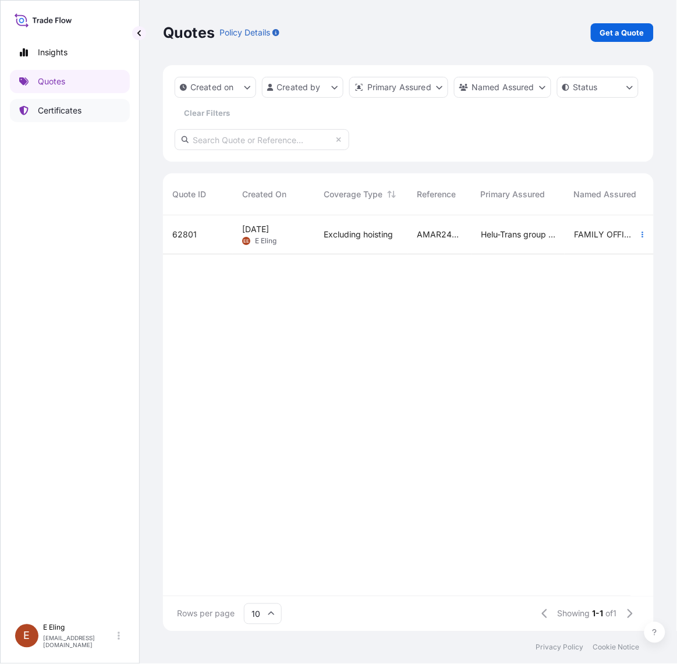
click at [62, 115] on p "Certificates" at bounding box center [60, 111] width 44 height 12
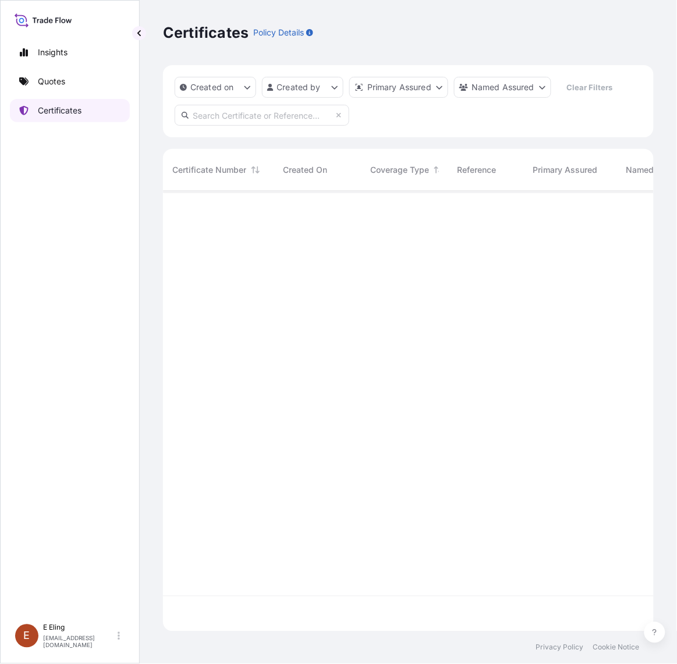
scroll to position [437, 480]
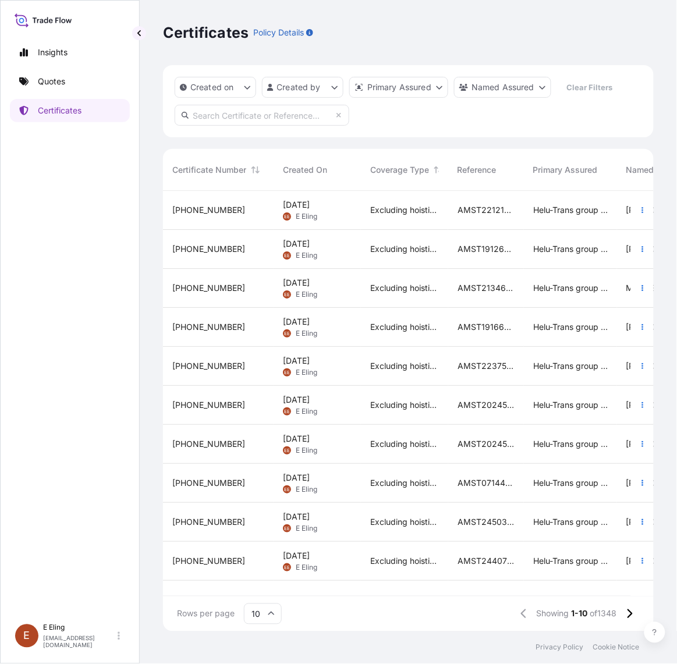
click at [456, 217] on div "AMST221215SYZJ" at bounding box center [486, 210] width 76 height 39
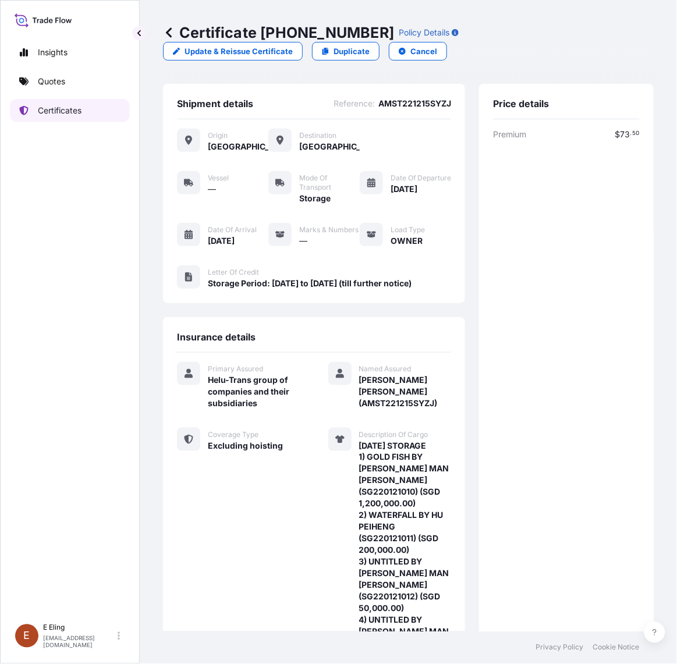
click at [70, 104] on link "Certificates" at bounding box center [70, 110] width 120 height 23
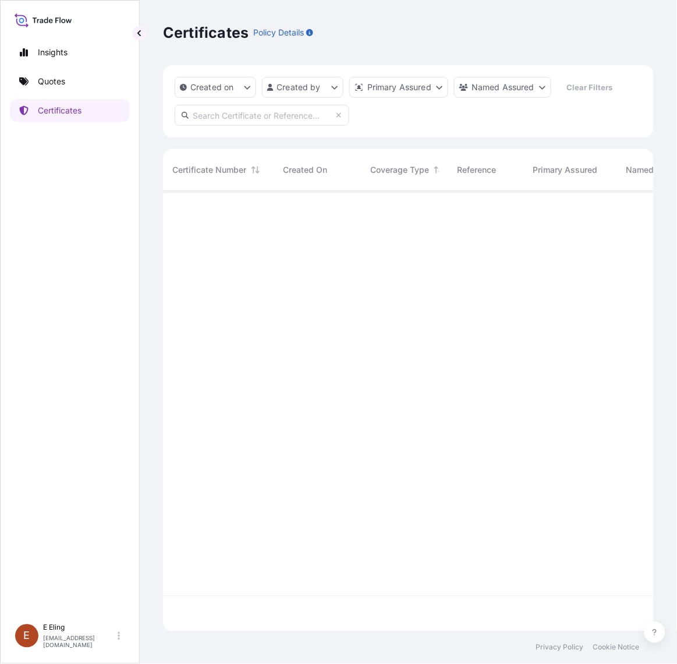
scroll to position [437, 480]
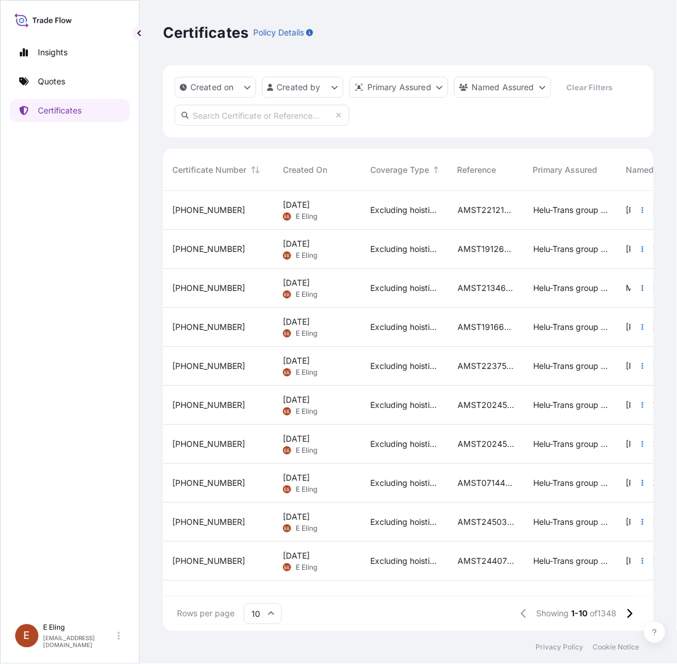
click at [374, 219] on div "Excluding hoisting" at bounding box center [404, 210] width 87 height 39
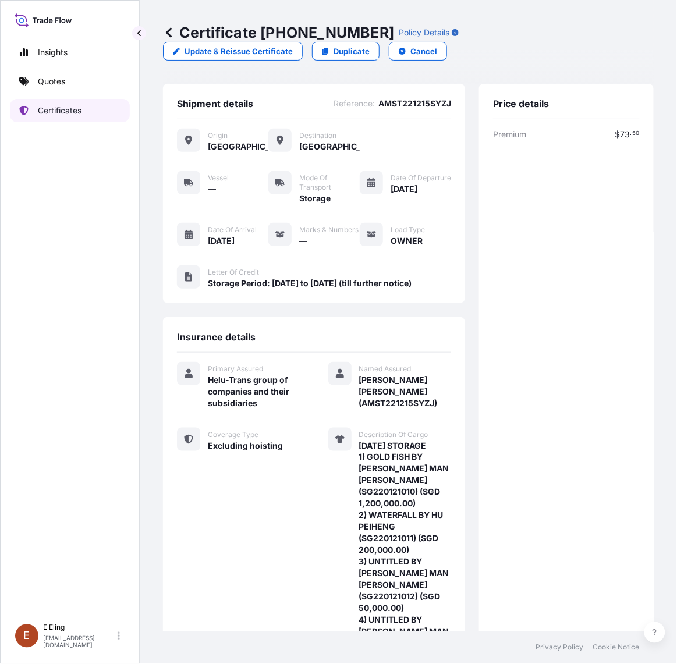
click at [58, 107] on p "Certificates" at bounding box center [60, 111] width 44 height 12
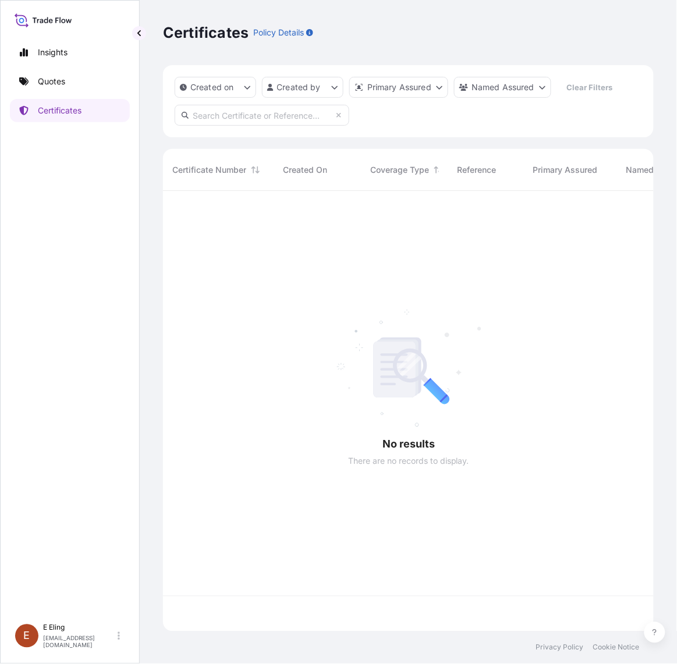
scroll to position [437, 480]
click at [284, 124] on input "text" at bounding box center [262, 115] width 175 height 21
paste input "AMST241050PTPT"
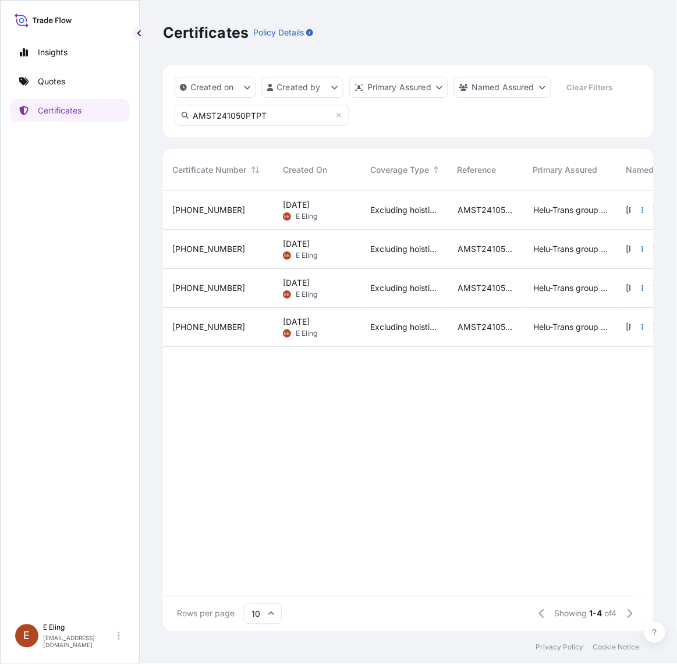
drag, startPoint x: 284, startPoint y: 124, endPoint x: 288, endPoint y: 132, distance: 9.1
click at [288, 132] on div "Created on Created by Primary Assured Named Assured Clear Filters AMST241050PTPT" at bounding box center [408, 101] width 491 height 72
type input "AMST241050PTPT"
click at [581, 412] on div "31504-1151-1 15 Jul 2025 EE E Eling Excluding hoisting AMST241050PTPT Helu-Tran…" at bounding box center [661, 393] width 996 height 405
click at [645, 208] on icon "button" at bounding box center [642, 210] width 7 height 7
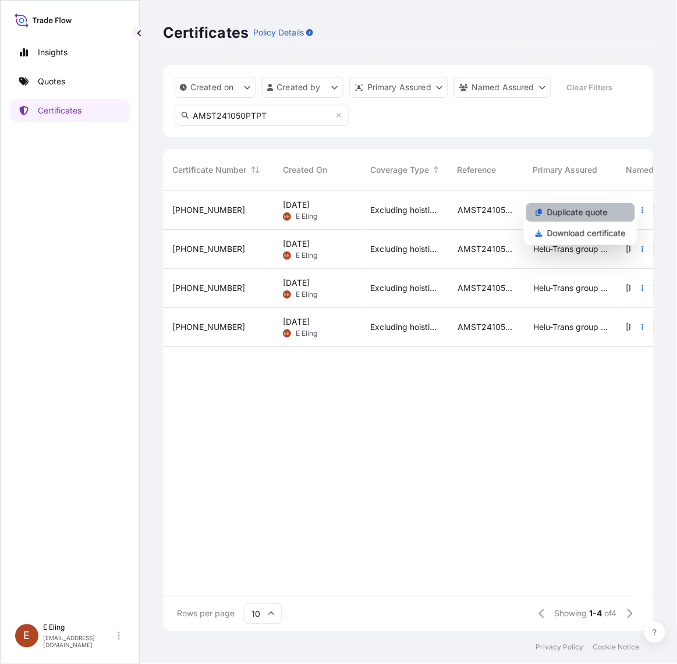
click at [629, 217] on link "Duplicate quote" at bounding box center [580, 212] width 109 height 19
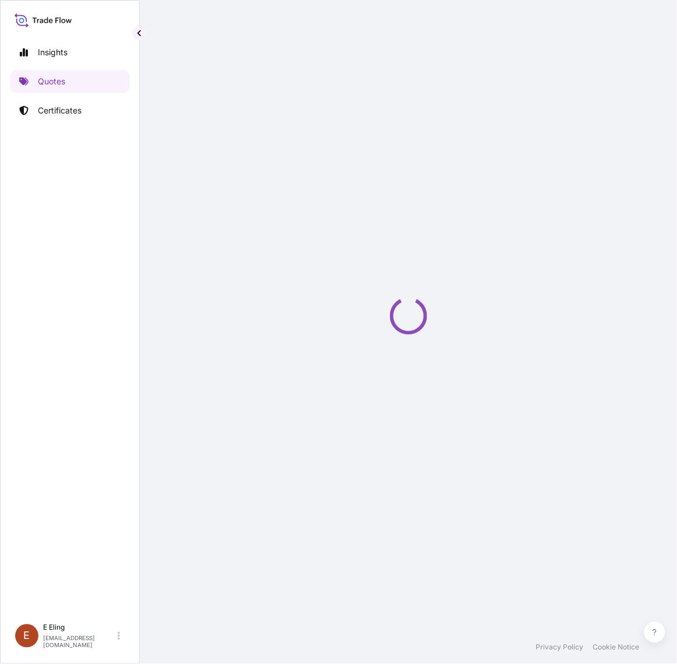
select select "STORAGE"
select select "Storage"
select select "Yes"
select select "[GEOGRAPHIC_DATA]"
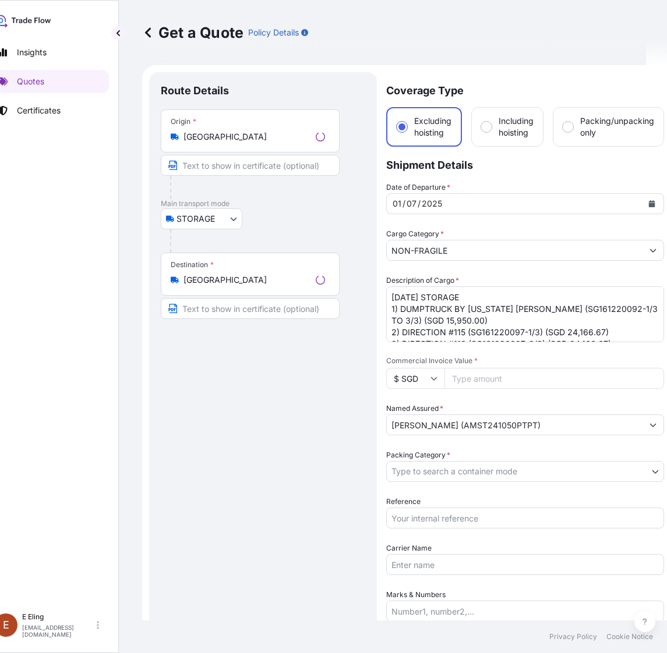
scroll to position [19, 0]
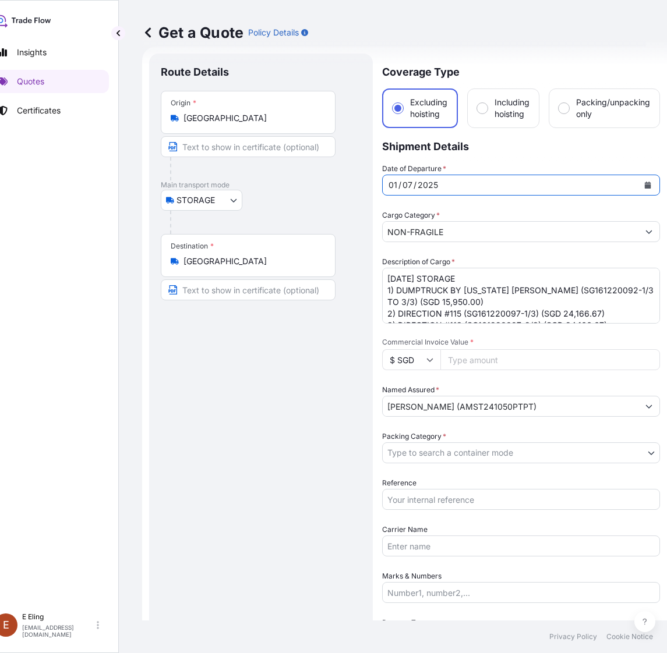
click at [645, 187] on icon "Calendar" at bounding box center [648, 185] width 6 height 7
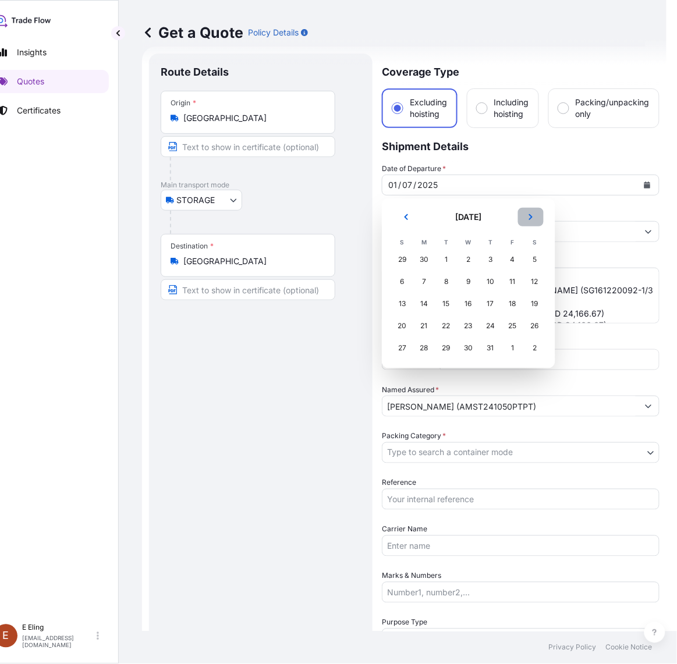
click at [535, 214] on button "Next" at bounding box center [531, 217] width 26 height 19
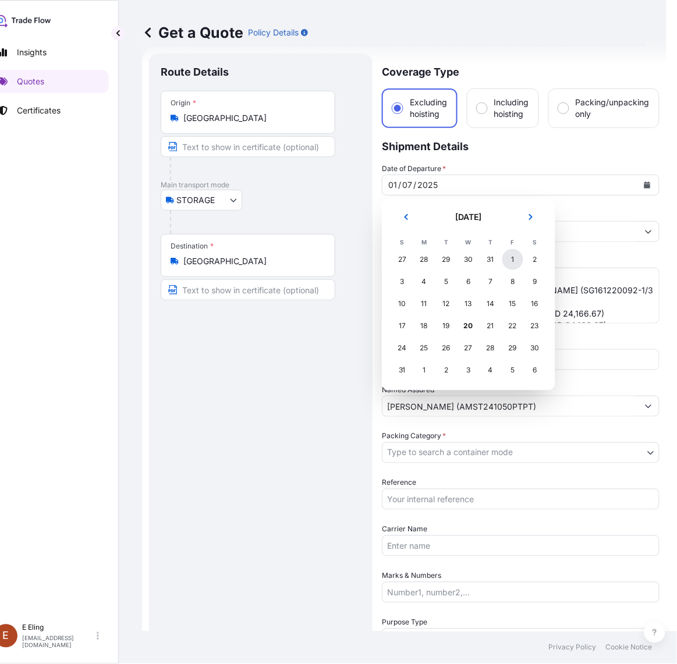
click at [517, 254] on div "1" at bounding box center [513, 259] width 21 height 21
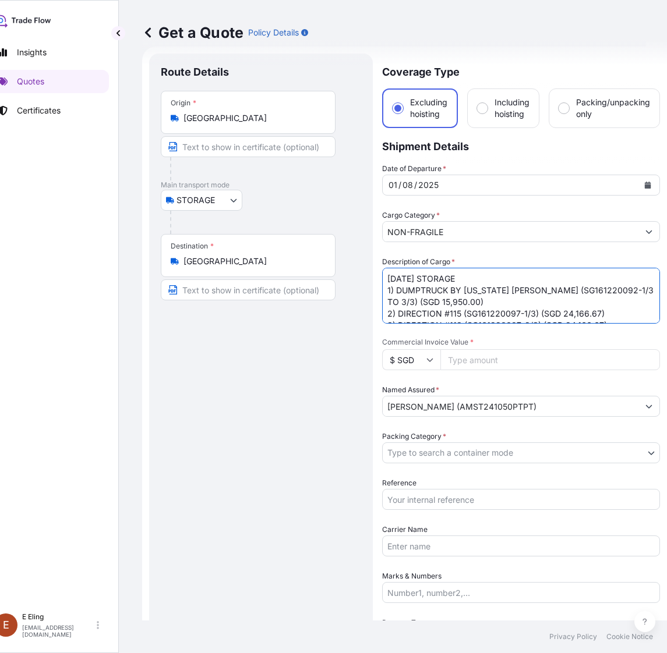
click at [374, 281] on form "Route Details Place of loading Road / Inland Road / Inland Origin * Singapore M…" at bounding box center [404, 486] width 525 height 879
type textarea "AUG25 STORAGE 1) DUMPTRUCK BY VERMONT CORONEL (SG161220092-1/3 TO 3/3) (SGD 15,…"
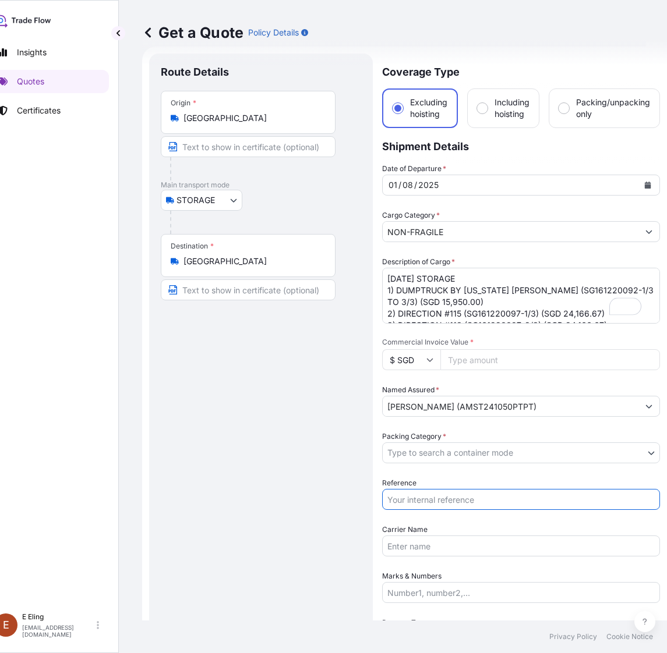
click at [457, 508] on input "Reference" at bounding box center [521, 499] width 278 height 21
paste input "https://share.google/5EsUjYklNaPg7QeXw"
type input "https://share.google/5EsUjYklNaPg7QeXwhttps://share.google/5EsUjYklNaPg7QeXw"
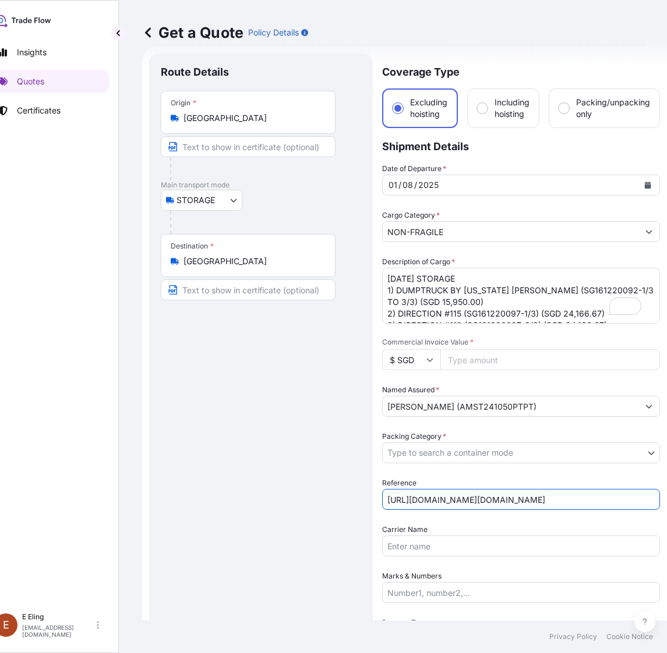
drag, startPoint x: 654, startPoint y: 501, endPoint x: 234, endPoint y: 499, distance: 420.5
click at [234, 499] on form "Route Details Place of loading Road / Inland Road / Inland Origin * Singapore M…" at bounding box center [404, 486] width 525 height 879
click at [466, 447] on body "Insights Quotes Certificates E E Eling eeling@helutrans.com Get a Quote Policy …" at bounding box center [312, 326] width 667 height 653
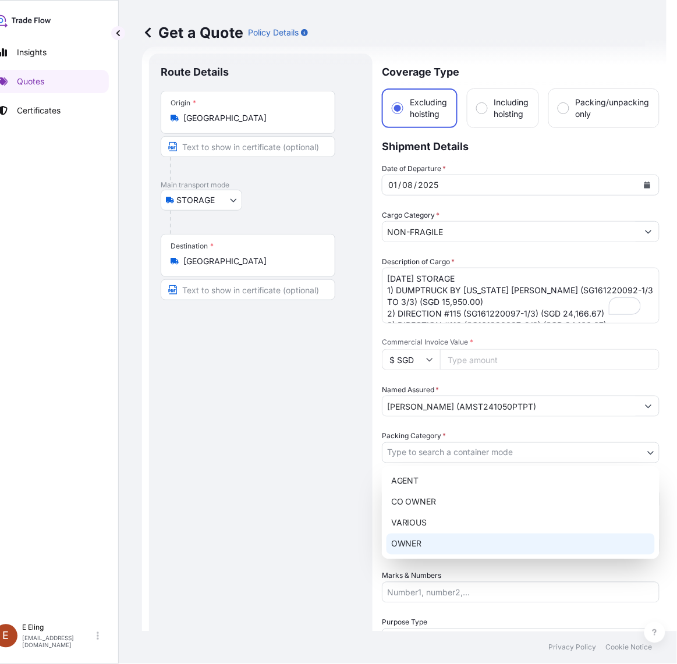
click at [411, 543] on div "OWNER" at bounding box center [521, 544] width 268 height 21
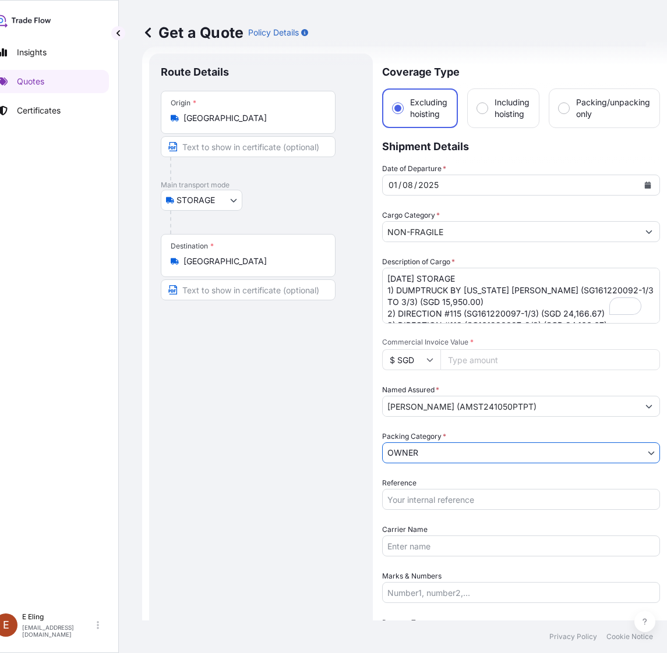
click at [437, 481] on div "Reference" at bounding box center [521, 494] width 278 height 33
click at [437, 498] on input "Reference" at bounding box center [521, 499] width 278 height 21
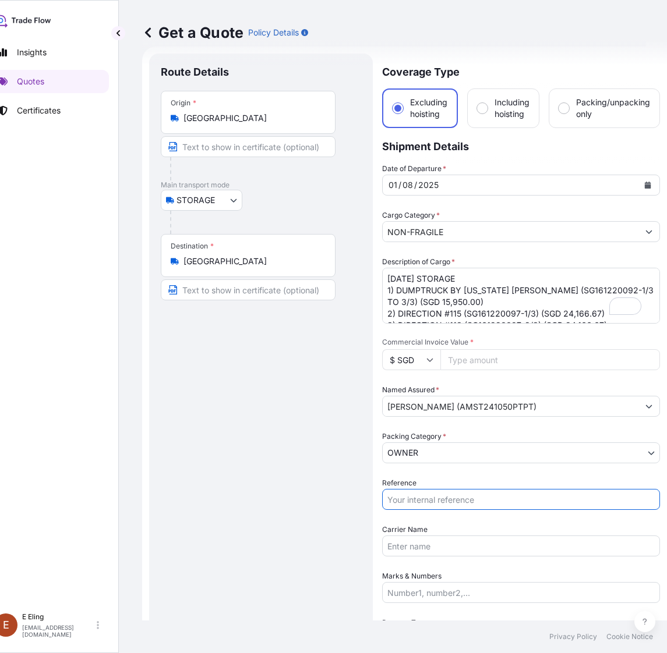
paste input "AMST241050PTPT"
type input "AMST241050PTPT"
click at [461, 360] on input "Commercial Invoice Value *" at bounding box center [550, 359] width 220 height 21
paste input "146450.00"
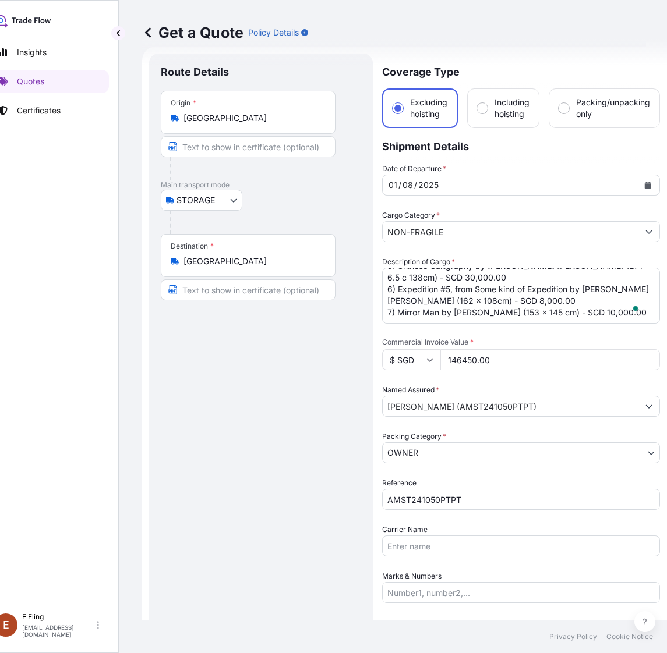
type input "146450.00"
click at [520, 310] on textarea "JUL25 STORAGE 1) DUMPTRUCK BY VERMONT CORONEL (SG161220092-1/3 TO 3/3) (SGD 15,…" at bounding box center [521, 296] width 278 height 56
click at [472, 294] on textarea "JUL25 STORAGE 1) DUMPTRUCK BY VERMONT CORONEL (SG161220092-1/3 TO 3/3) (SGD 15,…" at bounding box center [521, 296] width 278 height 56
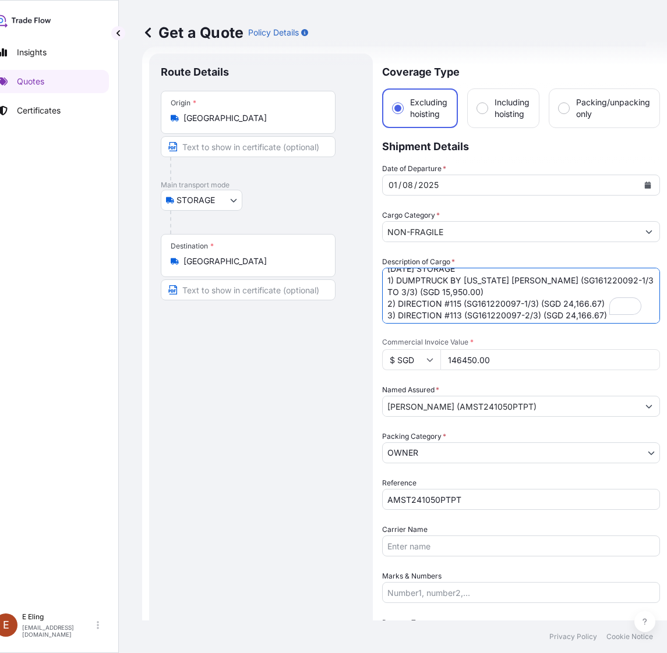
click at [475, 301] on textarea "JUL25 STORAGE 1) DUMPTRUCK BY VERMONT CORONEL (SG161220092-1/3 TO 3/3) (SGD 15,…" at bounding box center [521, 296] width 278 height 56
click at [478, 274] on textarea "JUL25 STORAGE 1) DUMPTRUCK BY VERMONT CORONEL (SG161220092-1/3 TO 3/3) (SGD 15,…" at bounding box center [521, 296] width 278 height 56
click at [517, 303] on textarea "JUL25 STORAGE 1) DUMPTRUCK BY VERMONT CORONEL (SG161220092-1/3 TO 3/3) (SGD 15,…" at bounding box center [521, 296] width 278 height 56
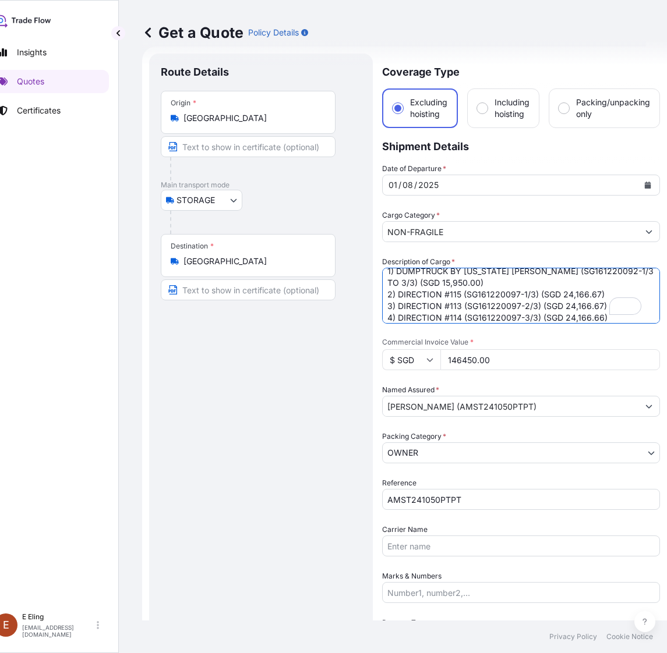
scroll to position [31, 0]
click at [469, 278] on textarea "JUL25 STORAGE 1) DUMPTRUCK BY VERMONT CORONEL (SG161220092-1/3 TO 3/3) (SGD 15,…" at bounding box center [521, 296] width 278 height 56
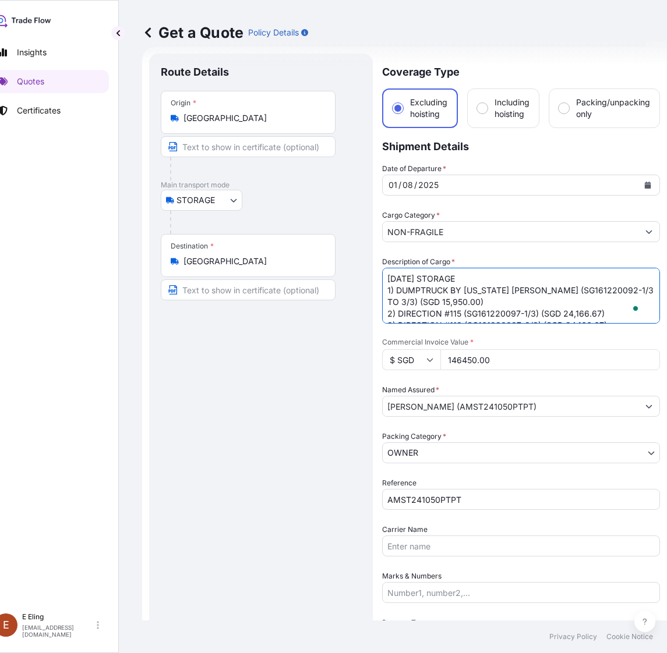
click at [479, 295] on textarea "JUL25 STORAGE 1) DUMPTRUCK BY VERMONT CORONEL (SG161220092-1/3 TO 3/3) (SGD 15,…" at bounding box center [521, 296] width 278 height 56
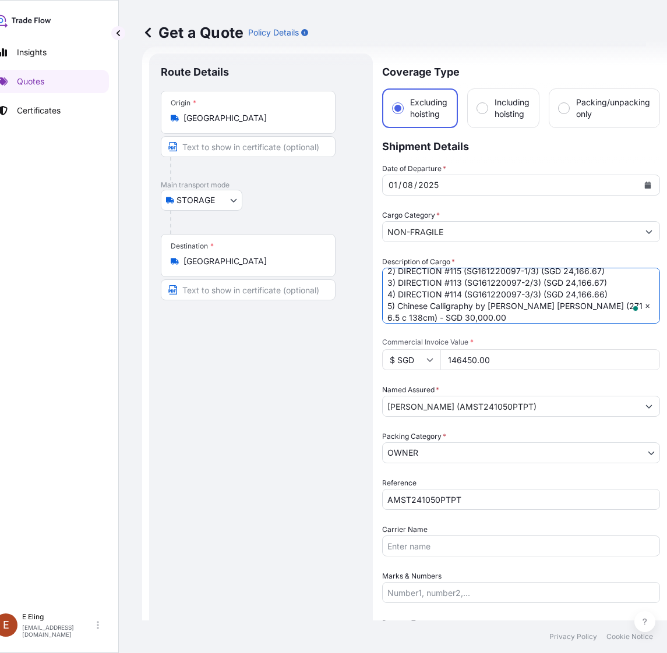
click at [623, 306] on textarea "JUL25 STORAGE 1) DUMPTRUCK BY VERMONT CORONEL (SG161220092-1/3 TO 3/3) (SGD 15,…" at bounding box center [521, 296] width 278 height 56
paste textarea "SG240102019"
click at [451, 316] on textarea "JUL25 STORAGE 1) DUMPTRUCK BY VERMONT CORONEL (SG161220092-1/3 TO 3/3) (SGD 15,…" at bounding box center [521, 296] width 278 height 56
paste textarea "SG240102020"
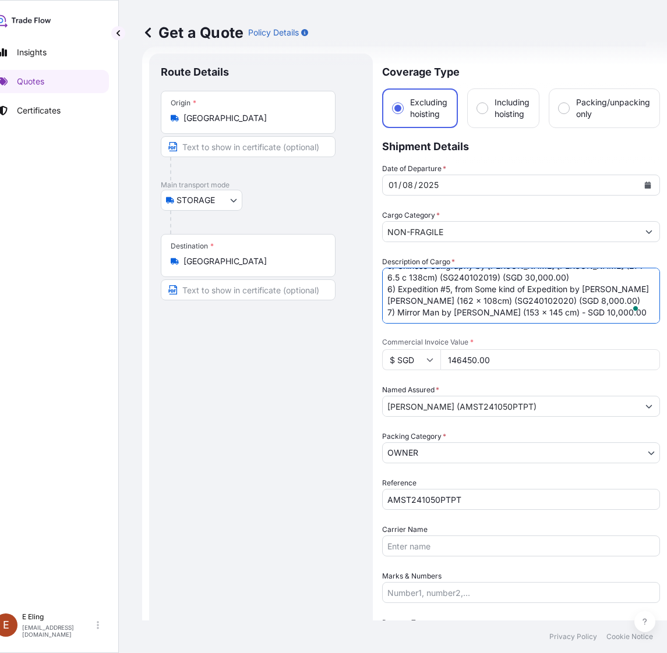
click at [575, 312] on textarea "JUL25 STORAGE 1) DUMPTRUCK BY VERMONT CORONEL (SG161220092-1/3 TO 3/3) (SGD 15,…" at bounding box center [521, 296] width 278 height 56
paste textarea "SG240102022"
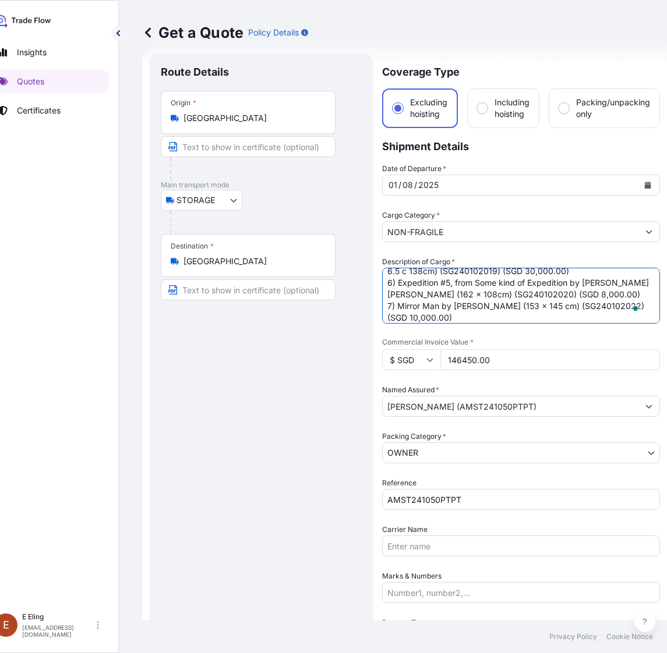
scroll to position [101, 0]
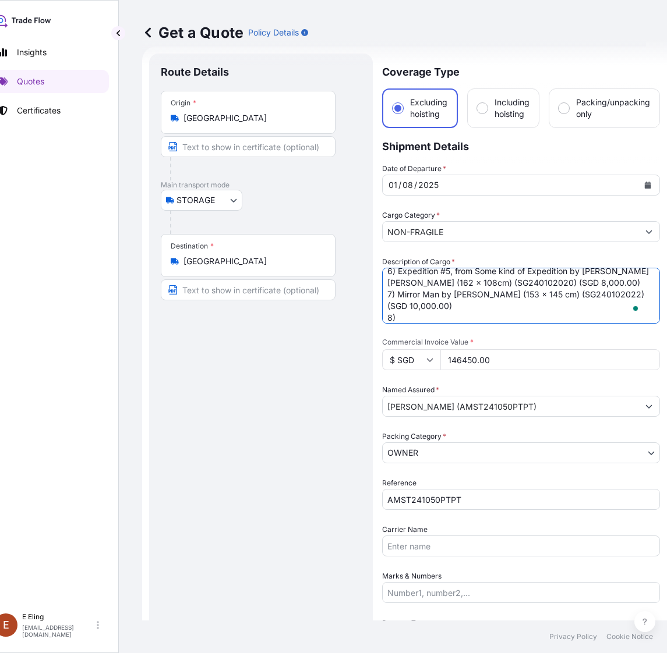
type textarea "AUG25 STORAGE 1) DUMPTRUCK BY VERMONT CORONEL (SG161220092-1/3 TO 3/3) (SGD 15,…"
click at [455, 359] on input "146450.00" at bounding box center [550, 359] width 220 height 21
type input "136450.00"
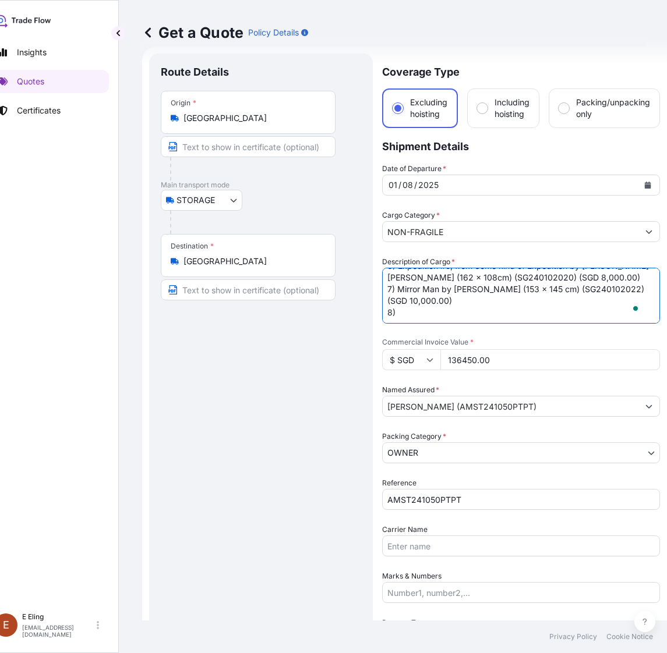
drag, startPoint x: 402, startPoint y: 314, endPoint x: 377, endPoint y: 314, distance: 25.0
click at [377, 314] on form "Route Details Place of loading Road / Inland Road / Inland Origin * Singapore M…" at bounding box center [404, 486] width 525 height 879
type textarea "AUG25 STORAGE 1) DUMPTRUCK BY VERMONT CORONEL (SG161220092-1/3 TO 3/3) (SGD 15,…"
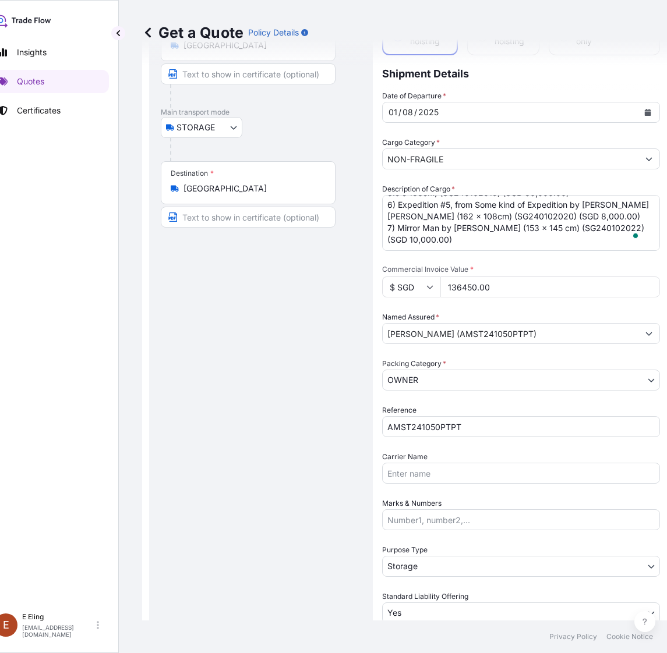
scroll to position [261, 0]
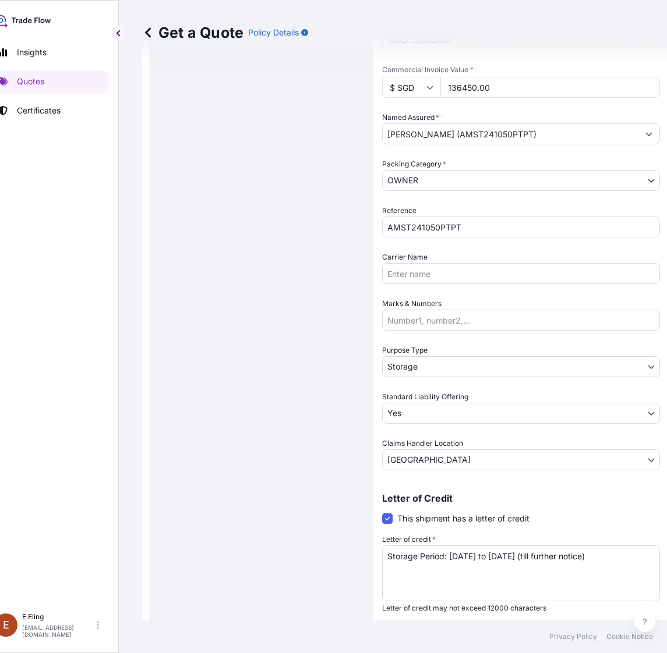
click at [522, 620] on div "Coverage Type Excluding hoisting Including hoisting Packing/unpacking only Ship…" at bounding box center [521, 213] width 278 height 865
click at [522, 624] on button "Get a Quote" at bounding box center [521, 634] width 278 height 23
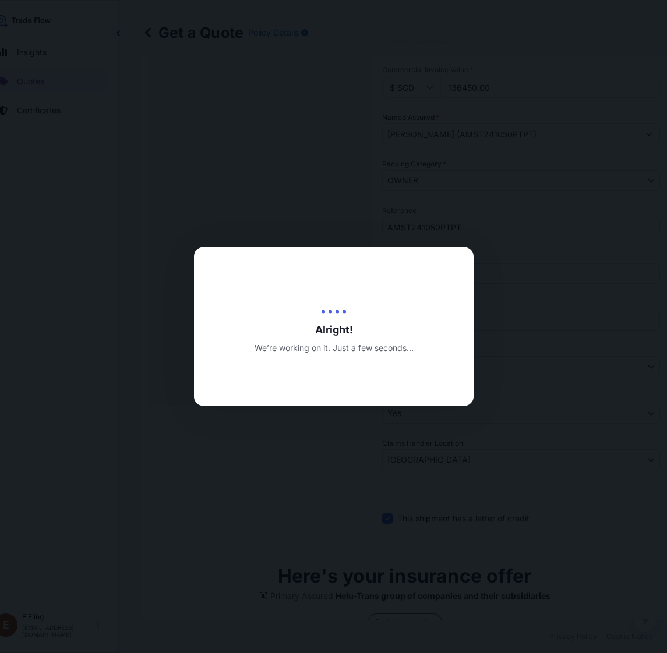
type input "20/08/2025"
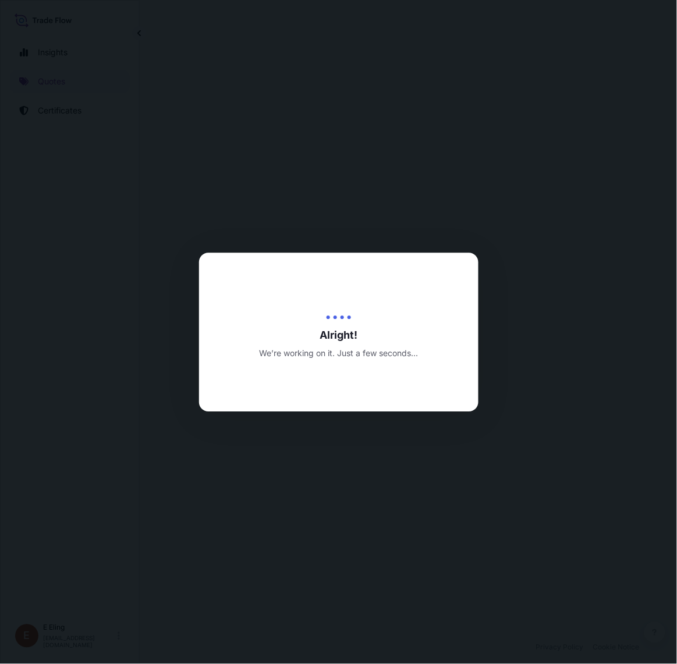
select select "STORAGE"
select select "Transit"
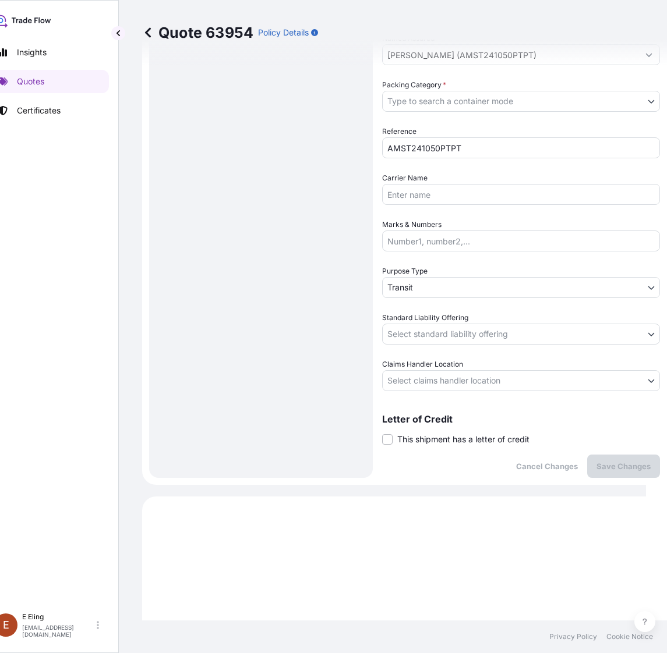
click at [429, 434] on span "This shipment has a letter of credit" at bounding box center [463, 440] width 132 height 12
click at [382, 433] on input "This shipment has a letter of credit" at bounding box center [382, 433] width 0 height 0
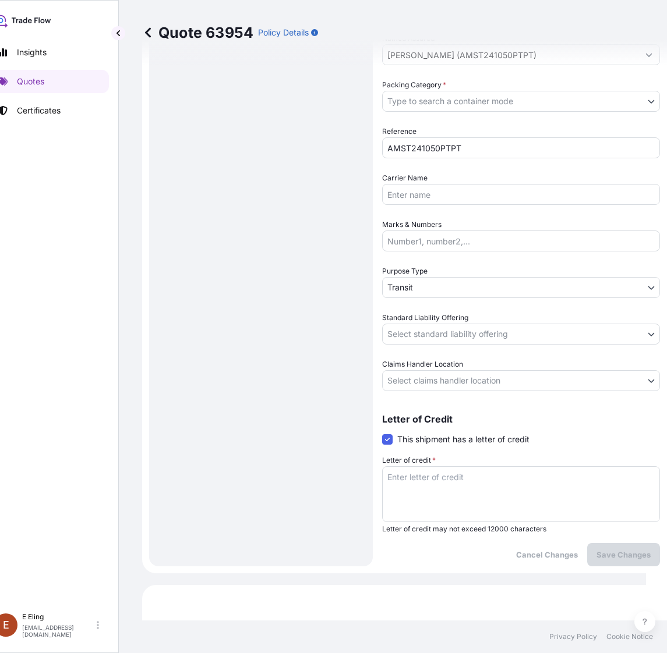
click at [434, 466] on textarea "Letter of credit *" at bounding box center [521, 494] width 278 height 56
paste textarea "Storage Period: [DATE] to [DATE] (till further notice)"
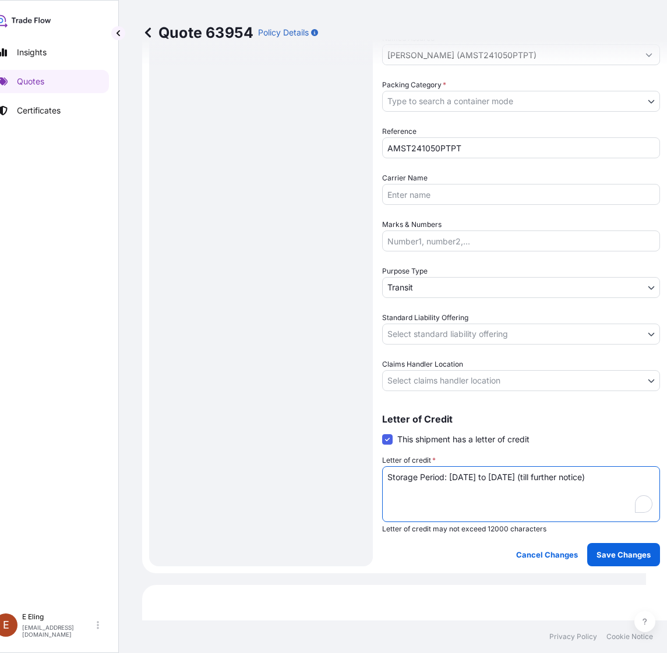
type textarea "Storage Period: [DATE] to [DATE] (till further notice)"
click at [446, 365] on span "Claims Handler Location" at bounding box center [422, 365] width 81 height 12
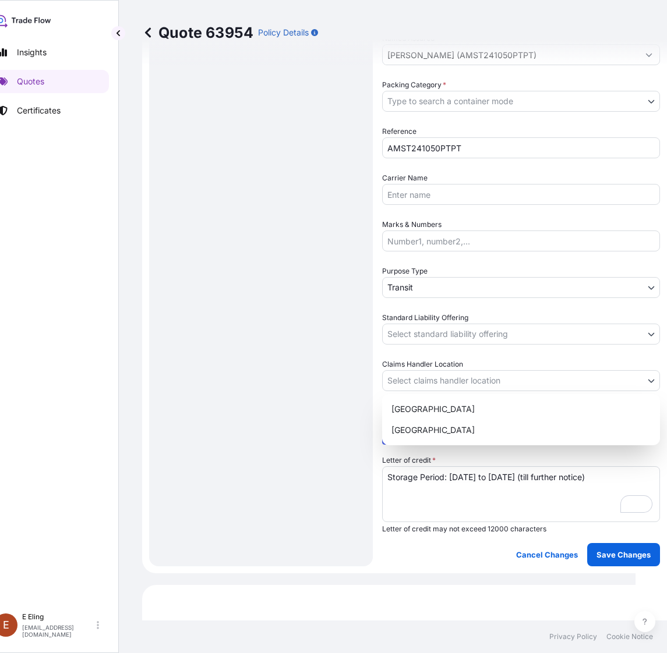
click at [447, 374] on body "Insights Quotes Certificates E E Eling eeling@helutrans.com Quote 63954 Policy …" at bounding box center [307, 326] width 656 height 653
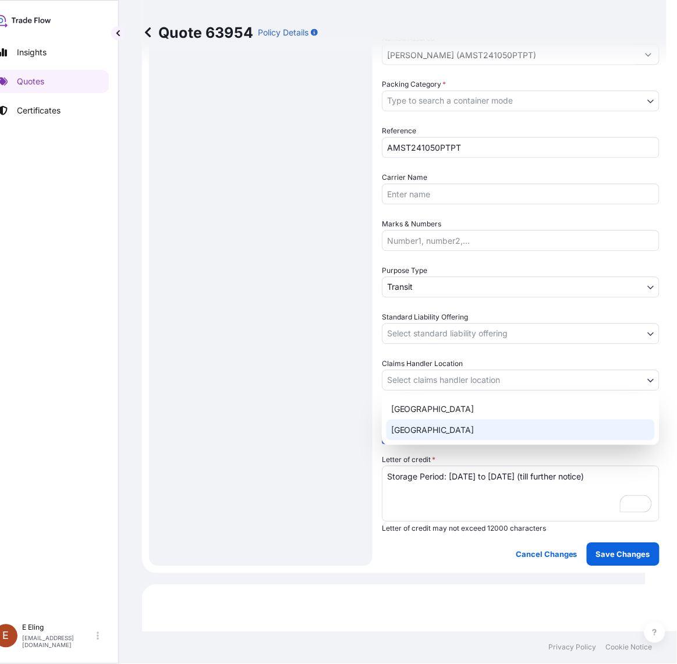
click at [444, 424] on div "[GEOGRAPHIC_DATA]" at bounding box center [521, 430] width 268 height 21
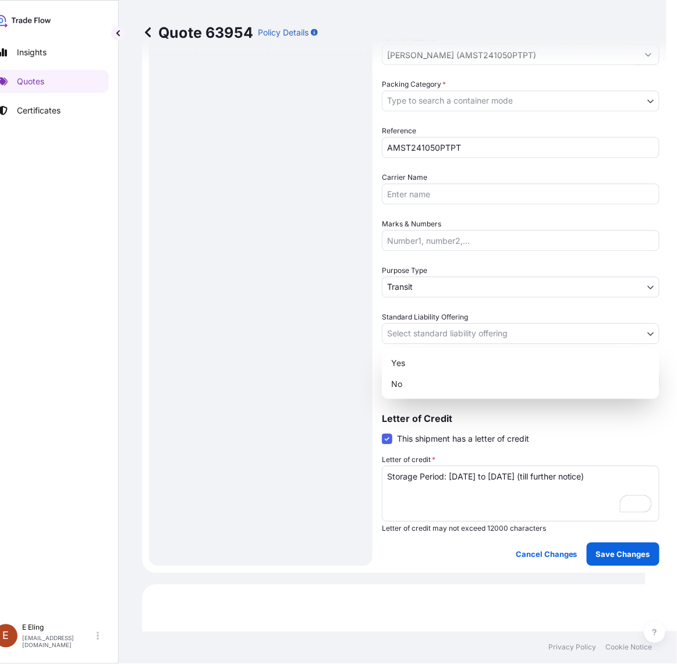
click at [441, 338] on body "Insights Quotes Certificates E E Eling eeling@helutrans.com Quote 63954 Policy …" at bounding box center [312, 332] width 667 height 664
click at [414, 354] on div "Yes" at bounding box center [521, 363] width 268 height 21
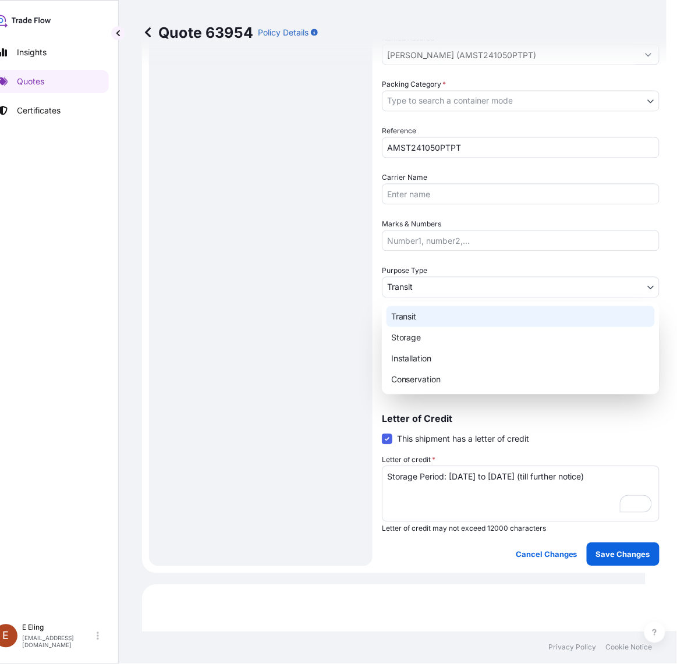
click at [423, 284] on body "Insights Quotes Certificates E E Eling eeling@helutrans.com Quote 63954 Policy …" at bounding box center [312, 332] width 667 height 664
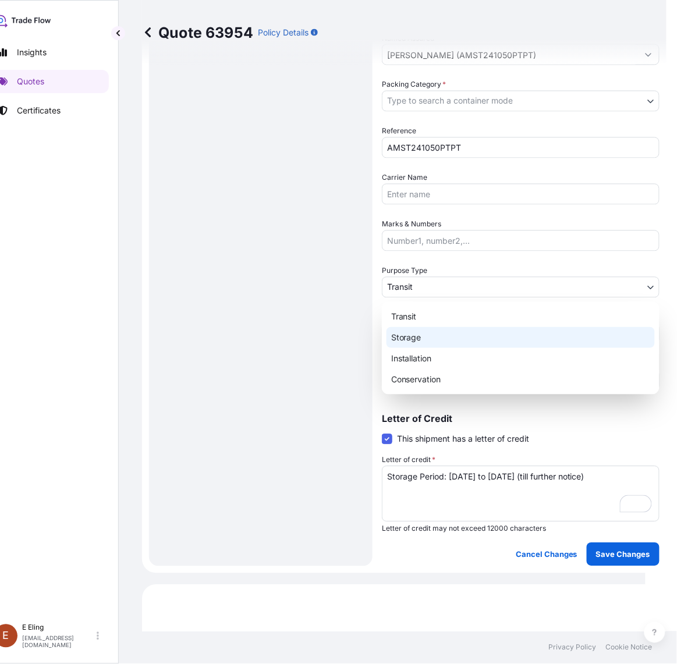
click at [421, 336] on div "Storage" at bounding box center [521, 337] width 268 height 21
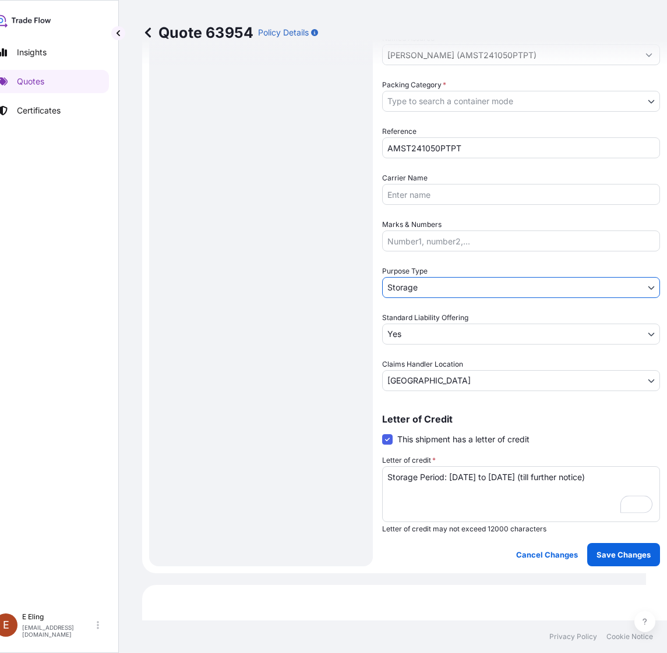
click at [464, 96] on body "Insights Quotes Certificates E E Eling eeling@helutrans.com Quote 63954 Policy …" at bounding box center [312, 326] width 667 height 653
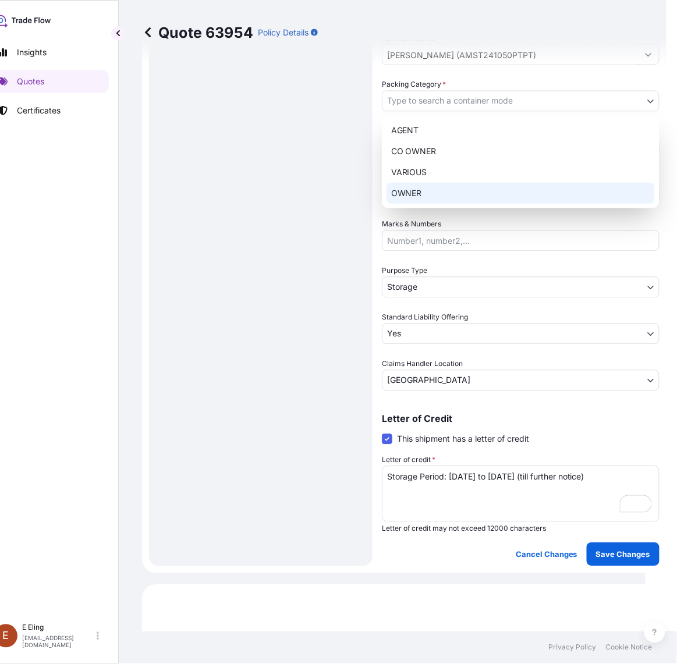
click at [461, 193] on div "OWNER" at bounding box center [521, 193] width 268 height 21
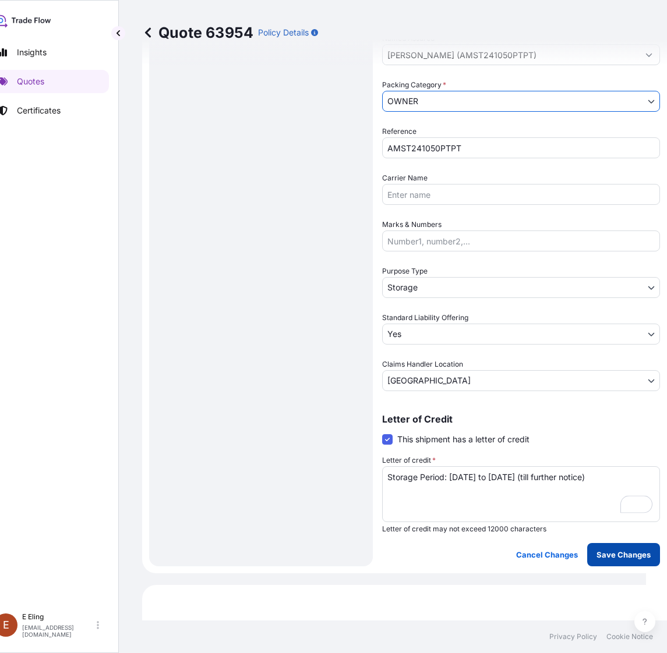
click at [604, 551] on p "Save Changes" at bounding box center [623, 555] width 54 height 12
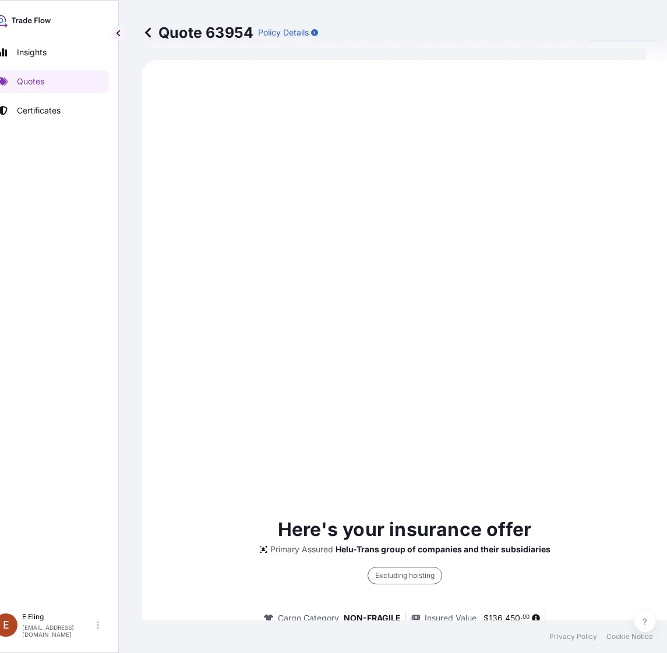
select select "STORAGE"
select select "Storage"
select select "Yes"
select select "[GEOGRAPHIC_DATA]"
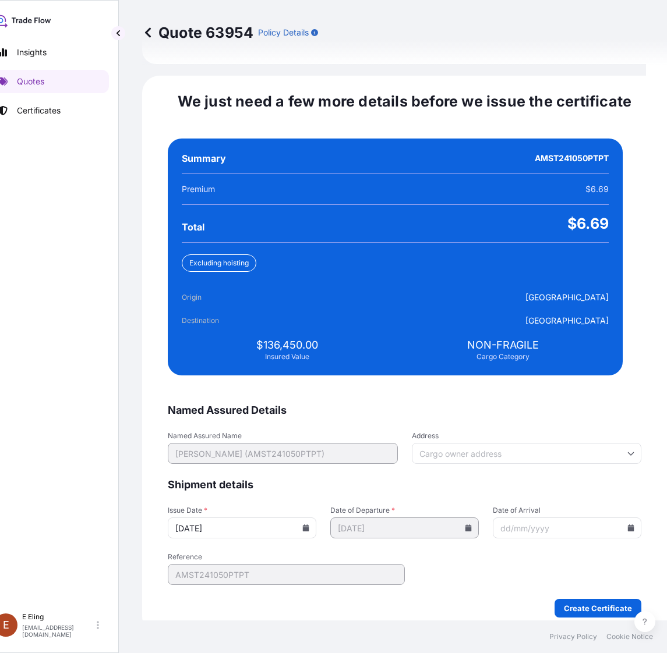
click at [307, 518] on input "20/08/2025" at bounding box center [242, 528] width 149 height 21
click at [309, 525] on icon at bounding box center [305, 528] width 7 height 7
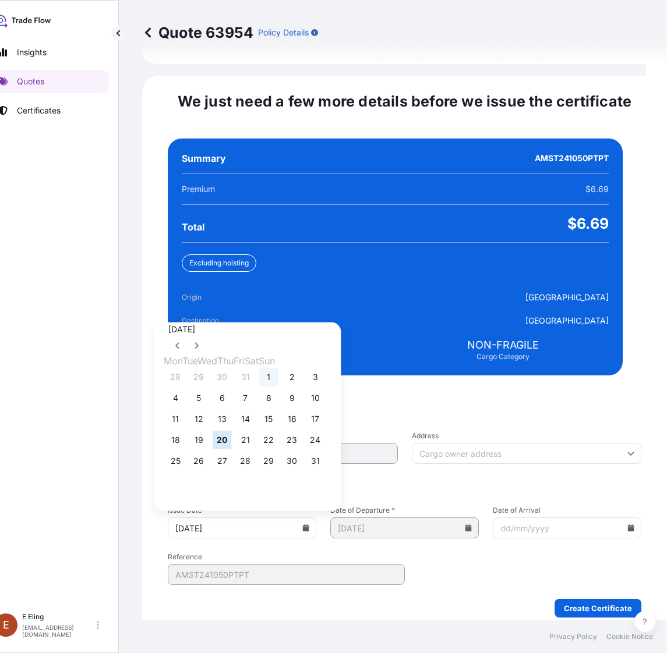
click at [278, 368] on button "1" at bounding box center [268, 377] width 19 height 19
type input "[DATE]"
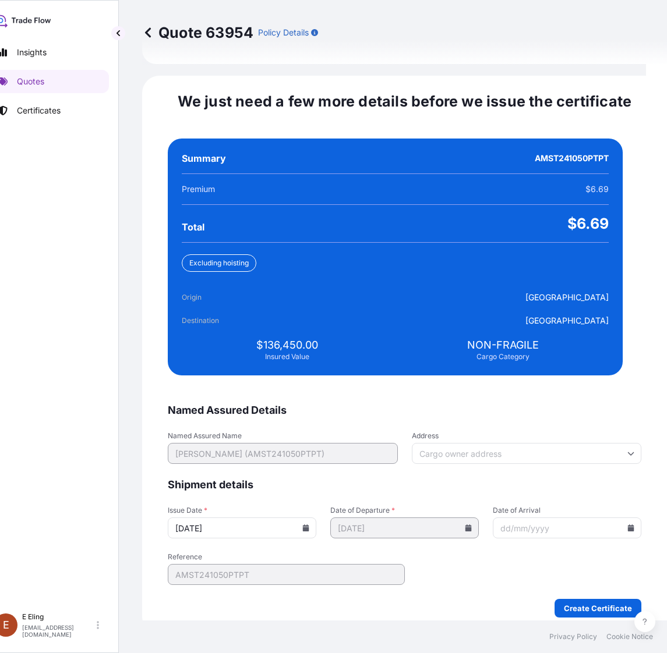
click at [613, 518] on input "Date of Arrival" at bounding box center [567, 528] width 149 height 21
click at [628, 525] on icon at bounding box center [631, 528] width 6 height 7
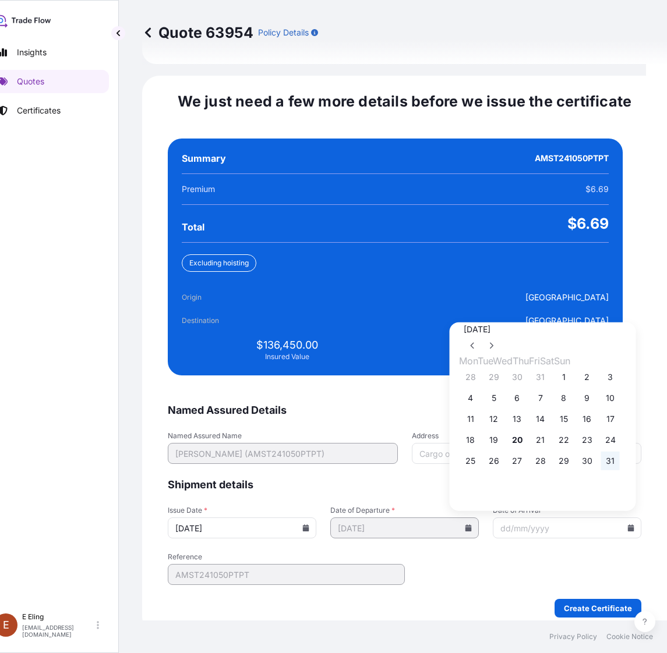
click at [620, 456] on button "31" at bounding box center [610, 461] width 19 height 19
type input "[DATE]"
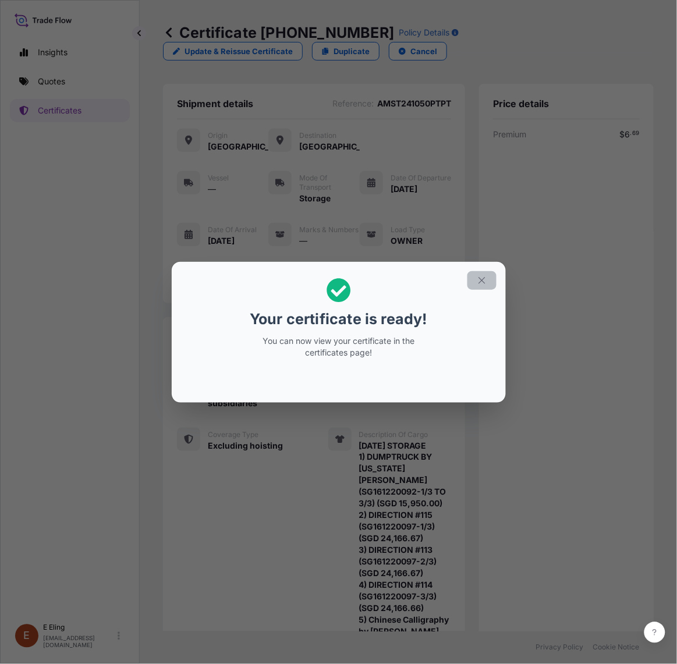
click at [480, 277] on icon "button" at bounding box center [482, 280] width 10 height 10
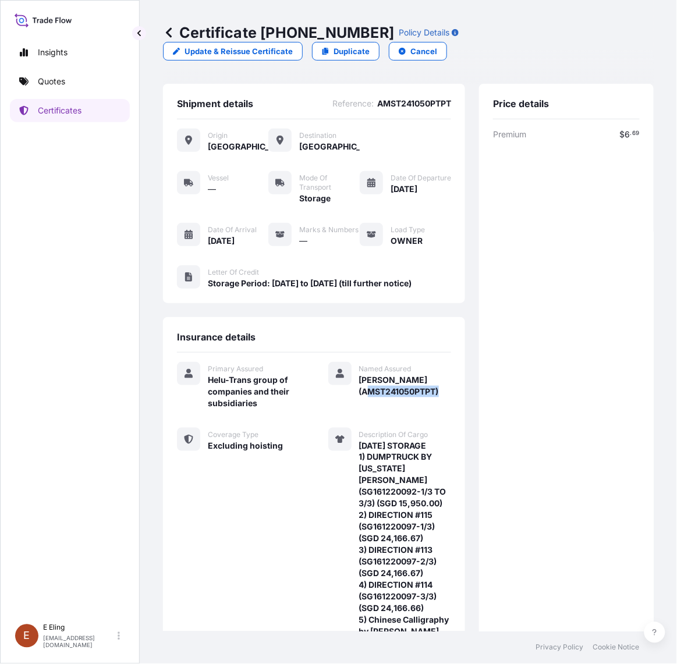
drag, startPoint x: 358, startPoint y: 411, endPoint x: 439, endPoint y: 408, distance: 80.4
click at [435, 398] on span "[PERSON_NAME] (AMST241050PTPT)" at bounding box center [405, 385] width 93 height 23
copy span "AMST241050PTPT"
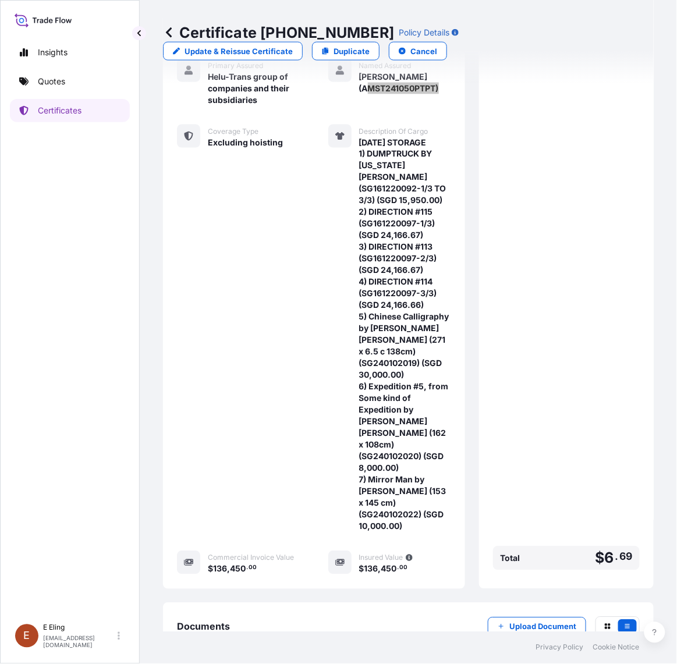
scroll to position [389, 0]
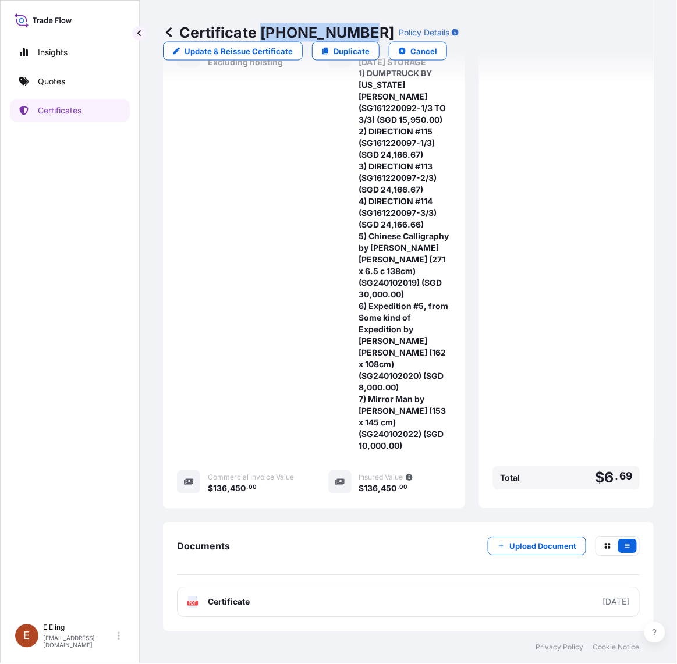
drag, startPoint x: 262, startPoint y: 34, endPoint x: 363, endPoint y: 34, distance: 100.8
click at [363, 34] on p "Certificate 31504-1358-1" at bounding box center [278, 32] width 231 height 19
copy p "[PHONE_NUMBER]"
click at [3, 397] on div "Insights Quotes Certificates E E Eling eeling@helutrans.com" at bounding box center [70, 332] width 140 height 664
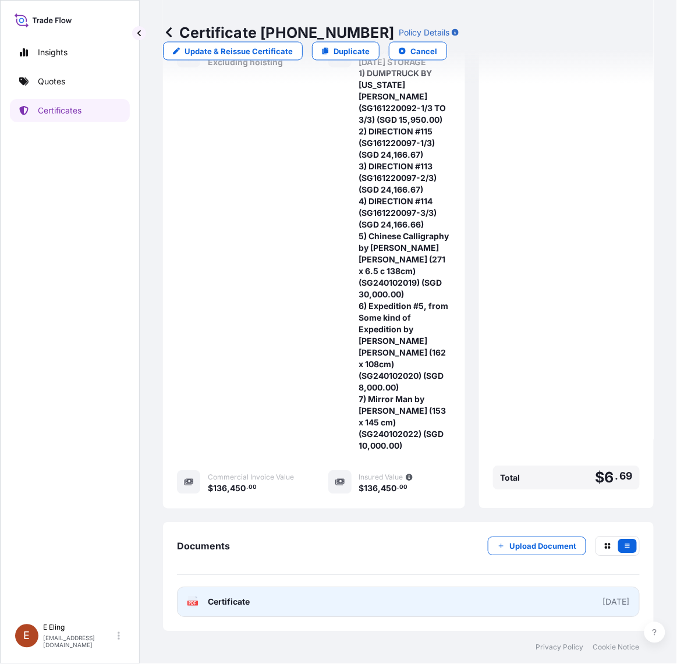
click at [307, 609] on link "PDF Certificate [DATE]" at bounding box center [408, 603] width 463 height 30
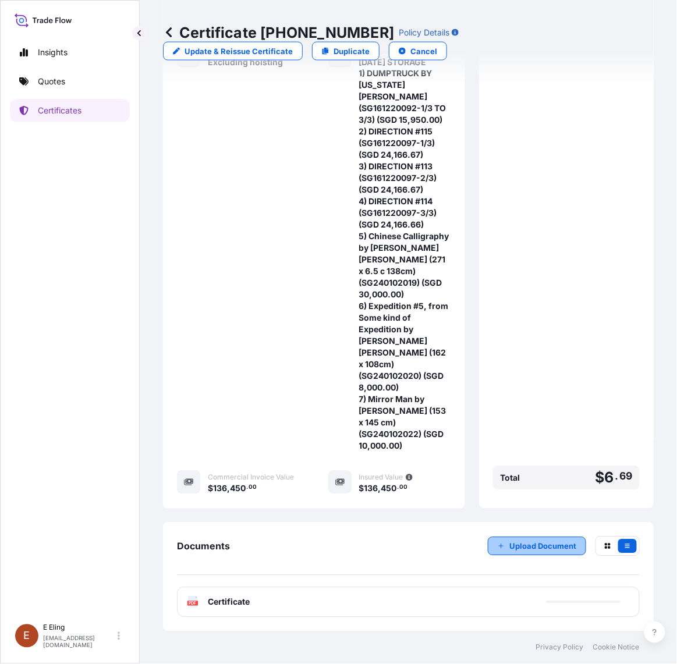
click at [537, 541] on p "Upload Document" at bounding box center [543, 547] width 67 height 12
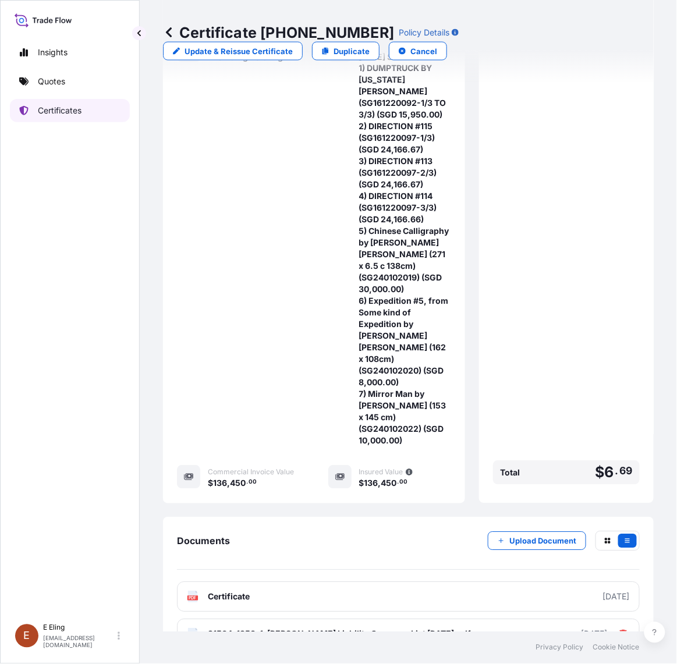
click at [76, 111] on p "Certificates" at bounding box center [60, 111] width 44 height 12
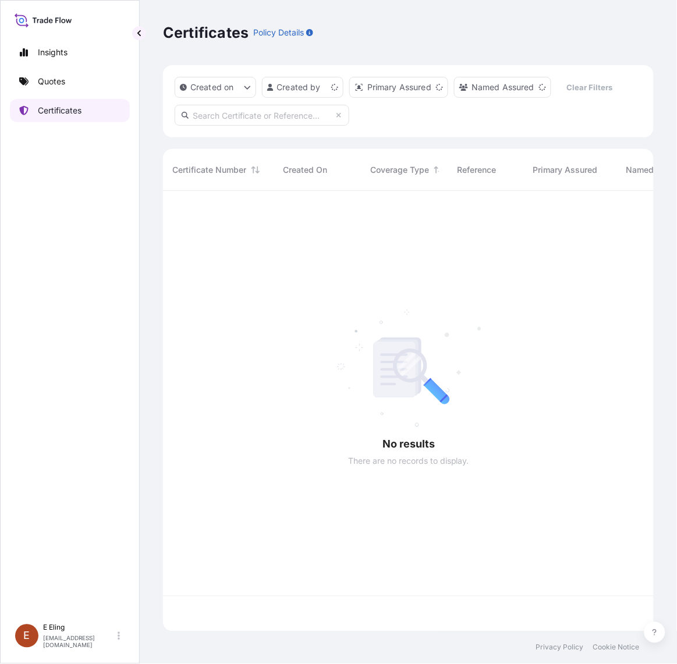
scroll to position [437, 480]
click at [281, 116] on input "text" at bounding box center [262, 115] width 175 height 21
paste input "AMST244788INLR"
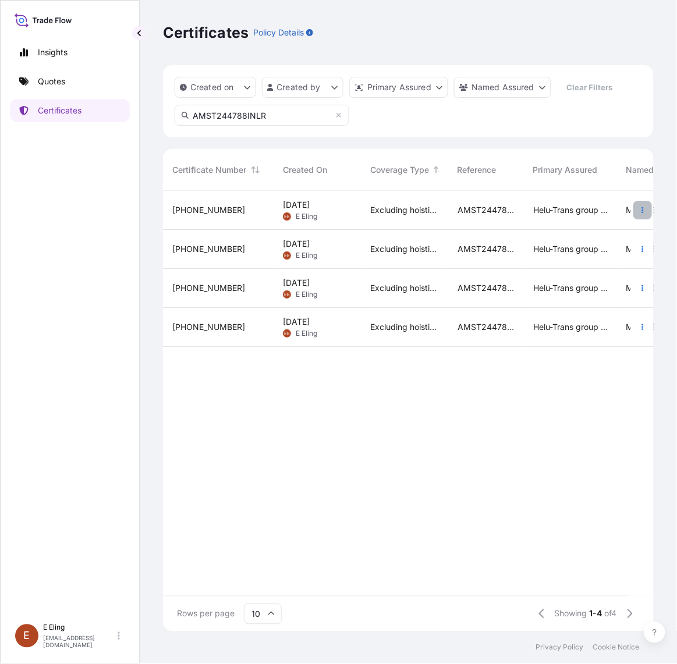
type input "AMST244788INLR"
click at [635, 211] on button "button" at bounding box center [643, 210] width 19 height 19
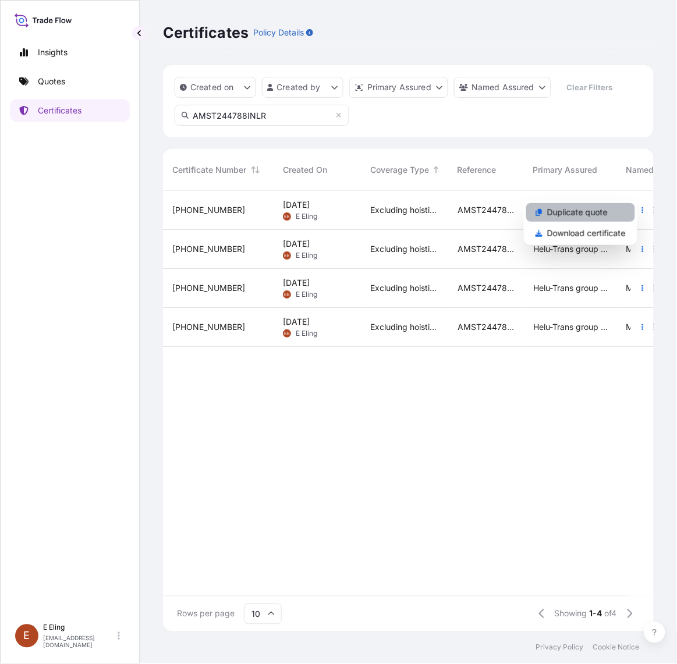
click at [609, 211] on link "Duplicate quote" at bounding box center [580, 212] width 109 height 19
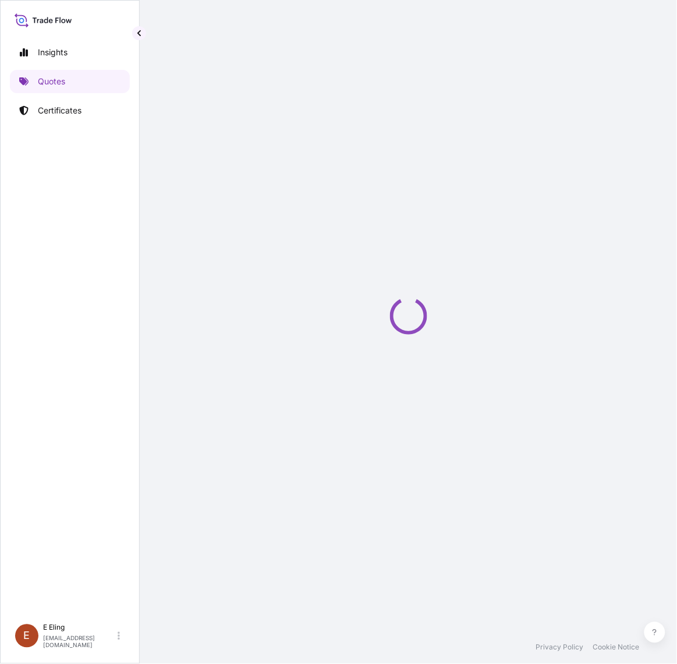
select select "STORAGE"
select select "Storage"
select select "Yes"
select select "[GEOGRAPHIC_DATA]"
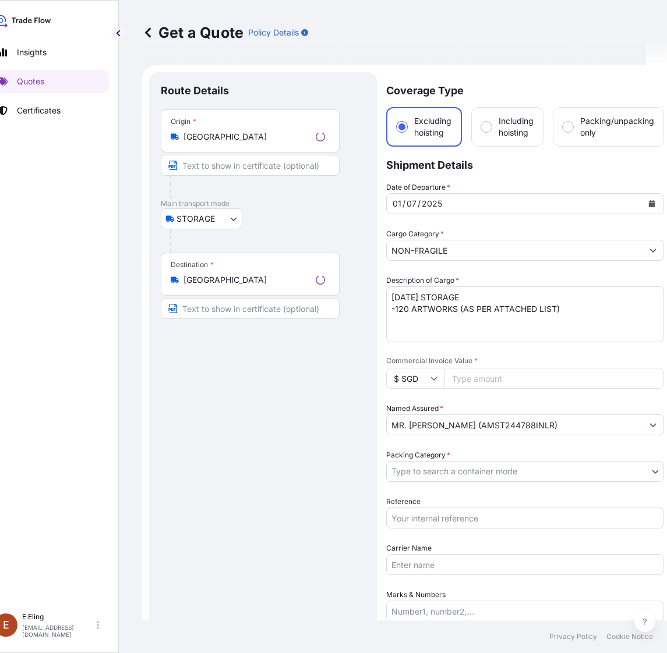
scroll to position [19, 0]
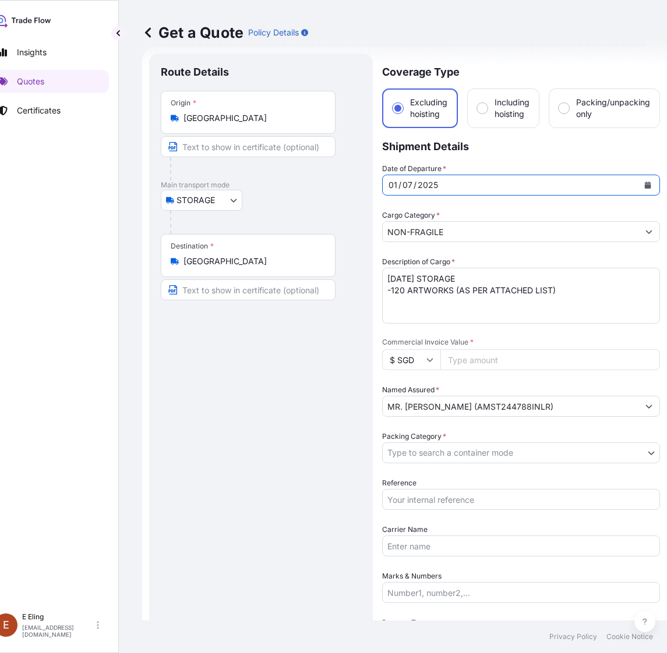
click at [653, 178] on button "Calendar" at bounding box center [647, 185] width 19 height 19
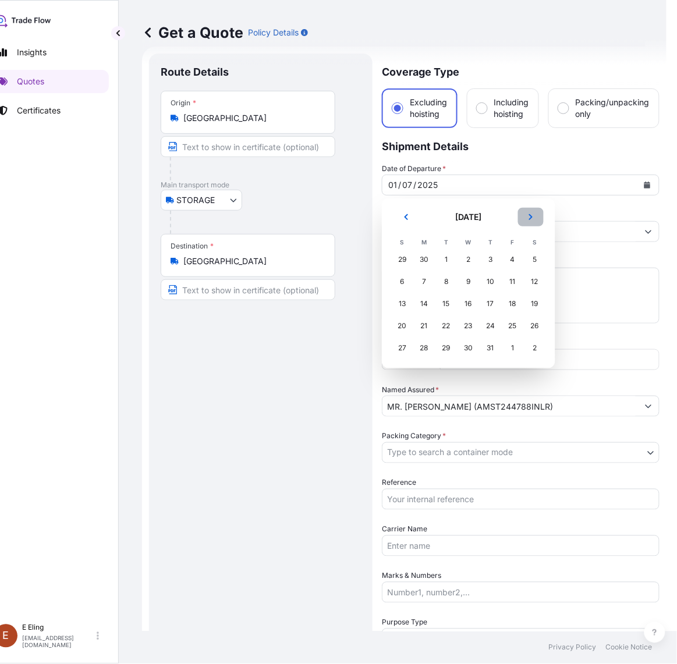
click at [519, 220] on button "Next" at bounding box center [531, 217] width 26 height 19
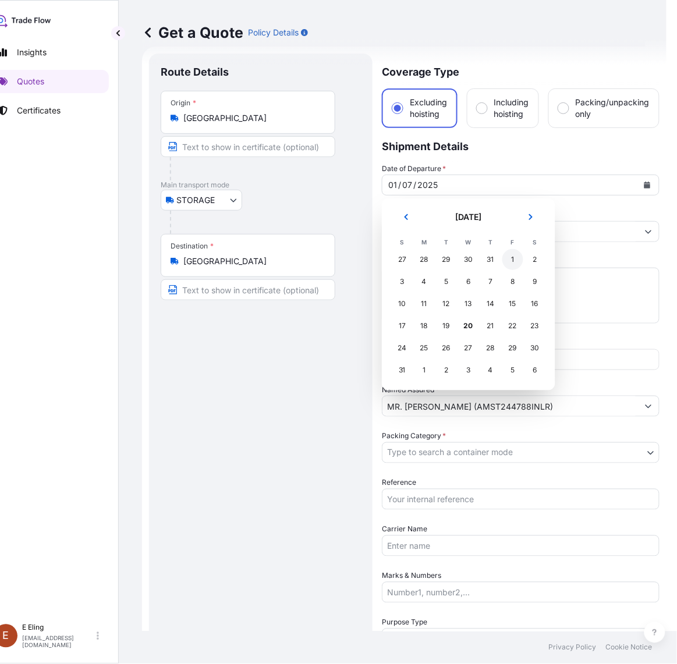
click at [510, 264] on div "1" at bounding box center [513, 259] width 21 height 21
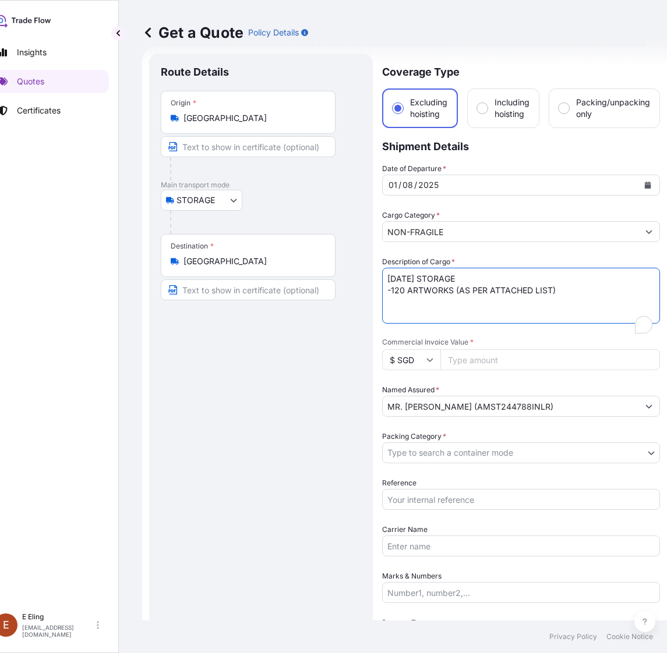
drag, startPoint x: 401, startPoint y: 282, endPoint x: 373, endPoint y: 274, distance: 28.7
click at [374, 274] on form "Route Details Place of loading Road / Inland Road / Inland Origin * Singapore M…" at bounding box center [404, 486] width 525 height 879
type textarea "AUG25 STORAGE -120 ARTWORKS (AS PER ATTACHED LIST)"
click at [432, 499] on input "Reference" at bounding box center [521, 499] width 278 height 21
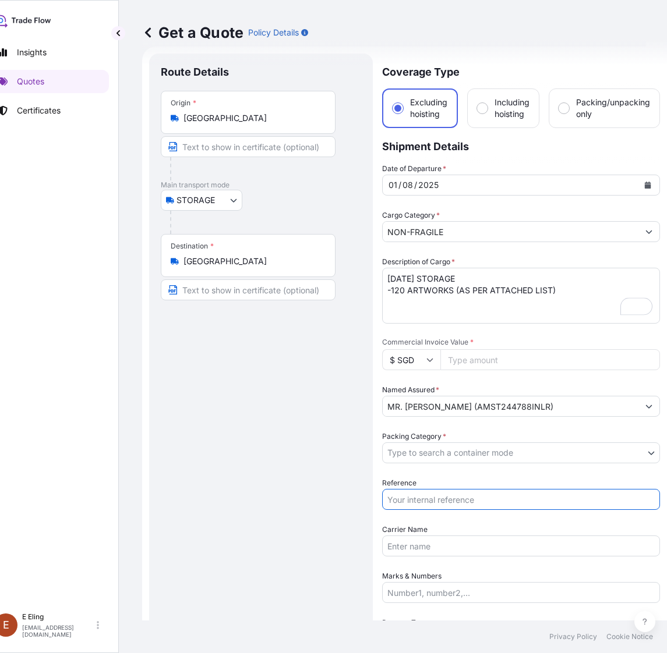
paste input "AMST244788INLR"
type input "AMST244788INLR"
click at [432, 461] on body "August 2025 Insights Quotes Certificates E E Eling eeling@helutrans.com Get a Q…" at bounding box center [312, 326] width 667 height 653
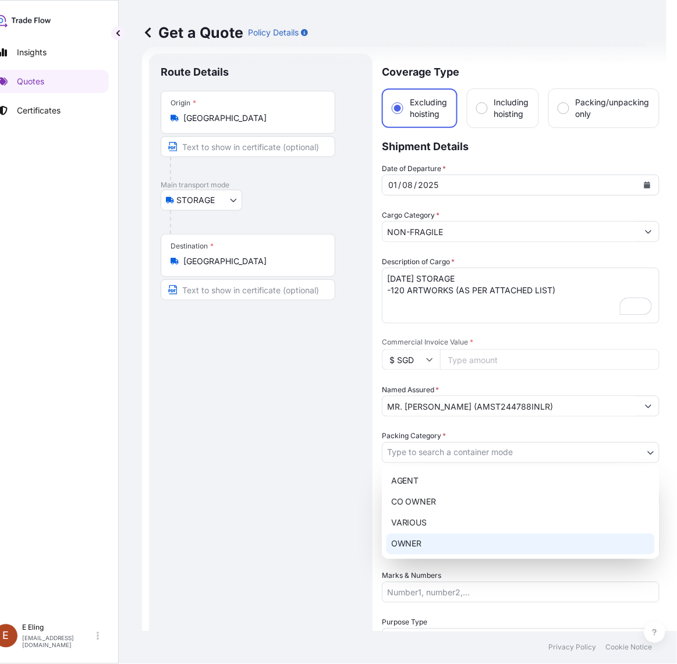
click at [406, 553] on div "OWNER" at bounding box center [521, 544] width 268 height 21
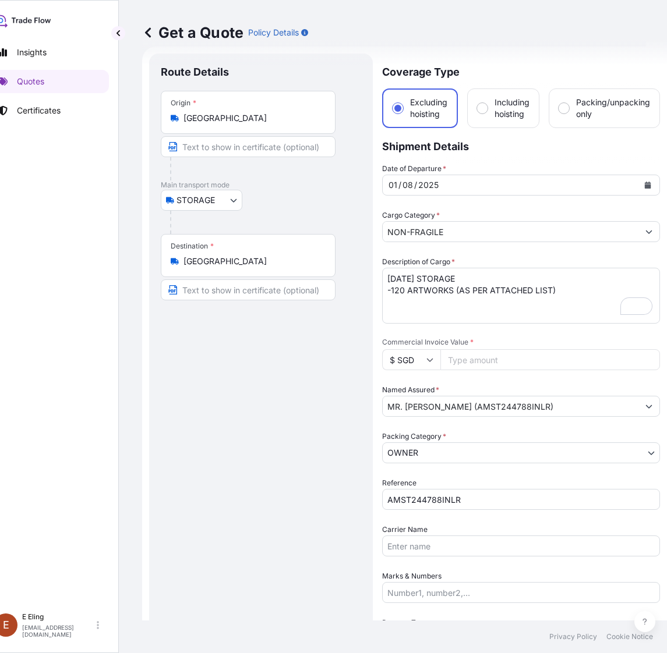
click at [503, 353] on input "Commercial Invoice Value *" at bounding box center [550, 359] width 220 height 21
paste input "2386861.32"
type input "2386861.32"
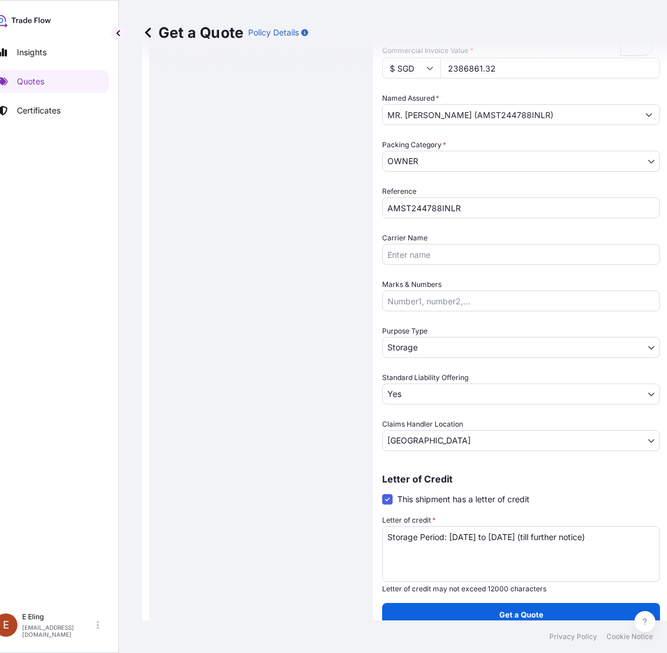
scroll to position [310, 0]
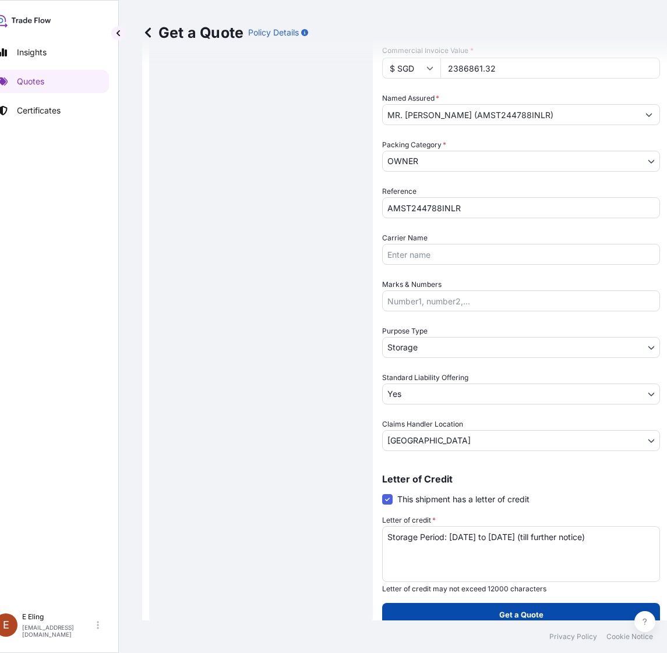
click at [487, 603] on button "Get a Quote" at bounding box center [521, 614] width 278 height 23
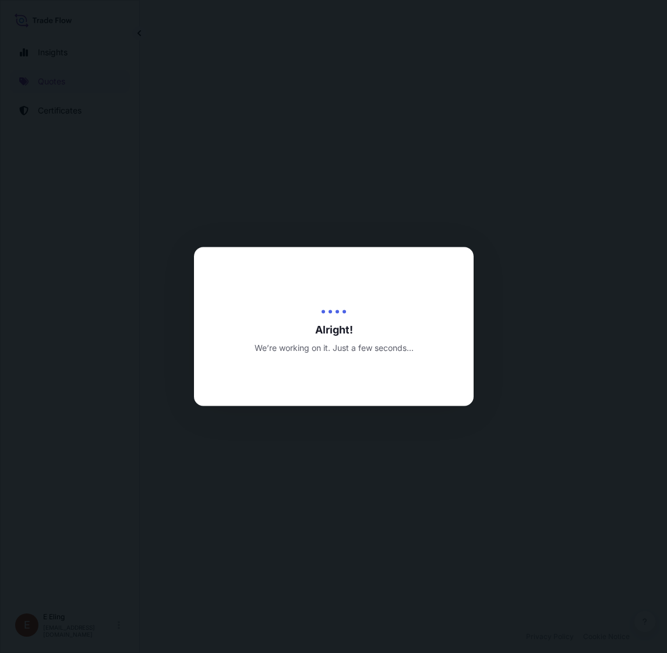
scroll to position [0, 21]
select select "STORAGE"
select select "Transit"
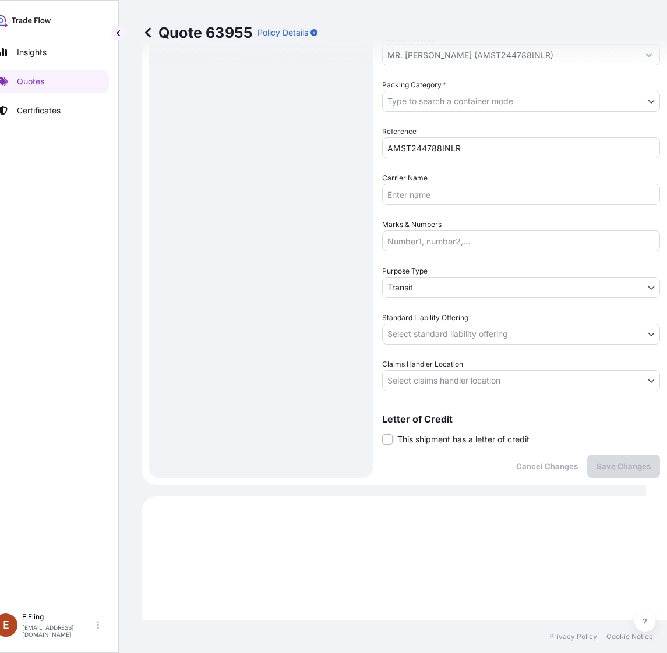
click at [411, 435] on span "This shipment has a letter of credit" at bounding box center [463, 440] width 132 height 12
click at [382, 433] on input "This shipment has a letter of credit" at bounding box center [382, 433] width 0 height 0
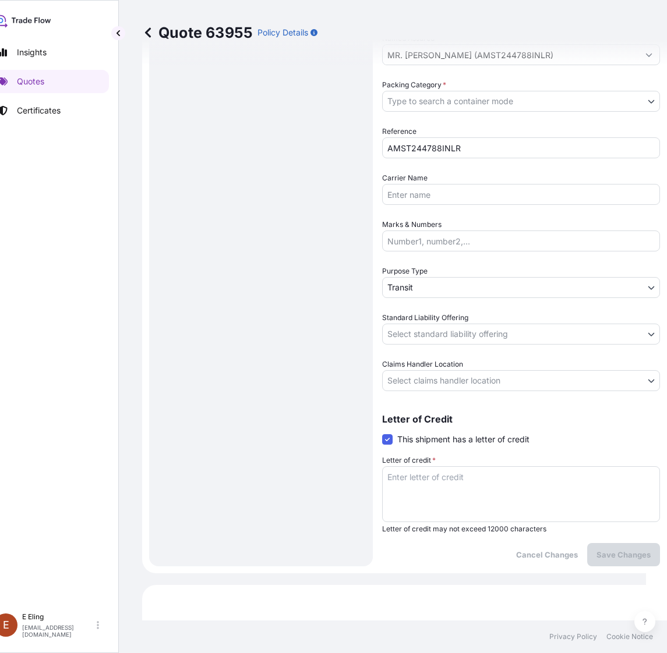
click at [429, 469] on textarea "Letter of credit *" at bounding box center [521, 494] width 278 height 56
paste textarea "Storage Period: [DATE] to [DATE] (till further notice)"
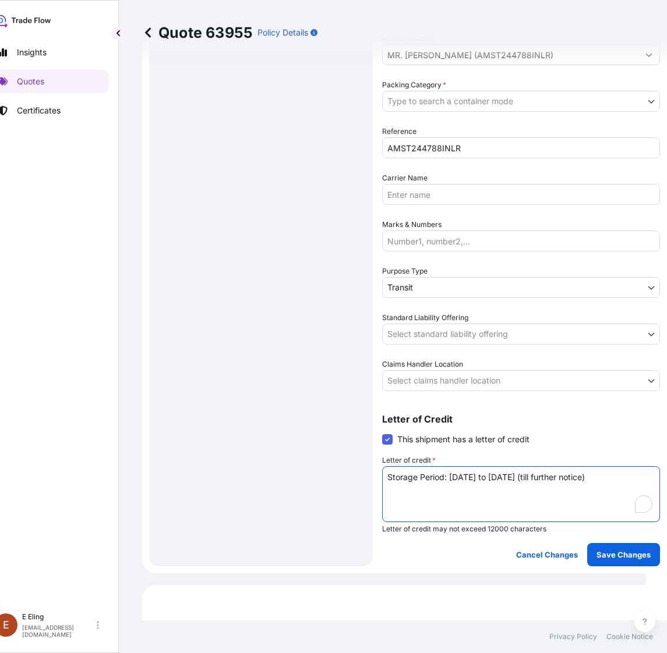
type textarea "Storage Period: [DATE] to [DATE] (till further notice)"
click at [437, 364] on span "Claims Handler Location" at bounding box center [422, 365] width 81 height 12
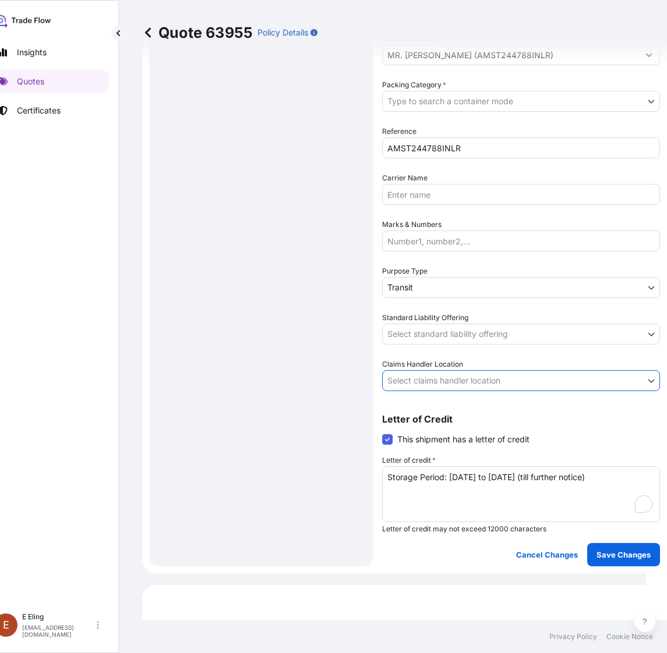
click at [437, 384] on body "Insights Quotes Certificates E E Eling eeling@helutrans.com Quote 63955 Policy …" at bounding box center [312, 326] width 667 height 653
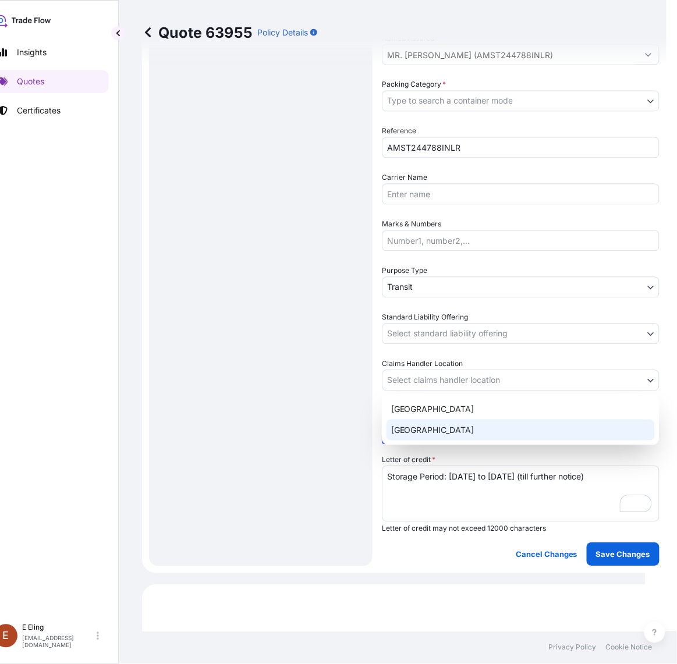
click at [422, 423] on div "[GEOGRAPHIC_DATA]" at bounding box center [521, 430] width 268 height 21
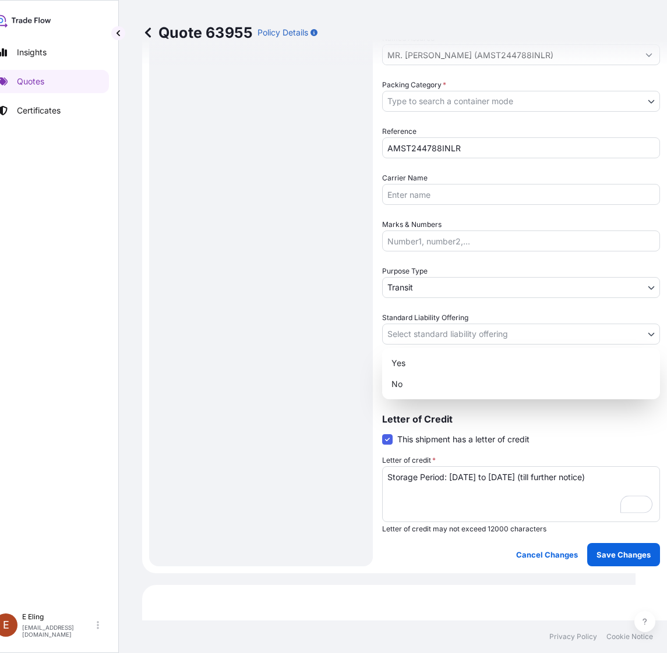
click at [428, 330] on body "Insights Quotes Certificates E E Eling eeling@helutrans.com Quote 63955 Policy …" at bounding box center [307, 326] width 656 height 653
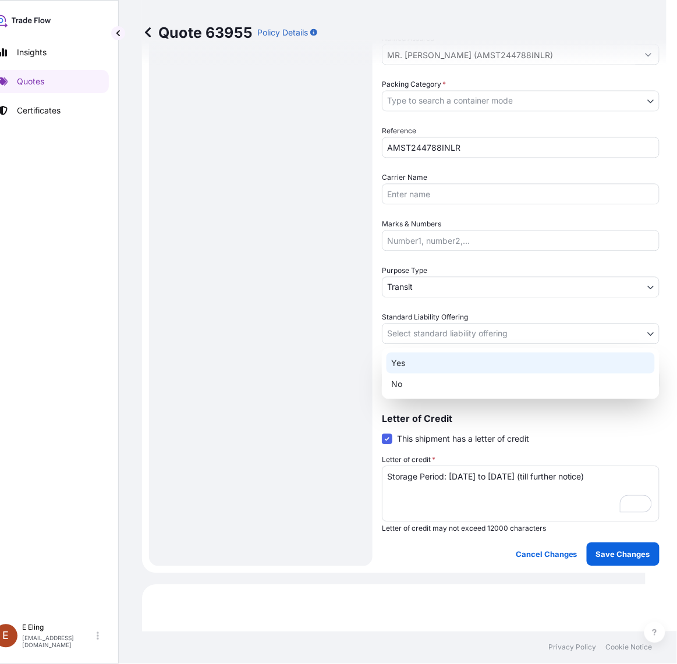
click at [419, 359] on div "Yes" at bounding box center [521, 363] width 268 height 21
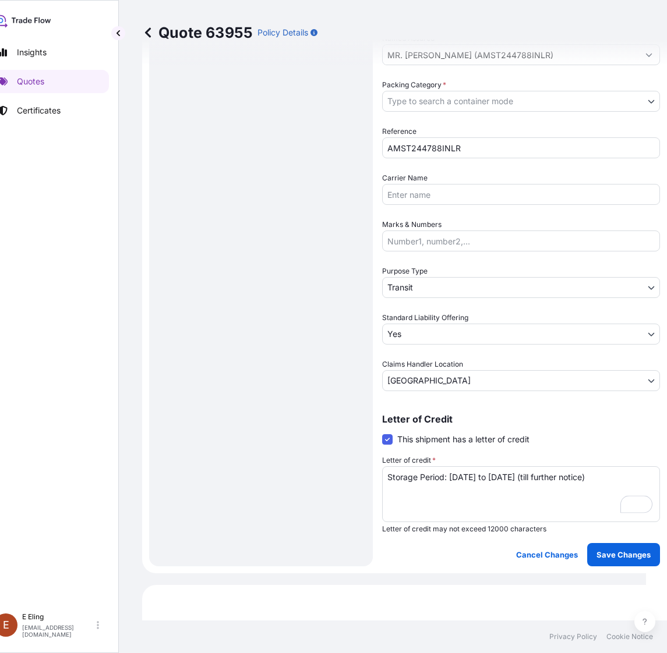
click at [414, 272] on span "Purpose Type" at bounding box center [404, 272] width 45 height 12
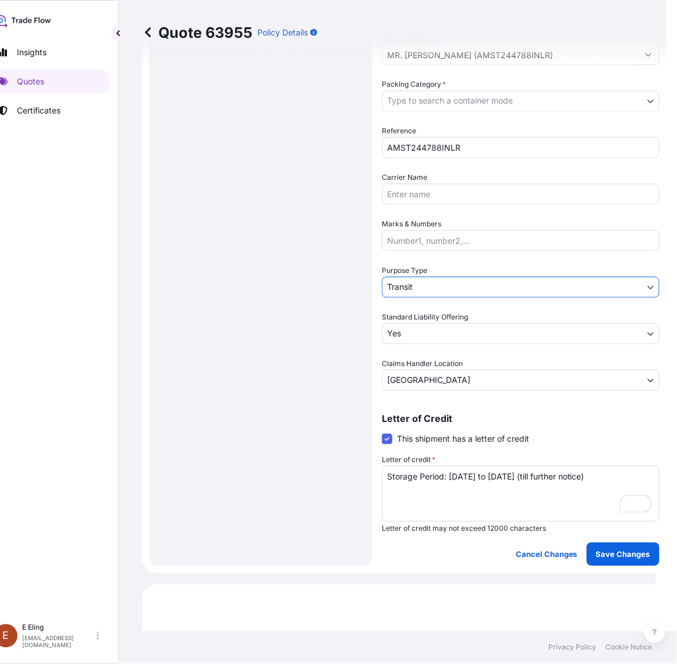
click at [414, 284] on body "Insights Quotes Certificates E E Eling eeling@helutrans.com Quote 63955 Policy …" at bounding box center [317, 332] width 677 height 664
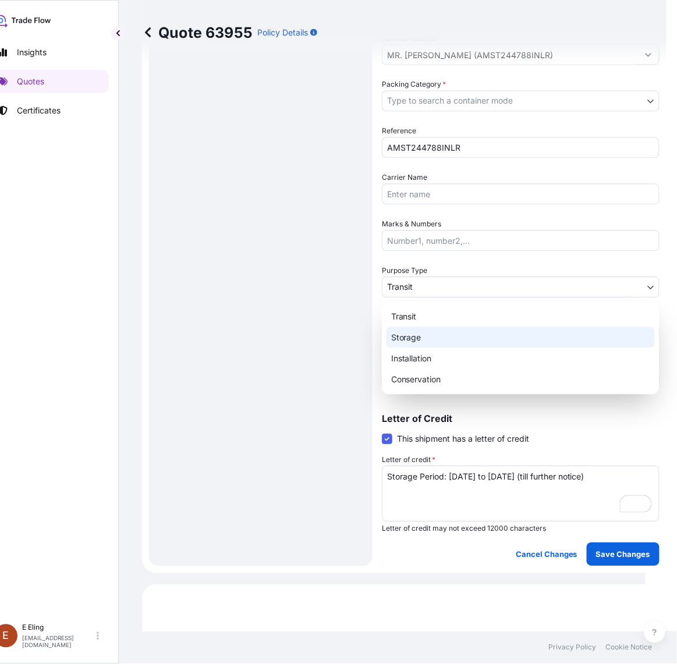
click at [406, 336] on div "Storage" at bounding box center [521, 337] width 268 height 21
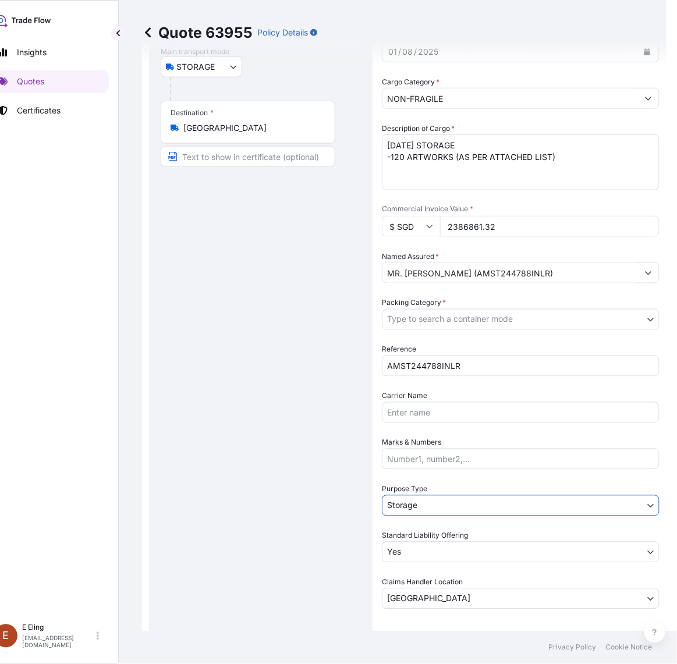
click at [420, 329] on body "Insights Quotes Certificates E E Eling eeling@helutrans.com Quote 63955 Policy …" at bounding box center [317, 332] width 677 height 664
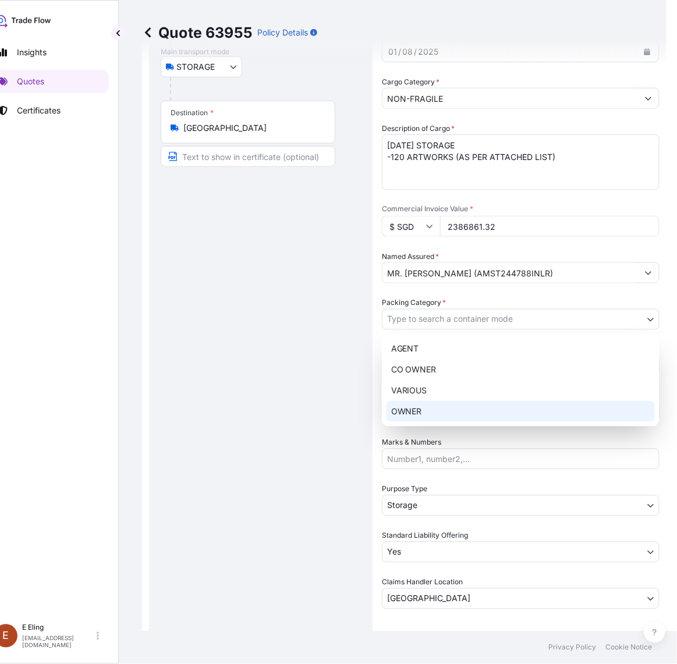
click at [415, 412] on div "OWNER" at bounding box center [521, 411] width 268 height 21
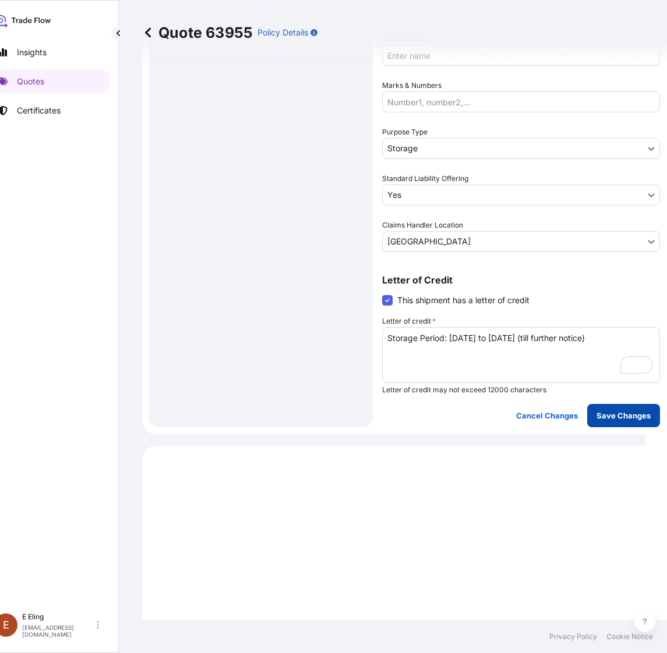
click at [626, 414] on p "Save Changes" at bounding box center [623, 416] width 54 height 12
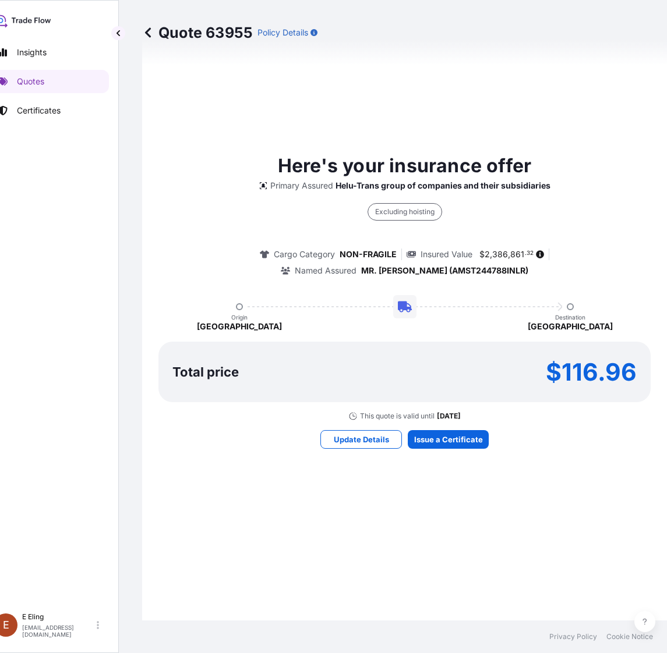
select select "STORAGE"
select select "Storage"
select select "Yes"
select select "[GEOGRAPHIC_DATA]"
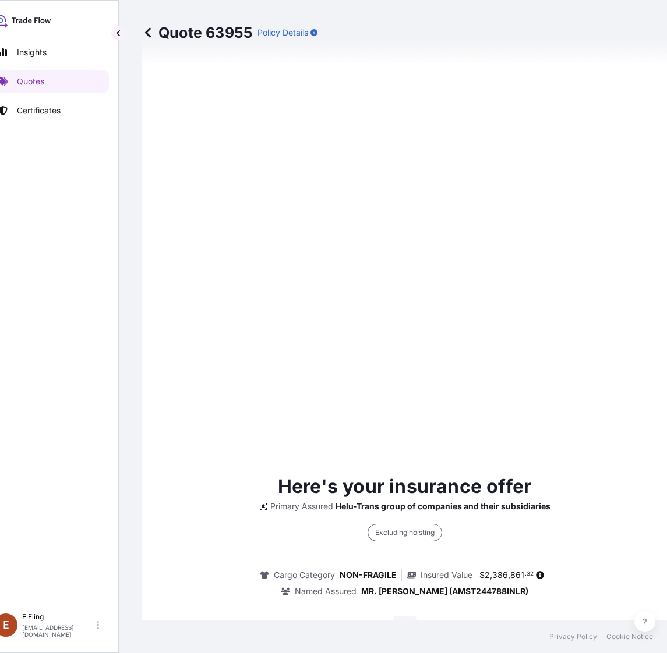
click at [434, 444] on div "Here's your insurance offer Primary Assured Helu-Trans group of companies and t…" at bounding box center [404, 621] width 492 height 1176
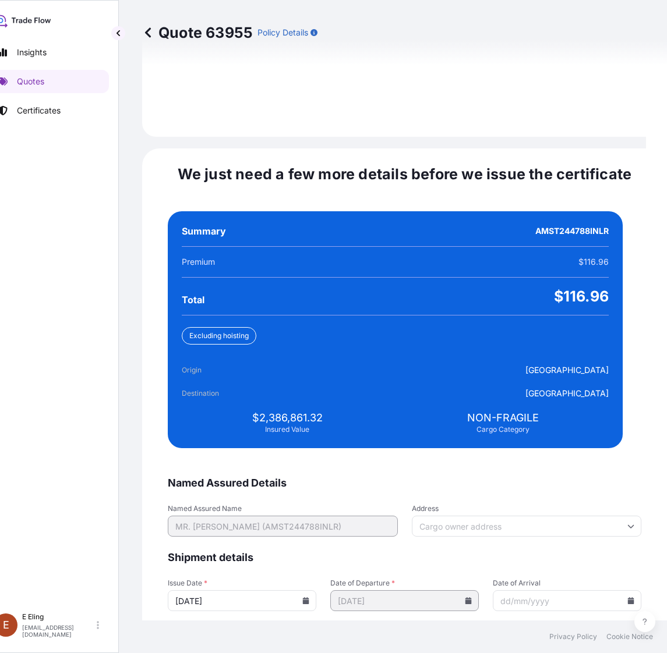
click at [309, 598] on icon at bounding box center [306, 601] width 6 height 7
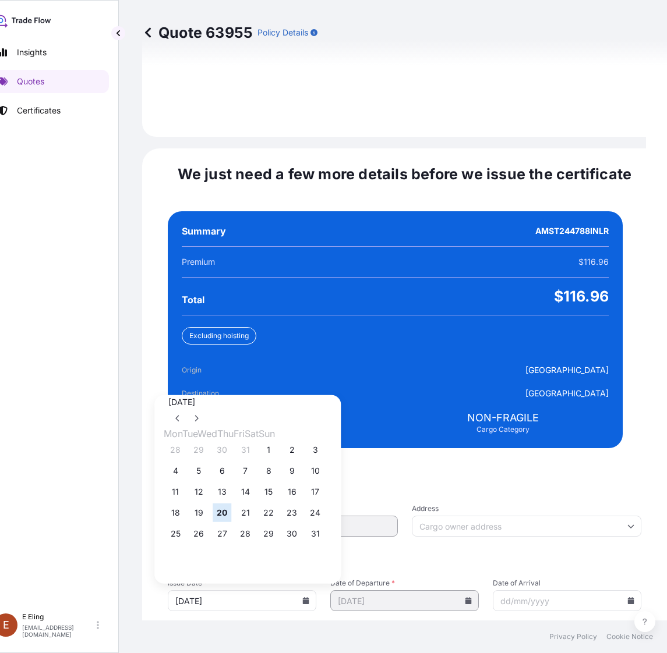
click at [273, 443] on div "28 29 30 31 1 2 3" at bounding box center [248, 450] width 168 height 21
click at [278, 441] on button "1" at bounding box center [268, 450] width 19 height 19
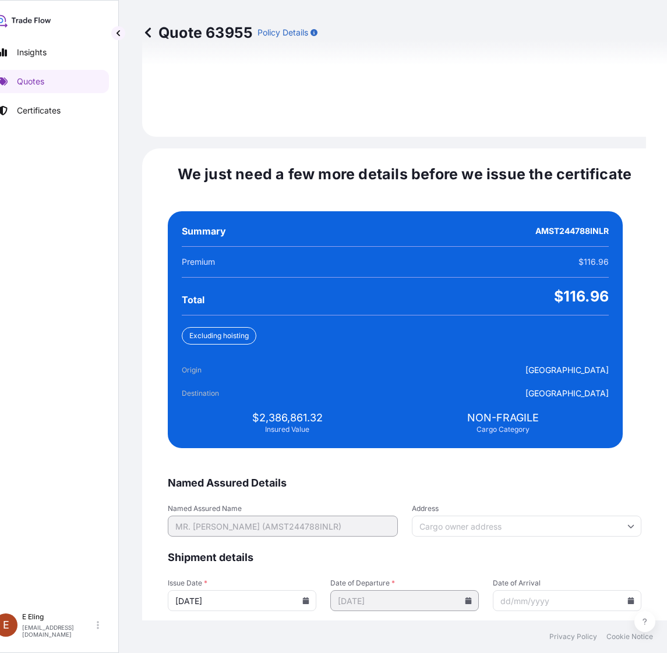
type input "[DATE]"
click at [604, 591] on div at bounding box center [567, 601] width 149 height 21
click at [627, 598] on icon at bounding box center [630, 601] width 7 height 7
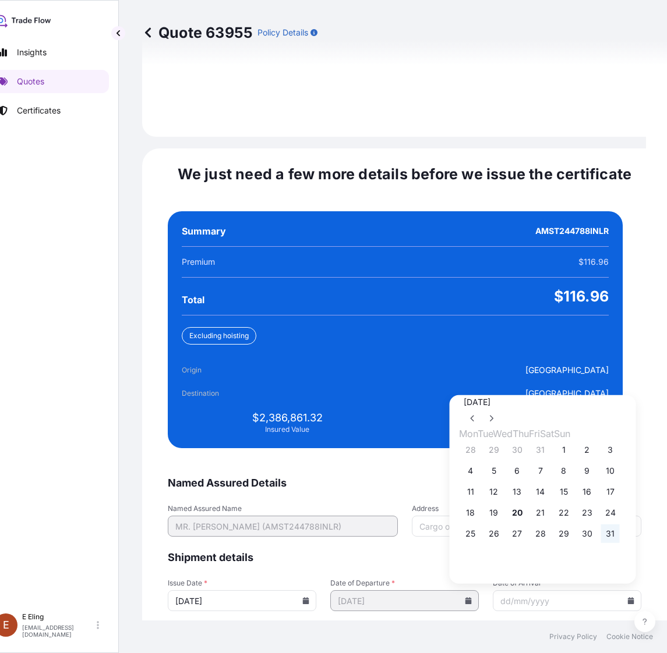
click at [620, 533] on button "31" at bounding box center [610, 534] width 19 height 19
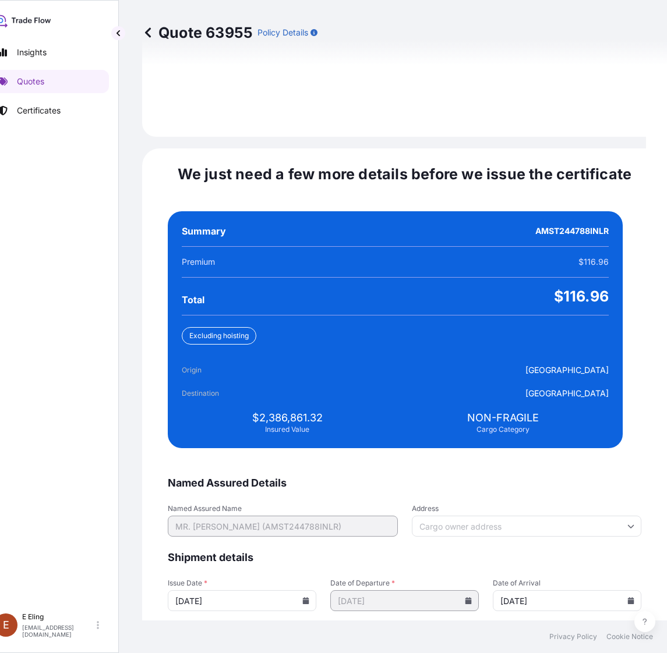
type input "[DATE]"
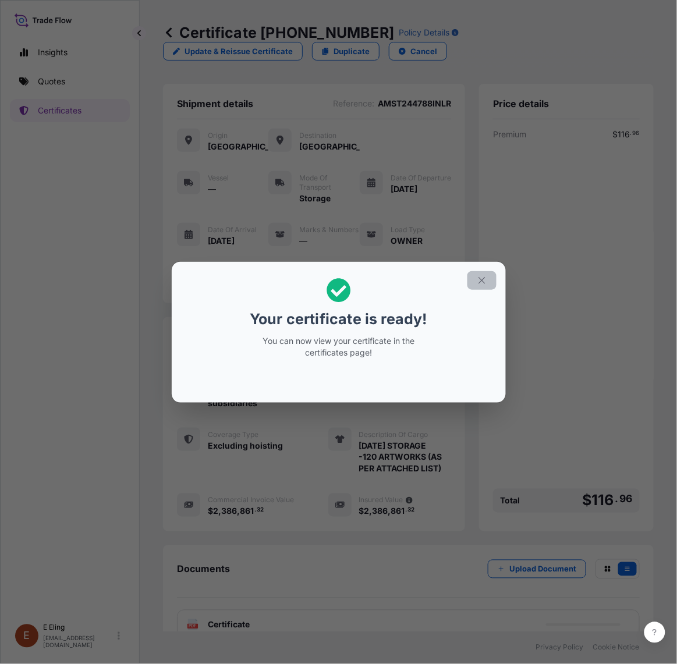
click at [484, 284] on button "button" at bounding box center [482, 280] width 29 height 19
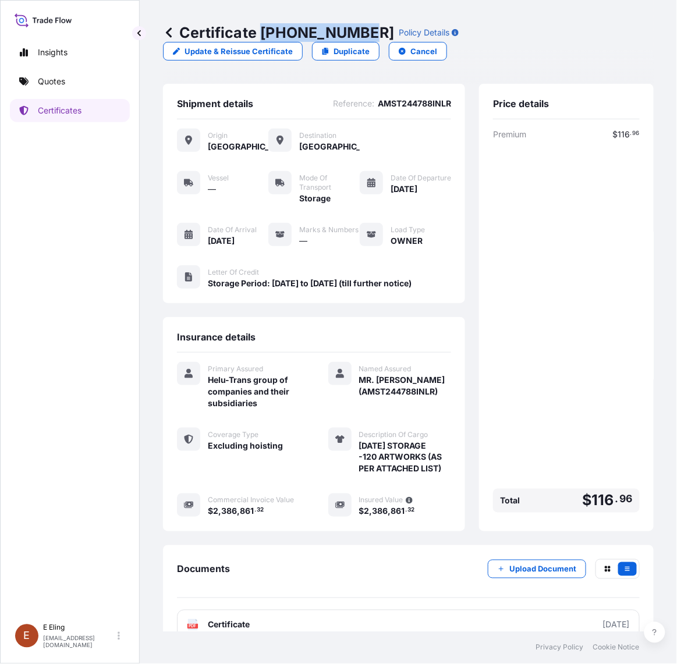
drag, startPoint x: 261, startPoint y: 33, endPoint x: 364, endPoint y: 30, distance: 103.1
click at [364, 30] on p "Certificate 31504-1359-1" at bounding box center [278, 32] width 231 height 19
copy p "[PHONE_NUMBER]"
click at [6, 213] on div "Insights Quotes Certificates E E Eling eeling@helutrans.com" at bounding box center [70, 332] width 140 height 664
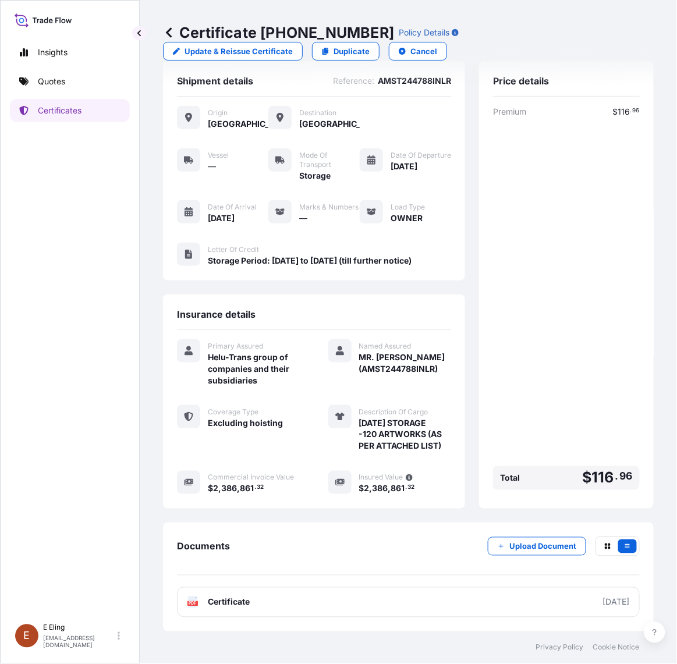
scroll to position [40, 0]
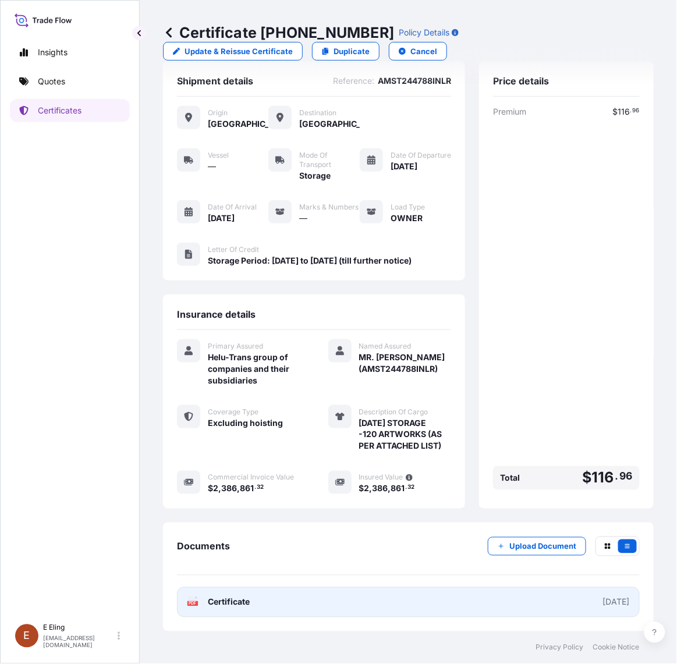
click at [373, 609] on link "PDF Certificate [DATE]" at bounding box center [408, 603] width 463 height 30
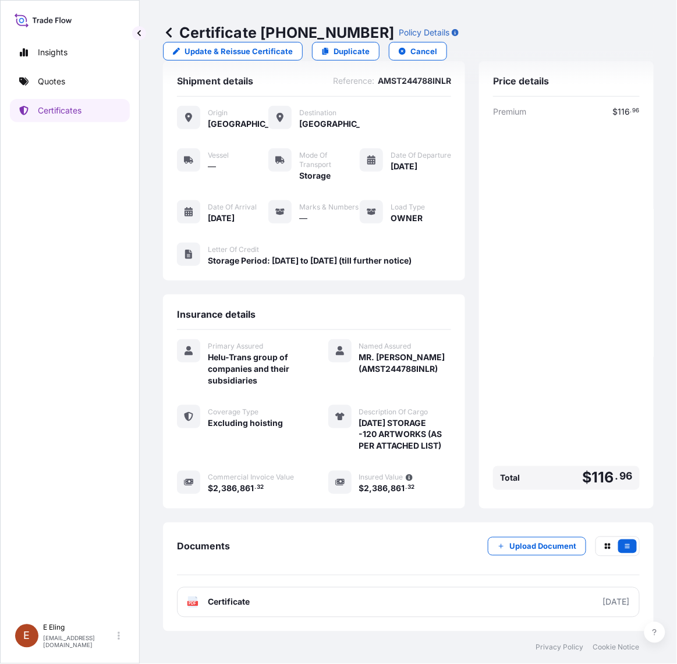
click at [344, 584] on div "Documents Upload Document PDF Certificate 2025-08-01" at bounding box center [408, 577] width 463 height 81
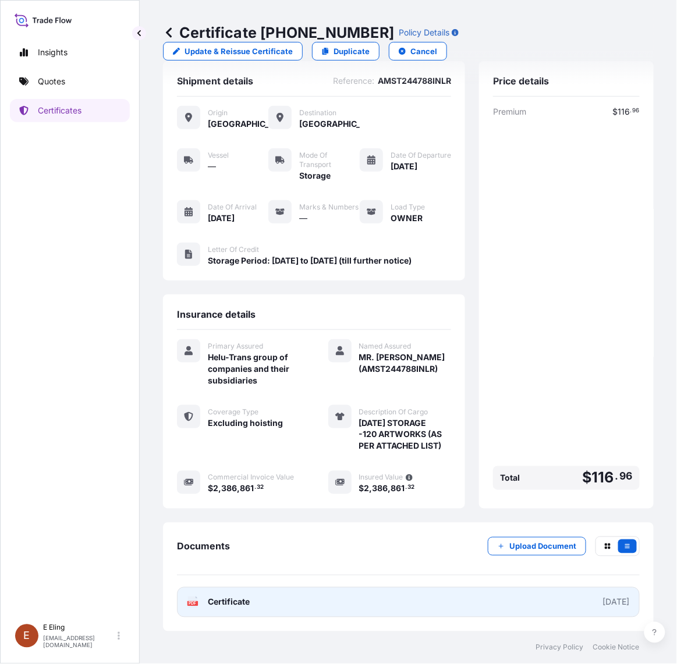
click at [345, 599] on link "PDF Certificate [DATE]" at bounding box center [408, 603] width 463 height 30
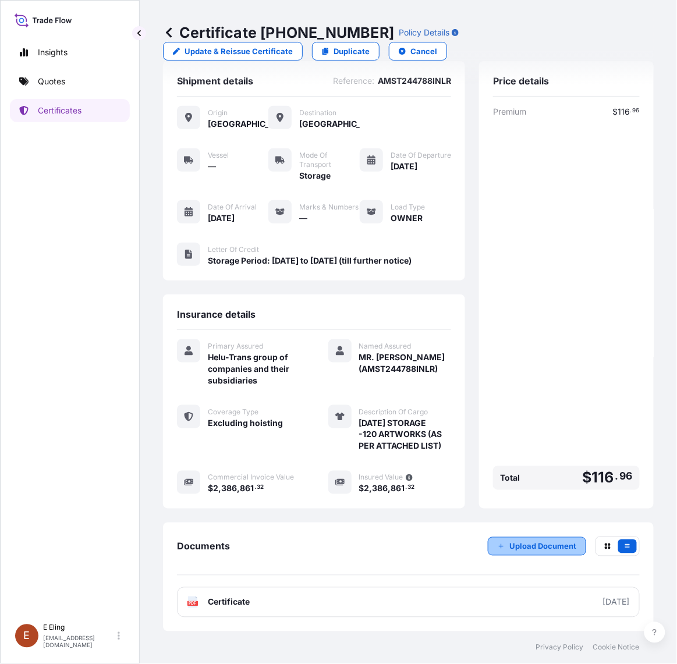
click at [514, 545] on p "Upload Document" at bounding box center [543, 547] width 67 height 12
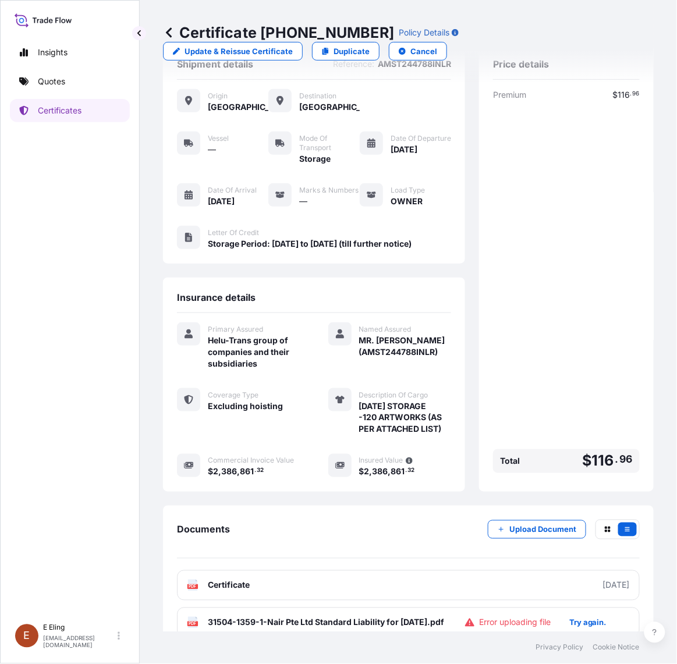
click at [47, 125] on div "Insights Quotes Certificates" at bounding box center [70, 324] width 120 height 588
click at [50, 109] on p "Certificates" at bounding box center [60, 111] width 44 height 12
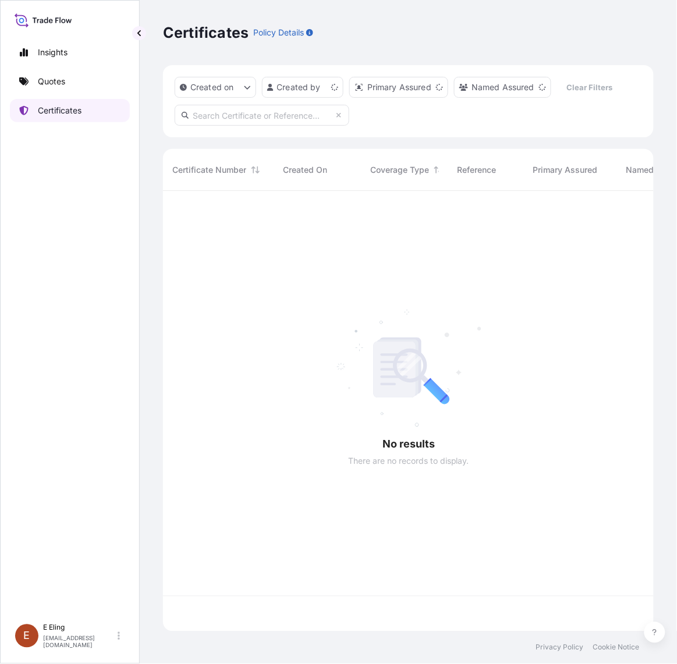
scroll to position [437, 480]
click at [272, 126] on div "Created on Created by Primary Assured Named Assured Clear Filters" at bounding box center [408, 101] width 491 height 72
click at [267, 115] on input "text" at bounding box center [262, 115] width 175 height 21
paste input "AMST182948SWSW"
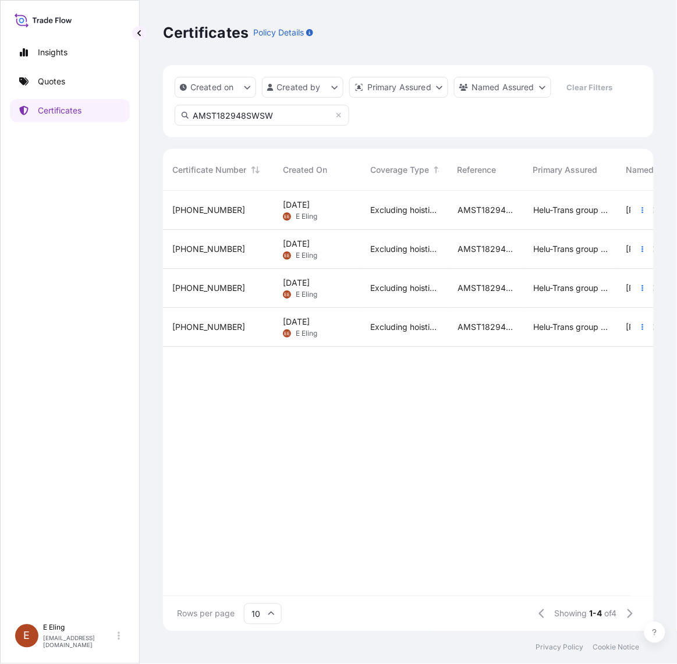
type input "AMST182948SWSW"
click at [639, 208] on icon "button" at bounding box center [642, 210] width 7 height 7
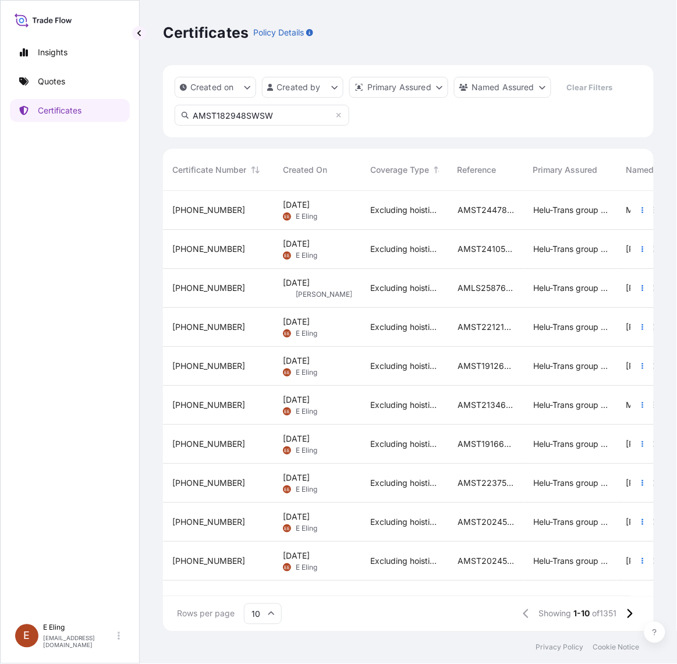
click at [627, 214] on span "MR. [PERSON_NAME] (AMST244788INLR)" at bounding box center [661, 210] width 69 height 12
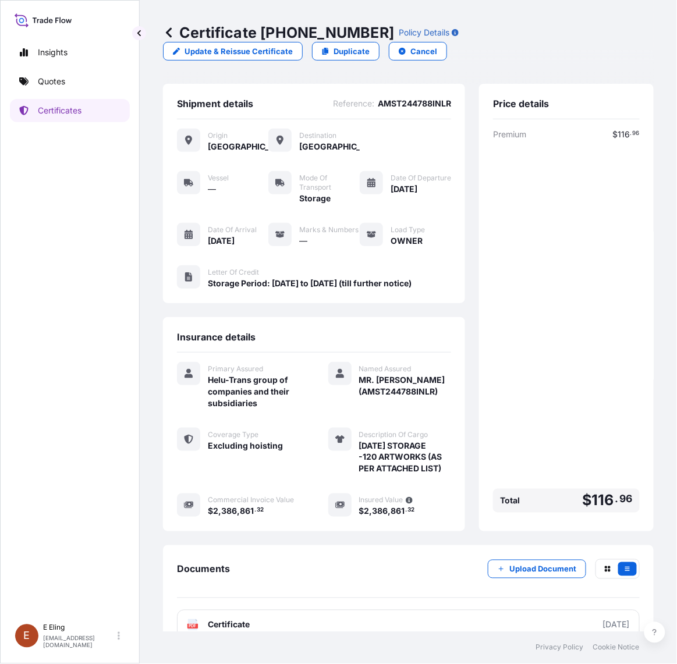
scroll to position [40, 0]
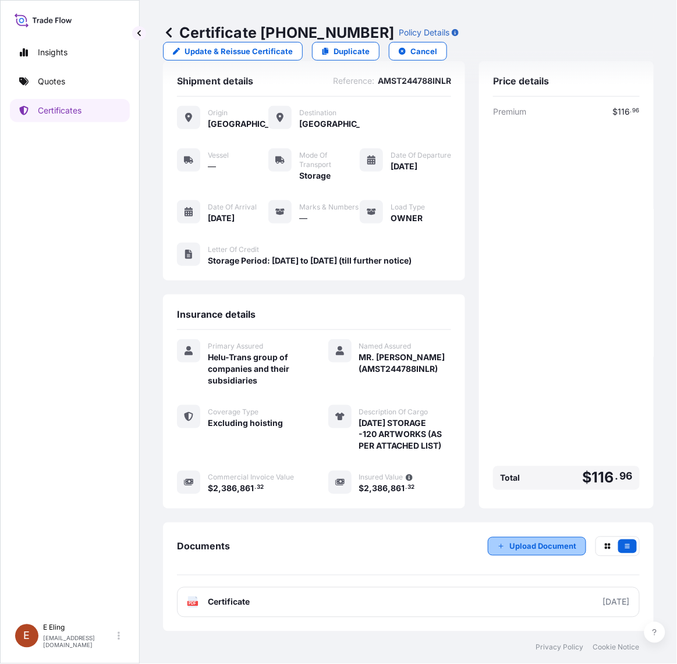
click at [521, 542] on p "Upload Document" at bounding box center [543, 547] width 67 height 12
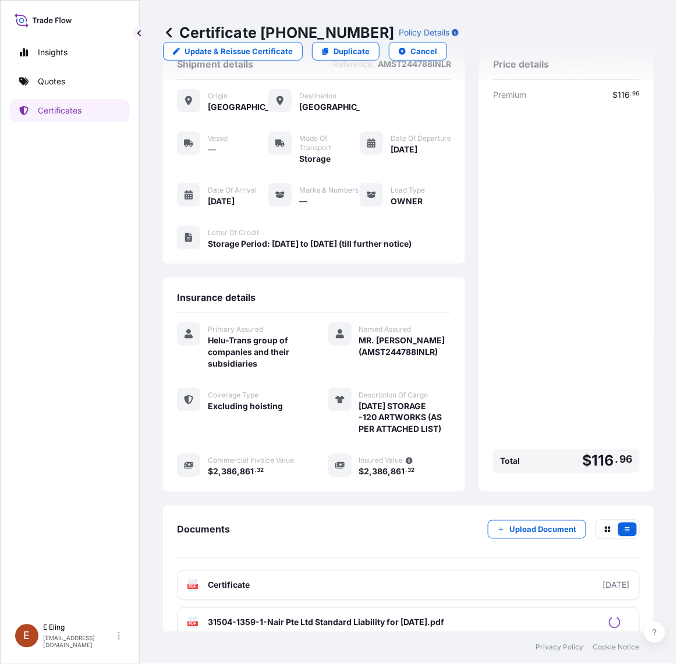
scroll to position [77, 0]
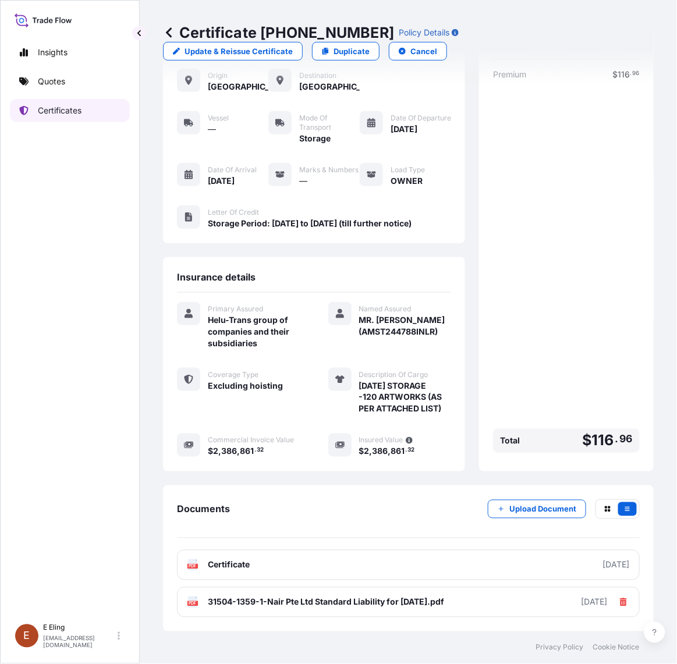
click at [67, 105] on p "Certificates" at bounding box center [60, 111] width 44 height 12
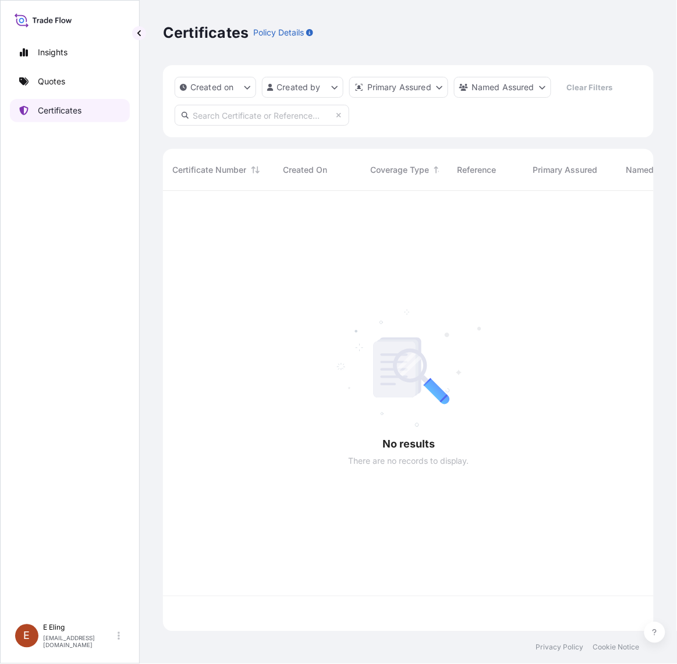
scroll to position [437, 480]
click at [306, 106] on input "text" at bounding box center [262, 115] width 175 height 21
paste input "AMST182948SWSW"
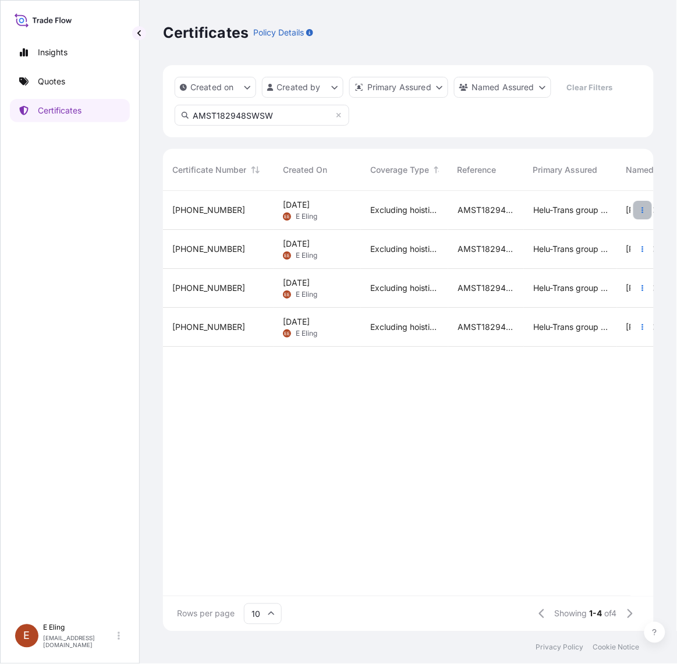
type input "AMST182948SWSW"
click at [642, 208] on icon "button" at bounding box center [642, 210] width 7 height 7
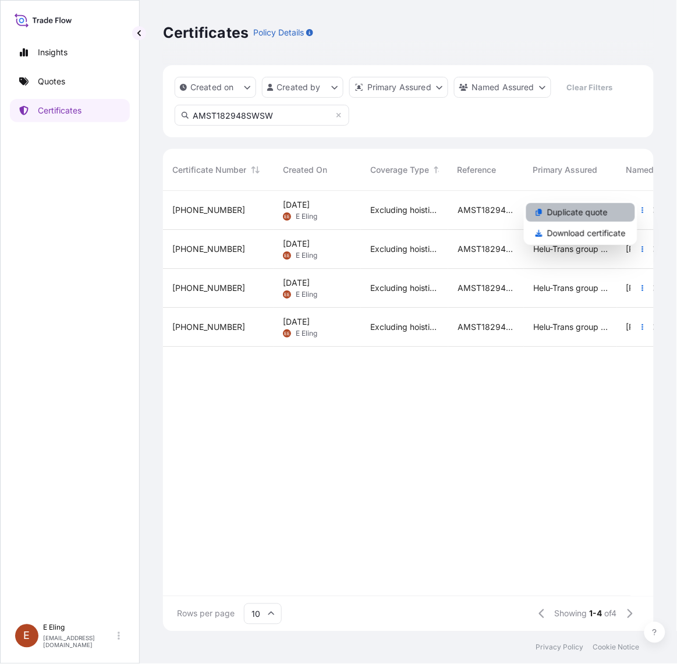
click at [592, 203] on link "Duplicate quote" at bounding box center [580, 212] width 109 height 19
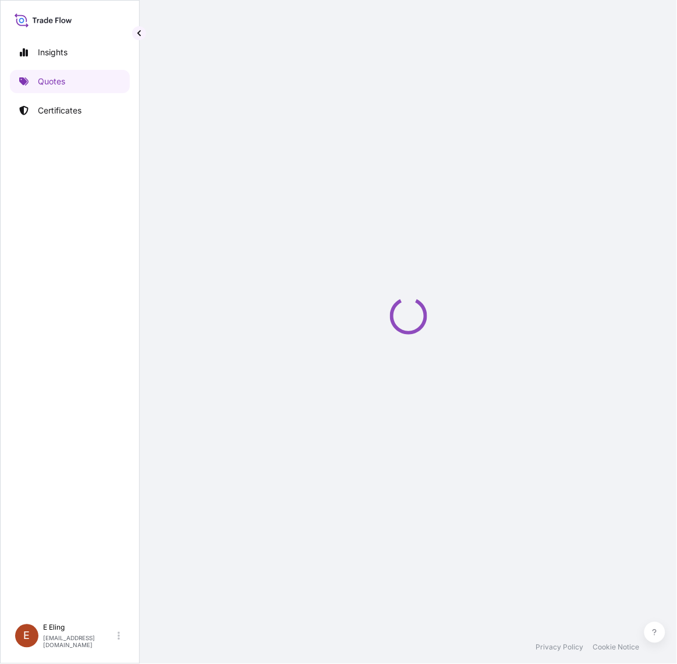
select select "STORAGE"
select select "Storage"
select select "Yes"
select select "[GEOGRAPHIC_DATA]"
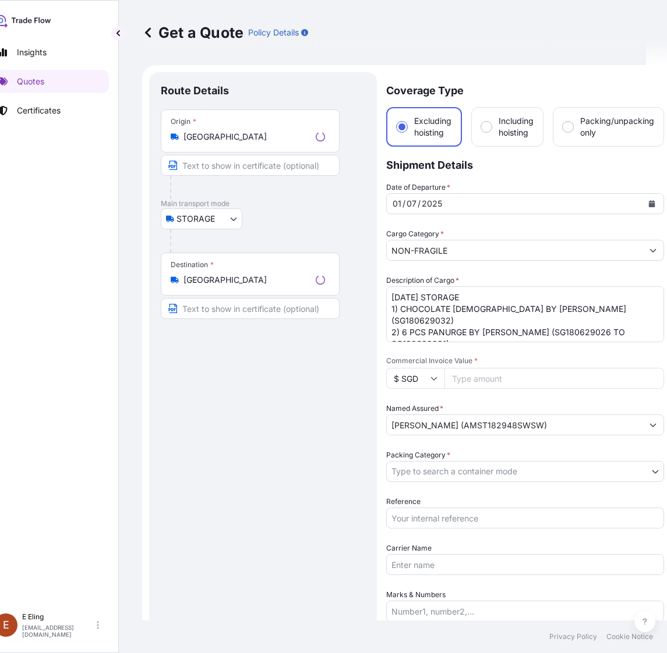
scroll to position [19, 0]
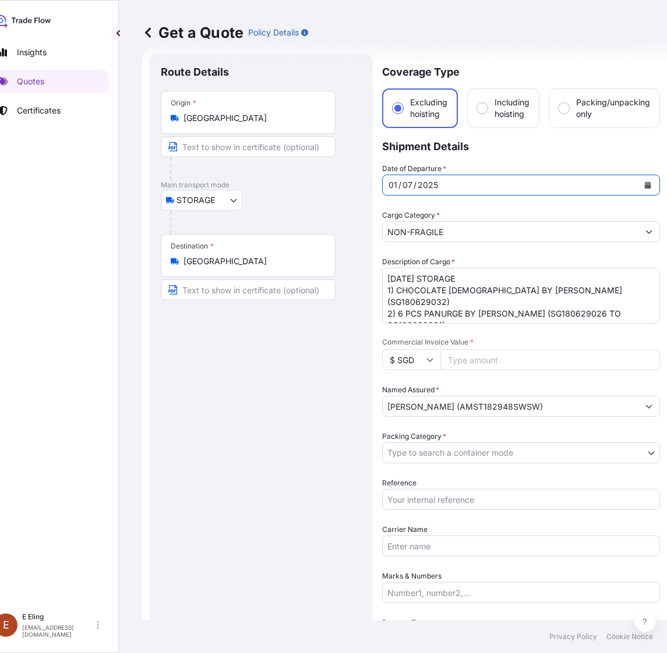
click at [652, 182] on button "Calendar" at bounding box center [647, 185] width 19 height 19
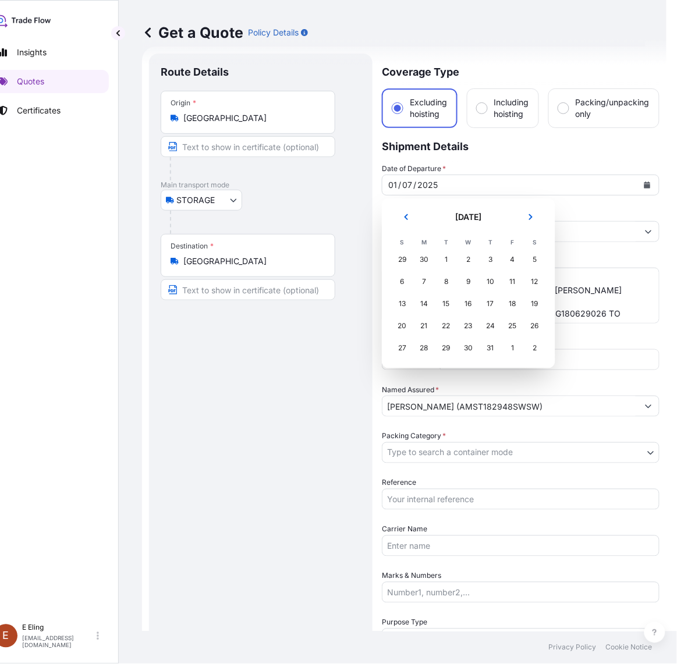
drag, startPoint x: 537, startPoint y: 205, endPoint x: 532, endPoint y: 216, distance: 12.2
click at [536, 207] on section "July 2025 July 2025 S M T W T F S 29 30 1 2 3 4 5 6 7 8 9 10 11 12 13 14 15 16 …" at bounding box center [469, 284] width 174 height 170
click at [530, 216] on icon "Next" at bounding box center [531, 217] width 7 height 7
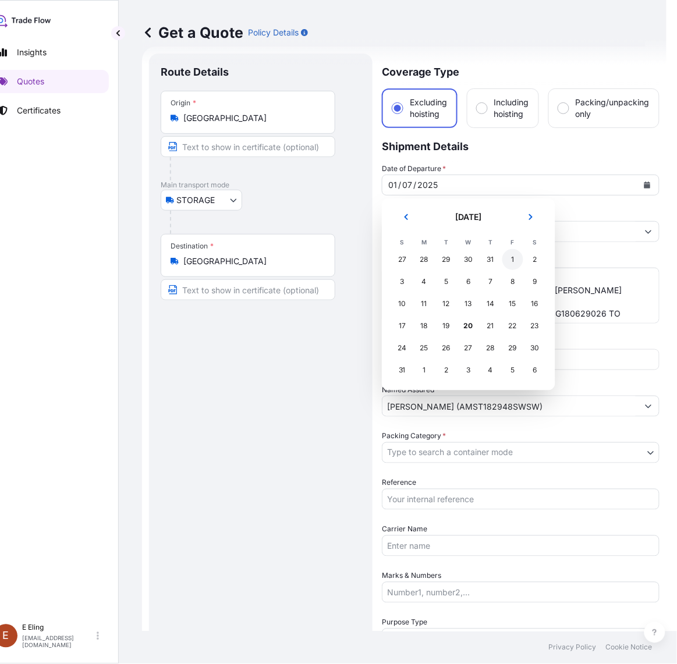
click at [511, 263] on div "1" at bounding box center [513, 259] width 21 height 21
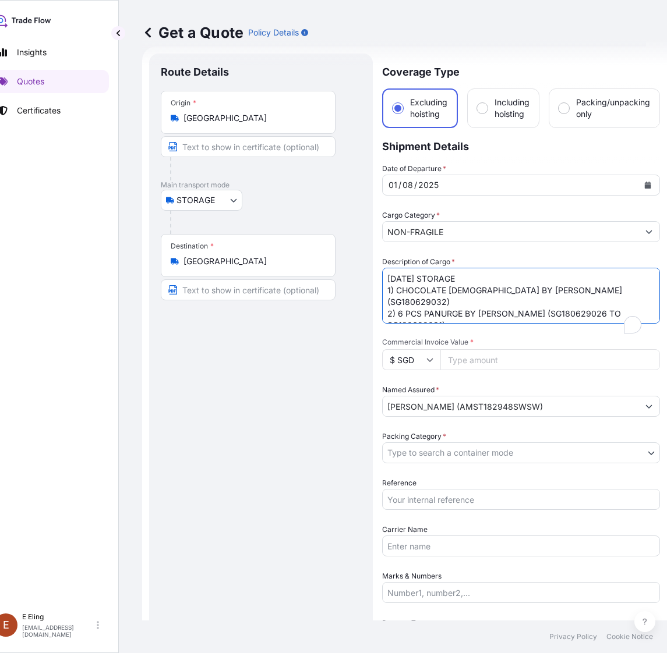
drag, startPoint x: 390, startPoint y: 275, endPoint x: 370, endPoint y: 275, distance: 19.8
click at [370, 275] on form "Route Details Place of loading Road / Inland Road / Inland Origin * Singapore M…" at bounding box center [404, 486] width 525 height 879
type textarea "AUG25 STORAGE 1) CHOCOLATE BUDDHA BY KEITH HAIRING (SG180629032) 2) 6 PCS PANUR…"
click at [475, 503] on input "Reference" at bounding box center [521, 499] width 278 height 21
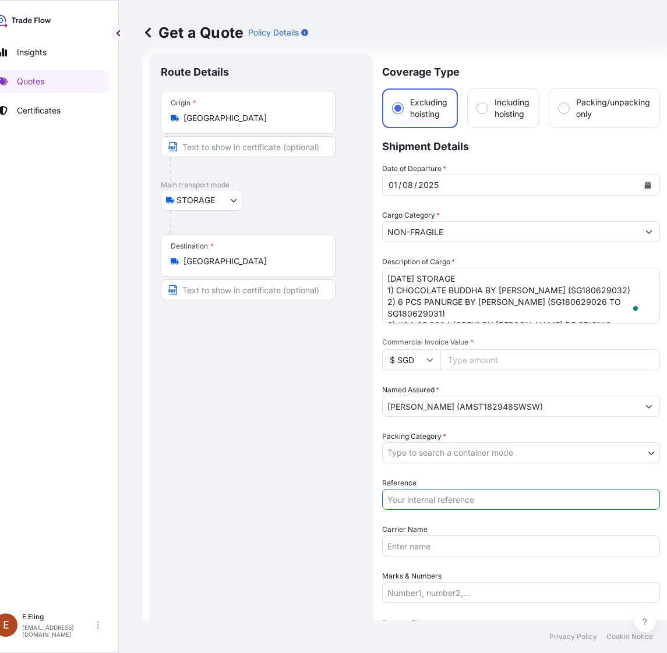
paste input "AMST182948SWSW"
type input "AMST182948SWSW"
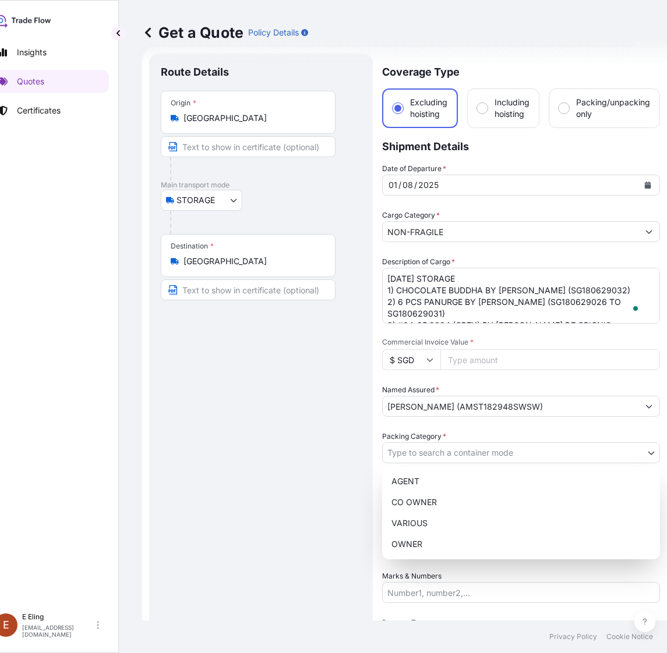
click at [430, 450] on body "August 2025 Insights Quotes Certificates E E Eling eeling@helutrans.com Get a Q…" at bounding box center [307, 326] width 656 height 653
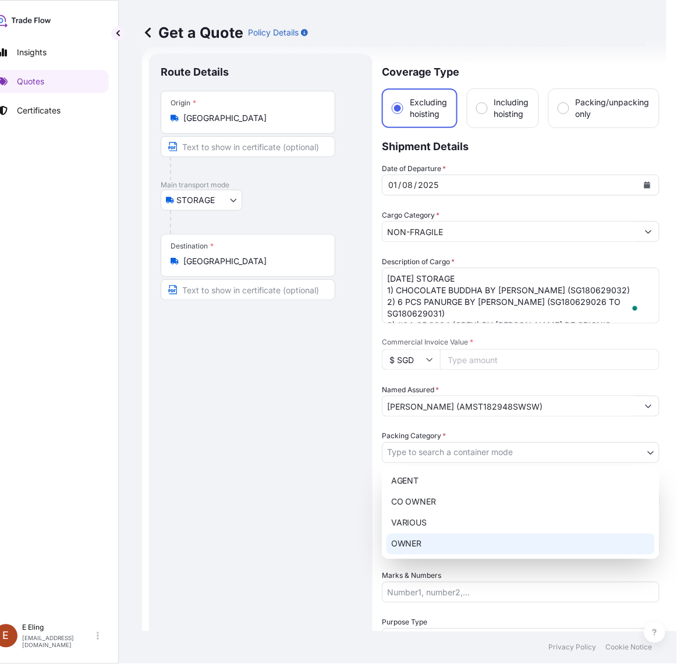
click at [421, 543] on div "OWNER" at bounding box center [521, 544] width 268 height 21
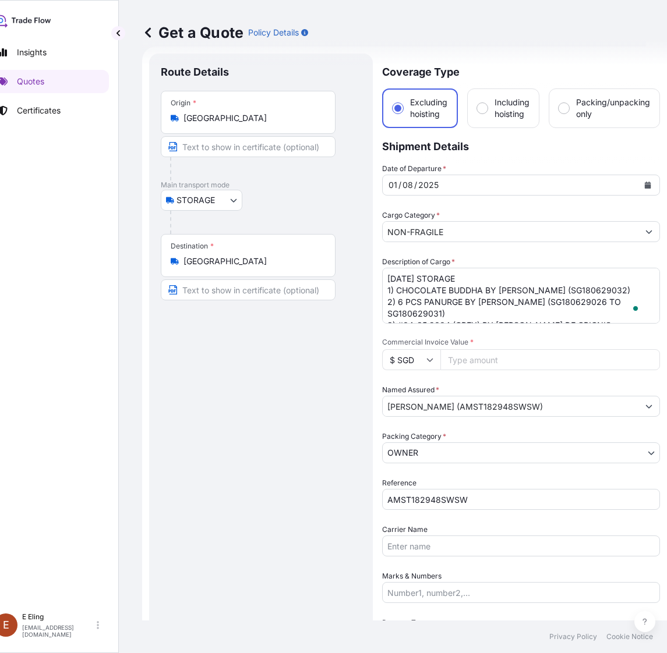
click at [476, 364] on input "Commercial Invoice Value *" at bounding box center [550, 359] width 220 height 21
paste input "144480.00"
type input "144480.00"
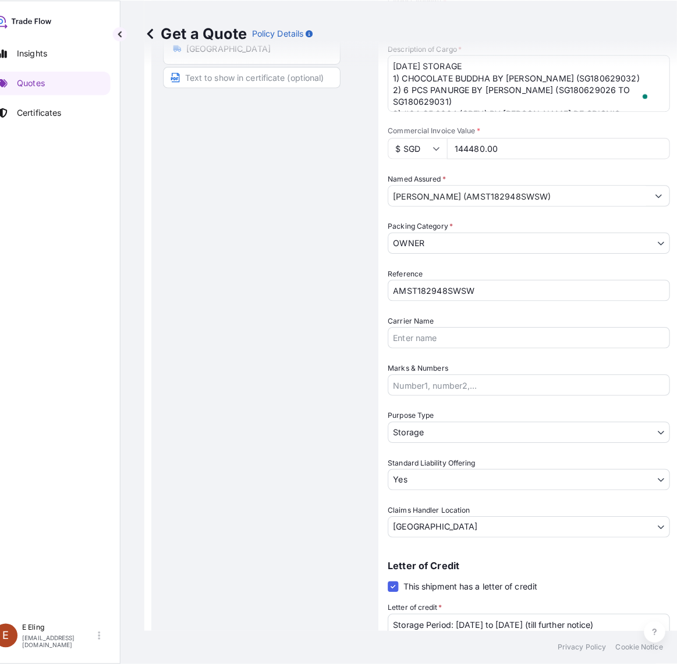
scroll to position [310, 0]
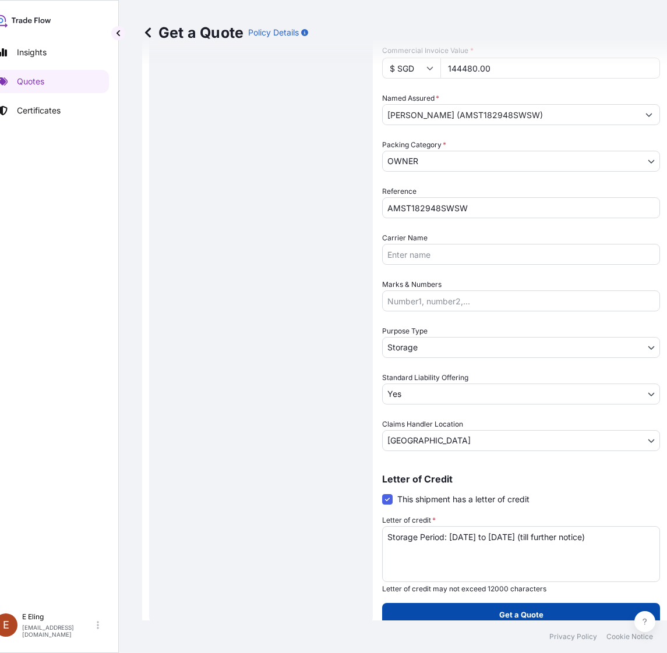
click at [498, 610] on button "Get a Quote" at bounding box center [521, 614] width 278 height 23
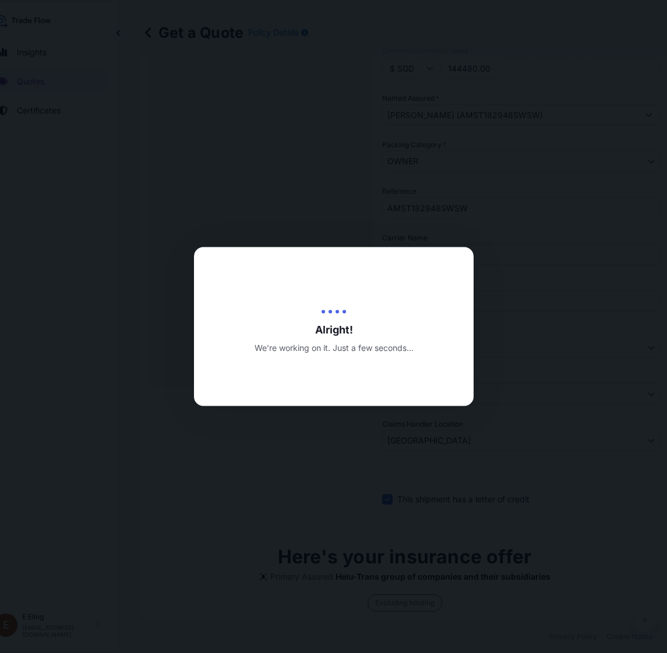
type input "20/08/2025"
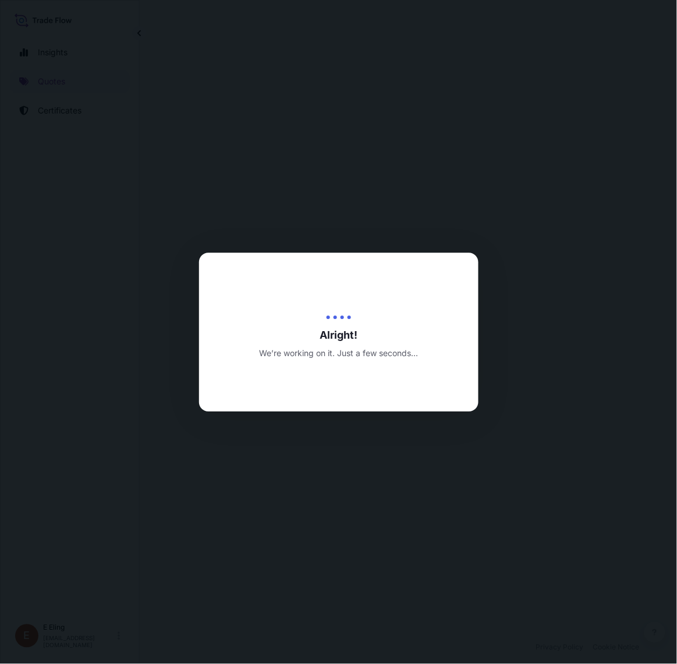
select select "STORAGE"
select select "Transit"
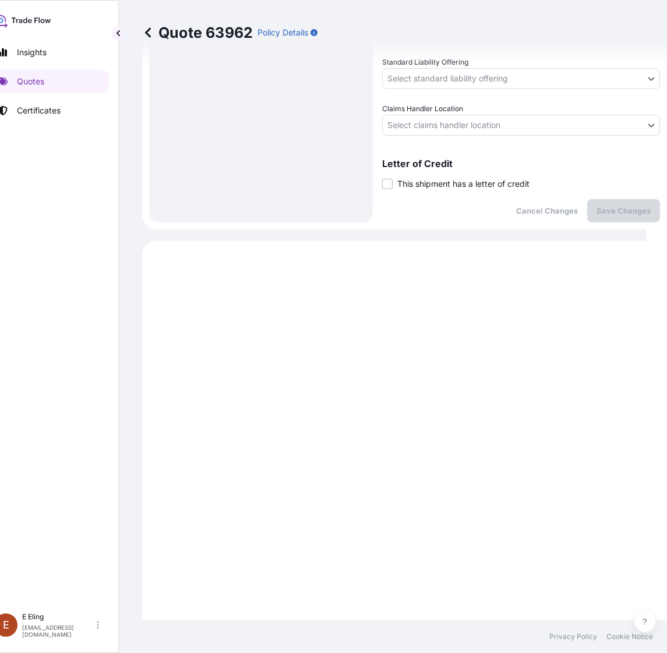
scroll to position [443, 0]
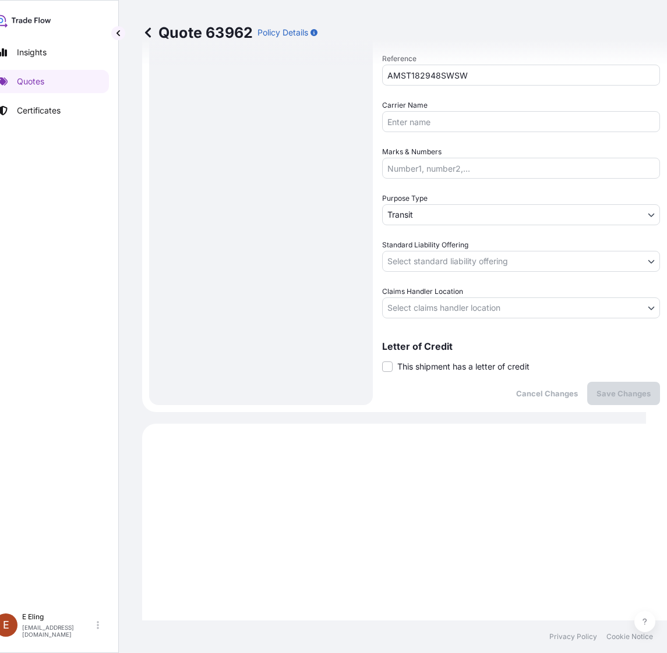
click at [437, 357] on div "Letter of Credit This shipment has a letter of credit Letter of credit * Letter…" at bounding box center [521, 357] width 278 height 31
click at [437, 370] on span "This shipment has a letter of credit" at bounding box center [463, 367] width 132 height 12
click at [382, 360] on input "This shipment has a letter of credit" at bounding box center [382, 360] width 0 height 0
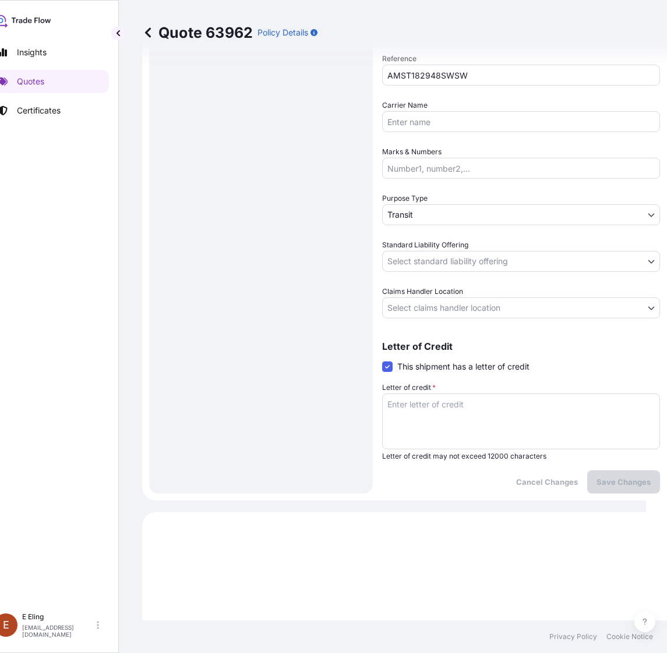
drag, startPoint x: 428, startPoint y: 419, endPoint x: 429, endPoint y: 412, distance: 7.7
click at [428, 420] on textarea "Letter of credit *" at bounding box center [521, 422] width 278 height 56
paste textarea "Storage Period: [DATE] to [DATE] (till further notice)"
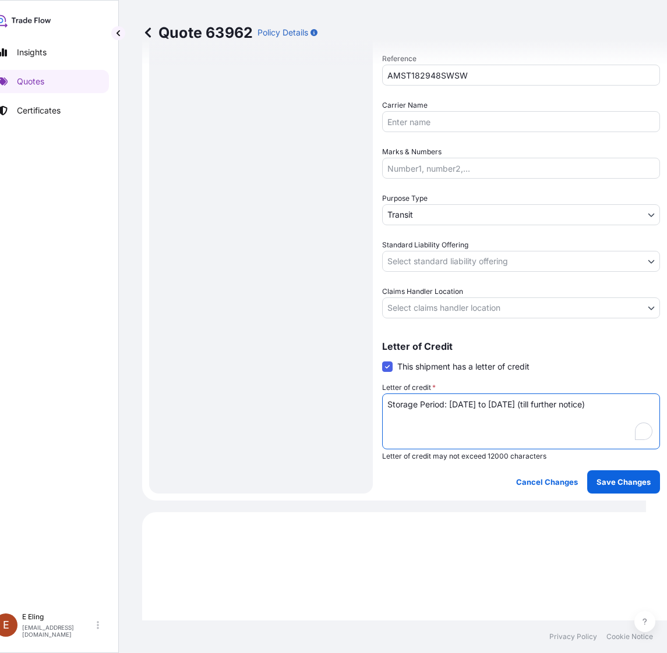
type textarea "Storage Period: [DATE] to [DATE] (till further notice)"
click at [426, 322] on div "Coverage Type Excluding hoisting Including hoisting Packing/unpacking only Ship…" at bounding box center [521, 61] width 278 height 865
click at [428, 305] on body "Insights Quotes Certificates E E Eling eeling@helutrans.com Quote 63962 Policy …" at bounding box center [312, 326] width 667 height 653
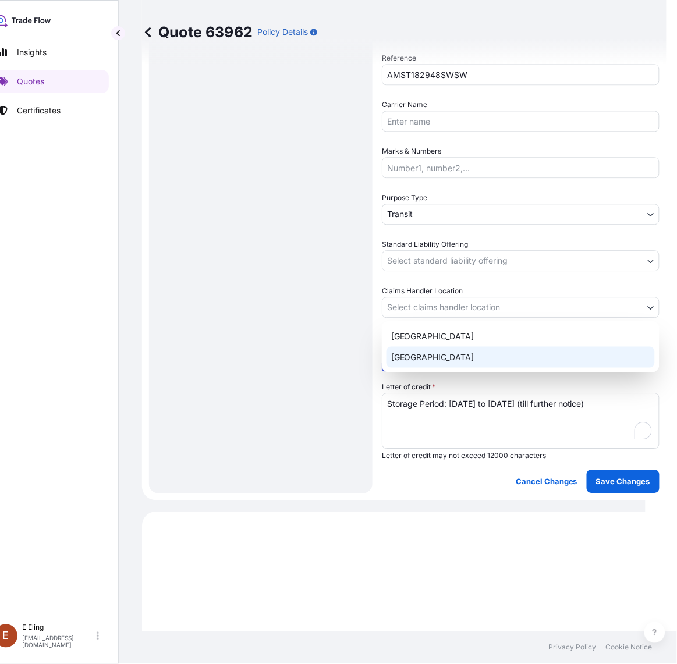
click at [416, 359] on div "[GEOGRAPHIC_DATA]" at bounding box center [521, 357] width 268 height 21
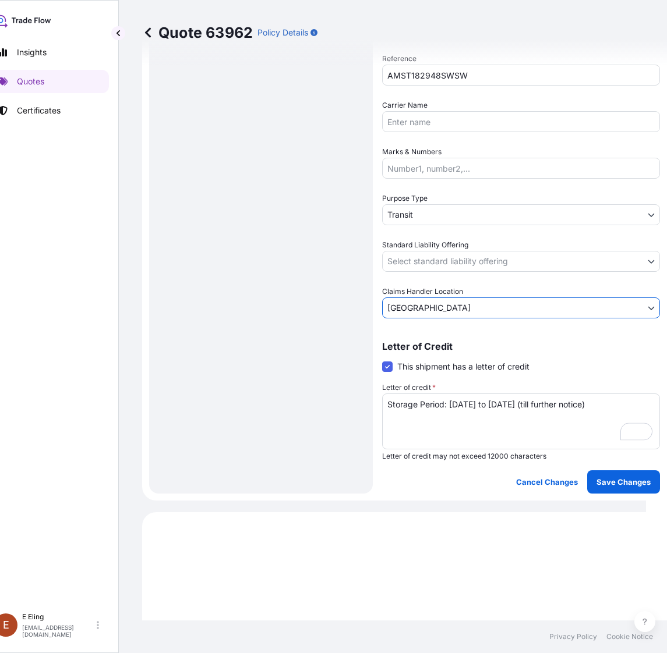
click at [426, 255] on body "Insights Quotes Certificates E E Eling eeling@helutrans.com Quote 63962 Policy …" at bounding box center [312, 326] width 667 height 653
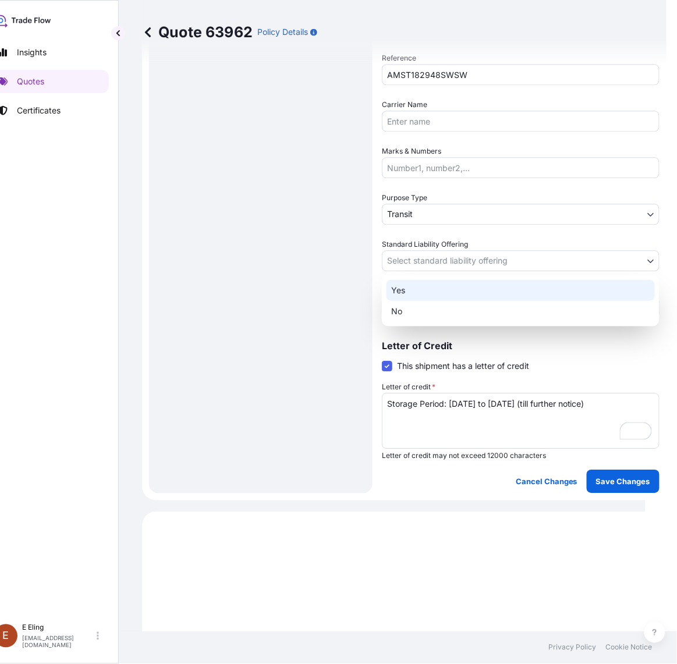
click at [411, 281] on div "Yes" at bounding box center [521, 290] width 268 height 21
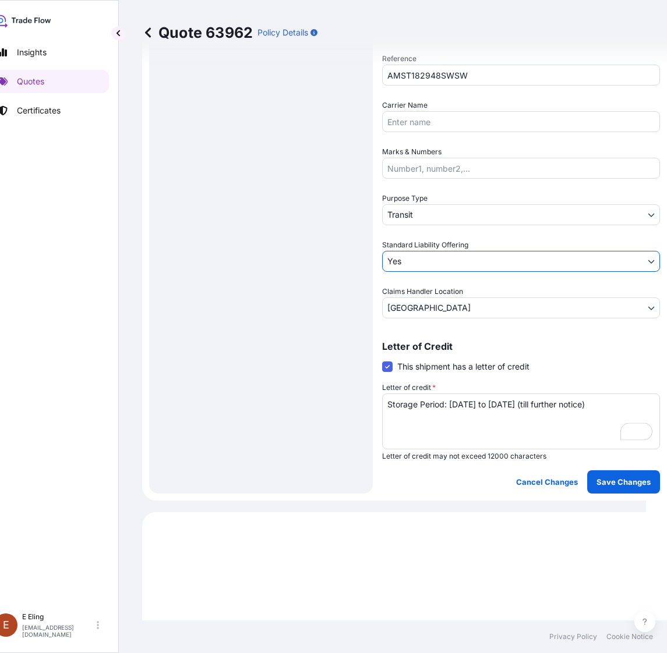
click at [429, 213] on body "Insights Quotes Certificates E E Eling eeling@helutrans.com Quote 63962 Policy …" at bounding box center [312, 326] width 667 height 653
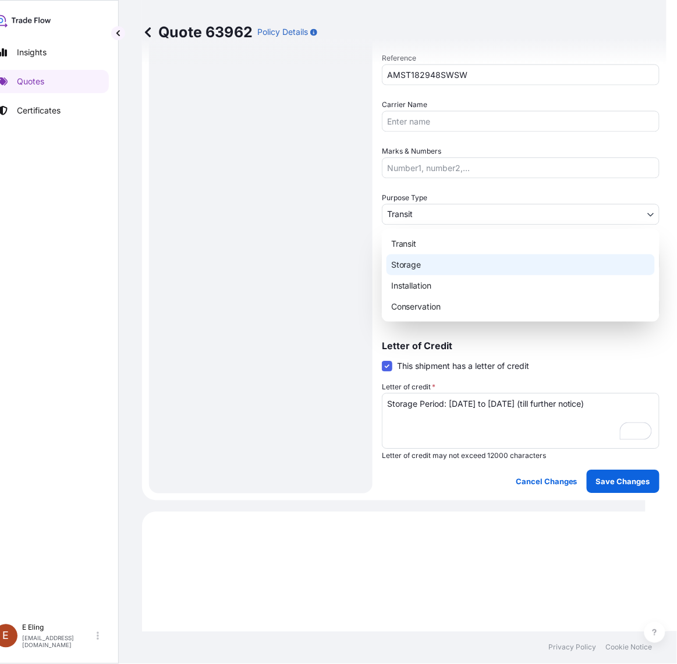
click at [409, 257] on div "Storage" at bounding box center [521, 265] width 268 height 21
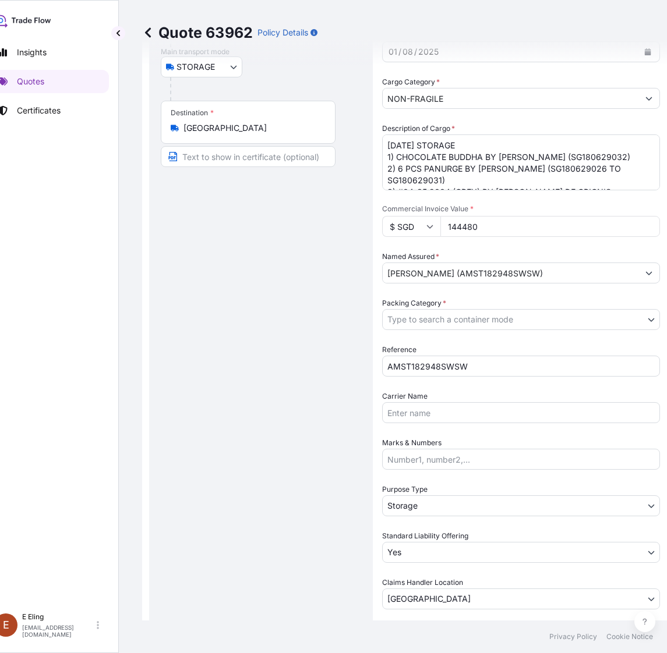
click at [422, 333] on div "Date of Departure * 01 / 08 / 2025 Cargo Category * NON-FRAGILE Description of …" at bounding box center [521, 320] width 278 height 580
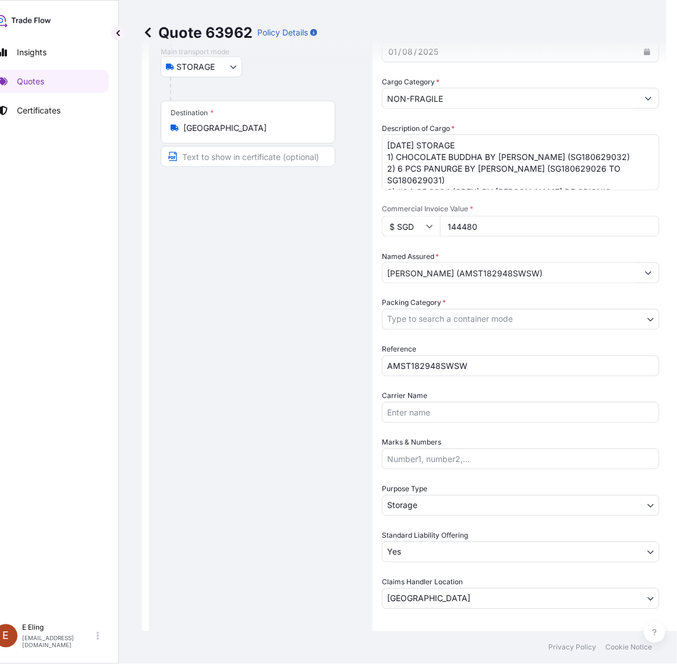
click at [426, 320] on body "Insights Quotes Certificates E E Eling eeling@helutrans.com Quote 63962 Policy …" at bounding box center [317, 332] width 677 height 664
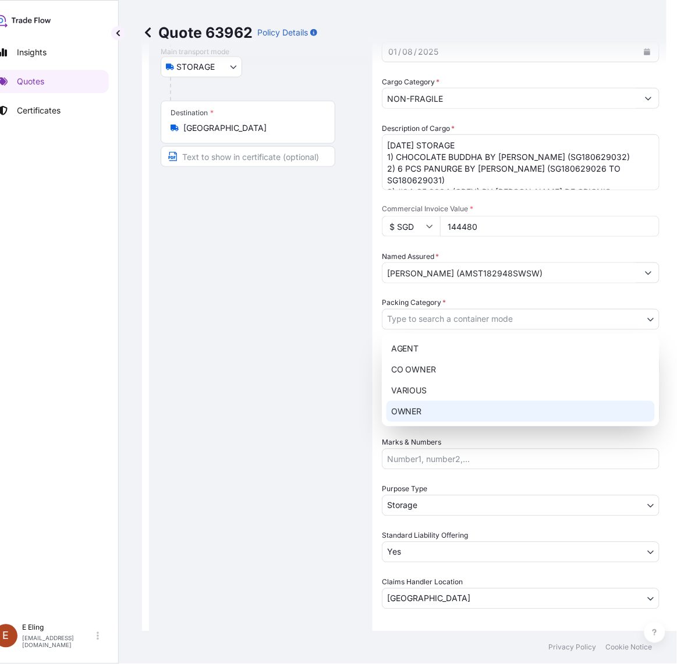
click at [434, 422] on div "AGENT CO OWNER VARIOUS OWNER" at bounding box center [521, 380] width 278 height 93
click at [427, 408] on div "OWNER" at bounding box center [521, 411] width 268 height 21
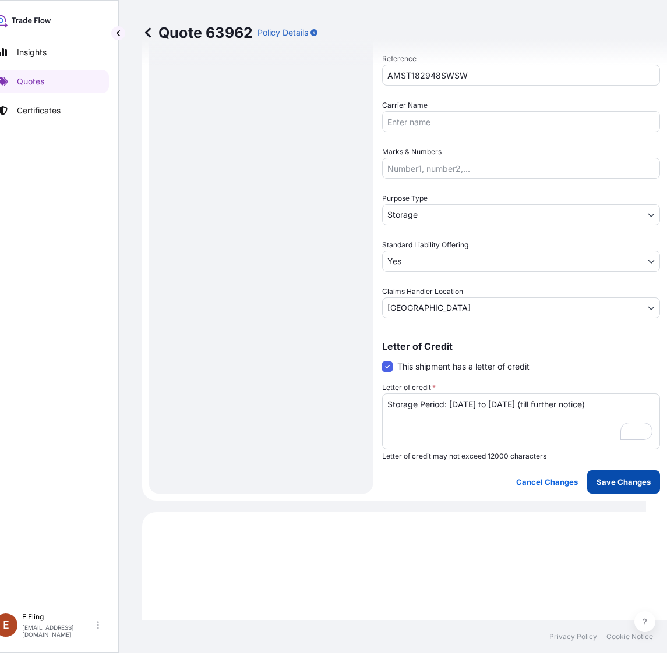
click at [610, 488] on button "Save Changes" at bounding box center [623, 482] width 73 height 23
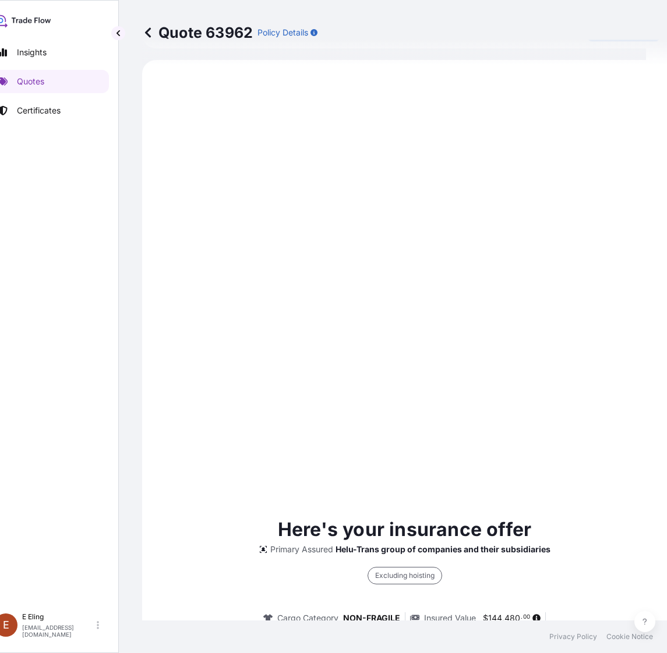
select select "STORAGE"
select select "Storage"
select select "Yes"
select select "[GEOGRAPHIC_DATA]"
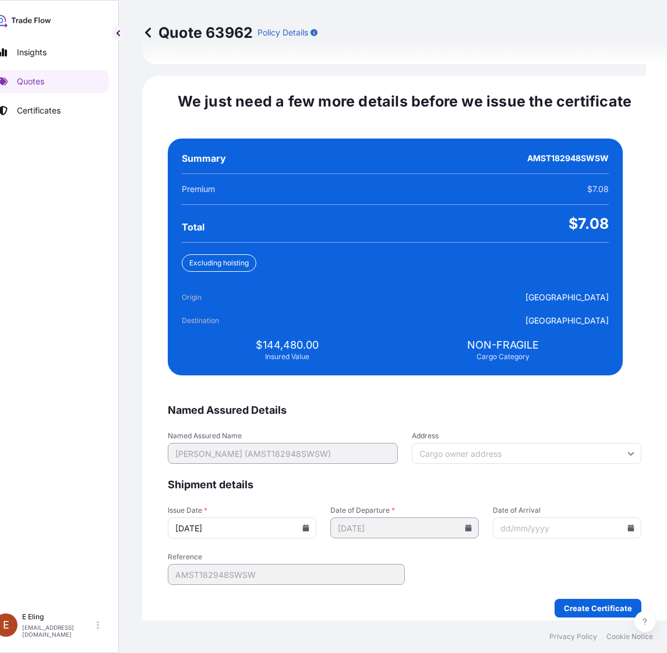
click at [309, 525] on icon at bounding box center [306, 528] width 6 height 7
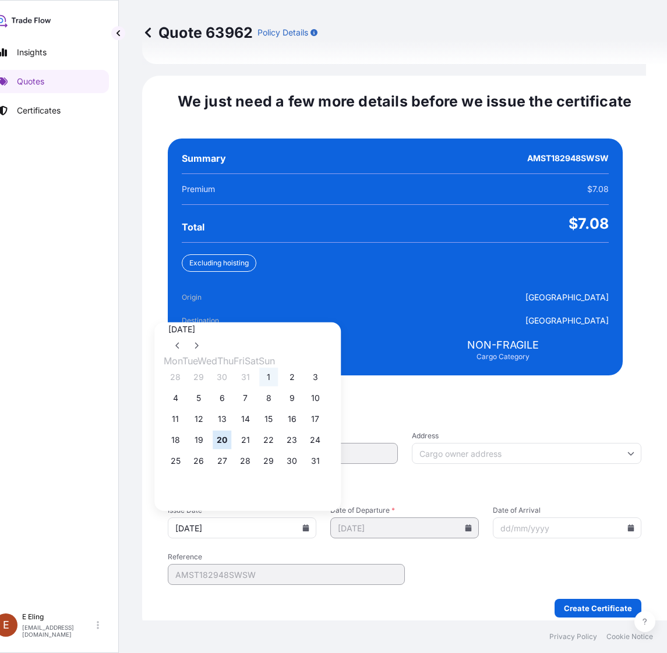
click at [278, 368] on button "1" at bounding box center [268, 377] width 19 height 19
type input "[DATE]"
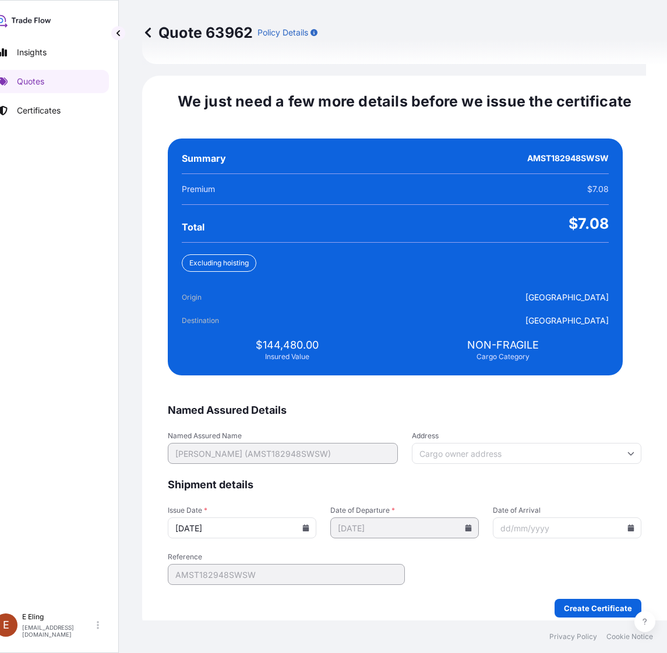
click at [628, 525] on icon at bounding box center [631, 528] width 6 height 7
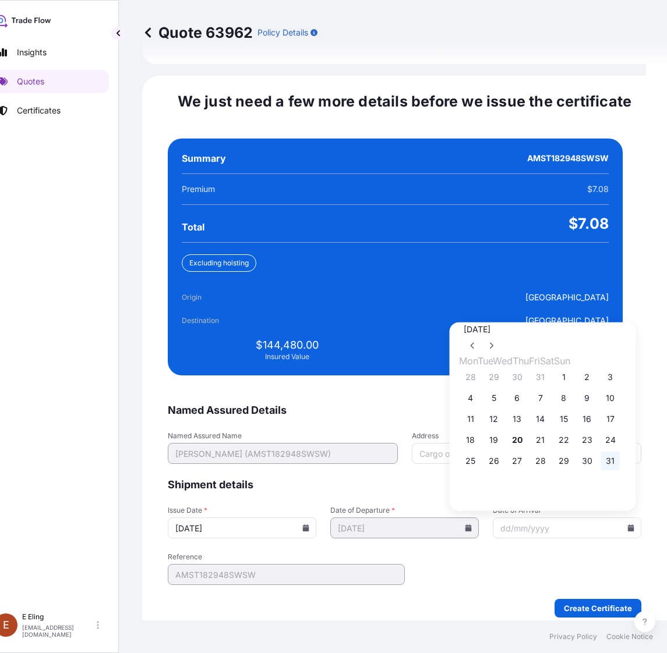
click at [620, 455] on button "31" at bounding box center [610, 461] width 19 height 19
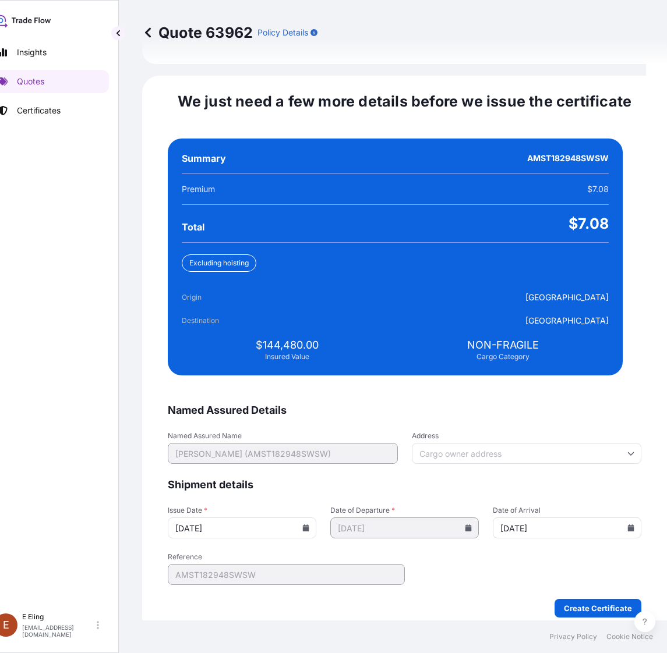
type input "[DATE]"
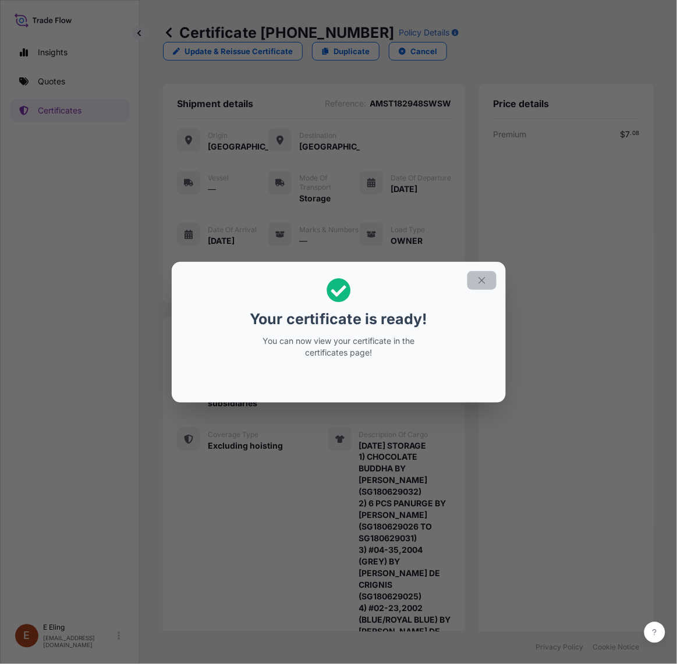
click at [475, 278] on button "button" at bounding box center [482, 280] width 29 height 19
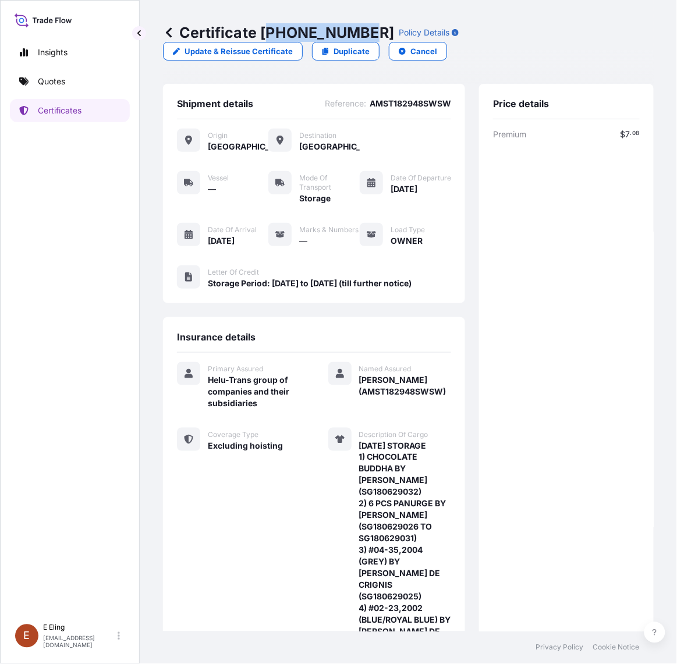
drag, startPoint x: 266, startPoint y: 28, endPoint x: 338, endPoint y: 29, distance: 72.2
click at [361, 29] on p "Certificate 31504-1360-1" at bounding box center [278, 32] width 231 height 19
drag, startPoint x: 262, startPoint y: 27, endPoint x: 362, endPoint y: 31, distance: 100.3
click at [362, 31] on p "Certificate 31504-1360-1" at bounding box center [278, 32] width 231 height 19
copy p "[PHONE_NUMBER]"
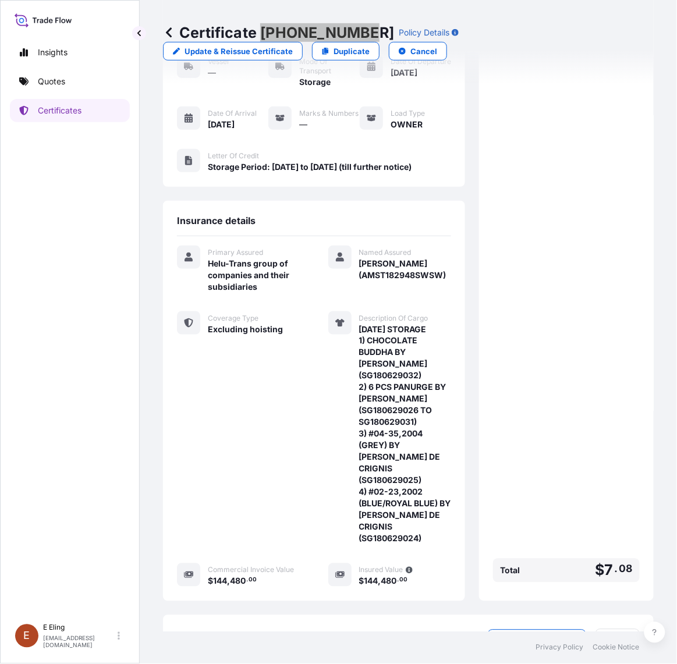
scroll to position [214, 0]
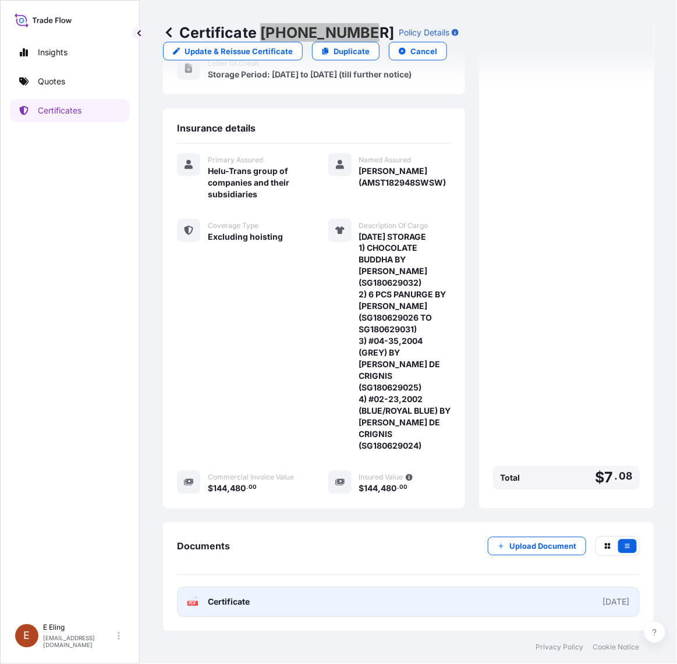
click at [416, 592] on link "PDF Certificate [DATE]" at bounding box center [408, 603] width 463 height 30
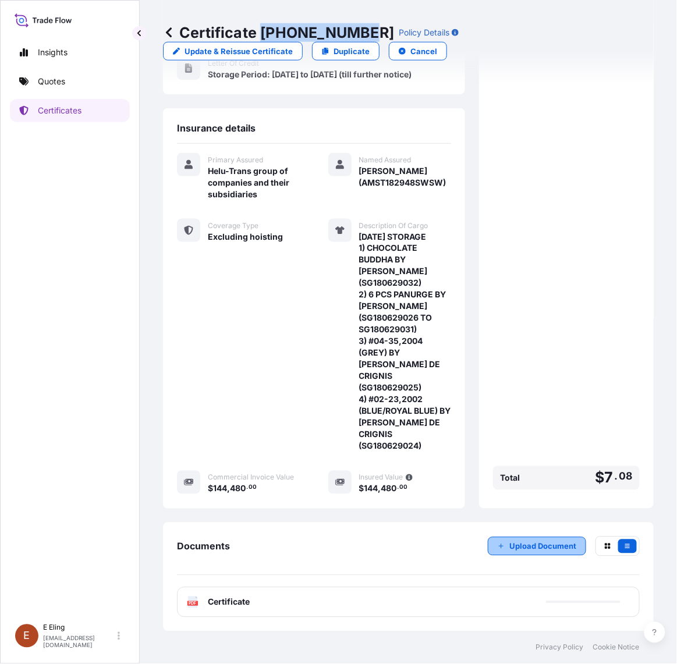
click at [514, 546] on p "Upload Document" at bounding box center [543, 547] width 67 height 12
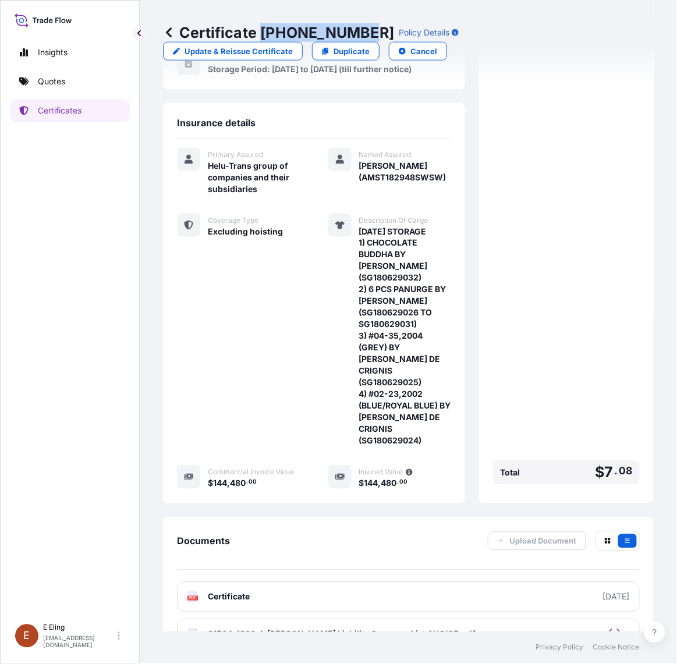
scroll to position [252, 0]
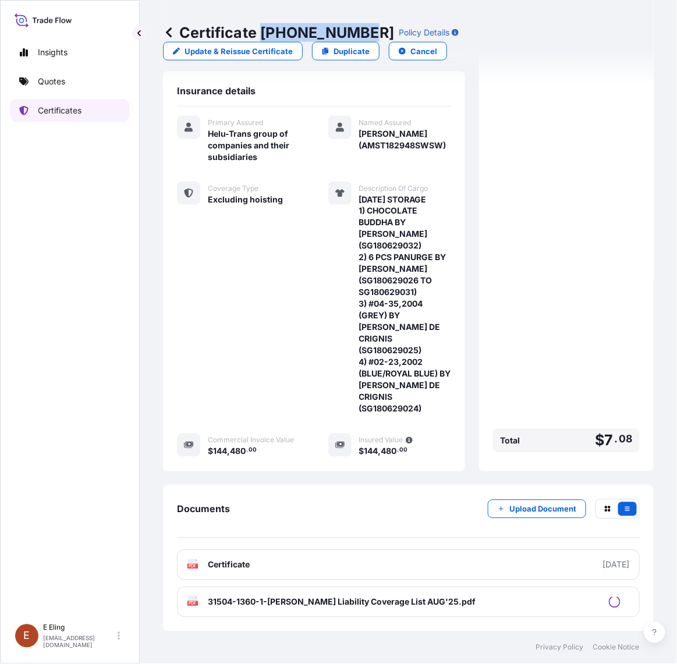
click at [65, 112] on p "Certificates" at bounding box center [60, 111] width 44 height 12
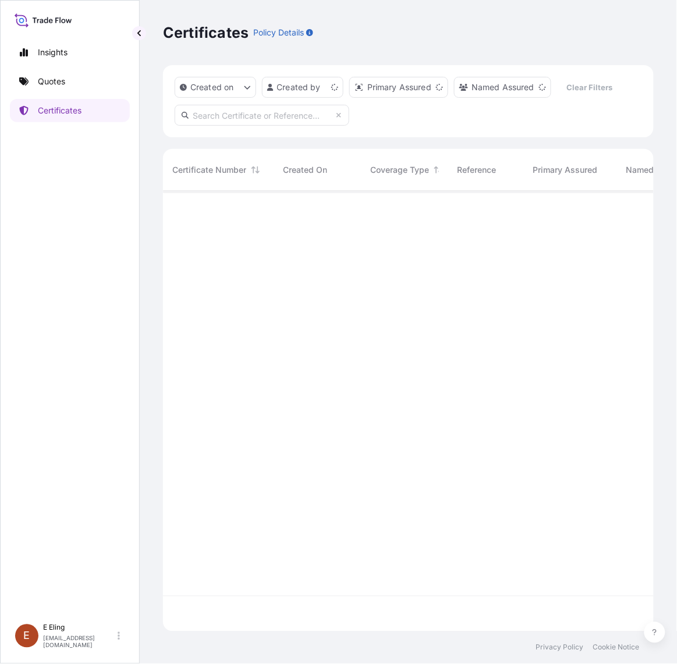
scroll to position [437, 480]
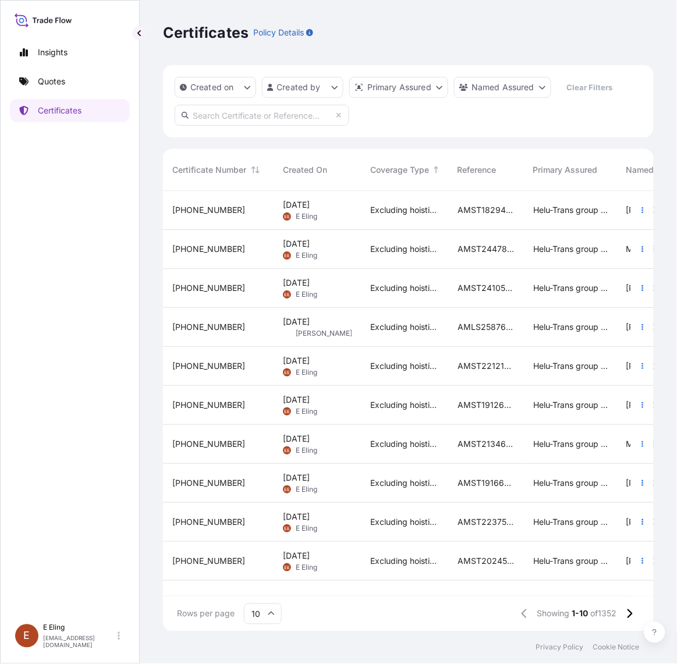
click at [234, 119] on input "text" at bounding box center [262, 115] width 175 height 21
paste input "AMST243235PTPT"
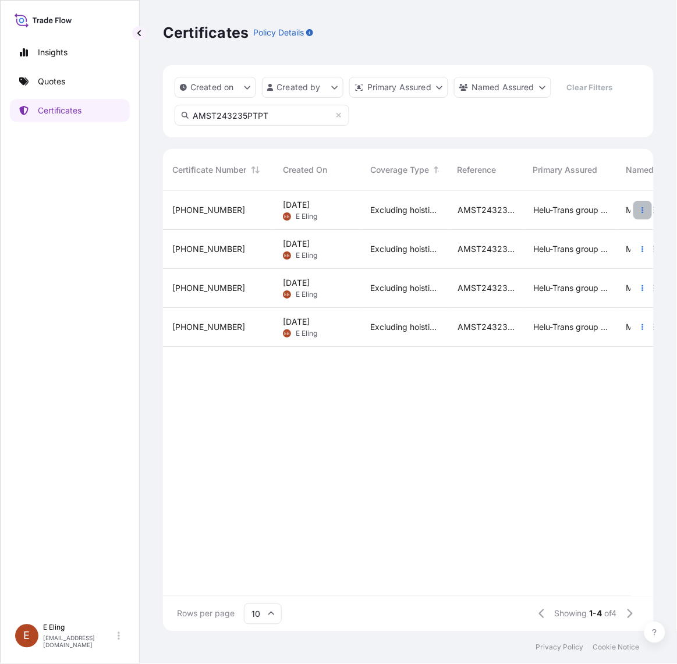
type input "AMST243235PTPT"
click at [641, 213] on icon "button" at bounding box center [642, 210] width 7 height 7
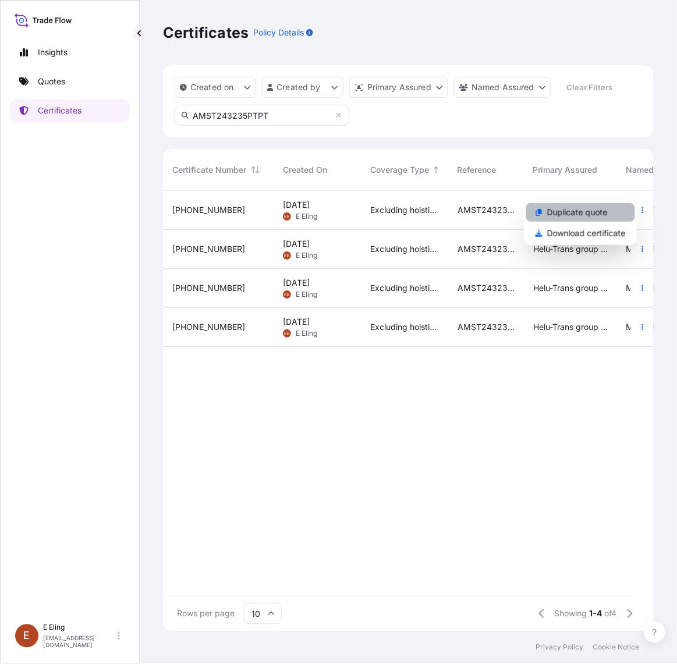
click at [595, 211] on p "Duplicate quote" at bounding box center [577, 213] width 61 height 12
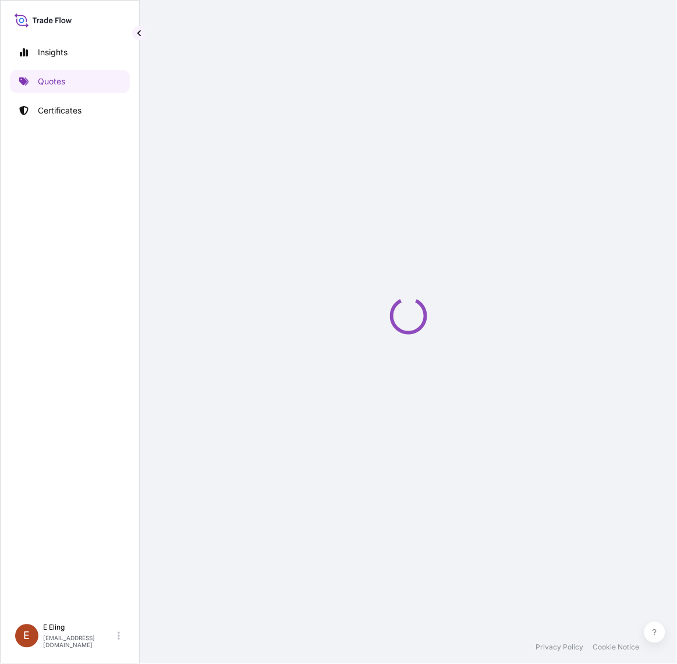
select select "STORAGE"
select select "Storage"
select select "Yes"
select select "[GEOGRAPHIC_DATA]"
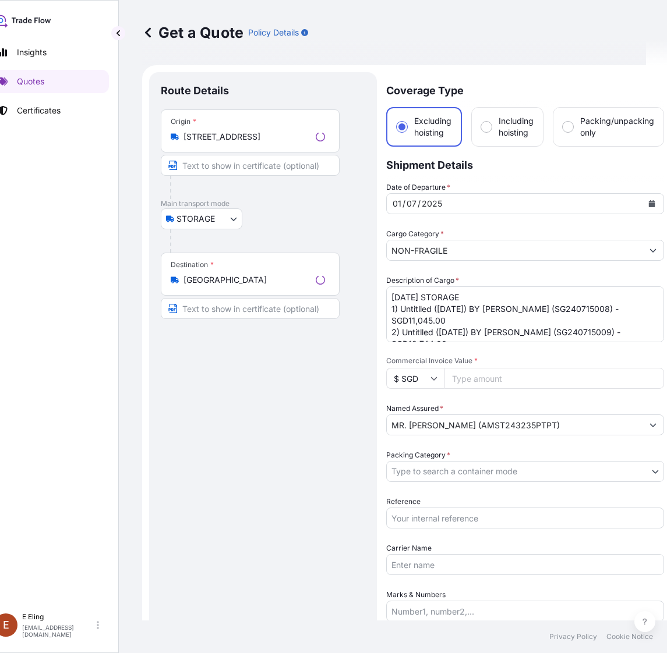
scroll to position [19, 0]
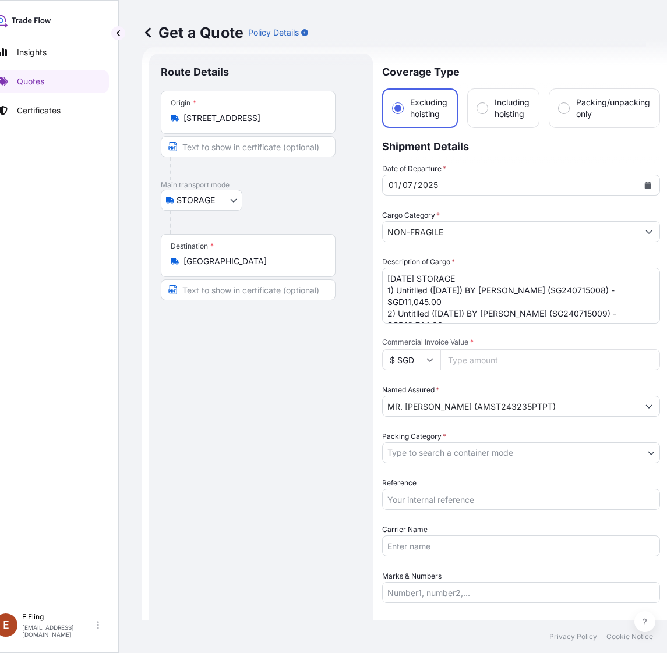
click at [648, 184] on icon "Calendar" at bounding box center [648, 185] width 6 height 7
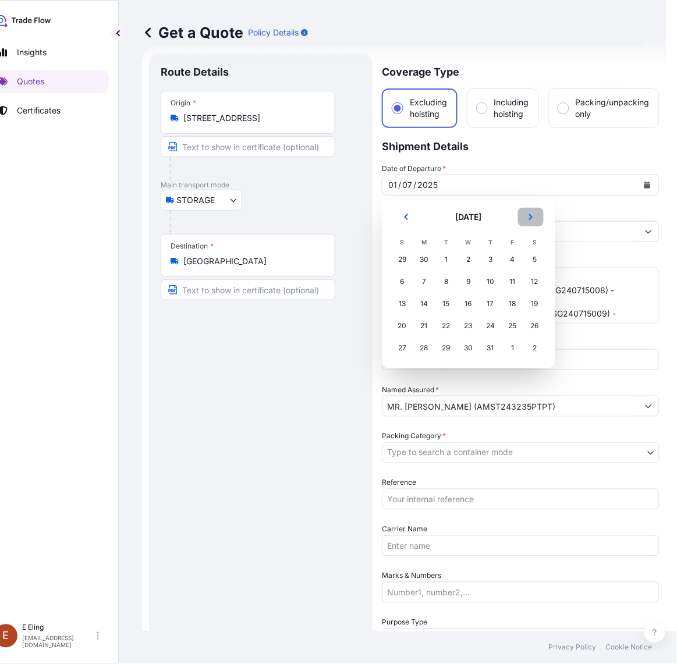
click at [528, 220] on icon "Next" at bounding box center [531, 217] width 7 height 7
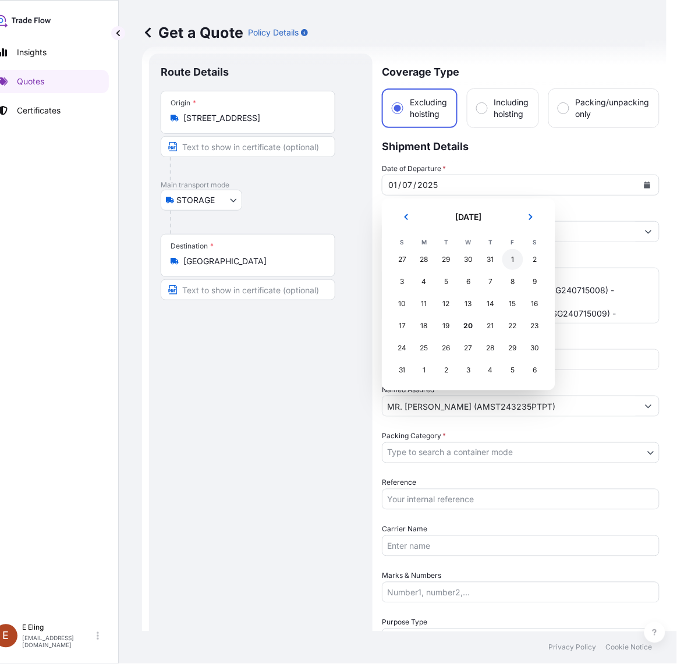
click at [505, 263] on div "1" at bounding box center [513, 259] width 21 height 21
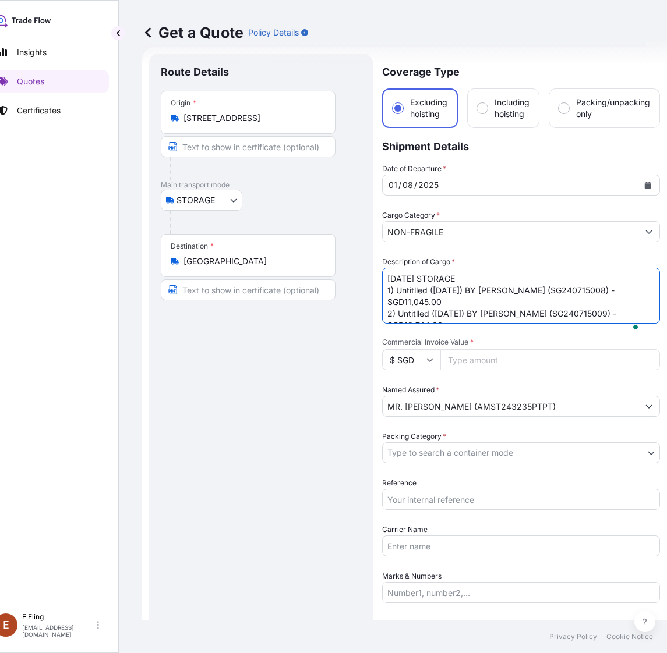
drag, startPoint x: 386, startPoint y: 277, endPoint x: 359, endPoint y: 277, distance: 26.2
click at [359, 277] on form "Route Details Place of loading Road / Inland Road / Inland Origin * 60 Airport …" at bounding box center [404, 486] width 525 height 879
type textarea "[DATE] STORAGE 1) Untitlled ([DATE]) BY [PERSON_NAME] (SG240715008) - SGD11,045…"
click at [456, 453] on body "August 2025 Selected Date: Friday, 1 August 2025 Insights Quotes Certificates E…" at bounding box center [312, 326] width 667 height 653
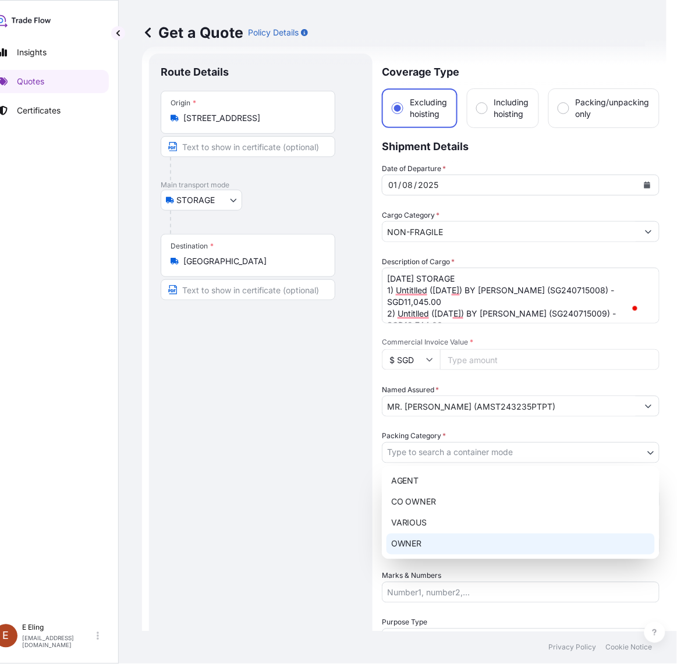
click at [423, 547] on div "OWNER" at bounding box center [521, 544] width 268 height 21
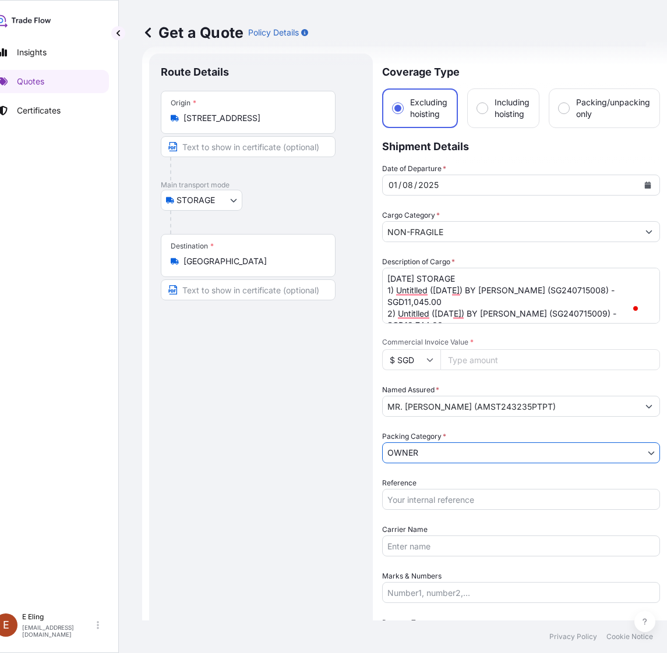
click at [428, 493] on input "Reference" at bounding box center [521, 499] width 278 height 21
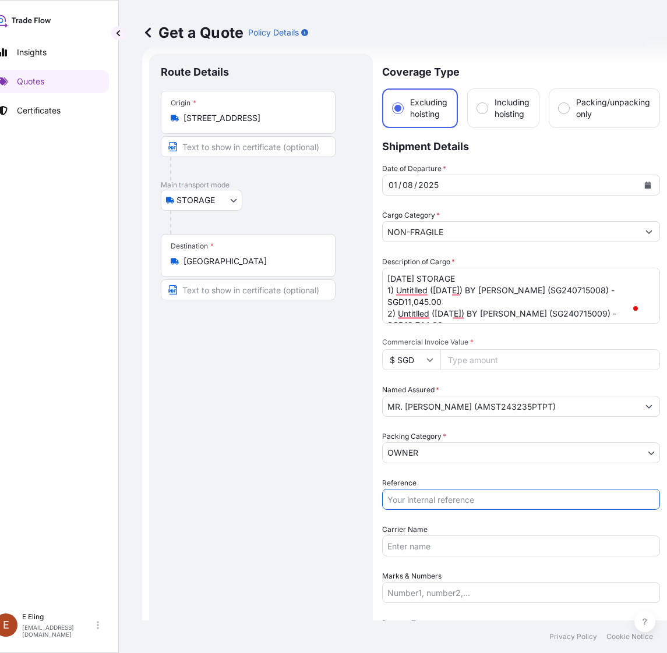
paste input "AMST243235PTPT"
type input "AMST243235PTPT"
click at [464, 356] on input "Commercial Invoice Value *" at bounding box center [550, 359] width 220 height 21
paste input "189464.00"
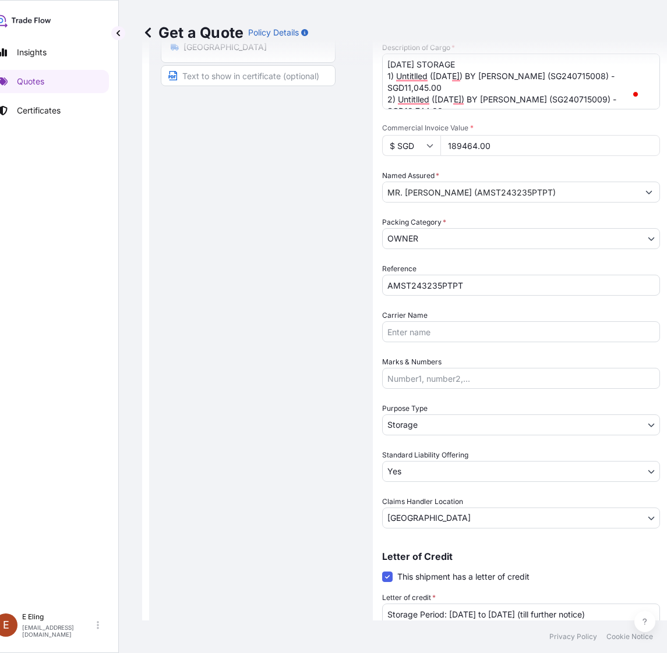
scroll to position [310, 0]
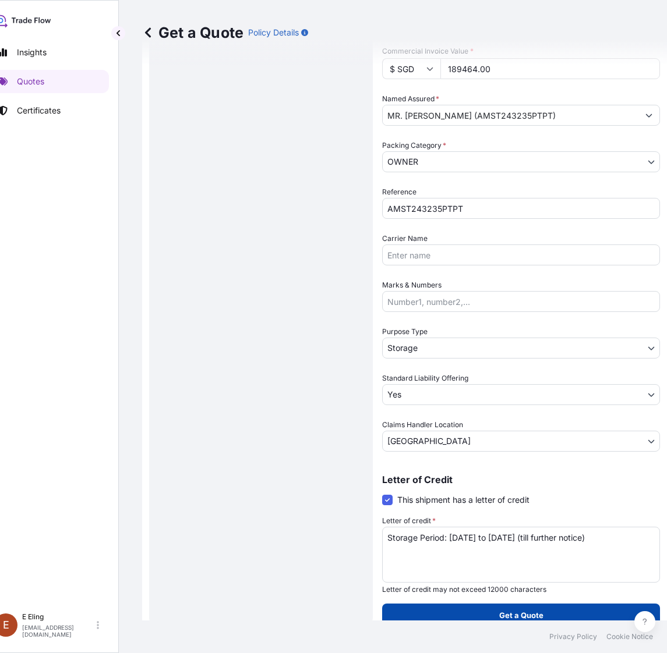
type input "189464.00"
click at [478, 616] on button "Get a Quote" at bounding box center [521, 615] width 278 height 23
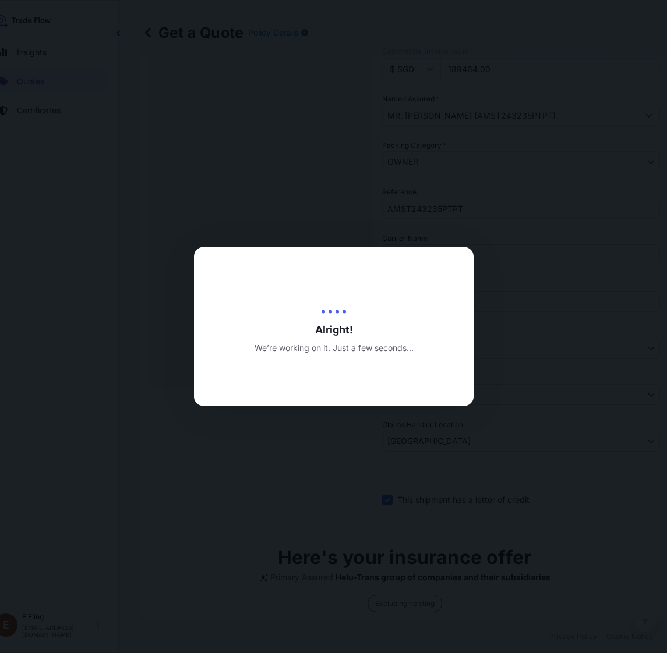
type input "20/08/2025"
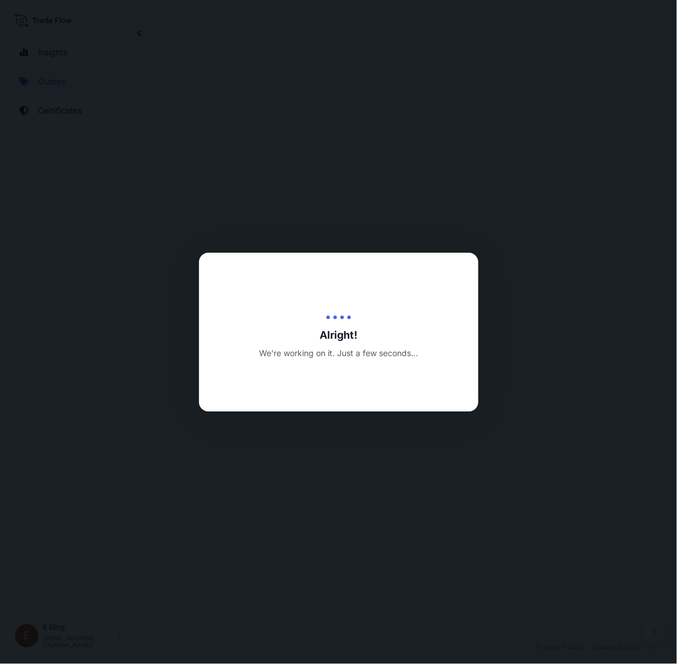
select select "STORAGE"
select select "Transit"
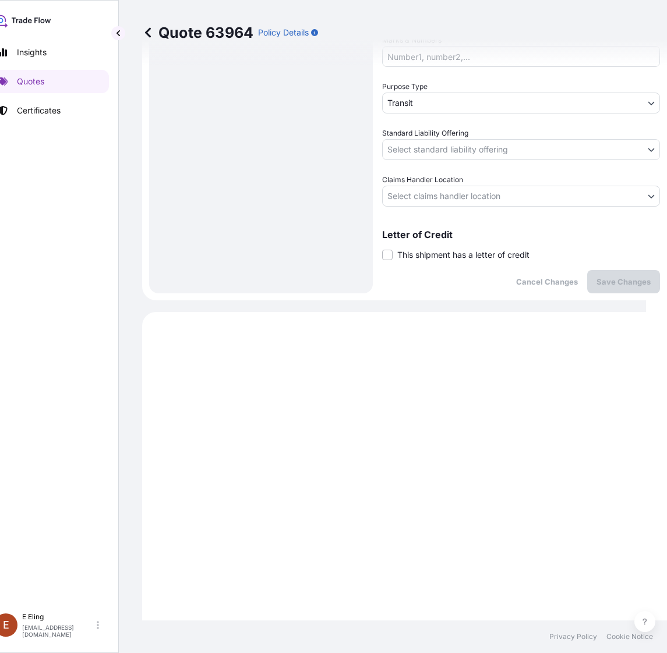
scroll to position [370, 0]
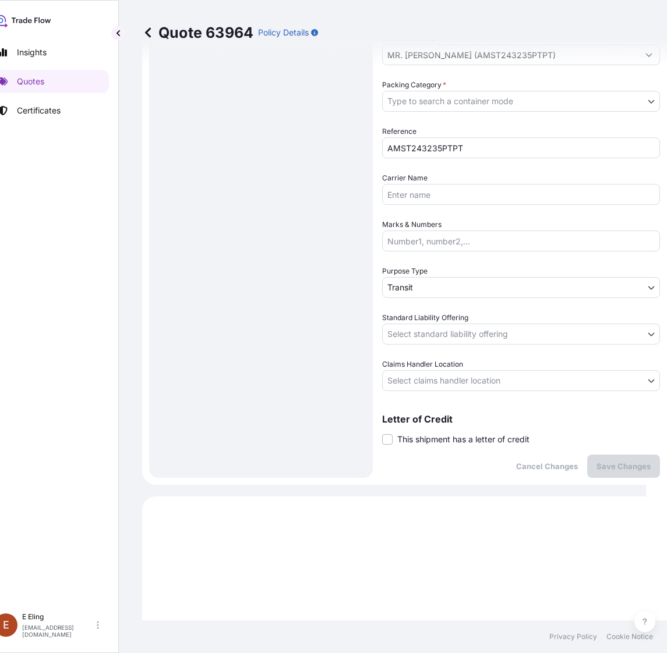
click at [422, 438] on span "This shipment has a letter of credit" at bounding box center [463, 440] width 132 height 12
click at [382, 433] on input "This shipment has a letter of credit" at bounding box center [382, 433] width 0 height 0
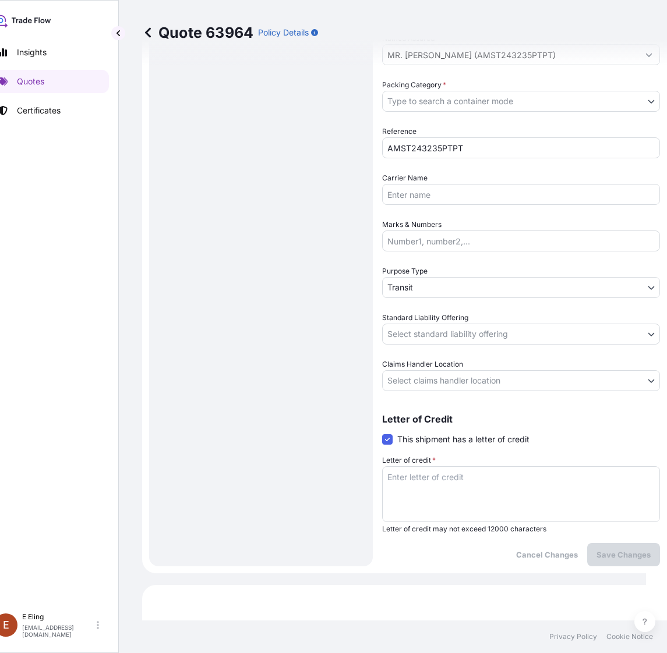
click at [436, 472] on textarea "Letter of credit *" at bounding box center [521, 494] width 278 height 56
paste textarea "Storage Period: [DATE] to [DATE] (till further notice)"
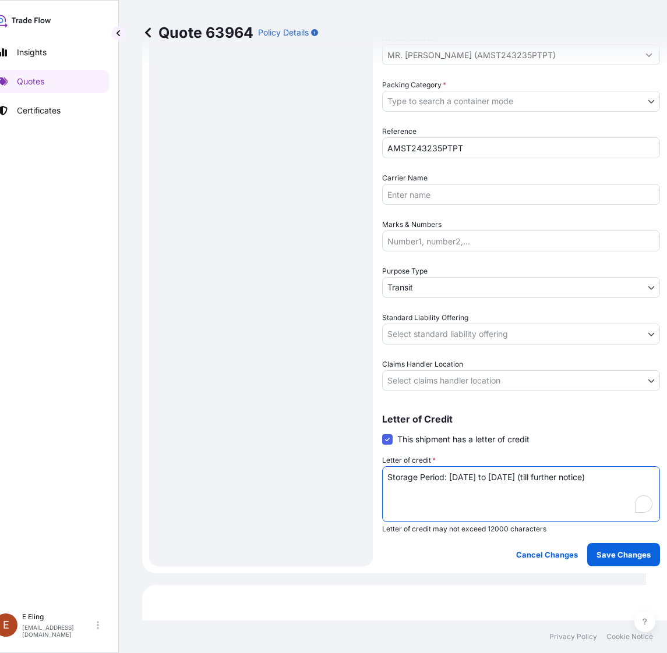
type textarea "Storage Period: [DATE] to [DATE] (till further notice)"
click at [453, 376] on body "Insights Quotes Certificates E E Eling eeling@helutrans.com Quote 63964 Policy …" at bounding box center [312, 326] width 667 height 653
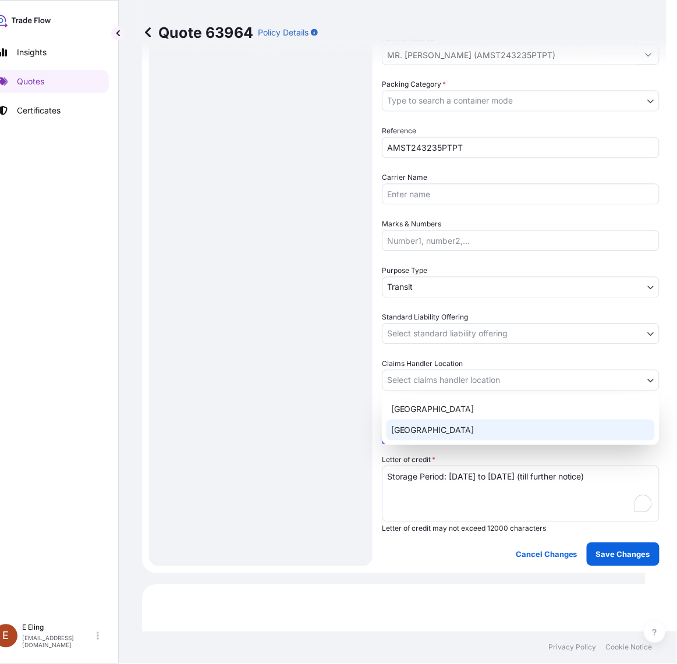
click at [418, 439] on div "[GEOGRAPHIC_DATA]" at bounding box center [521, 430] width 268 height 21
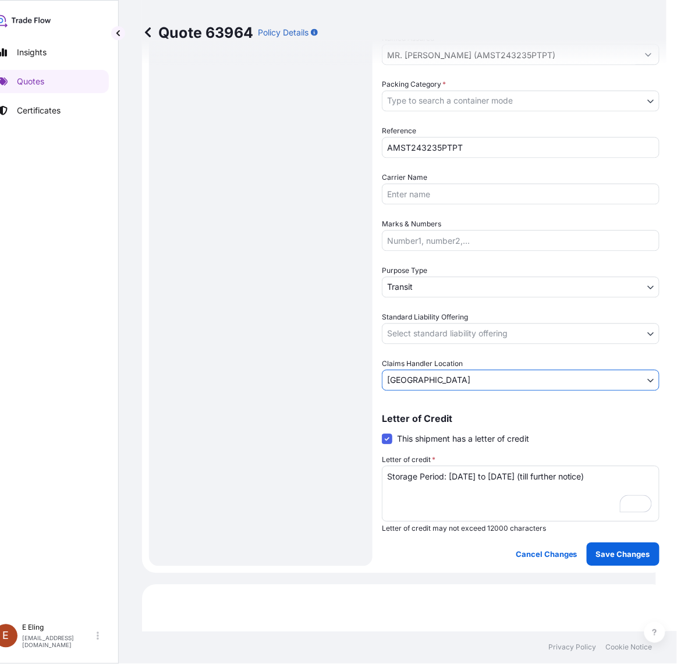
click at [435, 327] on body "Insights Quotes Certificates E E Eling eeling@helutrans.com Quote 63964 Policy …" at bounding box center [317, 332] width 677 height 664
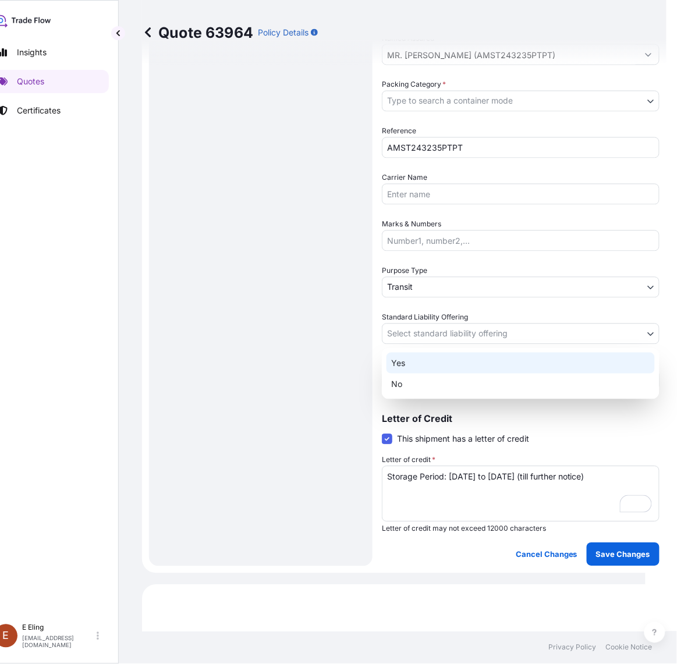
click at [414, 362] on div "Yes No" at bounding box center [521, 373] width 278 height 51
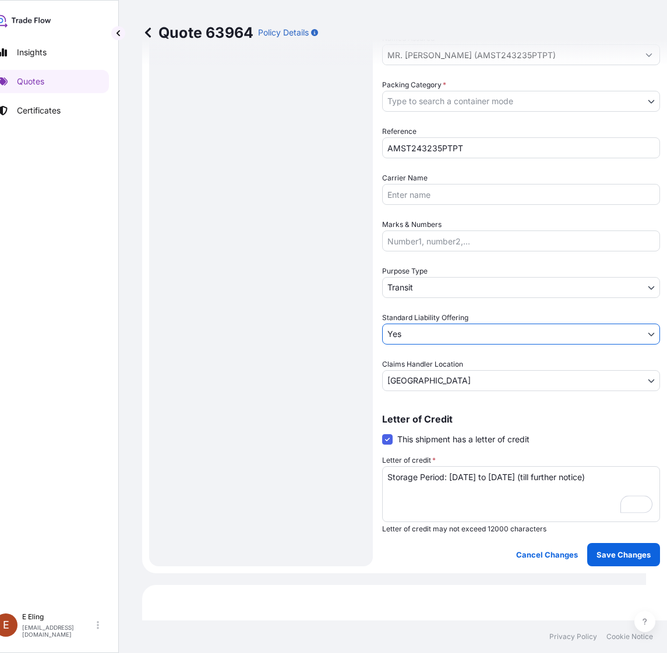
click at [421, 275] on body "Insights Quotes Certificates E E Eling eeling@helutrans.com Quote 63964 Policy …" at bounding box center [312, 326] width 667 height 653
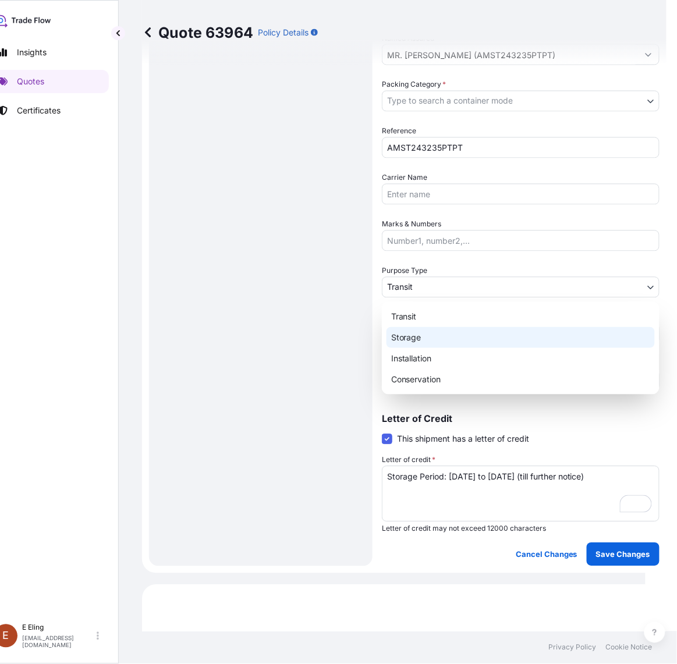
click at [418, 336] on div "Storage" at bounding box center [521, 337] width 268 height 21
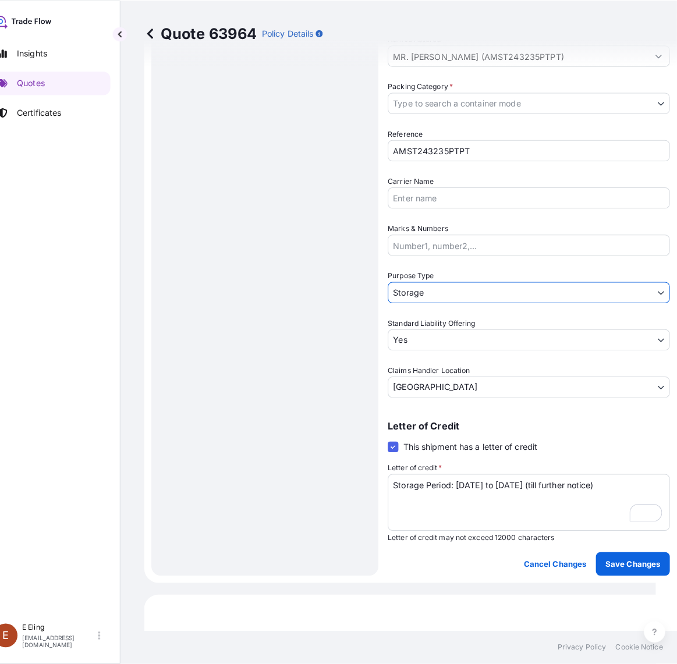
scroll to position [225, 0]
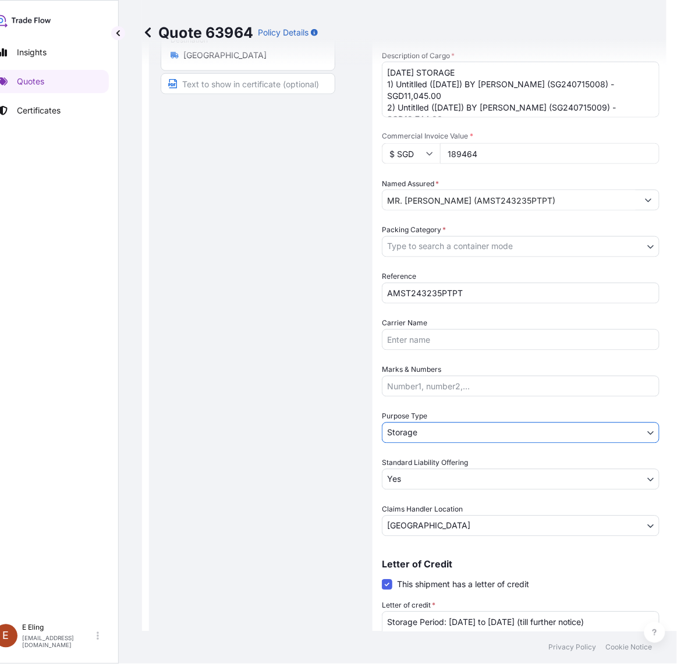
click at [444, 241] on body "Insights Quotes Certificates E E Eling eeling@helutrans.com Quote 63964 Policy …" at bounding box center [317, 332] width 677 height 664
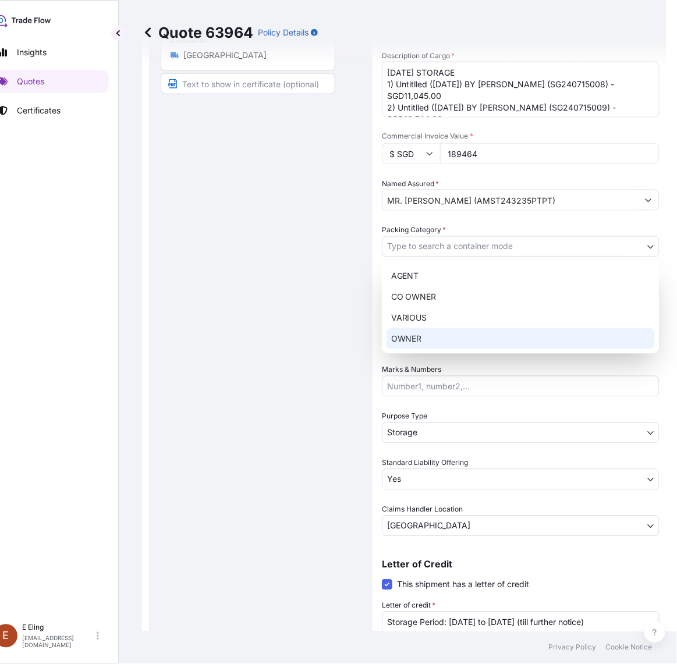
click at [422, 332] on div "OWNER" at bounding box center [521, 338] width 268 height 21
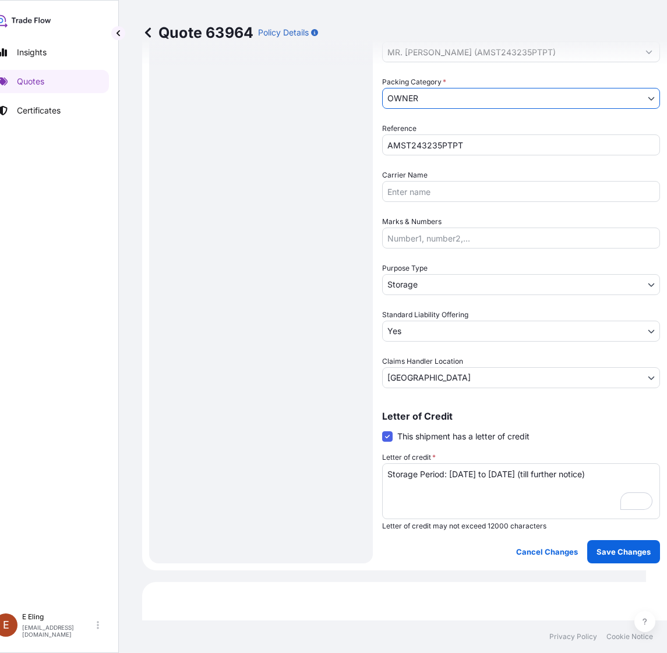
scroll to position [516, 0]
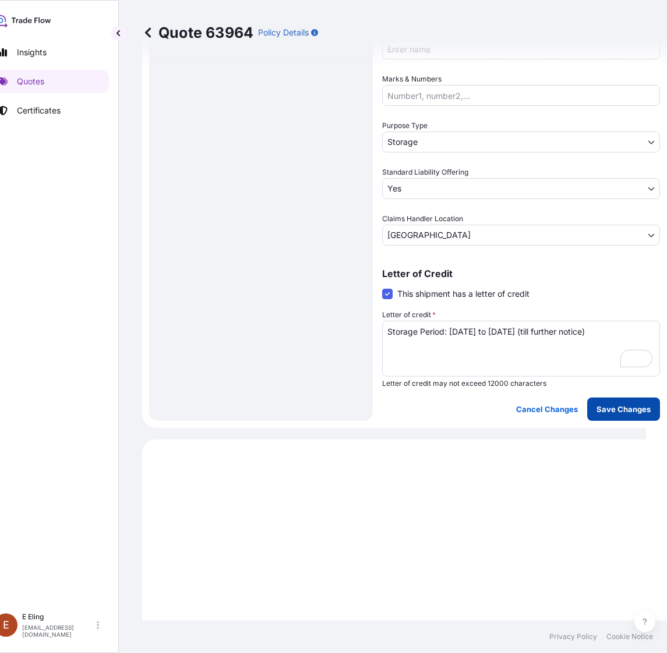
click at [639, 404] on p "Save Changes" at bounding box center [623, 410] width 54 height 12
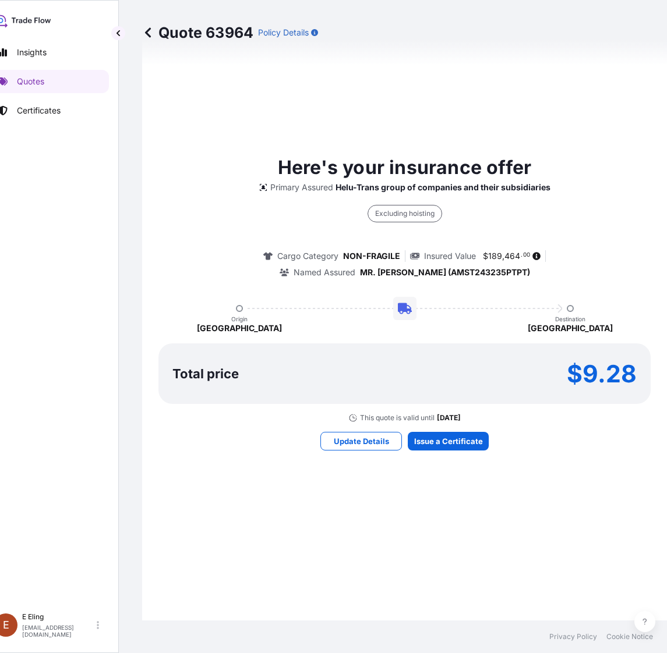
select select "STORAGE"
select select "Storage"
select select "Yes"
select select "[GEOGRAPHIC_DATA]"
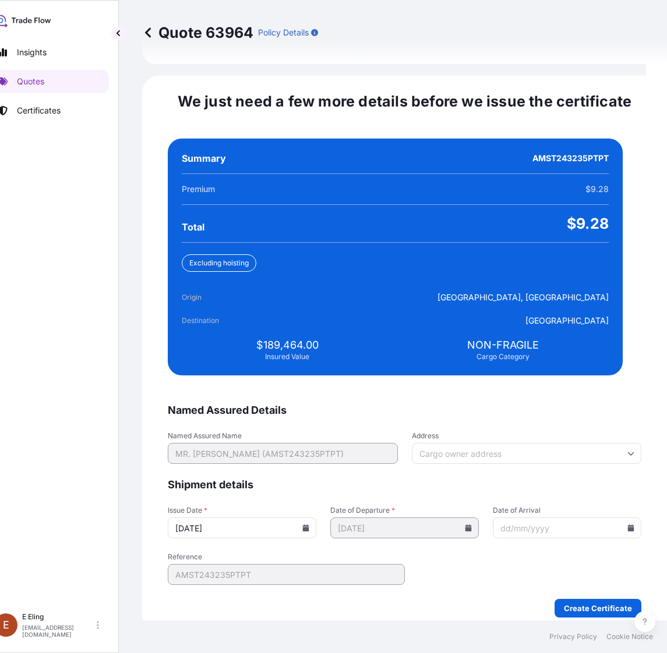
drag, startPoint x: 319, startPoint y: 521, endPoint x: 315, endPoint y: 511, distance: 10.5
click at [316, 520] on input "20/08/2025" at bounding box center [242, 528] width 149 height 21
click at [309, 525] on icon at bounding box center [305, 528] width 7 height 7
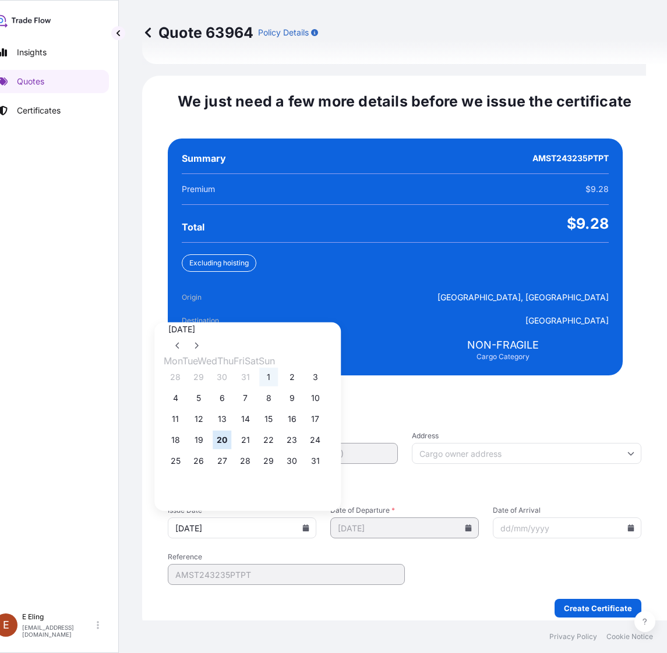
click at [278, 368] on button "1" at bounding box center [268, 377] width 19 height 19
type input "[DATE]"
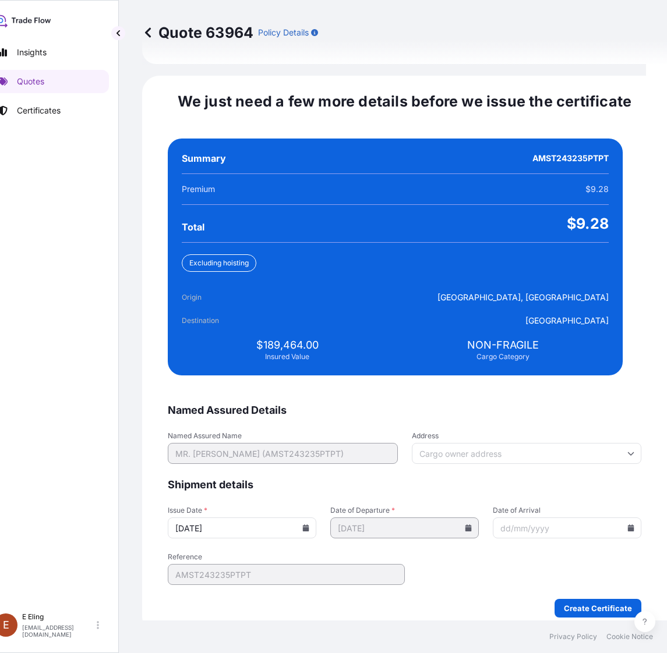
click at [628, 525] on icon at bounding box center [631, 528] width 6 height 7
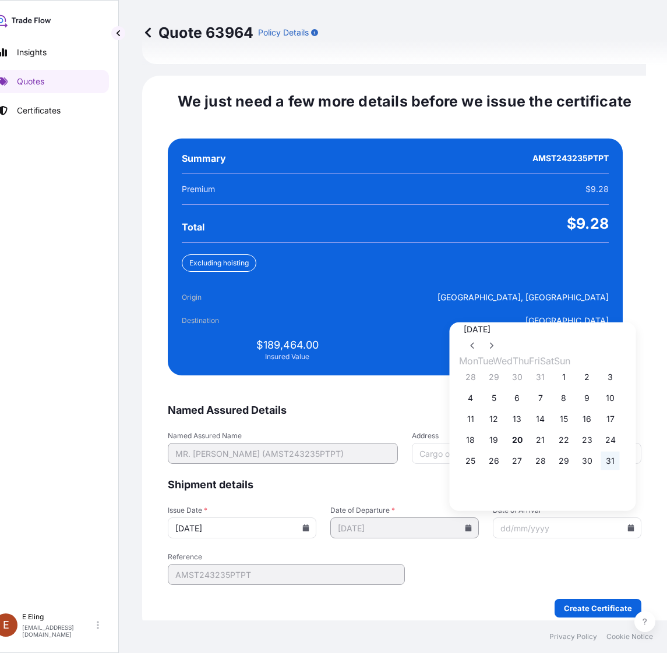
click at [620, 453] on button "31" at bounding box center [610, 461] width 19 height 19
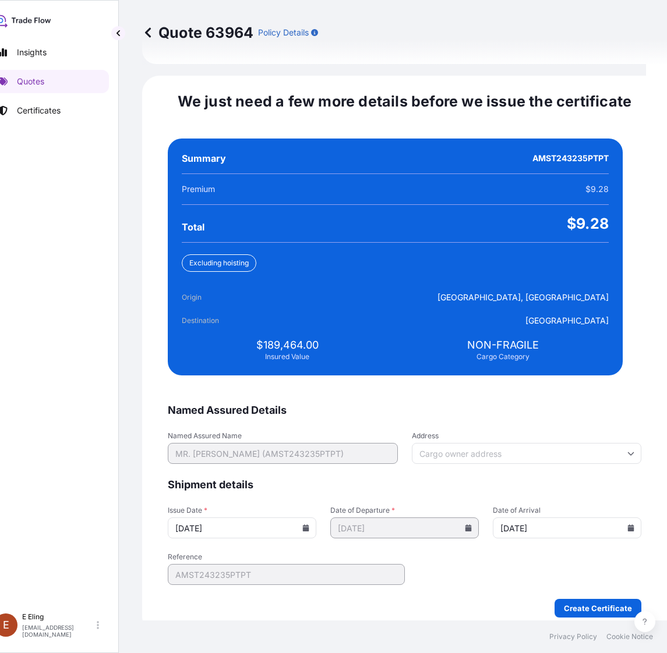
type input "[DATE]"
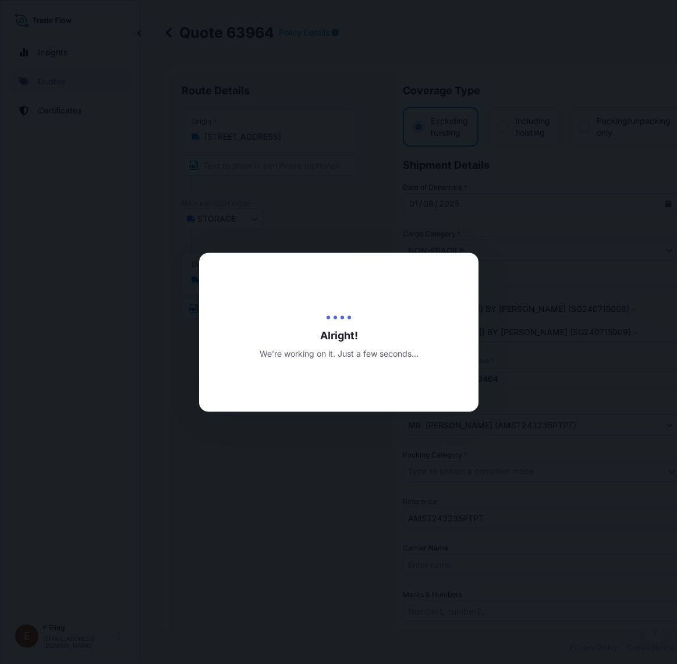
select select "STORAGE"
select select "Storage"
select select "Yes"
select select "[GEOGRAPHIC_DATA]"
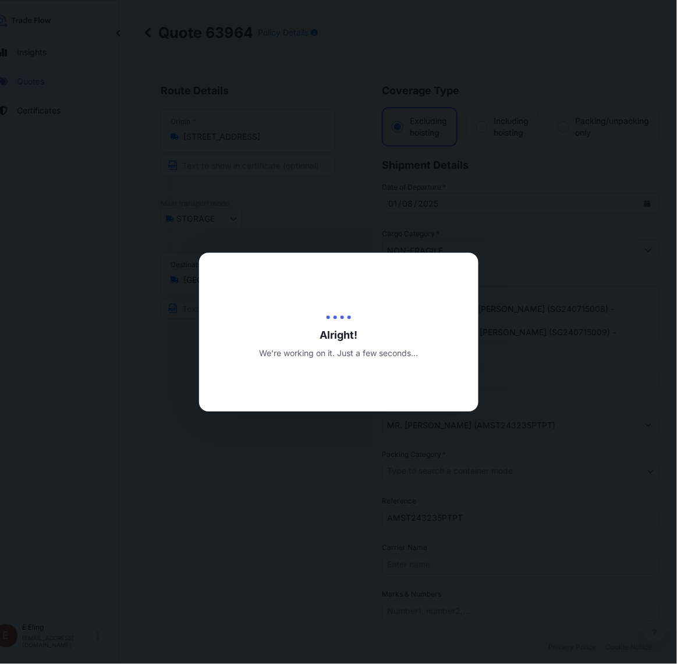
scroll to position [2670, 0]
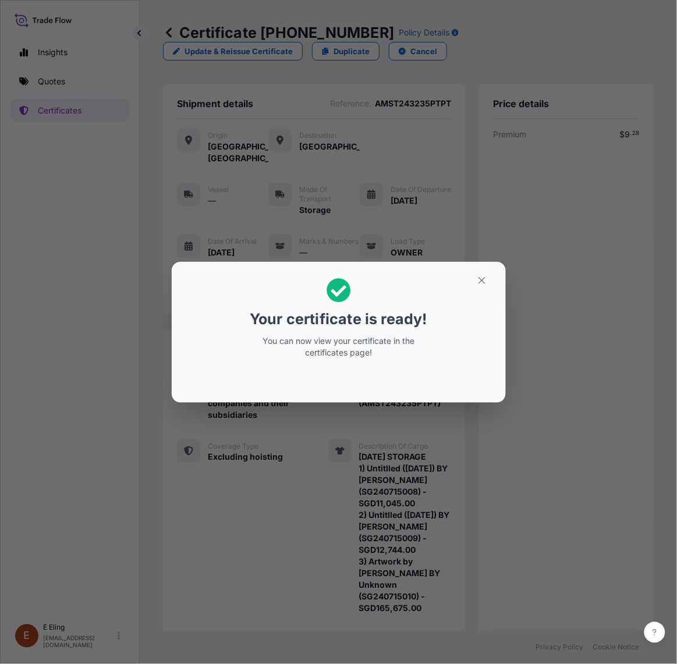
click at [487, 290] on h2 "Your certificate is ready! You can now view your certificate in the certificate…" at bounding box center [339, 318] width 316 height 94
click at [479, 278] on icon "button" at bounding box center [482, 280] width 10 height 10
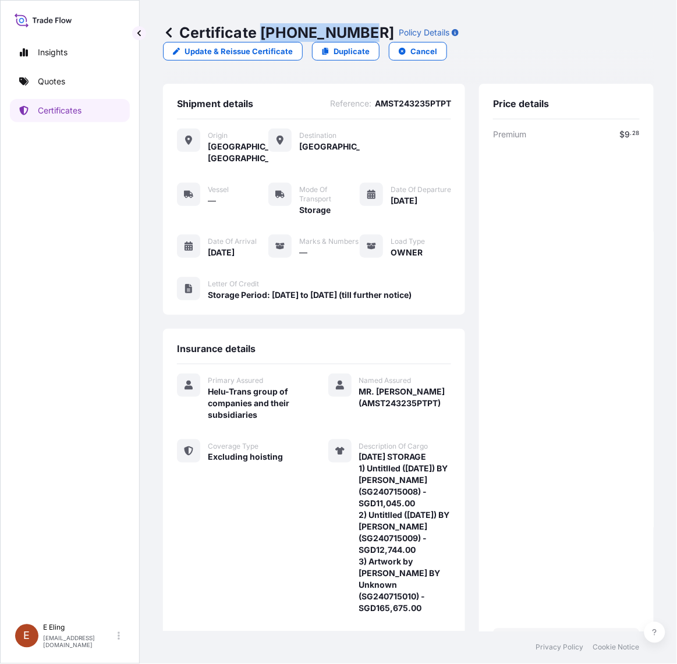
drag, startPoint x: 264, startPoint y: 36, endPoint x: 359, endPoint y: 36, distance: 94.9
click at [359, 36] on p "Certificate [PHONE_NUMBER]" at bounding box center [278, 32] width 231 height 19
copy p "[PHONE_NUMBER]"
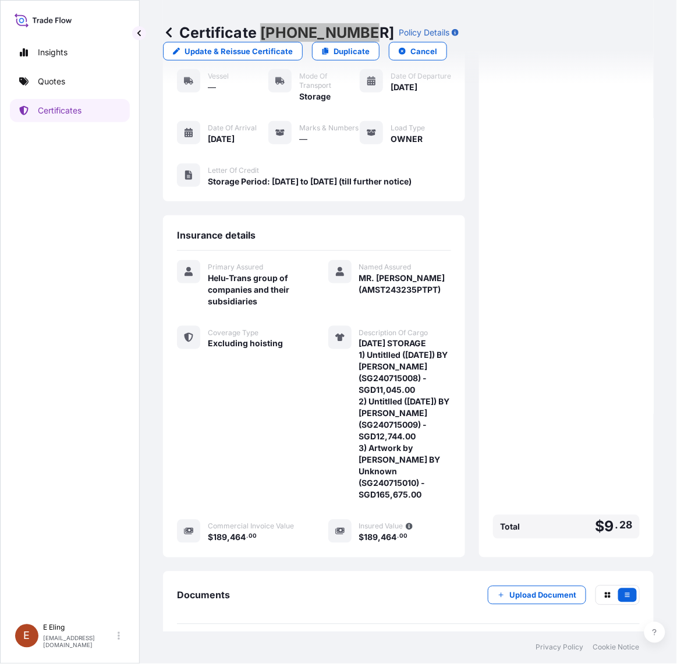
scroll to position [191, 0]
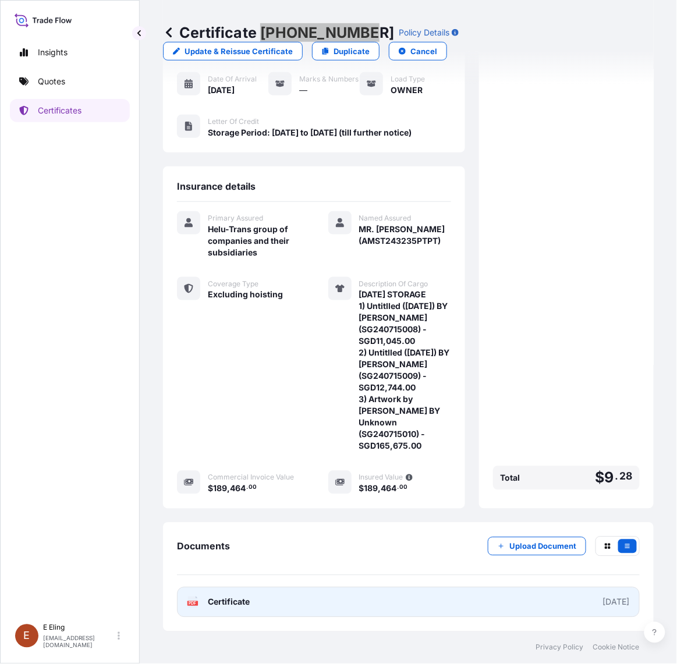
click at [427, 600] on link "PDF Certificate [DATE]" at bounding box center [408, 603] width 463 height 30
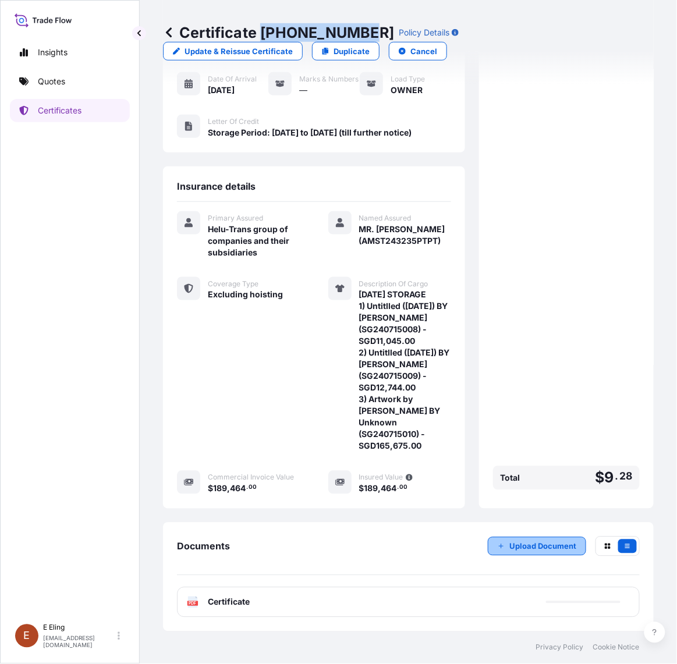
click at [511, 549] on p "Upload Document" at bounding box center [543, 547] width 67 height 12
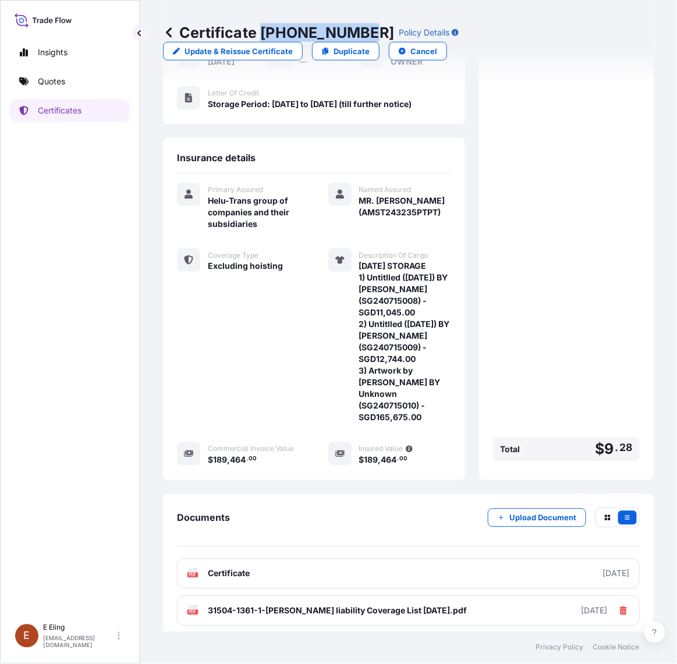
copy p "[PHONE_NUMBER]"
drag, startPoint x: 285, startPoint y: 461, endPoint x: 204, endPoint y: 411, distance: 95.4
click at [280, 458] on div "Primary Assured Helu-Trans group of companies and their subsidiaries Named Assu…" at bounding box center [314, 325] width 274 height 284
click at [50, 119] on link "Certificates" at bounding box center [70, 110] width 120 height 23
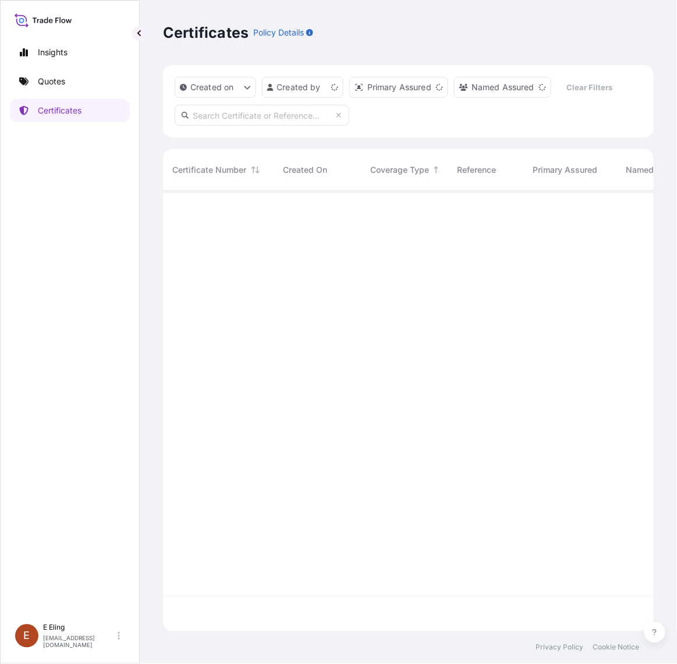
scroll to position [437, 480]
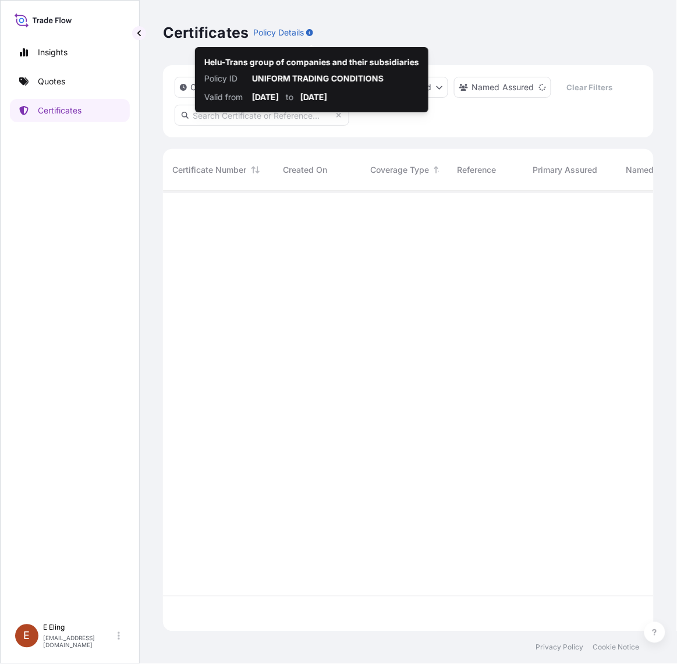
click at [241, 118] on input "text" at bounding box center [262, 115] width 175 height 21
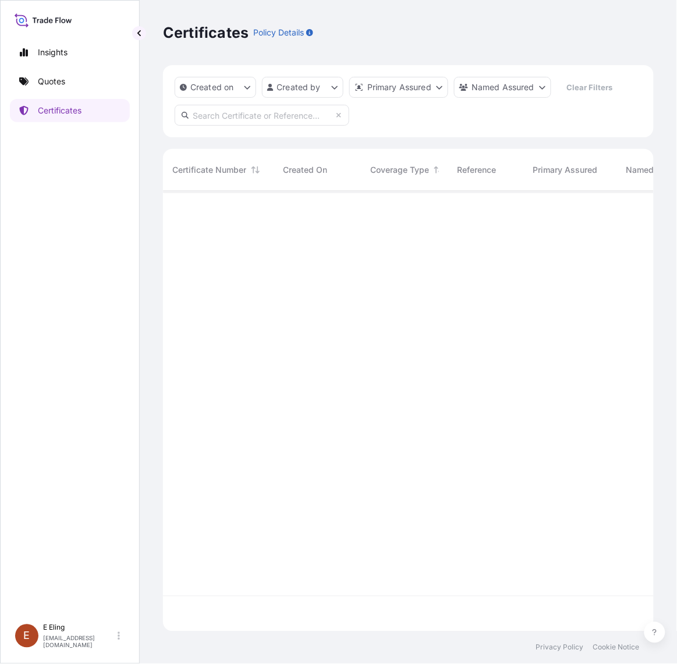
paste input "[PHONE_NUMBER]"
click at [240, 116] on input "[PHONE_NUMBER]" at bounding box center [262, 115] width 175 height 21
click at [237, 115] on input "[PHONE_NUMBER]" at bounding box center [262, 115] width 175 height 21
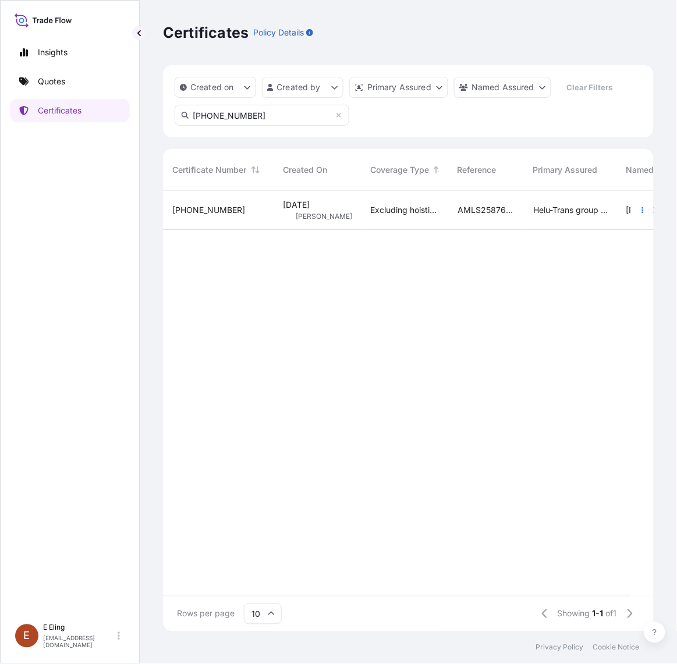
type input "[PHONE_NUMBER]"
drag, startPoint x: 483, startPoint y: 344, endPoint x: 469, endPoint y: 298, distance: 48.1
click at [479, 331] on div "[PHONE_NUMBER] [DATE] CT [PERSON_NAME] Excluding hoisting AMLS258761EAGJ Helu-T…" at bounding box center [661, 393] width 996 height 405
